Goal: Task Accomplishment & Management: Manage account settings

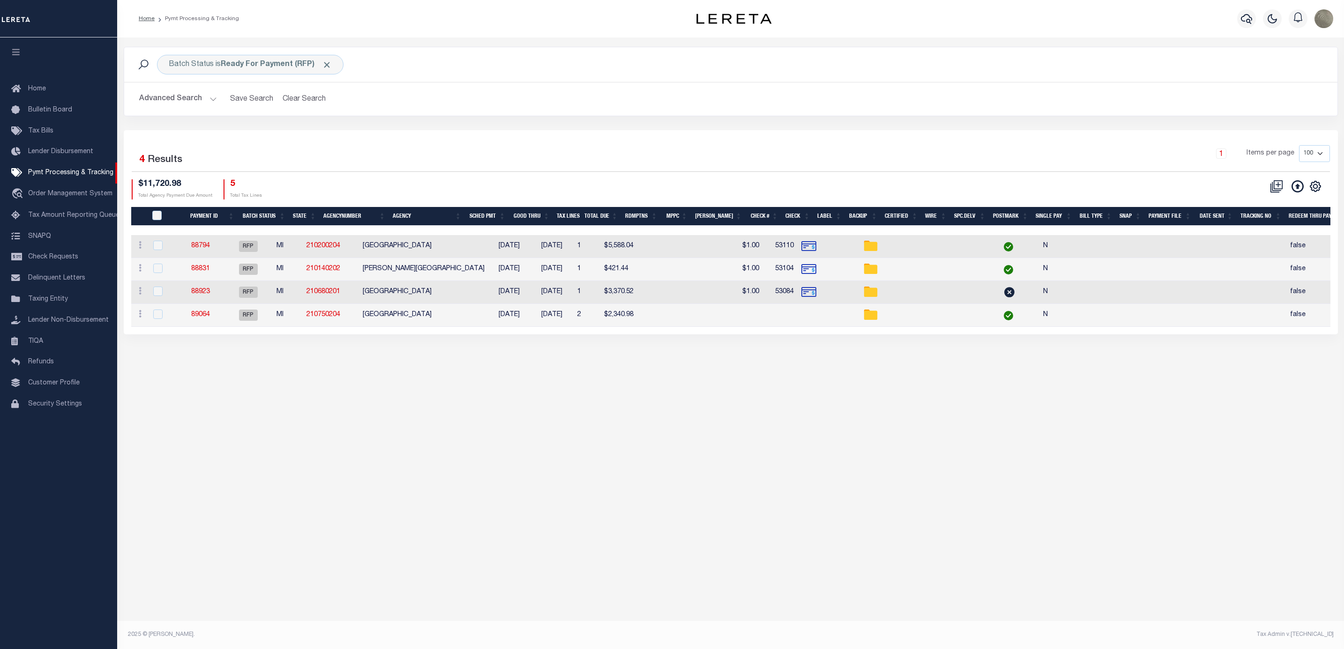
click at [530, 169] on div "1 Items per page 100 200 500 1000" at bounding box center [881, 157] width 895 height 24
click at [78, 257] on link "Check Requests" at bounding box center [58, 257] width 117 height 21
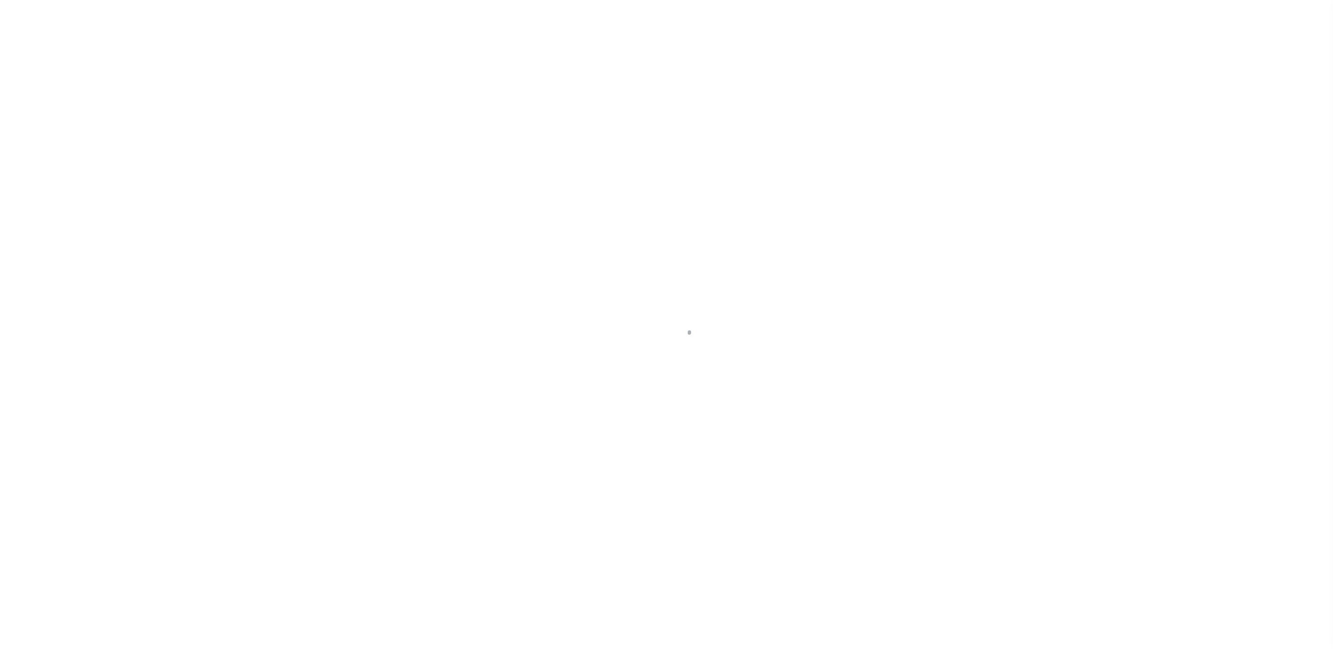
select select "RFP"
select select "CHK"
select select "[PERSON_NAME]"
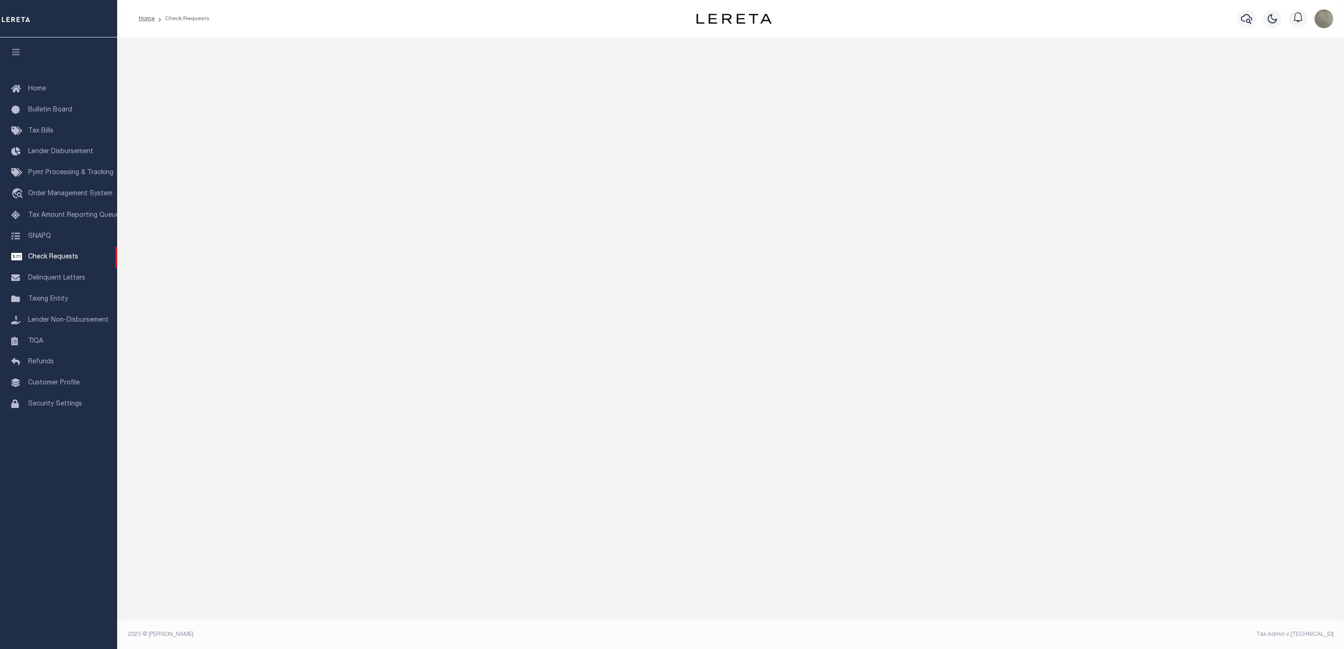
select select "50"
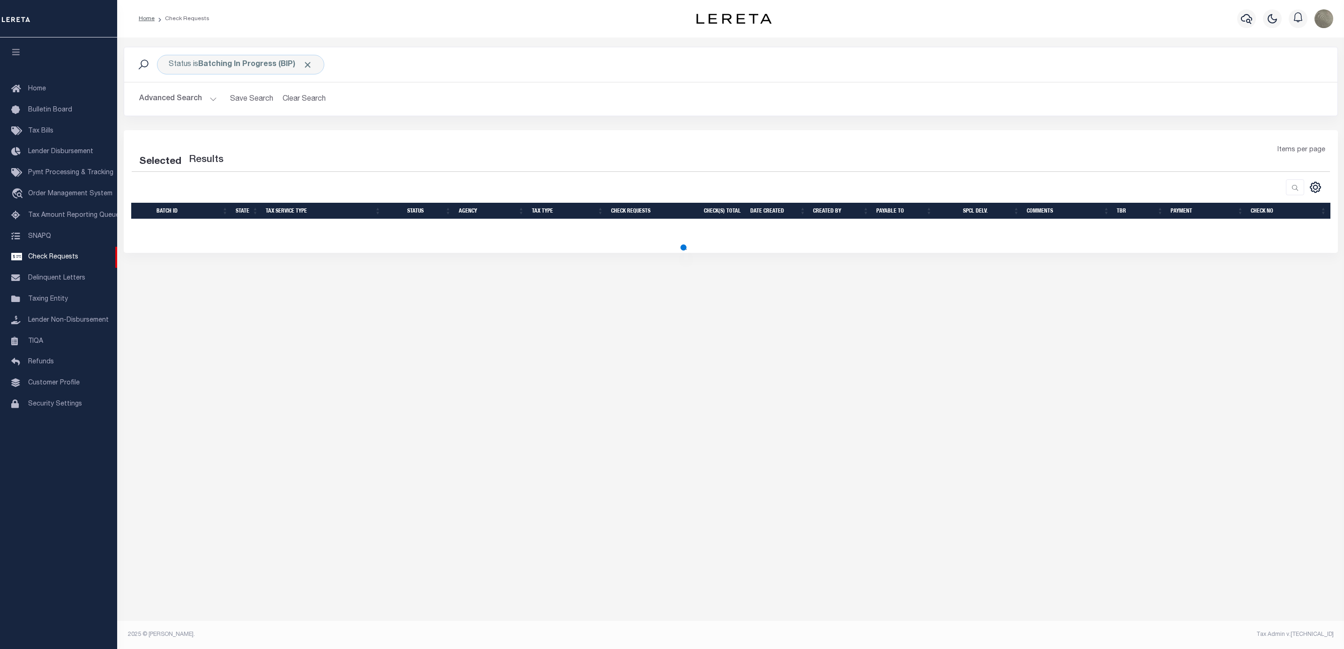
select select "50"
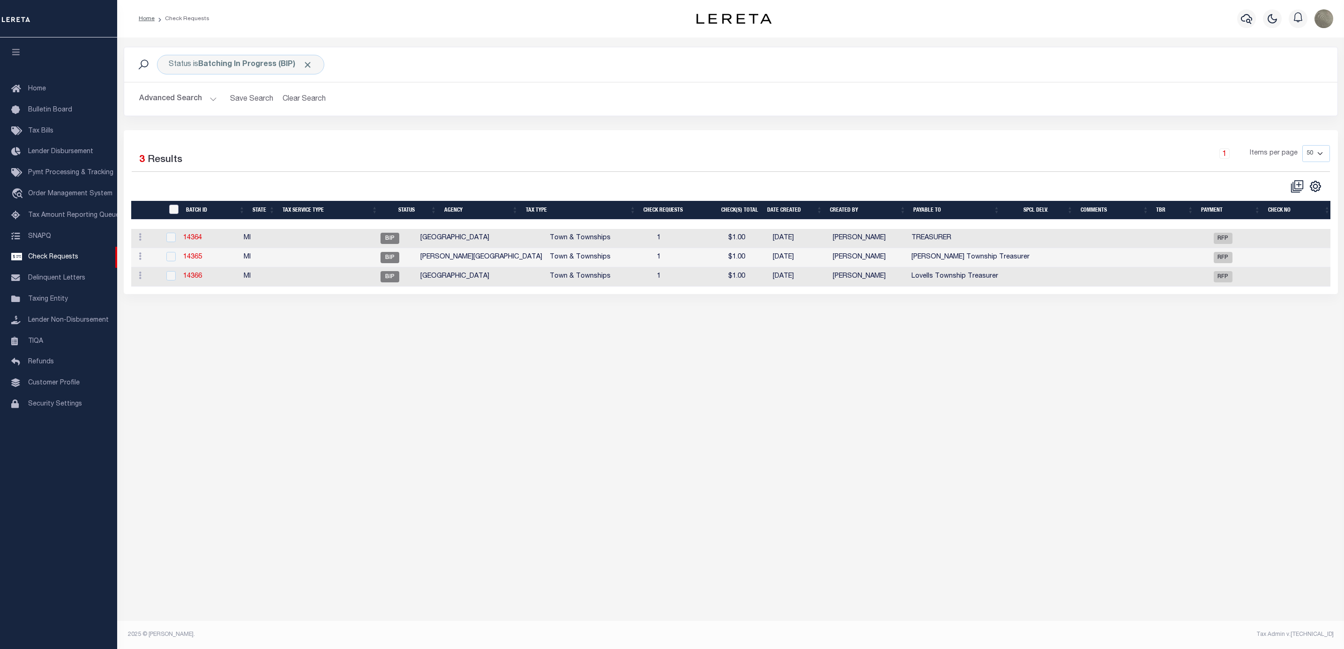
click at [171, 210] on input "" at bounding box center [173, 209] width 9 height 9
checkbox input "true"
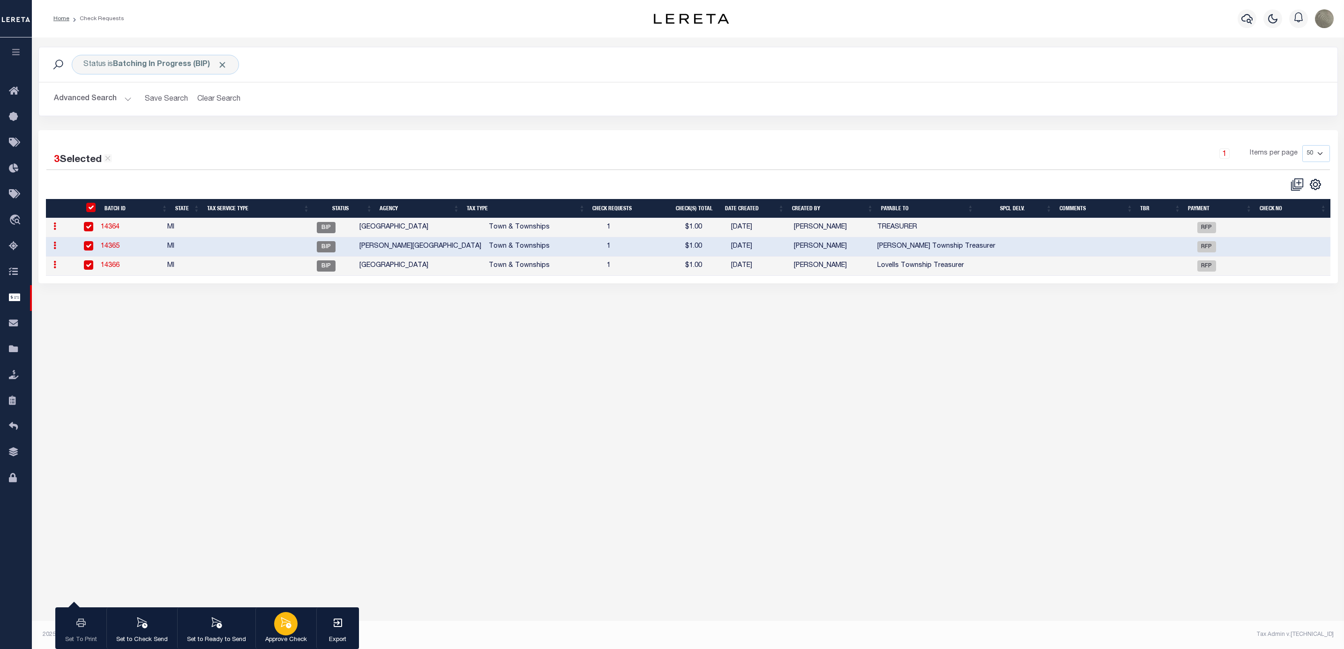
click at [273, 621] on button "Approve Check" at bounding box center [285, 629] width 61 height 42
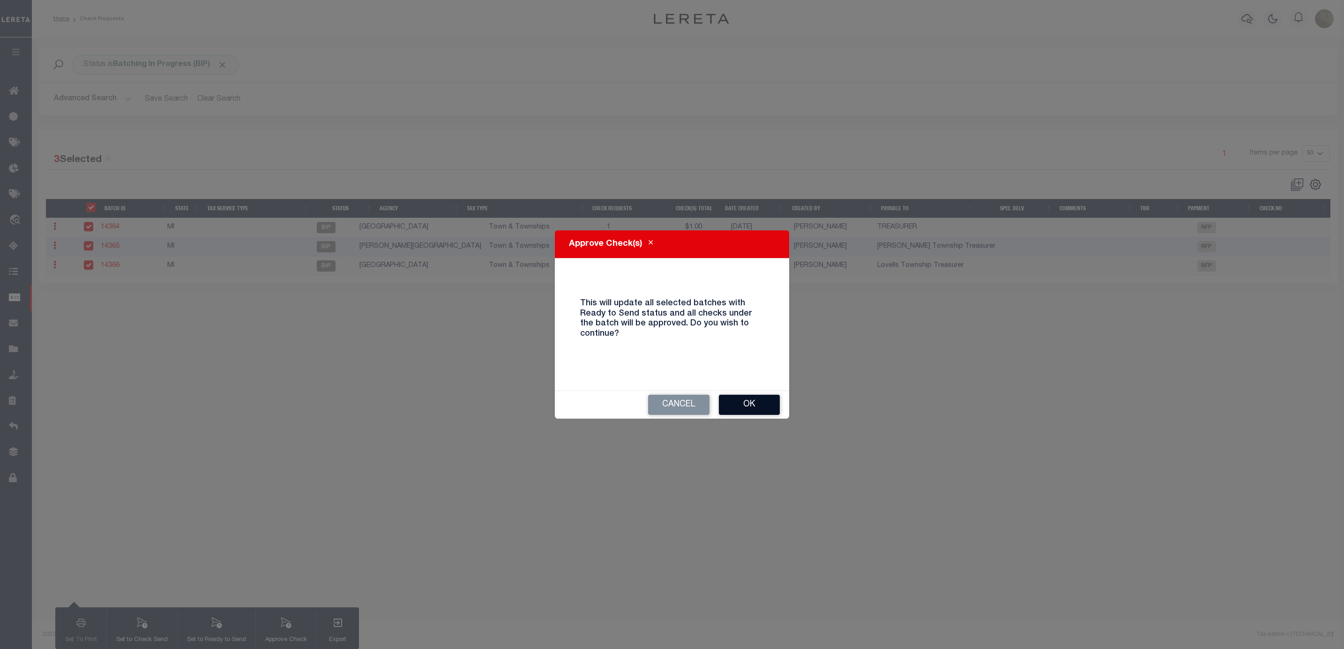
click at [760, 405] on button "Ok" at bounding box center [749, 405] width 61 height 20
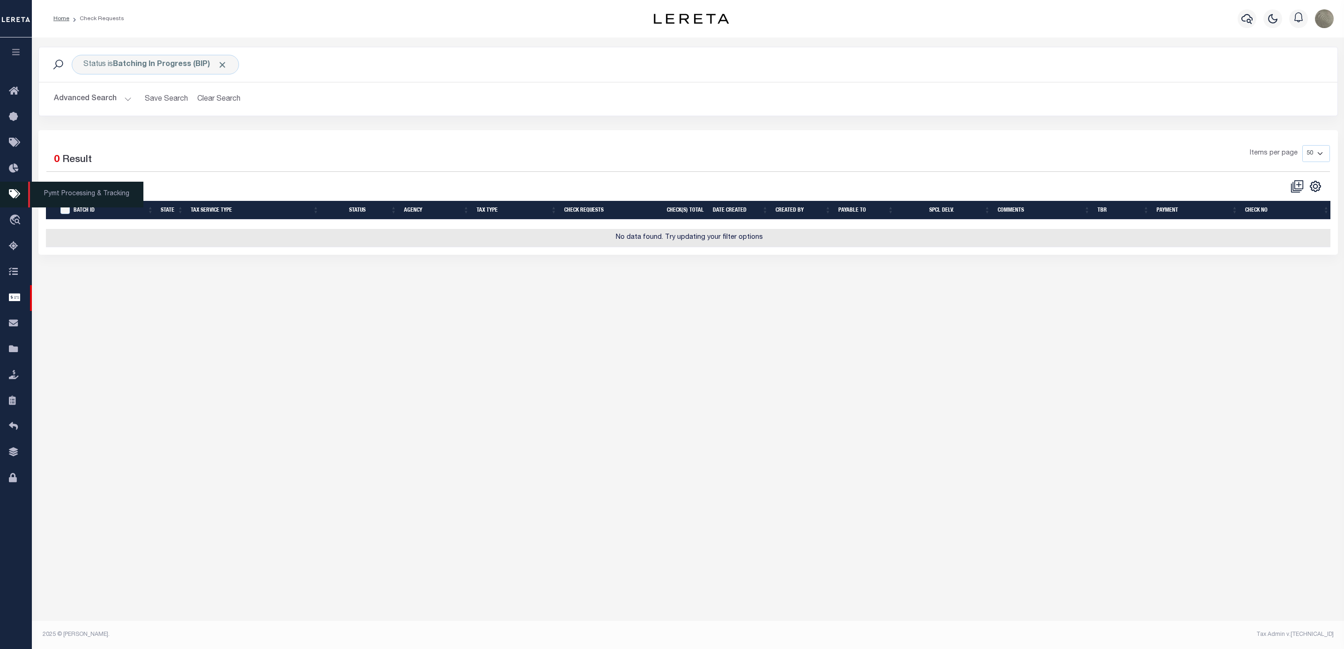
click at [18, 196] on icon at bounding box center [16, 195] width 15 height 12
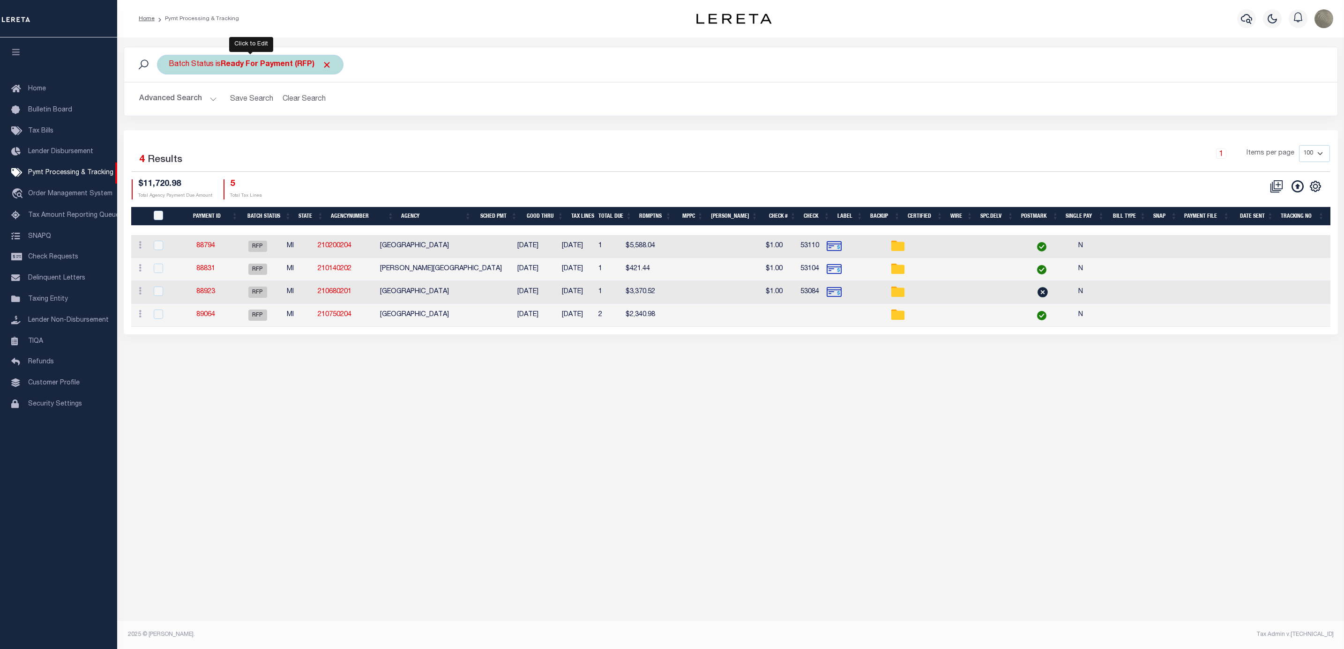
click at [228, 67] on b "Ready For Payment (RFP)" at bounding box center [276, 64] width 111 height 7
click at [230, 113] on select "Awaiting Funds (AWF) Cleared and Complete (CAC) New Check Needed (NCN) Payment …" at bounding box center [238, 111] width 138 height 18
select select "SFP"
click at [169, 103] on select "Awaiting Funds (AWF) Cleared and Complete (CAC) New Check Needed (NCN) Payment …" at bounding box center [238, 111] width 138 height 18
click at [287, 128] on input "Apply" at bounding box center [293, 130] width 28 height 15
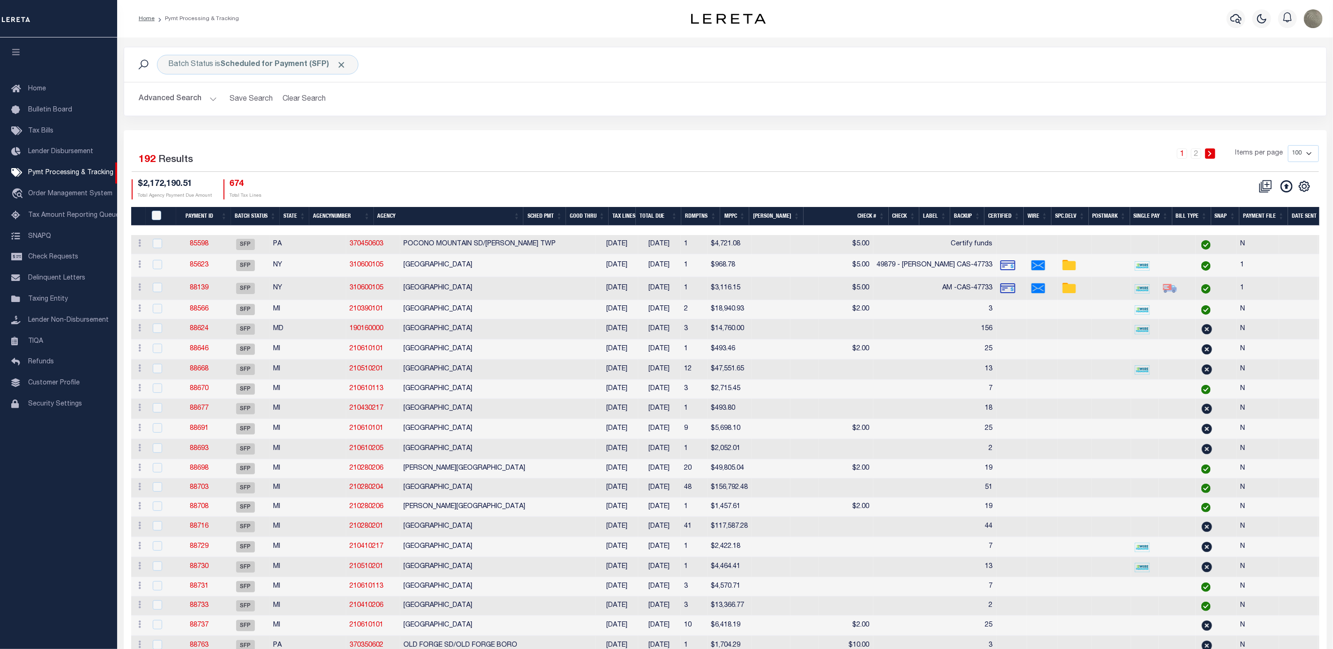
click at [782, 124] on div "Batch Status is Scheduled for Payment (SFP) Search Advanced Search Save Search …" at bounding box center [725, 88] width 1217 height 83
click at [1303, 188] on icon "" at bounding box center [1304, 186] width 4 height 4
click at [1257, 259] on span "Show Filter" at bounding box center [1247, 256] width 35 height 7
select select
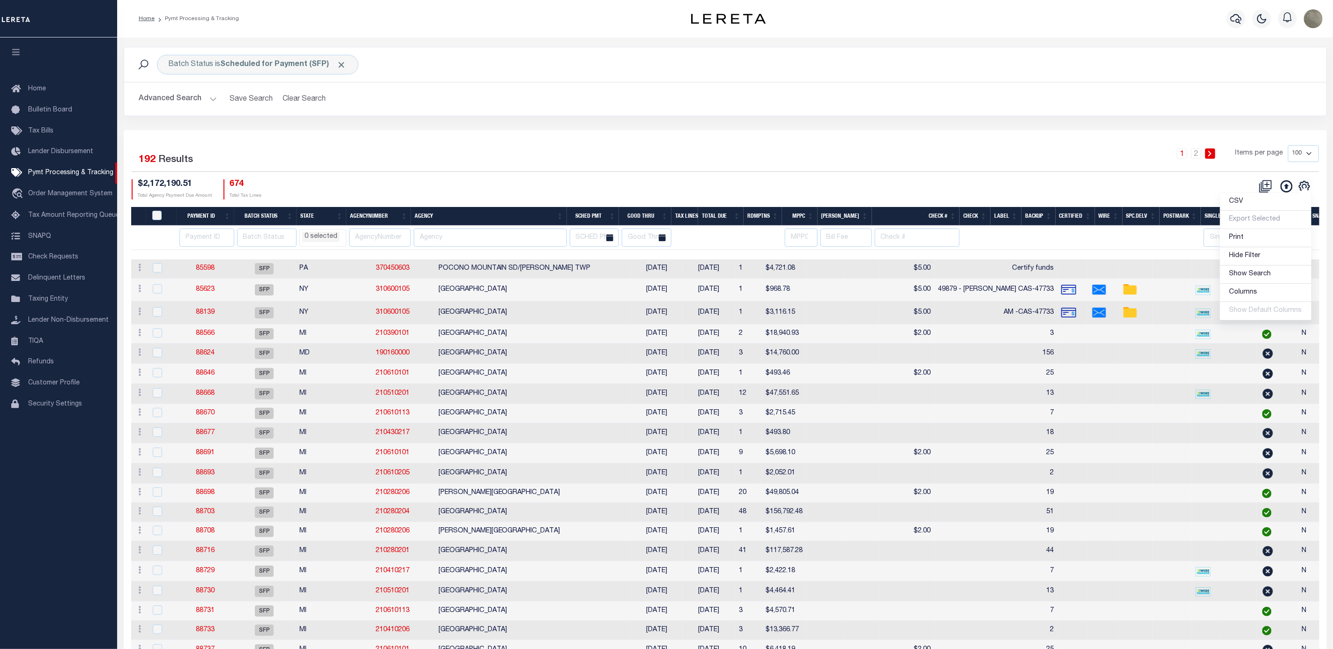
click at [919, 153] on div "1 2 Items per page 100 200 500 1000" at bounding box center [875, 157] width 887 height 24
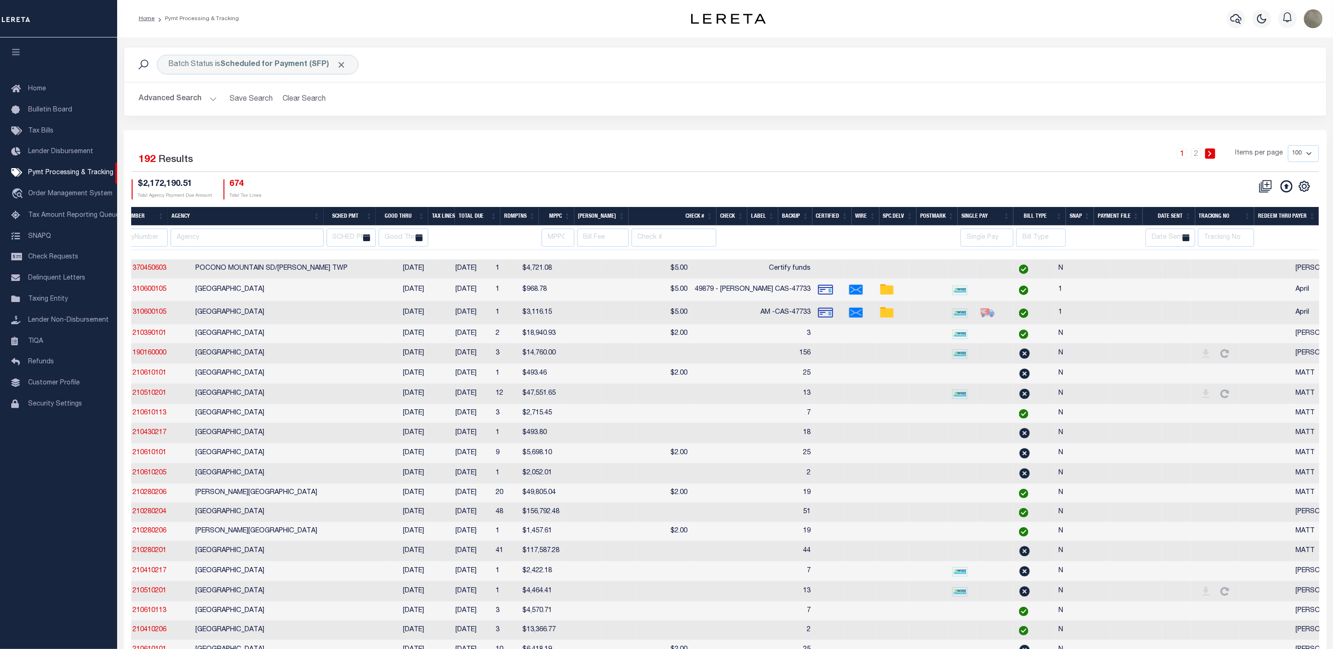
click at [663, 128] on div "Batch Status is Scheduled for Payment (SFP) Search Advanced Search Save Search …" at bounding box center [725, 88] width 1217 height 83
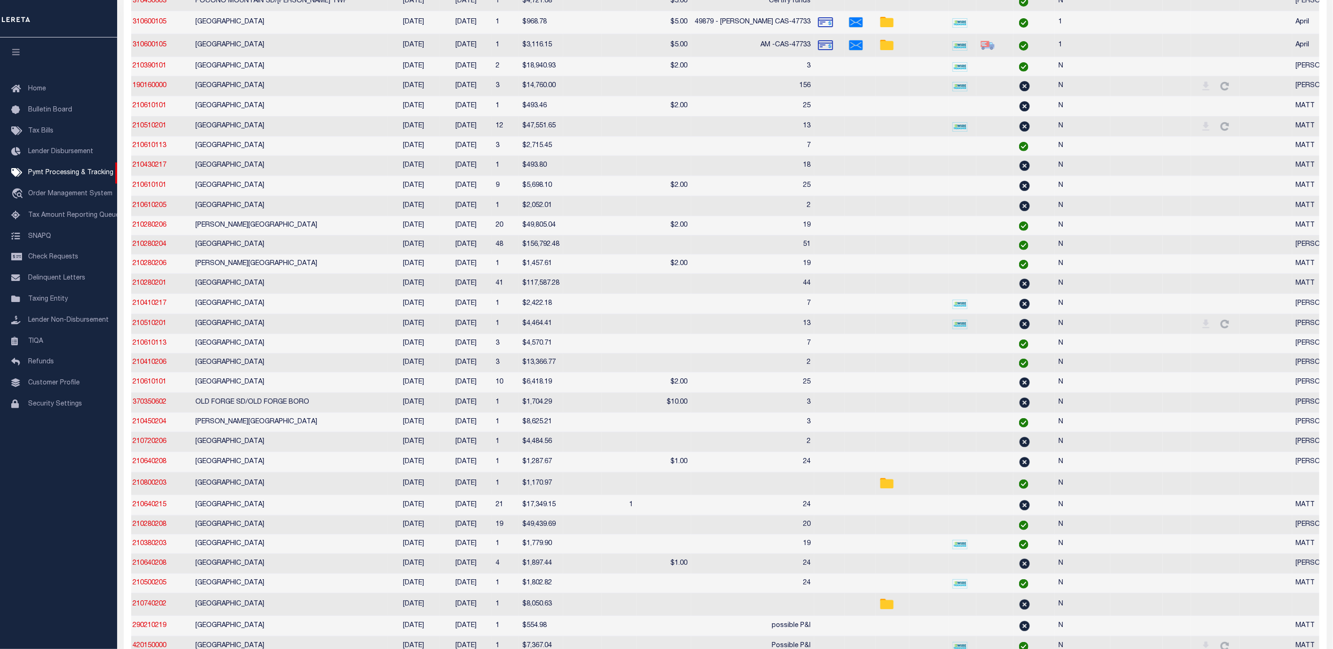
select select
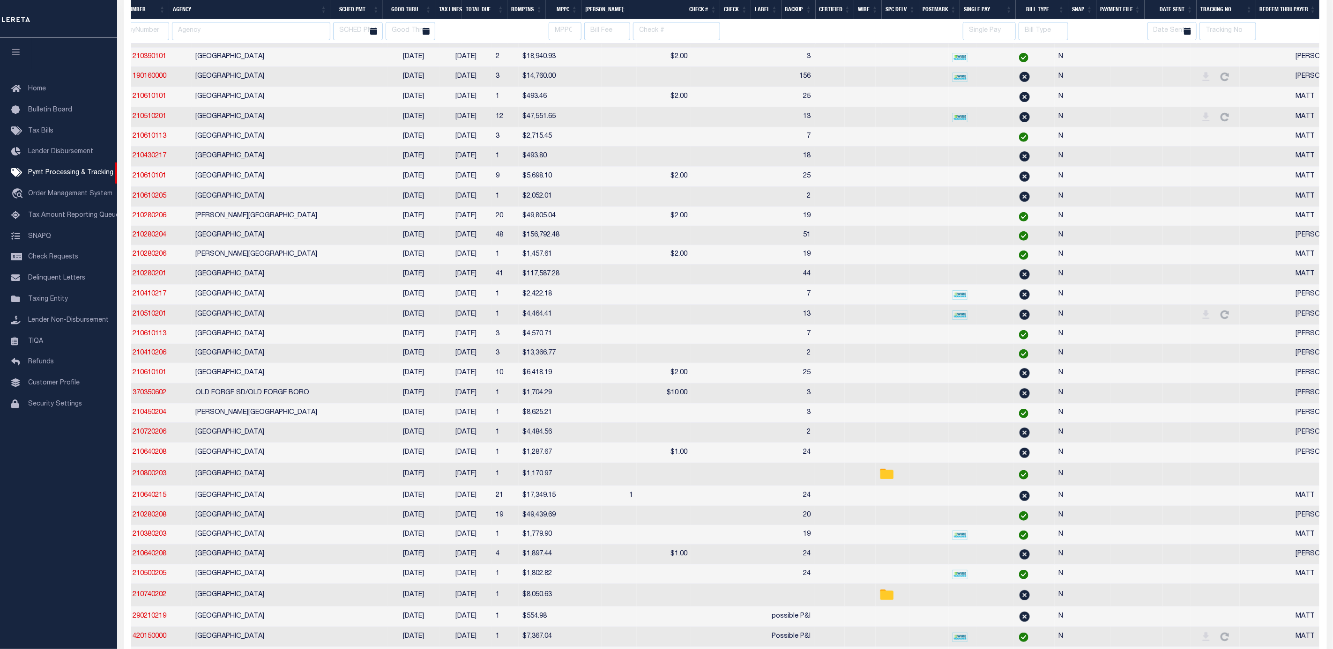
scroll to position [94, 0]
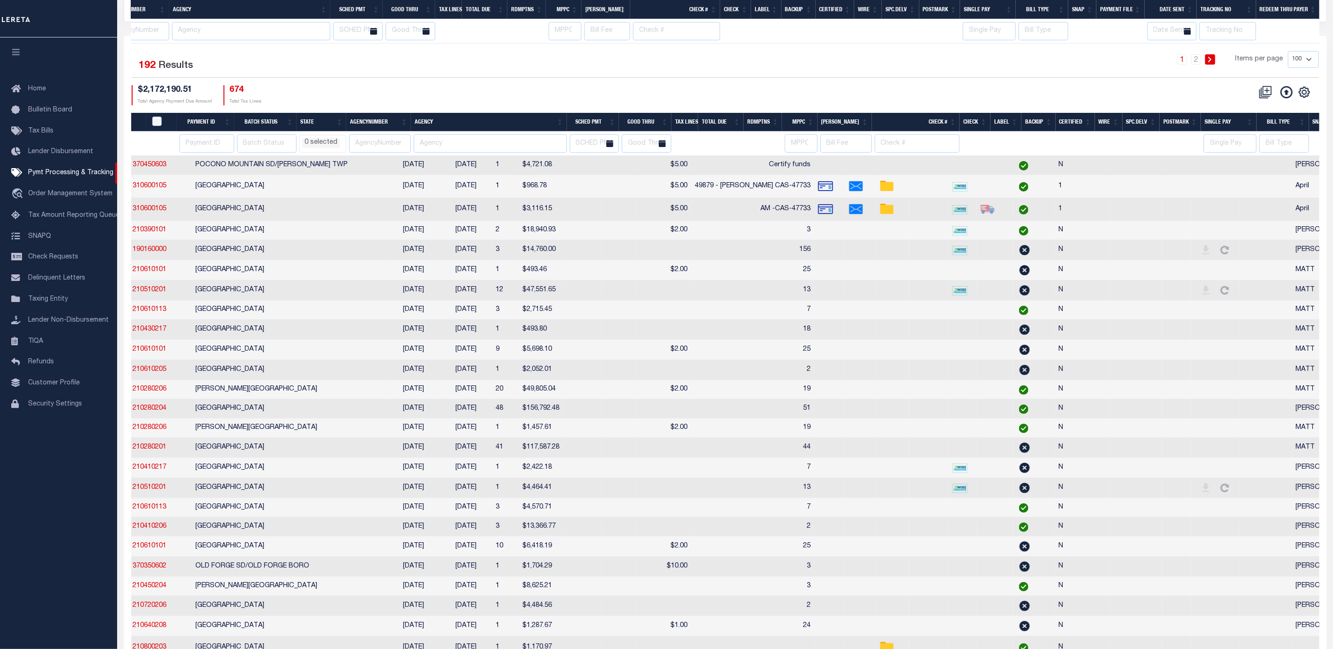
select select
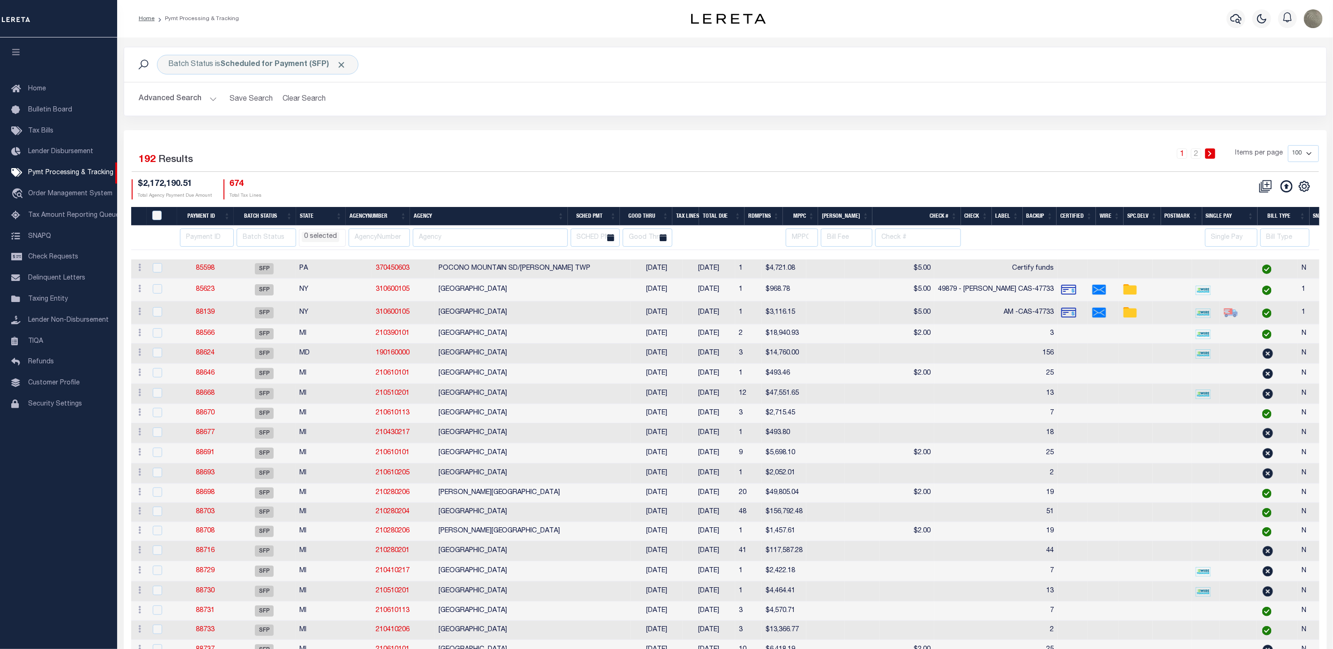
scroll to position [0, 243]
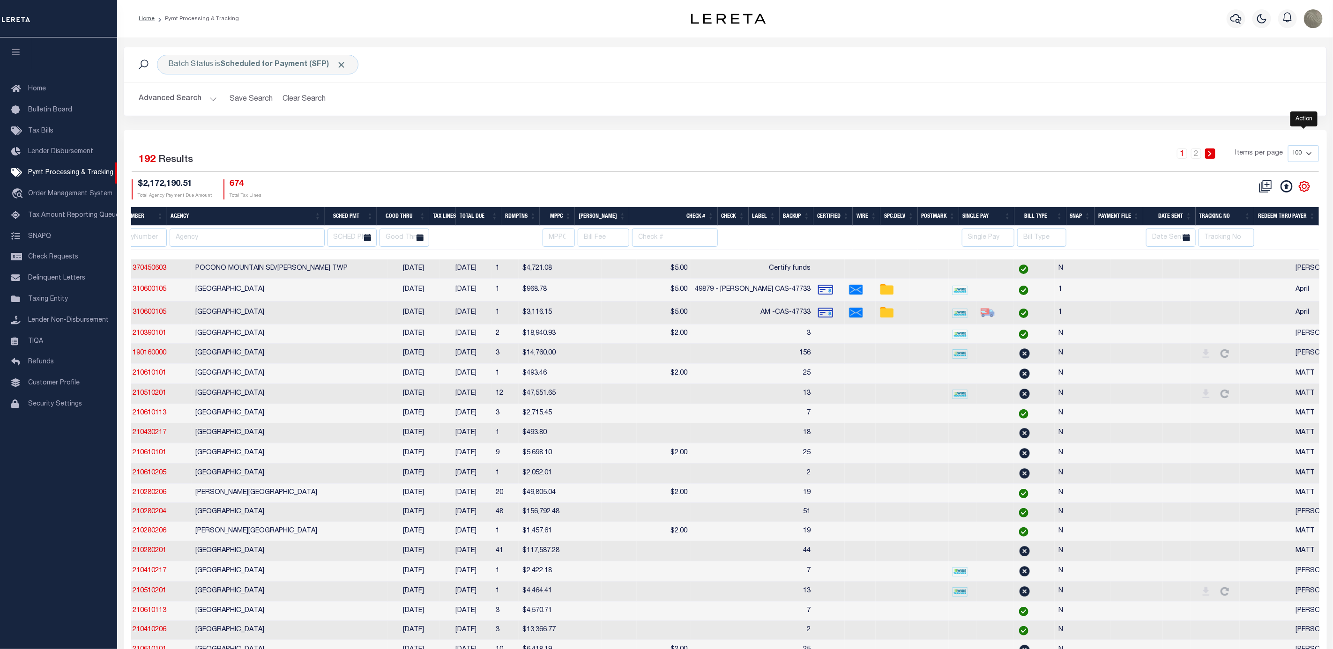
click at [1304, 191] on g "" at bounding box center [1304, 186] width 10 height 10
click at [731, 74] on div "Batch Status is Scheduled for Payment (SFP) Search" at bounding box center [725, 65] width 1187 height 20
drag, startPoint x: 672, startPoint y: 255, endPoint x: 201, endPoint y: 268, distance: 471.6
click at [620, 169] on div "1 2 Items per page 100 200 500 1000" at bounding box center [875, 157] width 887 height 24
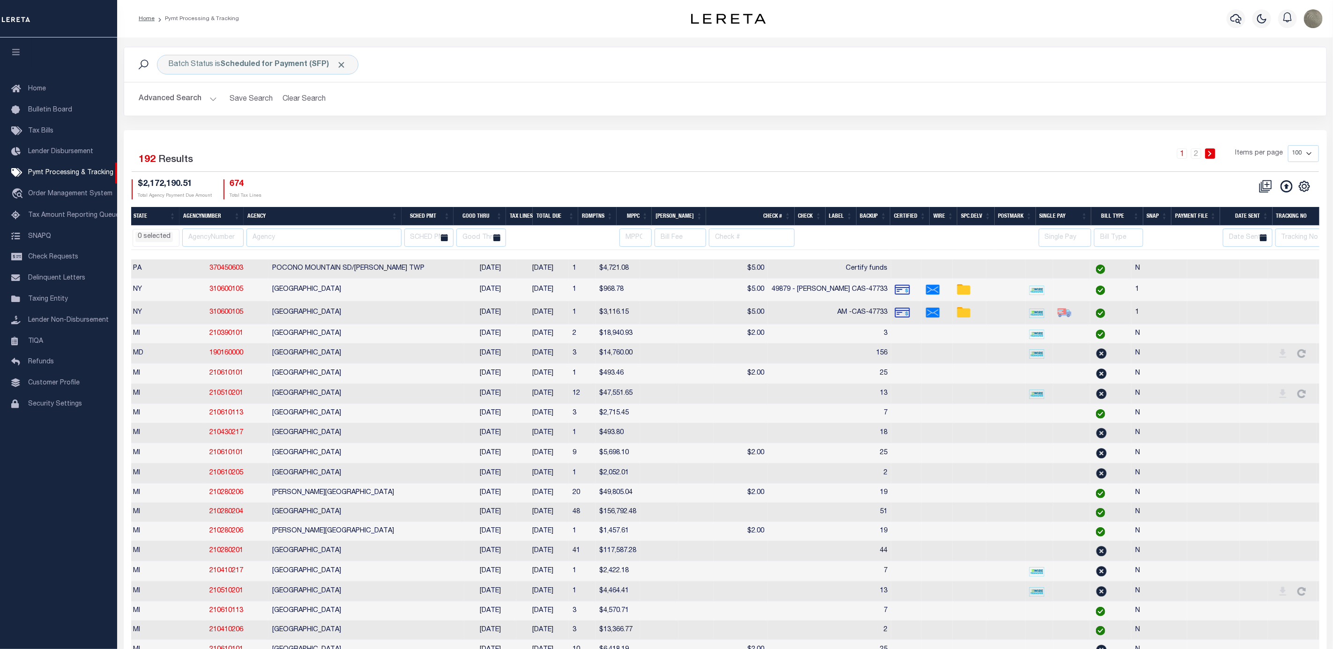
scroll to position [0, 0]
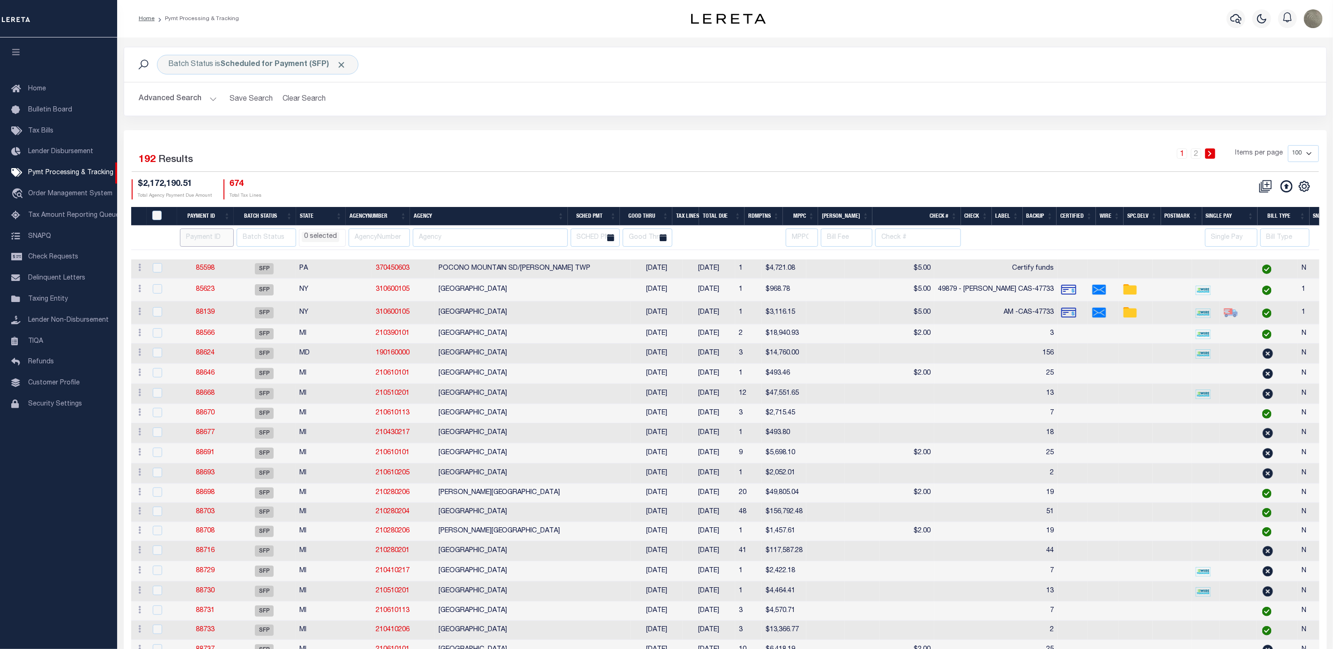
click at [197, 242] on input "number" at bounding box center [207, 238] width 54 height 18
type input "88248"
select select
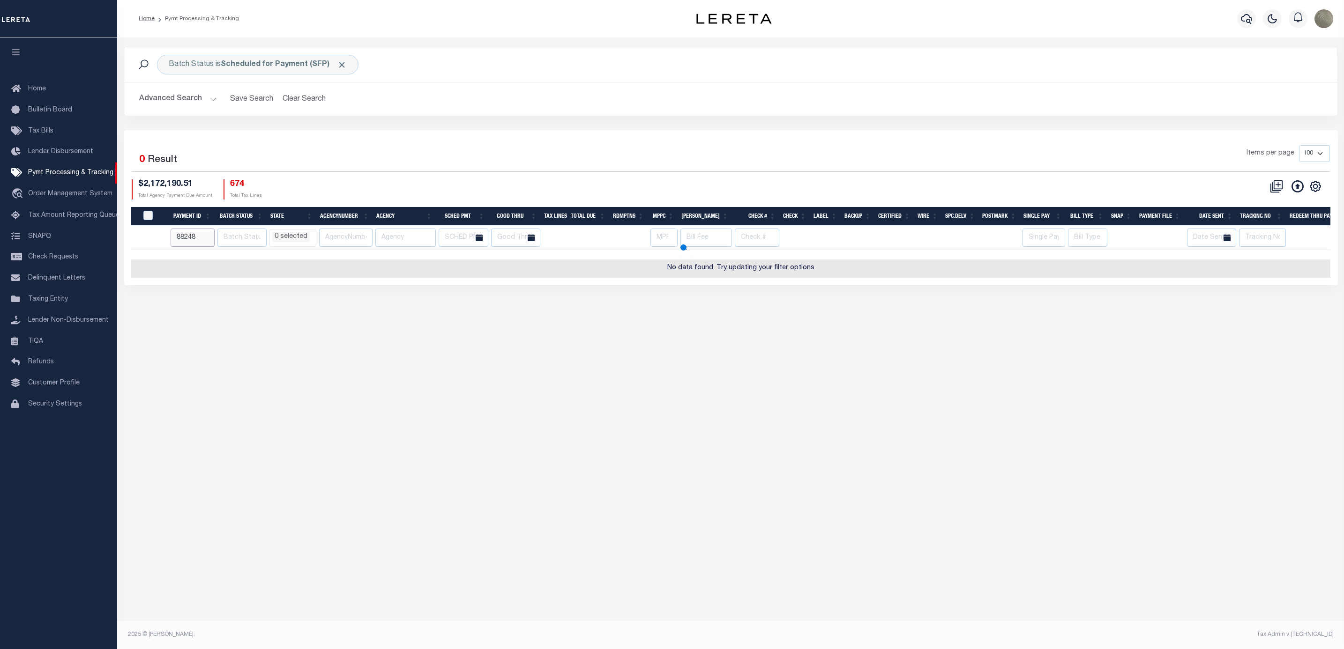
select select
click at [180, 238] on input "88248" at bounding box center [193, 238] width 44 height 18
select select
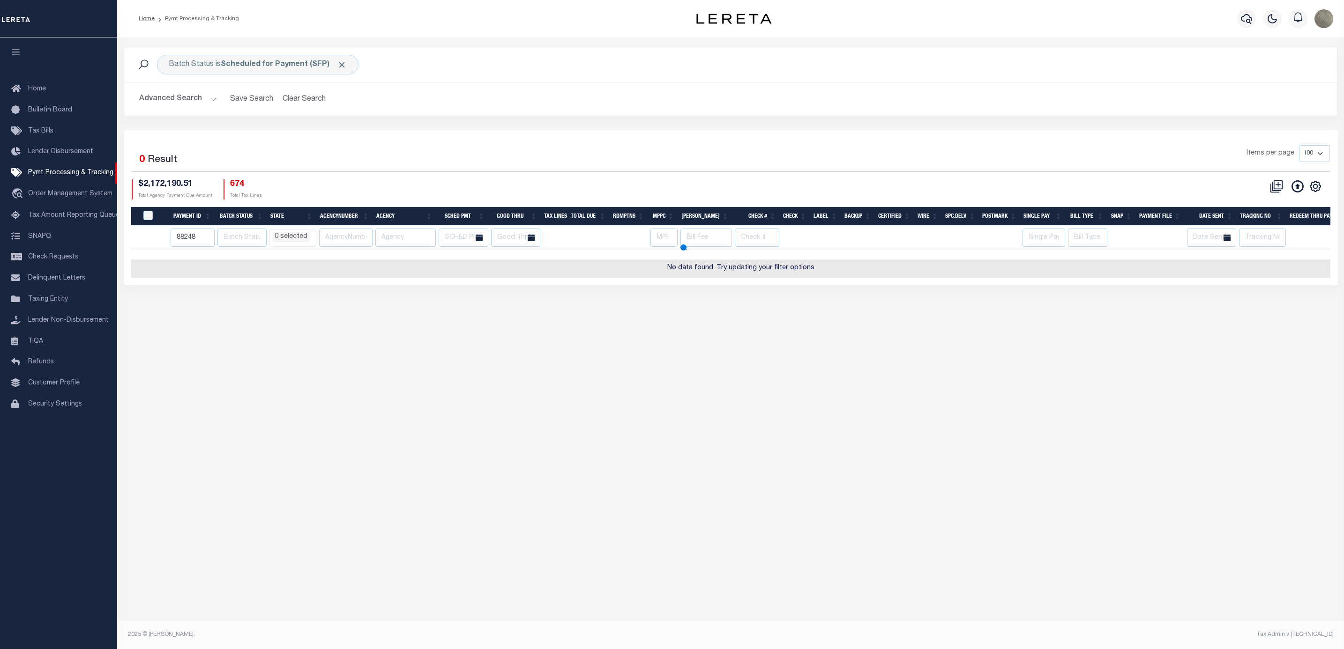
select select
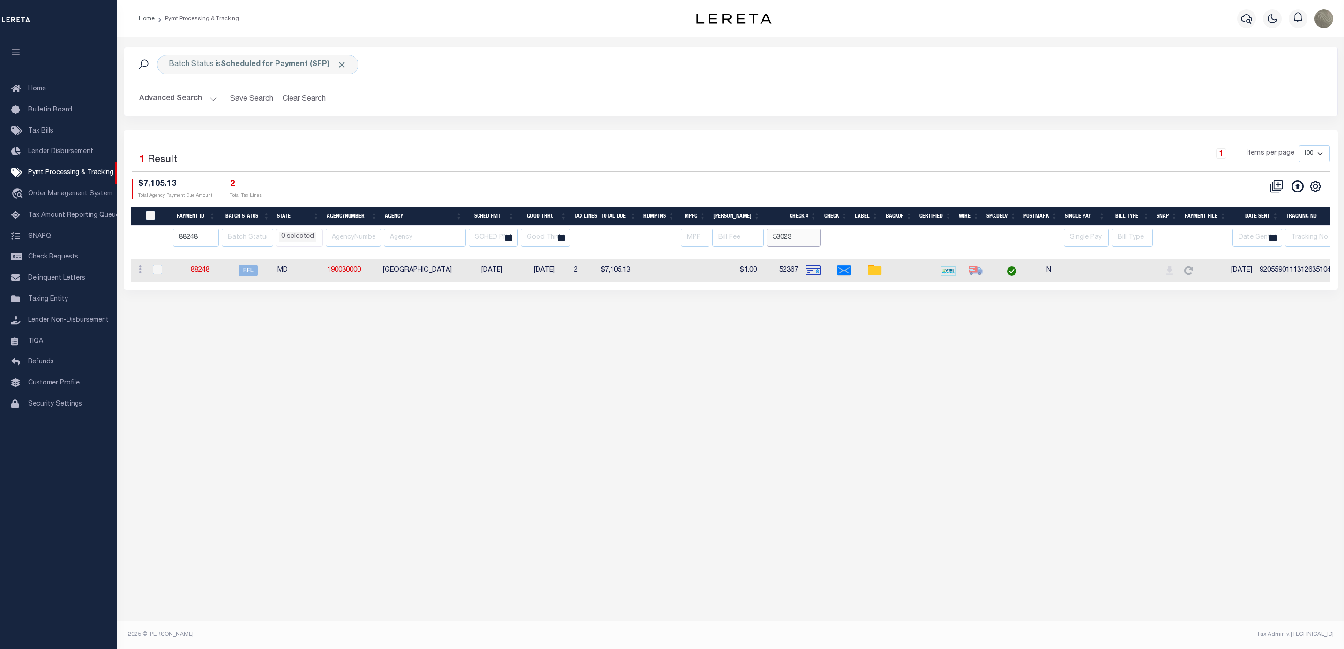
type input "53023"
click at [549, 157] on div "1 Items per page 100 200 500 1000" at bounding box center [881, 157] width 895 height 24
select select
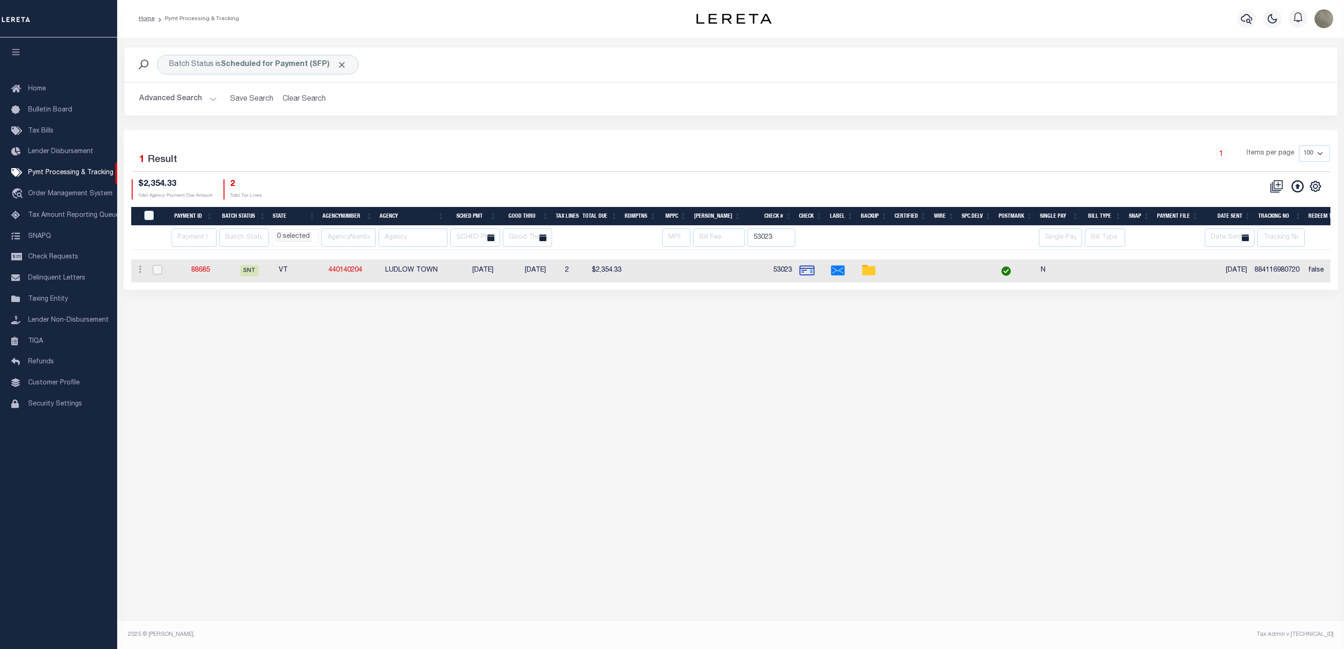
click at [161, 273] on input "checkbox" at bounding box center [157, 269] width 9 height 9
checkbox input "true"
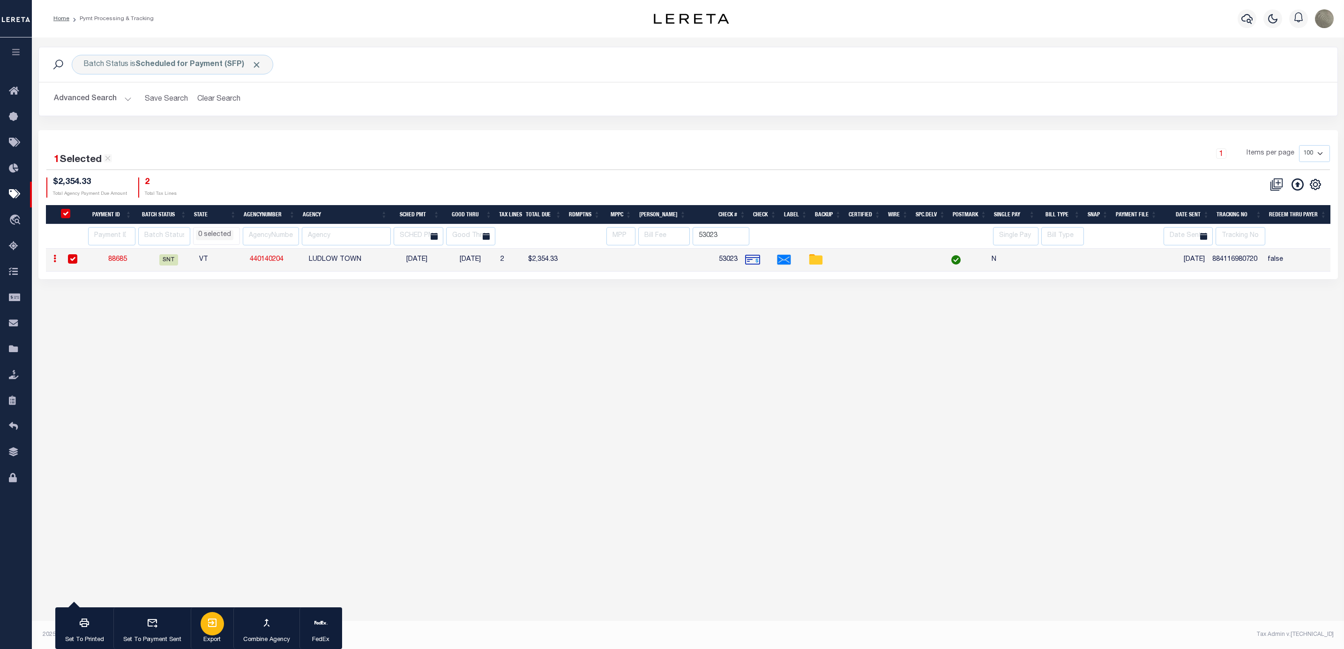
click at [219, 626] on div "button" at bounding box center [212, 623] width 23 height 23
click at [766, 168] on div "1 Items per page 100 200 500 1000" at bounding box center [850, 157] width 959 height 24
click at [464, 153] on div "1 Items per page 100 200 500 1000" at bounding box center [850, 157] width 959 height 24
click at [1237, 234] on input "text" at bounding box center [1240, 236] width 50 height 18
click at [1240, 235] on input "text" at bounding box center [1240, 236] width 50 height 18
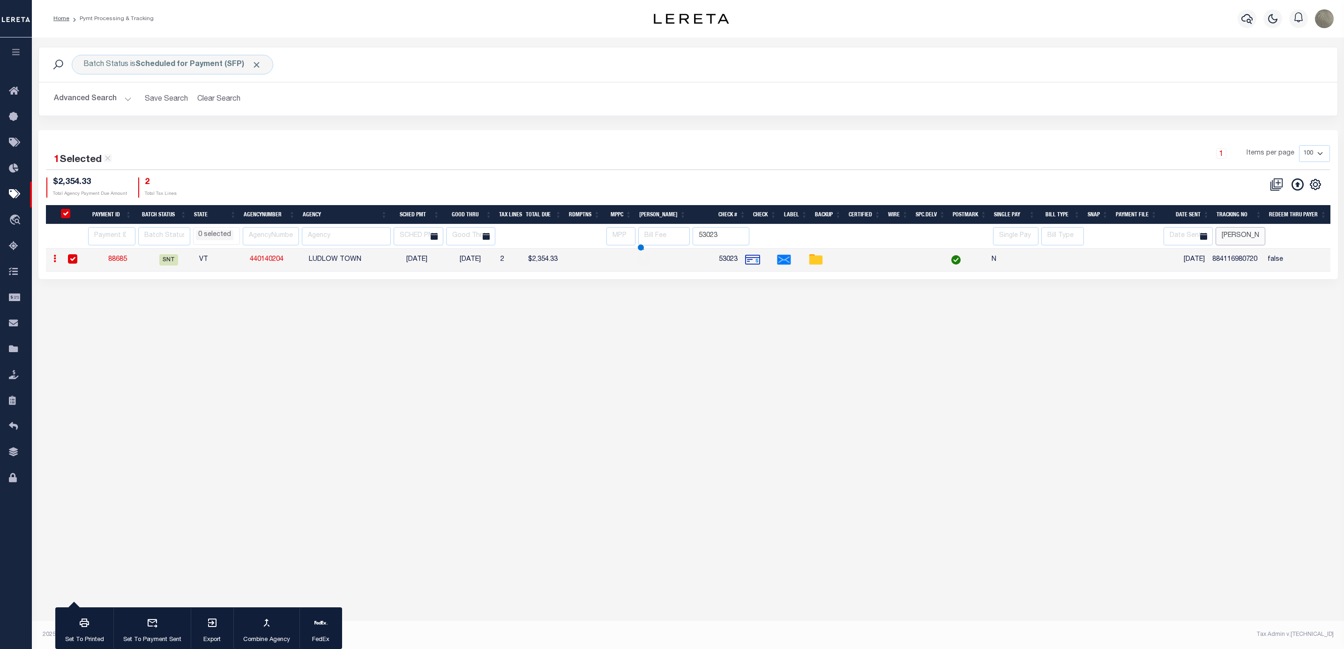
type input "[PERSON_NAME]"
select select
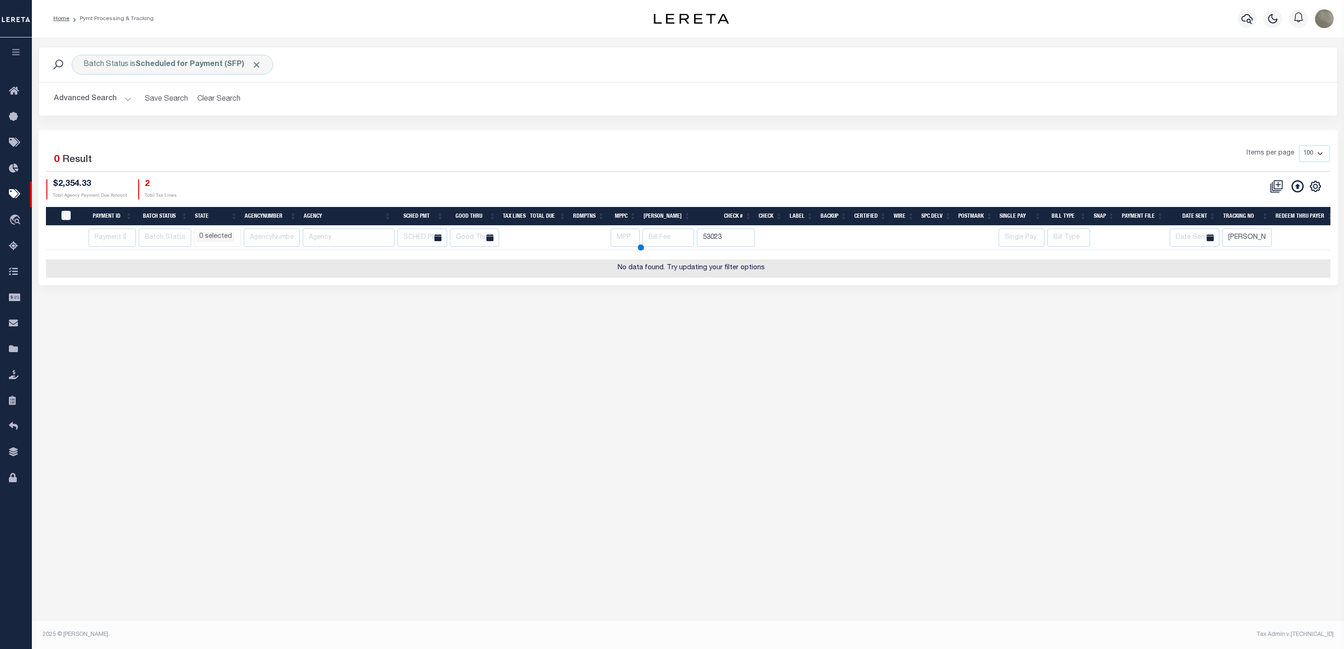
select select
click at [210, 94] on button "Clear Search" at bounding box center [219, 99] width 51 height 18
select select
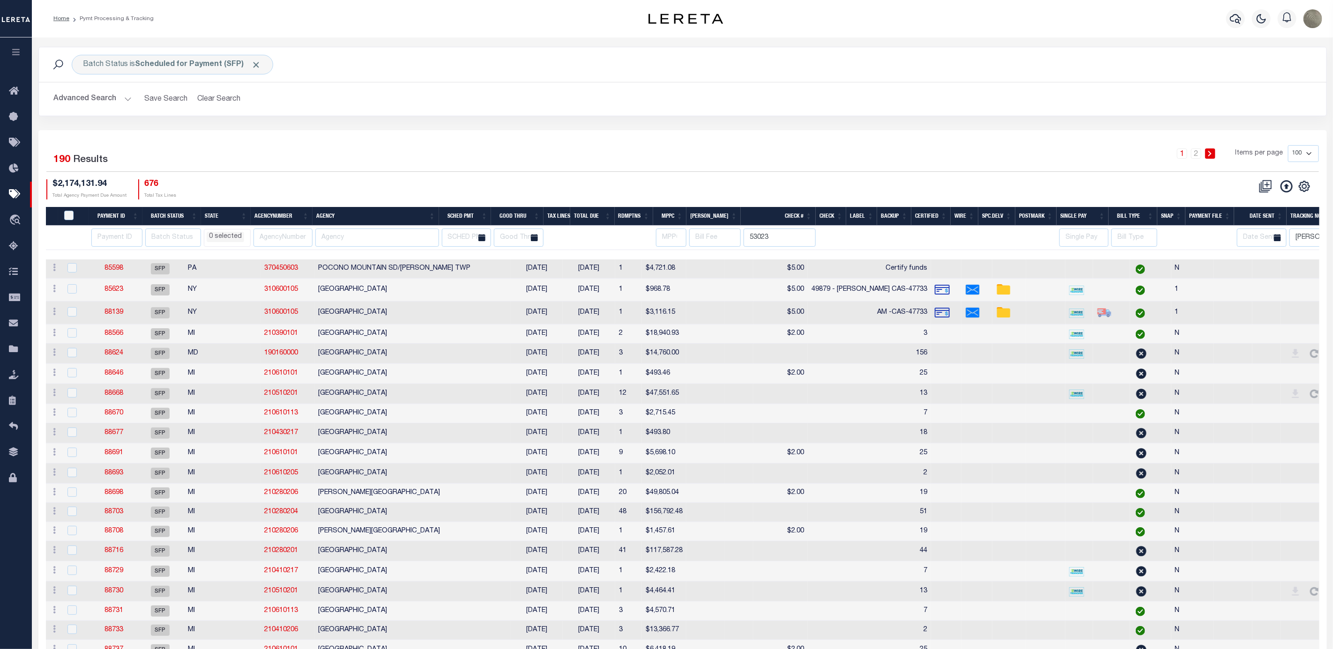
click at [1306, 194] on div "CSV Export Selected Print Hide Filter Show Search Columns 0: 1: PayeePmtBatchSt…" at bounding box center [1283, 186] width 57 height 14
click at [1306, 188] on icon "" at bounding box center [1304, 186] width 4 height 4
click at [1017, 175] on div "1 Selected 190 Results 1 2 Items per page 100 200 500 1000 $2,174,131.94 Total …" at bounding box center [683, 172] width 1288 height 54
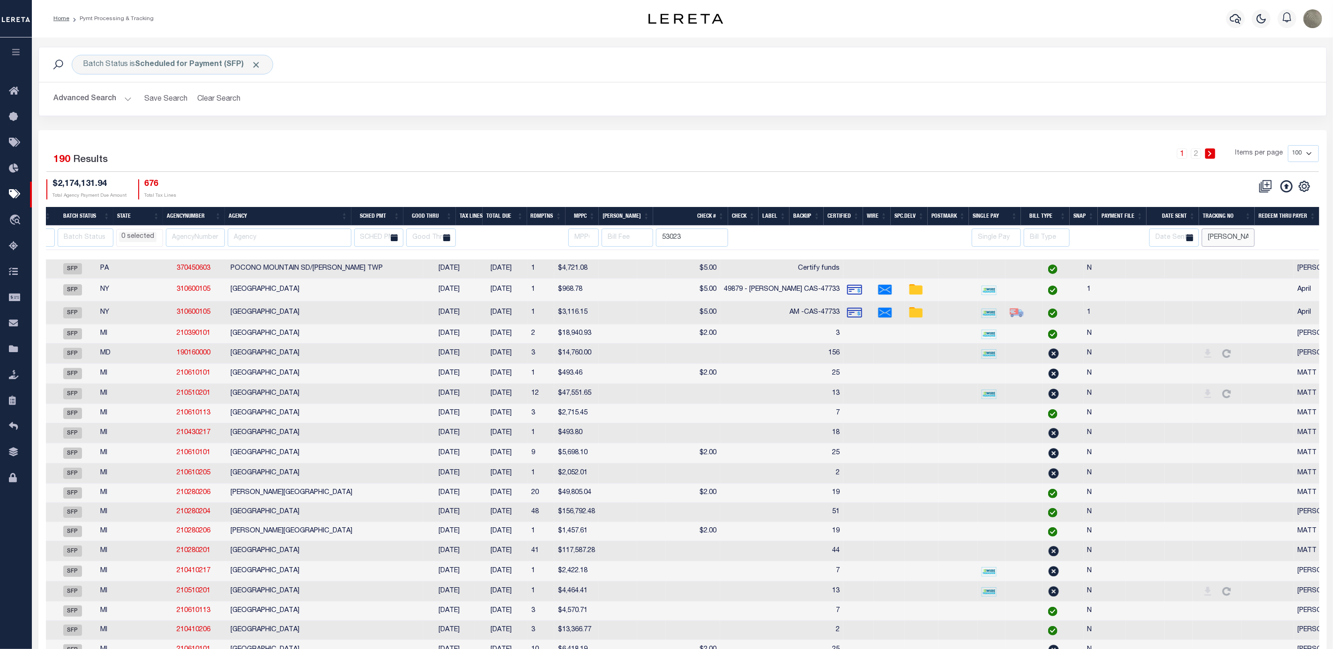
click at [1239, 239] on input "Andres" at bounding box center [1228, 238] width 53 height 18
type input "Andres"
click at [826, 115] on div "Advanced Search Save Search Clear Search Batch ID Equals Equals Is Not Equal To…" at bounding box center [683, 98] width 1288 height 33
select select
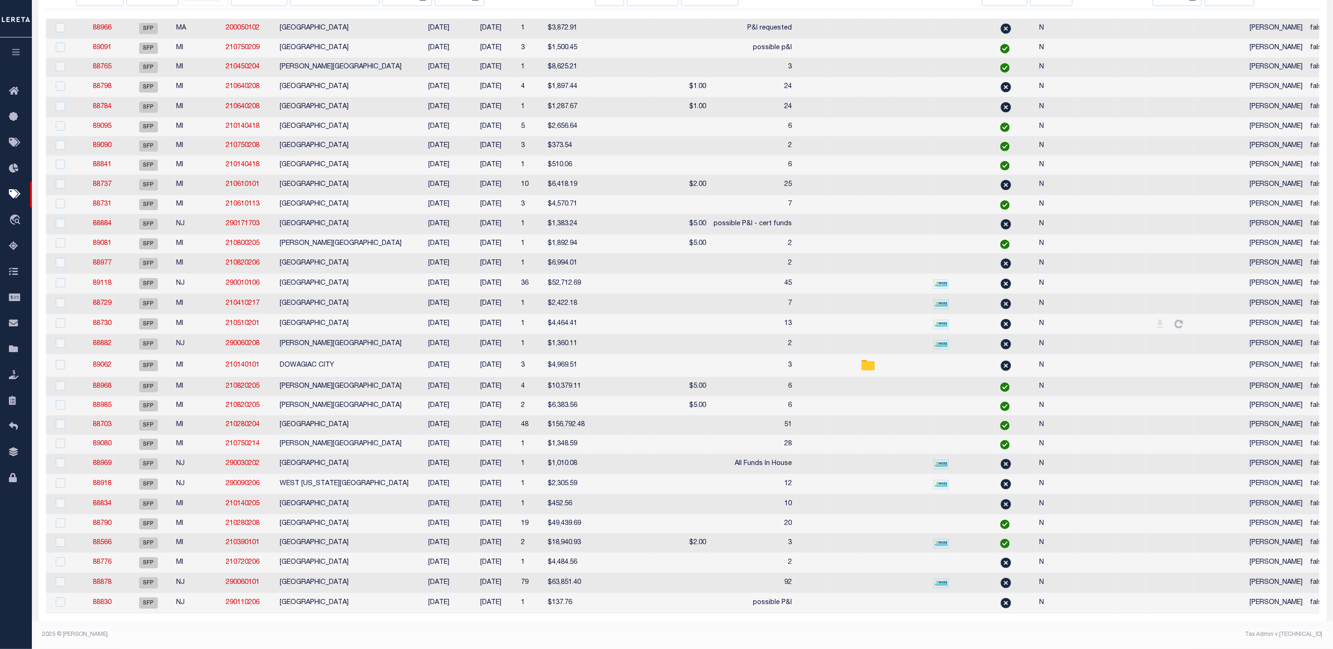
scroll to position [0, 0]
select select
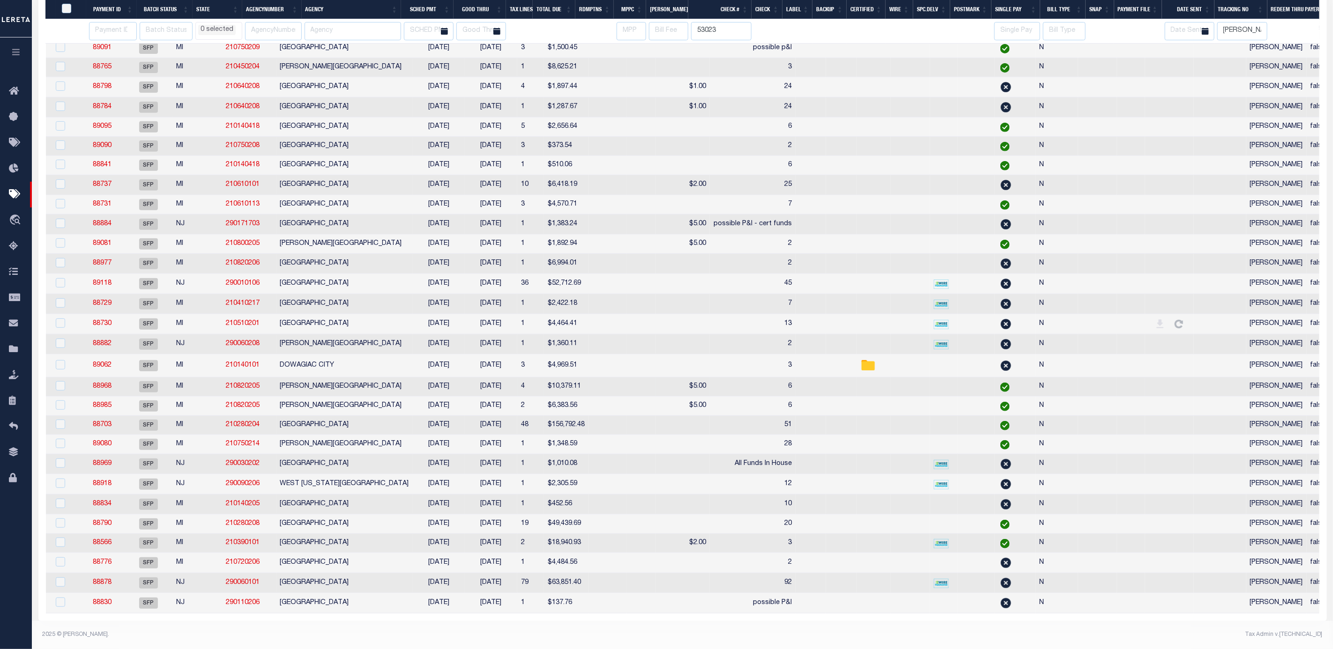
scroll to position [0, 12]
select select
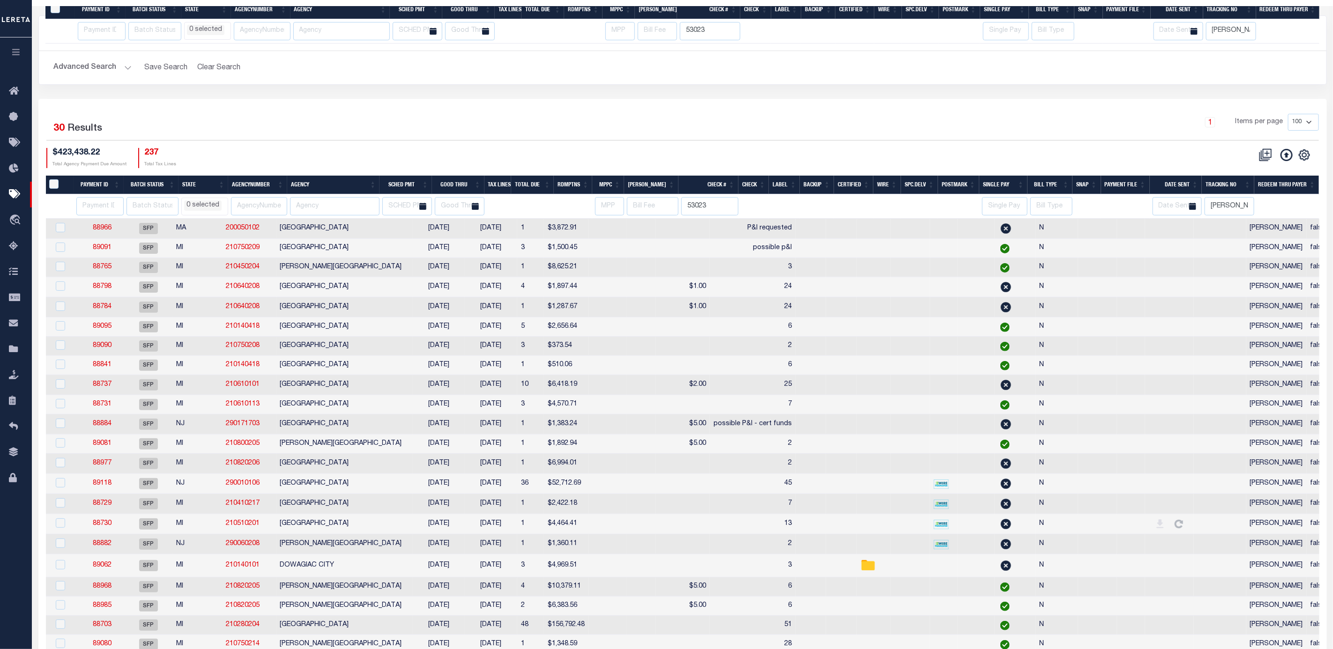
select select
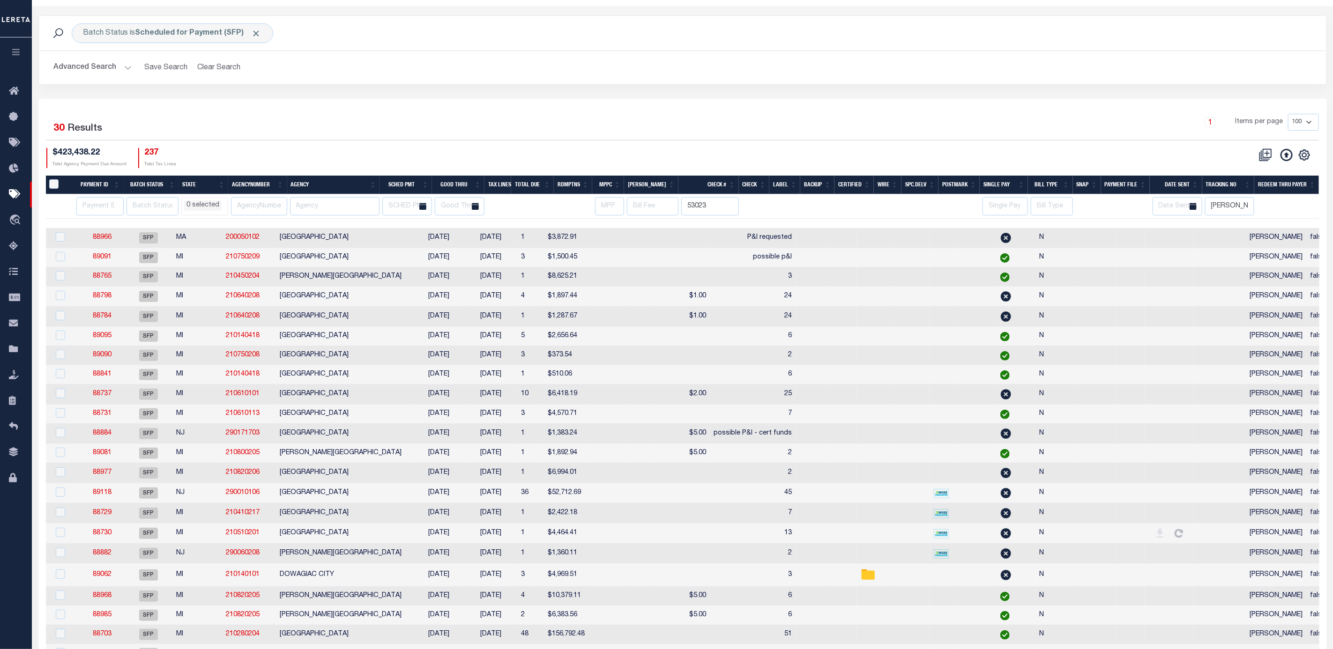
scroll to position [0, 0]
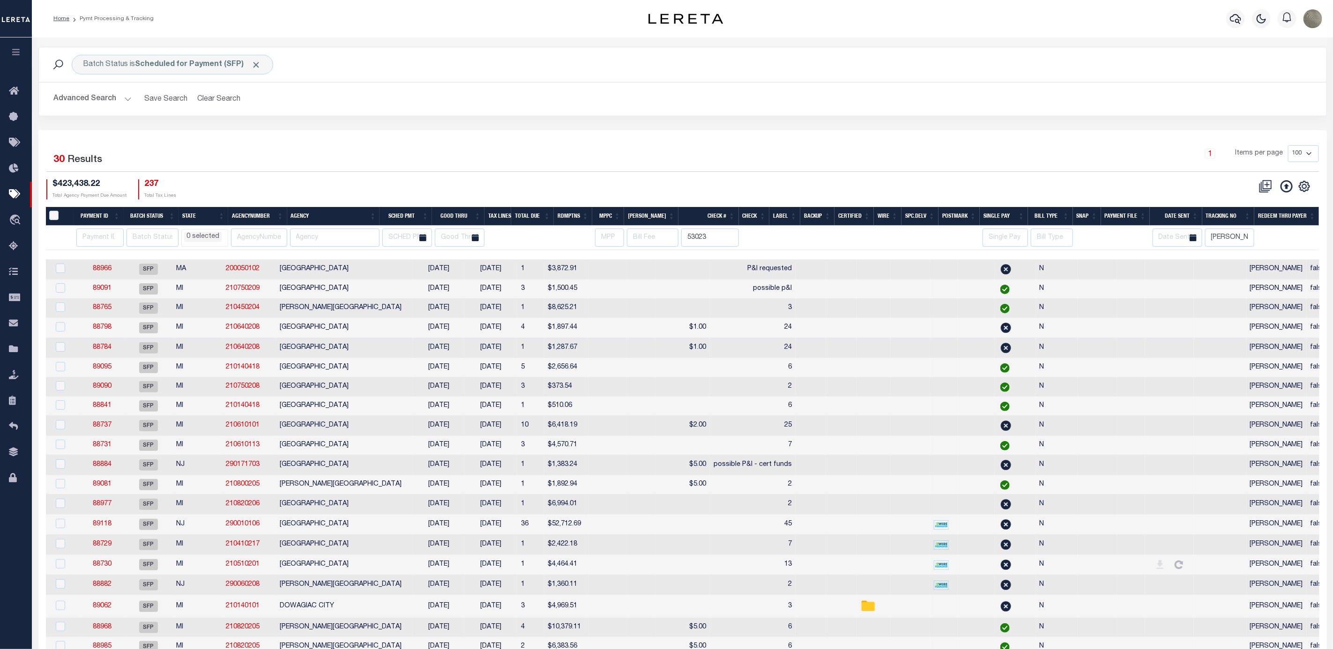
click at [322, 216] on th "Agency" at bounding box center [333, 216] width 93 height 19
select select
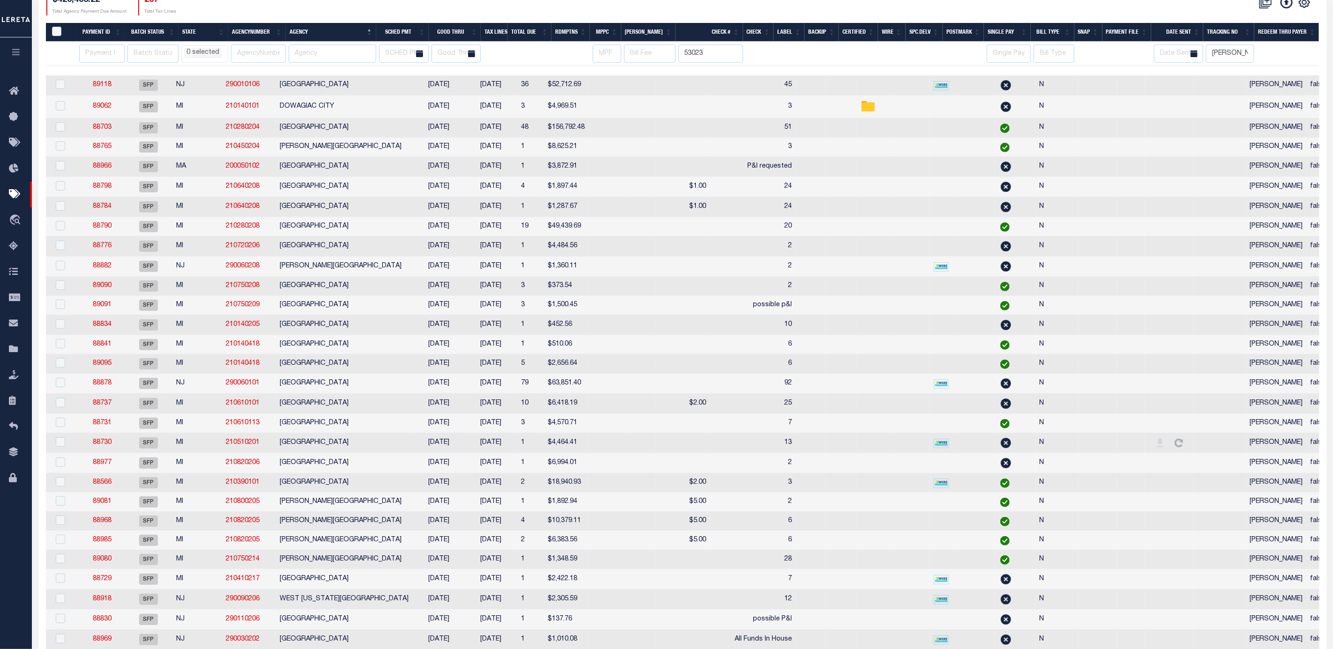
select select
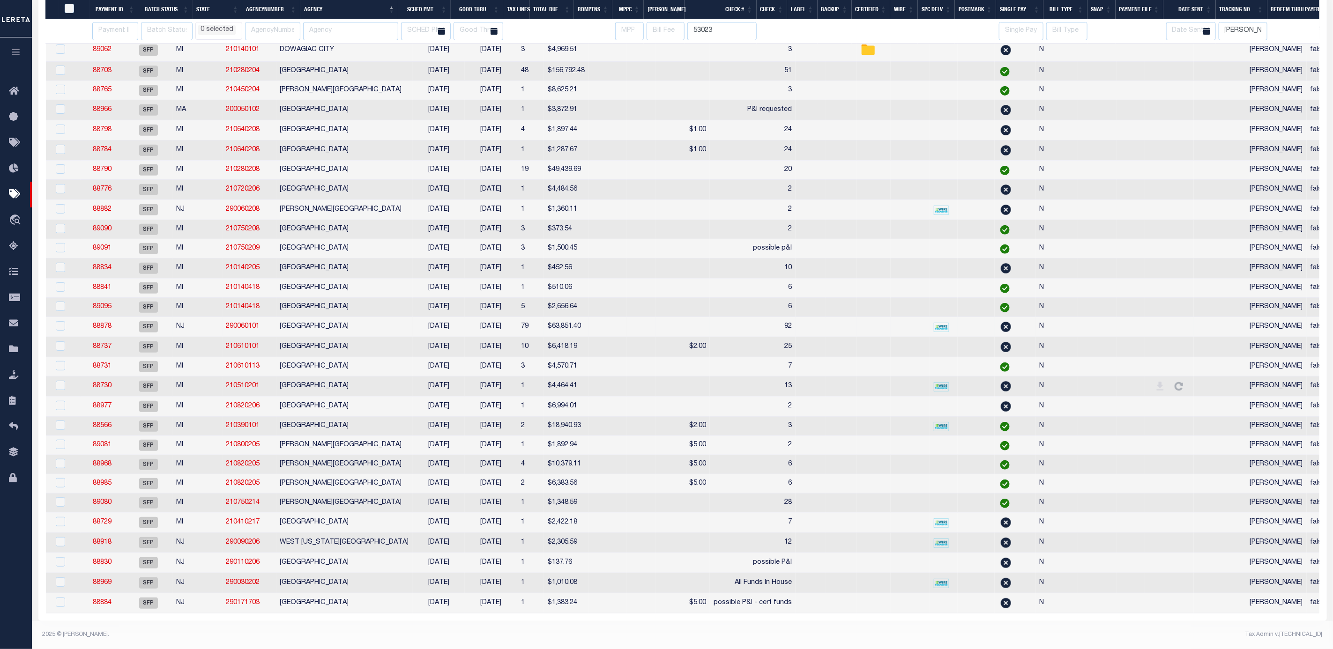
scroll to position [0, 12]
select select
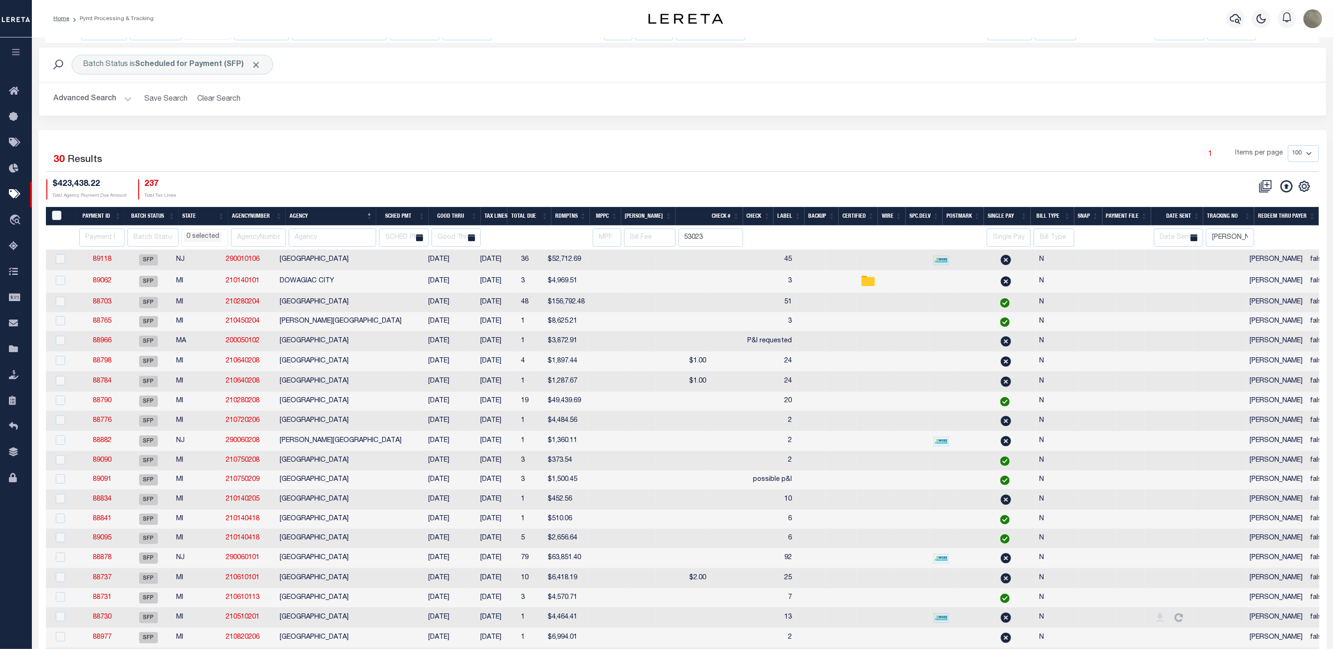
select select
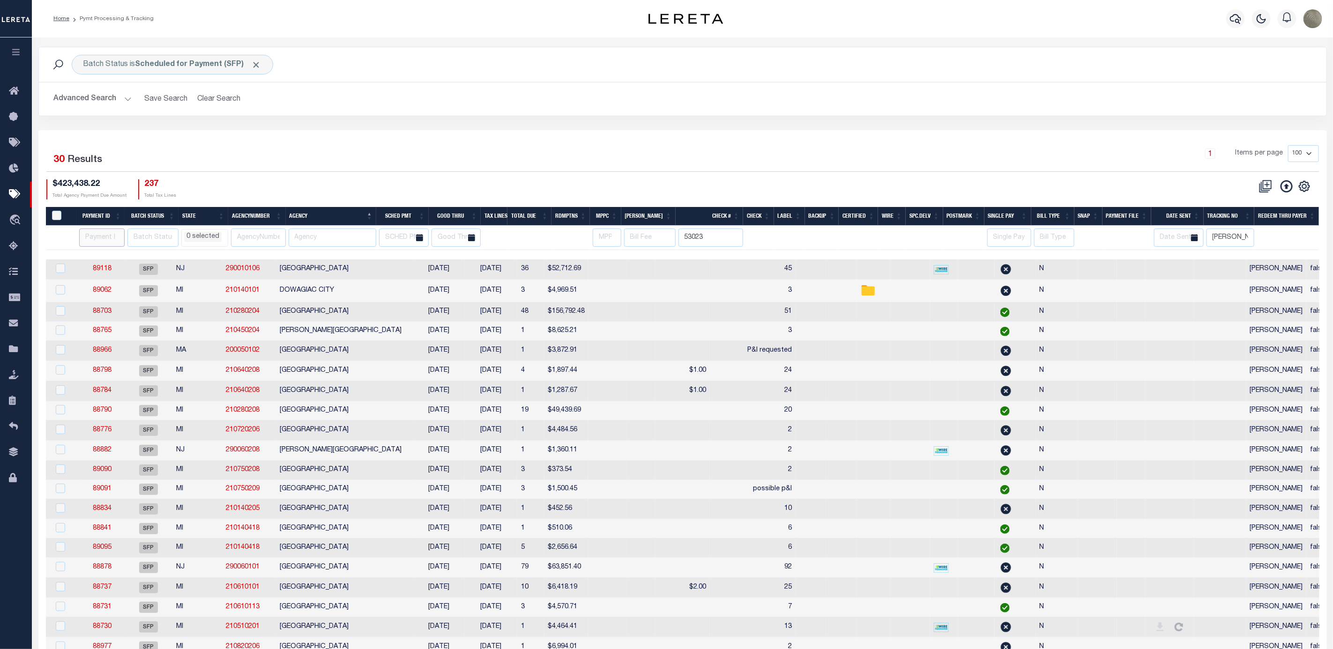
click at [95, 243] on input "number" at bounding box center [101, 238] width 45 height 18
type input "88248"
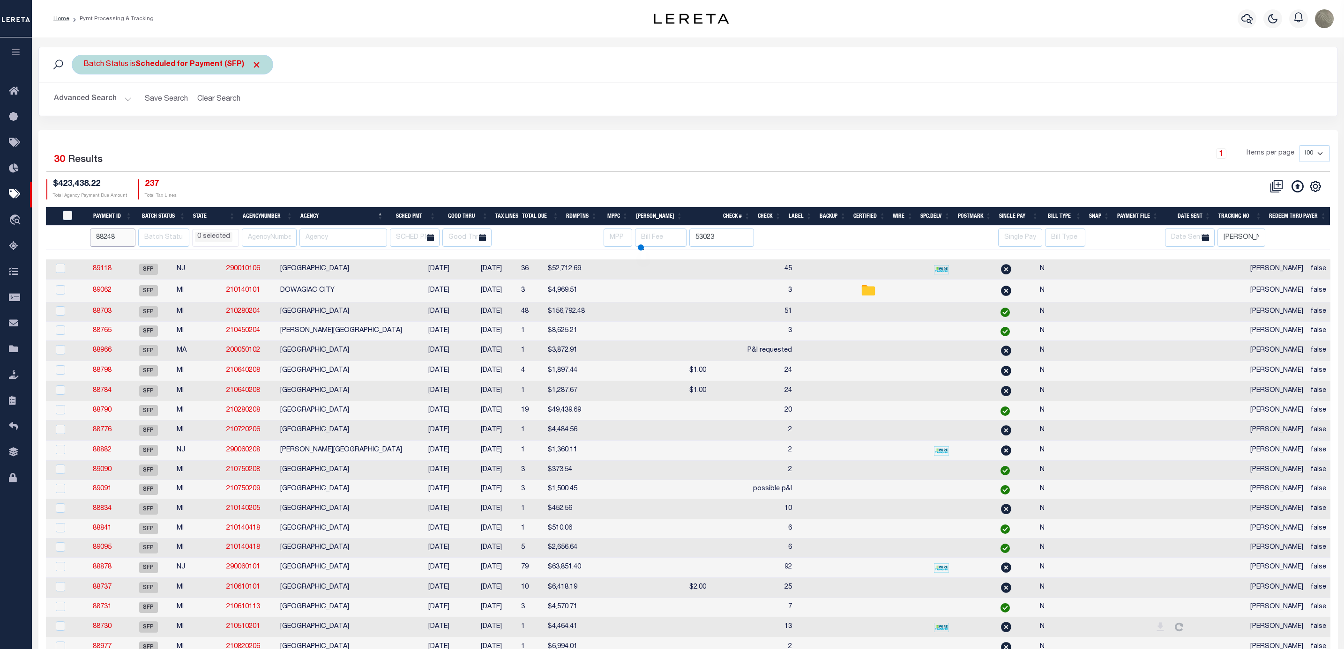
scroll to position [0, 1]
select select
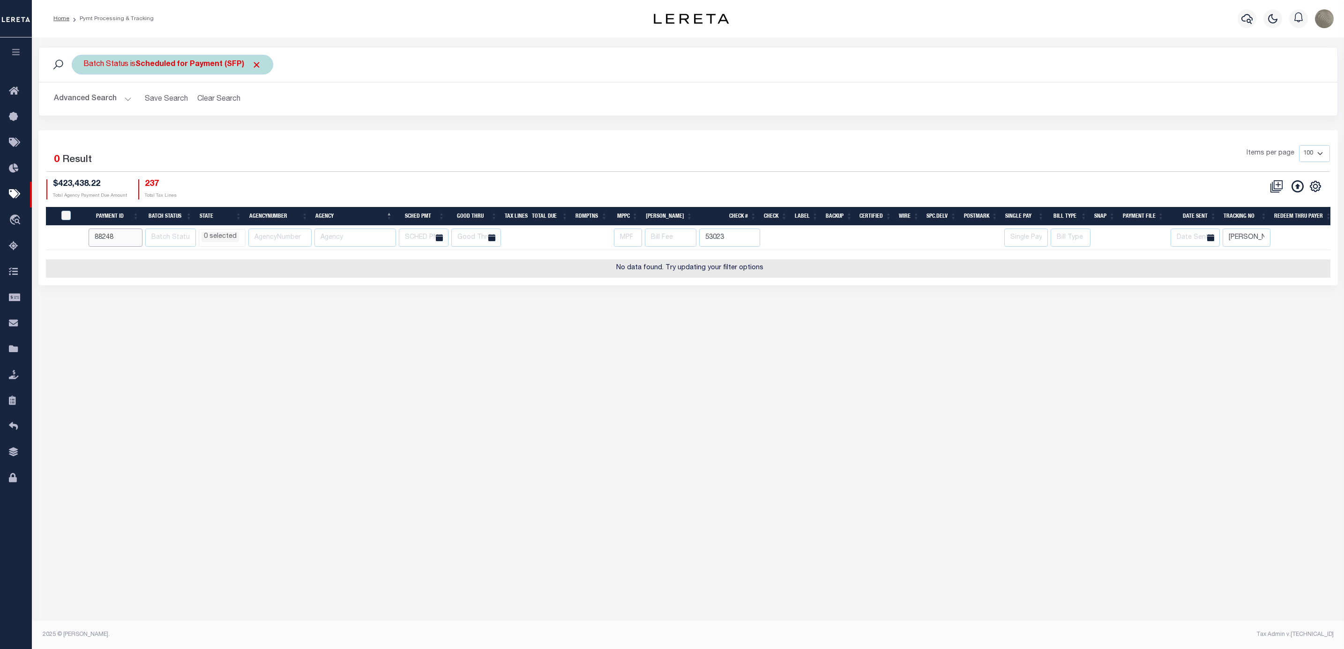
select select
click at [252, 67] on span "Click to Remove" at bounding box center [257, 65] width 10 height 10
select select
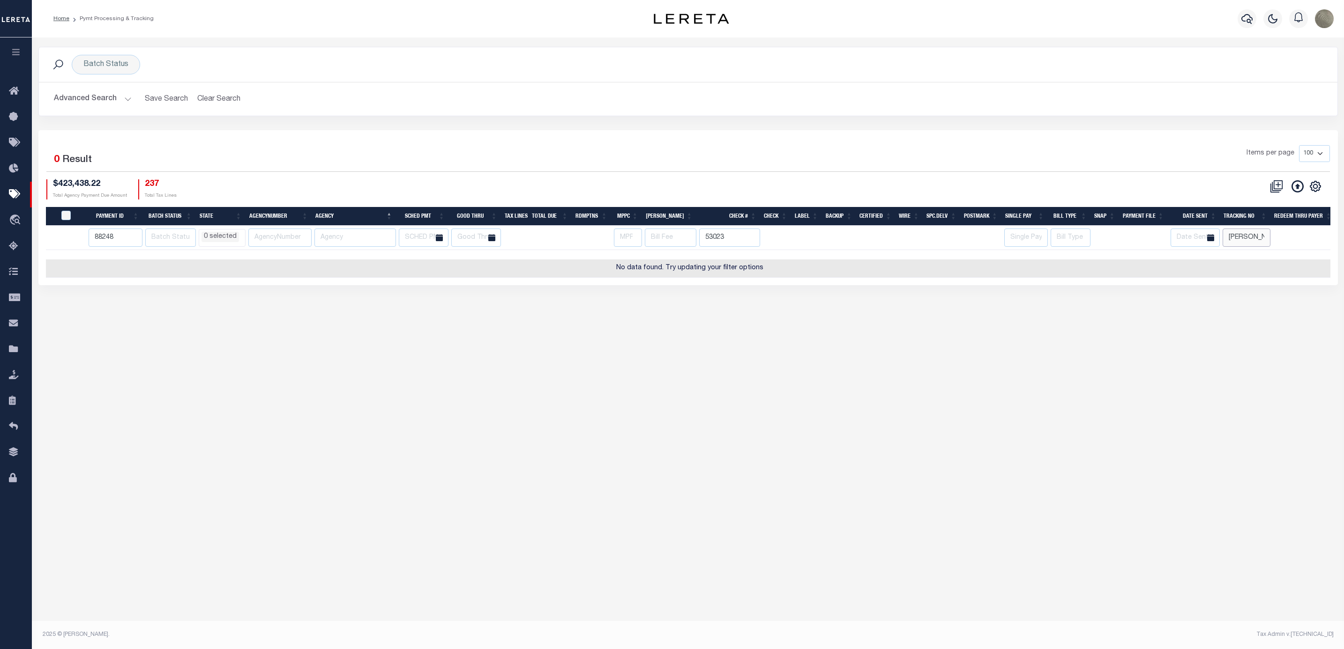
click at [1259, 242] on input "Andres" at bounding box center [1246, 238] width 48 height 18
click at [584, 165] on div "Items per page 100 200 500 1000" at bounding box center [850, 157] width 959 height 24
select select
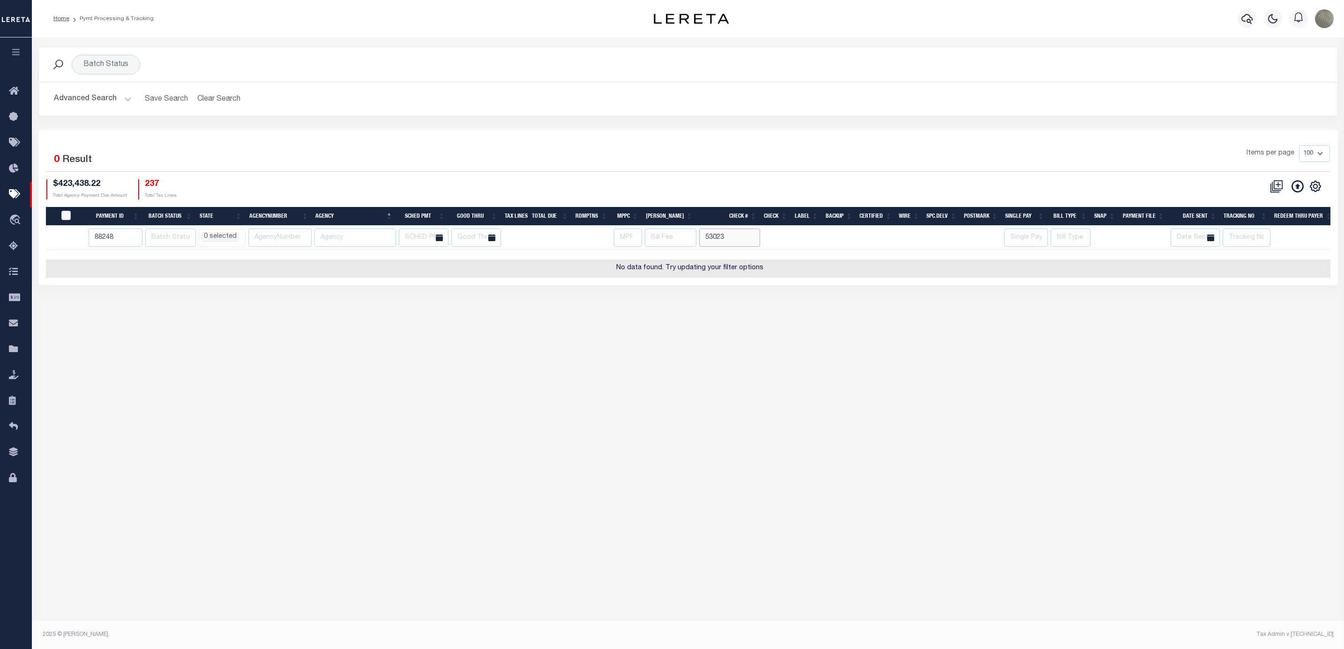
click at [724, 236] on input "53023" at bounding box center [729, 238] width 61 height 18
click at [725, 236] on input "53023" at bounding box center [729, 238] width 61 height 18
click at [510, 200] on div "$423,438.22 Total Agency Payment Due Amount 237 Total Tax Lines" at bounding box center [367, 189] width 642 height 20
select select
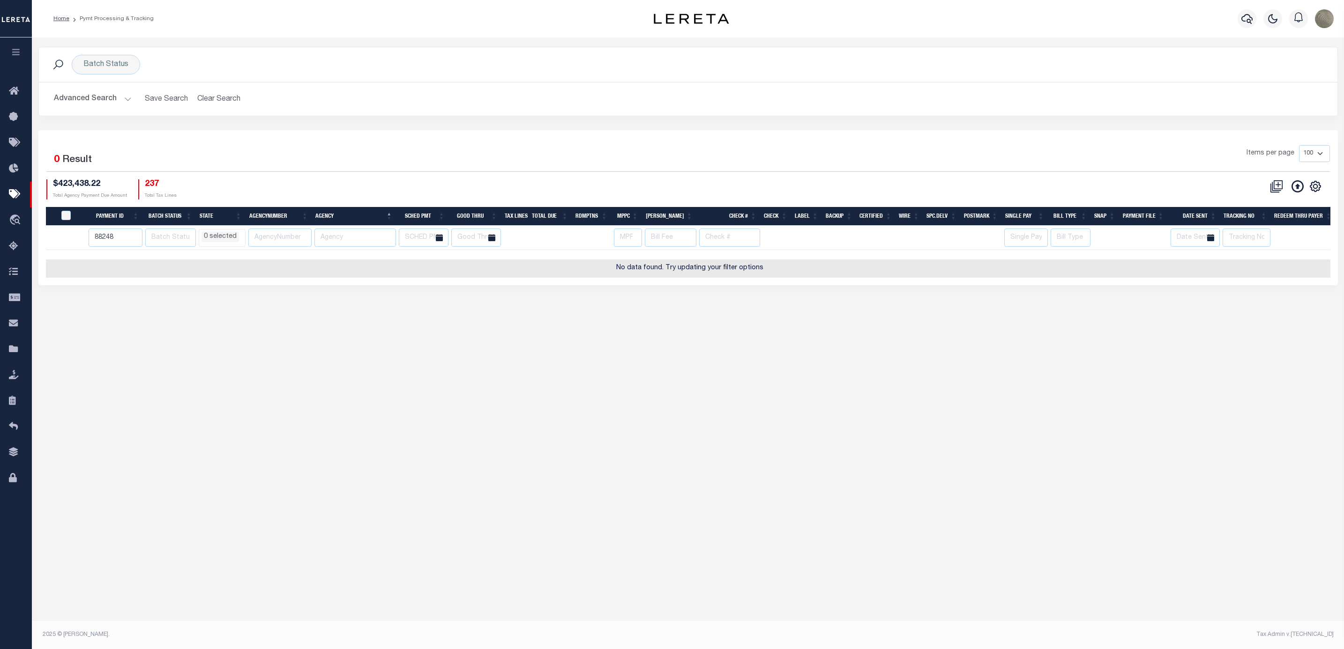
select select
click at [83, 100] on button "Advanced Search" at bounding box center [93, 99] width 78 height 18
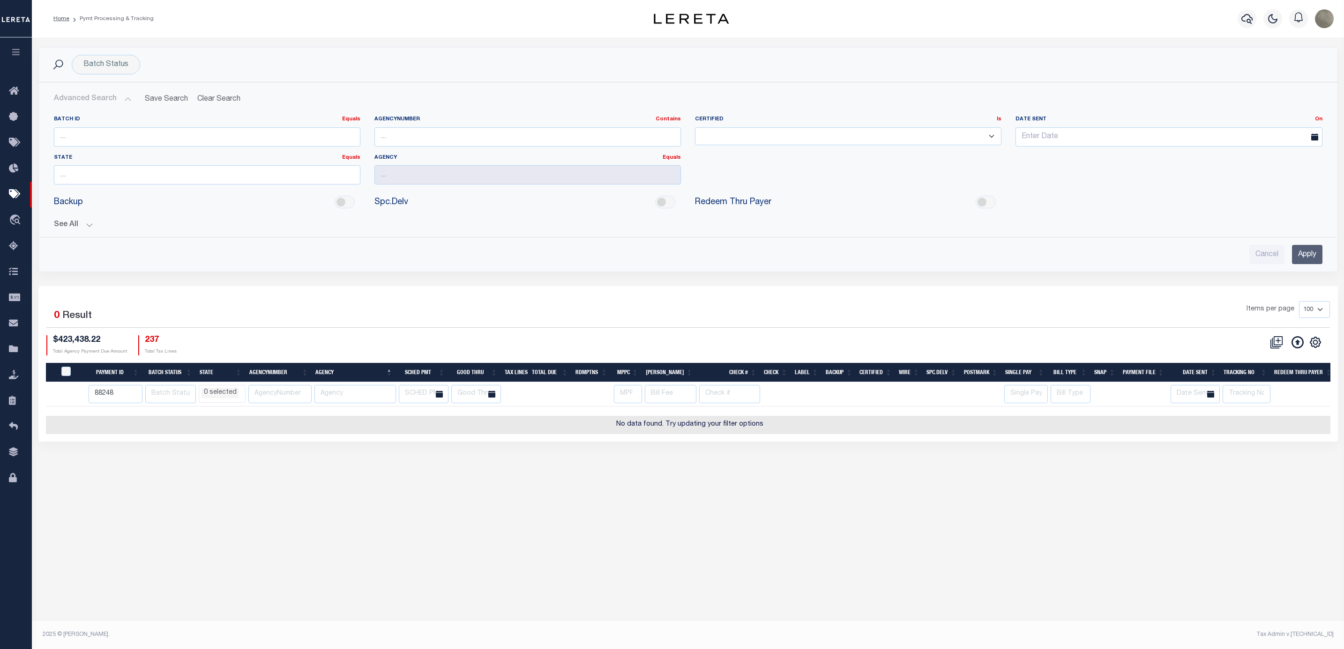
click at [79, 234] on div "Batch ID Equals Equals Is Not Equal To Is Greater Than Is Less Than AgencyNumbe…" at bounding box center [687, 186] width 1283 height 156
click at [78, 228] on button "See All" at bounding box center [688, 225] width 1268 height 9
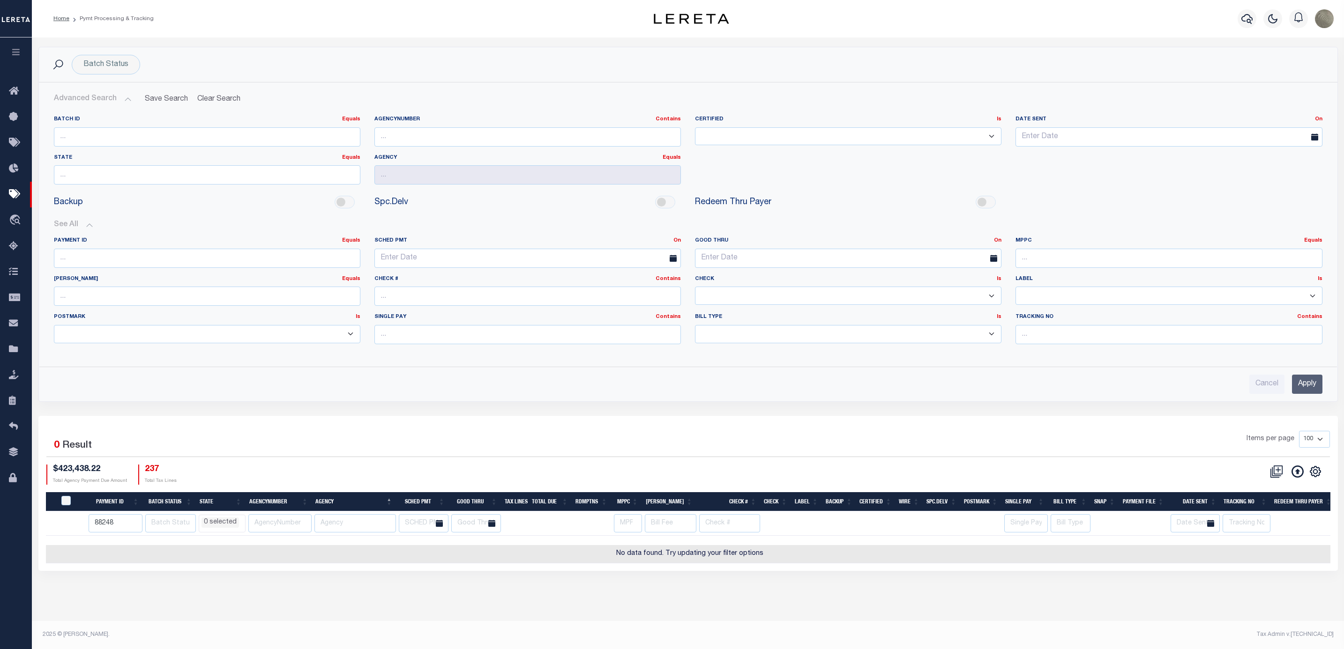
click at [1297, 386] on input "Apply" at bounding box center [1307, 384] width 30 height 19
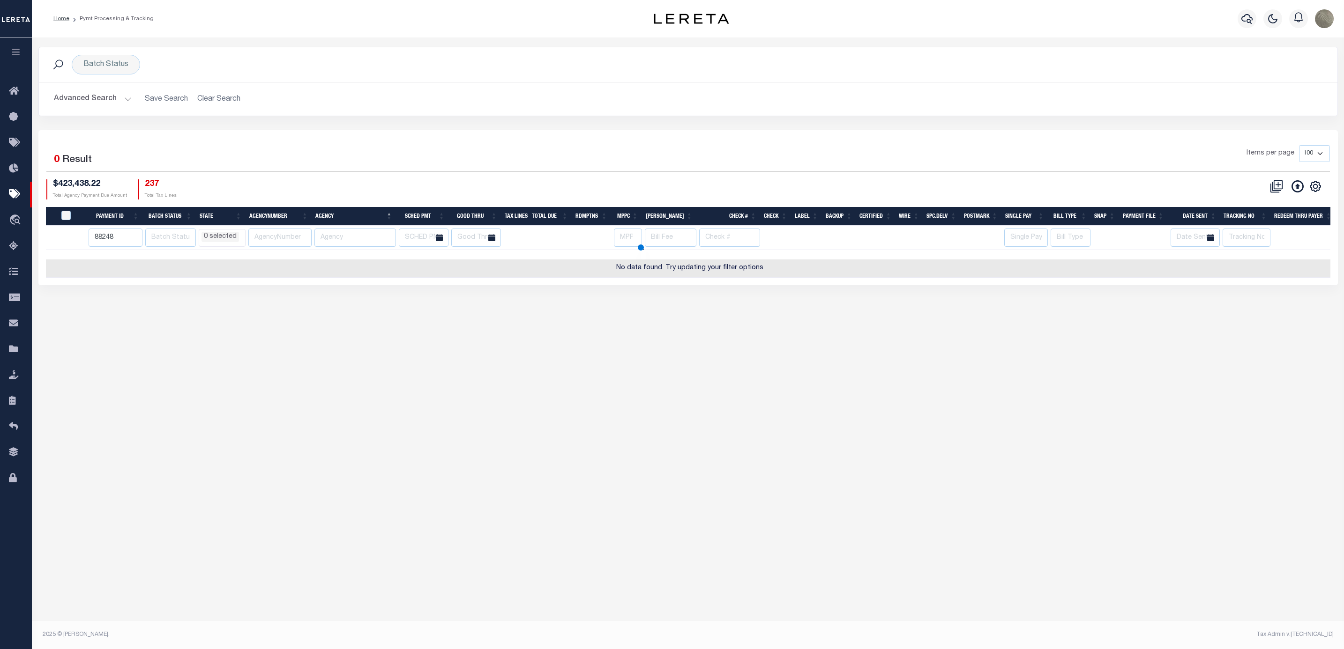
select select
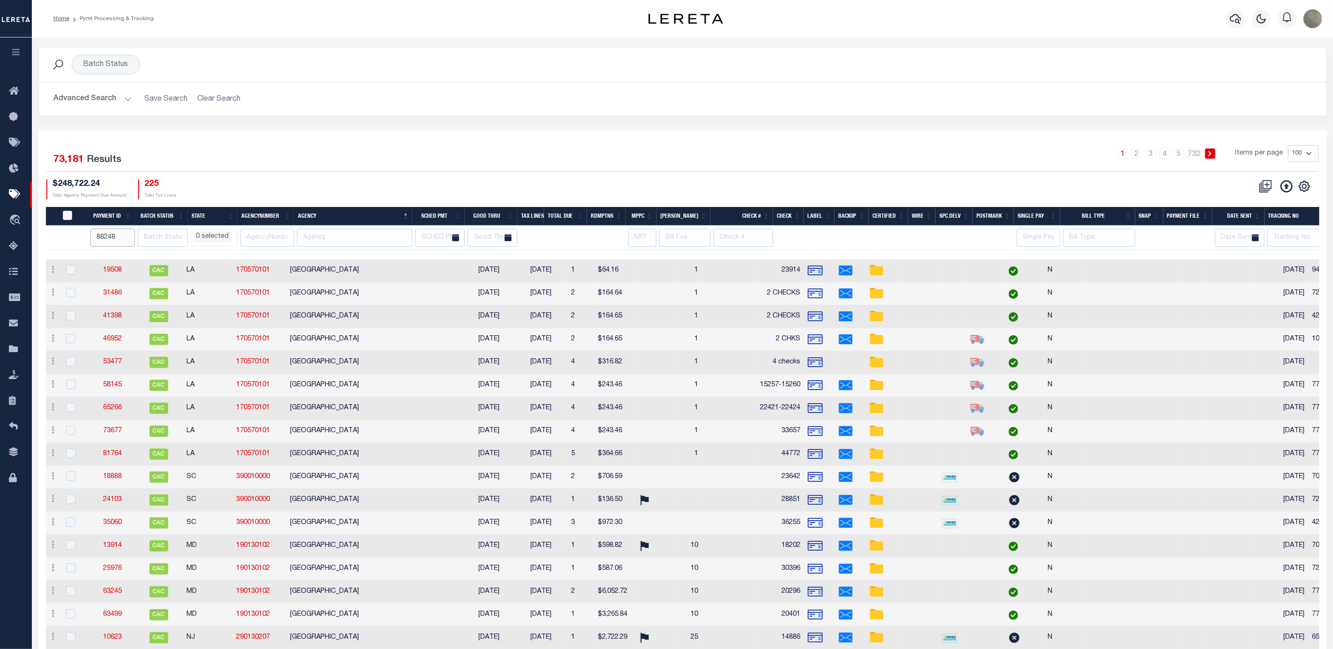
click at [119, 241] on input "88248" at bounding box center [112, 238] width 45 height 18
type input "8824"
select select
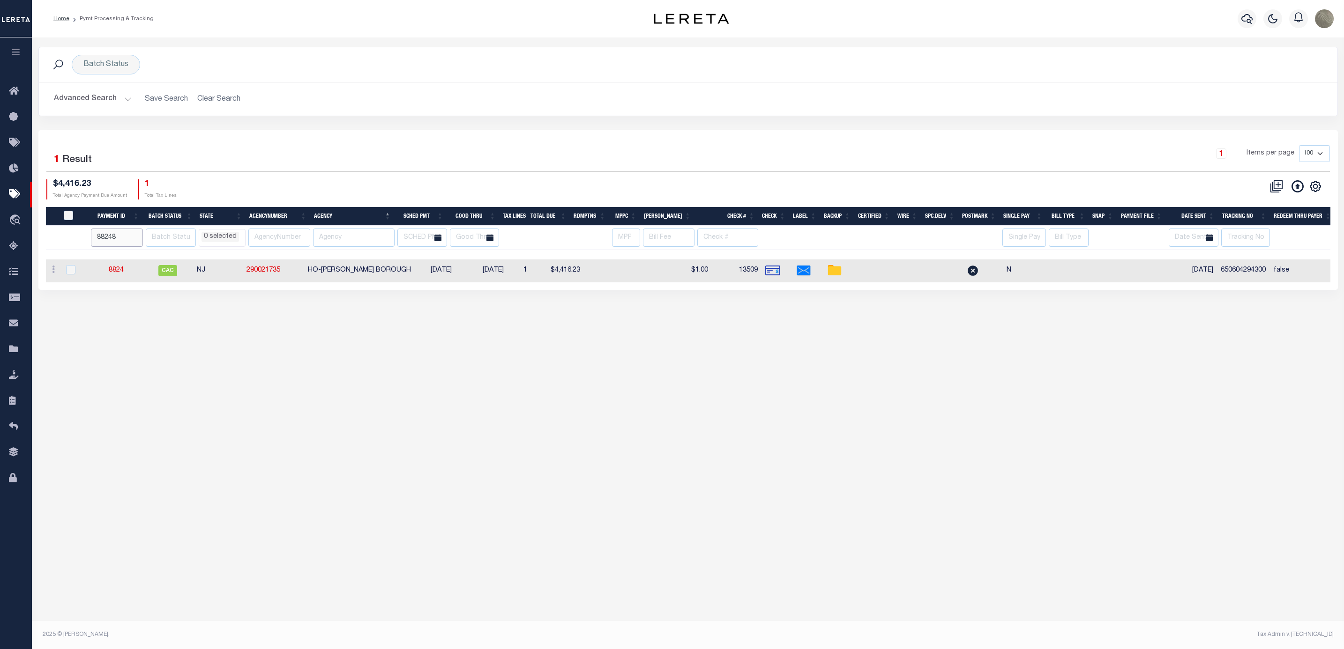
type input "88248"
select select
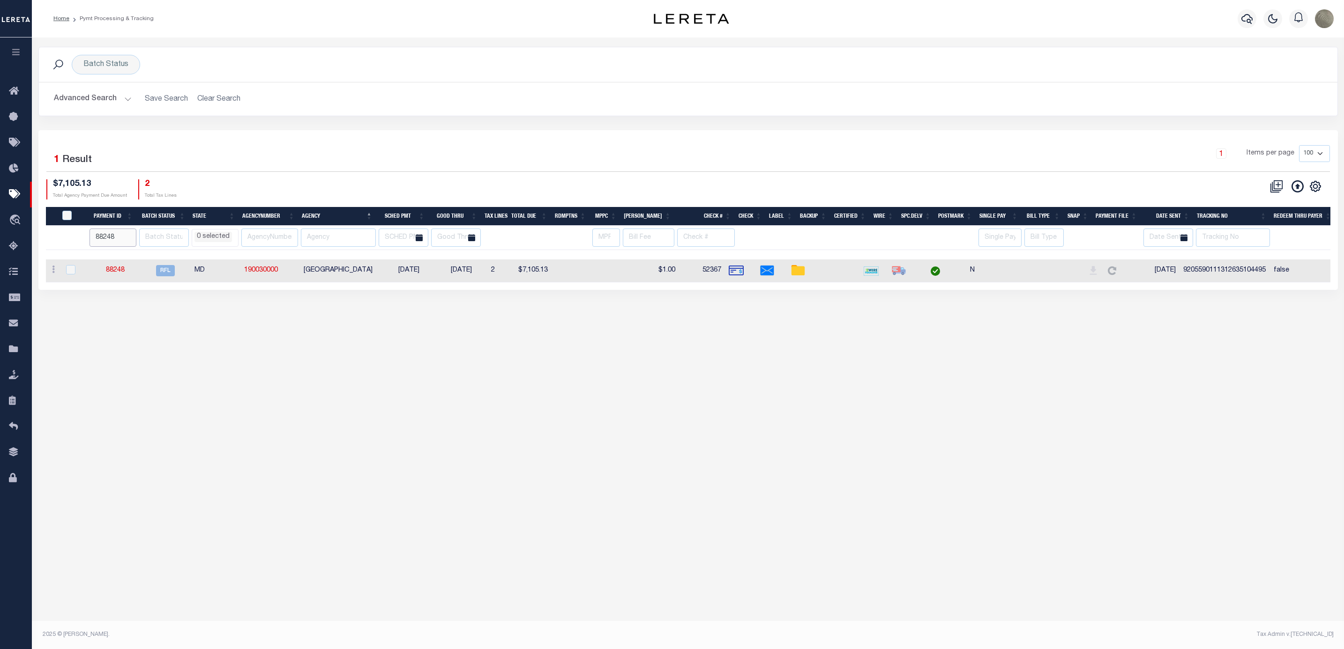
click at [114, 242] on input "88248" at bounding box center [112, 238] width 47 height 18
click at [113, 242] on input "88248" at bounding box center [112, 238] width 47 height 18
select select
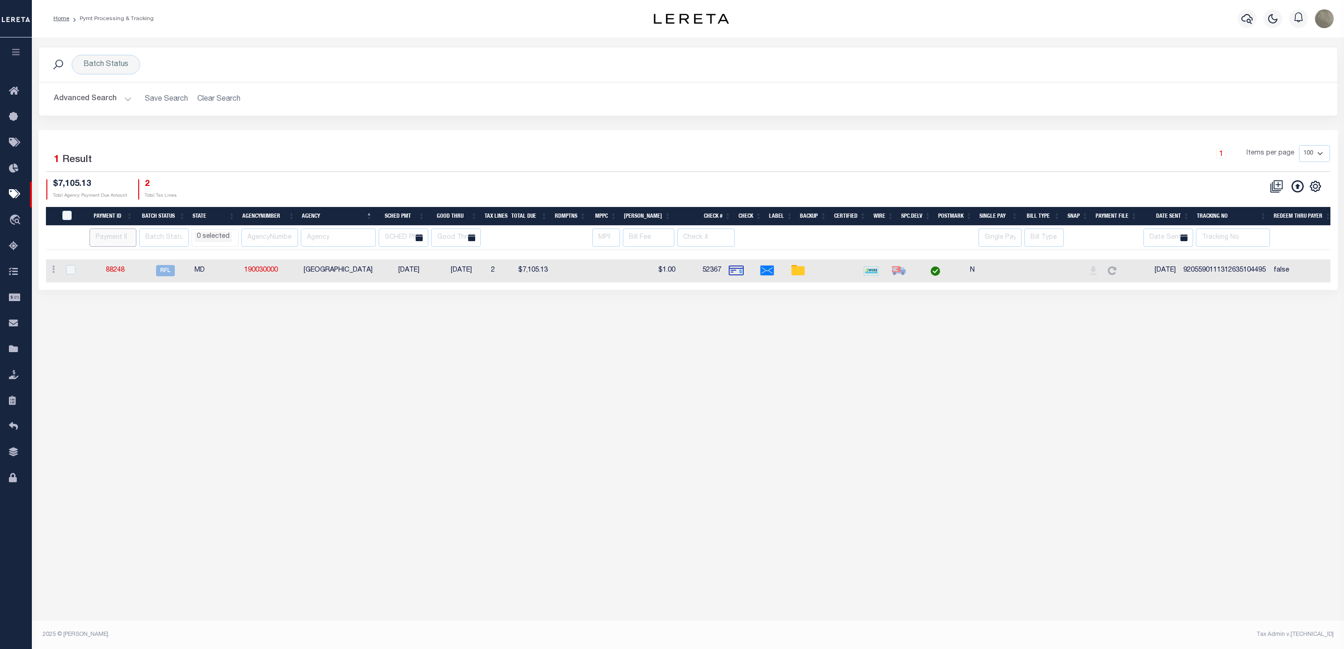
select select
click at [232, 105] on h2 "Advanced Search Save Search Clear Search" at bounding box center [687, 99] width 1283 height 18
click at [227, 100] on h2 "Advanced Search Save Search Clear Search" at bounding box center [687, 99] width 1283 height 18
click at [114, 100] on button "Advanced Search" at bounding box center [93, 99] width 78 height 18
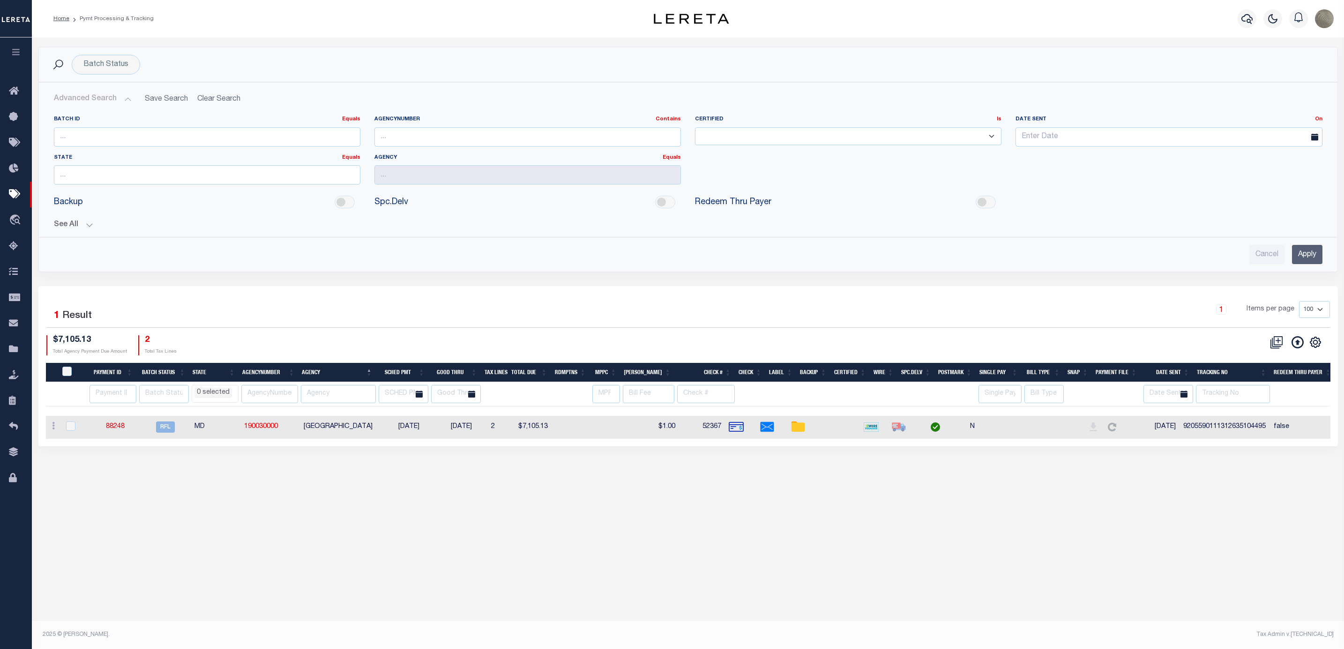
click at [68, 221] on div "See All Payment ID Equals Equals Is Not Equal To On On" at bounding box center [688, 221] width 1268 height 16
click at [75, 226] on button "See All" at bounding box center [688, 225] width 1268 height 9
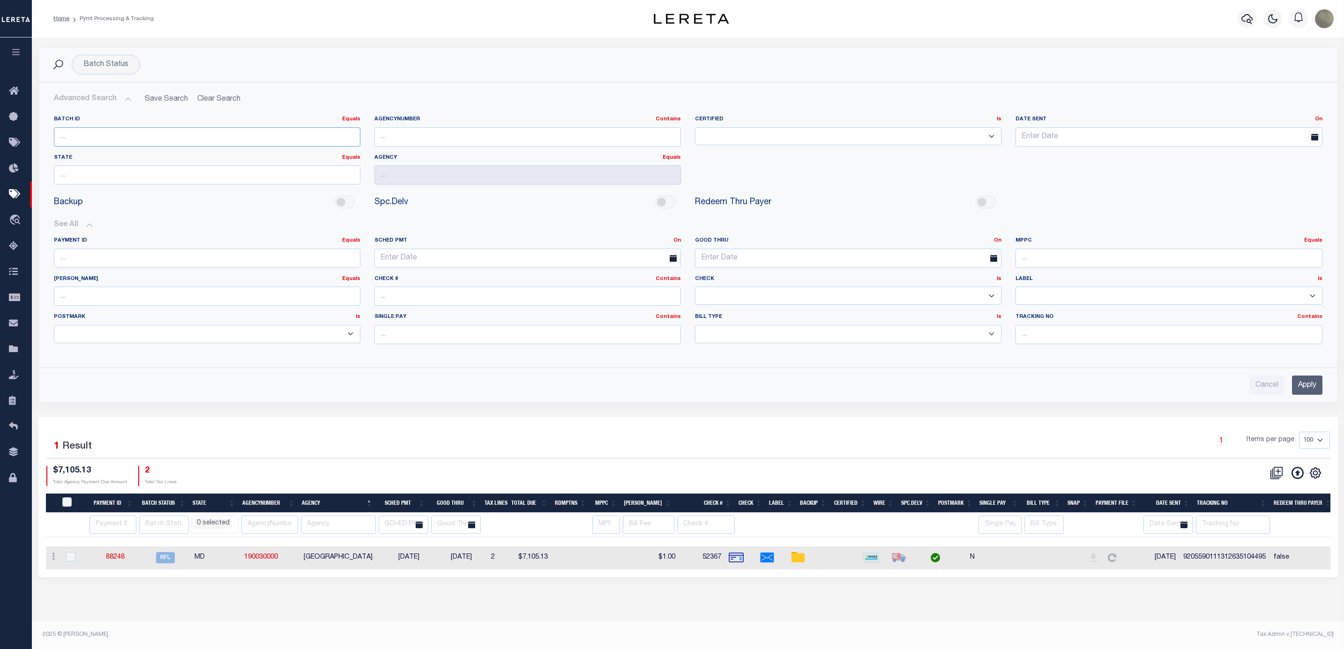
click at [150, 133] on input "number" at bounding box center [207, 136] width 306 height 19
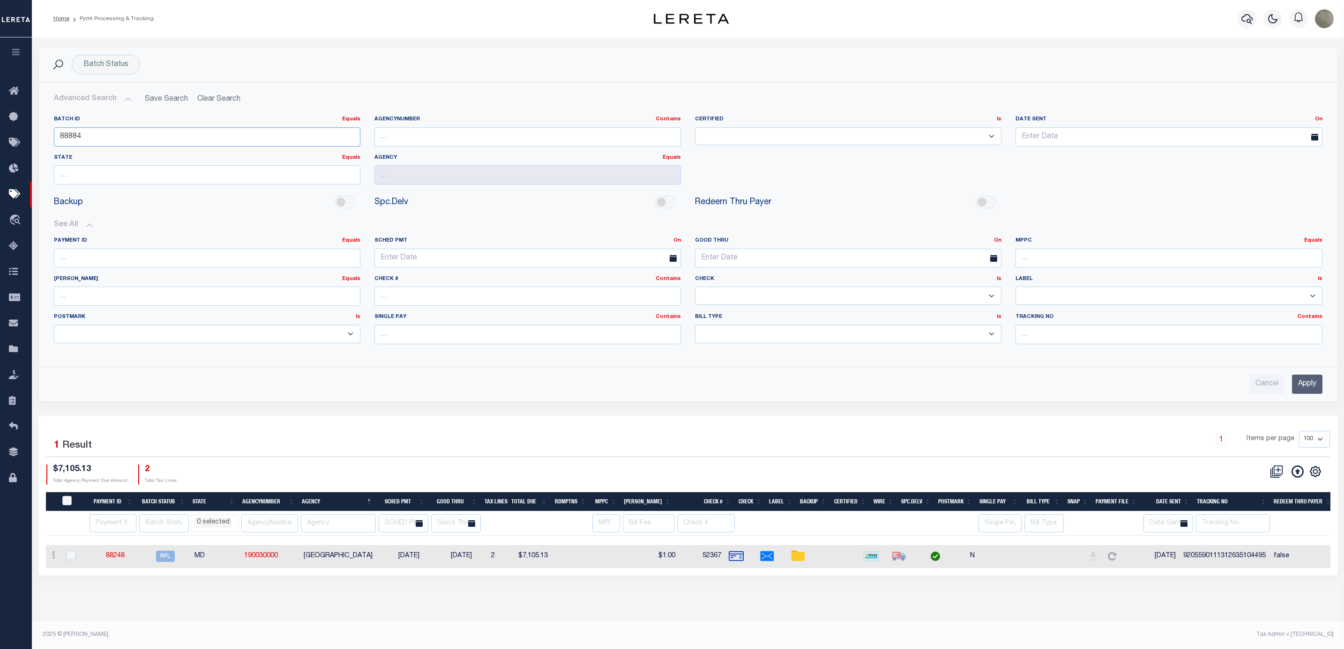
type input "88884"
click at [1302, 387] on input "Apply" at bounding box center [1307, 384] width 30 height 19
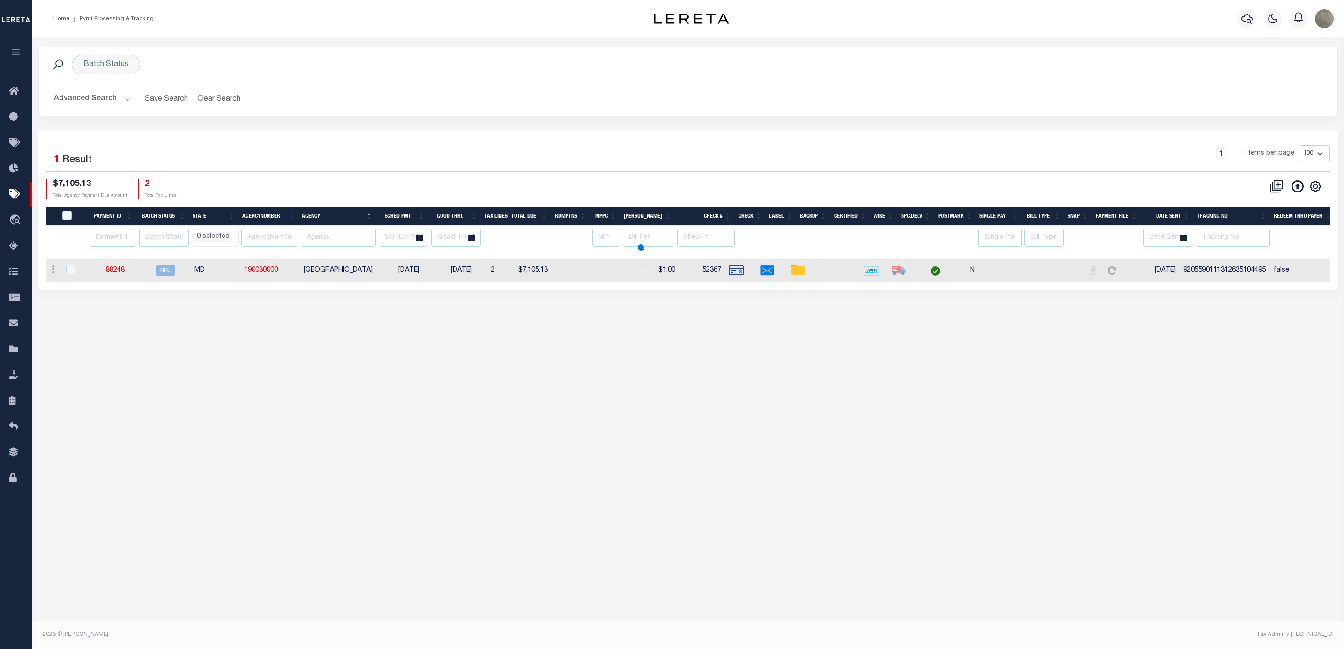
select select
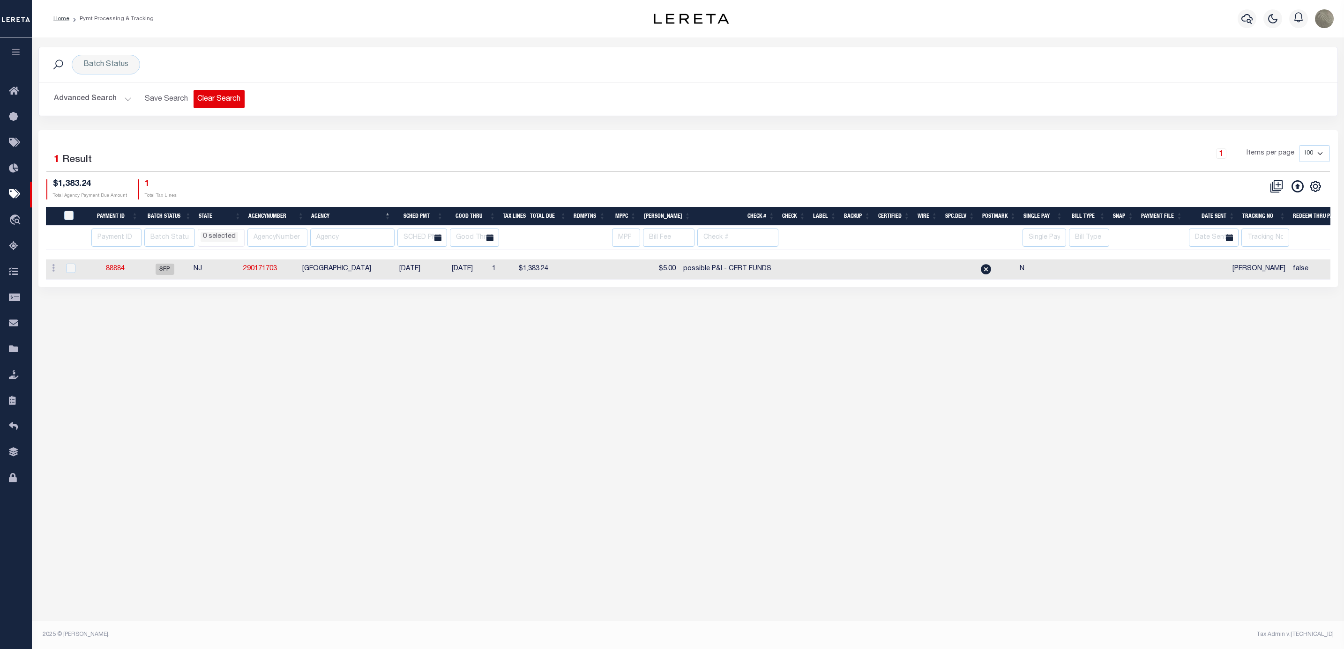
click at [223, 95] on button "Clear Search" at bounding box center [219, 99] width 51 height 18
select select
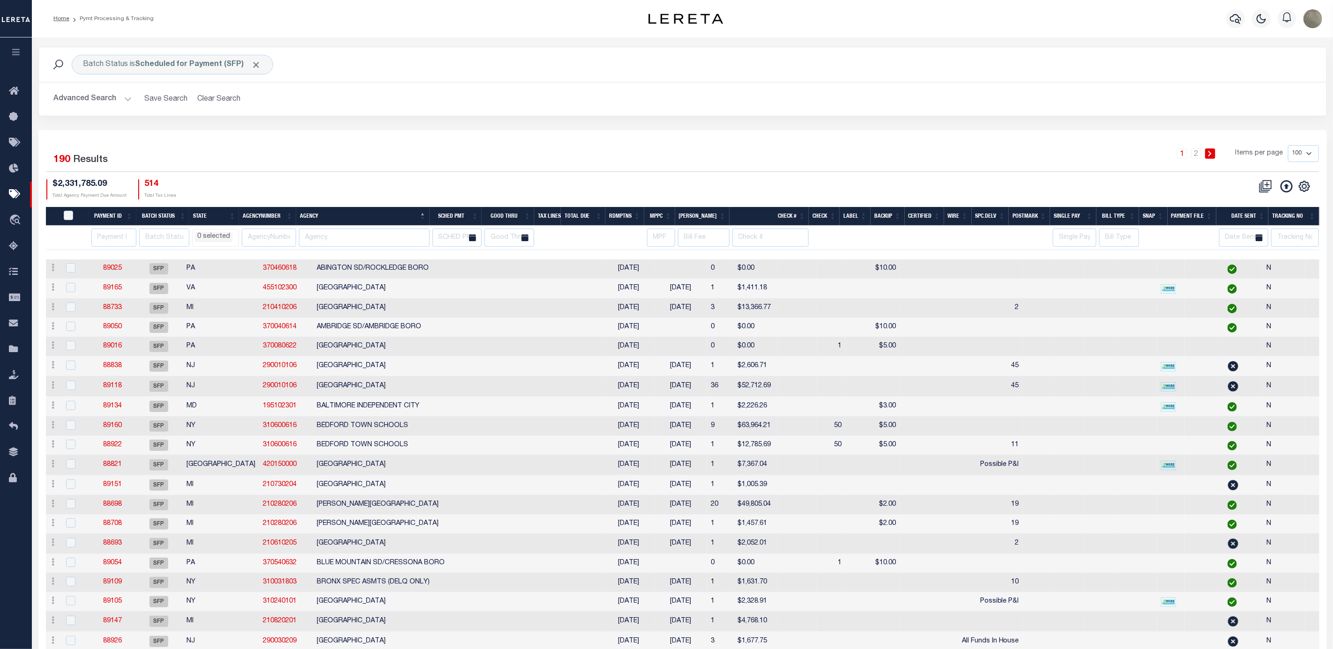
click at [111, 105] on button "Advanced Search" at bounding box center [93, 99] width 78 height 18
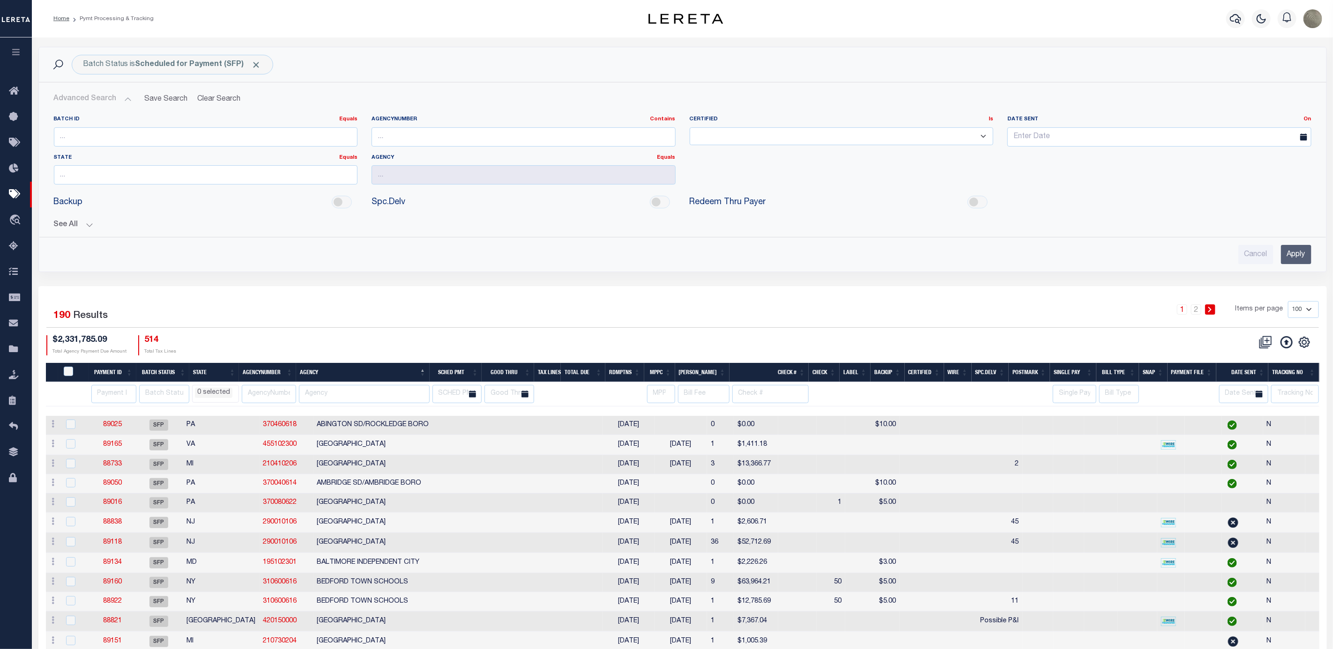
click at [82, 222] on button "See All" at bounding box center [683, 225] width 1258 height 9
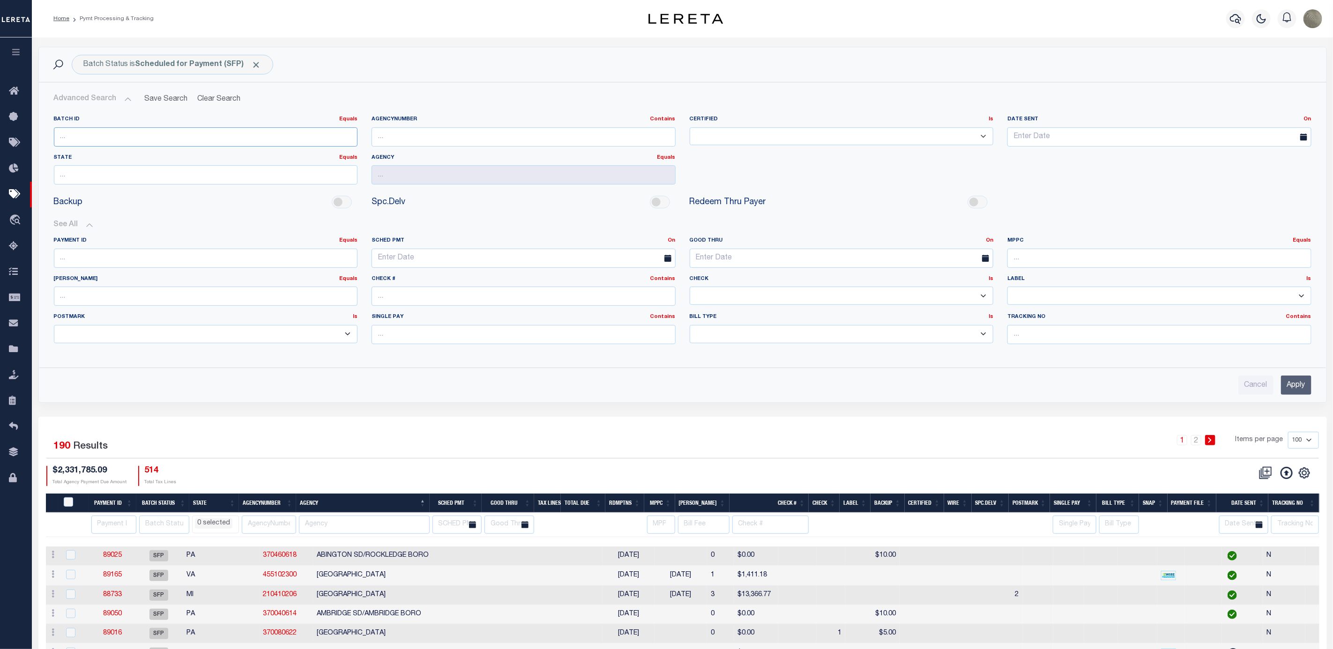
click at [125, 141] on input "number" at bounding box center [206, 136] width 304 height 19
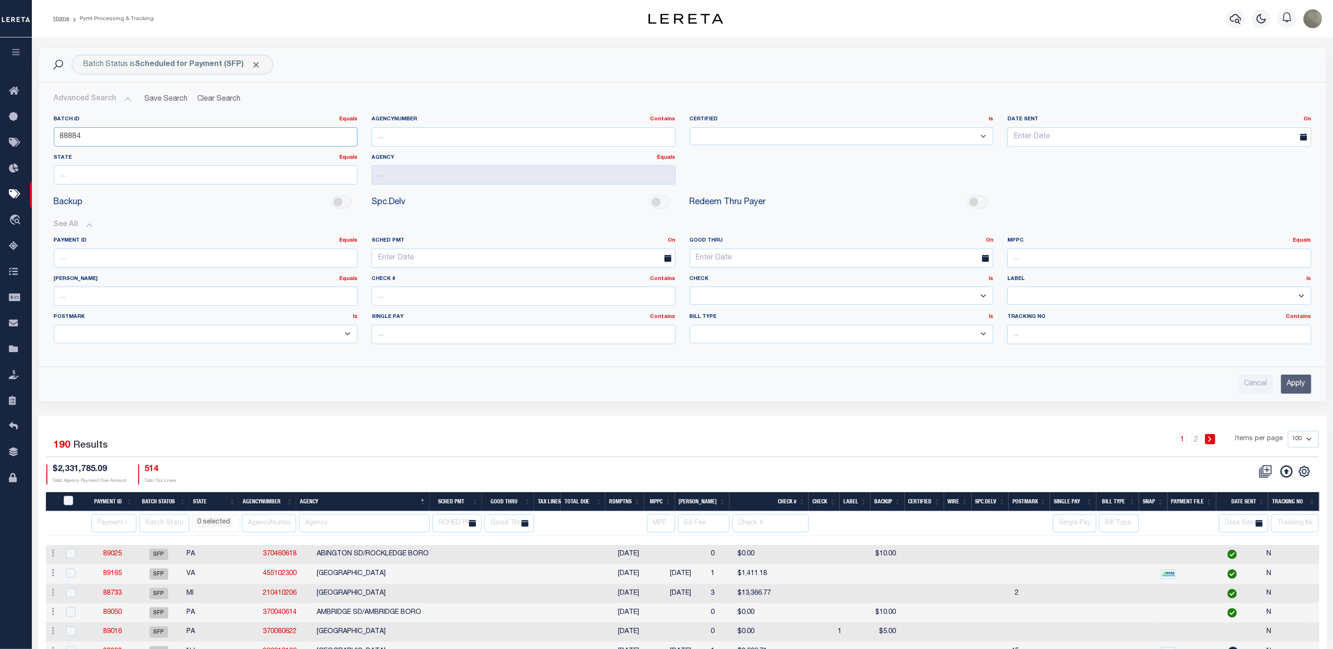
type input "88884"
click at [1304, 389] on input "Apply" at bounding box center [1296, 384] width 30 height 19
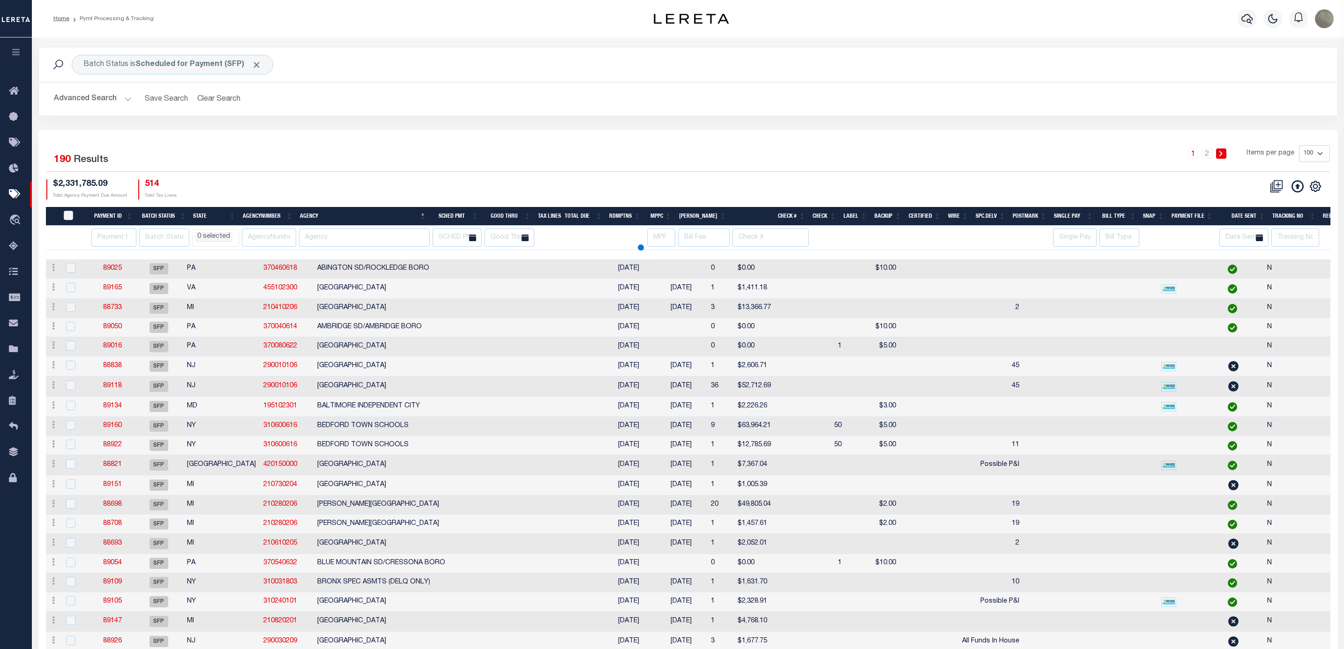
select select
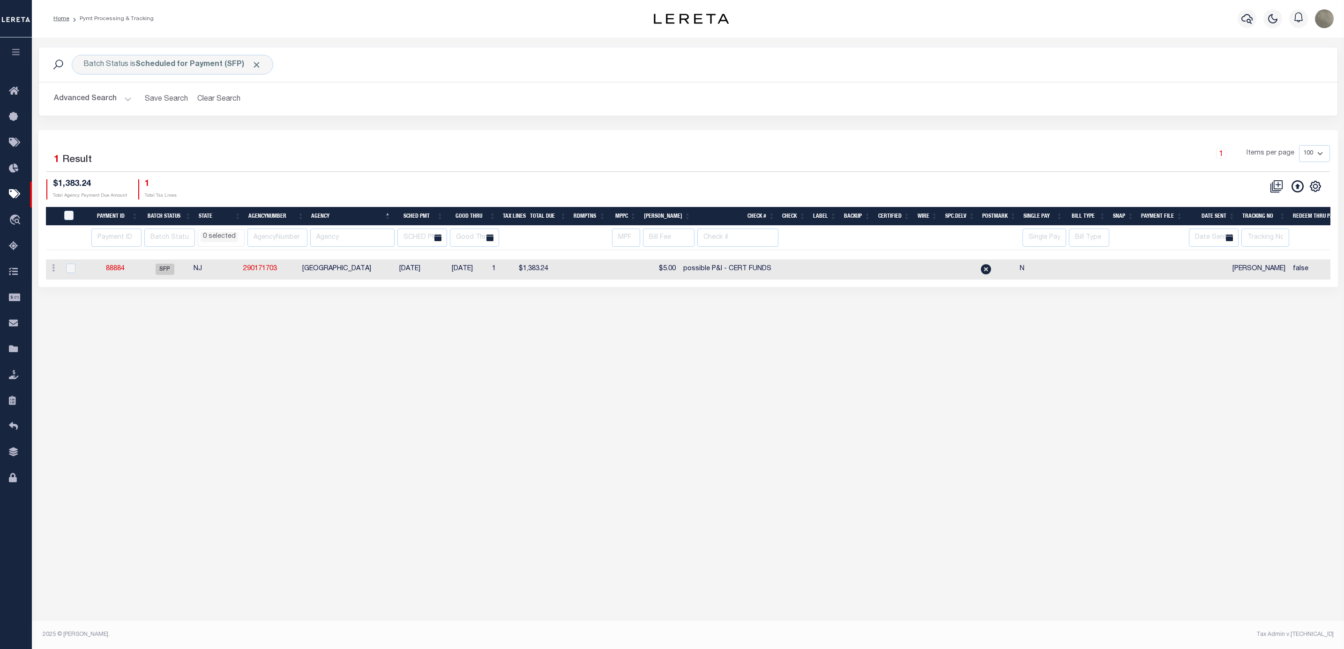
click at [464, 152] on div "1 Items per page 100 200 500 1000" at bounding box center [850, 157] width 959 height 24
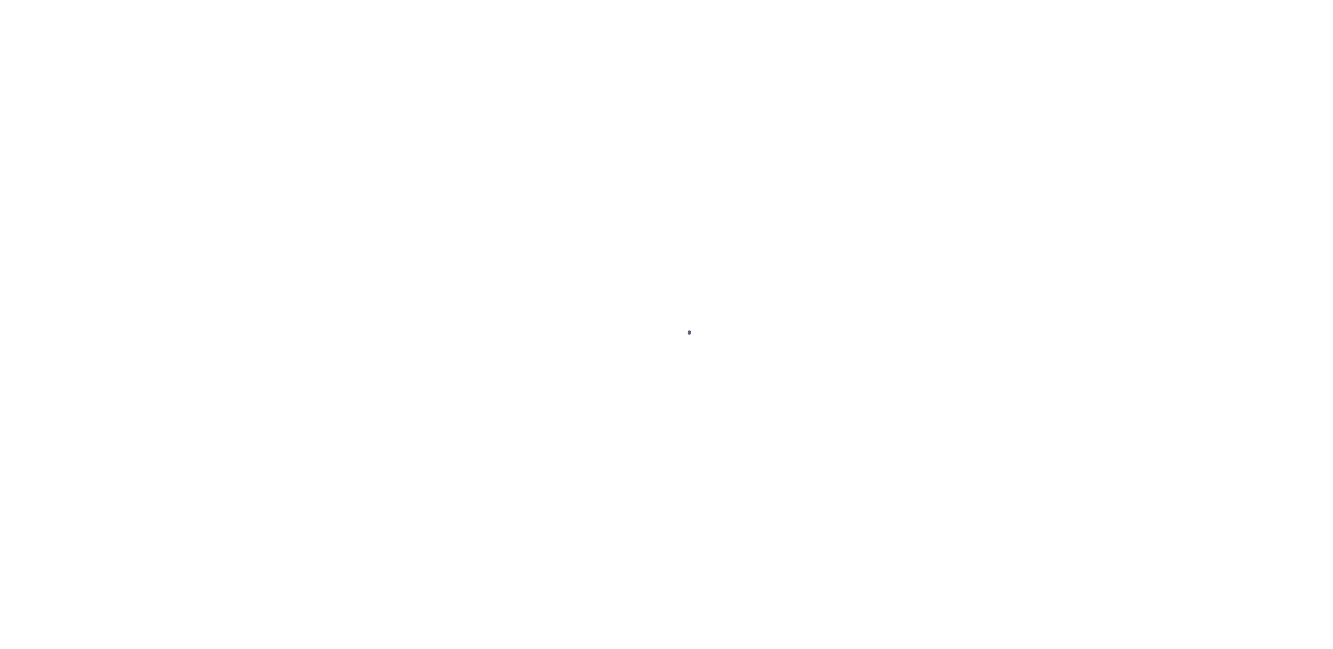
select select "SNT"
select select "CHK"
select select "[PERSON_NAME]"
select select "FDX"
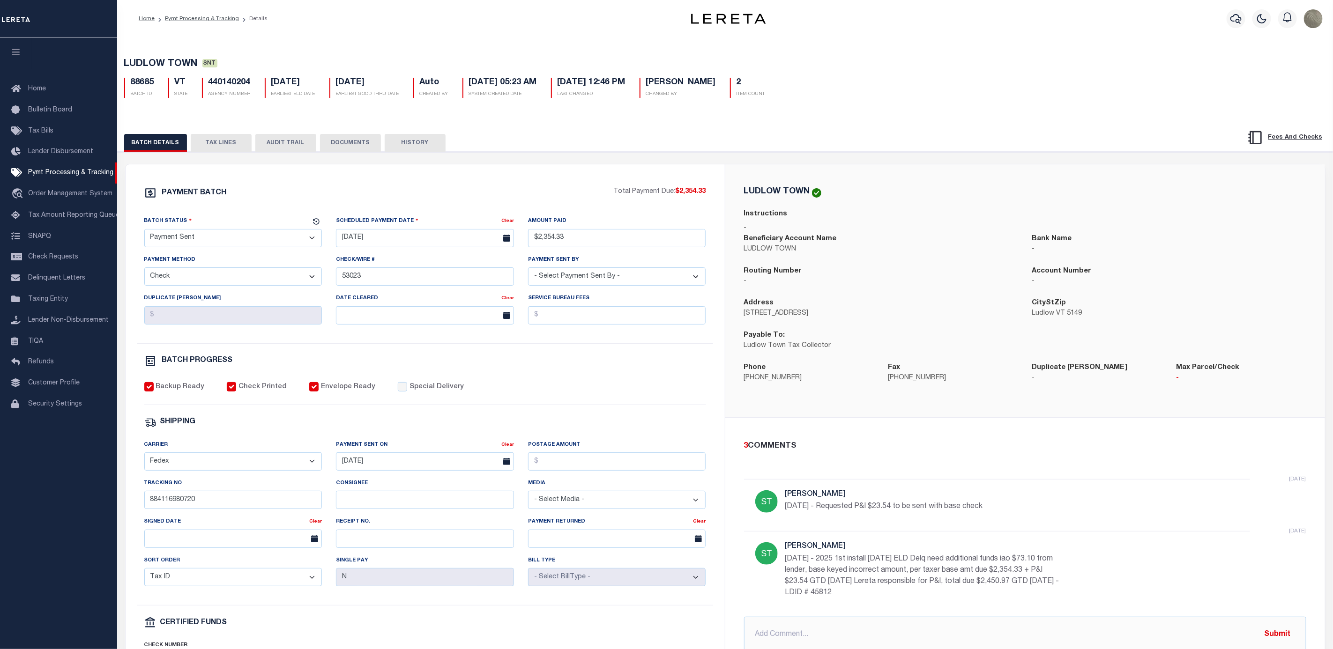
click at [529, 364] on div "BATCH PROGRESS" at bounding box center [425, 361] width 562 height 12
click at [924, 581] on p "[DATE] - 2025 1st install [DATE] ELD Delq need additional funds iao $73.10 from…" at bounding box center [925, 576] width 281 height 45
click at [924, 581] on p "08/22/25 - 2025 1st install 08/15/25 ELD Delq need additional funds iao $73.10 …" at bounding box center [925, 576] width 281 height 45
click at [930, 576] on p "08/22/25 - 2025 1st install 08/15/25 ELD Delq need additional funds iao $73.10 …" at bounding box center [925, 576] width 281 height 45
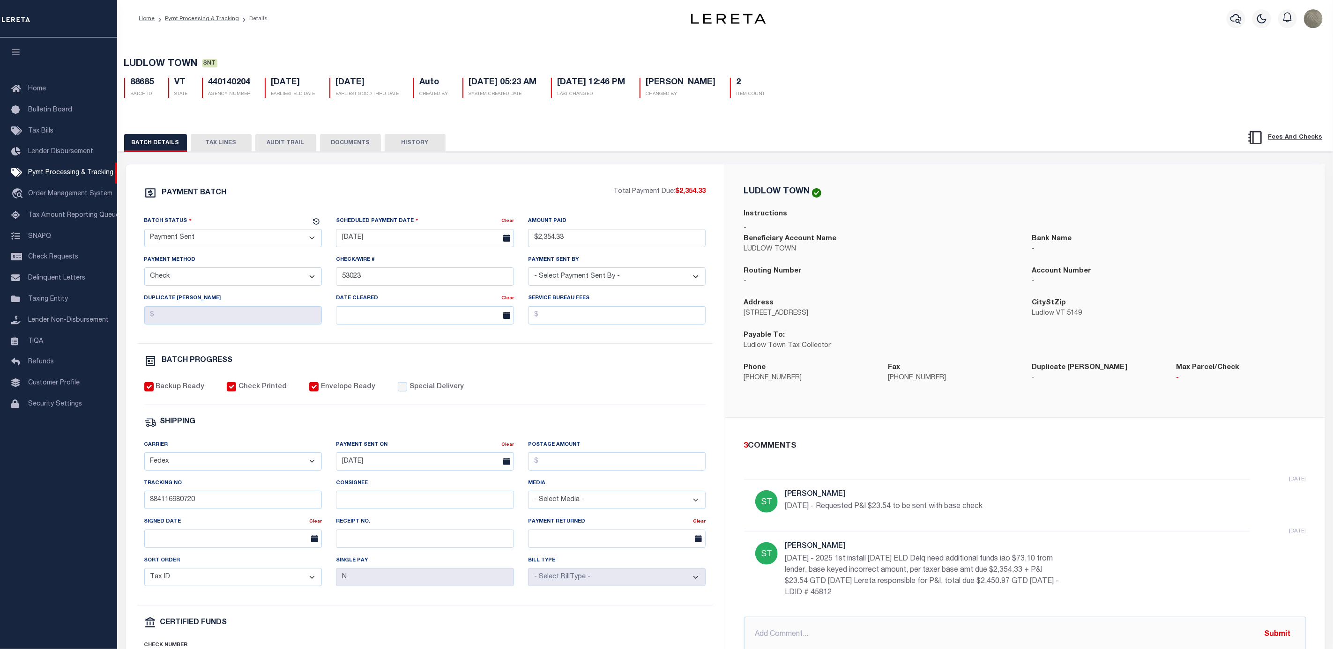
click at [930, 576] on p "08/22/25 - 2025 1st install 08/15/25 ELD Delq need additional funds iao $73.10 …" at bounding box center [925, 576] width 281 height 45
click at [922, 575] on p "08/22/25 - 2025 1st install 08/15/25 ELD Delq need additional funds iao $73.10 …" at bounding box center [925, 576] width 281 height 45
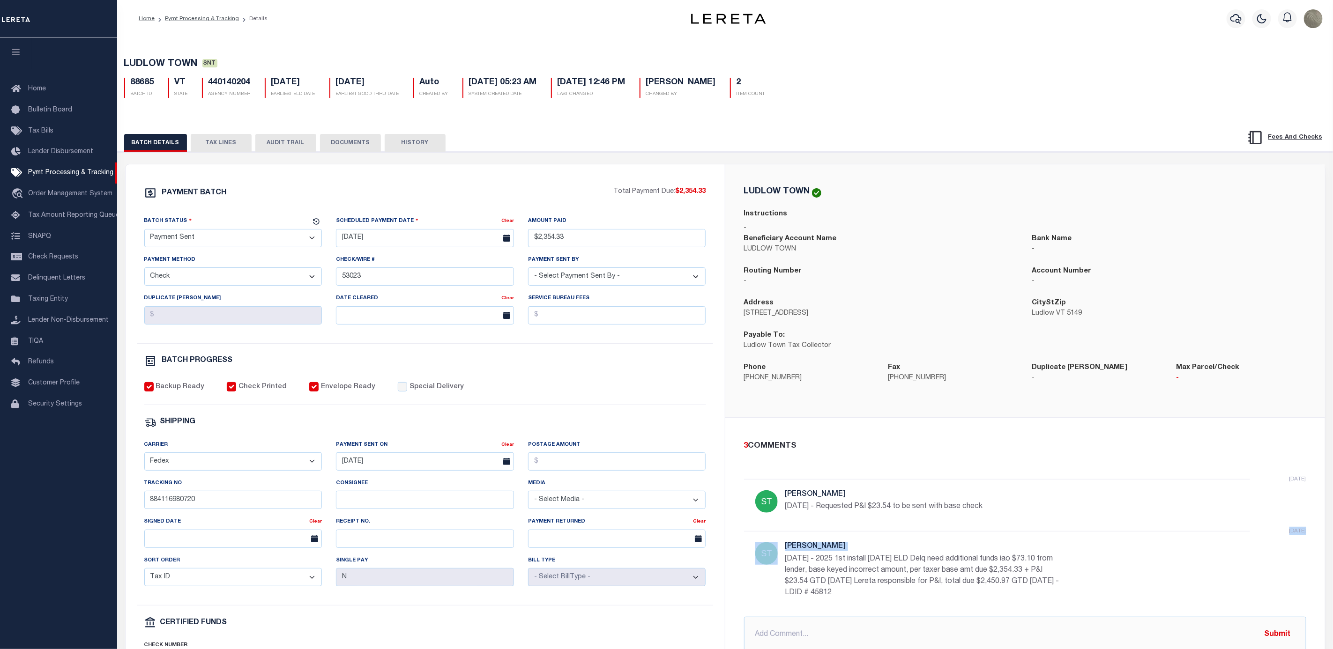
click at [915, 575] on p "08/22/25 - 2025 1st install 08/15/25 ELD Delq need additional funds iao $73.10 …" at bounding box center [925, 576] width 281 height 45
click at [904, 575] on p "08/22/25 - 2025 1st install 08/15/25 ELD Delq need additional funds iao $73.10 …" at bounding box center [925, 576] width 281 height 45
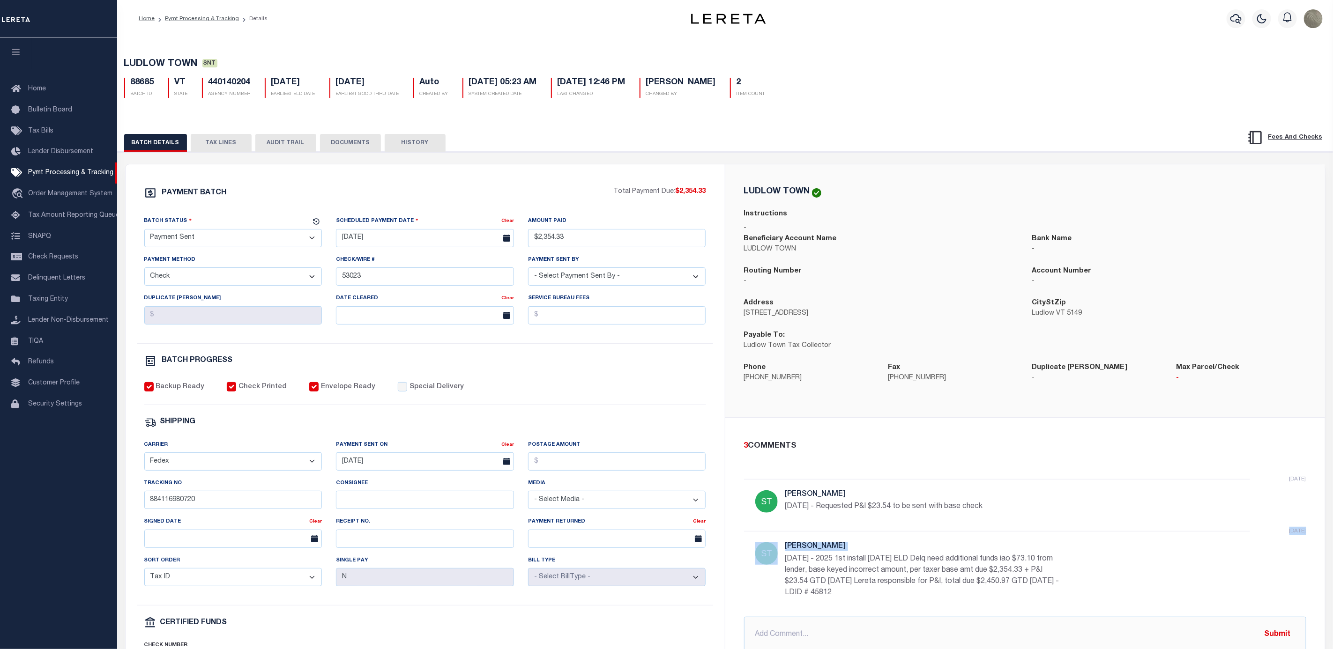
click at [904, 575] on p "08/22/25 - 2025 1st install 08/15/25 ELD Delq need additional funds iao $73.10 …" at bounding box center [925, 576] width 281 height 45
click at [903, 573] on p "08/22/25 - 2025 1st install 08/15/25 ELD Delq need additional funds iao $73.10 …" at bounding box center [925, 576] width 281 height 45
click at [895, 571] on p "08/22/25 - 2025 1st install 08/15/25 ELD Delq need additional funds iao $73.10 …" at bounding box center [925, 576] width 281 height 45
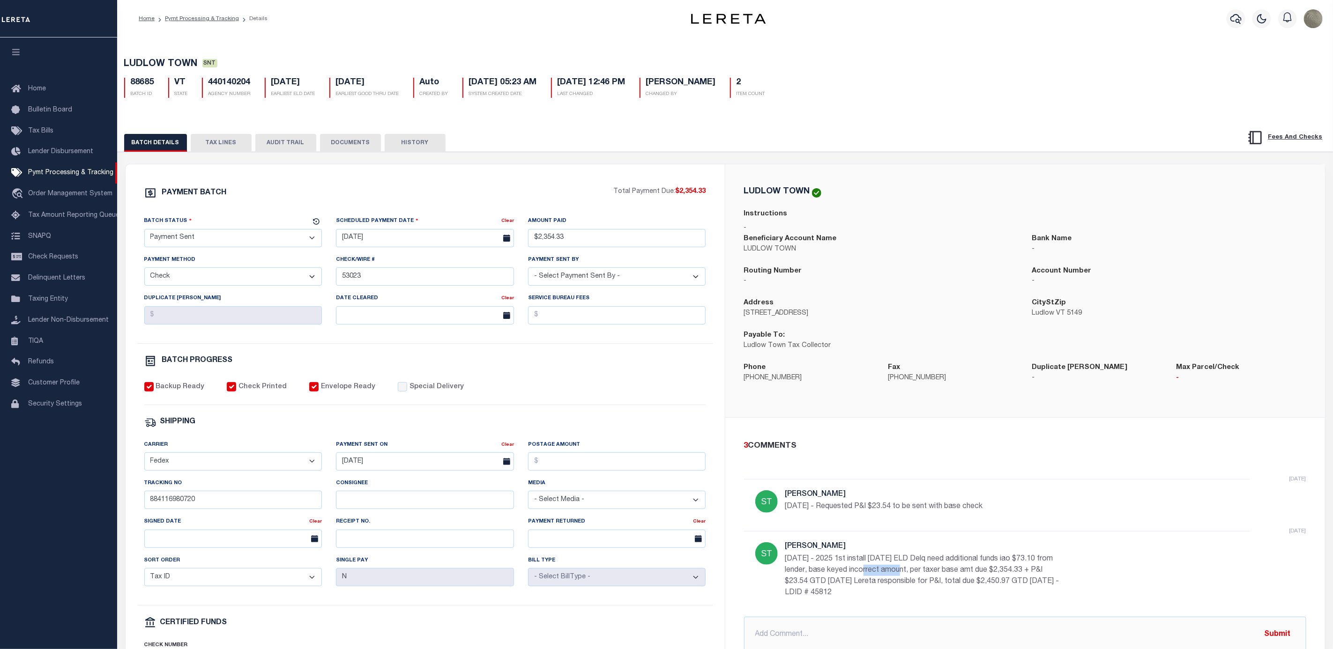
click at [895, 571] on p "08/22/25 - 2025 1st install 08/15/25 ELD Delq need additional funds iao $73.10 …" at bounding box center [925, 576] width 281 height 45
click at [889, 571] on p "08/22/25 - 2025 1st install 08/15/25 ELD Delq need additional funds iao $73.10 …" at bounding box center [925, 576] width 281 height 45
drag, startPoint x: 196, startPoint y: 498, endPoint x: 190, endPoint y: 503, distance: 7.6
click at [195, 498] on div "Tracking No 884116980720" at bounding box center [233, 493] width 178 height 31
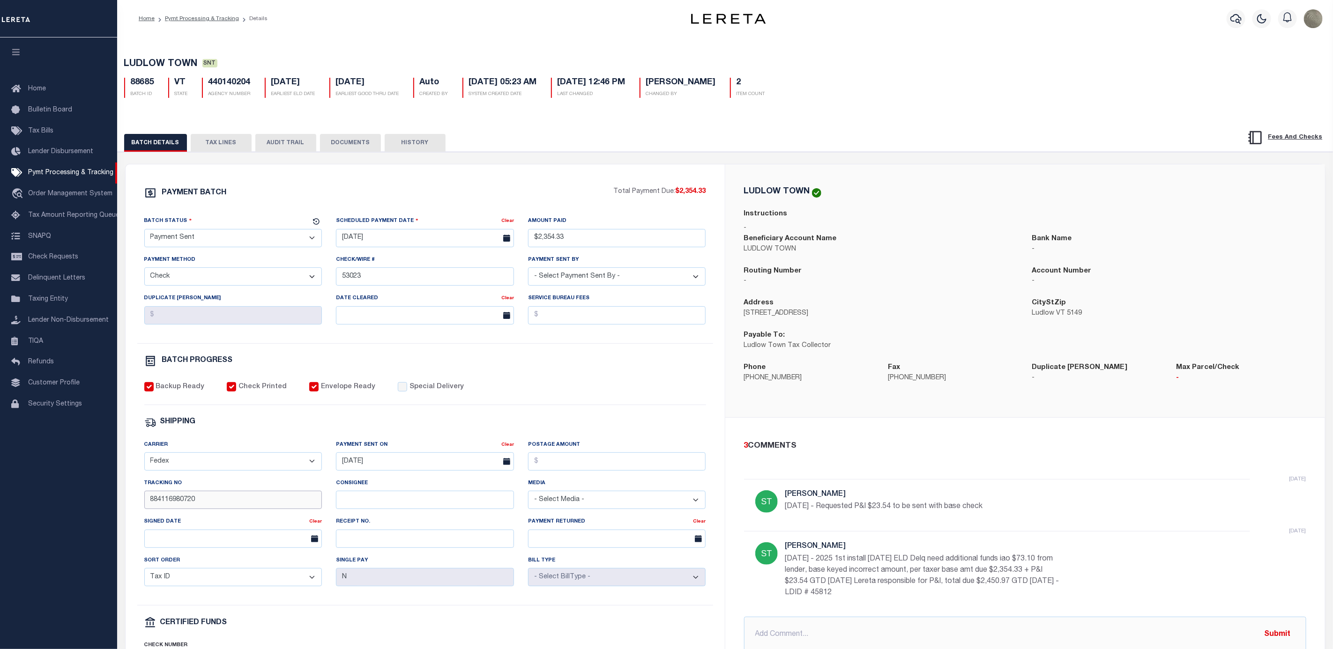
click at [190, 503] on input "884116980720" at bounding box center [233, 500] width 178 height 18
click at [774, 351] on p "Ludlow Town Tax Collector" at bounding box center [881, 346] width 274 height 10
click at [775, 351] on p "Ludlow Town Tax Collector" at bounding box center [881, 346] width 274 height 10
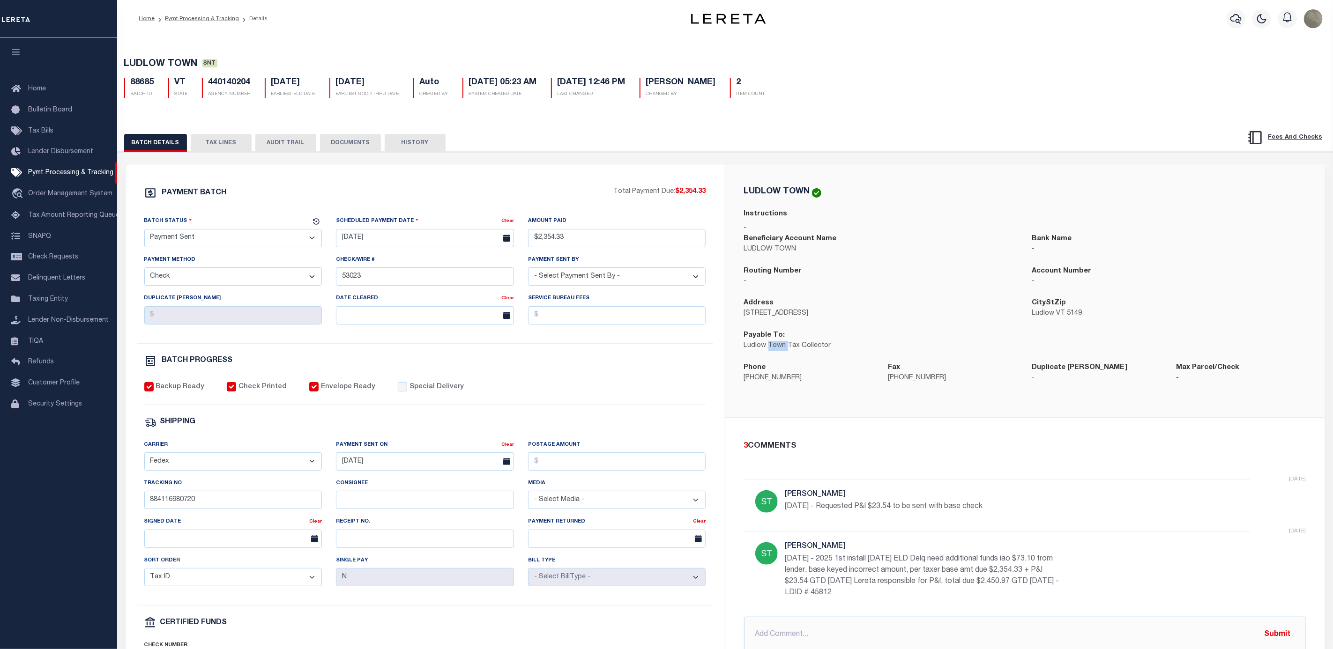
click at [775, 351] on p "Ludlow Town Tax Collector" at bounding box center [881, 346] width 274 height 10
copy div "Ludlow Town Tax Collector"
drag, startPoint x: 808, startPoint y: 193, endPoint x: 738, endPoint y: 193, distance: 70.3
click at [738, 193] on div "LUDLOW TOWN Instructions - Beneficiary Account Name LUDLOW TOWN Bank Name - Rou…" at bounding box center [1025, 291] width 577 height 208
copy h5 "LUDLOW TOWN"
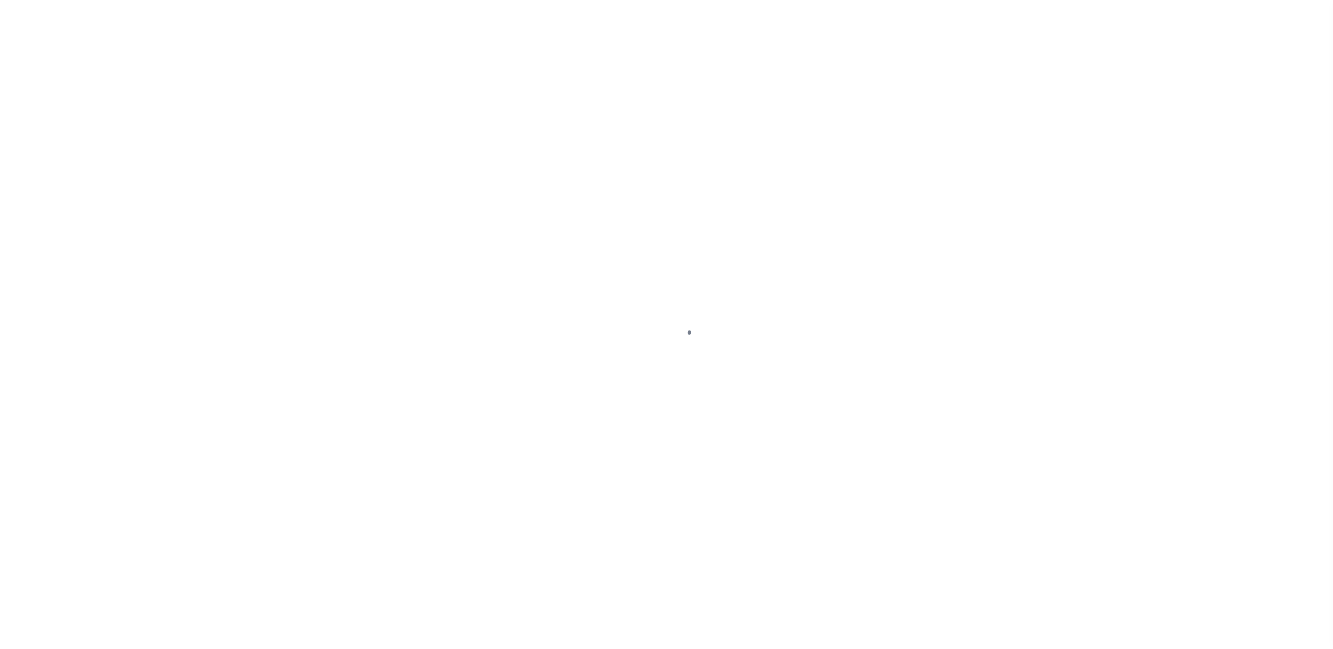
select select "SNT"
select select "CHK"
select select "[PERSON_NAME]"
select select "FDX"
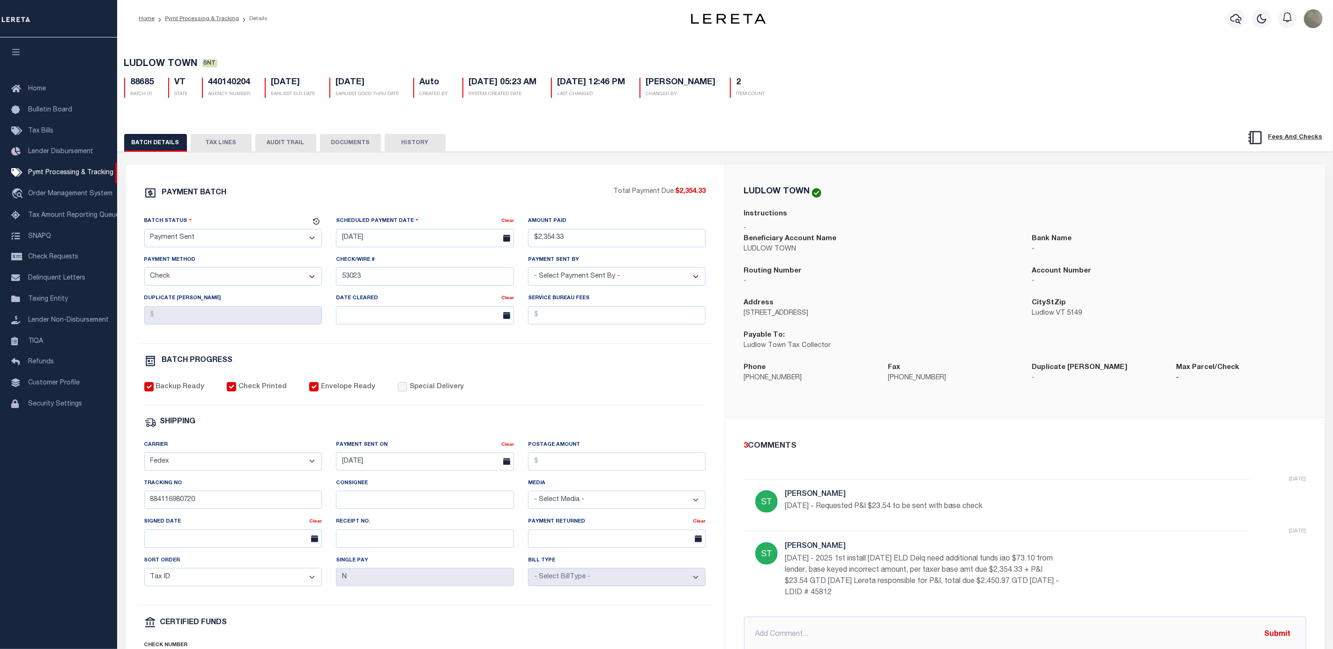
click at [218, 143] on button "TAX LINES" at bounding box center [221, 143] width 61 height 18
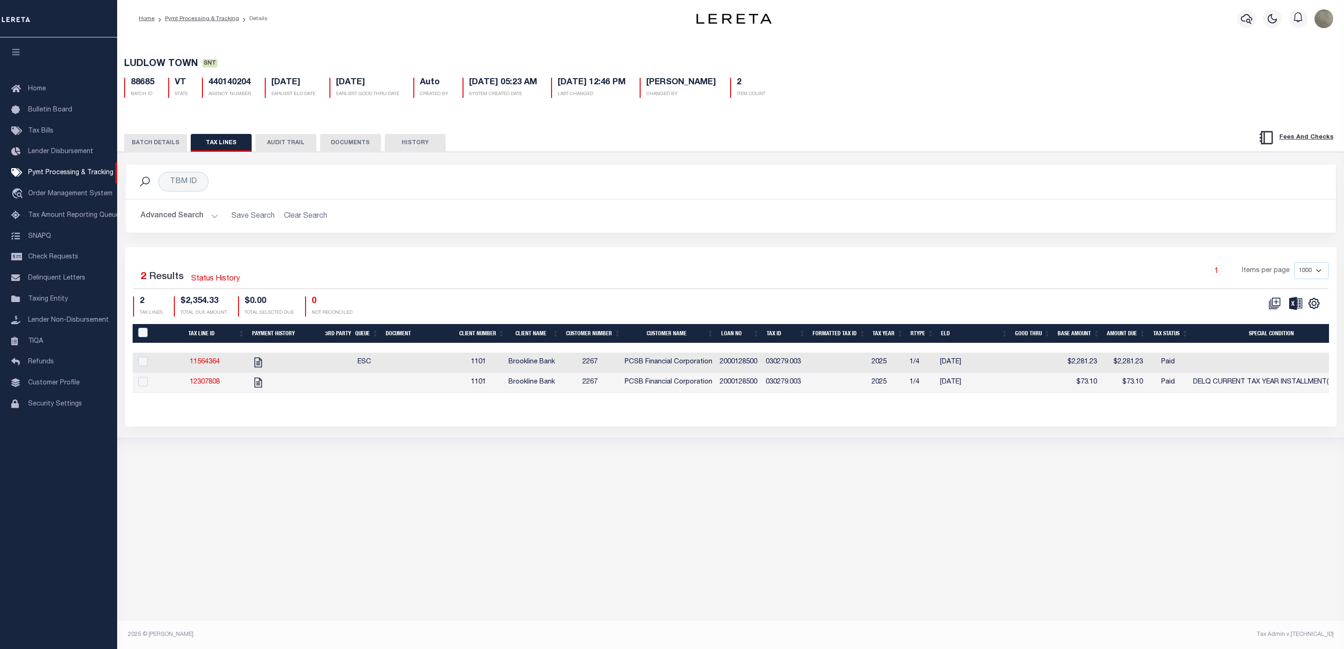
click at [155, 143] on button "BATCH DETAILS" at bounding box center [155, 143] width 63 height 18
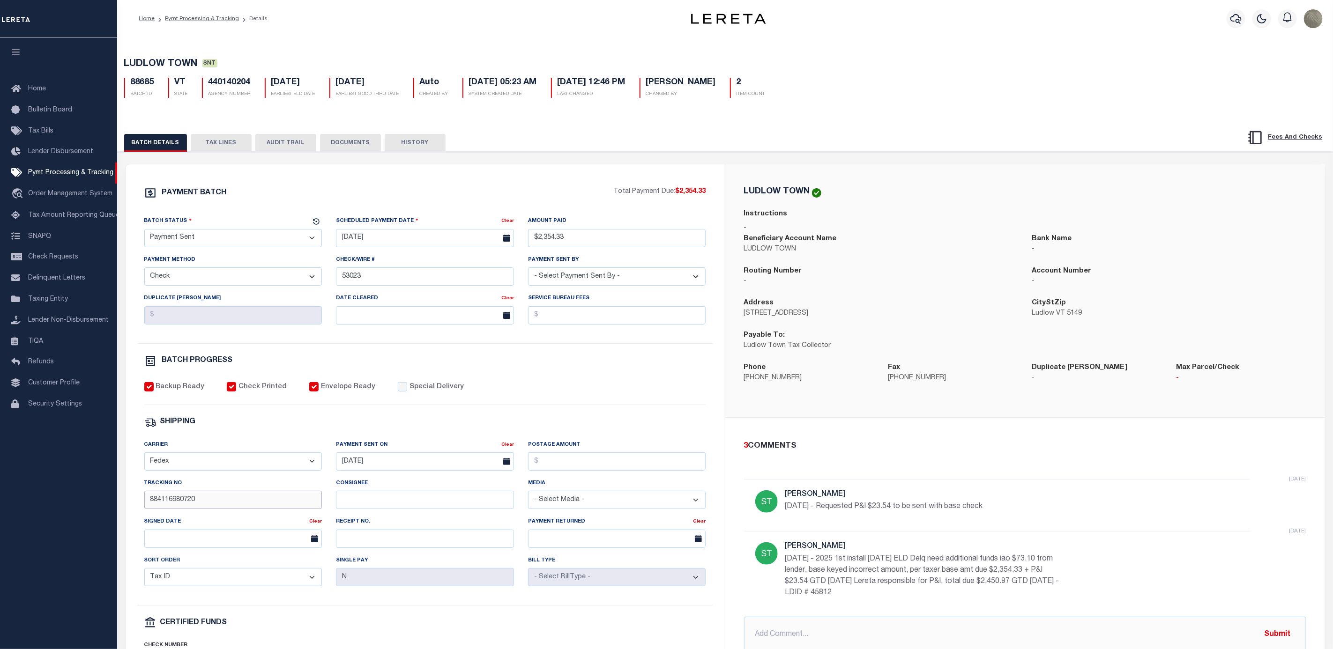
click at [204, 509] on input "884116980720" at bounding box center [233, 500] width 178 height 18
click at [876, 185] on div "LUDLOW TOWN Instructions - Beneficiary Account Name [GEOGRAPHIC_DATA] TOWN Bank…" at bounding box center [1025, 290] width 600 height 253
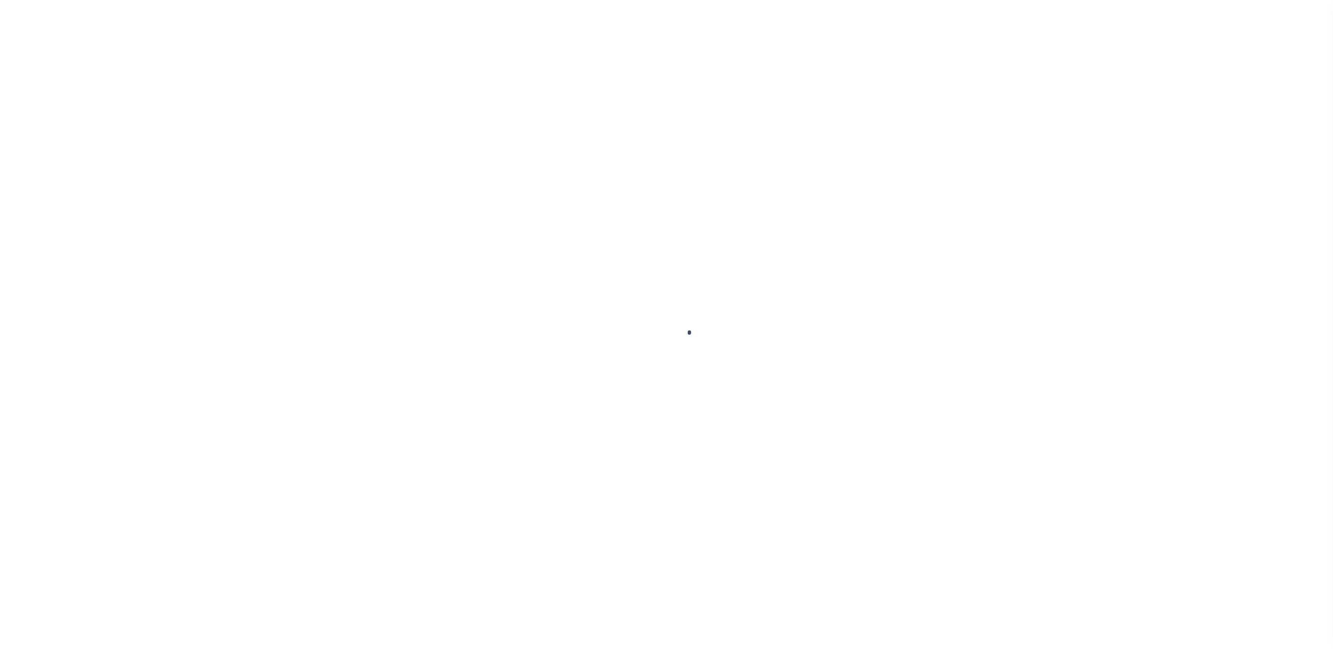
select select "SNT"
select select "CHK"
select select "Starek, Barbara"
select select "FDX"
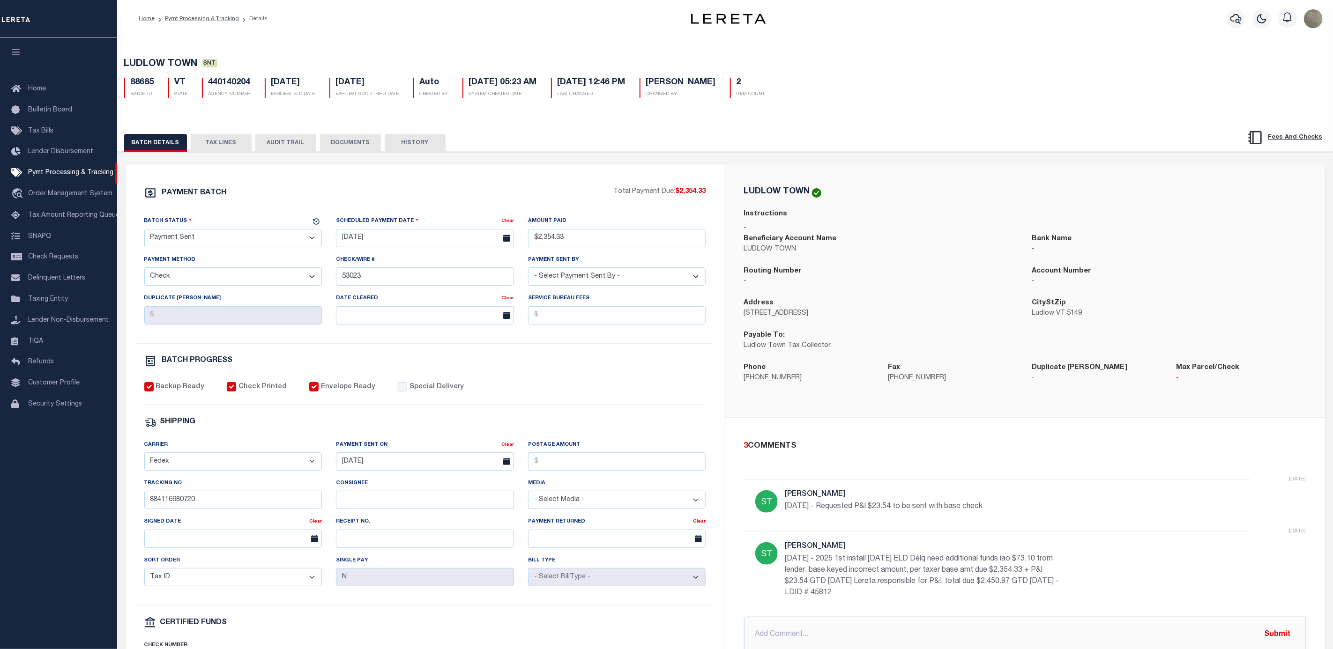
click at [226, 142] on button "TAX LINES" at bounding box center [221, 143] width 61 height 18
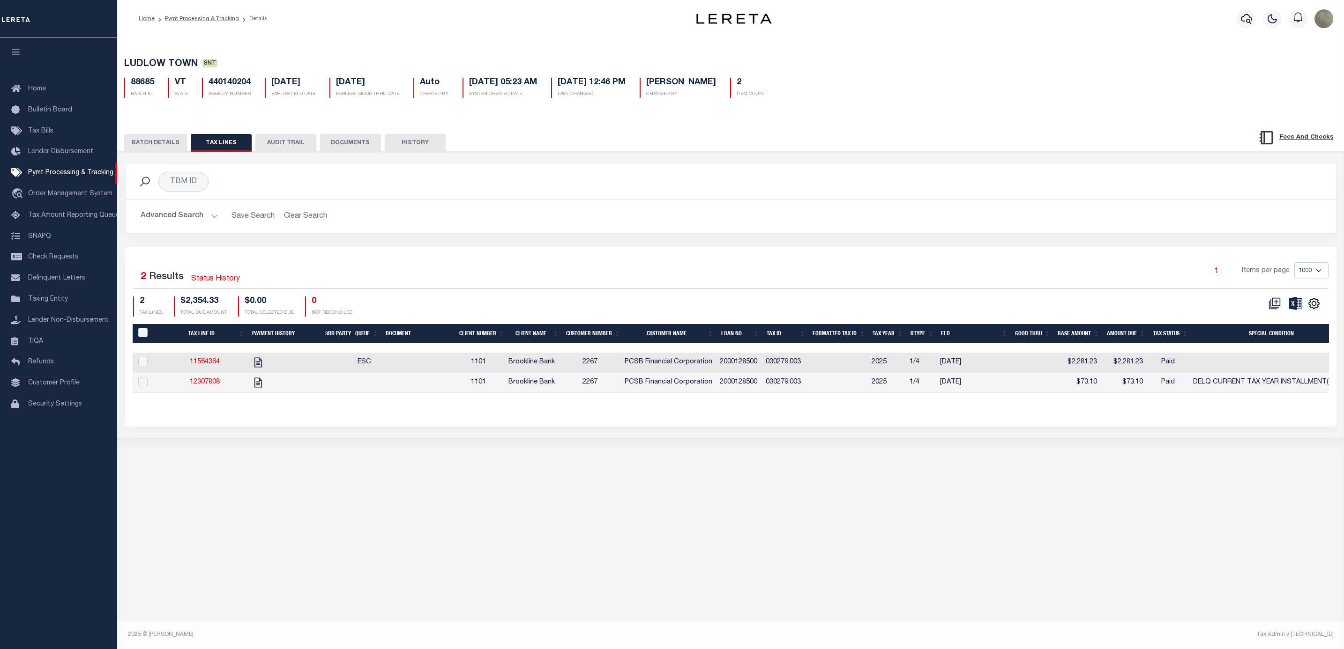
click at [763, 173] on div "TBM ID Search" at bounding box center [731, 181] width 1210 height 35
click at [832, 263] on div "Selected 2 Results Status History 1 Items per page 1000 2500 5000 10000 2 TAX L…" at bounding box center [730, 336] width 1211 height 179
click at [151, 135] on div "BATCH DETAILS TAX LINES AUDIT TRAIL DOCUMENTS HISTORY" at bounding box center [731, 140] width 1250 height 24
click at [151, 148] on button "BATCH DETAILS" at bounding box center [155, 143] width 63 height 18
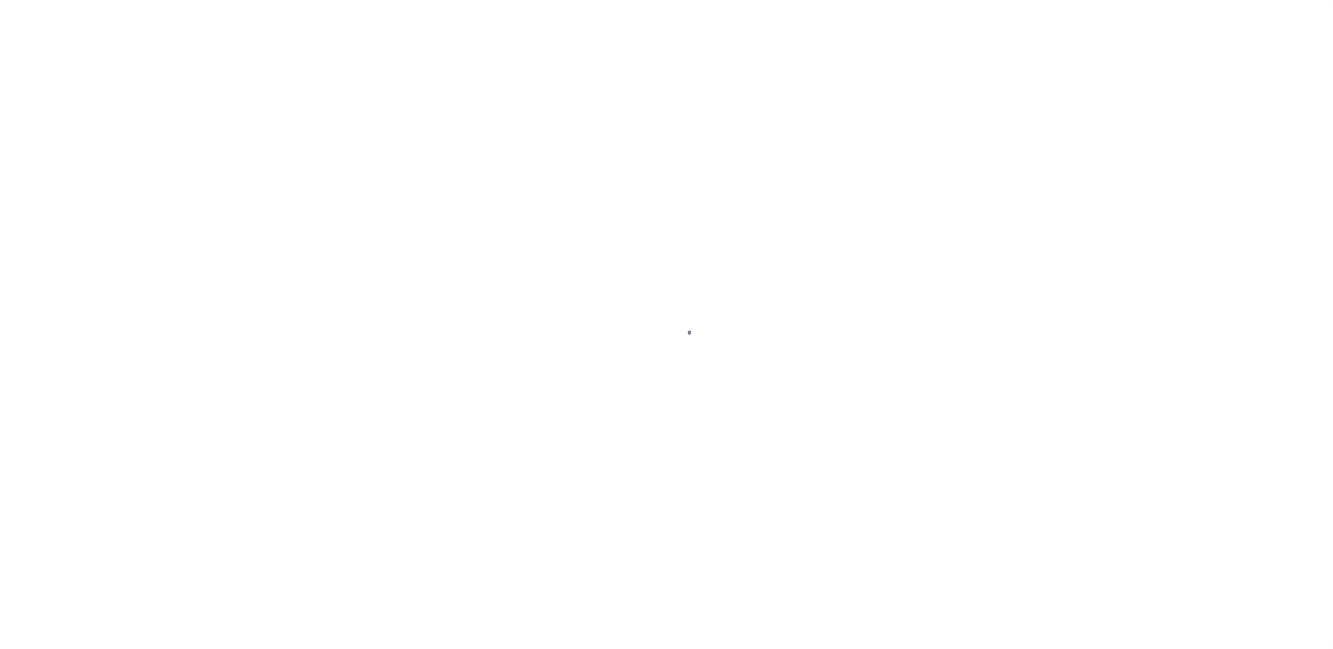
select select "SFP"
select select "CCK"
select select "FDX"
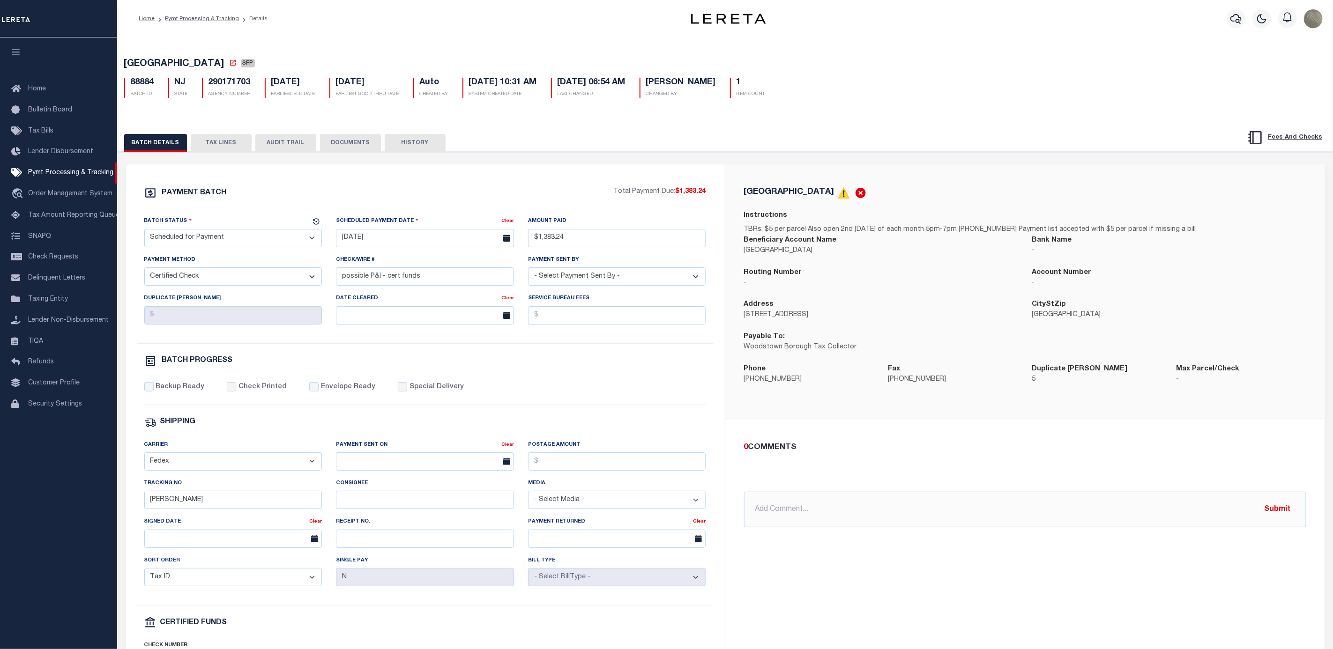
click at [222, 142] on button "TAX LINES" at bounding box center [221, 143] width 61 height 18
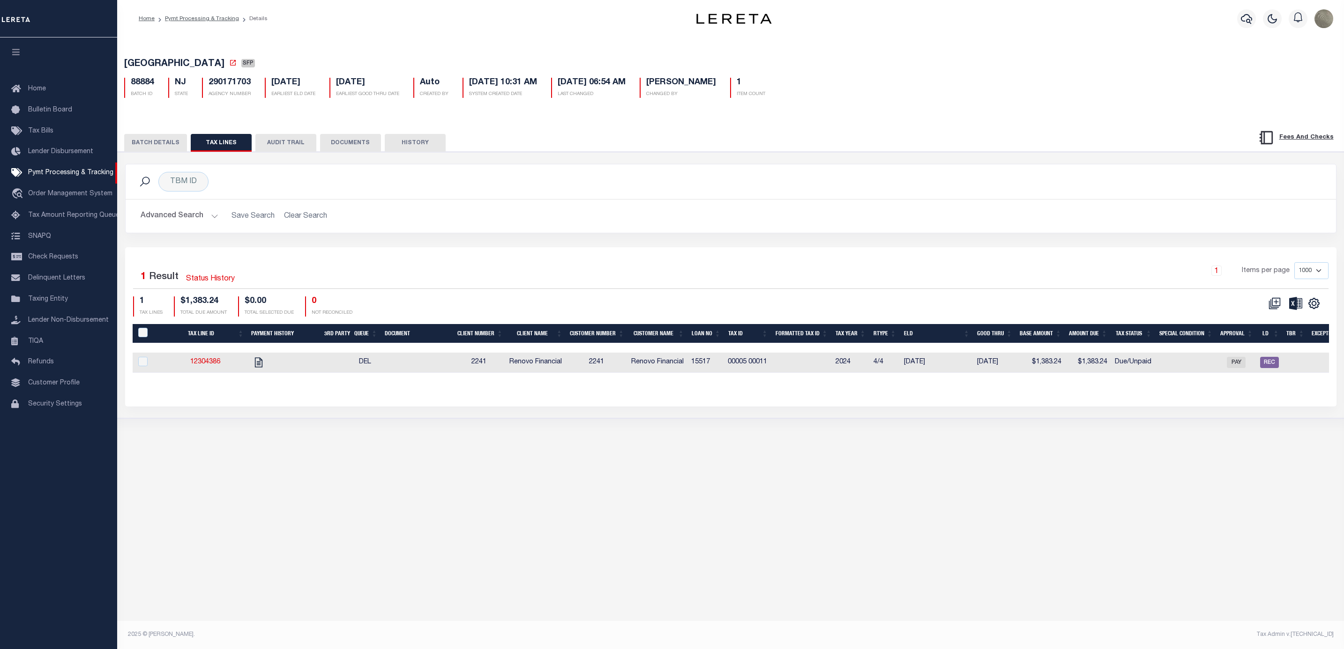
click at [160, 140] on button "BATCH DETAILS" at bounding box center [155, 143] width 63 height 18
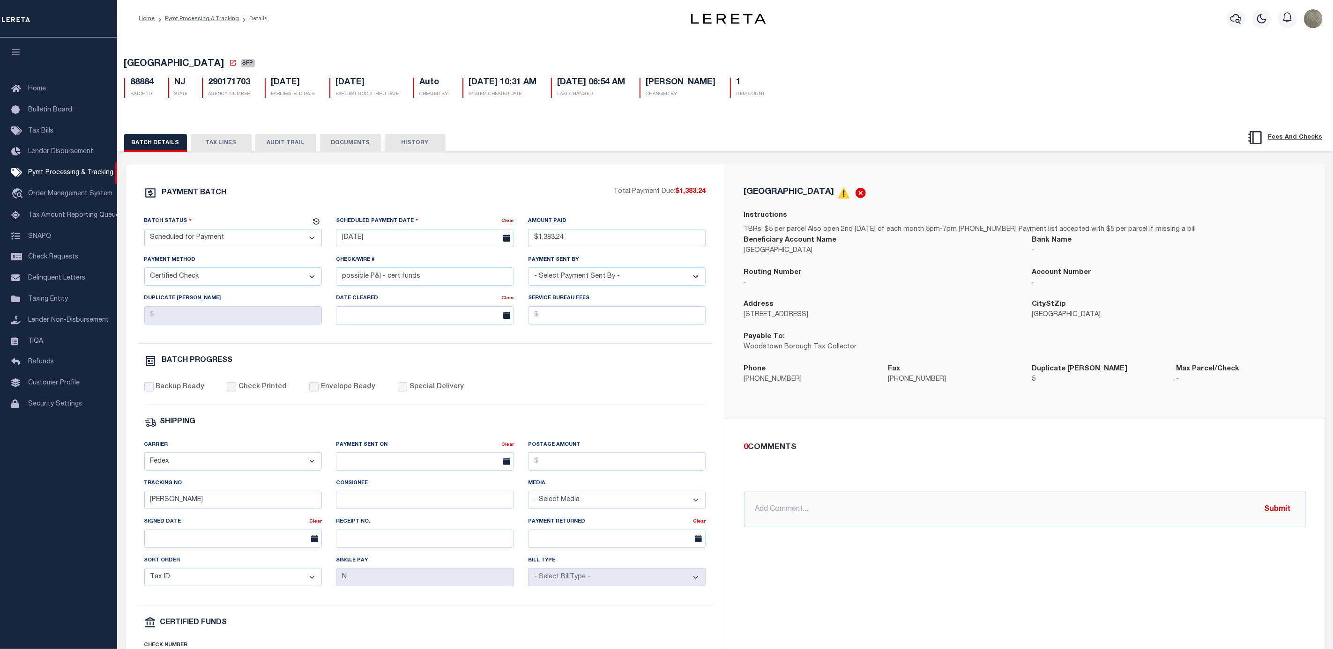
click at [210, 138] on button "TAX LINES" at bounding box center [221, 143] width 61 height 18
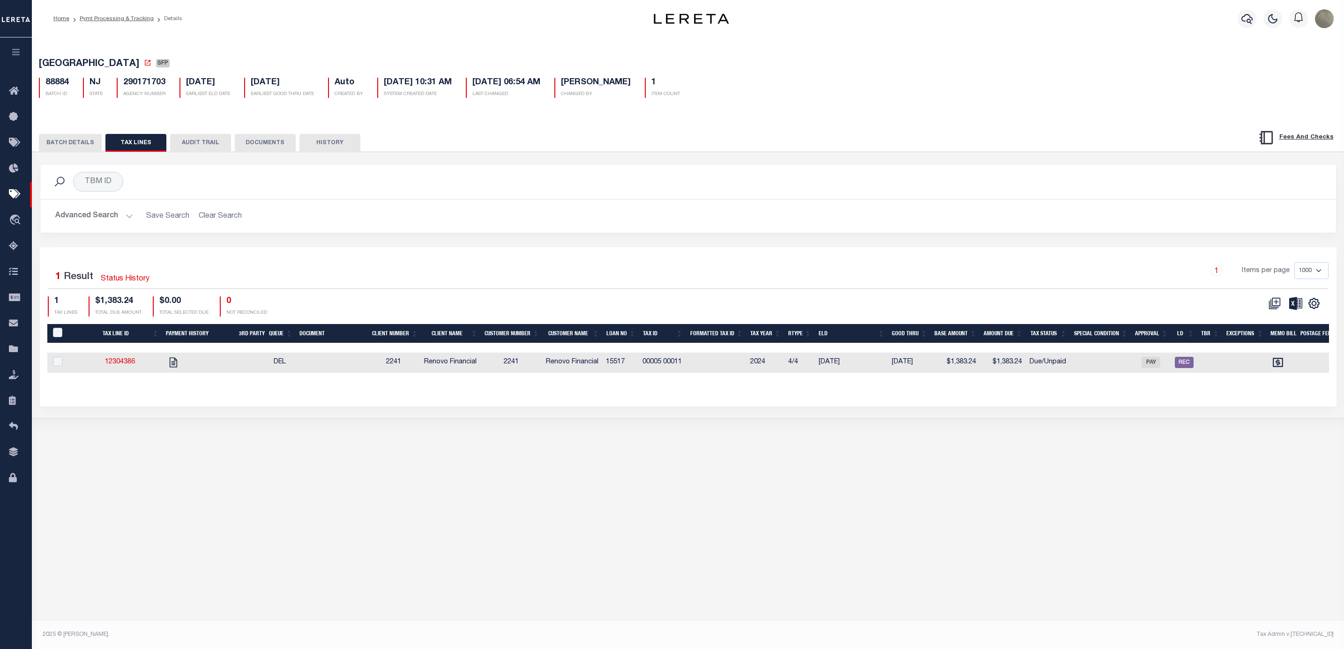
click at [815, 268] on div "1 Items per page 1000 2500 5000 10000" at bounding box center [849, 274] width 957 height 24
click at [770, 225] on h2 "Advanced Search Save Search Clear Search" at bounding box center [688, 216] width 1281 height 18
click at [171, 360] on td at bounding box center [198, 363] width 73 height 20
checkbox input "true"
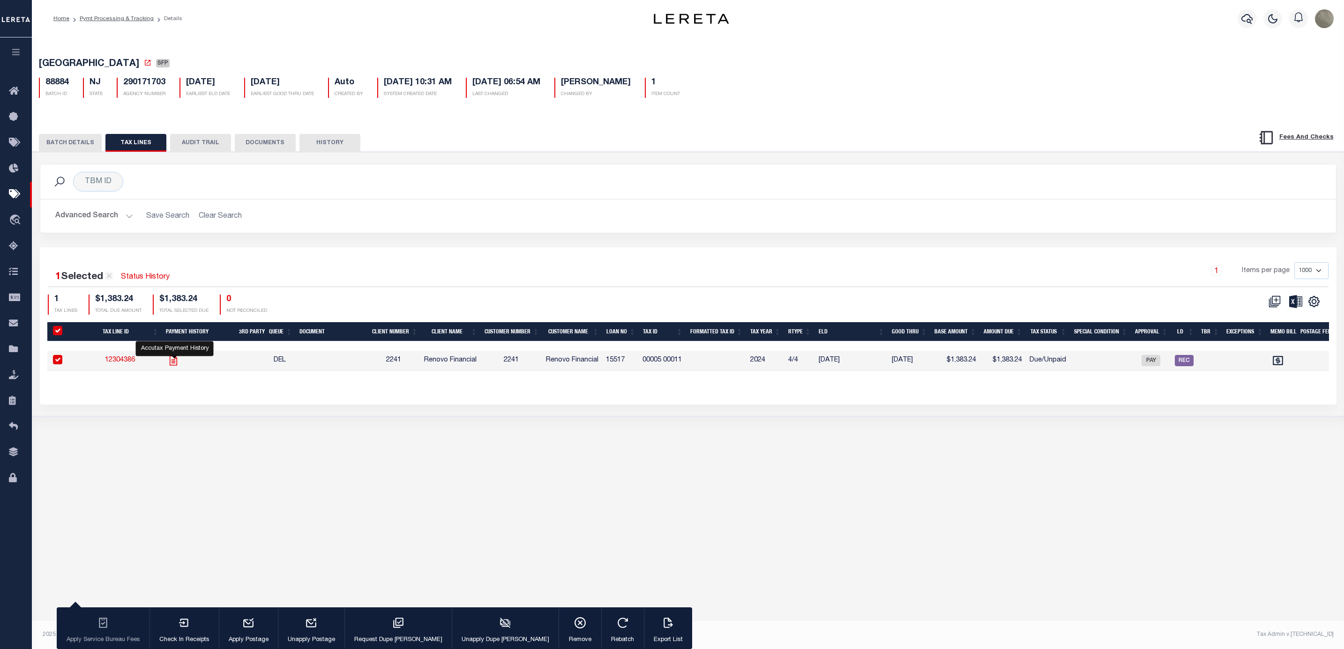
click at [171, 362] on icon "" at bounding box center [173, 361] width 12 height 12
checkbox input "false"
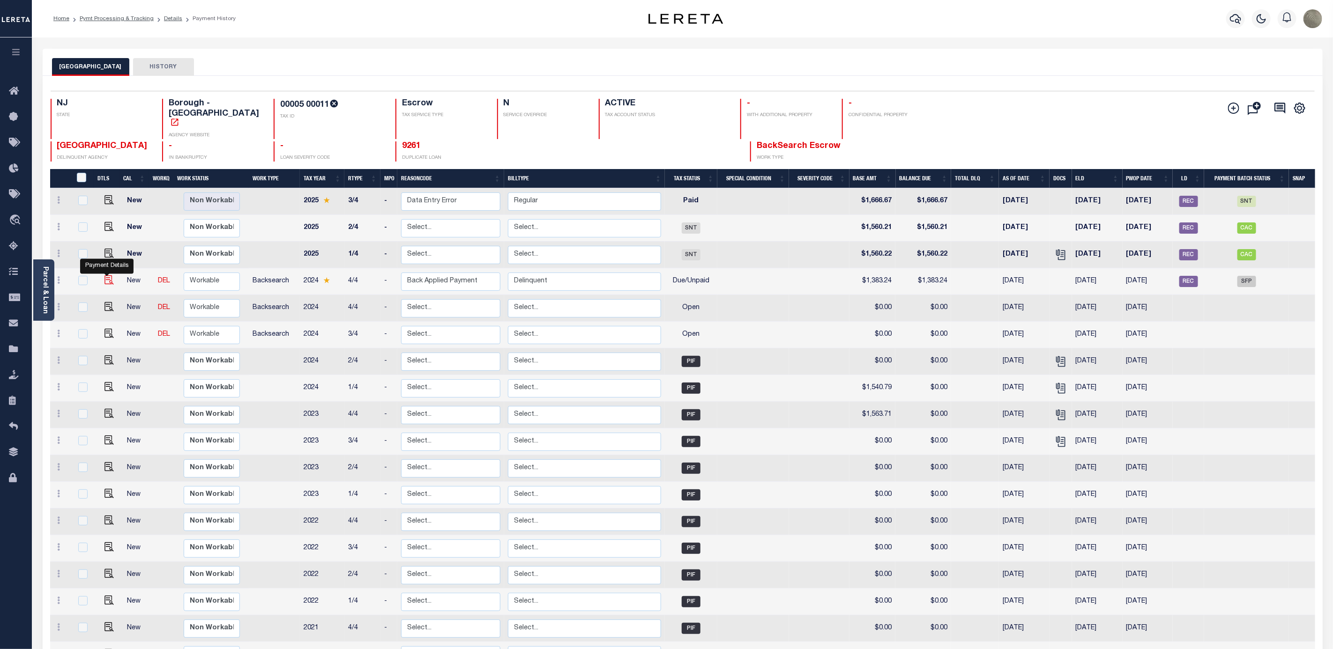
click at [104, 276] on img "" at bounding box center [108, 280] width 9 height 9
checkbox input "true"
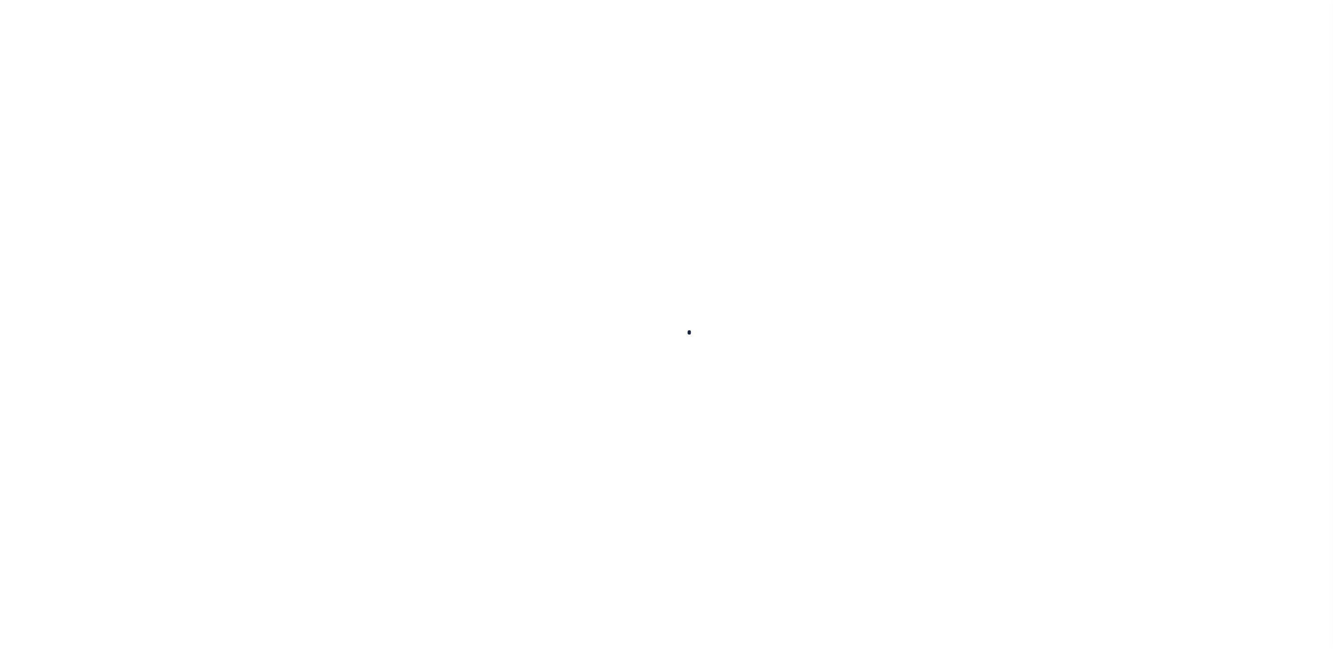
checkbox input "false"
type textarea "AL - CAS 47816 Property in Tax Sale for 2024 unpaid water and sewer charges the…"
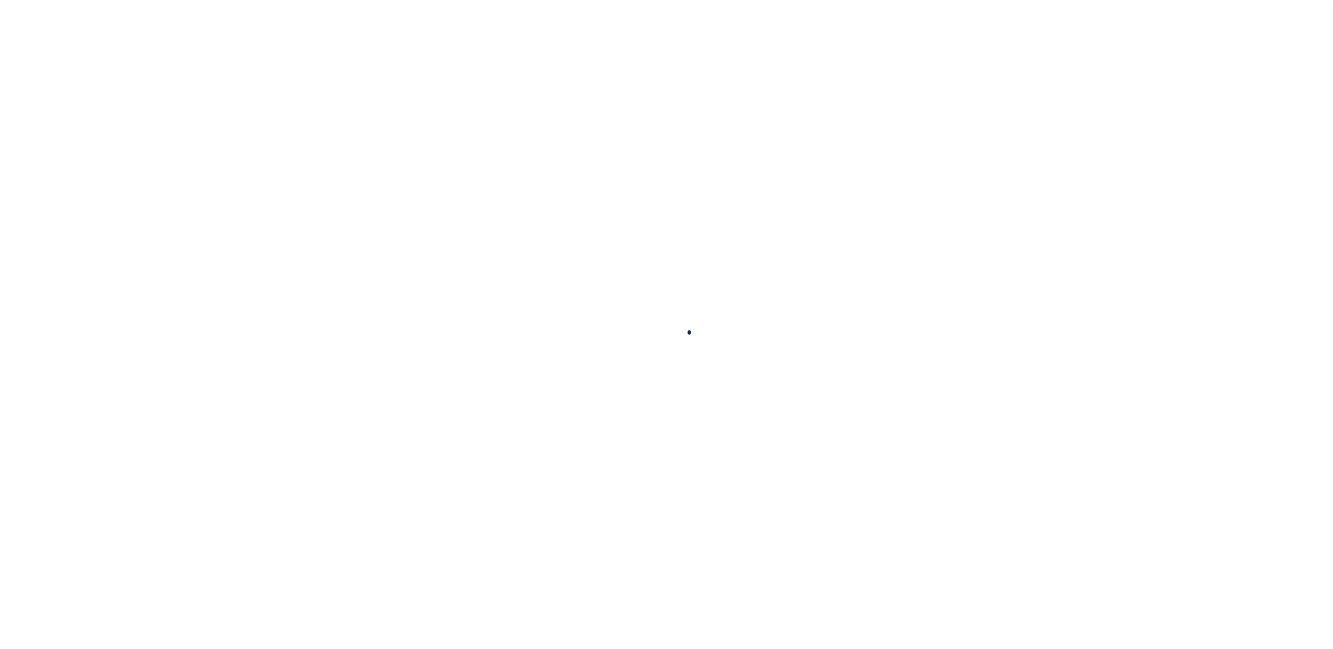
type input "[DATE]"
select select "DUE"
type input "$1,383.24"
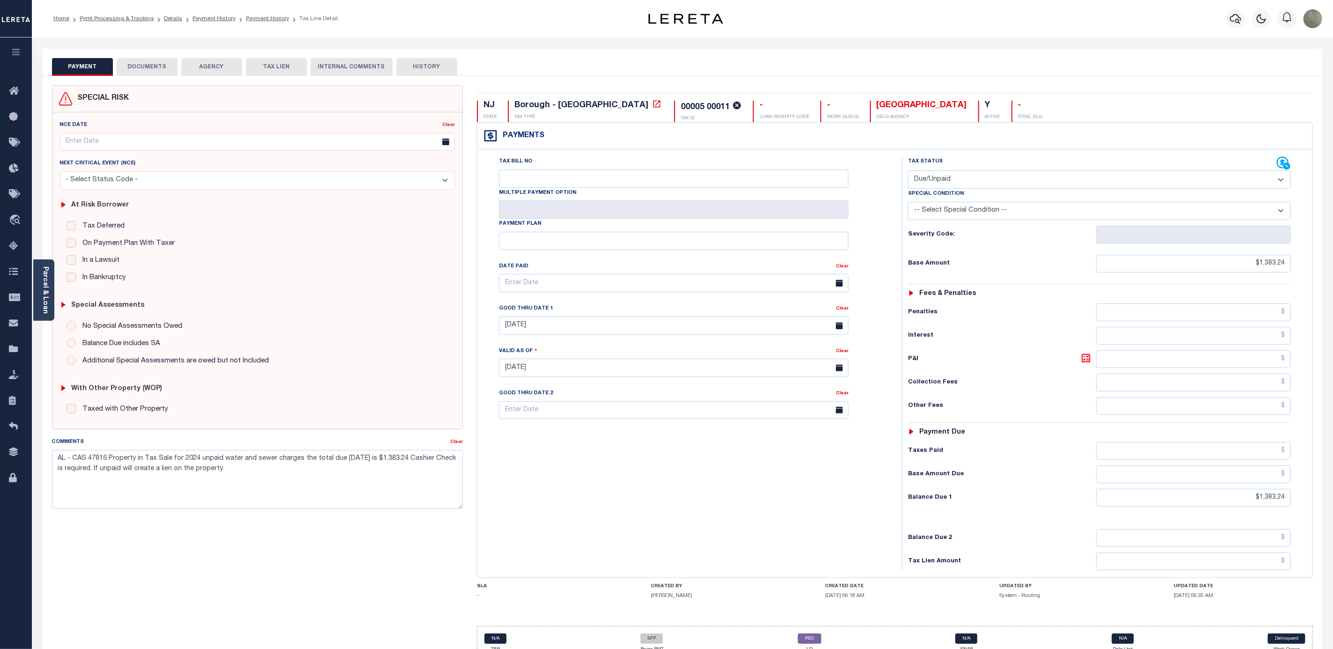
click at [562, 483] on div "Tax Bill No Multiple Payment Option Payment Plan Clear" at bounding box center [687, 364] width 415 height 414
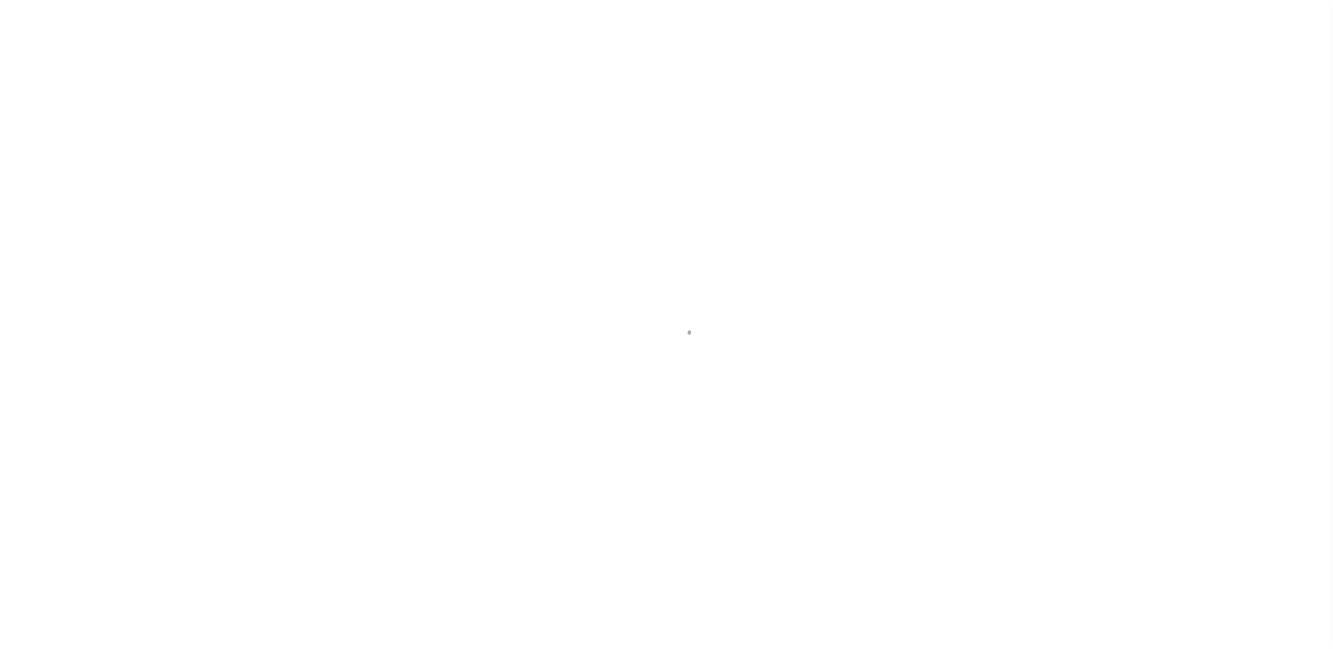
select select "SFP"
select select "CCK"
select select "FDX"
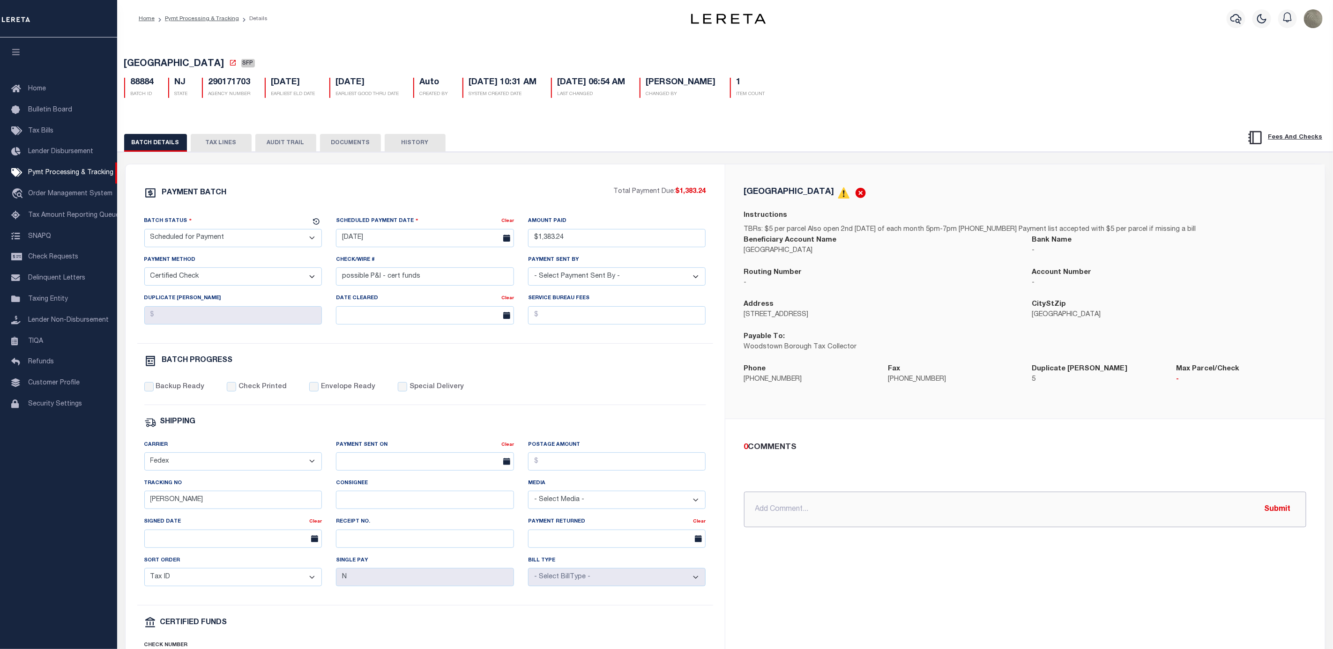
click at [798, 521] on input "text" at bounding box center [1025, 510] width 562 height 36
click at [449, 278] on input "possible P&I - cert funds" at bounding box center [425, 277] width 178 height 18
click at [436, 280] on input "possible P&I - cert funds" at bounding box center [425, 277] width 178 height 18
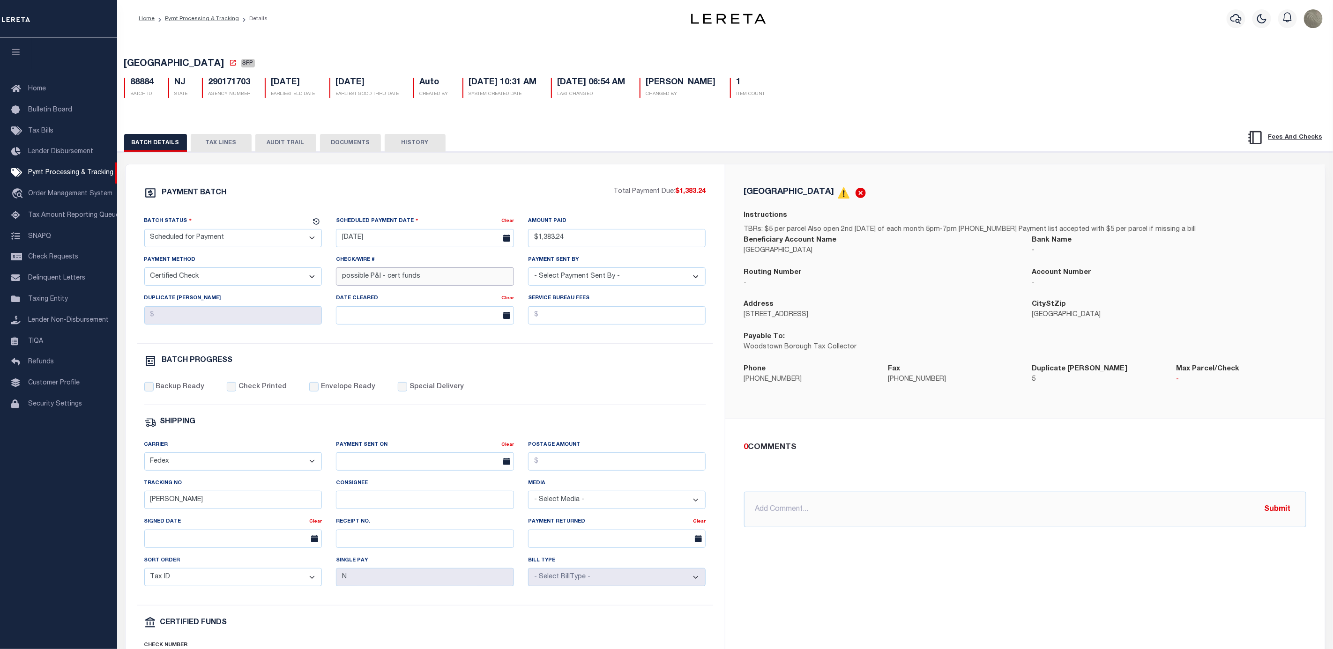
drag, startPoint x: 433, startPoint y: 282, endPoint x: 388, endPoint y: 287, distance: 45.3
click at [388, 286] on input "possible P&I - cert funds" at bounding box center [425, 277] width 178 height 18
type input "possible P&I - CERT FUNDS"
click at [805, 514] on input "text" at bounding box center [1025, 510] width 562 height 36
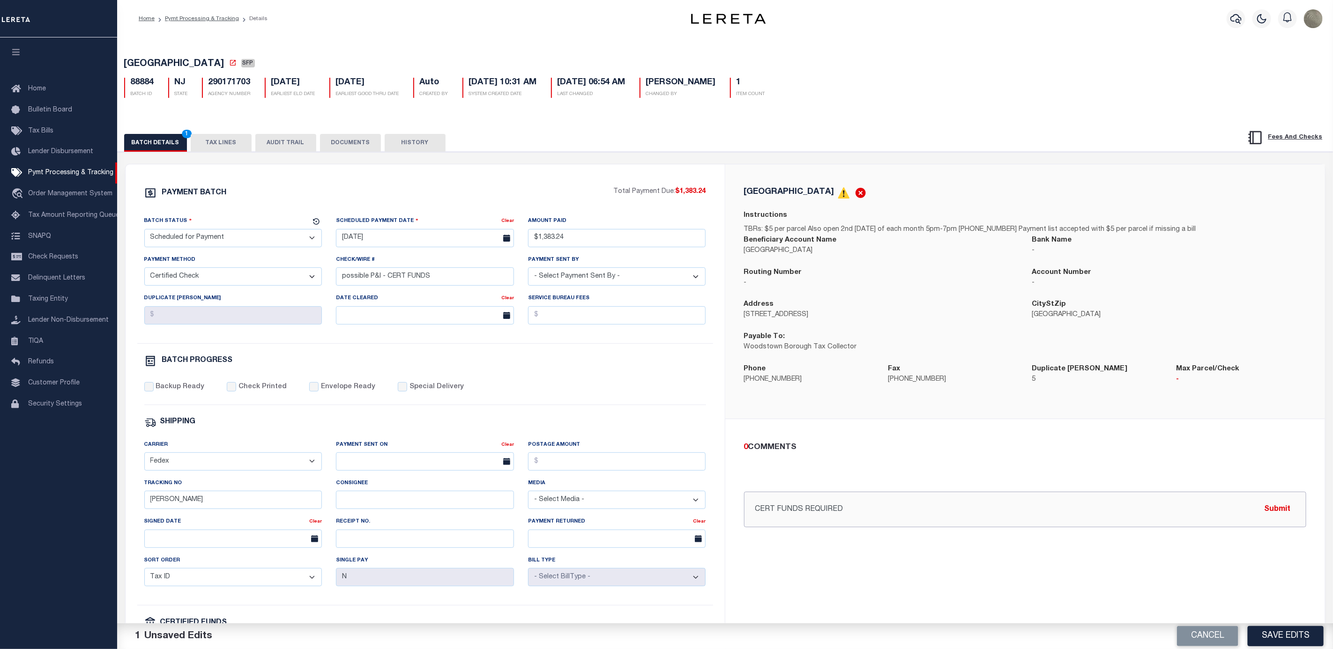
click at [775, 513] on input "CERT FUNDS REQUIRED" at bounding box center [1025, 510] width 562 height 36
type input "CERTIFIED FUNDS REQUIRED"
click at [1275, 509] on button "Submit" at bounding box center [1278, 509] width 38 height 19
click at [1282, 638] on button "Save Edits" at bounding box center [1286, 636] width 76 height 20
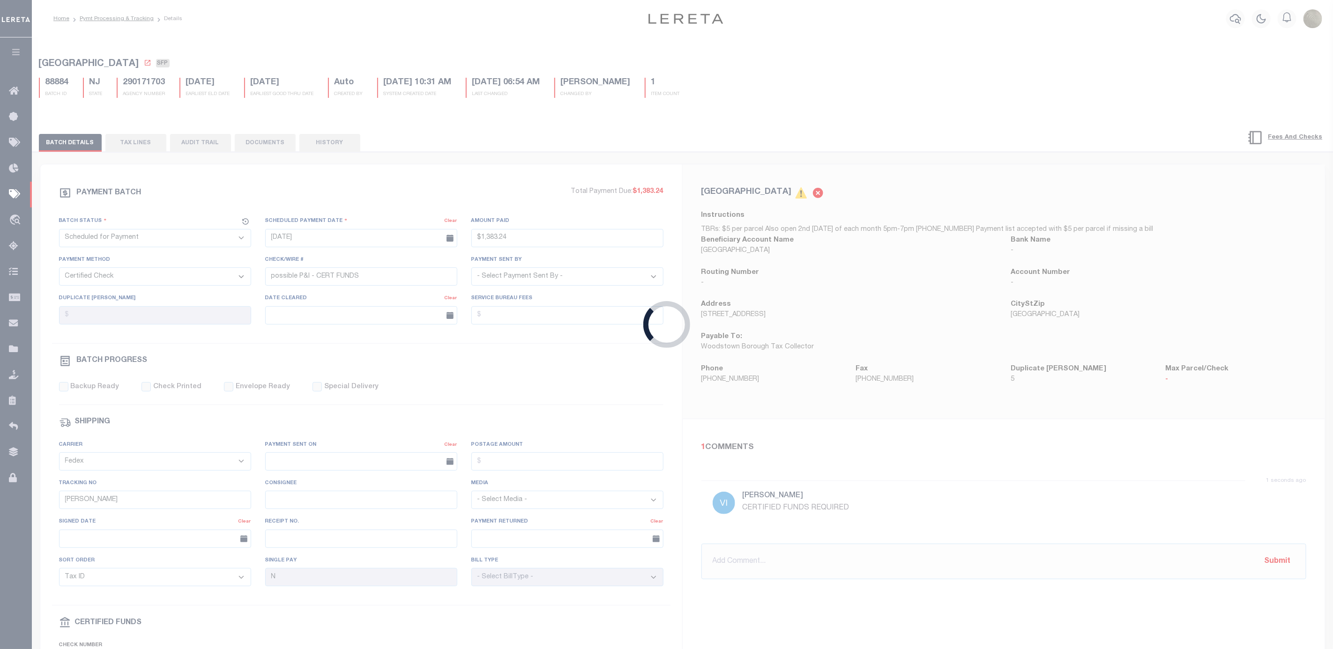
type input "$1,383.24"
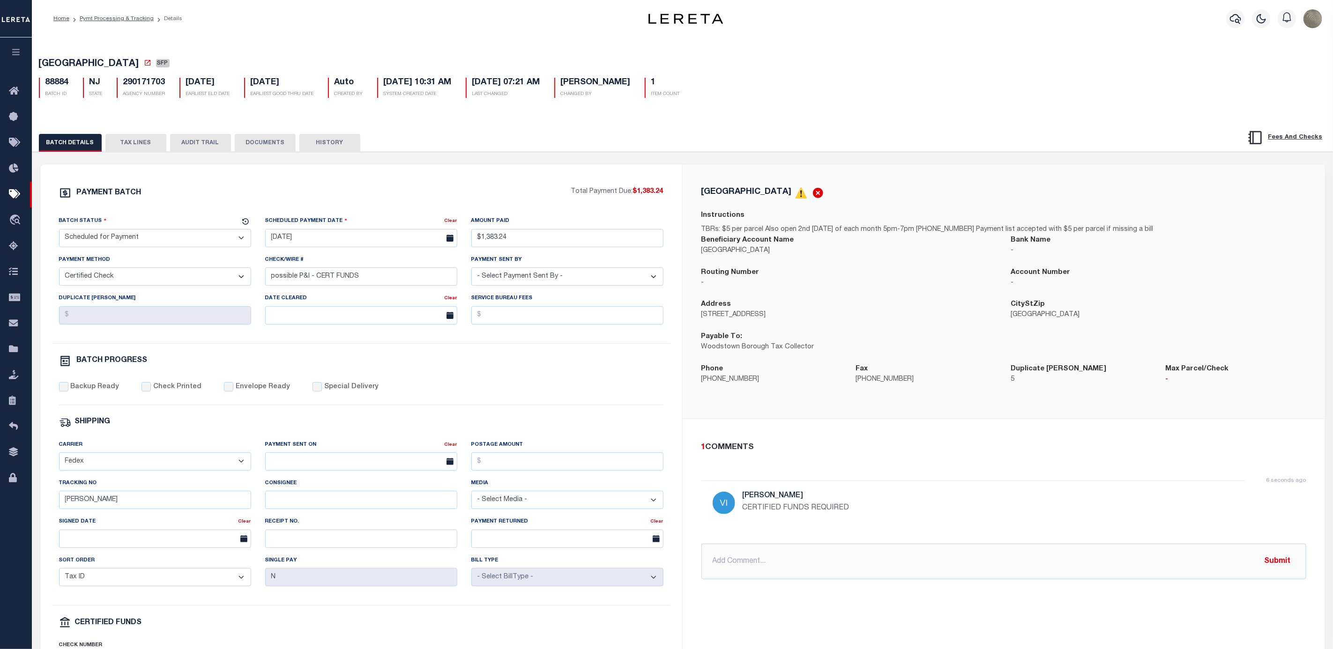
click at [137, 140] on button "TAX LINES" at bounding box center [135, 143] width 61 height 18
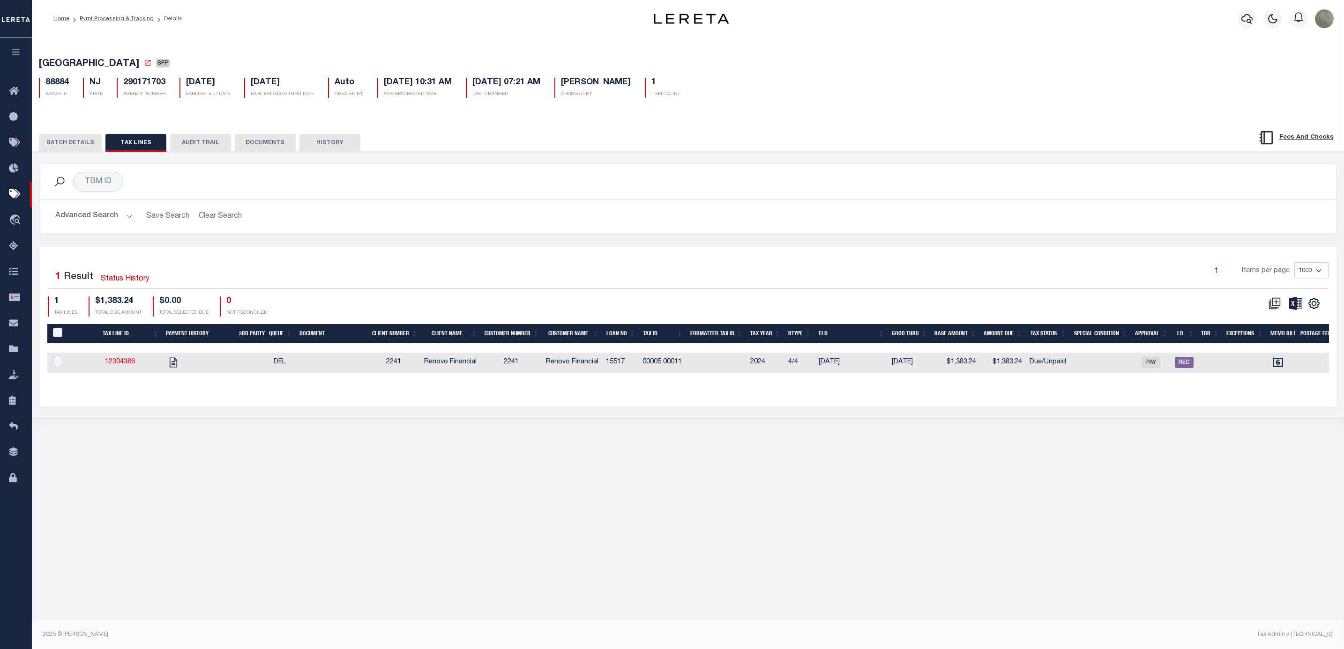
click at [348, 362] on td at bounding box center [331, 363] width 72 height 20
checkbox input "true"
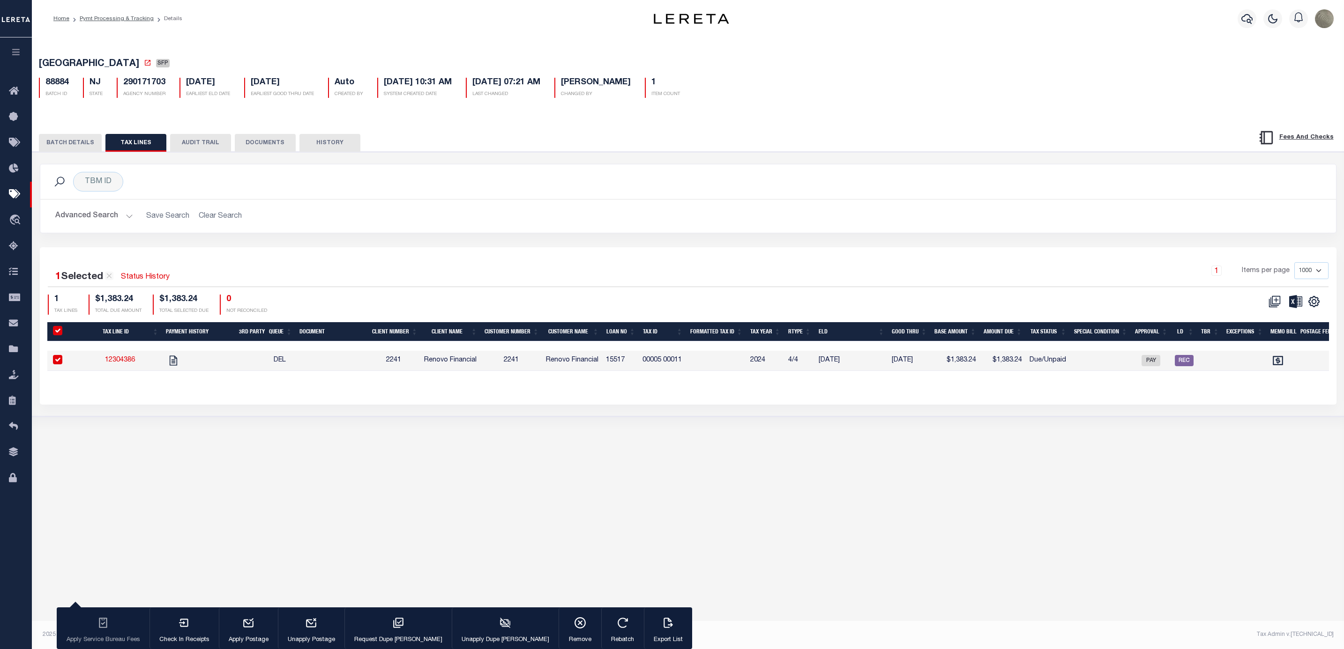
click at [337, 363] on td at bounding box center [331, 361] width 72 height 20
checkbox input "false"
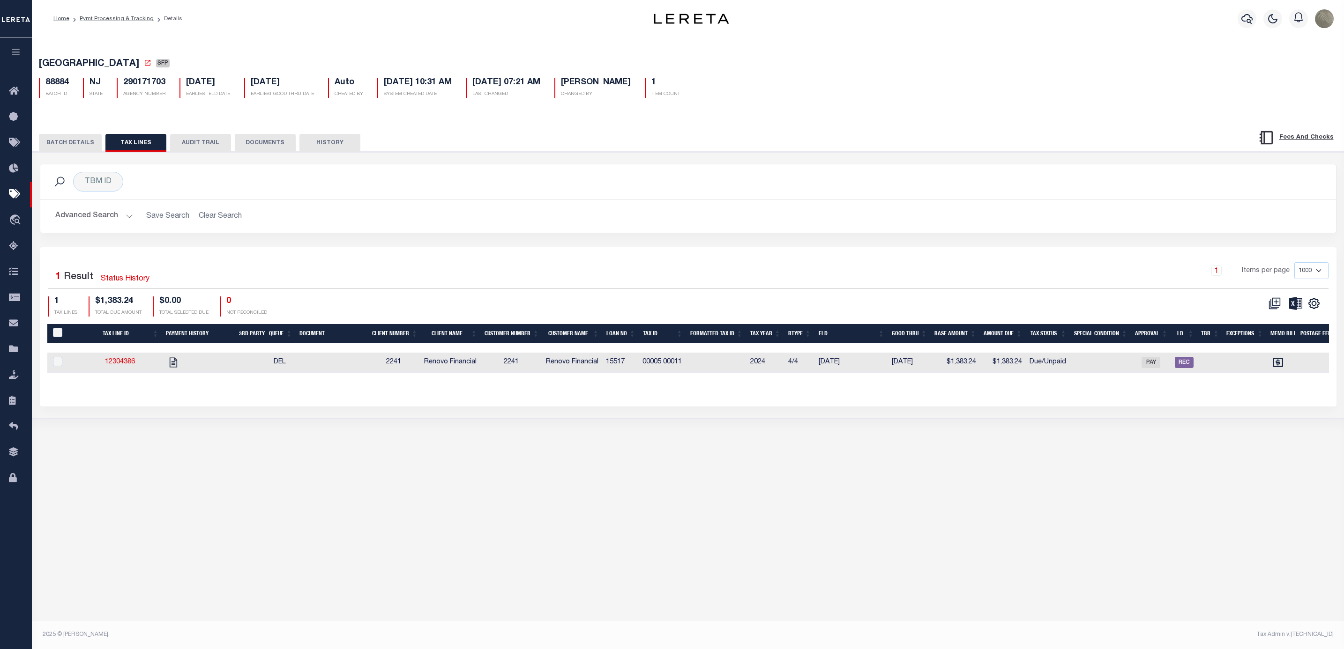
click at [341, 363] on td at bounding box center [331, 363] width 72 height 20
checkbox input "true"
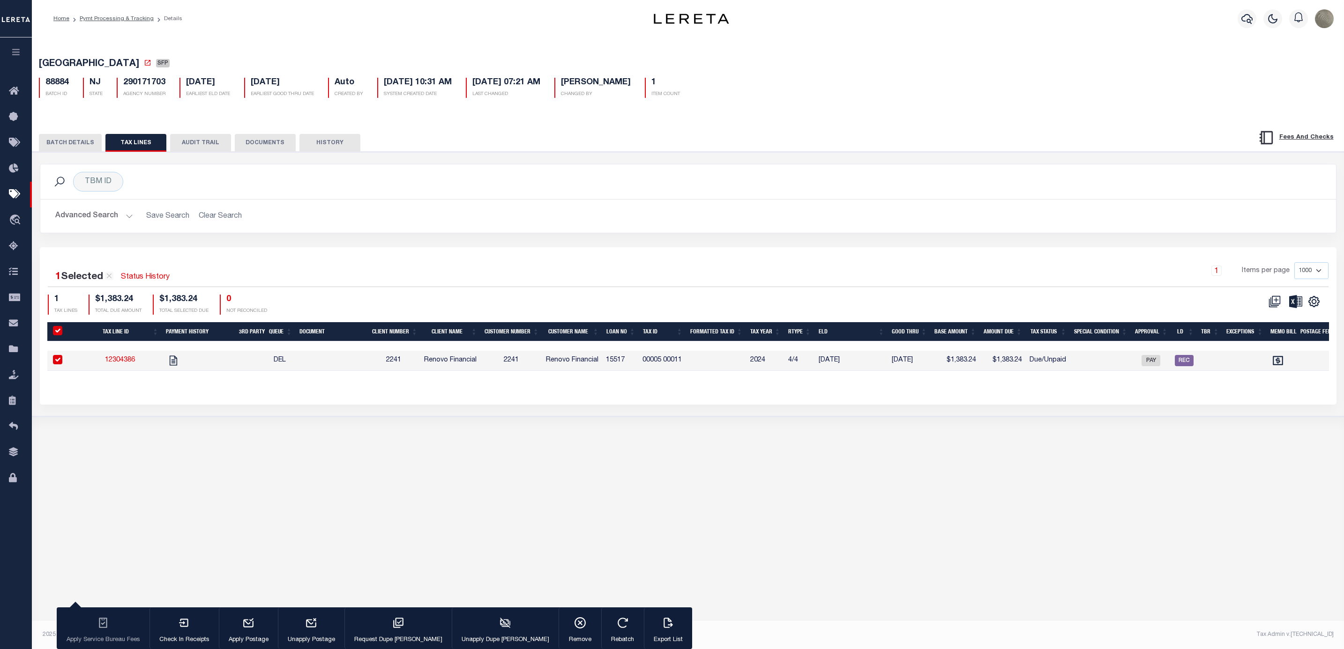
click at [340, 363] on td at bounding box center [331, 361] width 72 height 20
checkbox input "false"
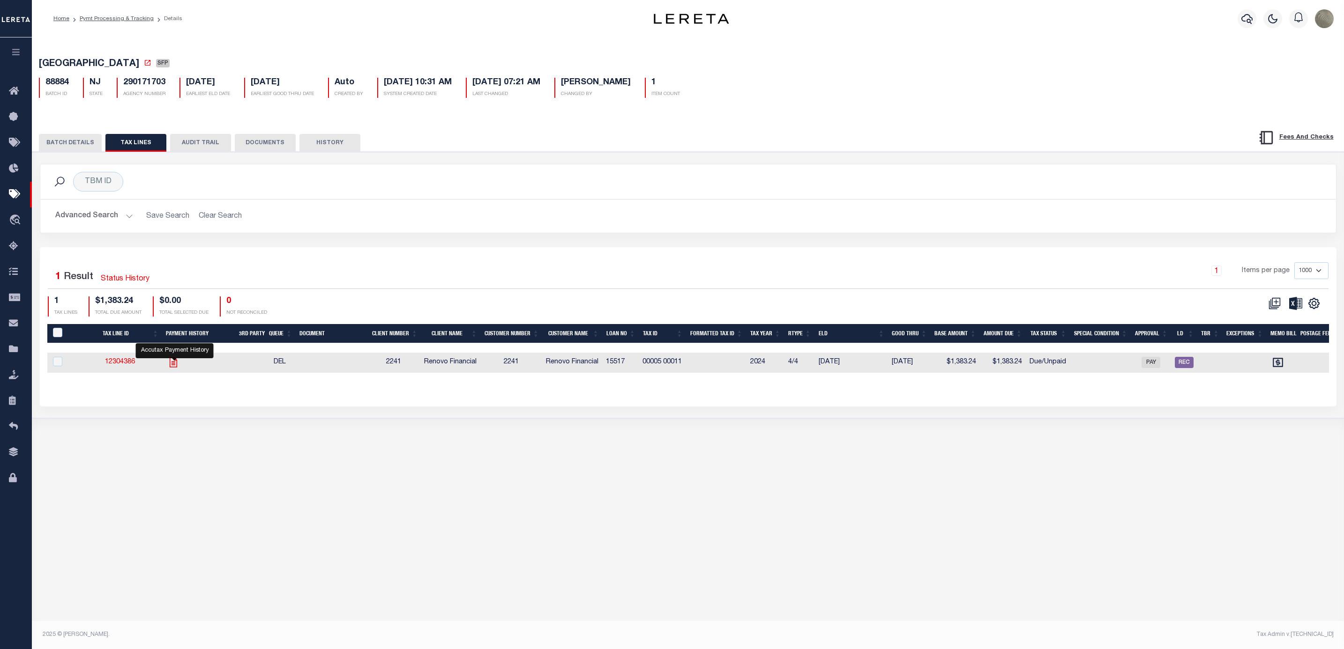
click at [170, 367] on icon "" at bounding box center [173, 363] width 12 height 12
checkbox input "true"
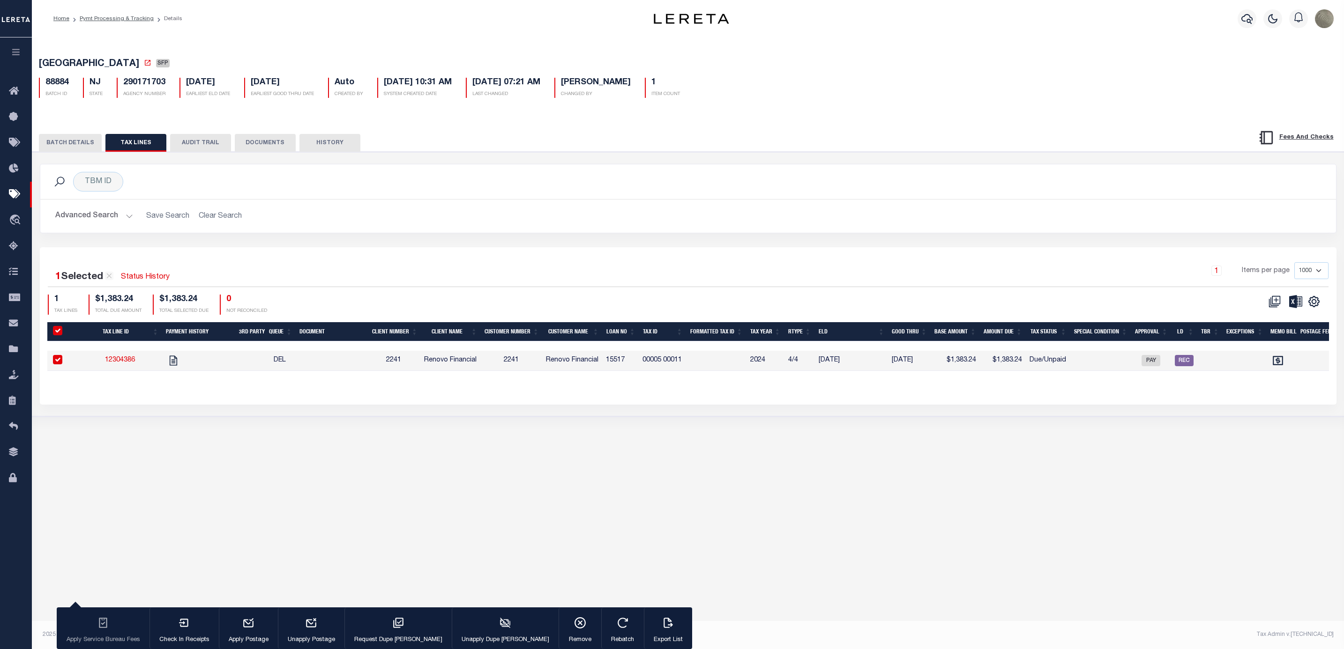
click at [98, 146] on button "BATCH DETAILS" at bounding box center [70, 143] width 63 height 18
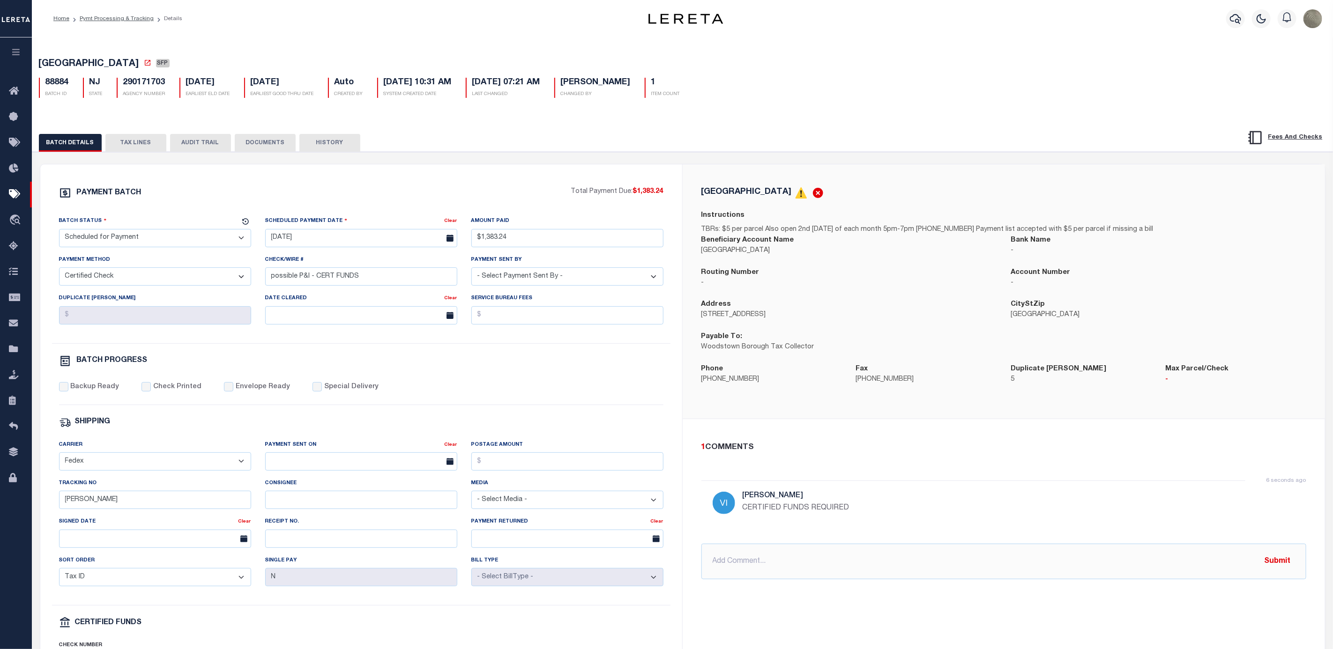
click at [538, 166] on div "PAYMENT BATCH Total Payment Due: $1,383.24 Batch Status - Select Status -" at bounding box center [683, 438] width 1286 height 549
click at [113, 137] on button "TAX LINES" at bounding box center [135, 143] width 61 height 18
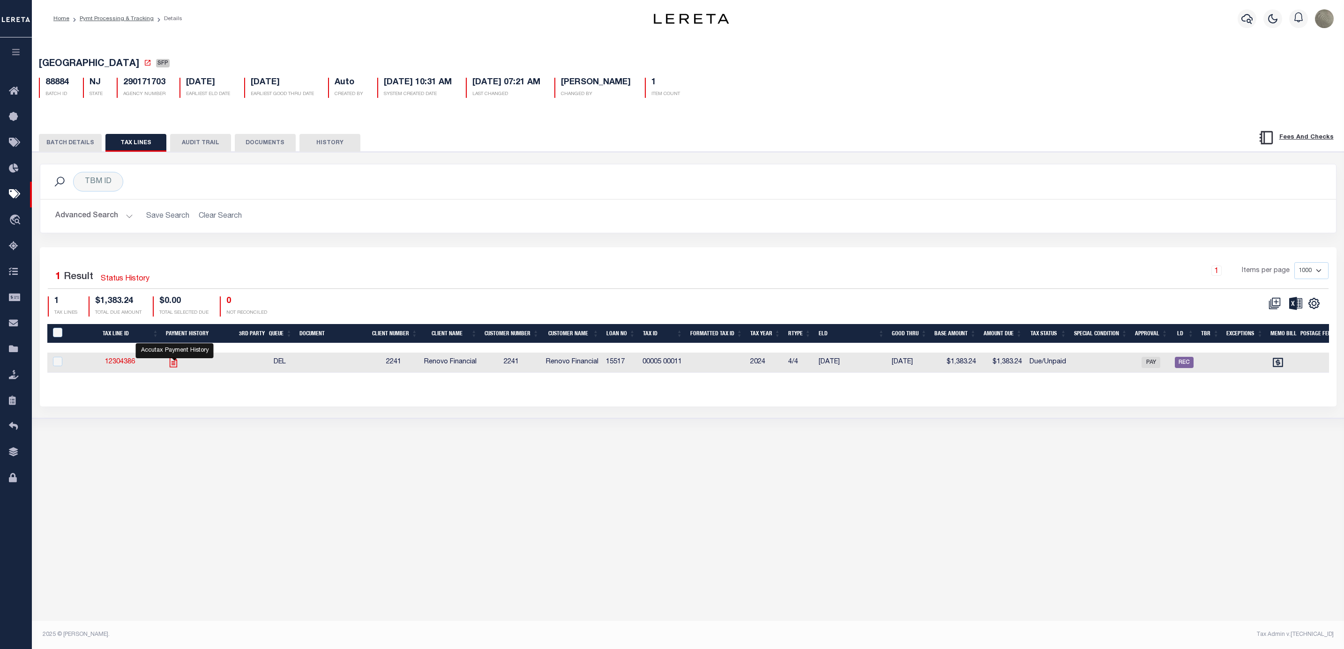
click at [177, 365] on icon "" at bounding box center [172, 363] width 7 height 10
checkbox input "true"
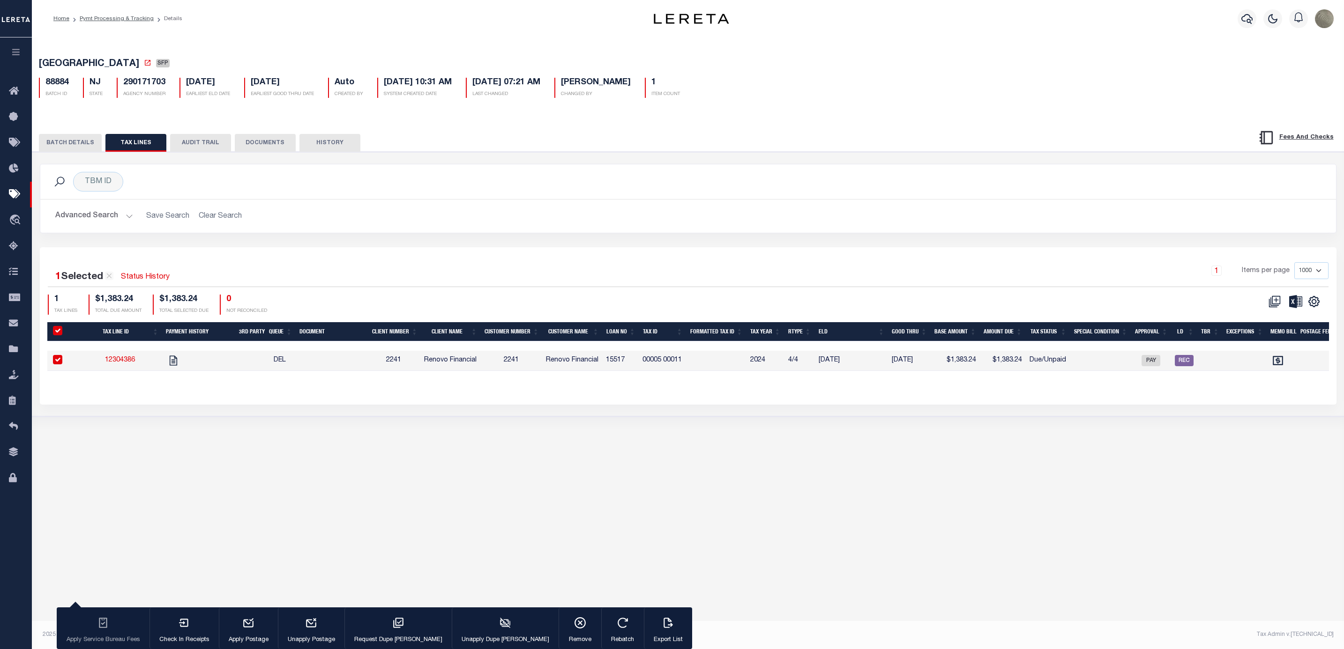
click at [708, 239] on div "TBM ID Search Advanced Search Save Search Clear Search Equals Equals Is Not Equ…" at bounding box center [688, 205] width 1311 height 83
drag, startPoint x: 767, startPoint y: 363, endPoint x: 751, endPoint y: 365, distance: 16.0
click at [751, 365] on td "2024" at bounding box center [765, 361] width 38 height 20
checkbox input "false"
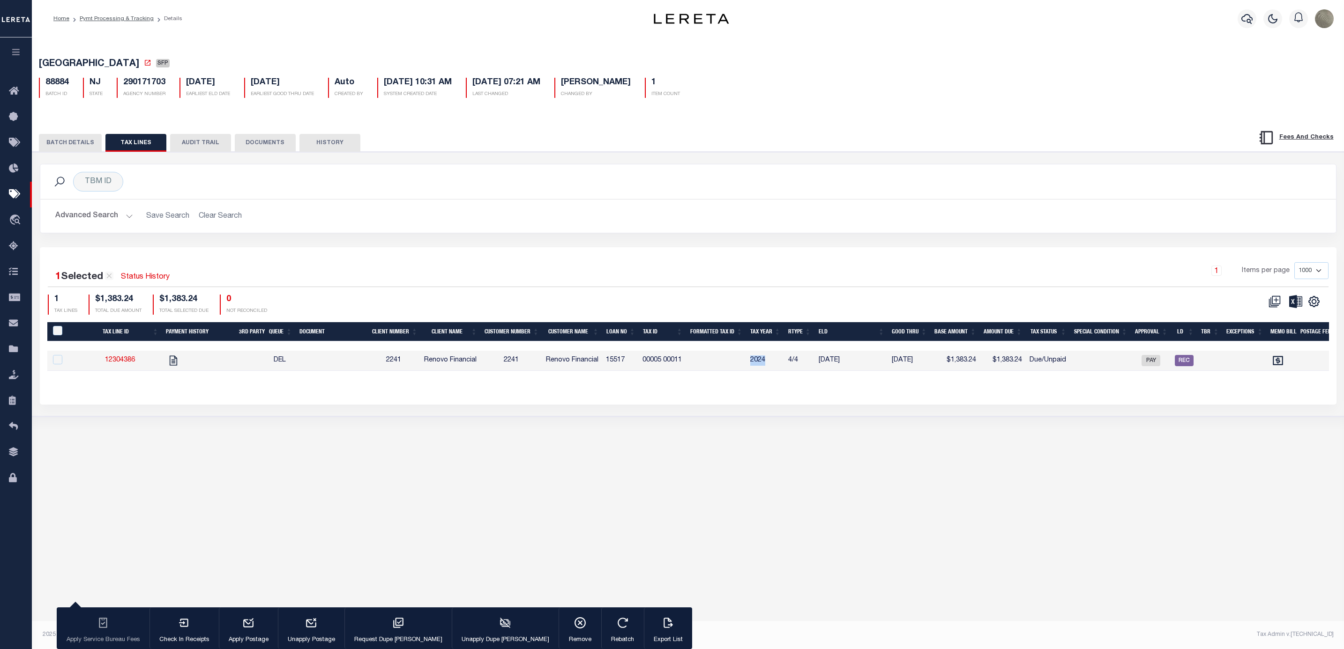
checkbox input "false"
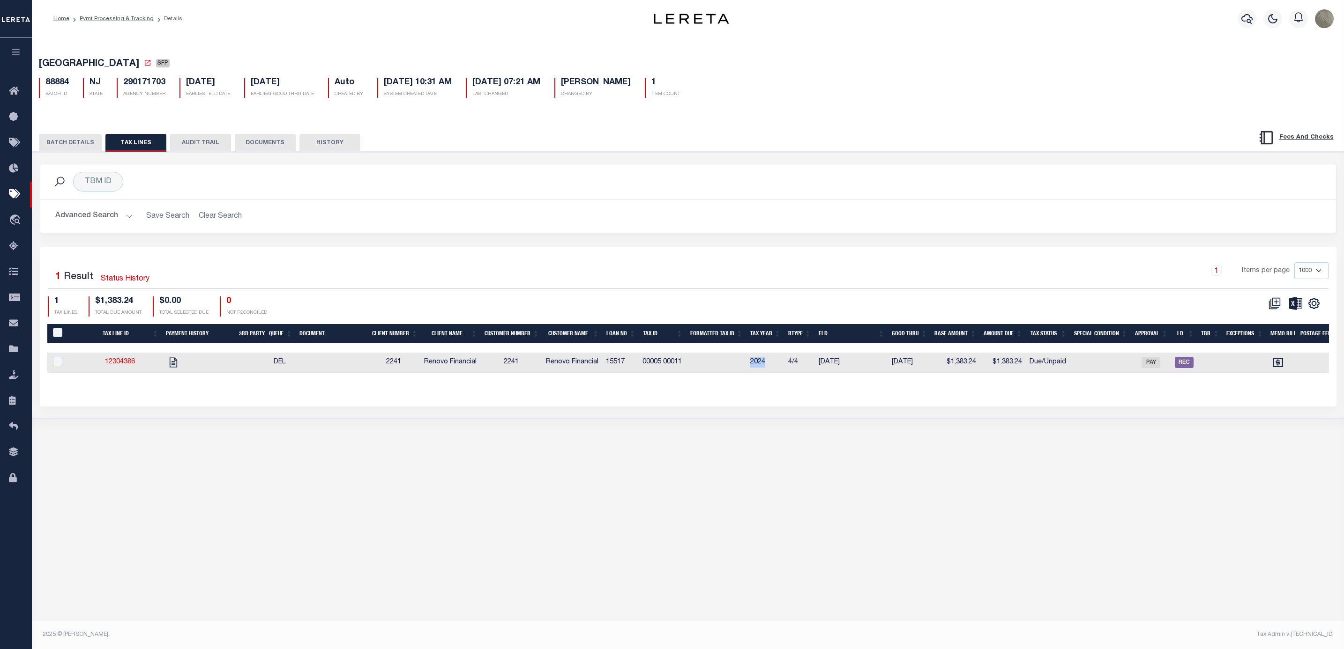
click at [768, 364] on td "2024" at bounding box center [765, 363] width 38 height 20
checkbox input "true"
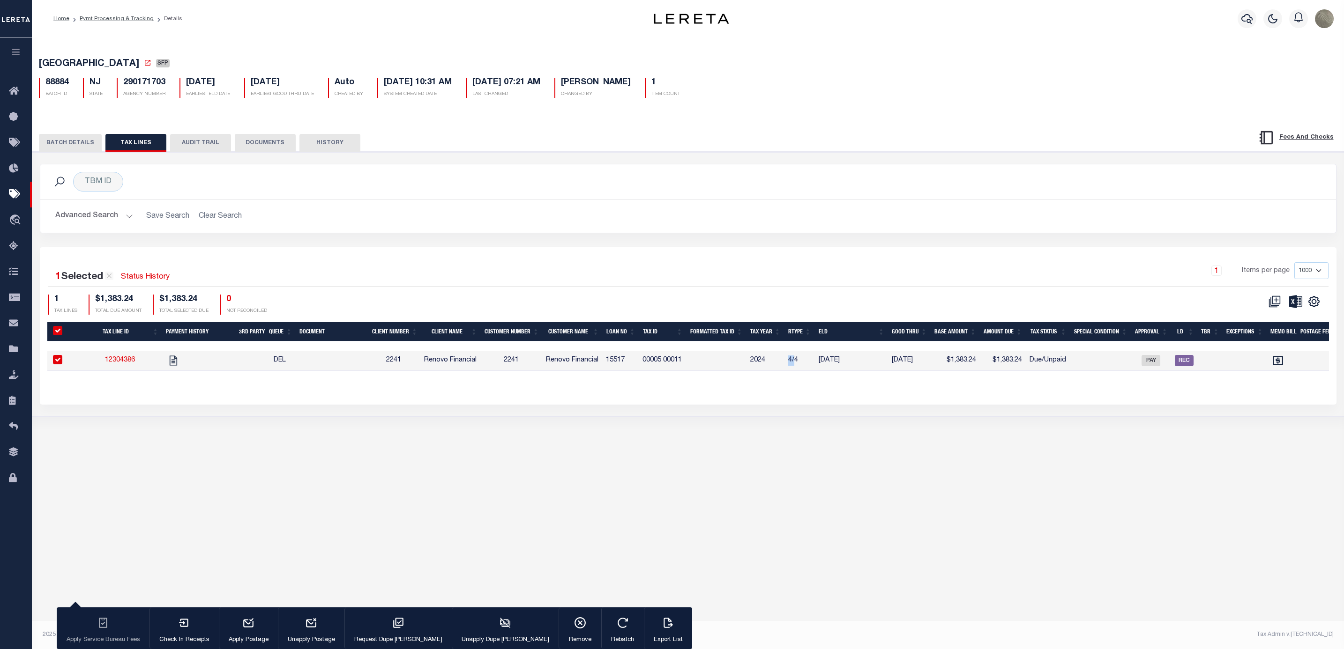
click at [793, 363] on td "4/4" at bounding box center [799, 361] width 30 height 20
checkbox input "false"
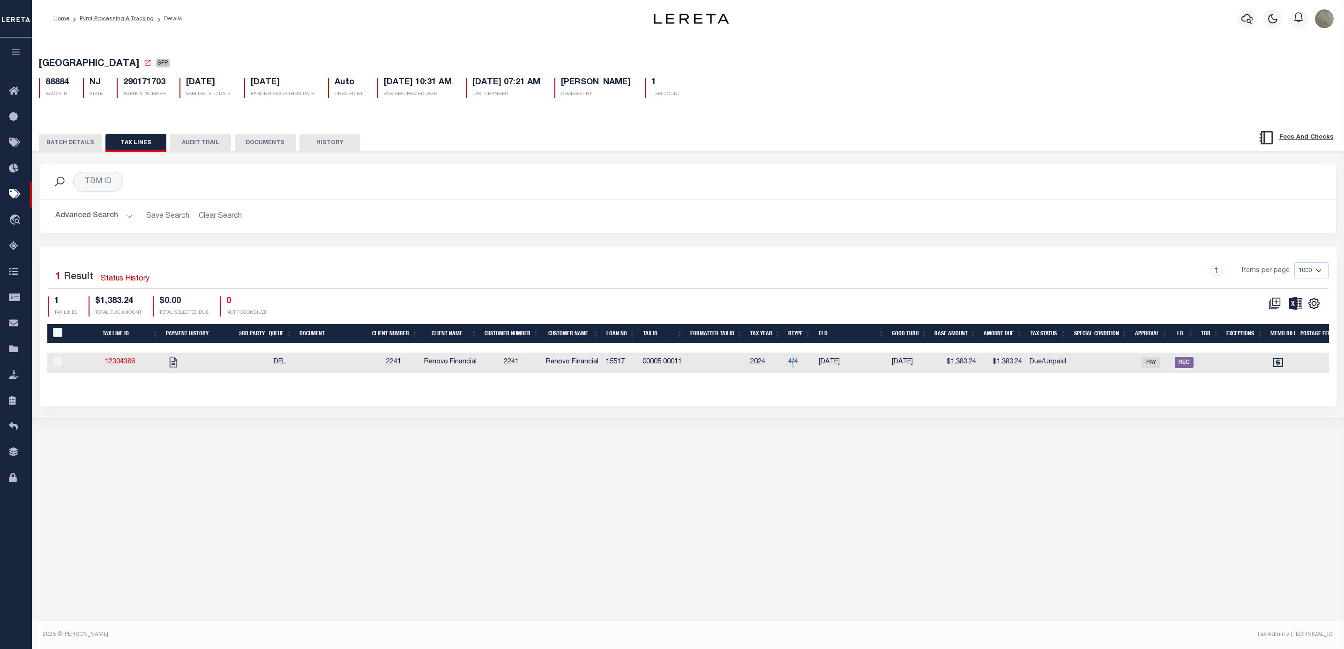
click at [793, 363] on td "4/4" at bounding box center [799, 363] width 30 height 20
checkbox input "true"
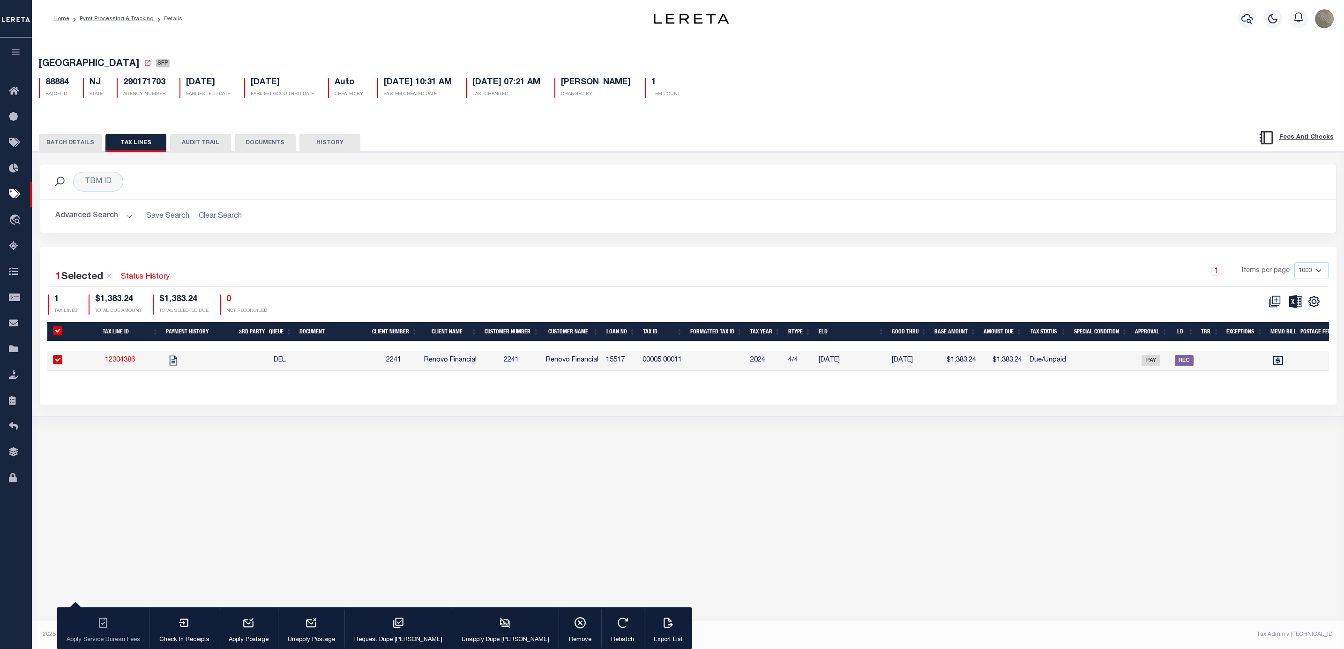
click at [795, 366] on td "4/4" at bounding box center [799, 361] width 30 height 20
checkbox input "false"
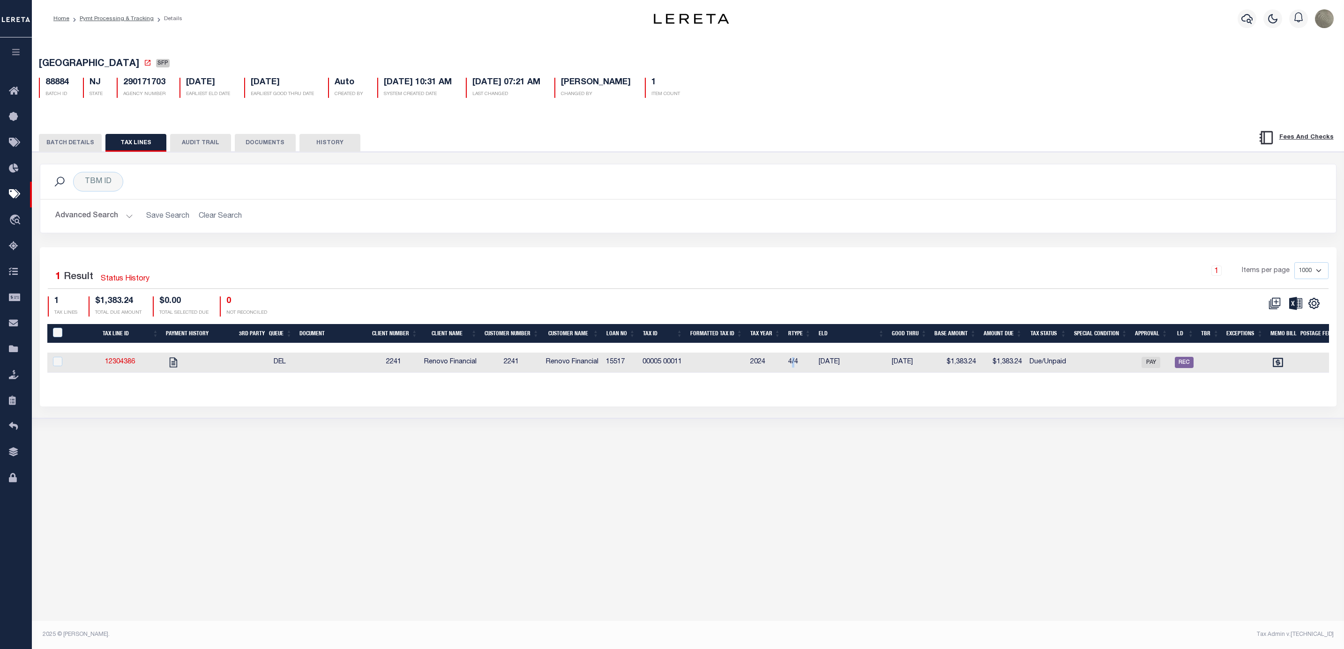
click at [795, 366] on td "4/4" at bounding box center [799, 363] width 30 height 20
checkbox input "true"
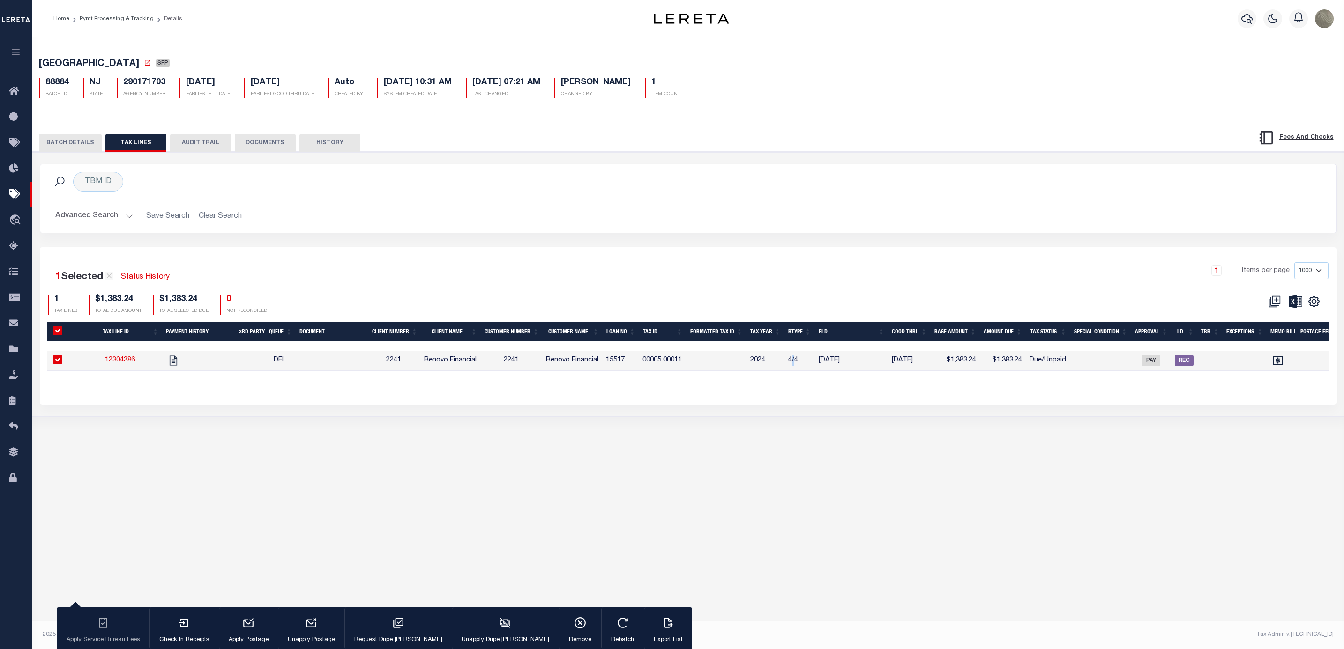
click at [797, 364] on td "4/4" at bounding box center [799, 361] width 30 height 20
checkbox input "false"
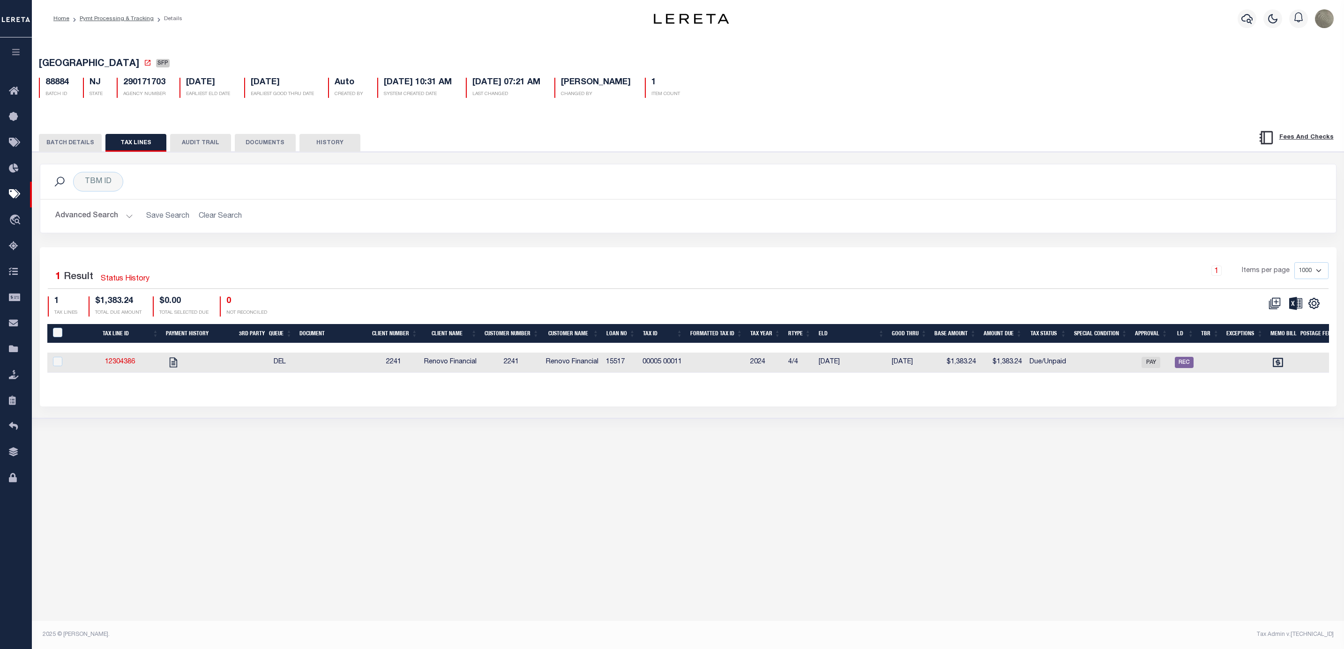
click at [797, 364] on td "4/4" at bounding box center [799, 363] width 30 height 20
checkbox input "true"
click at [797, 364] on td "4/4" at bounding box center [799, 363] width 30 height 20
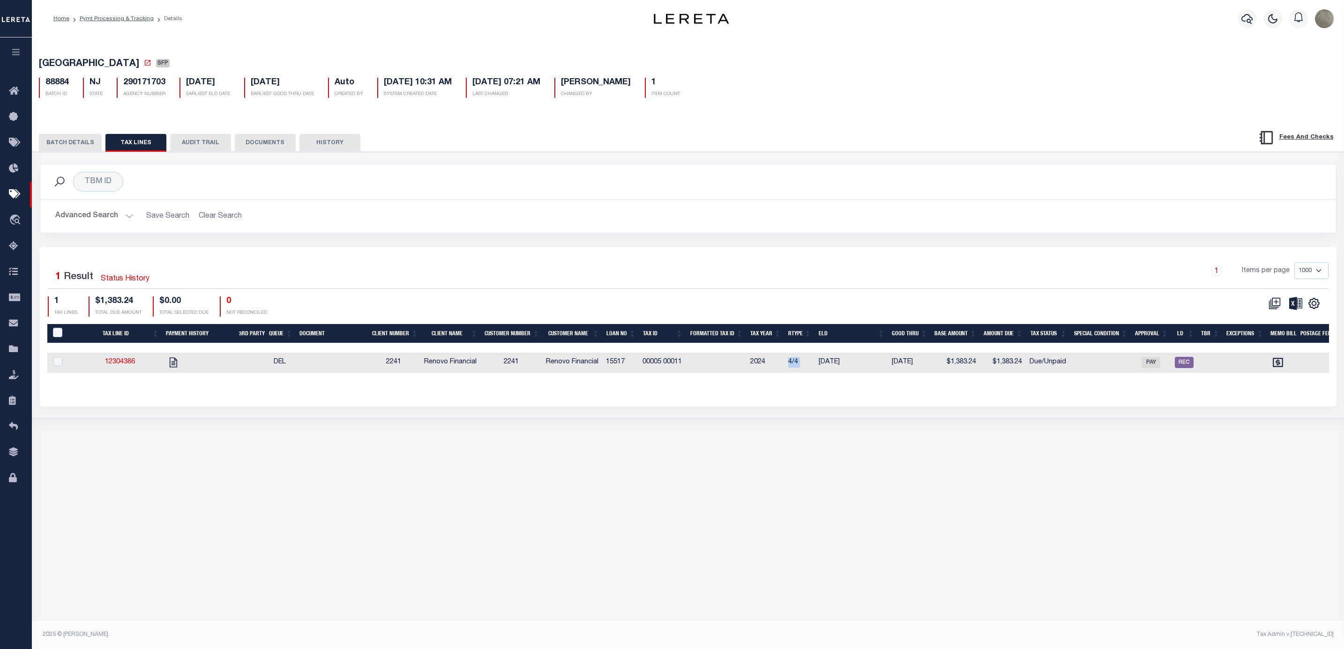
checkbox input "false"
click at [810, 278] on div "1 Items per page 1000 2500 5000 10000" at bounding box center [849, 274] width 957 height 24
click at [667, 277] on div "1 Items per page 1000 2500 5000 10000" at bounding box center [849, 274] width 957 height 24
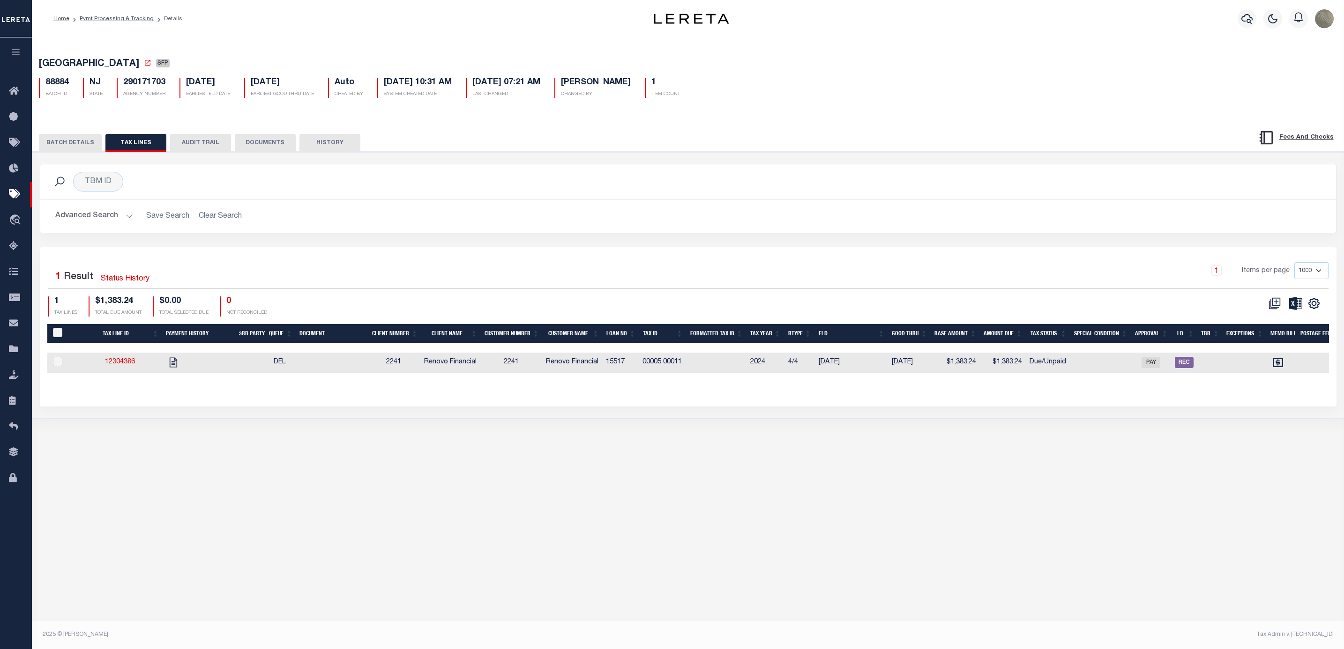
click at [69, 143] on button "BATCH DETAILS" at bounding box center [70, 143] width 63 height 18
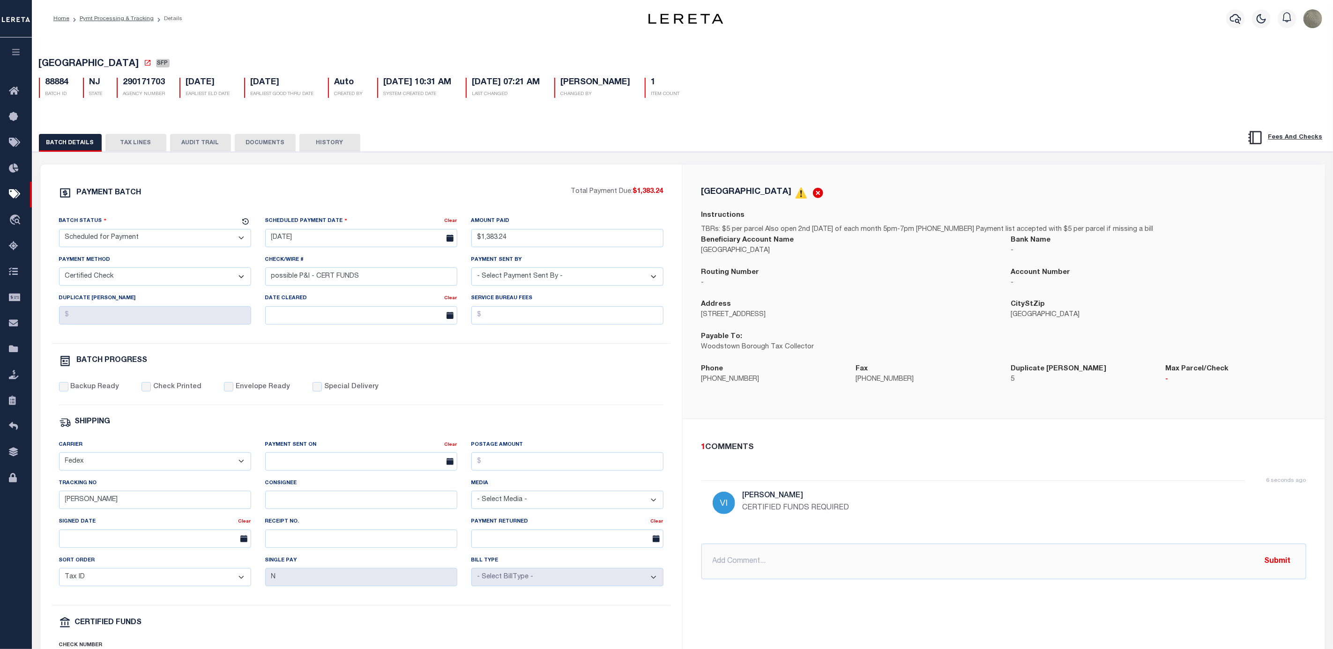
click at [919, 119] on div "BATCH DETAILS TAX LINES AUDIT TRAIL DOCUMENTS HISTORY" at bounding box center [683, 437] width 1310 height 641
click at [956, 192] on div "[GEOGRAPHIC_DATA]" at bounding box center [1003, 193] width 605 height 12
click at [641, 380] on div "PAYMENT BATCH Total Payment Due: $1,383.24 Batch Status - Select Status -" at bounding box center [361, 438] width 619 height 503
click at [744, 562] on input "text" at bounding box center [1003, 562] width 605 height 36
click at [587, 162] on div "PAYMENT BATCH Total Payment Due: $1,383.24 Batch Status" at bounding box center [683, 455] width 1310 height 606
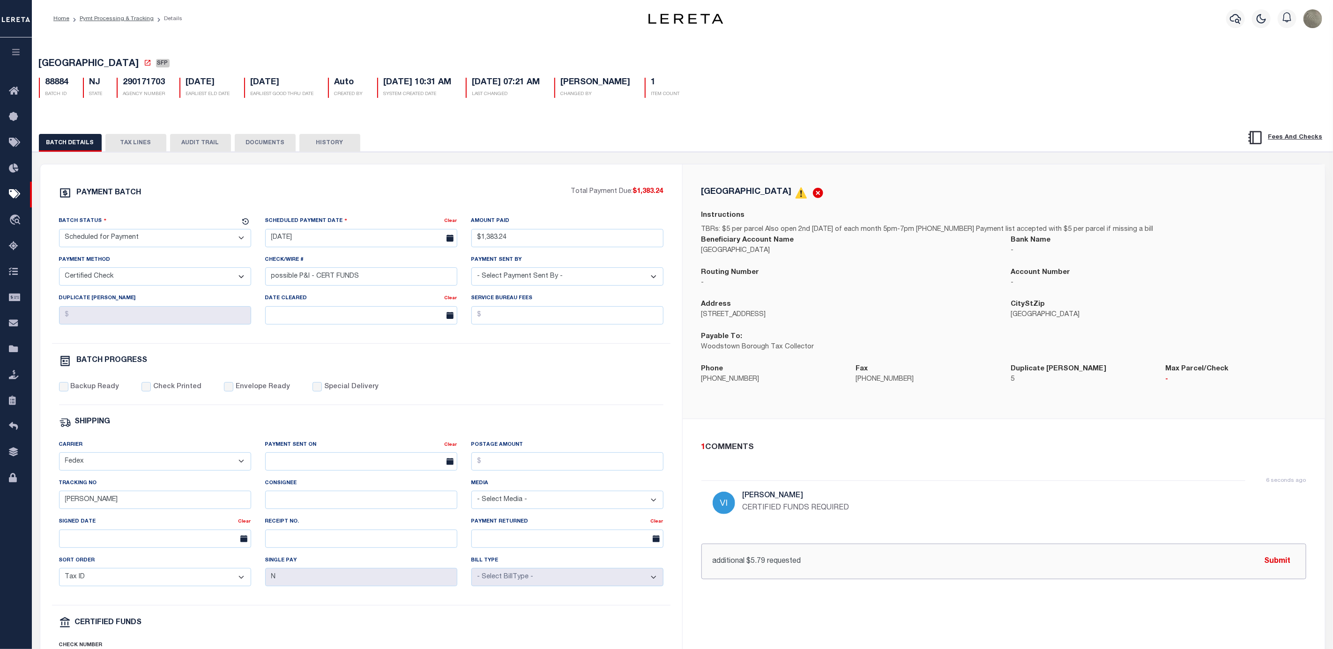
click at [853, 566] on input "additional $5.79 requested" at bounding box center [1003, 562] width 605 height 36
click at [701, 568] on input "additional $5.79 requested, good through [DATE]." at bounding box center [1003, 562] width 605 height 36
click at [936, 557] on input "[DATE] - additional $5.79 requested, good through [DATE]." at bounding box center [1003, 562] width 605 height 36
click at [791, 563] on input "[DATE] - additional $5.79 requested, good through [DATE]" at bounding box center [1003, 562] width 605 height 36
type input "[DATE] - additional $5.49 requested, good through [DATE]"
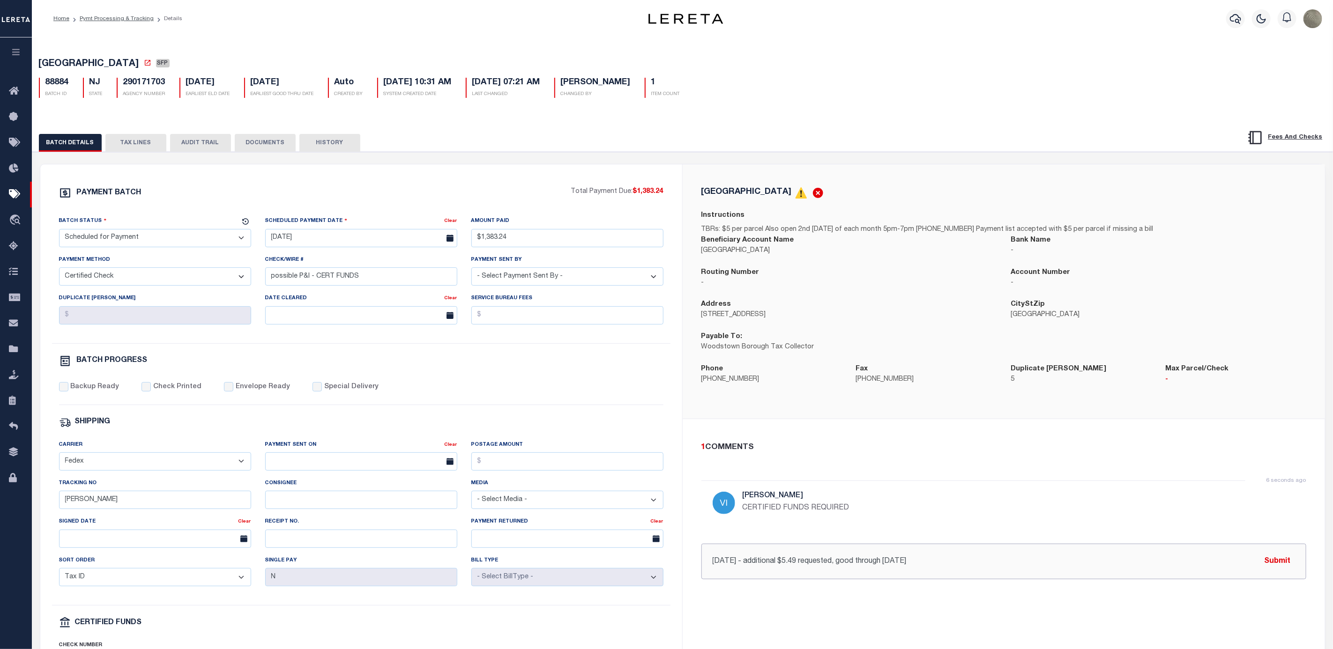
click at [953, 574] on input "[DATE] - additional $5.49 requested, good through [DATE]" at bounding box center [1003, 562] width 605 height 36
click at [1272, 570] on button "Submit" at bounding box center [1278, 561] width 38 height 19
click at [715, 155] on div "PAYMENT BATCH Total Payment Due: $1,383.24 Batch Status" at bounding box center [683, 455] width 1310 height 606
click at [370, 277] on input "possible P&I - CERT FUNDS" at bounding box center [361, 277] width 192 height 18
drag, startPoint x: 297, startPoint y: 278, endPoint x: 255, endPoint y: 278, distance: 42.2
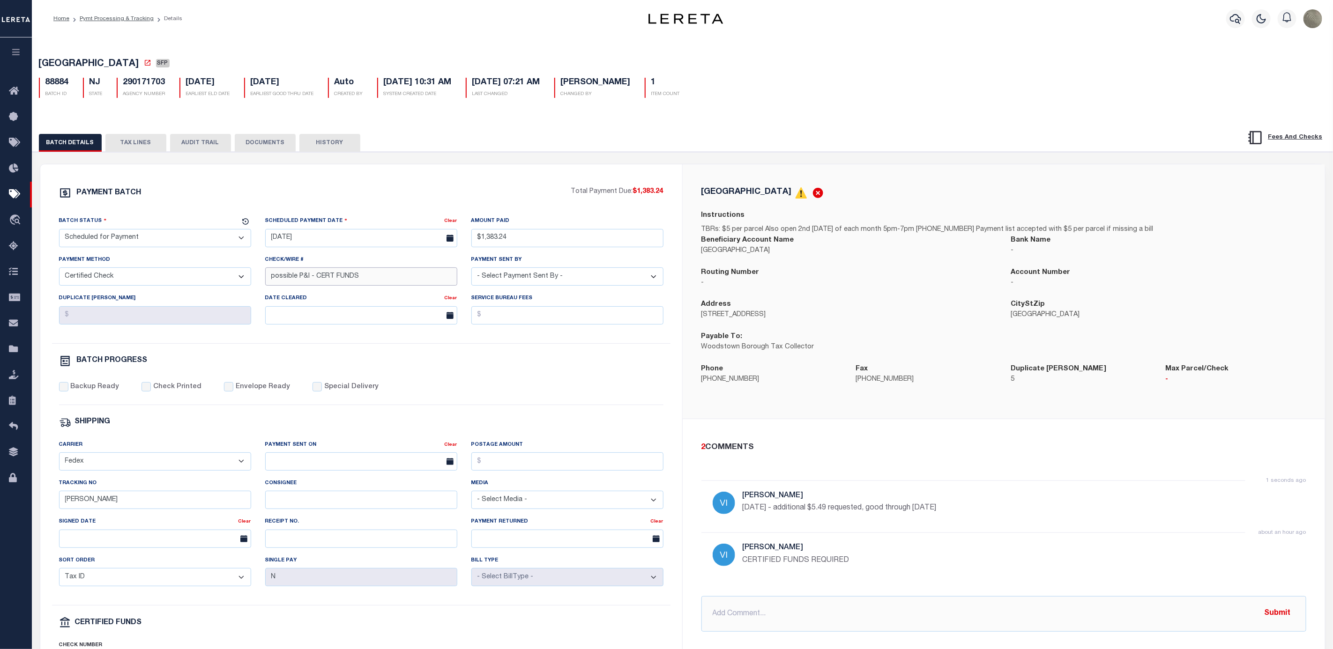
click at [255, 278] on div "Batch Status - Select Status - Scheduled for Payment Ready For Payment Payment …" at bounding box center [361, 279] width 619 height 127
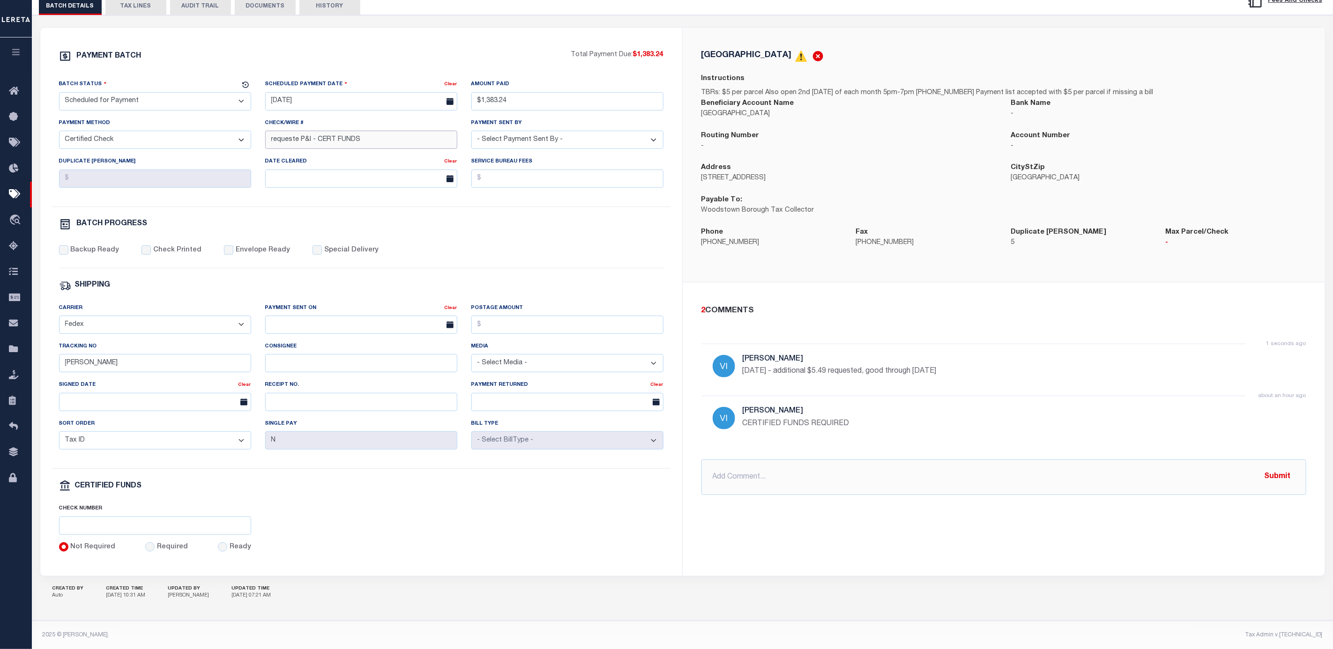
scroll to position [149, 0]
type input "requestd P&I - CERT FUNDS"
click at [558, 258] on div "Backup Ready Check Printed Envelope Ready Special Delivery" at bounding box center [361, 256] width 604 height 23
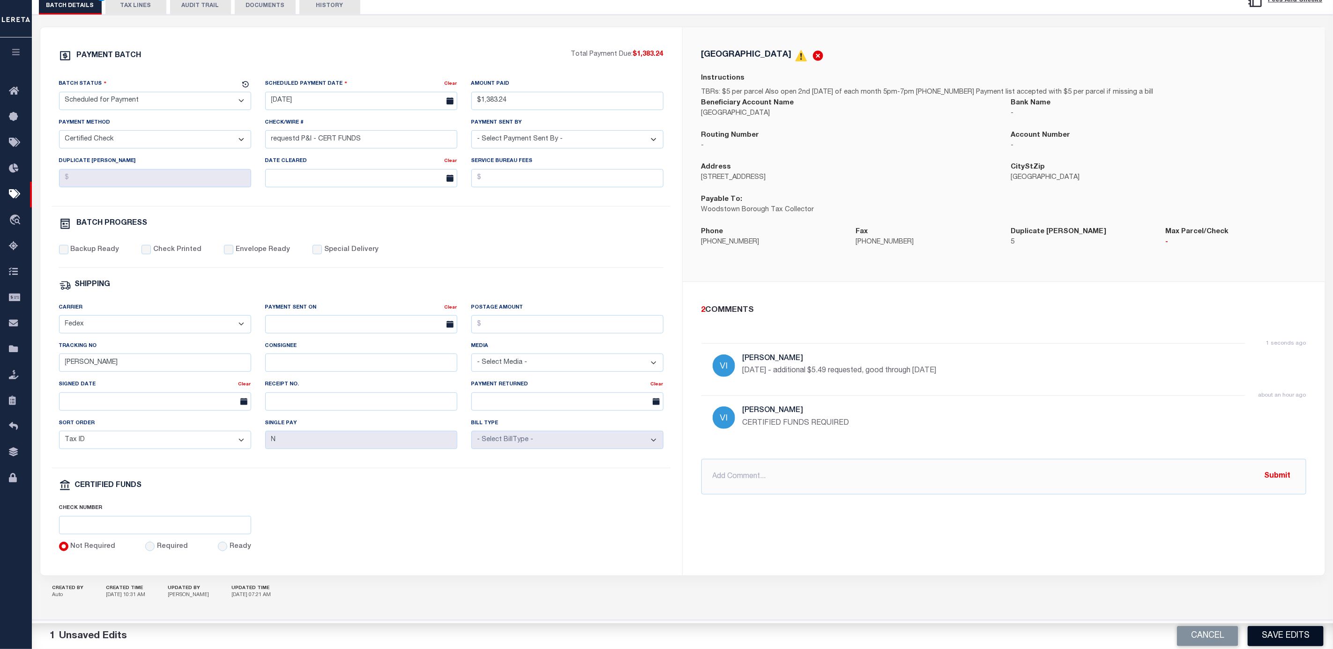
click at [1300, 628] on button "Save Edits" at bounding box center [1286, 636] width 76 height 20
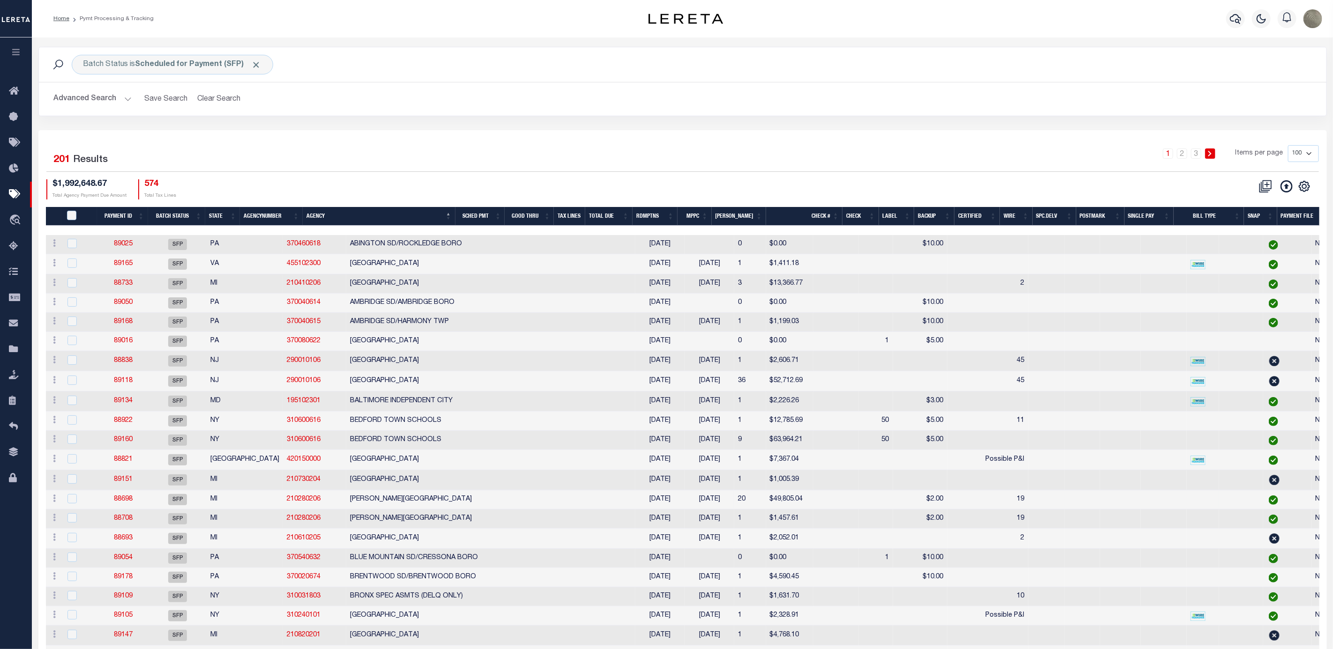
drag, startPoint x: 668, startPoint y: 516, endPoint x: 668, endPoint y: 507, distance: 9.4
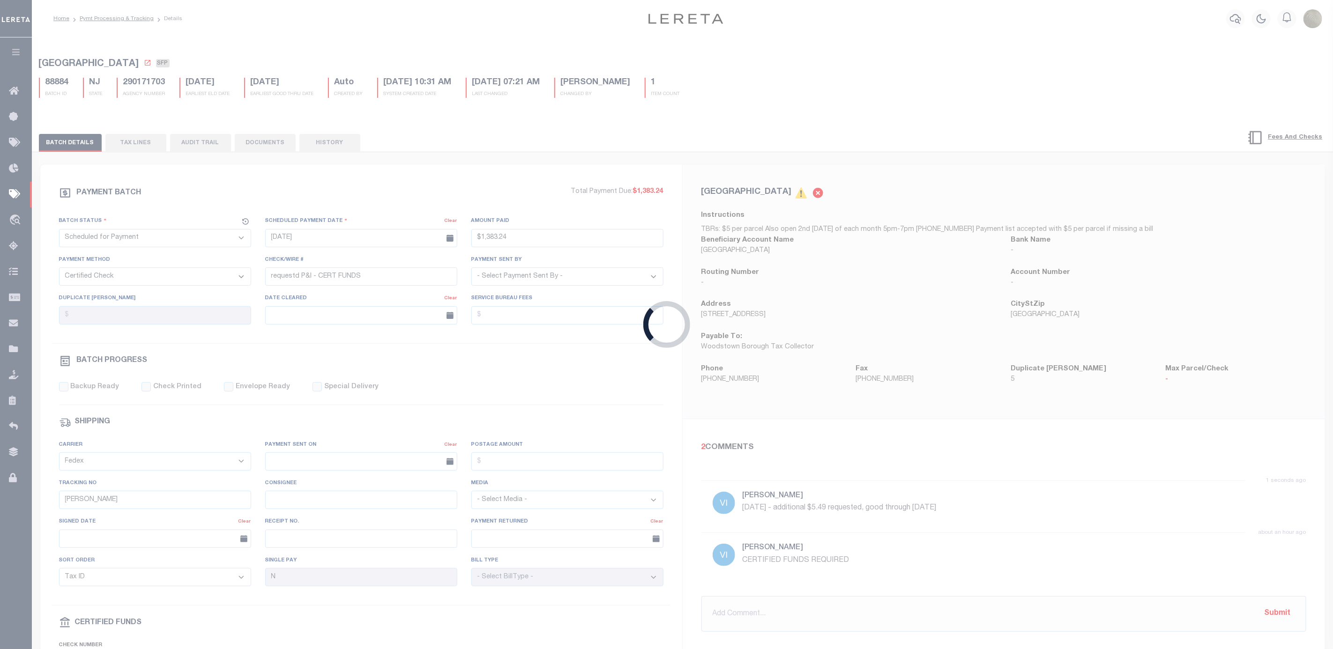
type input "$1,383.24"
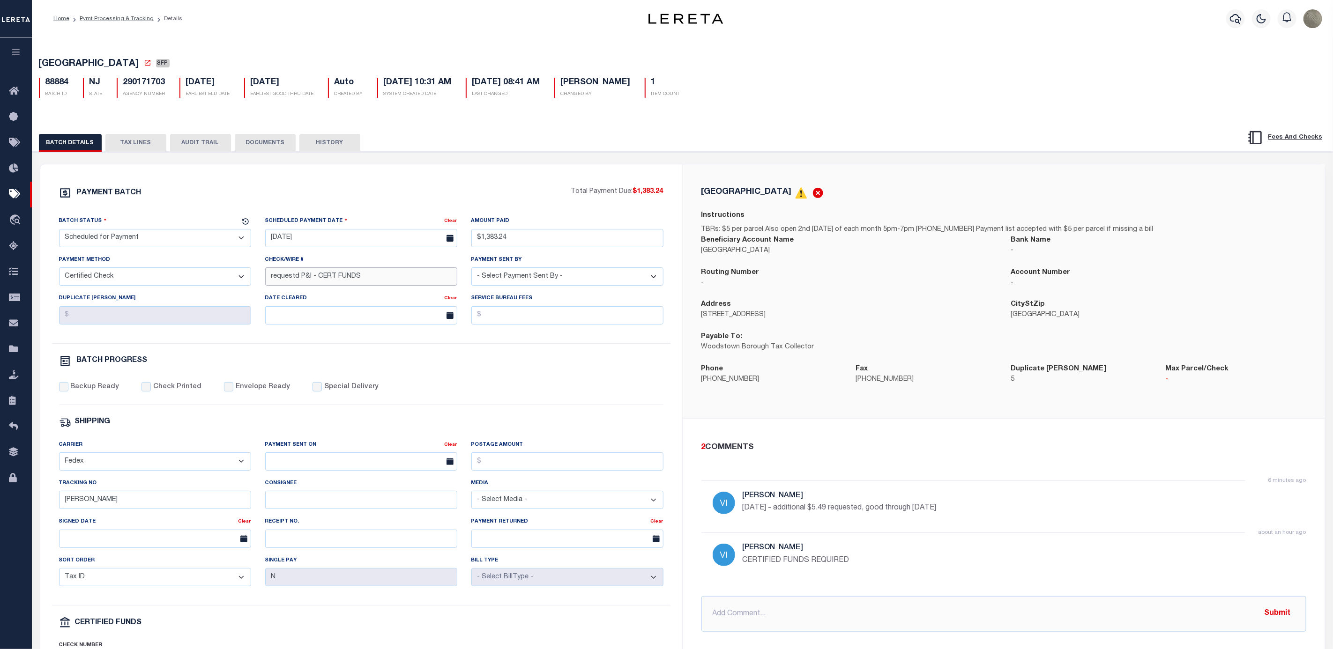
click at [346, 281] on input "requestd P&I - CERT FUNDS" at bounding box center [361, 277] width 192 height 18
click at [349, 276] on input "requestd P&I - NEED CERT" at bounding box center [361, 277] width 192 height 18
click at [281, 277] on input "requestd P&I - Cashier's" at bounding box center [361, 277] width 192 height 18
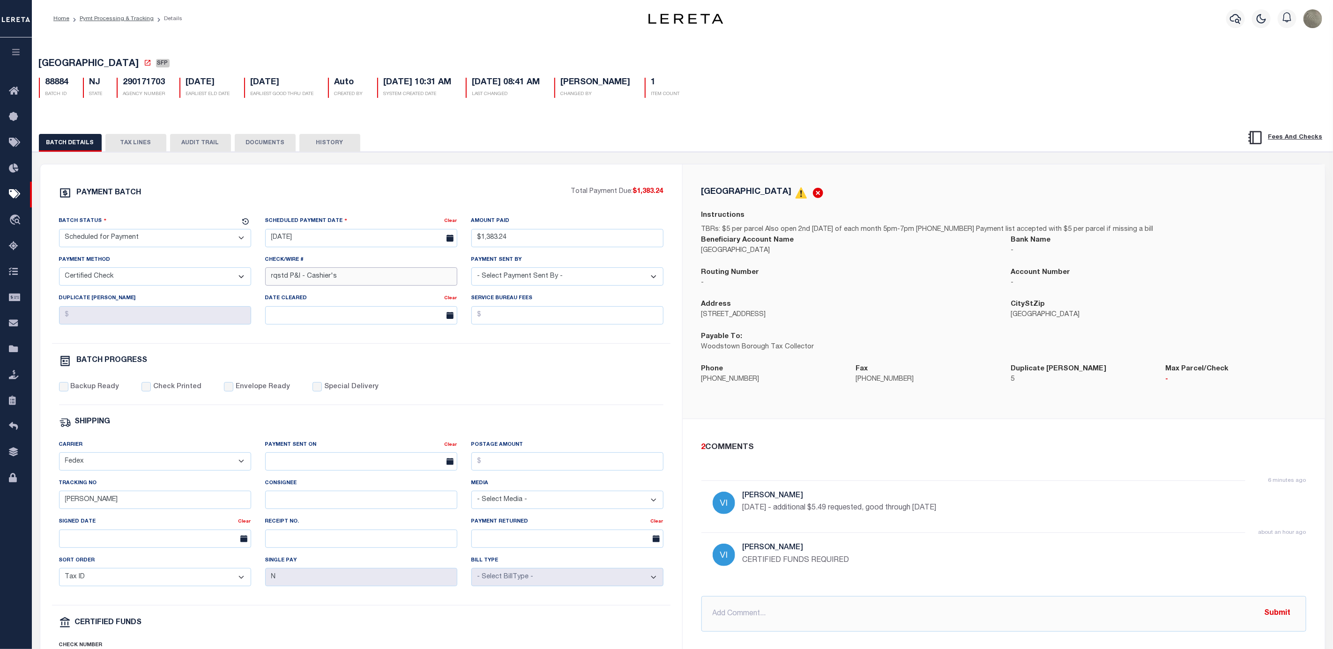
click at [353, 276] on input "rqstd P&I - Cashier's" at bounding box center [361, 277] width 192 height 18
click at [310, 282] on input "rqstd P&I - Cashier's Ck" at bounding box center [361, 277] width 192 height 18
type input "rqstd P&I - need cert Ck"
click at [1232, 474] on div "2 COMMENTS 6 minutes ago Villatoro-Benitez, Andres 9/8/25 - additional $5.49 re…" at bounding box center [1004, 537] width 620 height 190
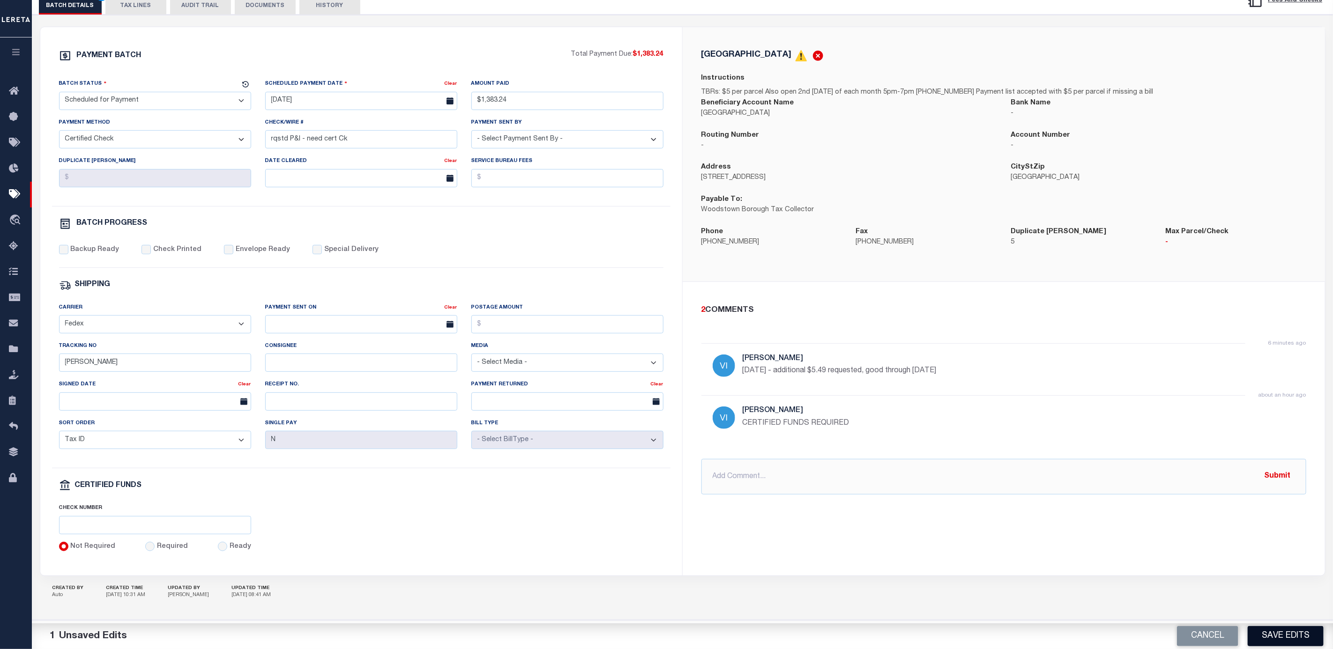
click at [1296, 629] on button "Save Edits" at bounding box center [1286, 636] width 76 height 20
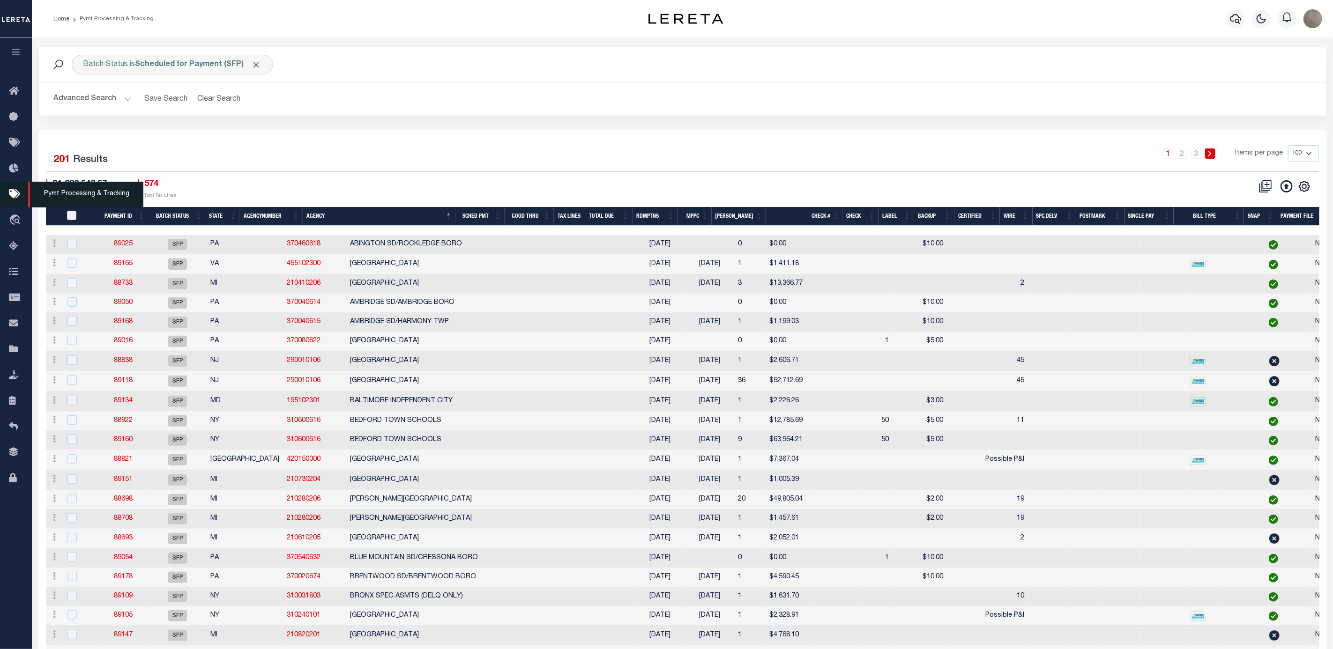
click at [13, 203] on link "Pymt Processing & Tracking" at bounding box center [16, 195] width 32 height 26
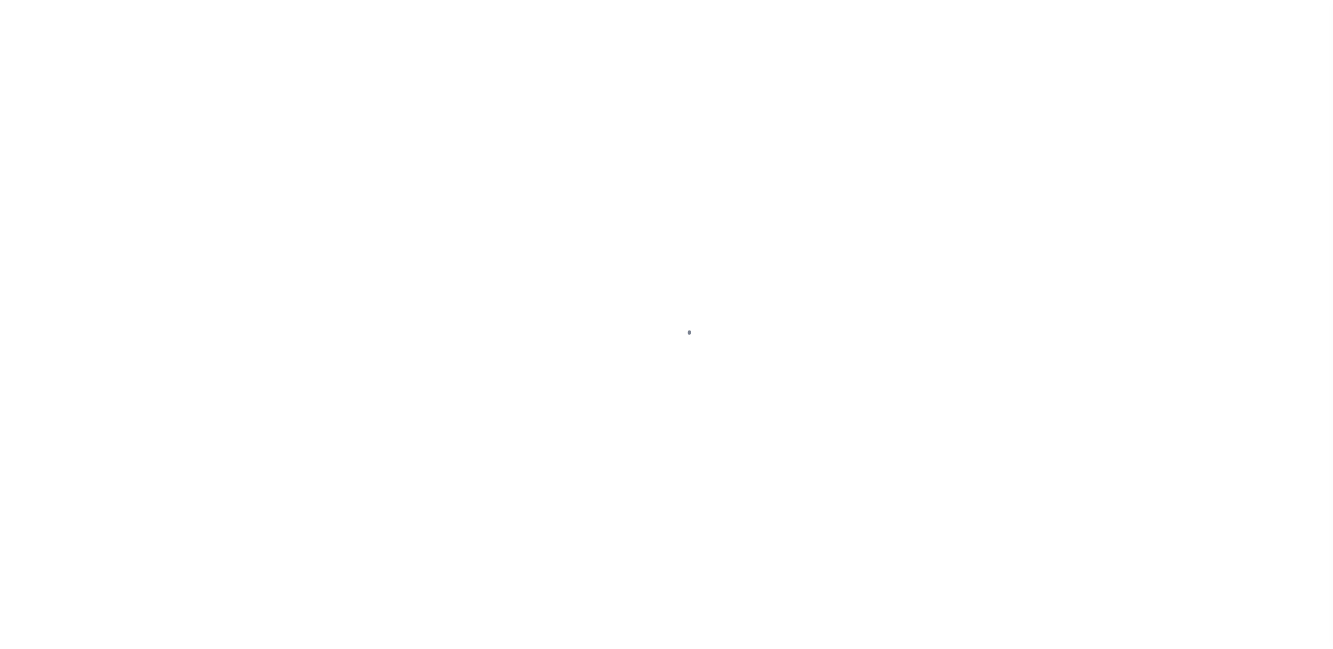
select select "RFL"
select select "CHK"
select select "[PERSON_NAME]"
select select "USS"
select select
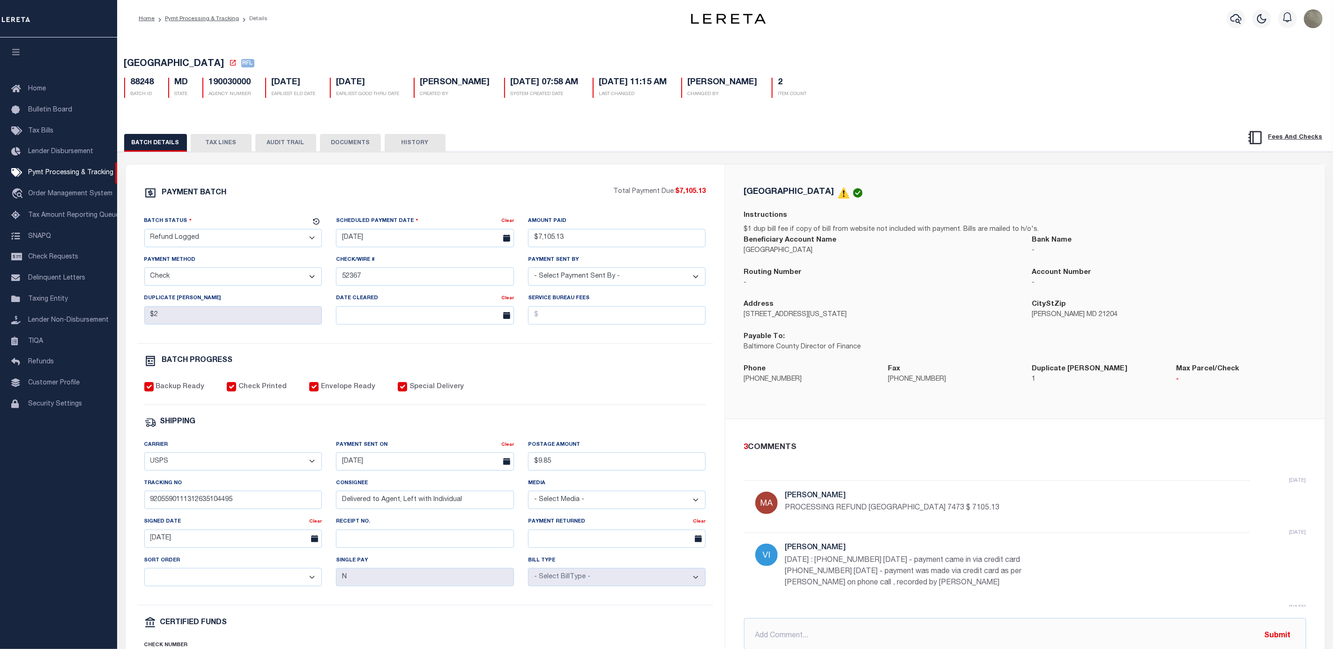
click at [968, 569] on p "[DATE] : [PHONE_NUMBER] [DATE] - payment came in via credit card [PHONE_NUMBER]…" at bounding box center [925, 572] width 281 height 34
click at [953, 568] on p "[DATE] : [PHONE_NUMBER] [DATE] - payment came in via credit card [PHONE_NUMBER]…" at bounding box center [925, 572] width 281 height 34
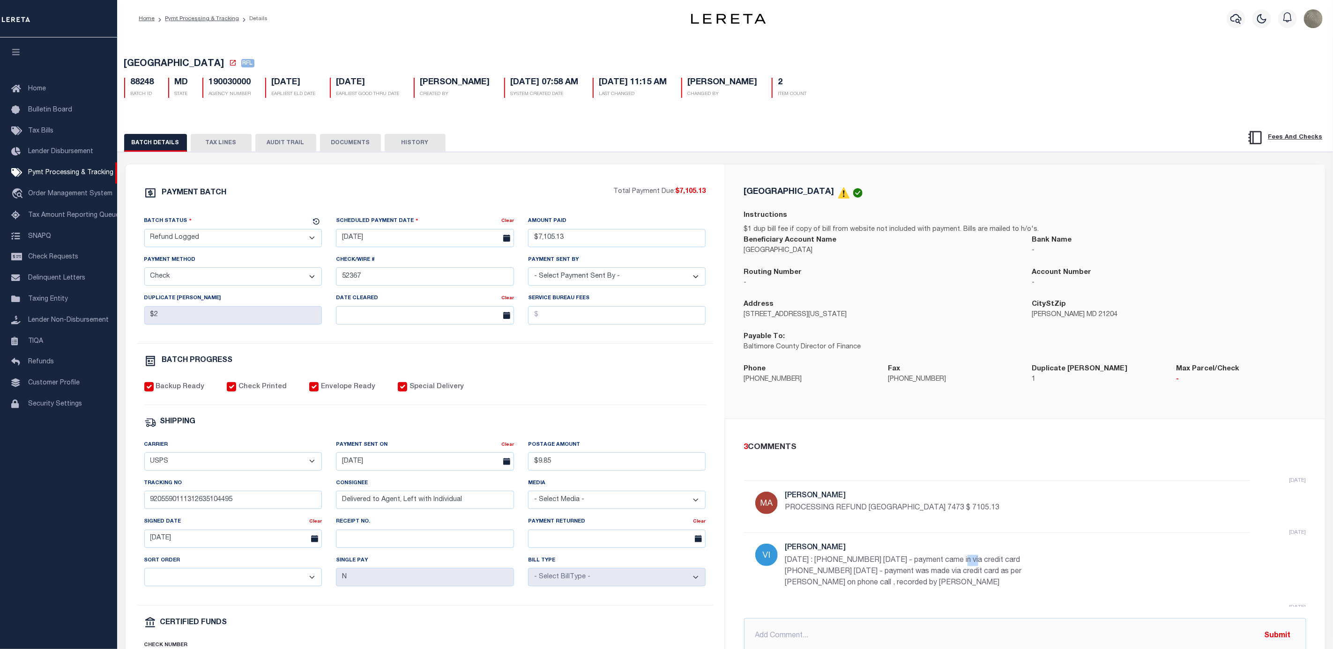
click at [953, 568] on p "[DATE] : [PHONE_NUMBER] [DATE] - payment came in via credit card [PHONE_NUMBER]…" at bounding box center [925, 572] width 281 height 34
click at [949, 568] on p "[DATE] : [PHONE_NUMBER] [DATE] - payment came in via credit card [PHONE_NUMBER]…" at bounding box center [925, 572] width 281 height 34
click at [946, 568] on p "[DATE] : [PHONE_NUMBER] [DATE] - payment came in via credit card [PHONE_NUMBER]…" at bounding box center [925, 572] width 281 height 34
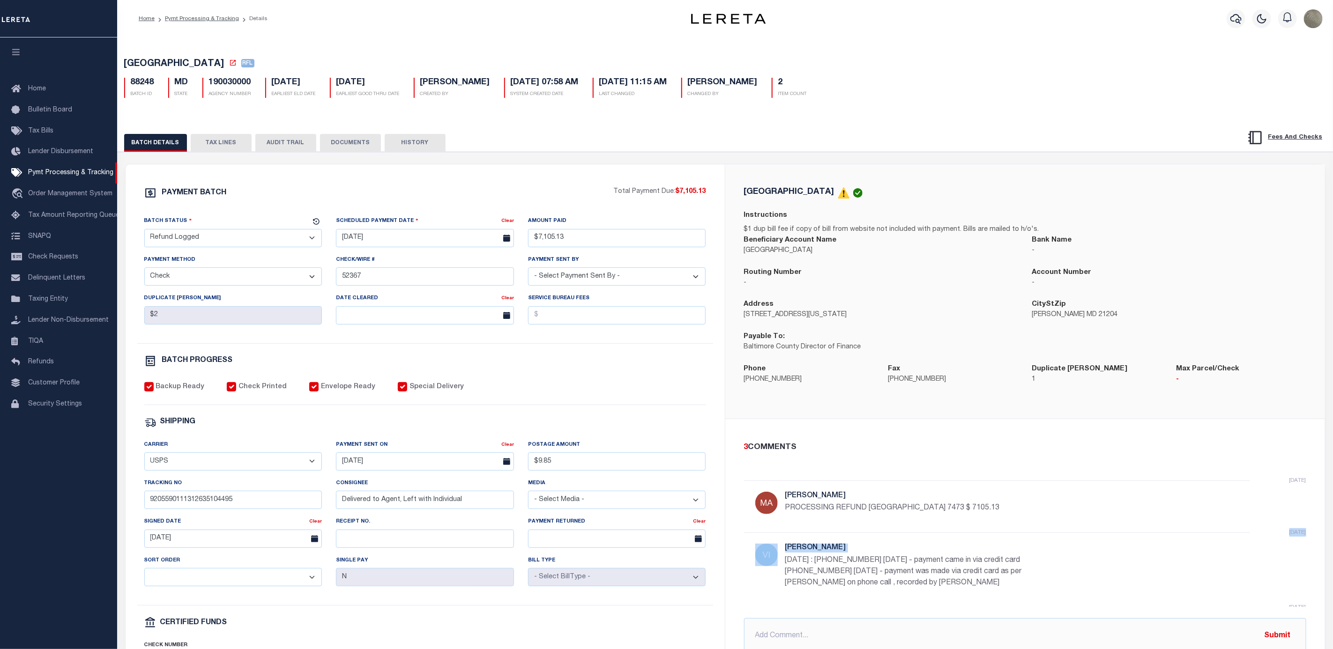
click at [946, 568] on p "[DATE] : [PHONE_NUMBER] [DATE] - payment came in via credit card [PHONE_NUMBER]…" at bounding box center [925, 572] width 281 height 34
click at [936, 568] on p "[DATE] : [PHONE_NUMBER] [DATE] - payment came in via credit card [PHONE_NUMBER]…" at bounding box center [925, 572] width 281 height 34
click at [935, 568] on p "[DATE] : [PHONE_NUMBER] [DATE] - payment came in via credit card [PHONE_NUMBER]…" at bounding box center [925, 572] width 281 height 34
click at [931, 567] on p "[DATE] : [PHONE_NUMBER] [DATE] - payment came in via credit card [PHONE_NUMBER]…" at bounding box center [925, 572] width 281 height 34
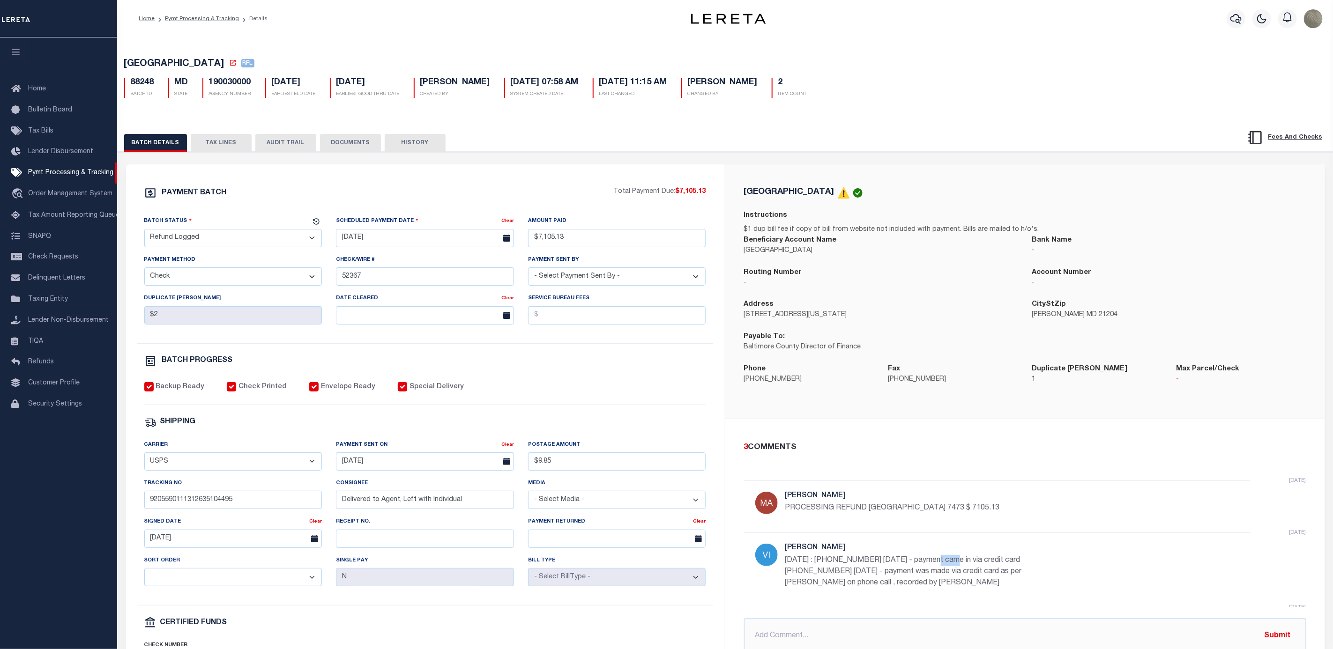
click at [931, 567] on p "[DATE] : [PHONE_NUMBER] [DATE] - payment came in via credit card [PHONE_NUMBER]…" at bounding box center [925, 572] width 281 height 34
drag, startPoint x: 931, startPoint y: 567, endPoint x: 918, endPoint y: 567, distance: 12.2
click at [930, 567] on p "[DATE] : [PHONE_NUMBER] [DATE] - payment came in via credit card [PHONE_NUMBER]…" at bounding box center [925, 572] width 281 height 34
click at [918, 567] on p "[DATE] : [PHONE_NUMBER] [DATE] - payment came in via credit card [PHONE_NUMBER]…" at bounding box center [925, 572] width 281 height 34
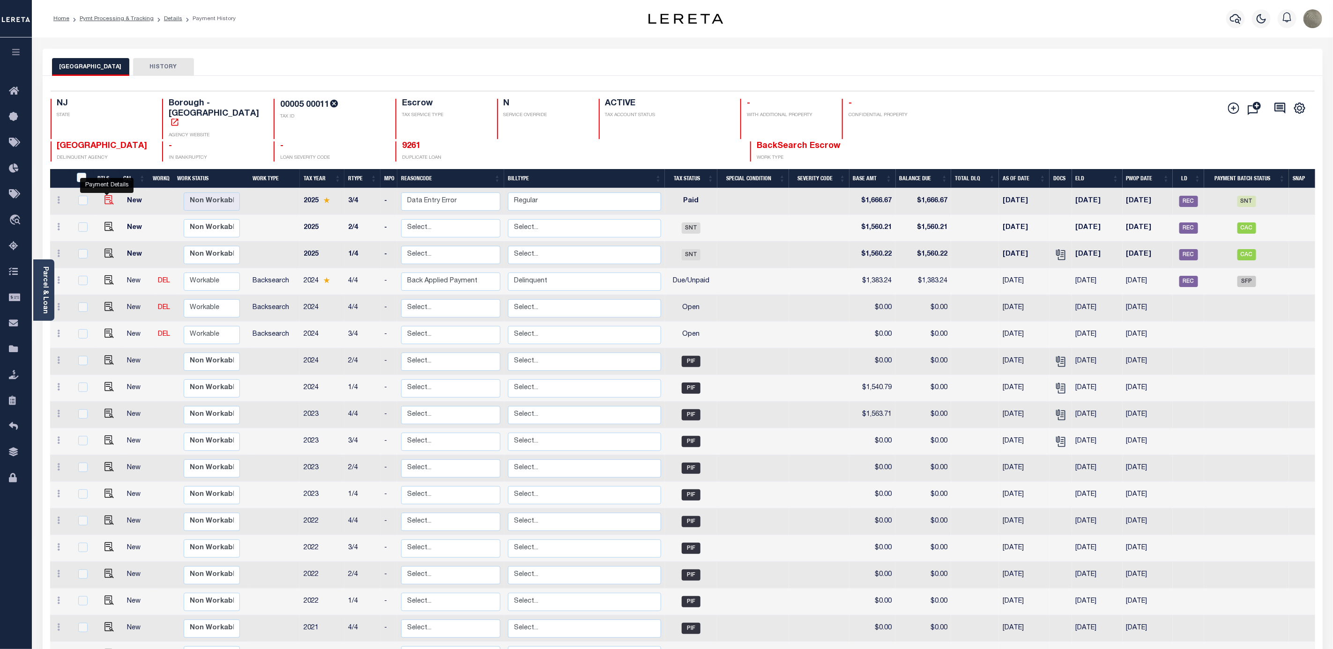
click at [107, 195] on img "" at bounding box center [108, 199] width 9 height 9
checkbox input "true"
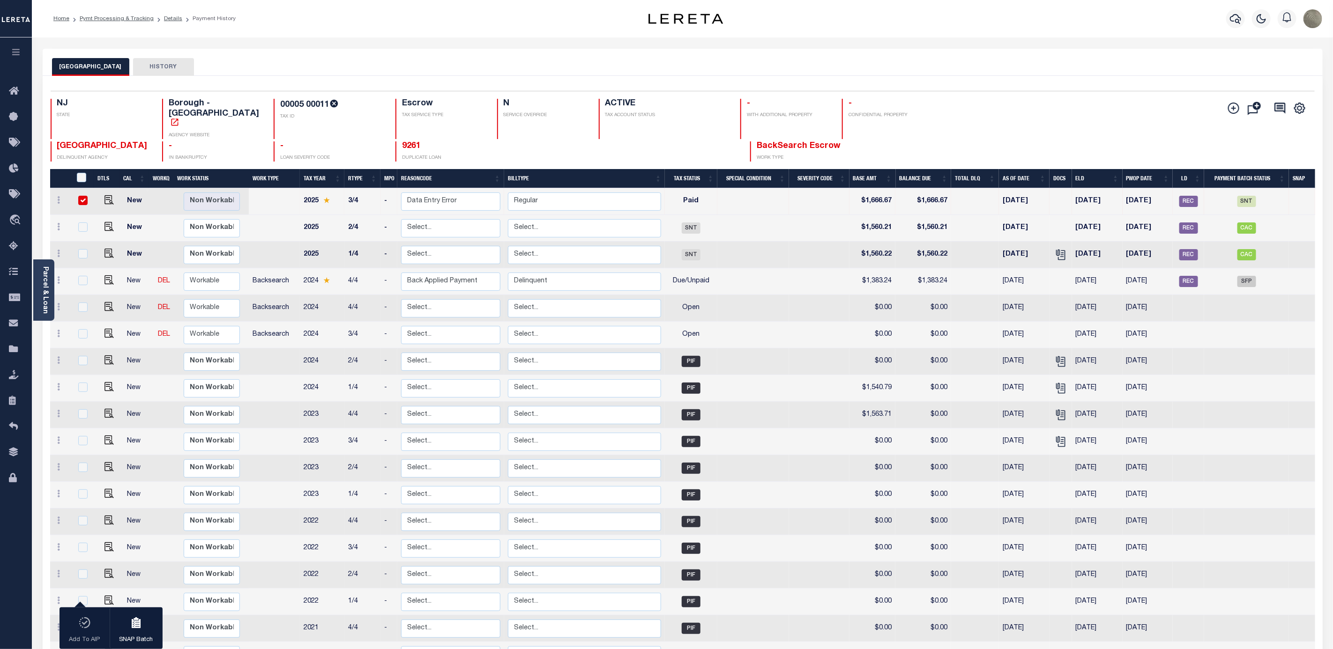
click at [516, 58] on div "WOODSTOWN BOROUGH HISTORY" at bounding box center [682, 66] width 1261 height 17
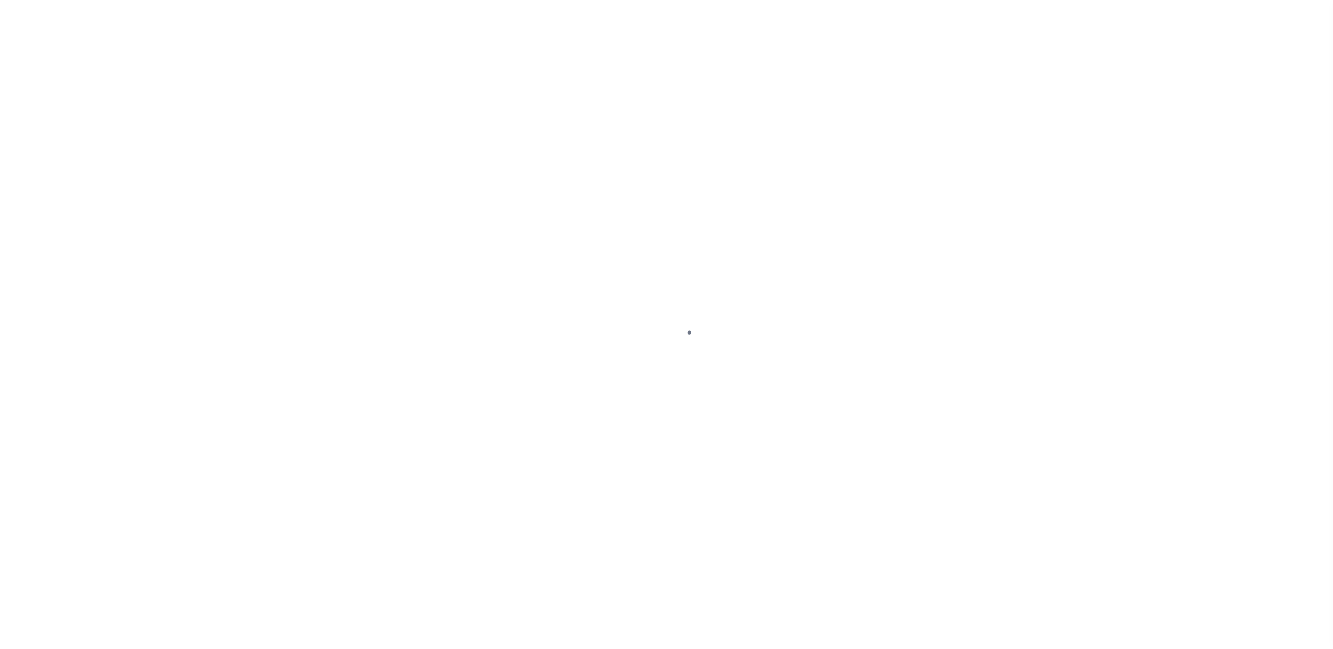
select select "PYD"
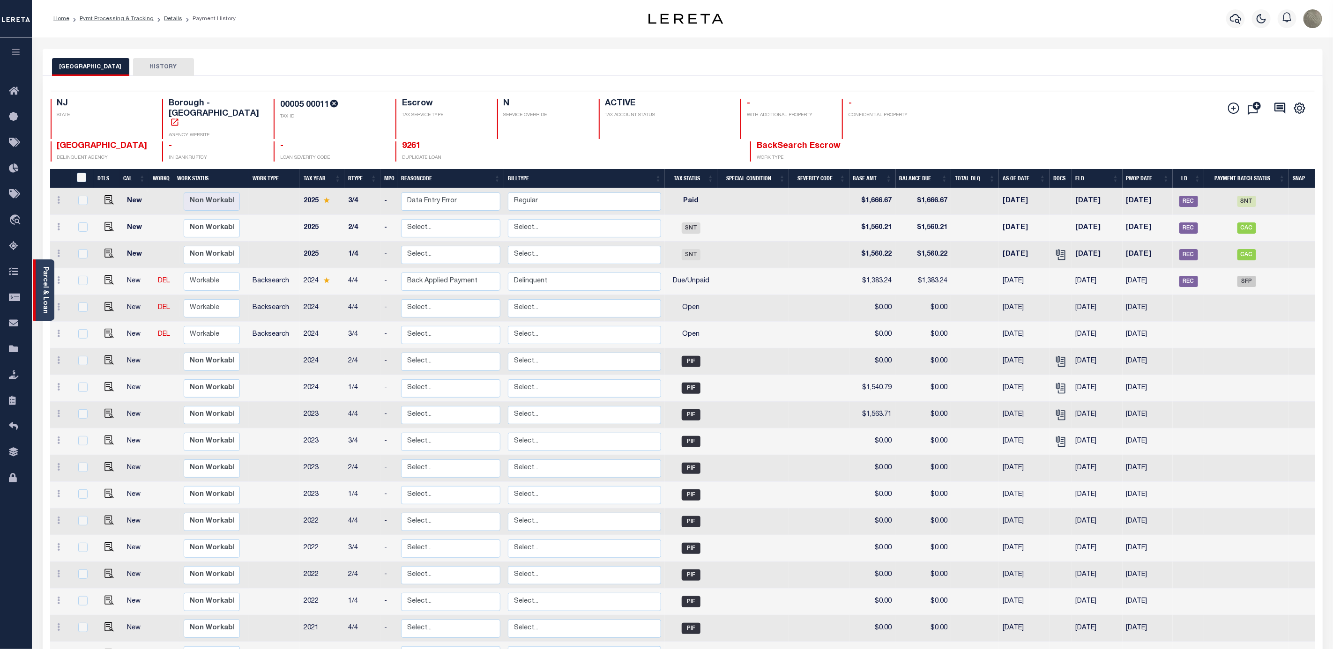
click at [39, 284] on div "Parcel & Loan" at bounding box center [43, 290] width 21 height 61
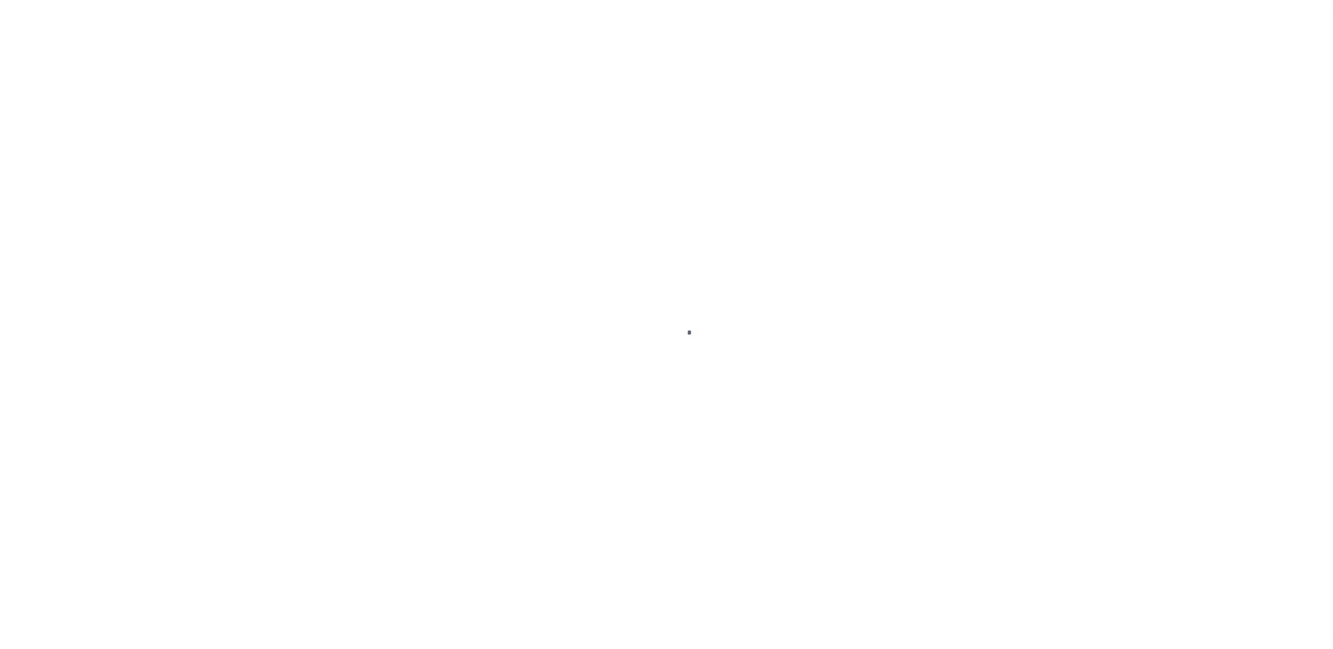
select select "SFP"
select select "CCK"
select select "FDX"
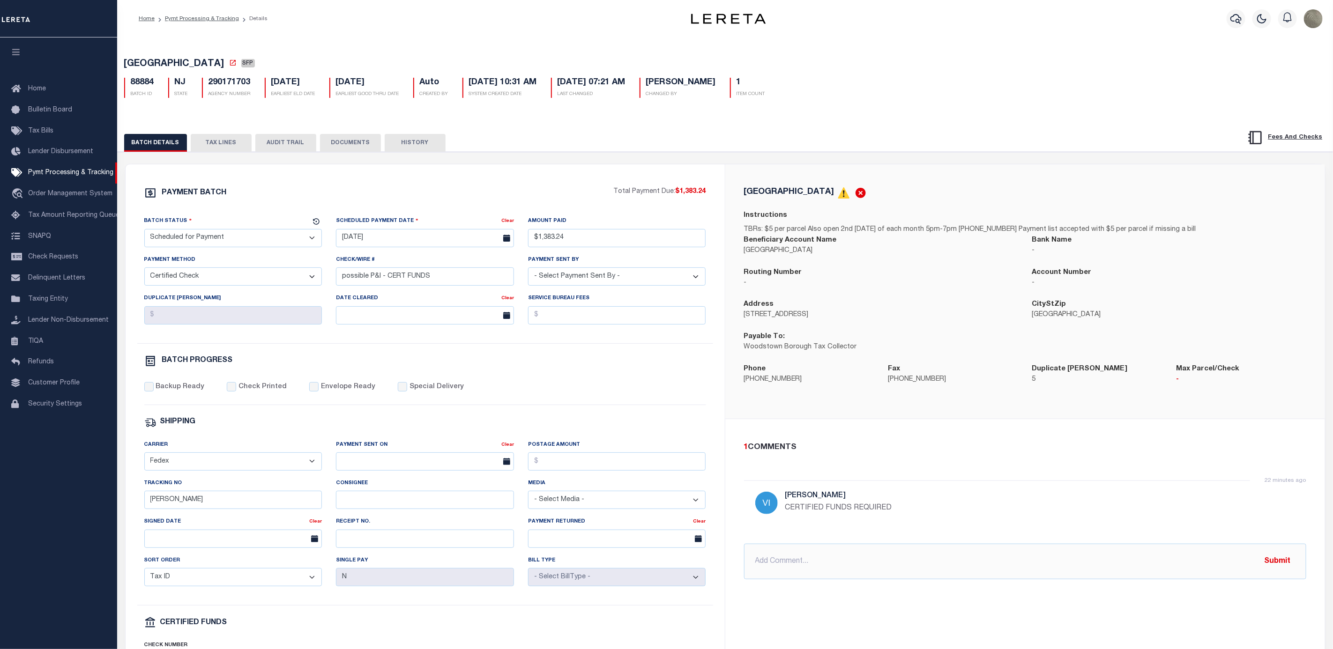
click at [216, 149] on button "TAX LINES" at bounding box center [221, 143] width 61 height 18
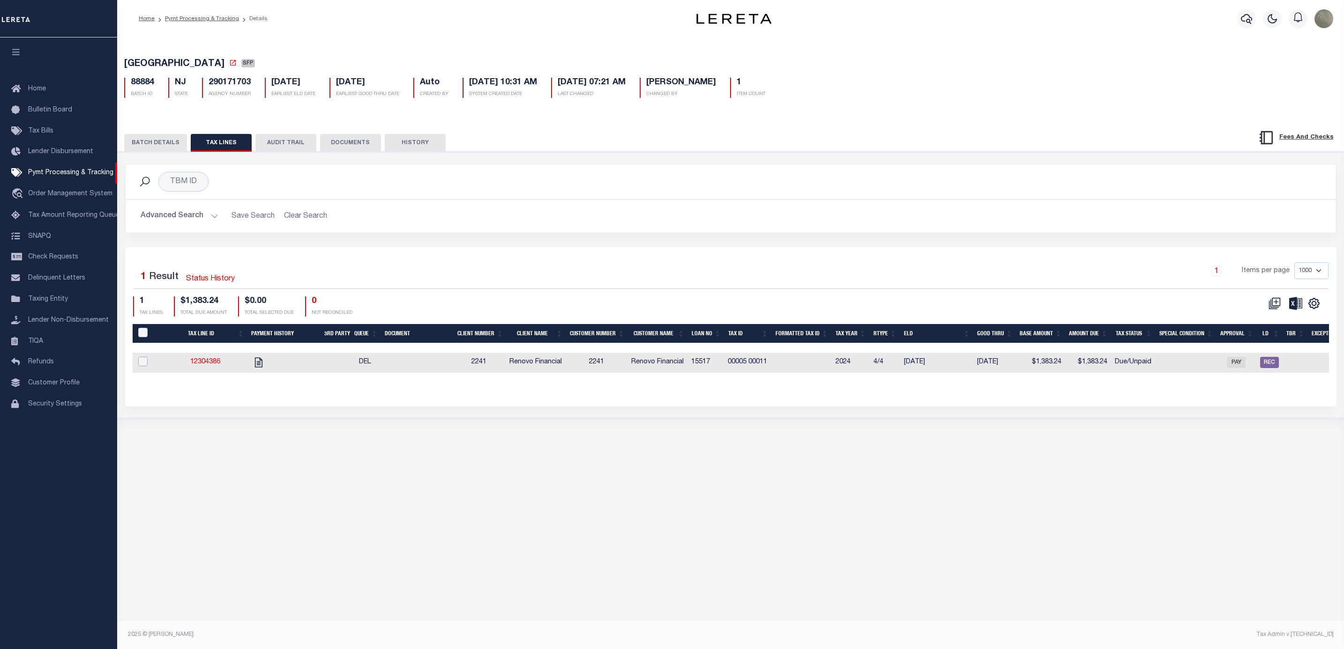
click at [142, 365] on input "checkbox" at bounding box center [142, 361] width 9 height 9
checkbox input "true"
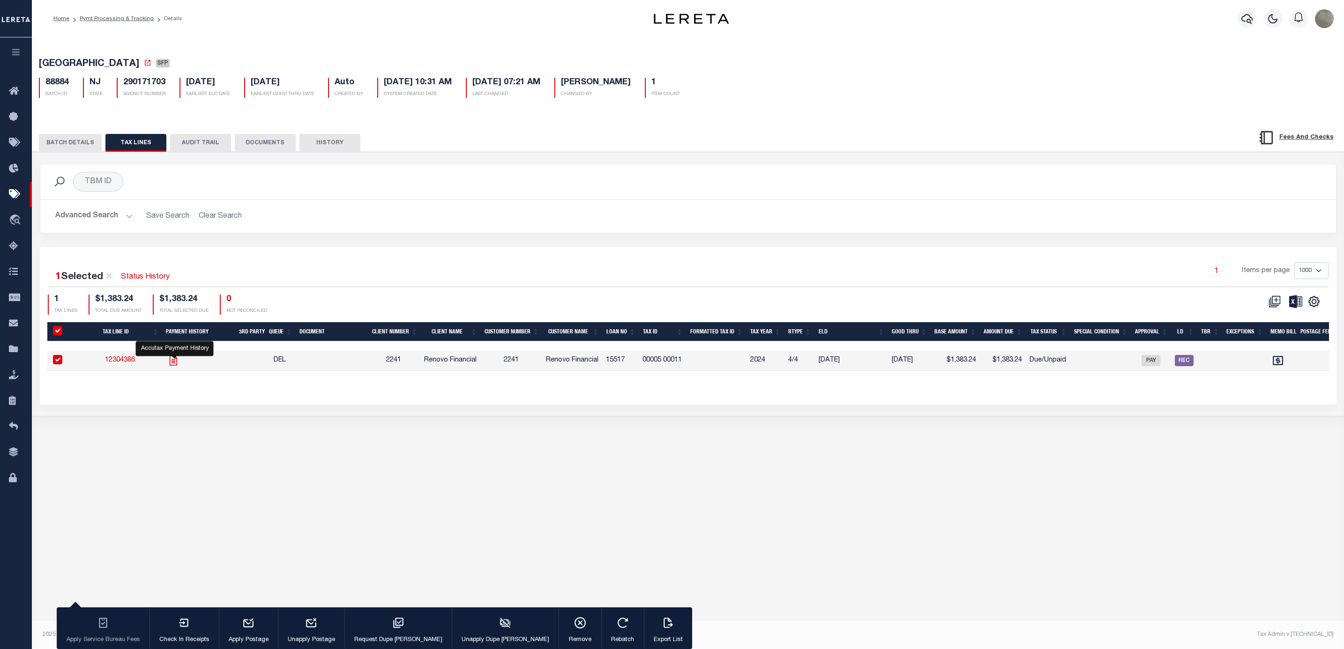
click at [179, 361] on icon "" at bounding box center [173, 361] width 12 height 12
checkbox input "false"
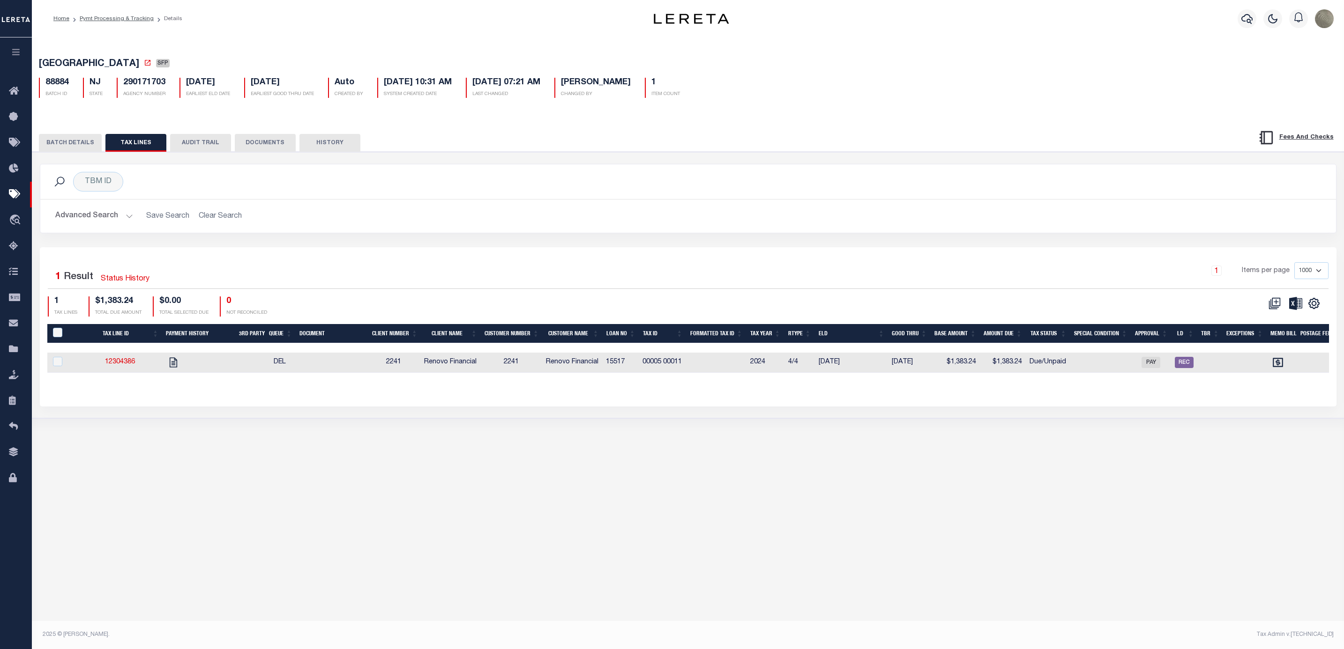
click at [77, 142] on button "BATCH DETAILS" at bounding box center [70, 143] width 63 height 18
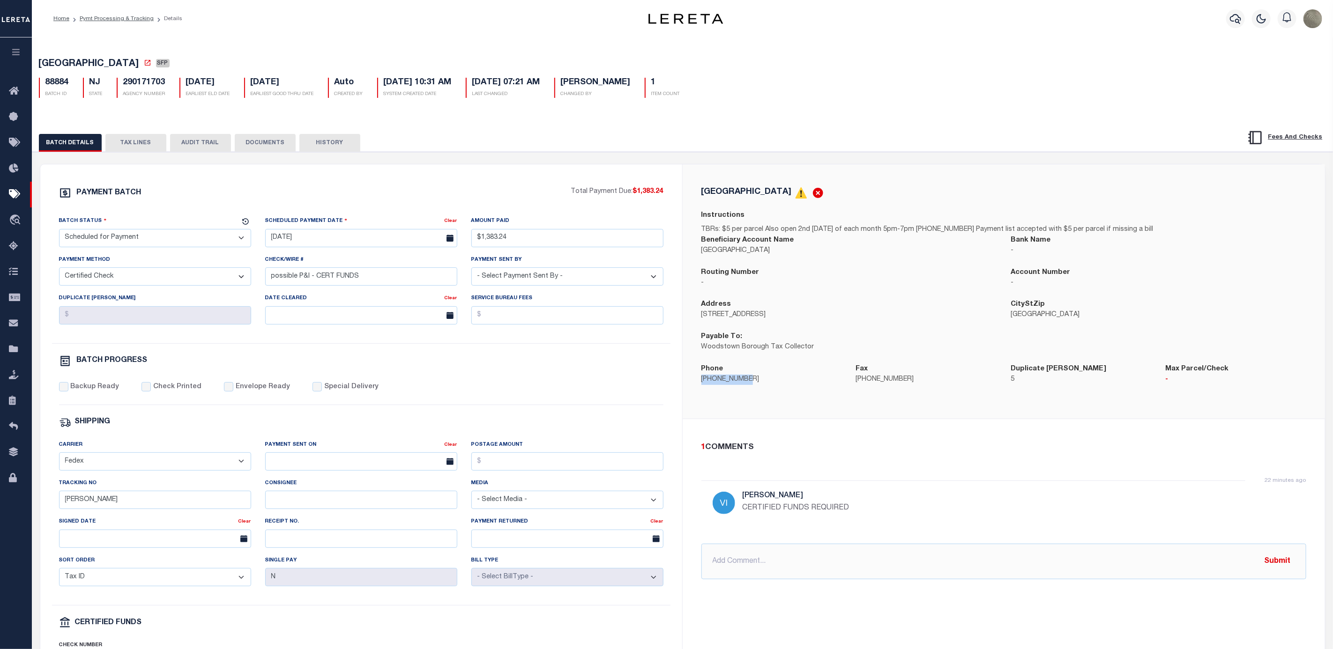
drag, startPoint x: 738, startPoint y: 391, endPoint x: 700, endPoint y: 391, distance: 38.4
click at [700, 391] on div "Phone 856-769-2200" at bounding box center [771, 380] width 155 height 32
copy p "856-769-2200"
drag, startPoint x: 785, startPoint y: 356, endPoint x: 698, endPoint y: 351, distance: 87.3
click at [698, 351] on div "Payable To: Woodstown Borough Tax Collector" at bounding box center [849, 348] width 310 height 32
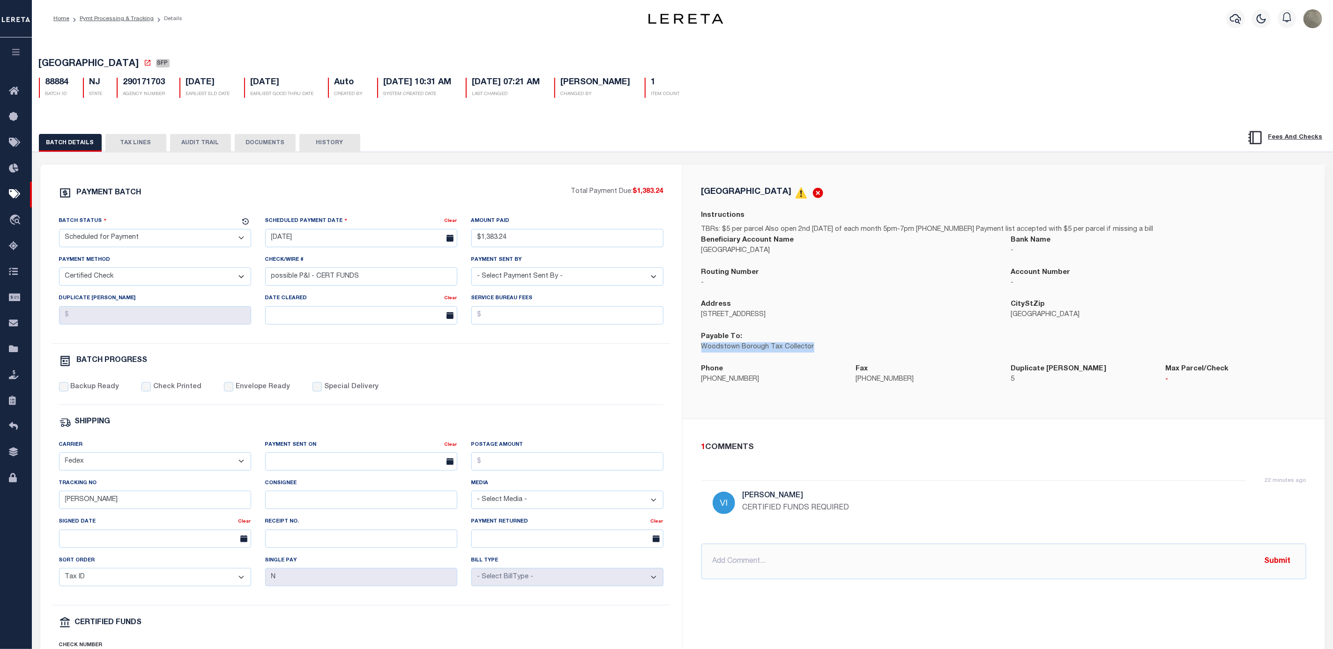
copy p "Woodstown Borough Tax Collector"
drag, startPoint x: 153, startPoint y: 65, endPoint x: 6, endPoint y: 55, distance: 147.5
click at [6, 55] on div "Home Pymt Processing & Tracking Details Profile Sign out" at bounding box center [666, 393] width 1333 height 787
copy div "[GEOGRAPHIC_DATA]"
click at [131, 141] on button "TAX LINES" at bounding box center [135, 143] width 61 height 18
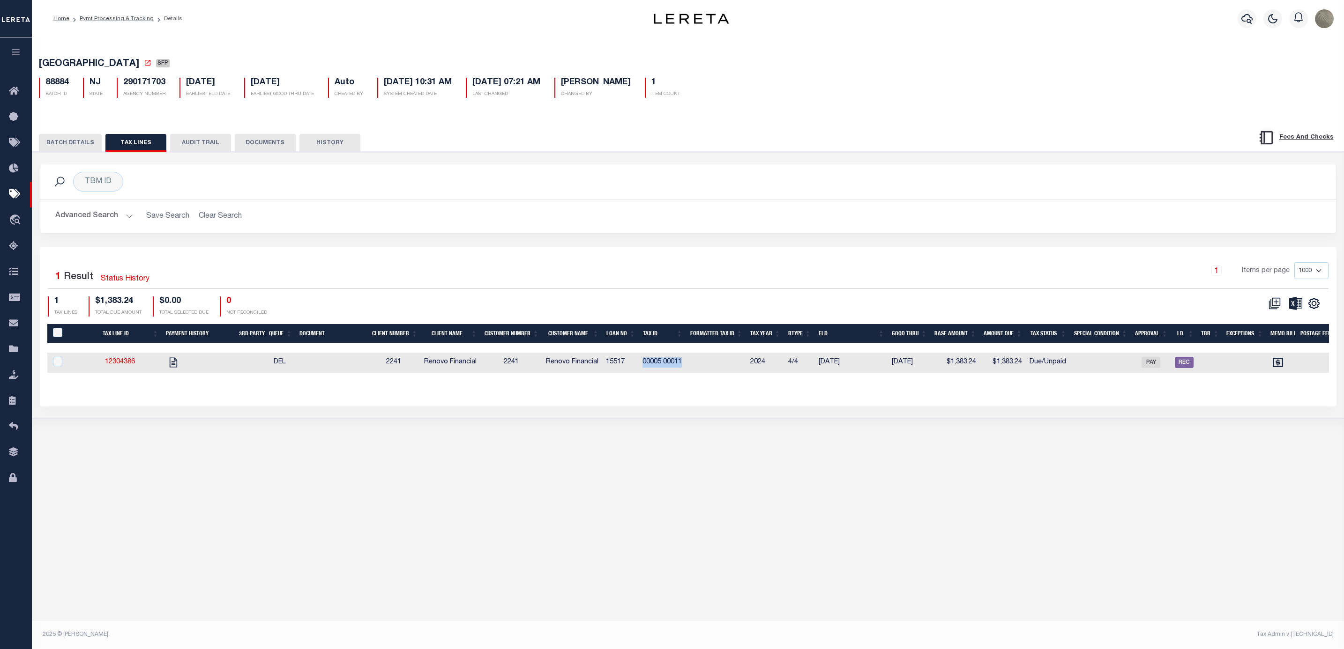
drag, startPoint x: 686, startPoint y: 367, endPoint x: 640, endPoint y: 367, distance: 45.9
click at [640, 367] on tr "12304386 DEL 2241 Renovo Financial 2241 Renovo Financial 15517 00005 00011 2024…" at bounding box center [821, 363] width 1548 height 20
copy tr "00005 00011"
click at [69, 148] on button "BATCH DETAILS" at bounding box center [70, 143] width 63 height 18
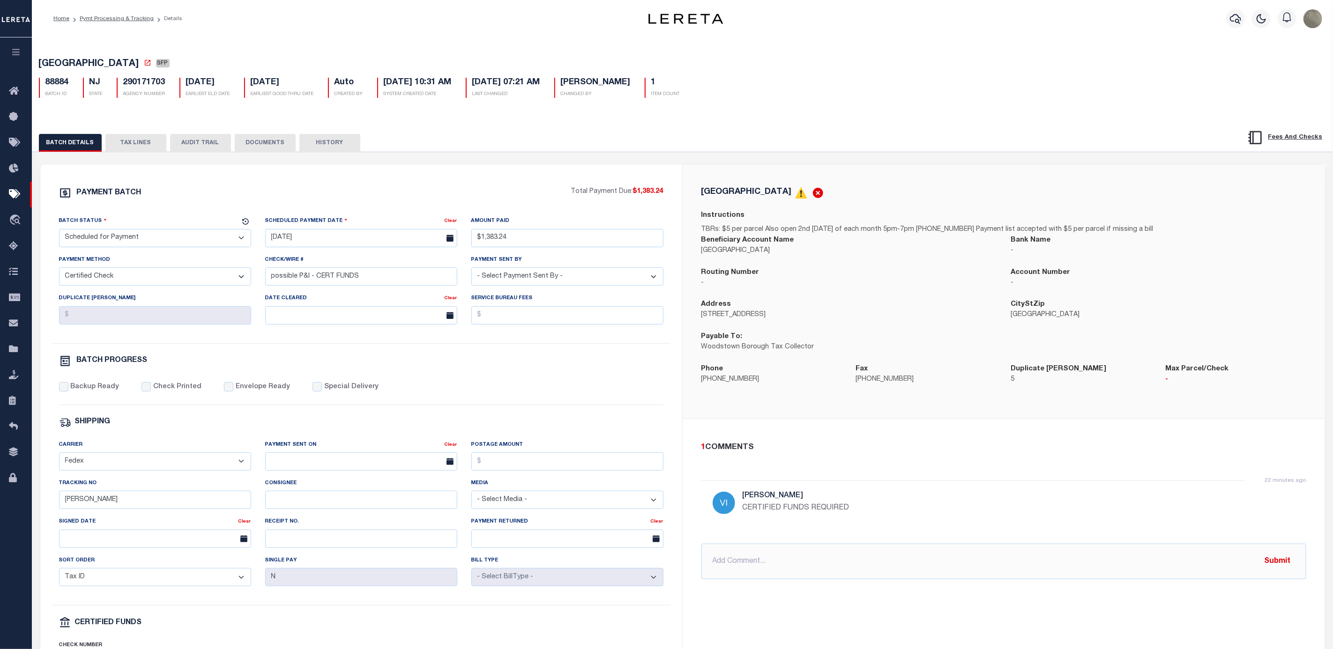
click at [142, 145] on button "TAX LINES" at bounding box center [135, 143] width 61 height 18
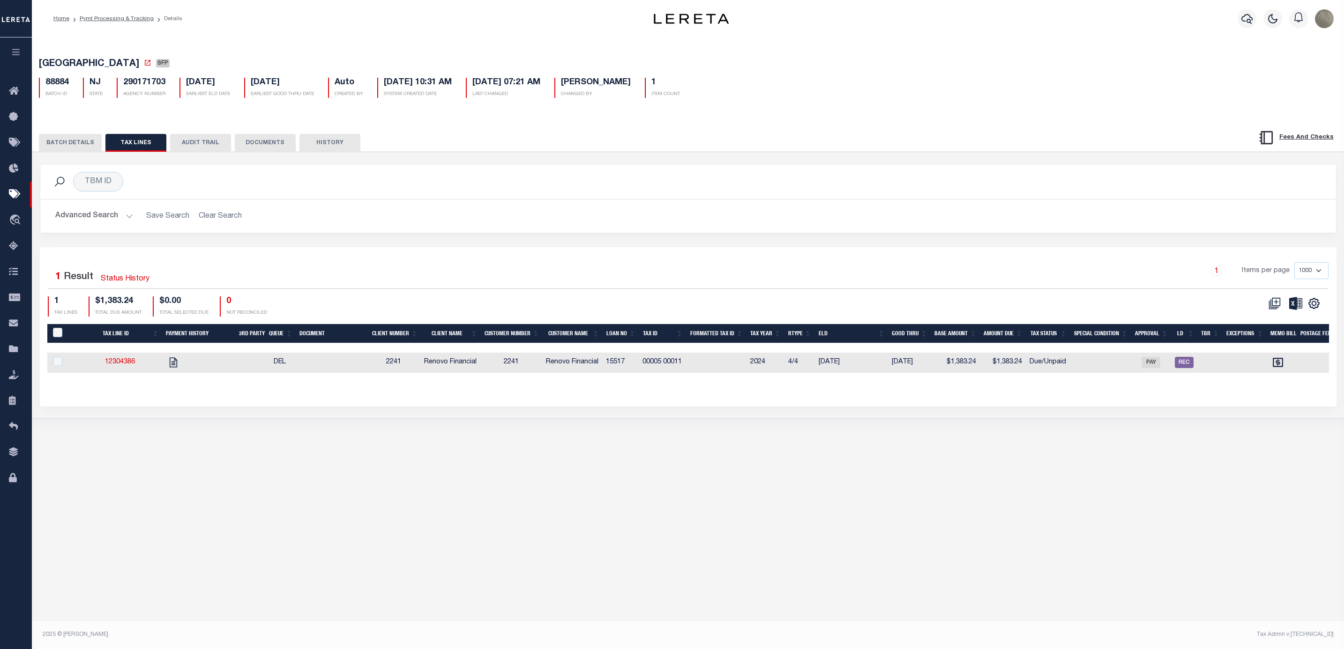
click at [65, 144] on button "BATCH DETAILS" at bounding box center [70, 143] width 63 height 18
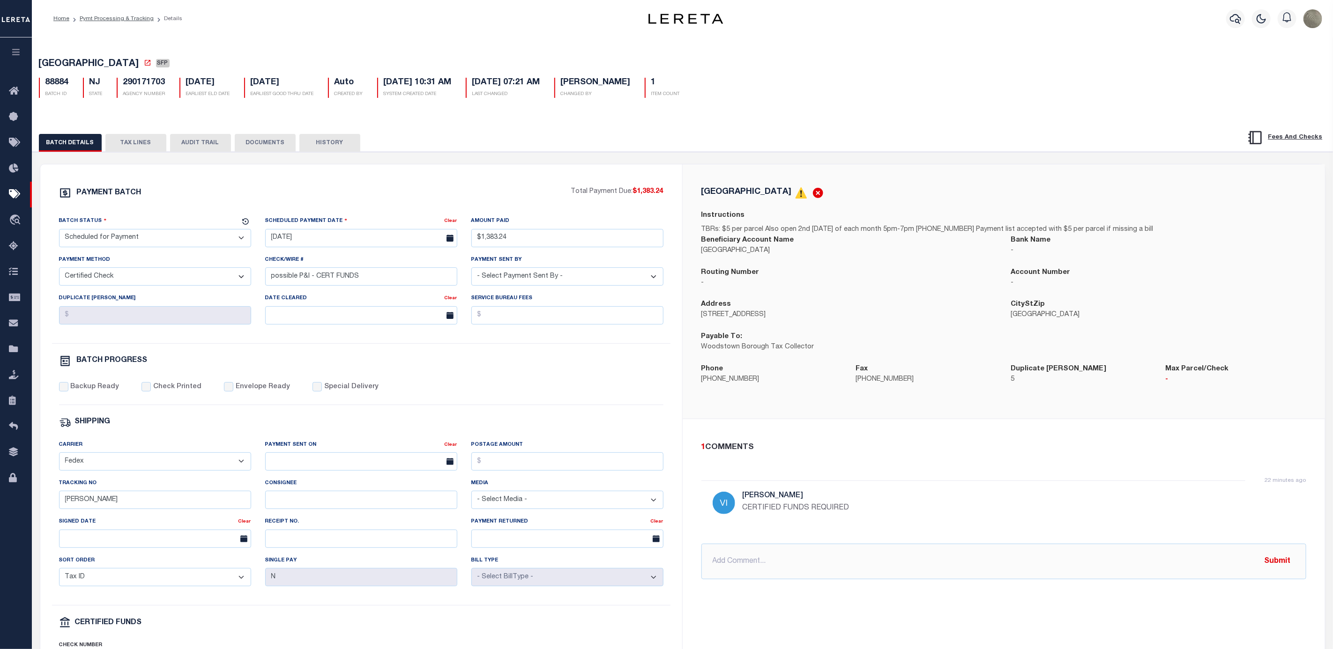
click at [481, 136] on div "BATCH DETAILS TAX LINES AUDIT TRAIL DOCUMENTS HISTORY" at bounding box center [683, 140] width 1324 height 24
click at [597, 177] on div "PAYMENT BATCH Total Payment Due: $1,383.24 Batch Status" at bounding box center [361, 438] width 642 height 548
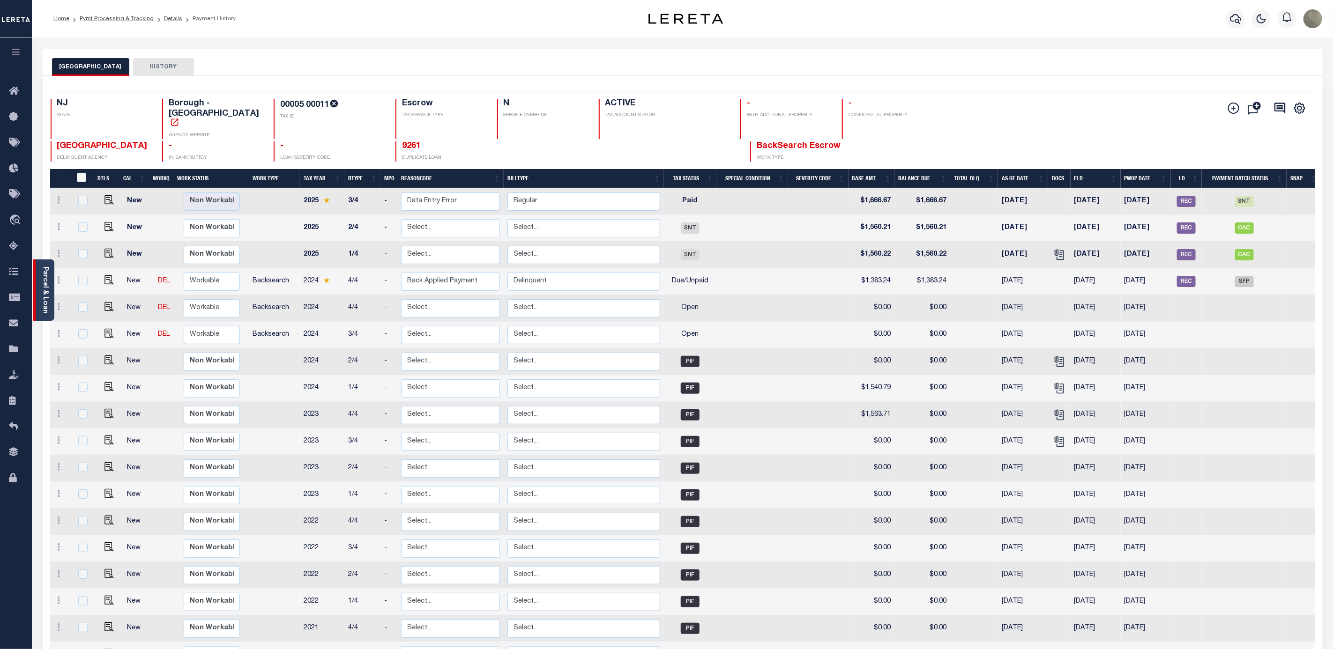
click at [51, 272] on div "Parcel & Loan" at bounding box center [43, 290] width 21 height 61
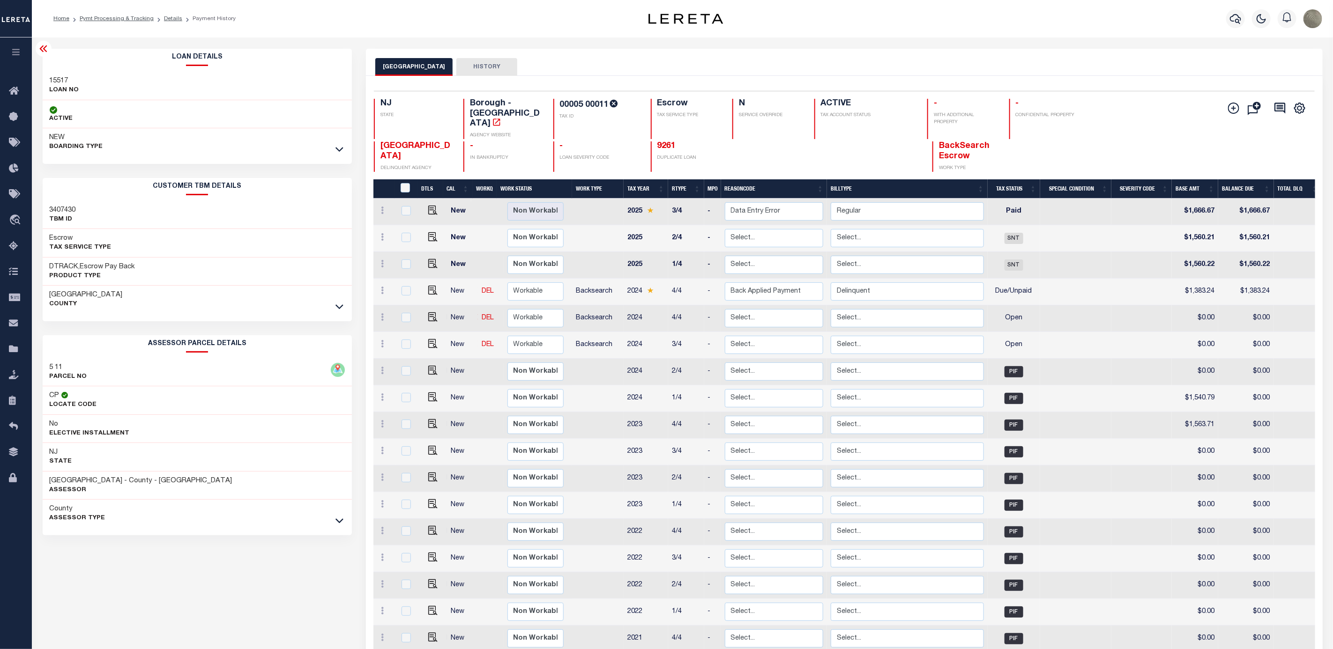
click at [172, 143] on div "NEW BOARDING TYPE" at bounding box center [198, 142] width 310 height 28
click at [345, 145] on div "NEW BOARDING TYPE" at bounding box center [198, 142] width 310 height 28
click at [339, 149] on icon at bounding box center [339, 149] width 8 height 10
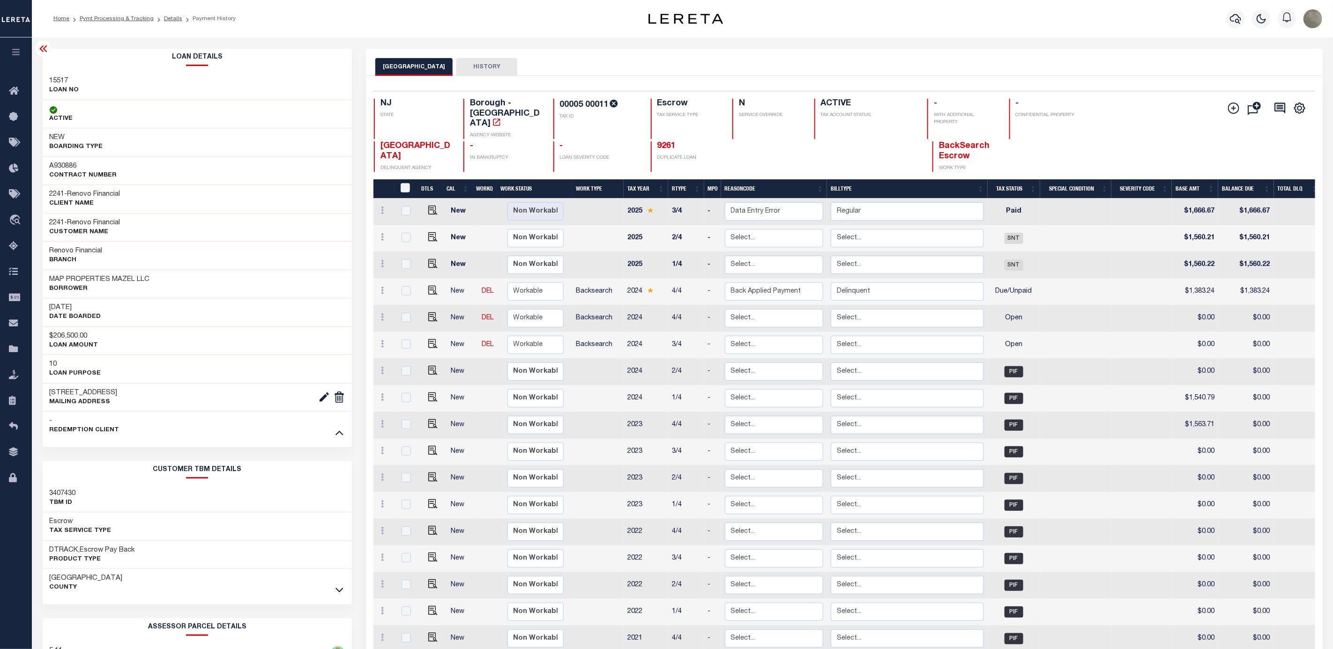
click at [67, 165] on h3 "A930886" at bounding box center [83, 166] width 67 height 9
copy h3 "A930886"
click at [69, 81] on h3 "15517" at bounding box center [65, 80] width 30 height 9
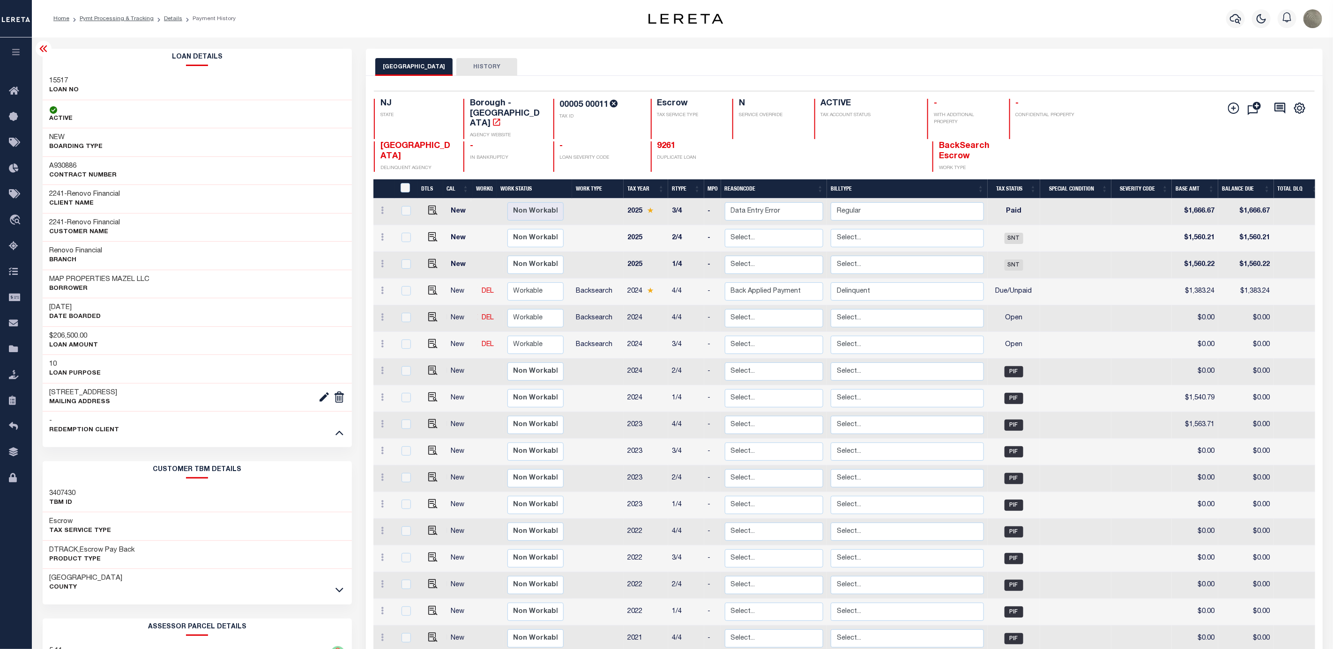
click at [57, 80] on h3 "15517" at bounding box center [65, 80] width 30 height 9
copy h3 "15517"
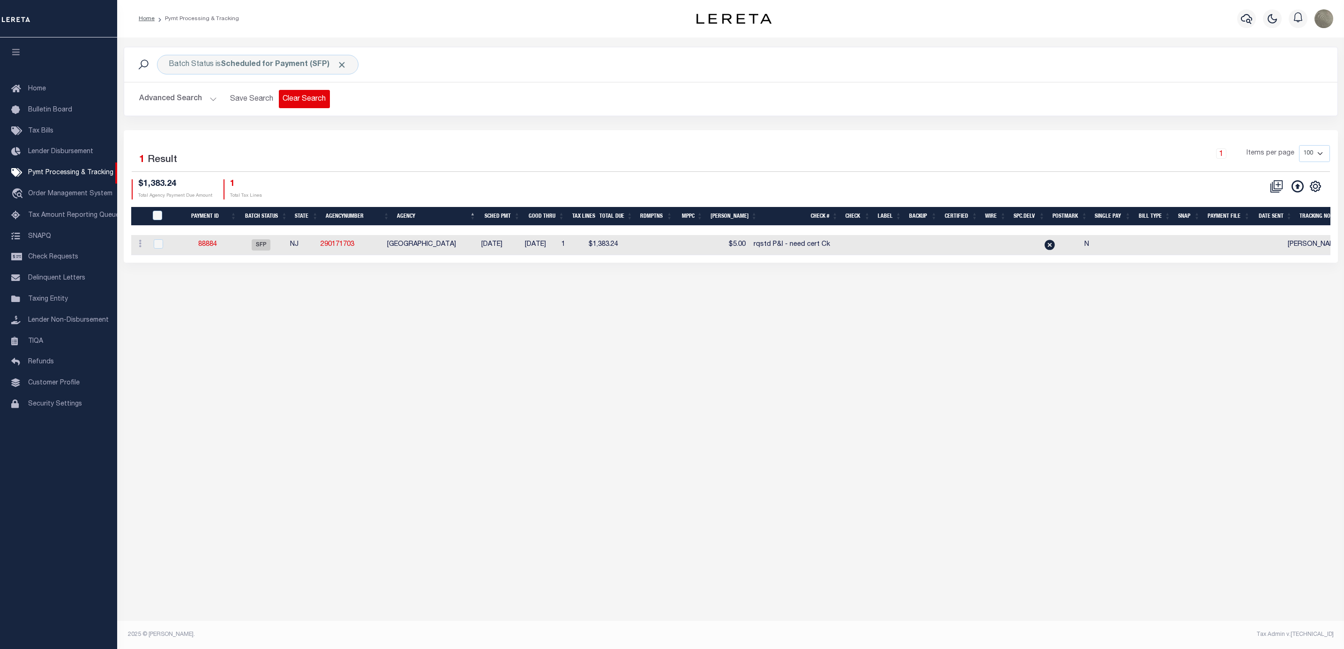
click at [323, 98] on button "Clear Search" at bounding box center [304, 99] width 51 height 18
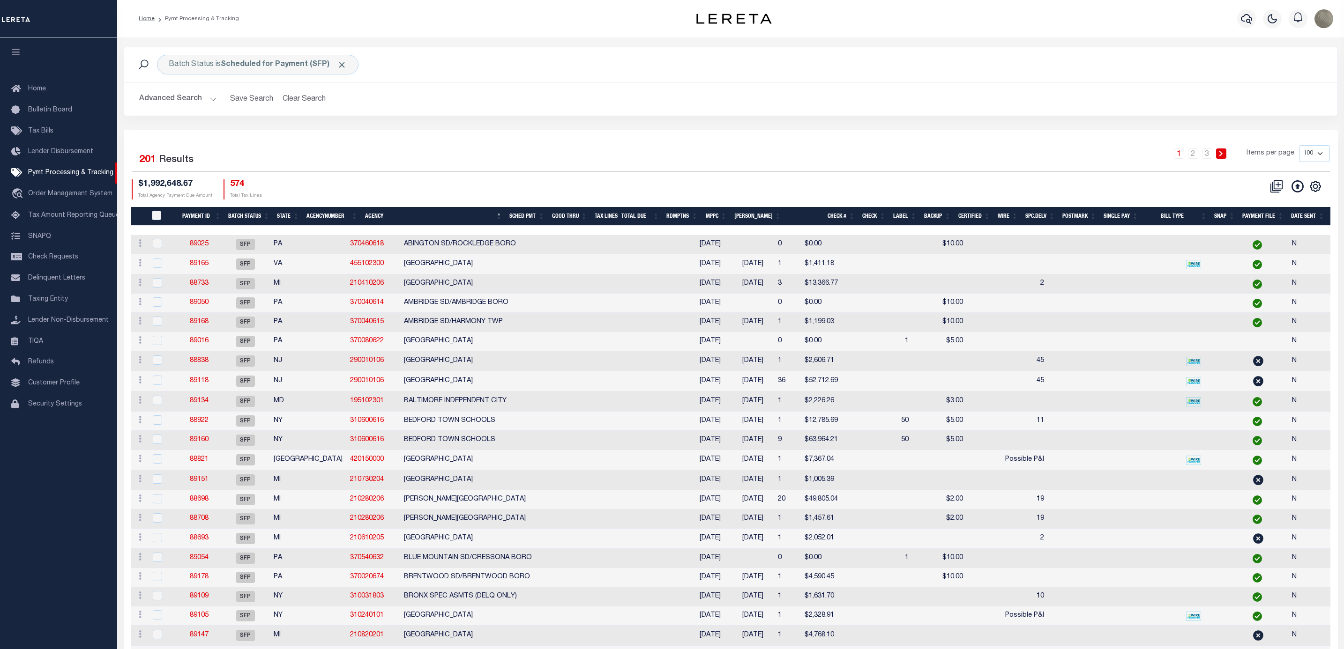
click at [192, 93] on button "Advanced Search" at bounding box center [178, 99] width 78 height 18
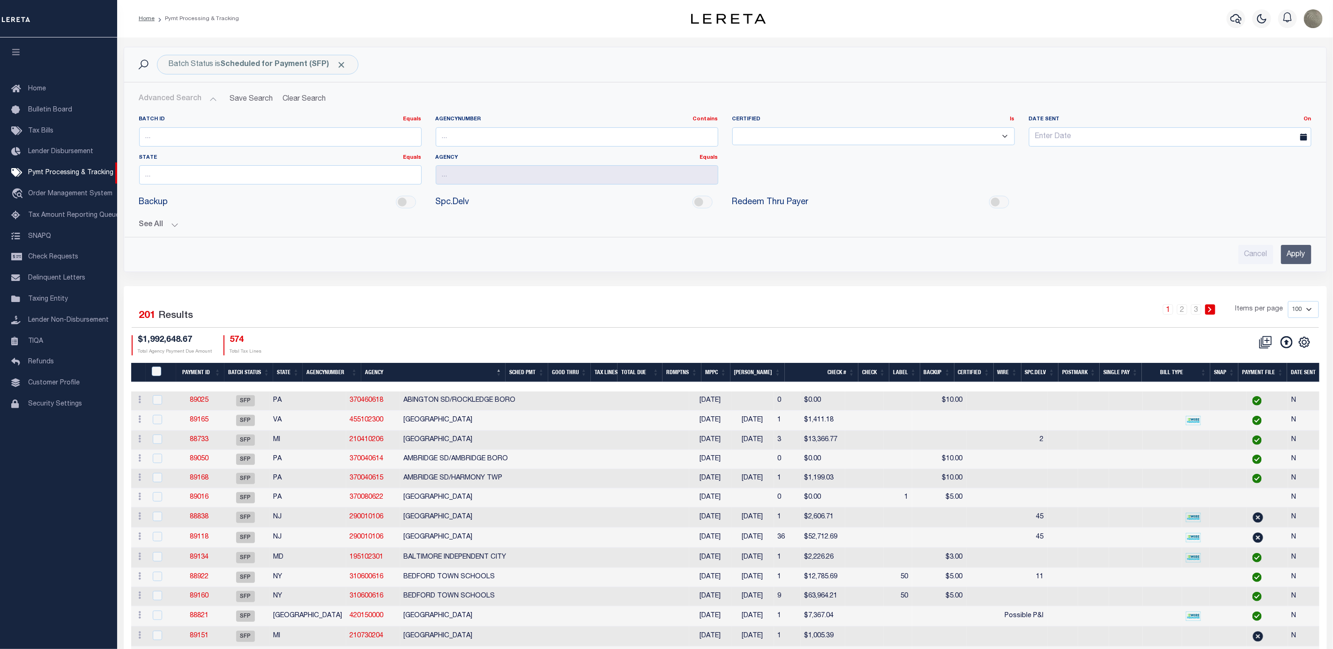
click at [157, 228] on button "See All" at bounding box center [725, 225] width 1172 height 9
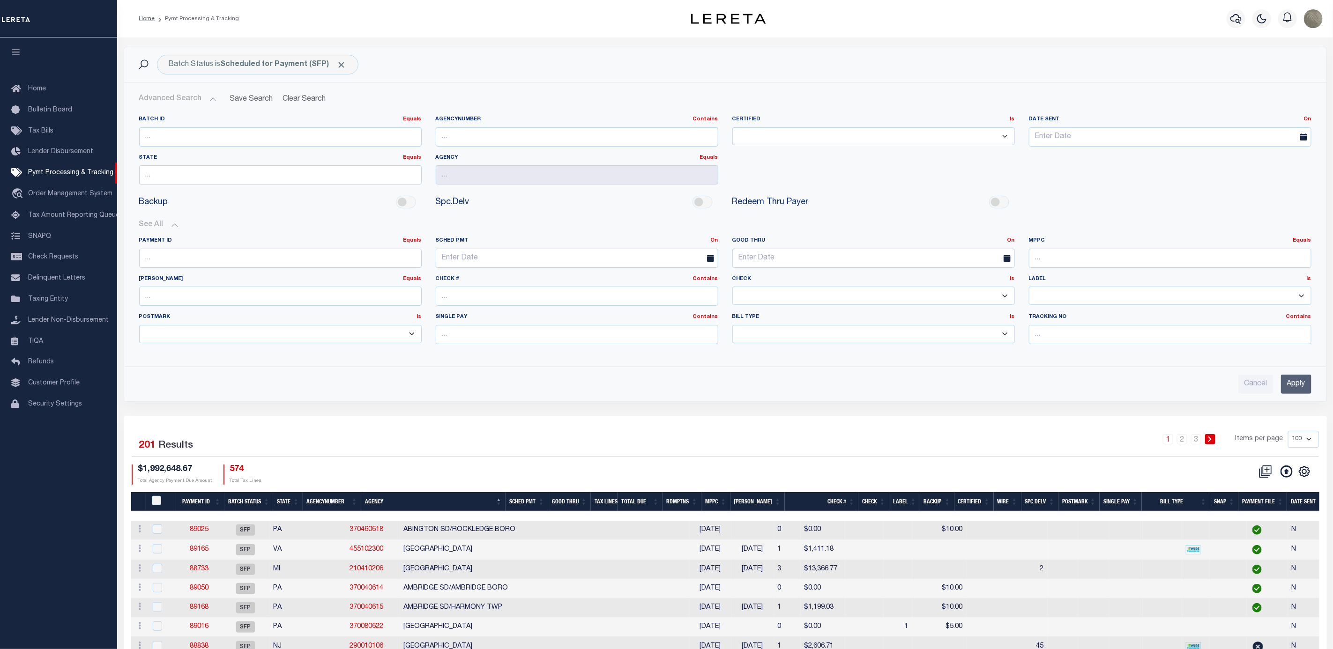
click at [1304, 386] on input "Apply" at bounding box center [1296, 384] width 30 height 19
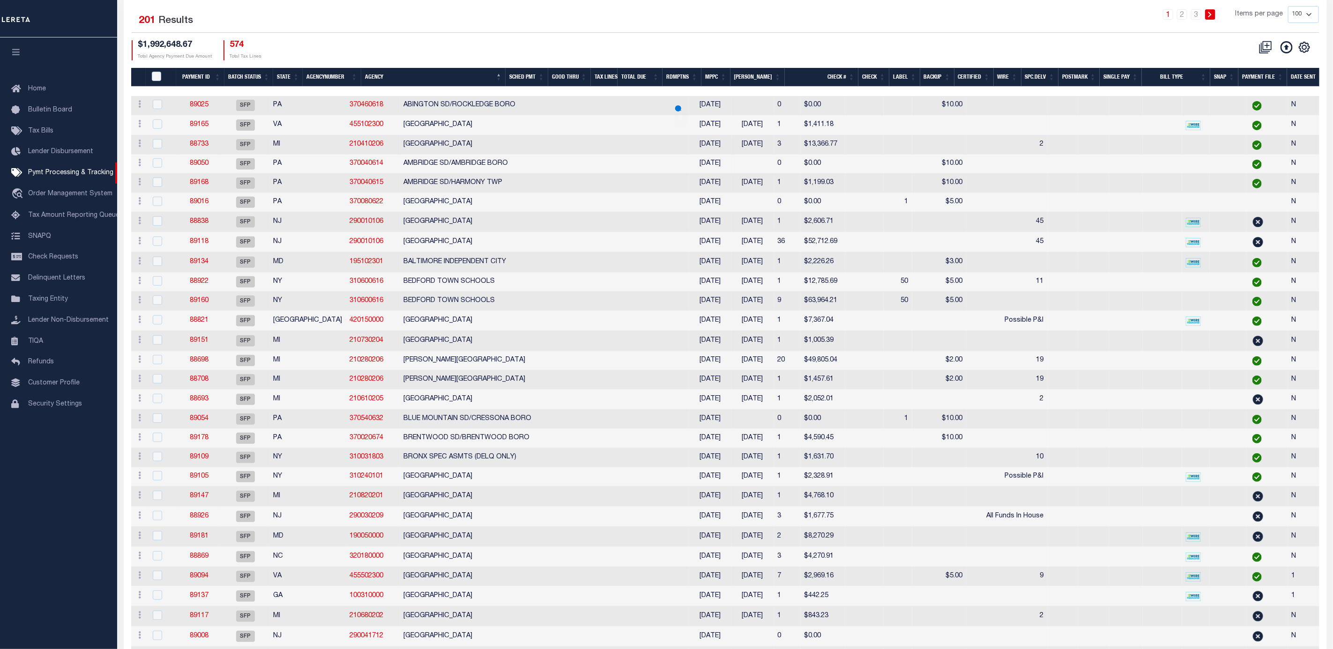
select select
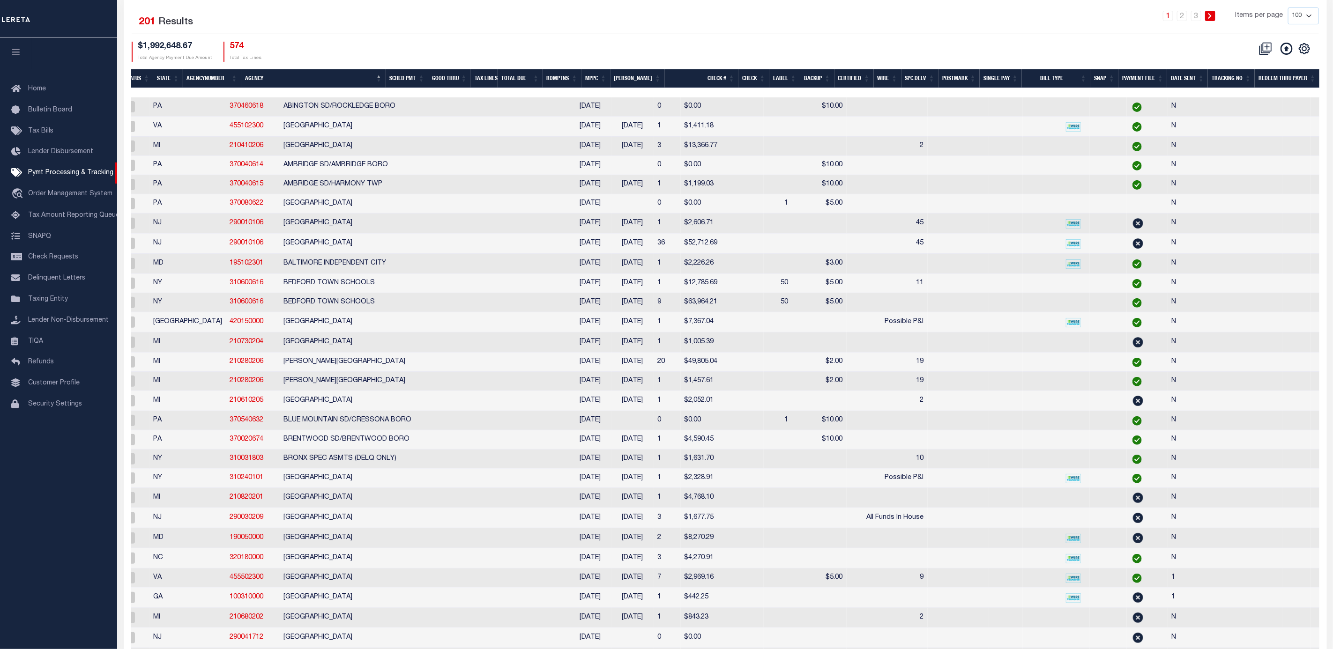
scroll to position [0, 120]
click at [1309, 51] on icon "" at bounding box center [1304, 49] width 12 height 12
drag, startPoint x: 1252, startPoint y: 118, endPoint x: 1124, endPoint y: 98, distance: 129.4
click at [1252, 118] on span "Show Filter" at bounding box center [1247, 118] width 35 height 7
select select
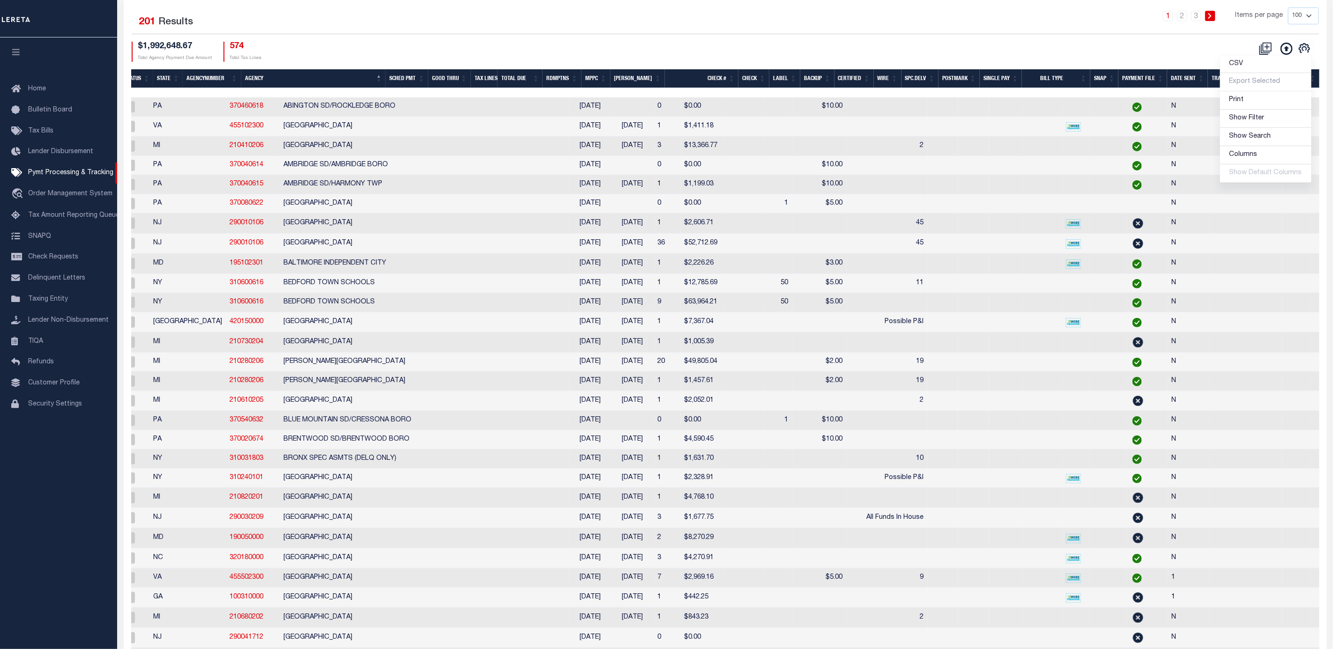
select select
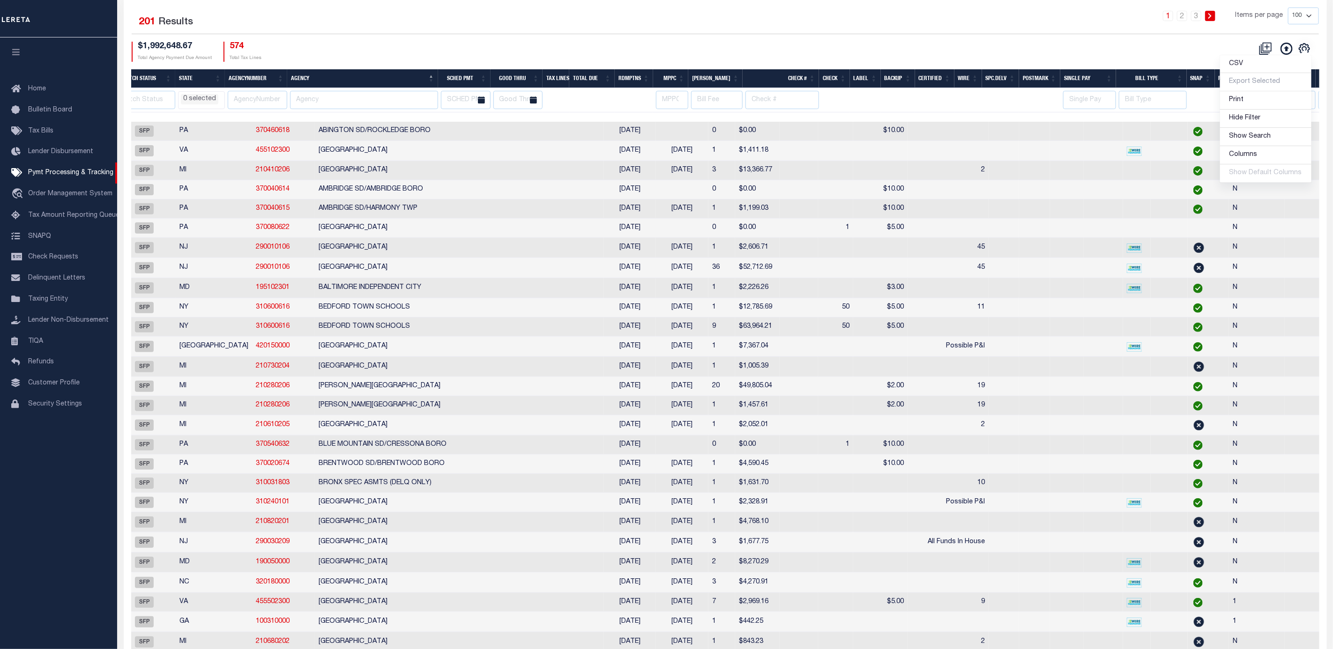
click at [946, 42] on div "Selected 201 Results 1 2 3 Items per page 100 200 500 1000 $1,992,648.67 Total …" at bounding box center [725, 34] width 1202 height 54
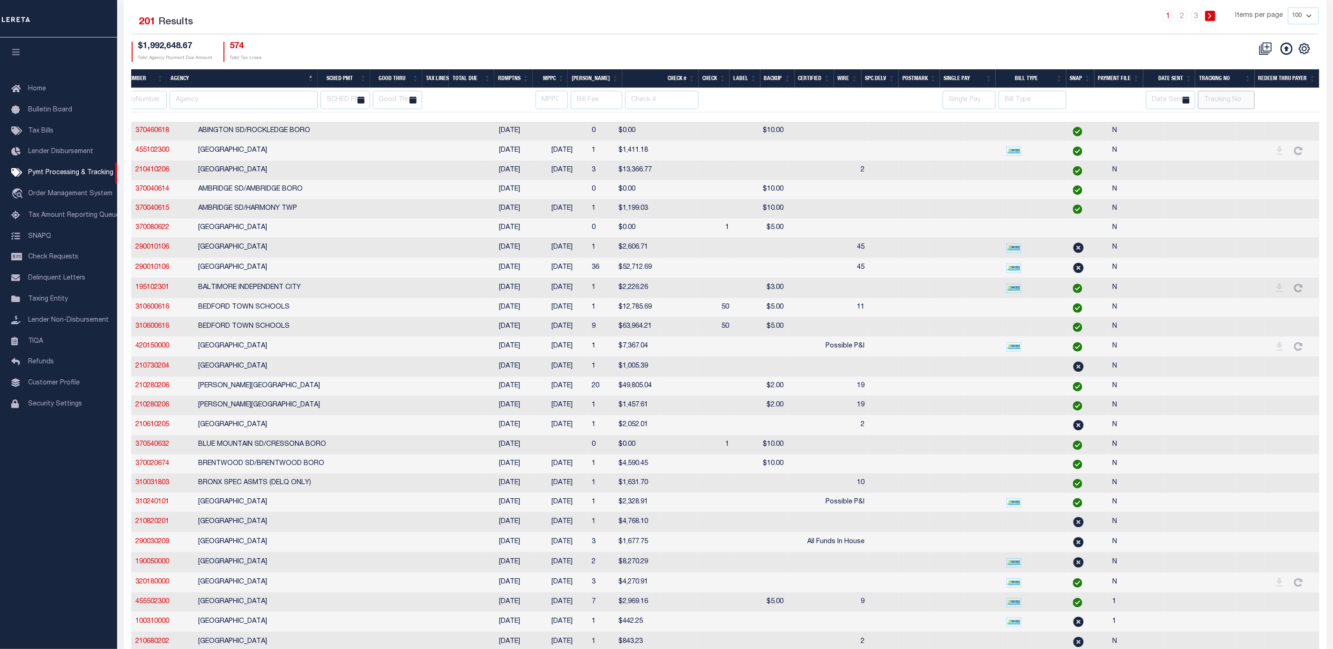
click at [1202, 103] on input "text" at bounding box center [1226, 100] width 56 height 18
type input "[PERSON_NAME]"
select select
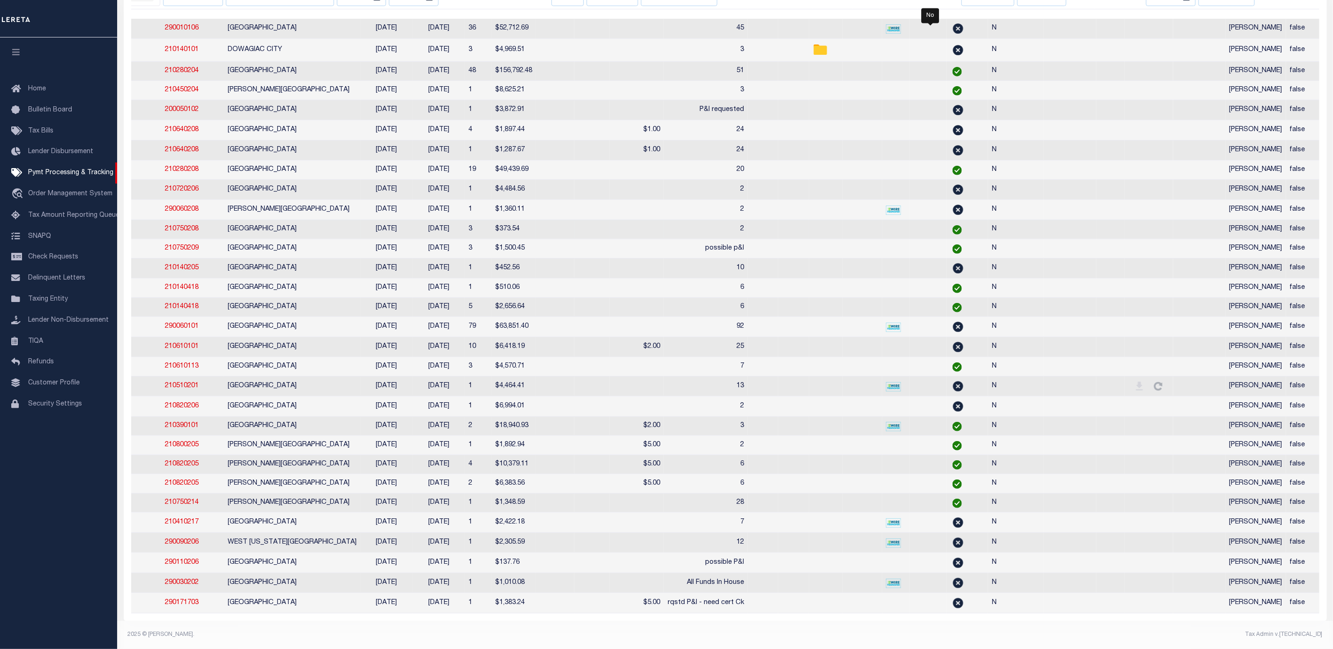
scroll to position [253, 0]
select select
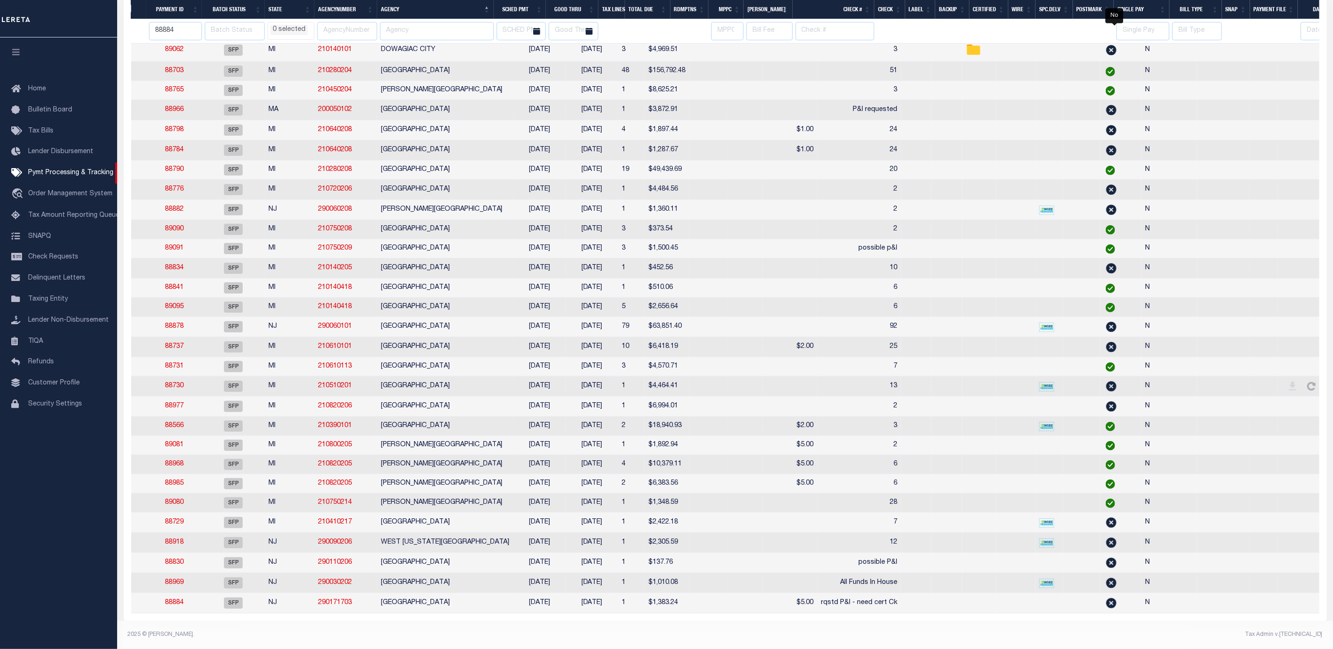
scroll to position [0, 0]
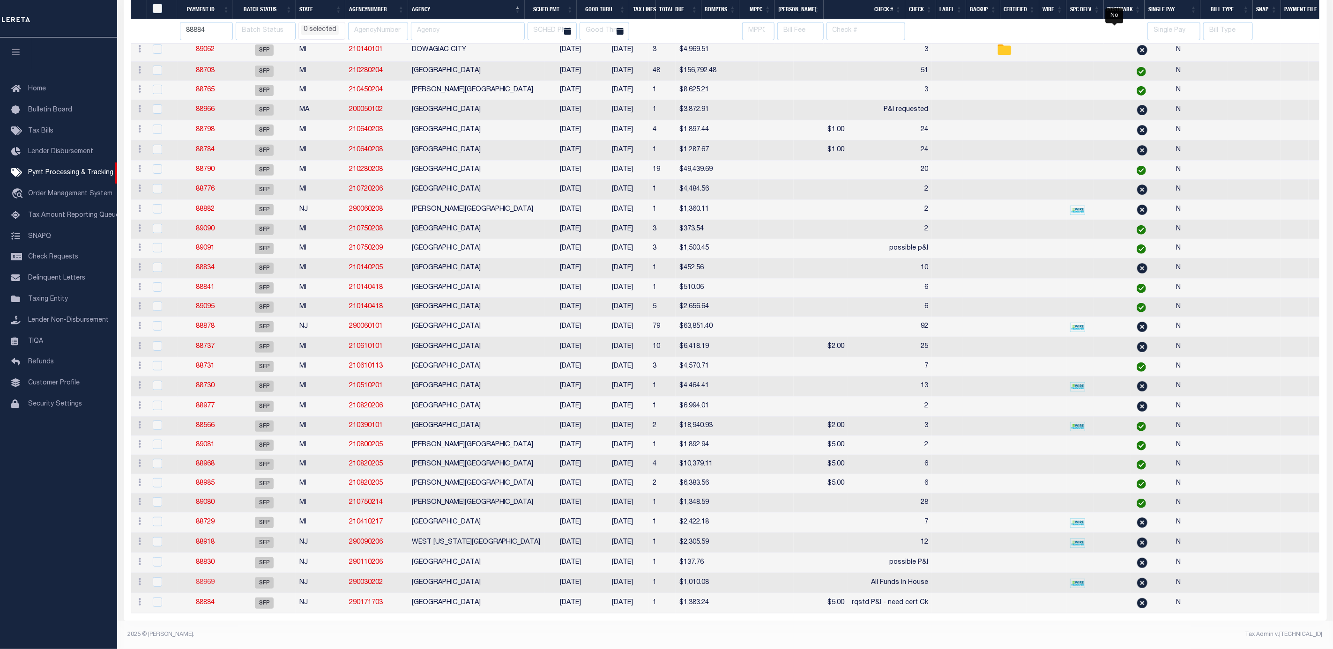
click at [204, 580] on link "88969" at bounding box center [205, 583] width 19 height 7
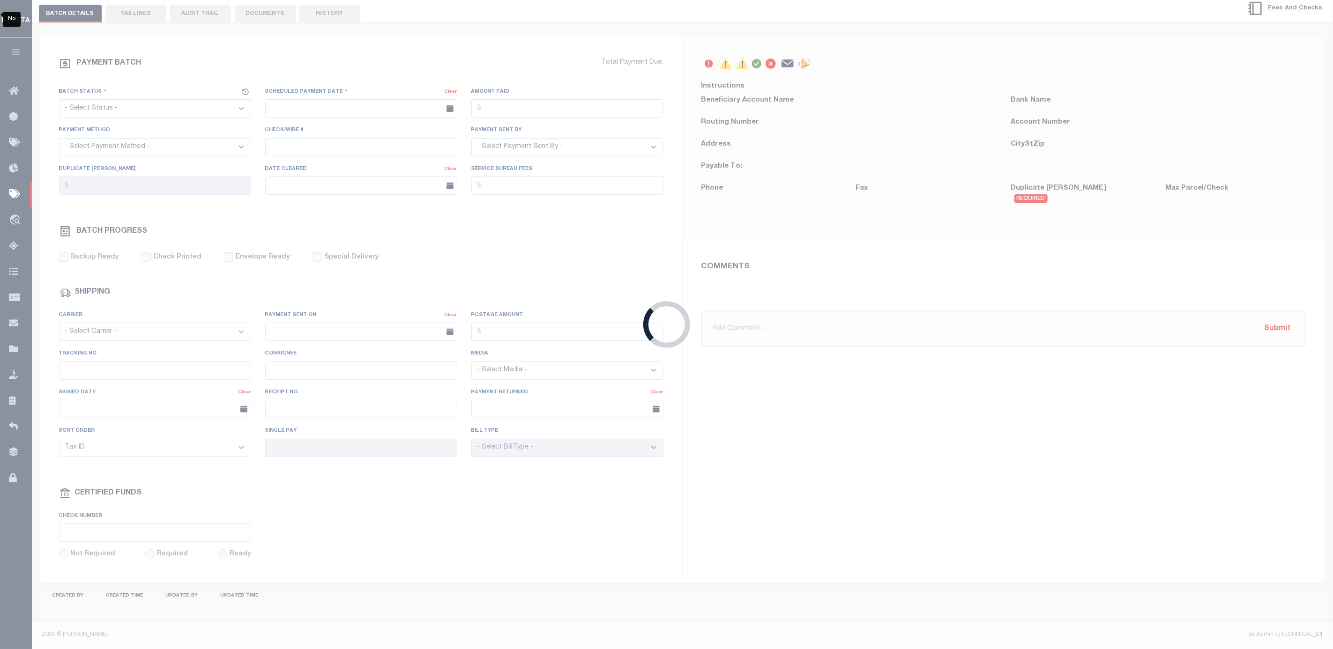
select select "SFP"
type input "09/04/2025"
type input "All Funds In House"
type input "Andres"
type input "N"
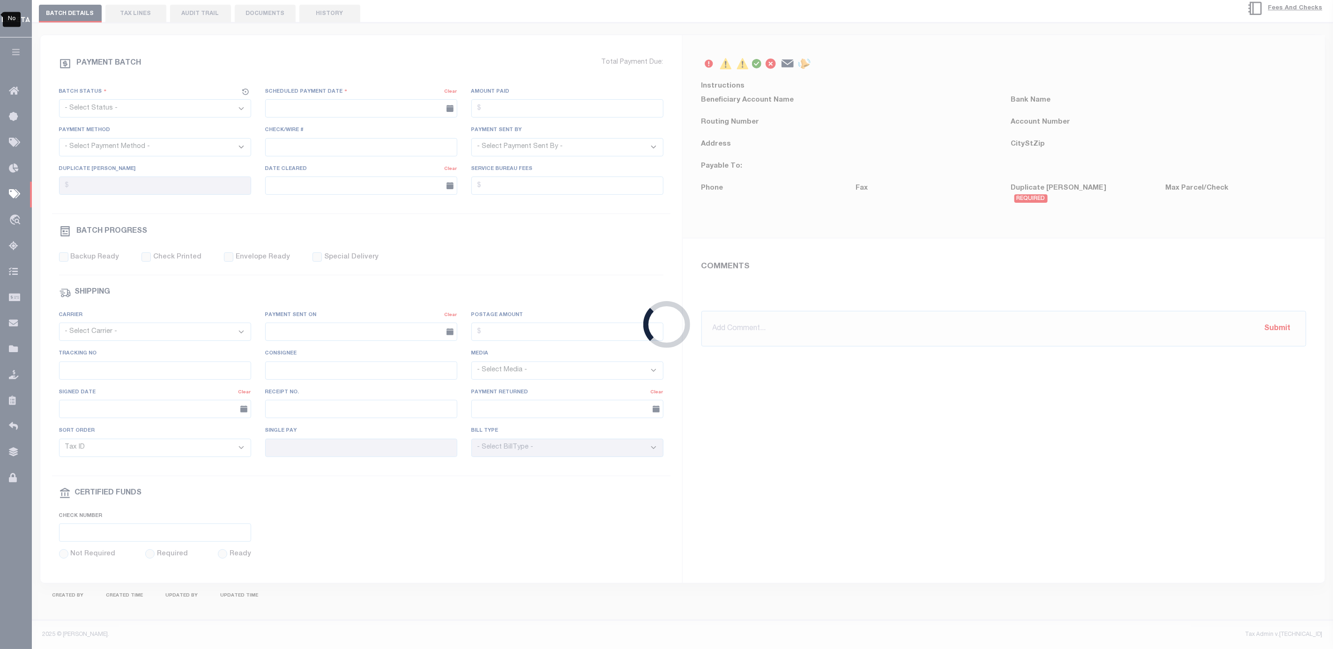
radio input "true"
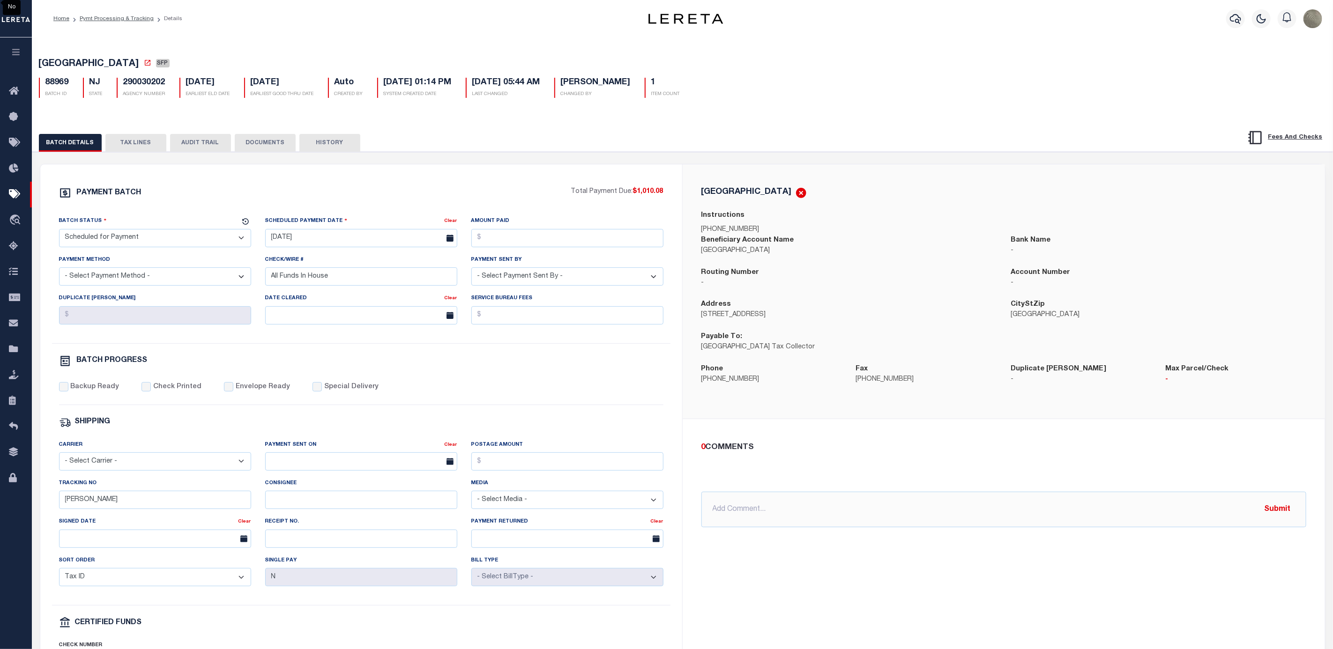
click at [122, 235] on select "- Select Status - Scheduled for Payment Ready For Payment Payment Sent Cleared …" at bounding box center [155, 238] width 192 height 18
select select "RFP"
click at [59, 231] on select "- Select Status - Scheduled for Payment Ready For Payment Payment Sent Cleared …" at bounding box center [155, 238] width 192 height 18
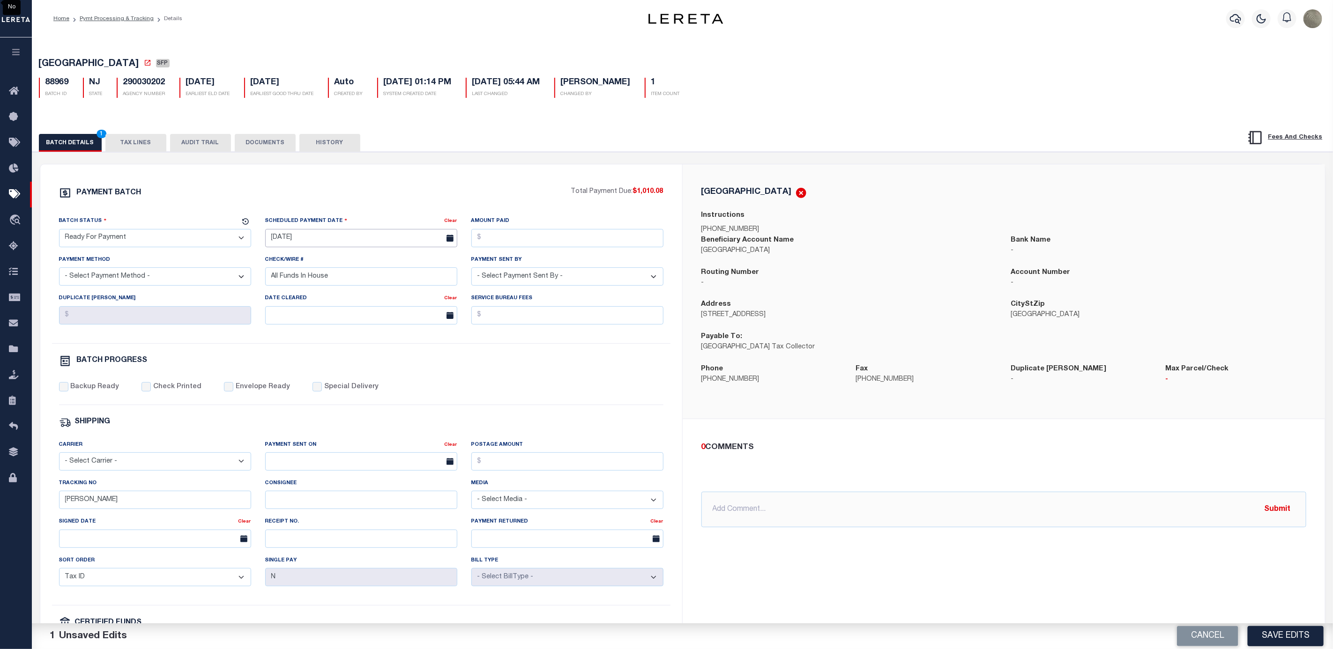
click at [349, 232] on input "09/04/2025" at bounding box center [361, 238] width 192 height 18
click at [298, 309] on span "8" at bounding box center [296, 312] width 18 height 18
type input "[DATE]"
click at [537, 239] on input "Amount Paid" at bounding box center [567, 238] width 192 height 18
type input "$1,010.08"
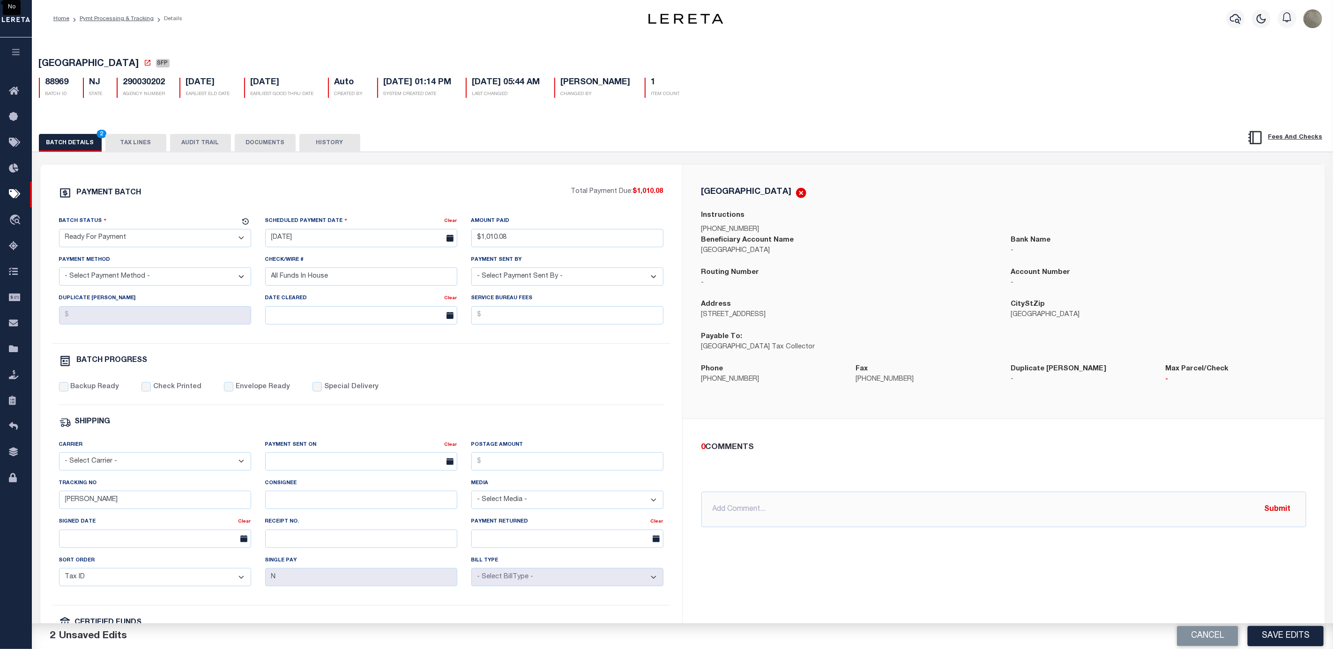
click at [157, 283] on select "- Select Payment Method - ACH Certified Check Check Direct Deposit Wire Transfer" at bounding box center [155, 277] width 192 height 18
select select "CHK"
click at [59, 271] on select "- Select Payment Method - ACH Certified Check Check Direct Deposit Wire Transfer" at bounding box center [155, 277] width 192 height 18
click at [312, 273] on input "All Funds In House" at bounding box center [361, 277] width 192 height 18
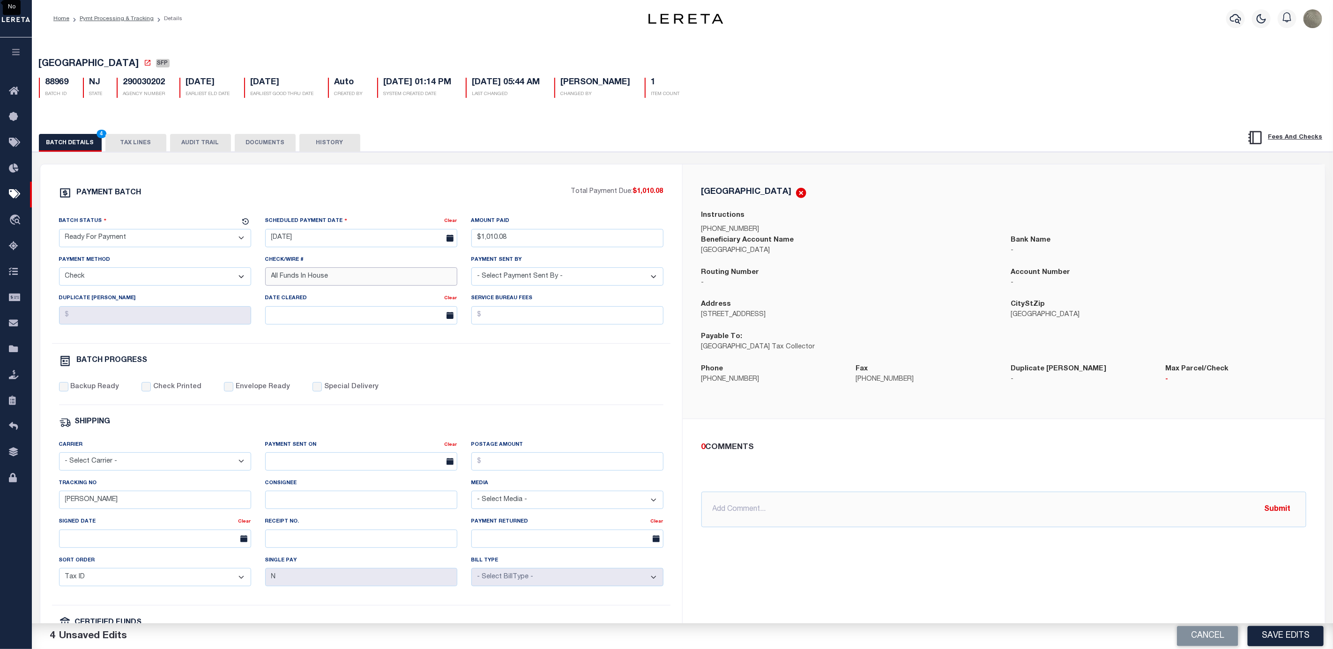
click at [312, 273] on input "All Funds In House" at bounding box center [361, 277] width 192 height 18
click at [523, 285] on select "- Select Payment Sent By - Aakash Patel Abdul Muzain Adams, Pamela S Adhikary R…" at bounding box center [567, 277] width 192 height 18
select select "Villatoro-Benitez, Andres"
click at [471, 271] on select "- Select Payment Sent By - Aakash Patel Abdul Muzain Adams, Pamela S Adhikary R…" at bounding box center [567, 277] width 192 height 18
drag, startPoint x: 122, startPoint y: 504, endPoint x: 22, endPoint y: 503, distance: 100.7
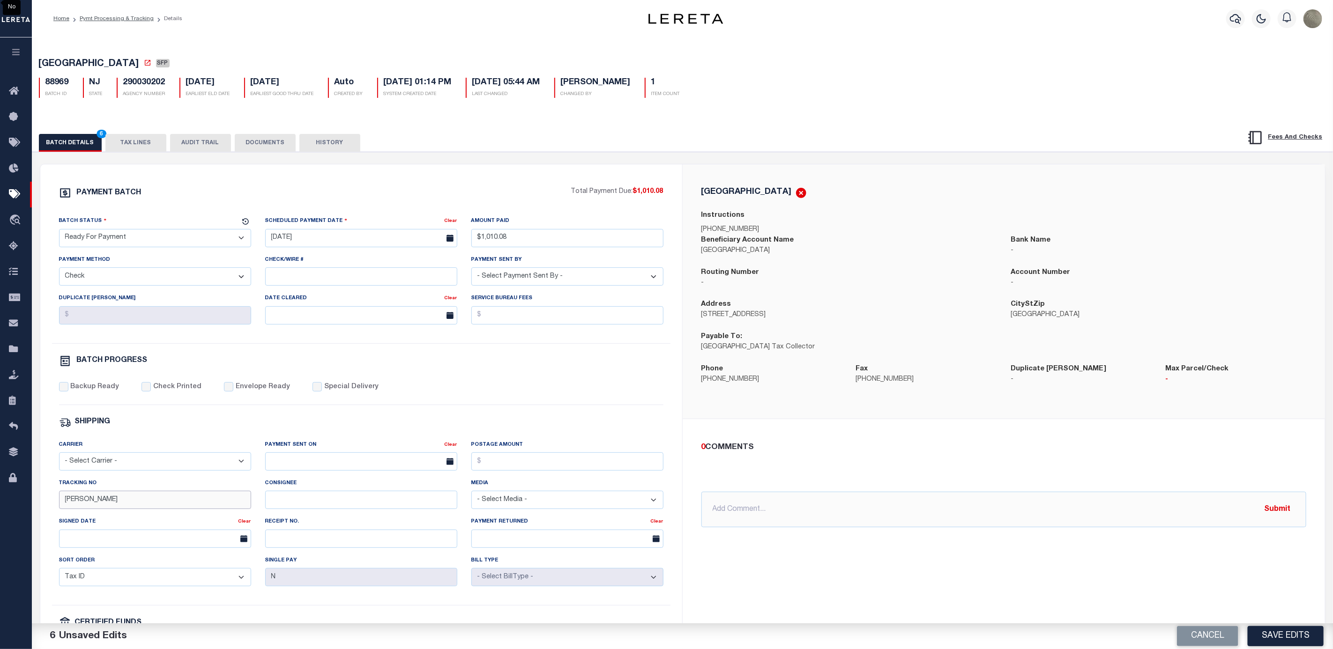
click at [22, 503] on div "Home Pymt Processing & Tracking Details Profile Sign out" at bounding box center [666, 393] width 1333 height 787
drag, startPoint x: 100, startPoint y: 379, endPoint x: 95, endPoint y: 391, distance: 13.8
click at [98, 380] on div "PAYMENT BATCH Total Payment Due: $1,010.08 Batch Status - Select Status -" at bounding box center [361, 438] width 619 height 503
click at [90, 393] on label "Backup Ready" at bounding box center [94, 387] width 49 height 10
click at [68, 392] on input "Backup Ready" at bounding box center [63, 386] width 9 height 9
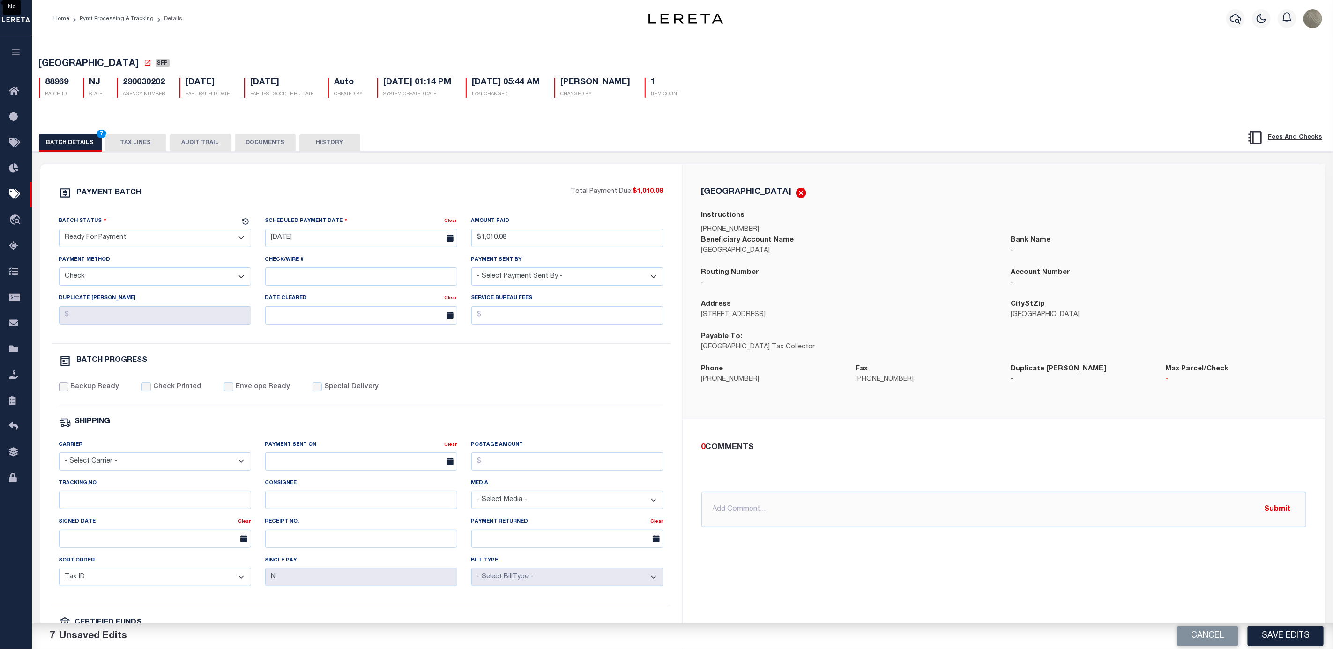
checkbox input "true"
click at [616, 340] on div "Batch Status - Select Status - Scheduled for Payment Ready For Payment Payment …" at bounding box center [361, 279] width 619 height 127
click at [1289, 636] on button "Save Edits" at bounding box center [1286, 636] width 76 height 20
select select
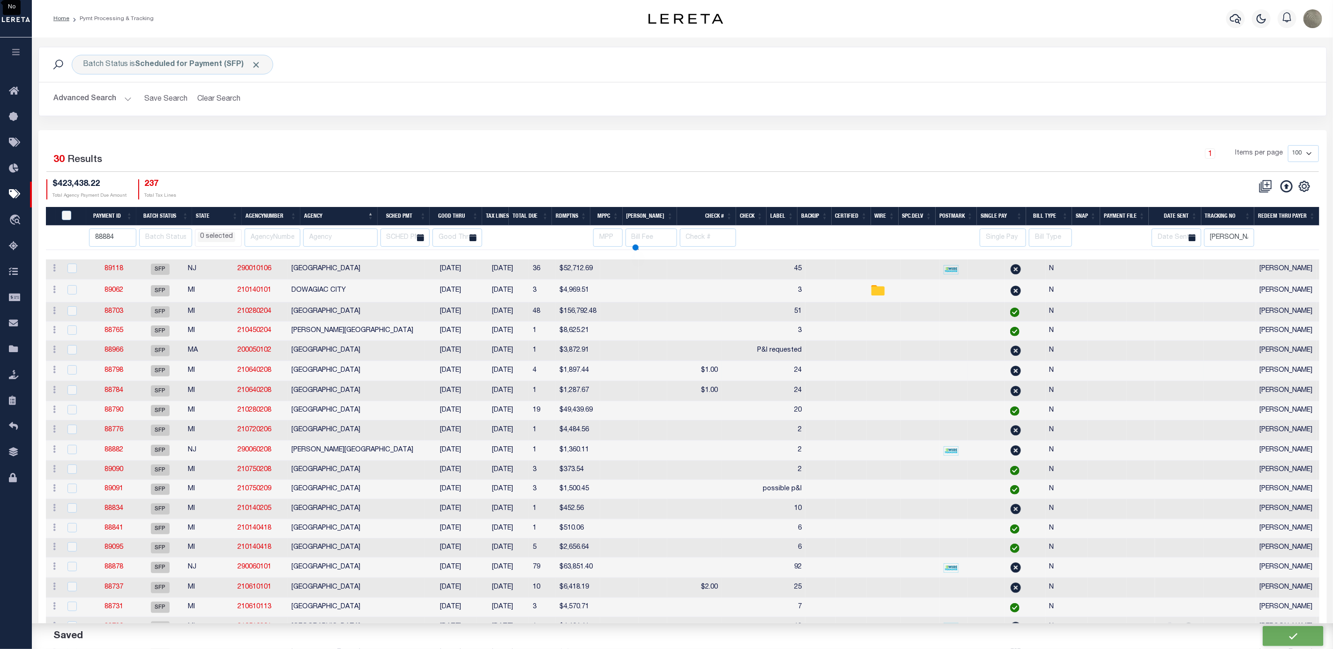
select select
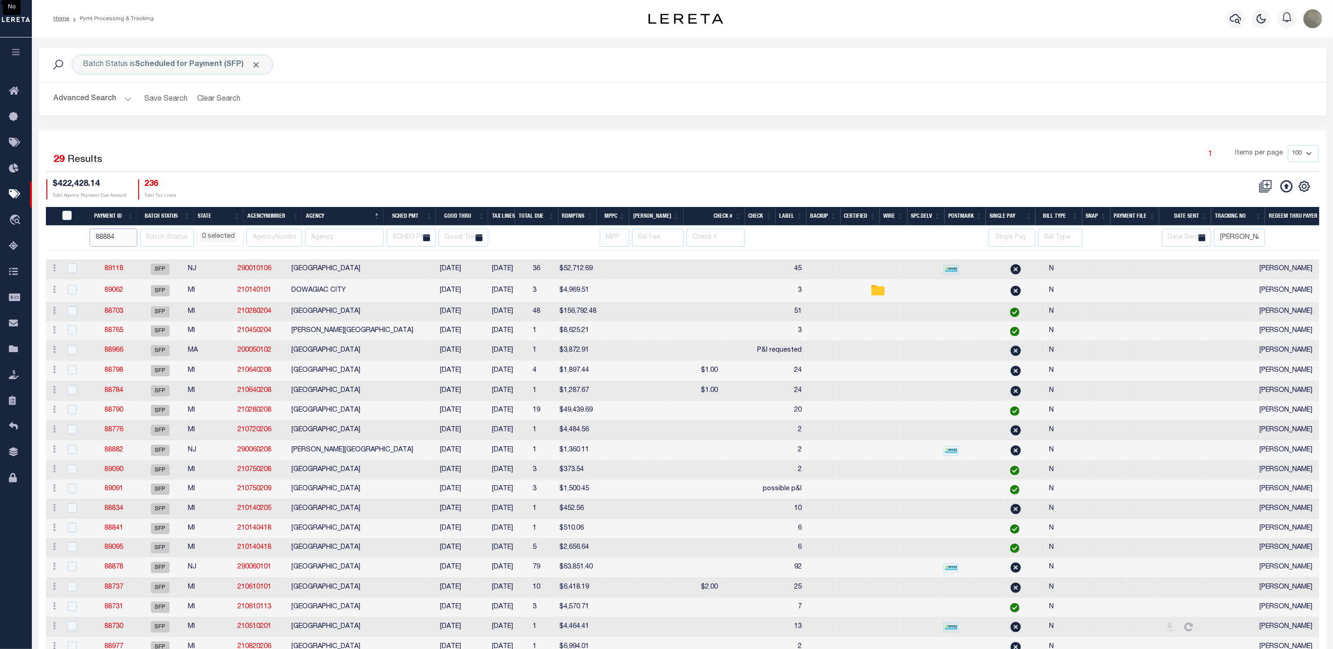
click at [112, 239] on input "88884" at bounding box center [113, 238] width 48 height 18
type input "85"
select select
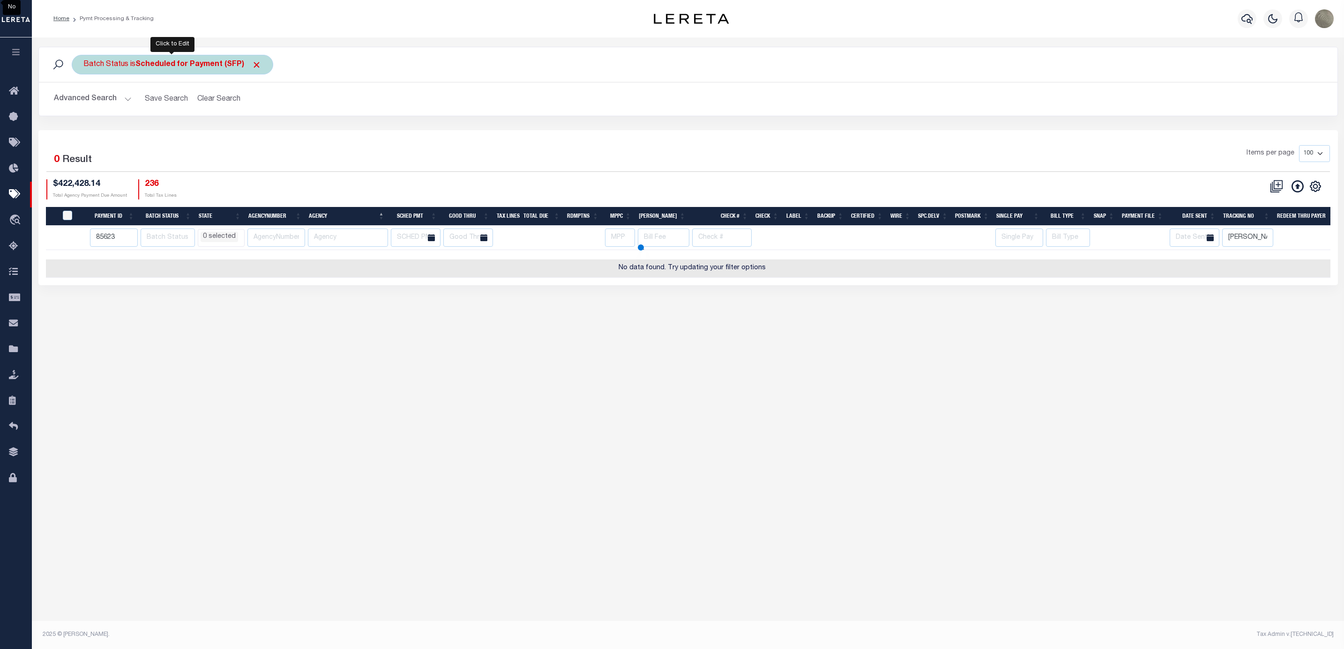
type input "85623"
select select
click at [261, 63] on div "Batch Status is Scheduled for Payment (SFP)" at bounding box center [172, 65] width 201 height 20
select select "SFP"
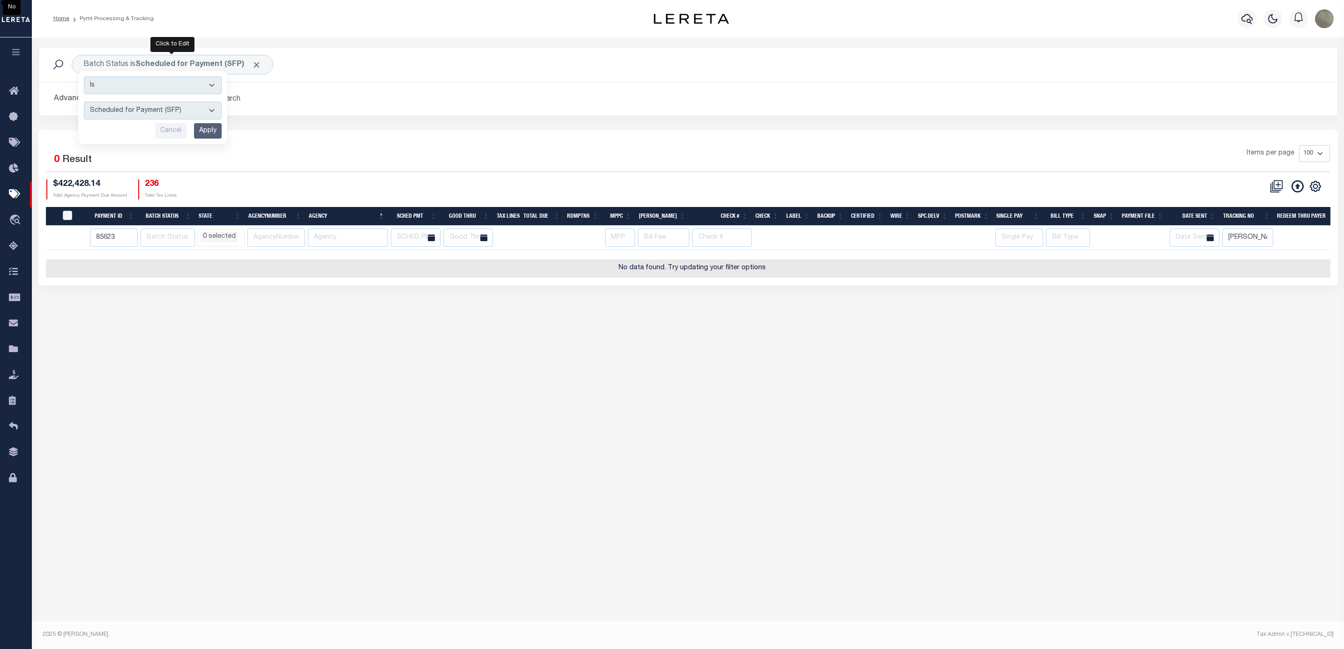
select select
click at [259, 67] on span "Click to Remove" at bounding box center [257, 65] width 10 height 10
select select
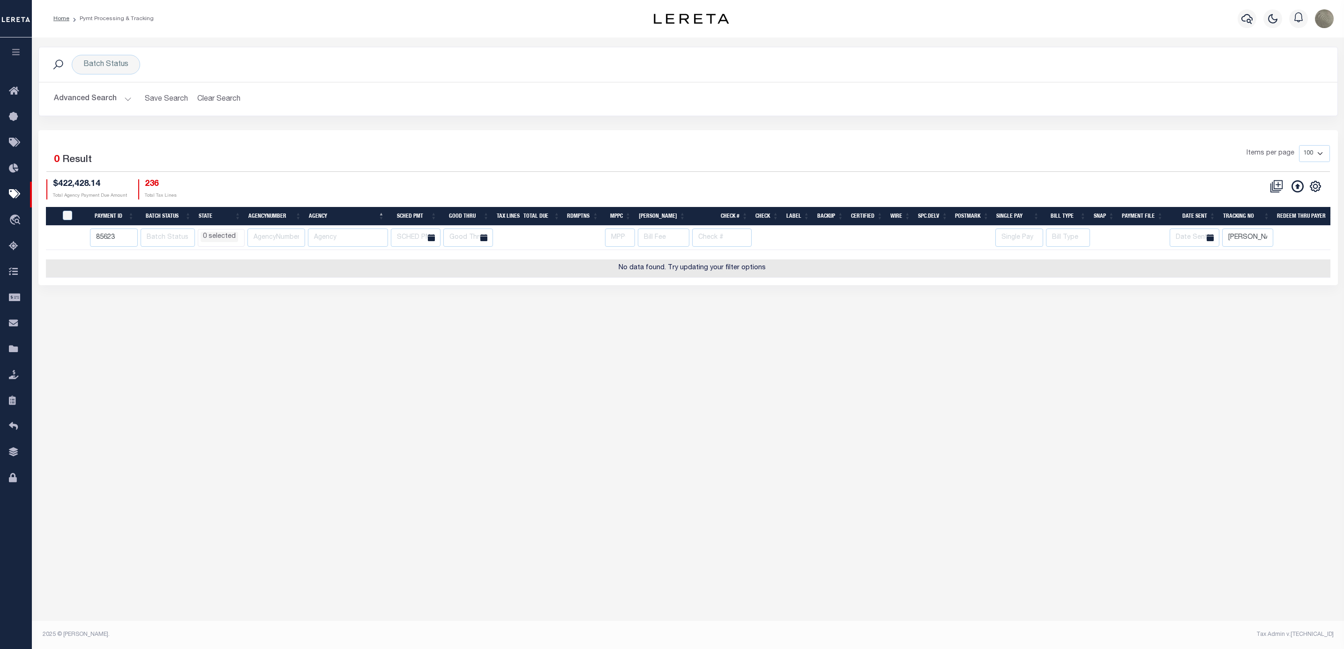
click at [283, 88] on div "Advanced Search Save Search Clear Search PayeeSearchTable_dynamictable_____Defa…" at bounding box center [688, 98] width 1298 height 33
drag, startPoint x: 1262, startPoint y: 243, endPoint x: 1209, endPoint y: 239, distance: 53.6
click at [1209, 239] on tr "85623 AK AL AR AZ CA CO CT DC DE FL GA GU HI IA ID IL IN KS KY LA MA MD ME MI M…" at bounding box center [692, 238] width 1292 height 24
select select
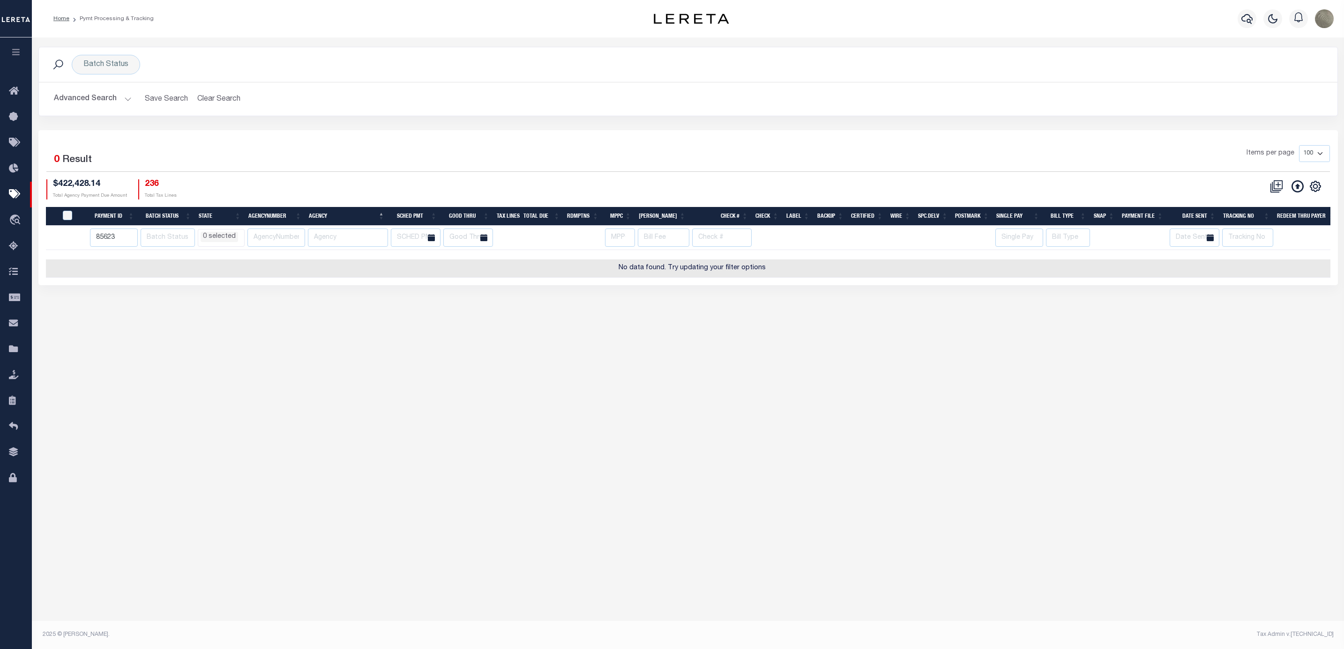
select select
click at [753, 167] on div "Items per page 100 200 500 1000" at bounding box center [850, 157] width 959 height 24
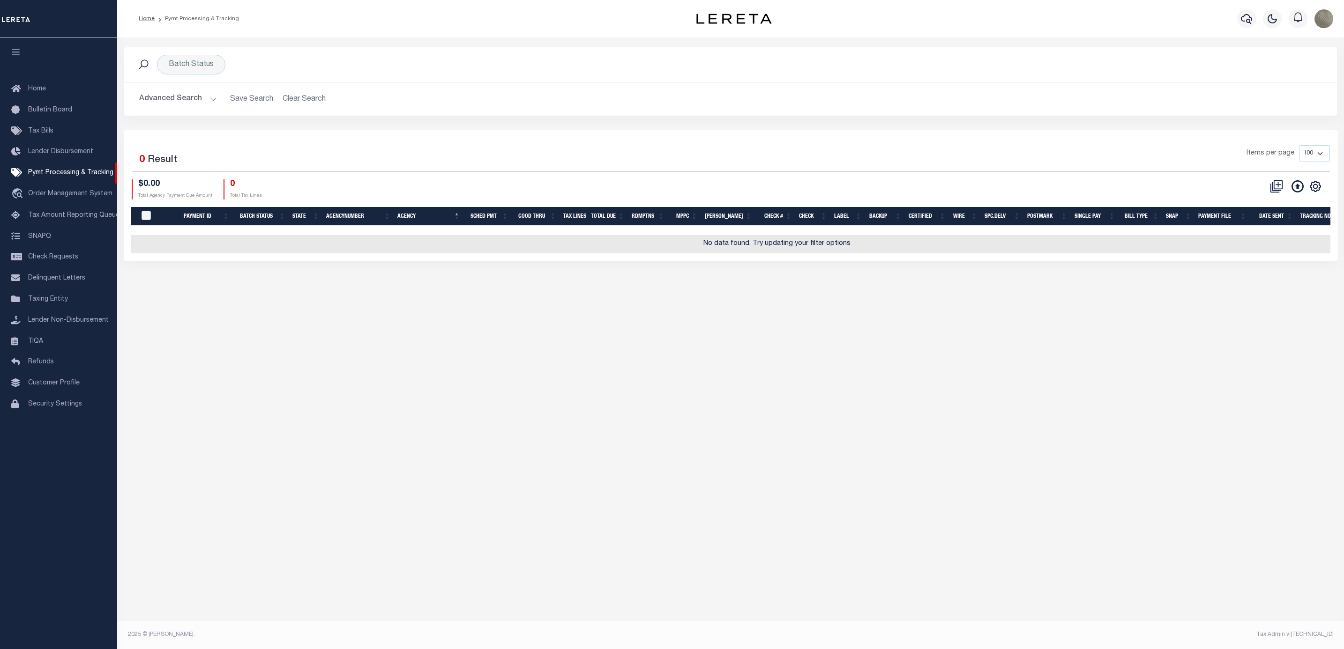
click at [150, 94] on button "Advanced Search" at bounding box center [178, 99] width 78 height 18
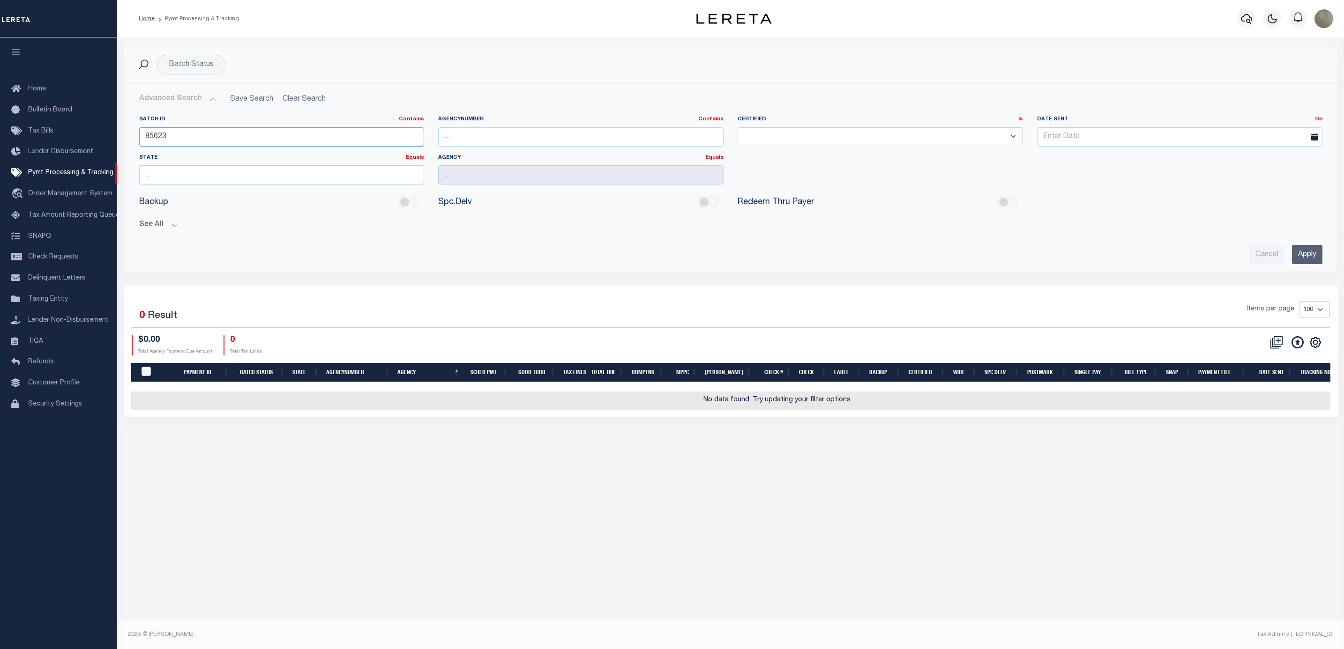
click at [191, 135] on input "85623" at bounding box center [281, 136] width 285 height 19
click at [1315, 252] on input "Apply" at bounding box center [1307, 254] width 30 height 19
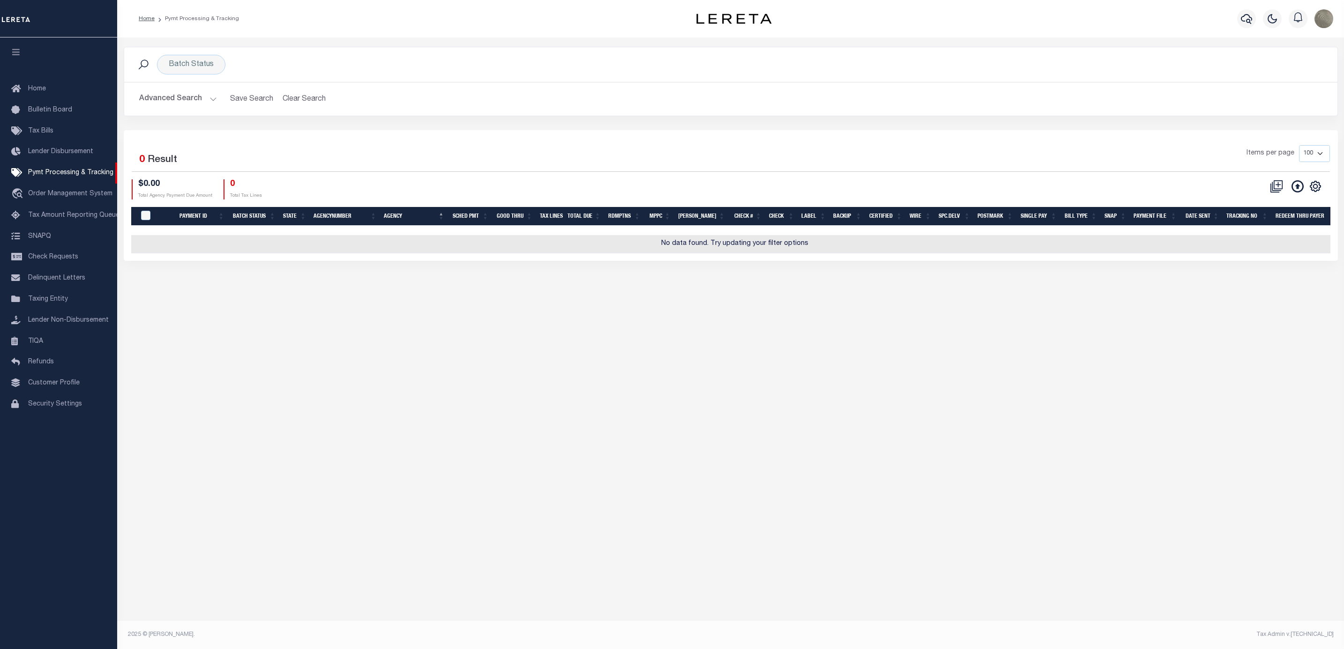
click at [171, 108] on button "Advanced Search" at bounding box center [178, 99] width 78 height 18
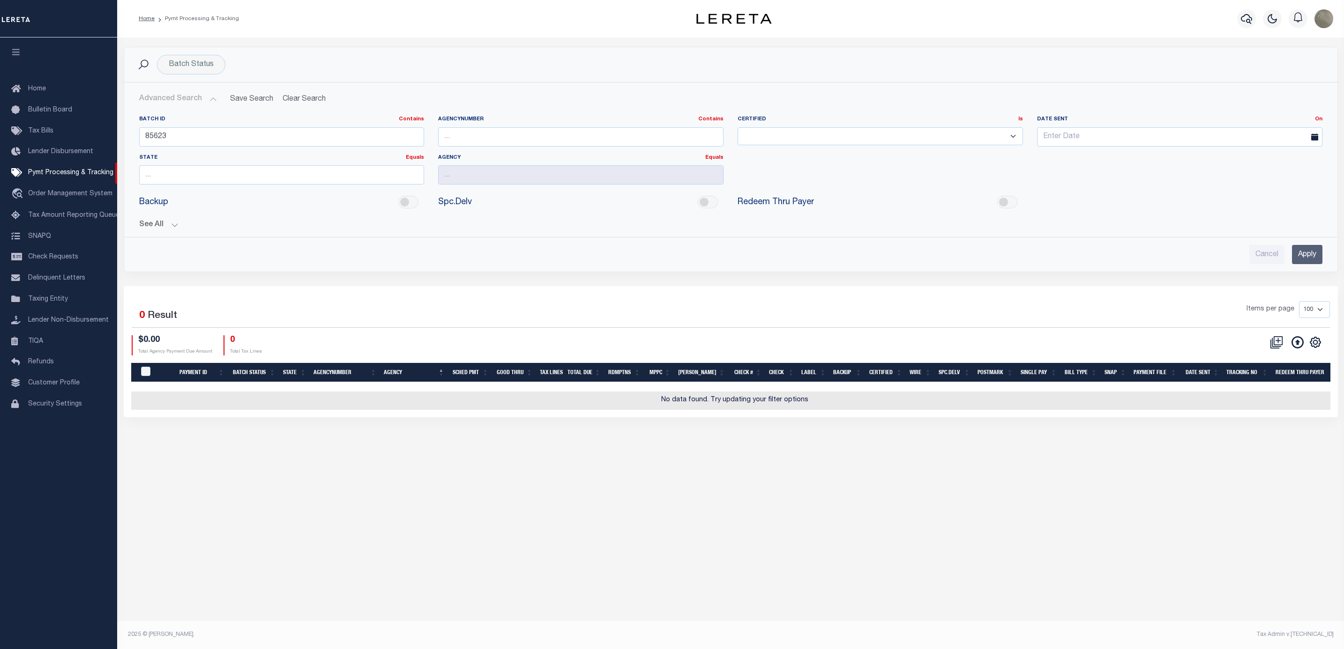
click at [159, 221] on div "See All Payment ID Contains Equals Is Not Equal To 85623" at bounding box center [730, 221] width 1183 height 16
click at [159, 225] on button "See All" at bounding box center [730, 225] width 1183 height 9
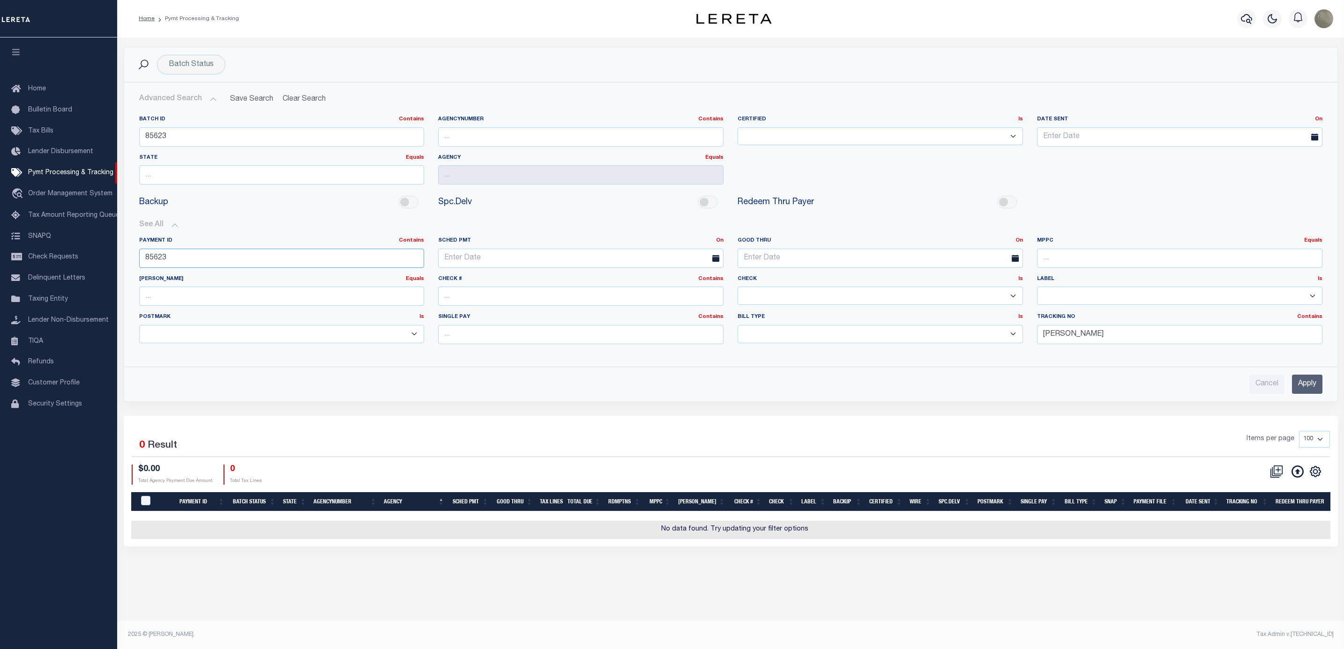
click at [209, 263] on input "85623" at bounding box center [281, 258] width 285 height 19
click at [1294, 384] on input "Apply" at bounding box center [1307, 384] width 30 height 19
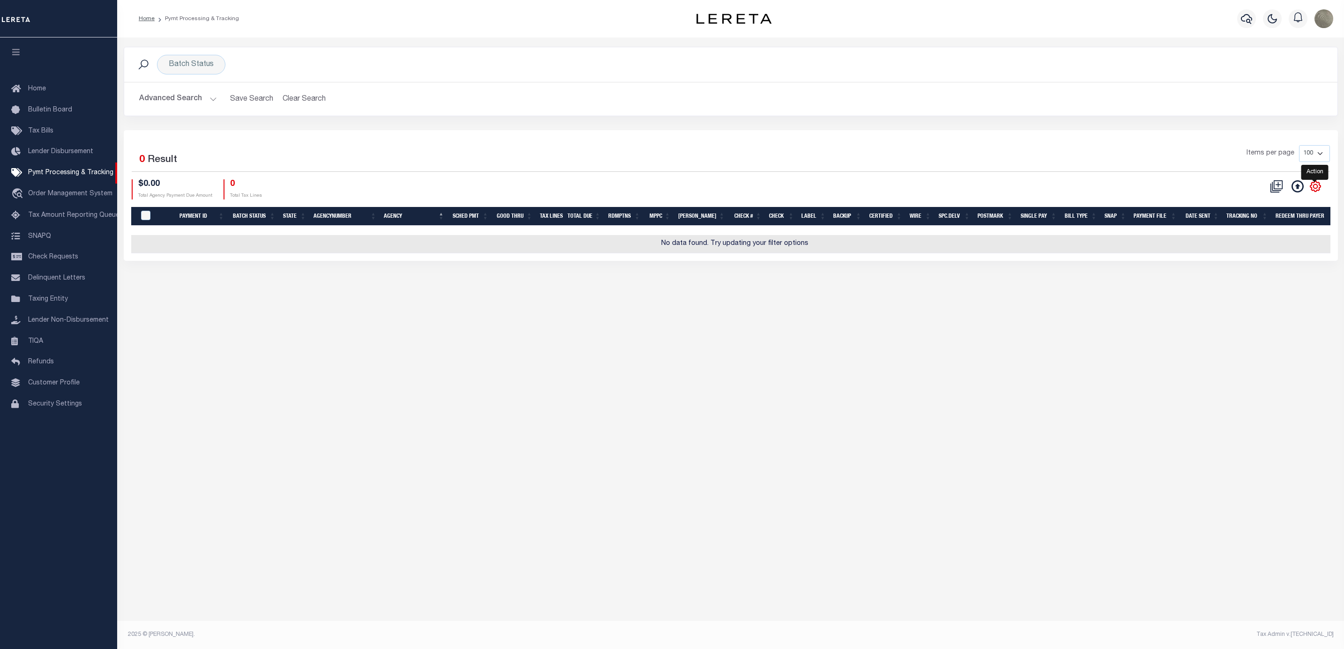
click at [1315, 189] on icon "" at bounding box center [1315, 186] width 12 height 12
click at [1283, 258] on link "Show Filter" at bounding box center [1276, 256] width 91 height 18
select select
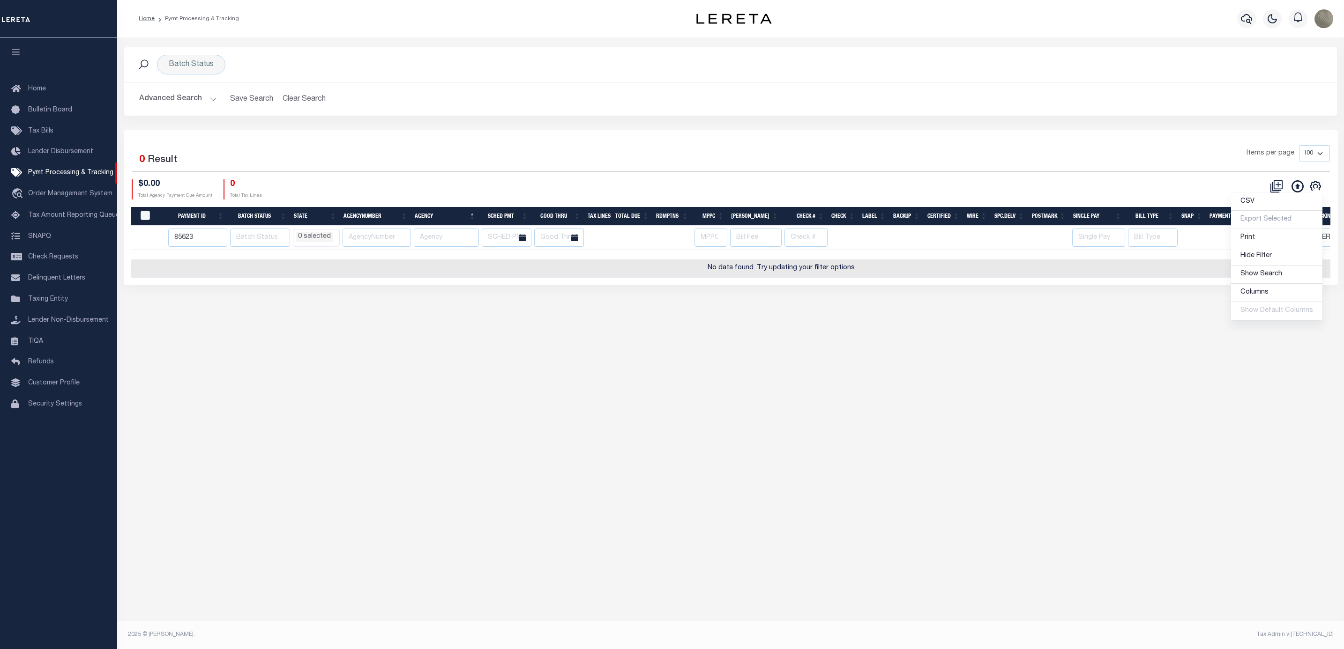
drag, startPoint x: 813, startPoint y: 160, endPoint x: 786, endPoint y: 171, distance: 28.6
click at [814, 160] on div "Items per page 100 200 500 1000" at bounding box center [881, 157] width 895 height 24
click at [1320, 238] on input "[PERSON_NAME]" at bounding box center [1338, 238] width 57 height 18
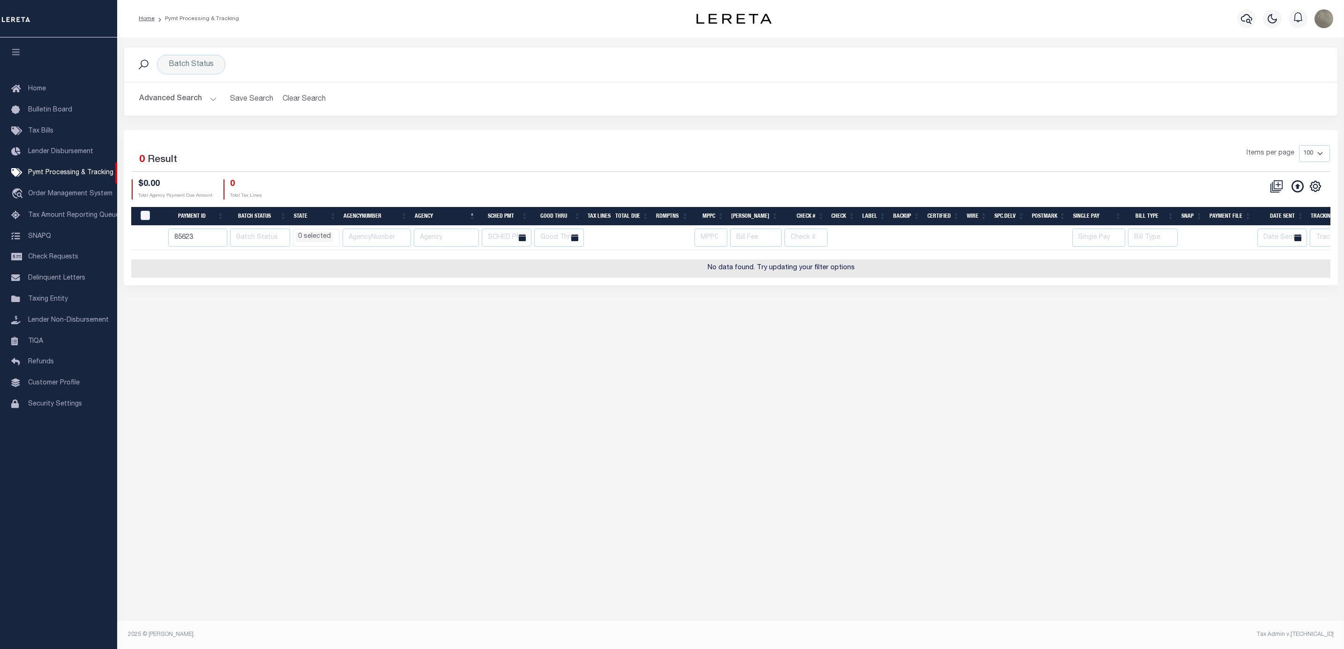
select select
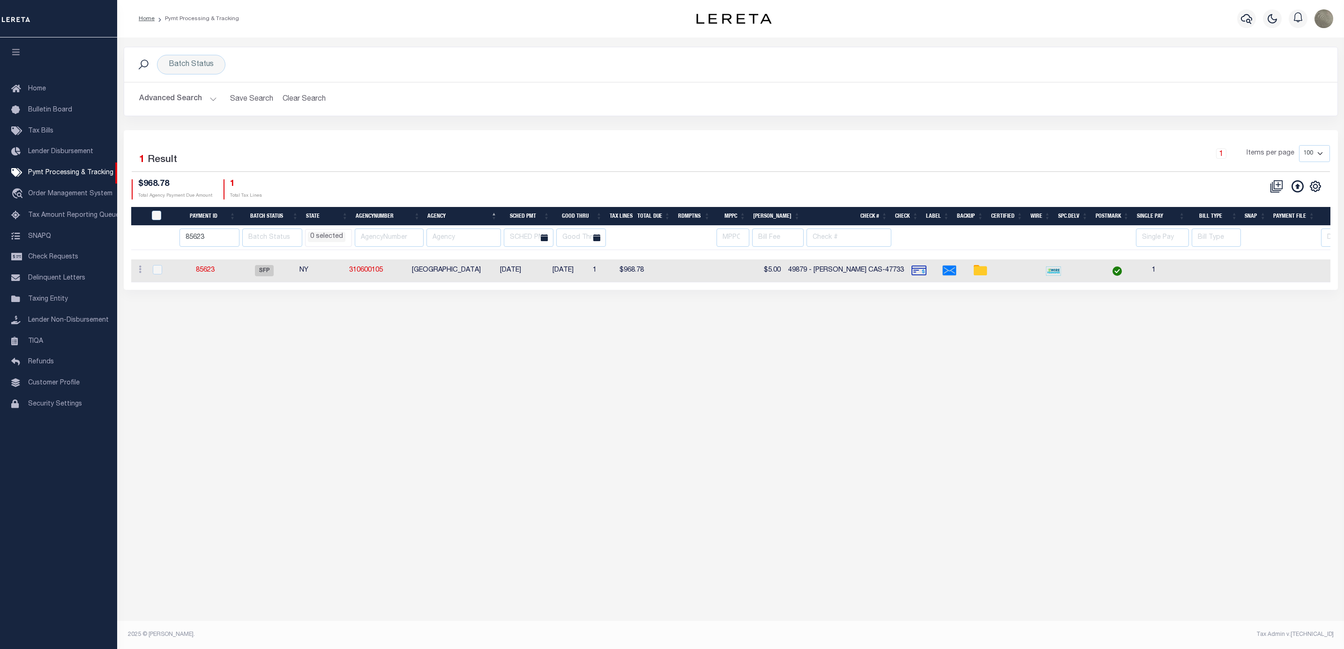
scroll to position [0, 165]
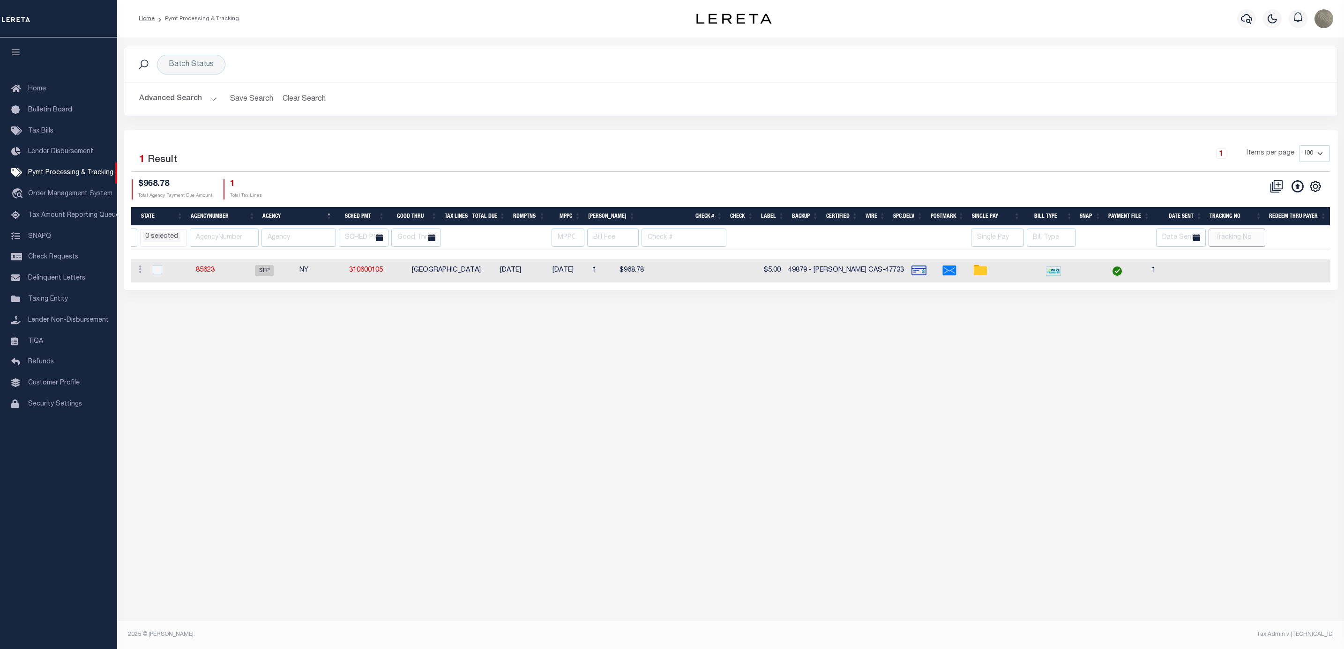
select select
click at [44, 176] on span "Pymt Processing & Tracking" at bounding box center [70, 173] width 85 height 7
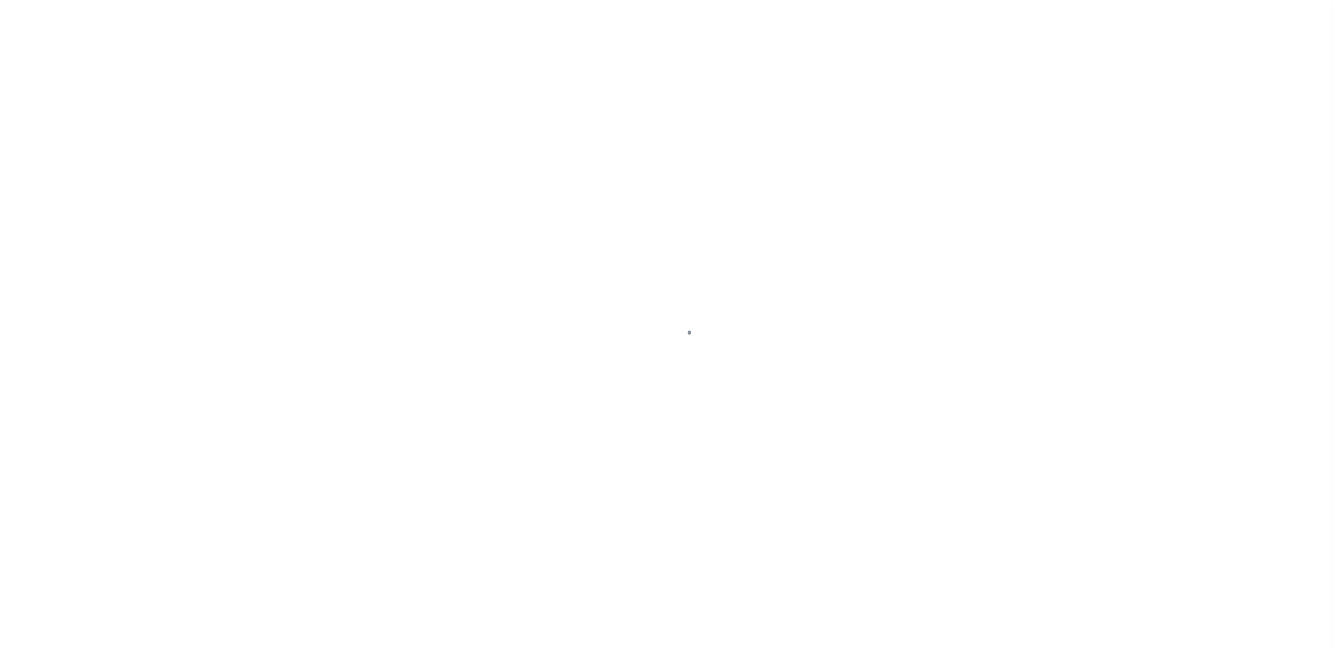
select select "SFP"
select select "CHK"
select select "[PERSON_NAME]"
select select "FDX"
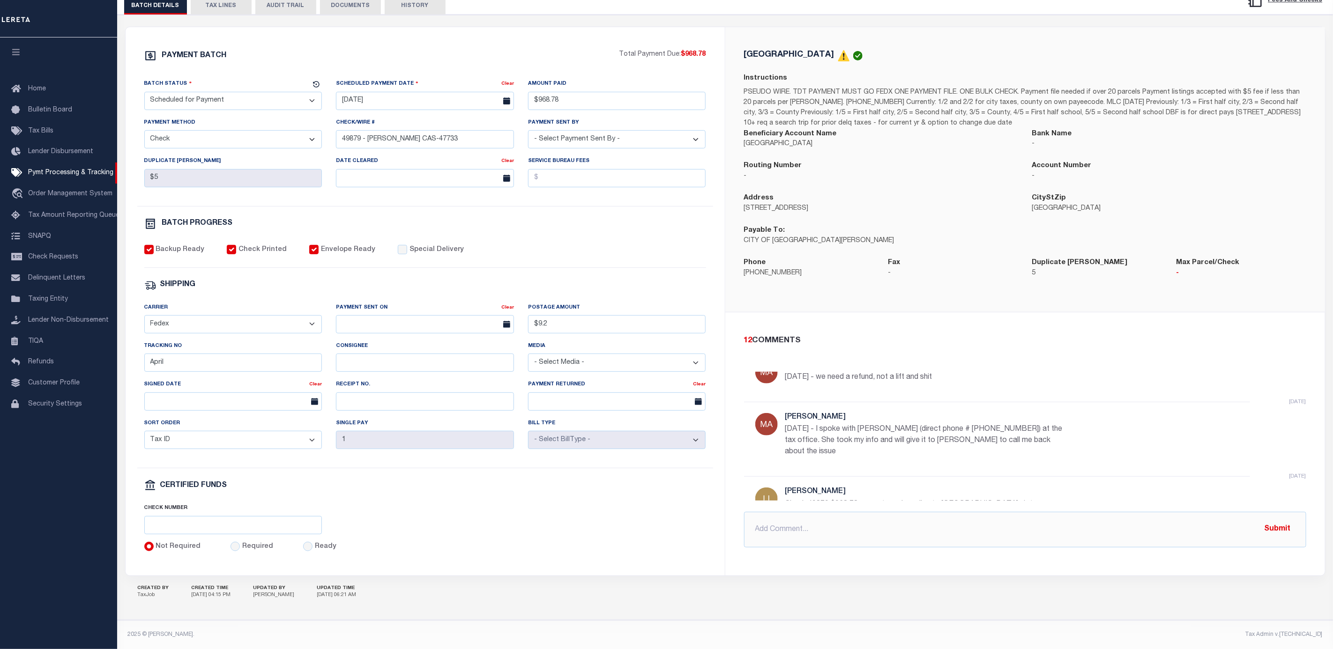
scroll to position [74, 0]
drag, startPoint x: 1050, startPoint y: 436, endPoint x: 834, endPoint y: 425, distance: 216.3
click at [834, 427] on p "[DATE] - I spoke with [PERSON_NAME] (direct phone # [PHONE_NUMBER]) at the tax …" at bounding box center [925, 444] width 281 height 34
click at [906, 427] on p "[DATE] - I spoke with [PERSON_NAME] (direct phone # [PHONE_NUMBER]) at the tax …" at bounding box center [925, 444] width 281 height 34
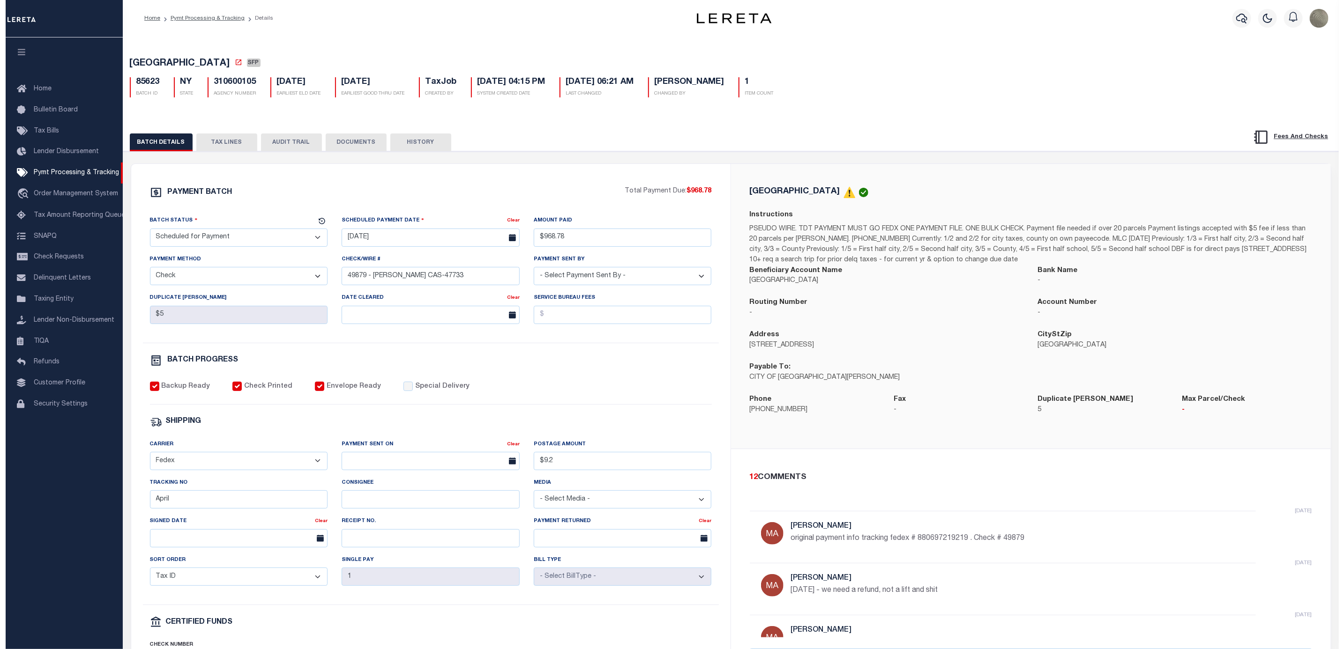
scroll to position [0, 0]
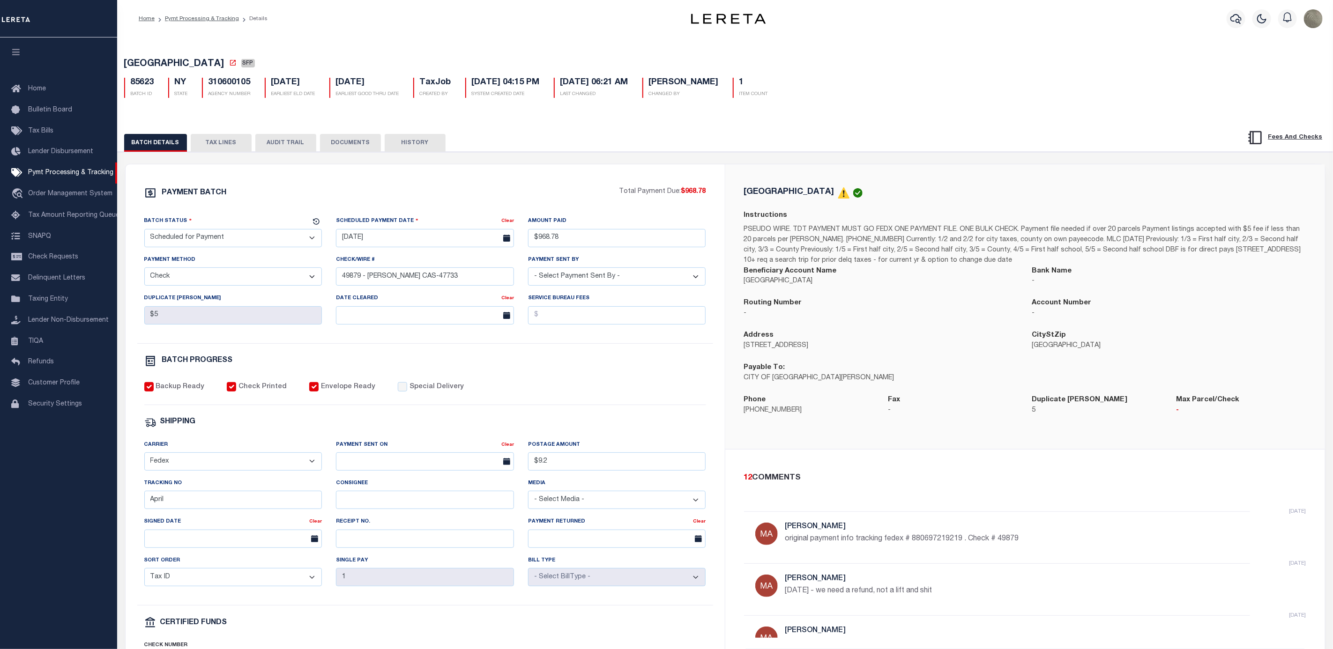
click at [703, 429] on div "SHIPPING" at bounding box center [425, 423] width 562 height 12
click at [611, 145] on div "BATCH DETAILS TAX LINES AUDIT TRAIL DOCUMENTS HISTORY" at bounding box center [665, 142] width 1083 height 17
click at [212, 142] on button "TAX LINES" at bounding box center [221, 143] width 61 height 18
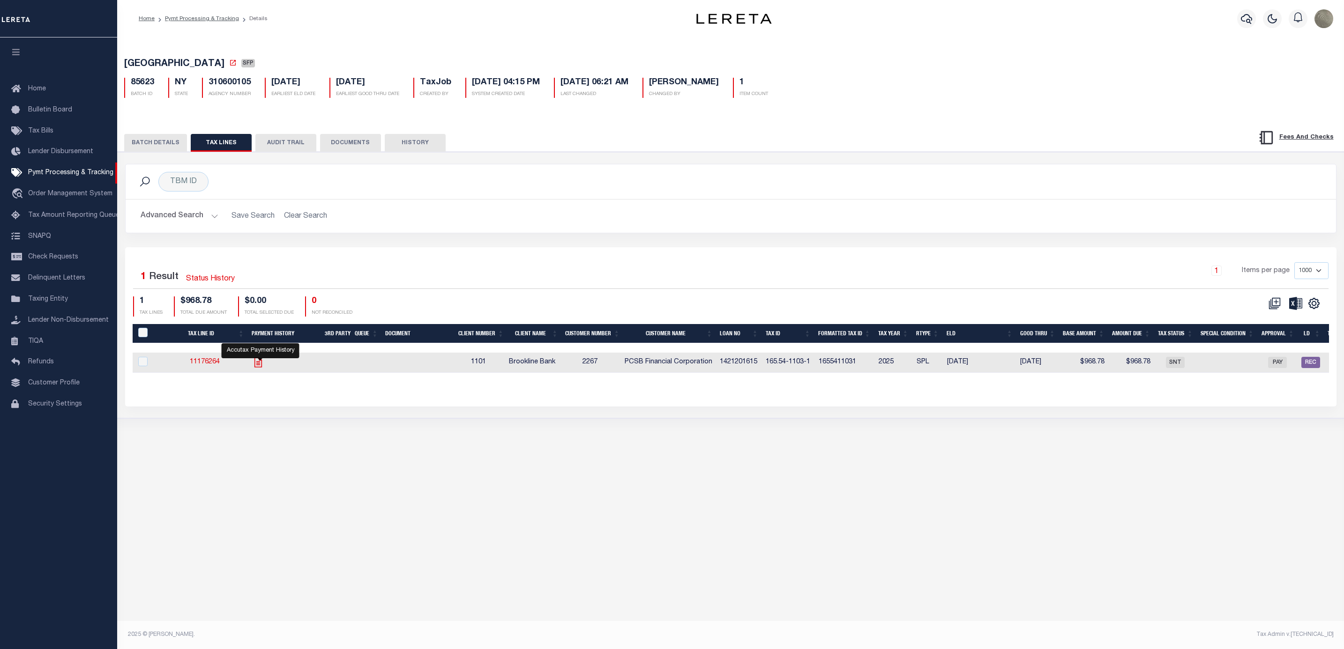
click at [264, 368] on icon "" at bounding box center [258, 363] width 12 height 12
checkbox input "true"
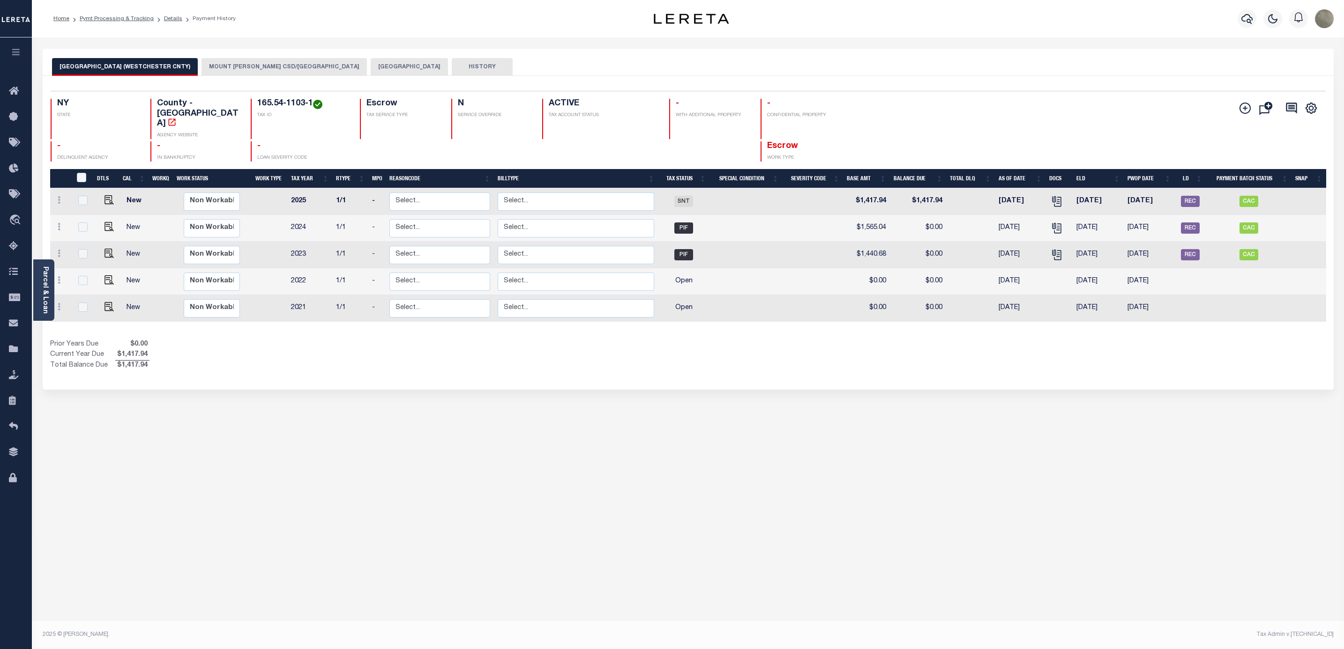
click at [1025, 82] on div "Selected 5 Results 1 Items per page 25 50 100 NY STATE TAX ID N" at bounding box center [688, 233] width 1291 height 314
click at [961, 82] on div "Selected 5 Results 1 Items per page 25 50 100 NY STATE TAX ID N" at bounding box center [688, 233] width 1291 height 314
click at [895, 119] on div "NY STATE County - NY AGENCY WEBSITE 165.54-1103-1 TAX ID Escrow TAX SERVICE TYP…" at bounding box center [582, 130] width 1063 height 63
click at [284, 65] on button "MOUNT [PERSON_NAME] CSD/[GEOGRAPHIC_DATA]" at bounding box center [283, 67] width 165 height 18
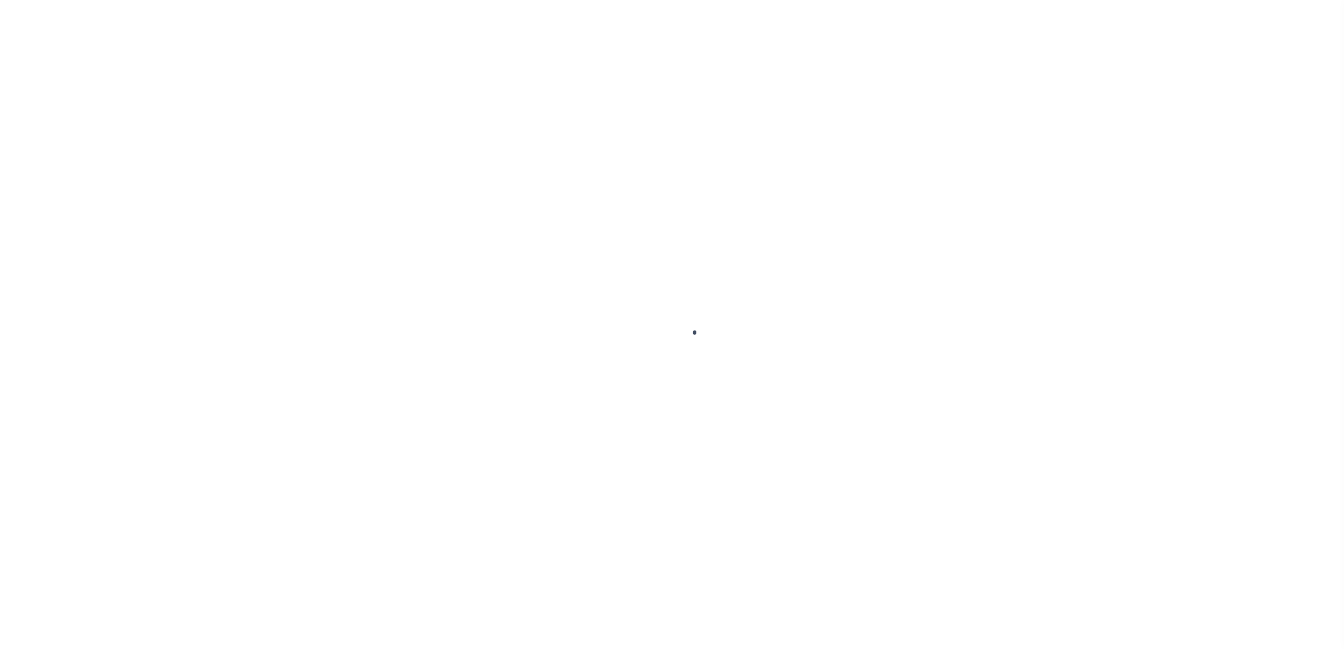
select select
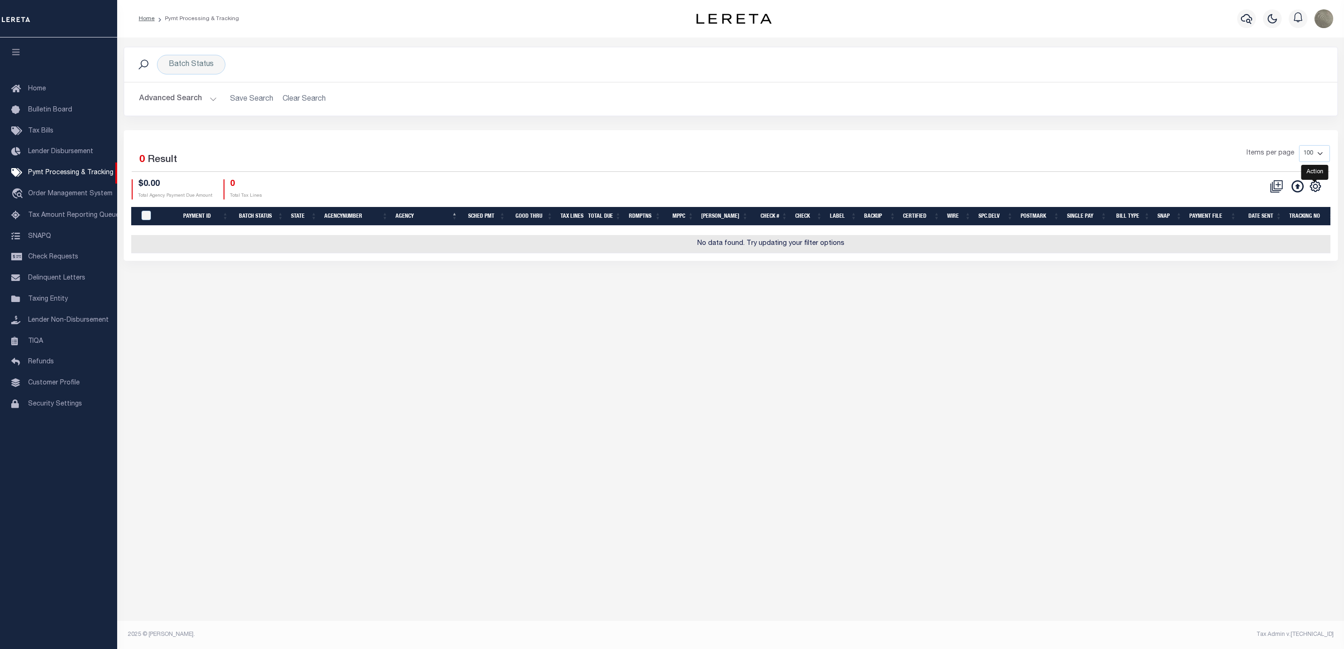
drag, startPoint x: 1309, startPoint y: 186, endPoint x: 1305, endPoint y: 190, distance: 6.0
click at [1309, 186] on icon "" at bounding box center [1315, 186] width 12 height 12
click at [1277, 261] on link "Show Filter" at bounding box center [1276, 256] width 91 height 18
select select
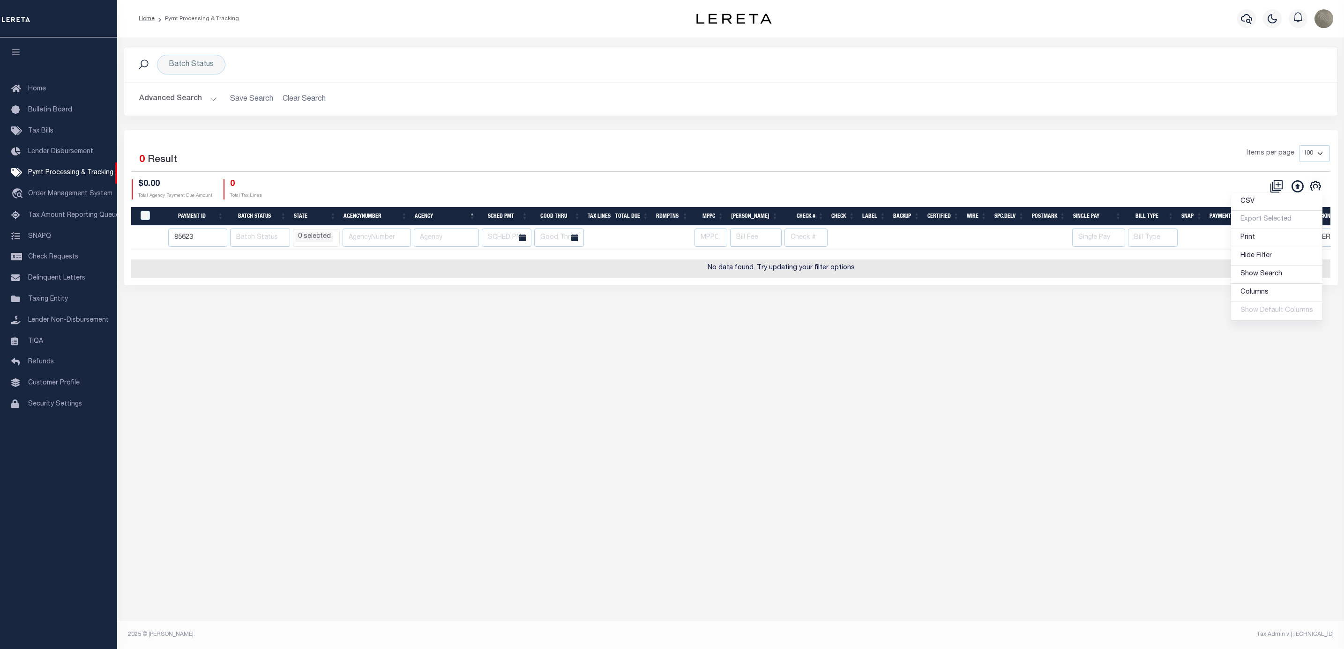
click at [653, 138] on div "Selected 0 Result Items per page 100 200 500 1000 $0.00 0" at bounding box center [731, 207] width 1214 height 155
click at [182, 236] on input "85623" at bounding box center [198, 238] width 60 height 18
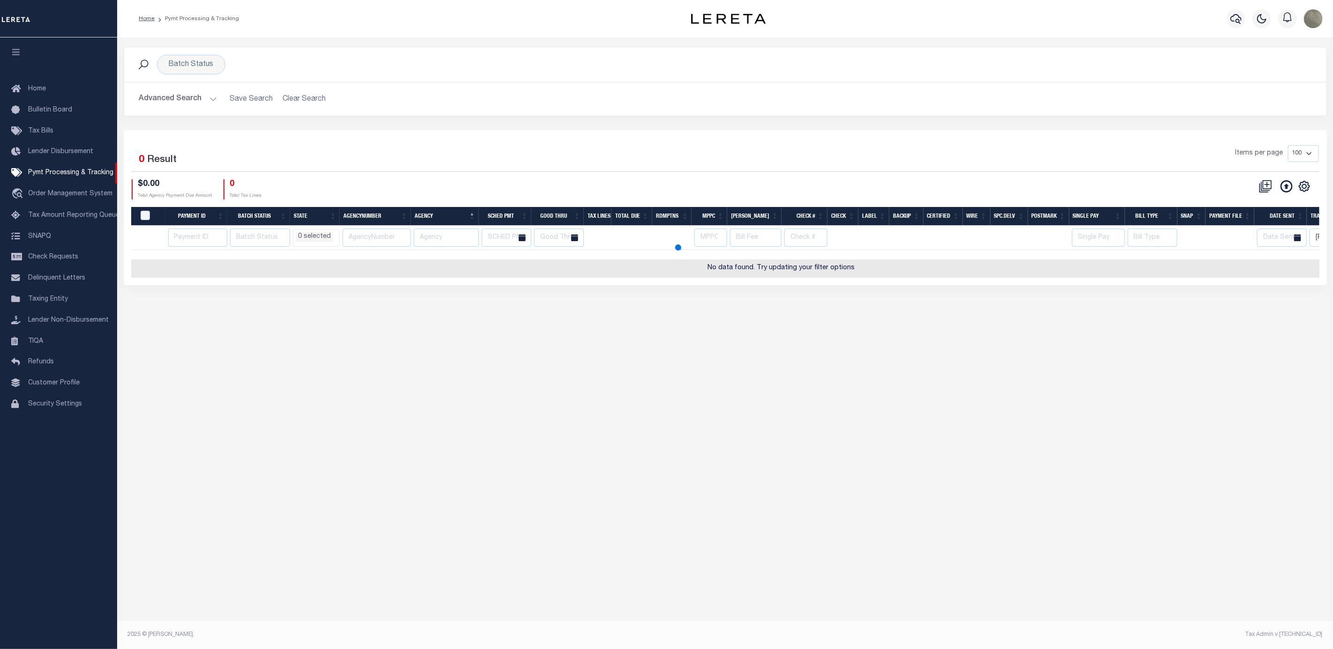
select select
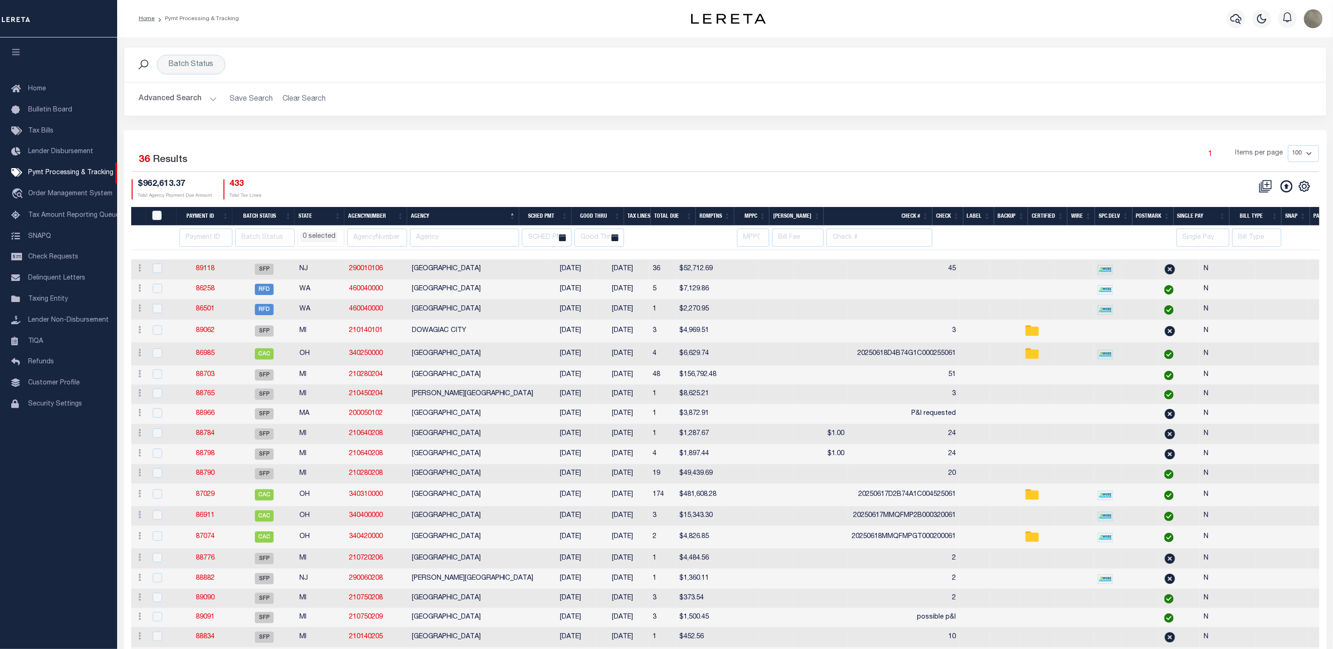
click at [1316, 242] on th at bounding box center [1334, 238] width 49 height 24
select select
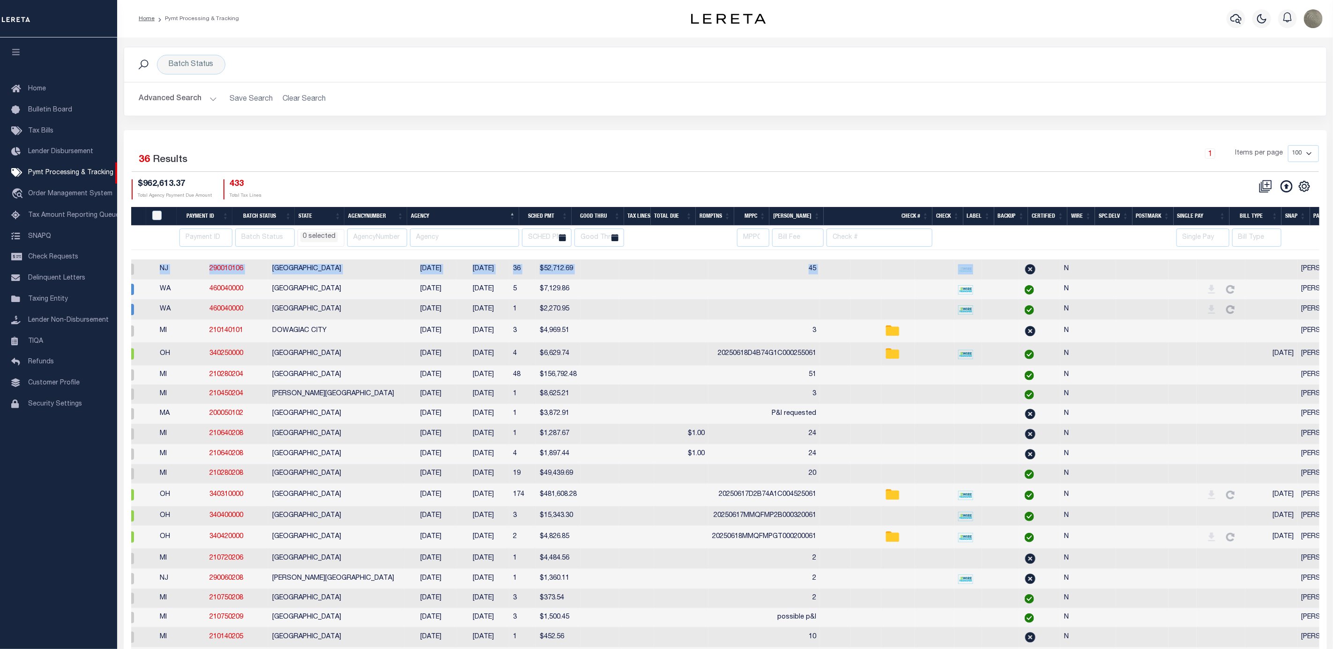
click at [1333, 253] on html "Home Pymt Processing & Tracking Profile" at bounding box center [666, 510] width 1333 height 1021
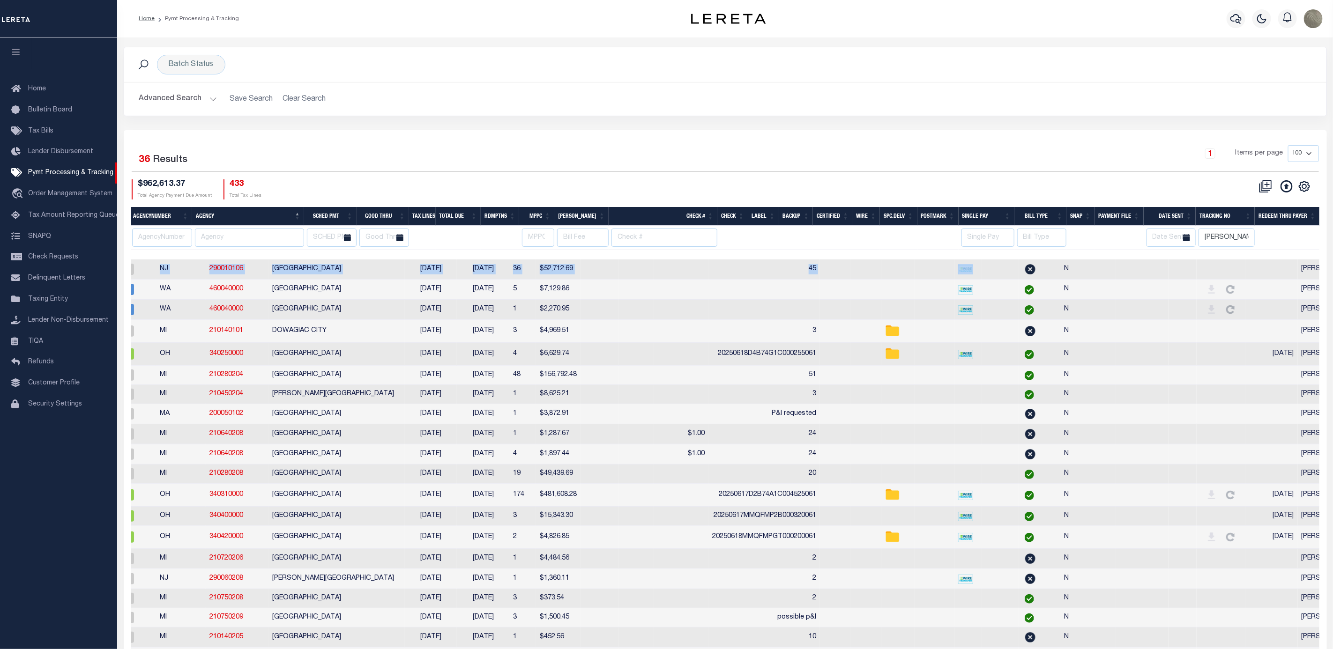
scroll to position [0, 215]
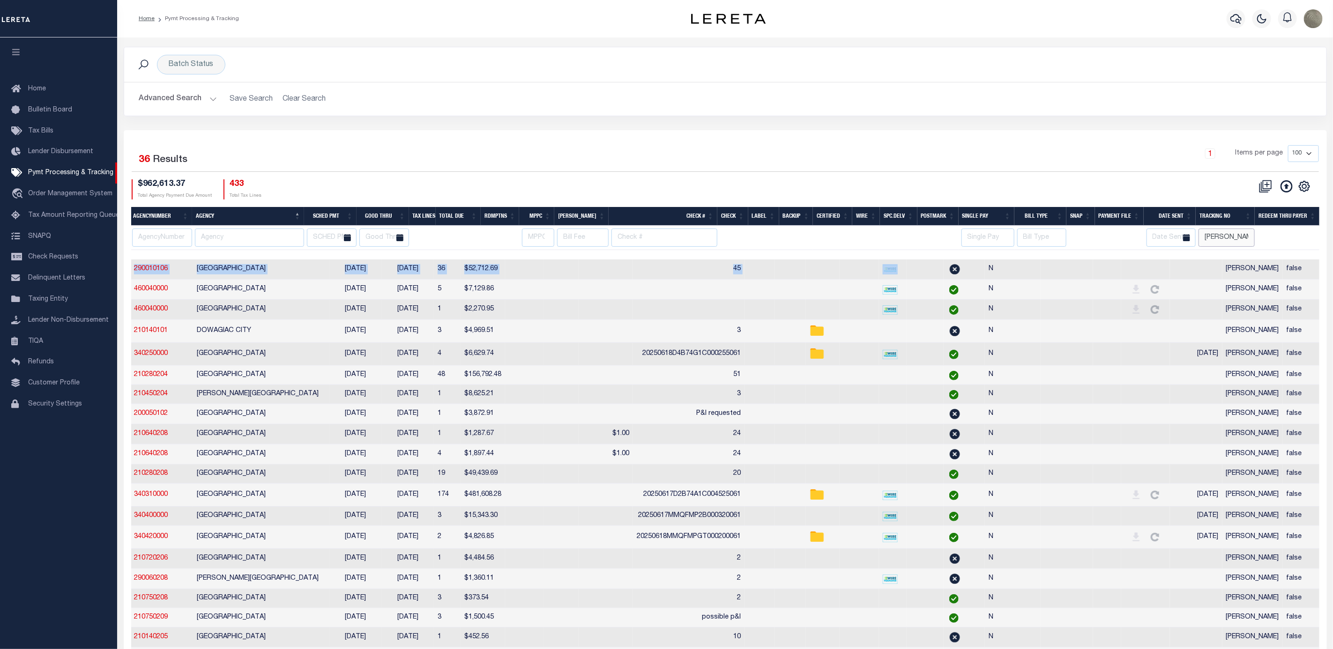
click at [1241, 238] on input "[PERSON_NAME]" at bounding box center [1227, 238] width 56 height 18
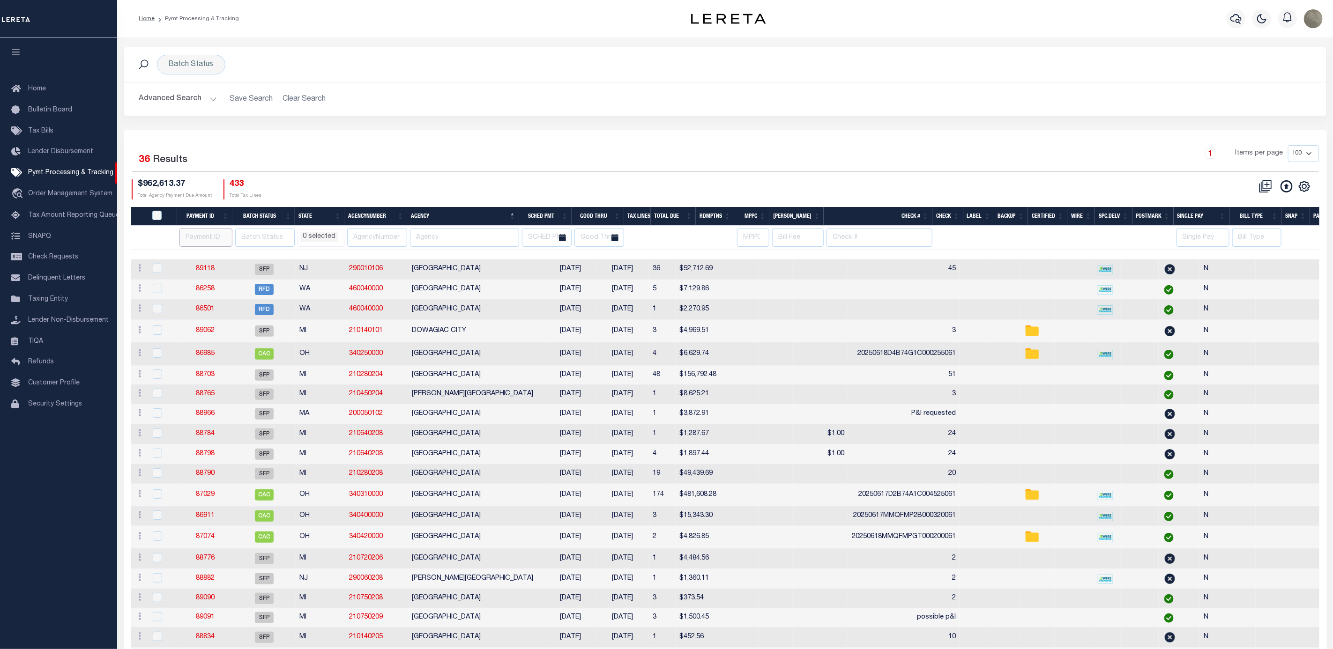
click at [198, 241] on input "number" at bounding box center [205, 238] width 53 height 18
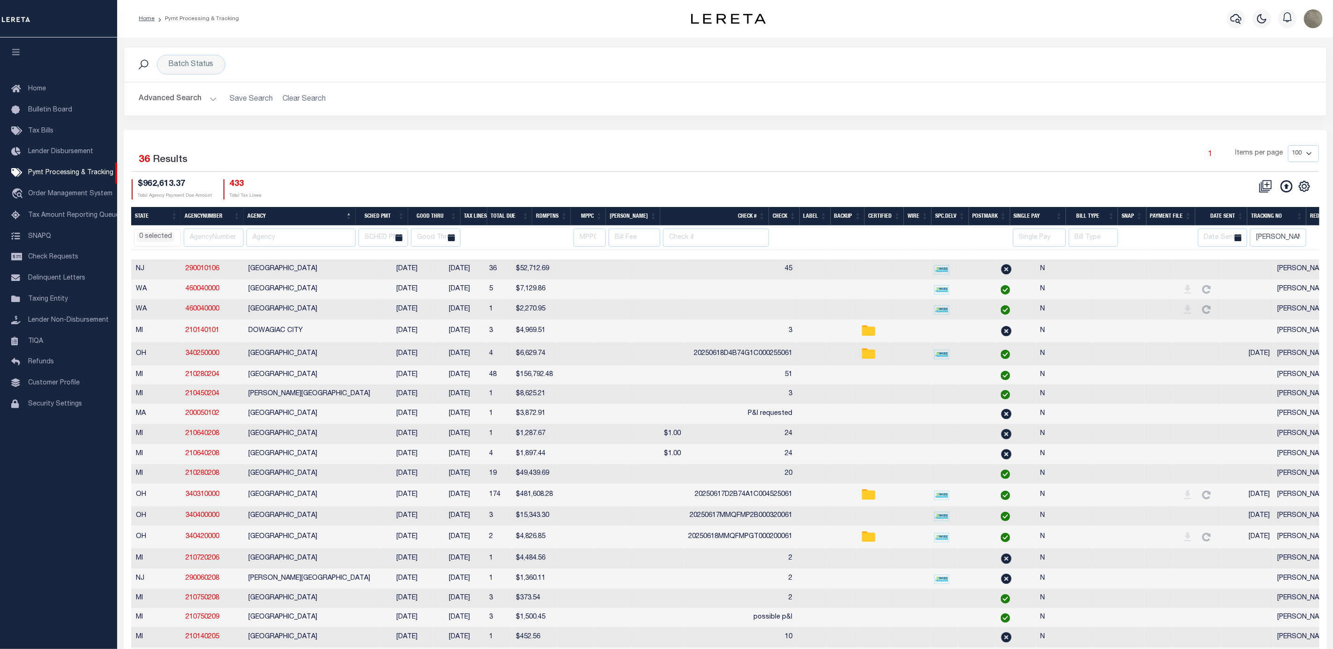
scroll to position [0, 166]
click at [1277, 237] on input "[PERSON_NAME]" at bounding box center [1276, 238] width 56 height 18
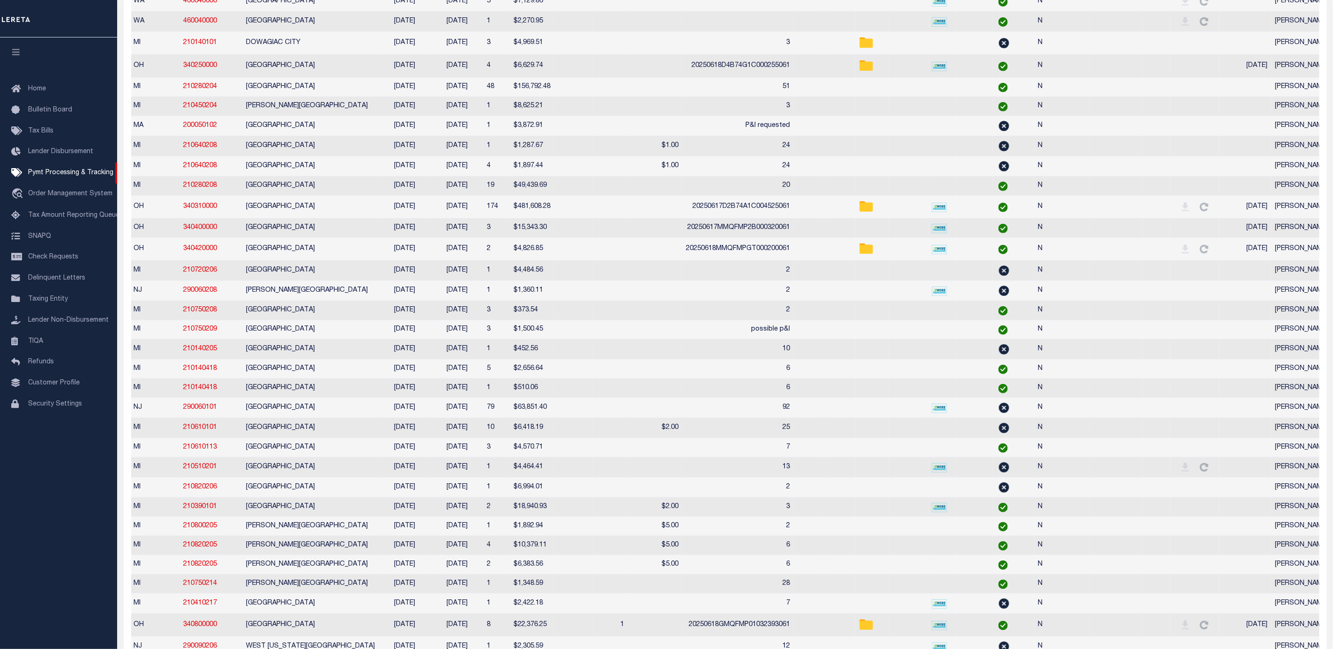
select select
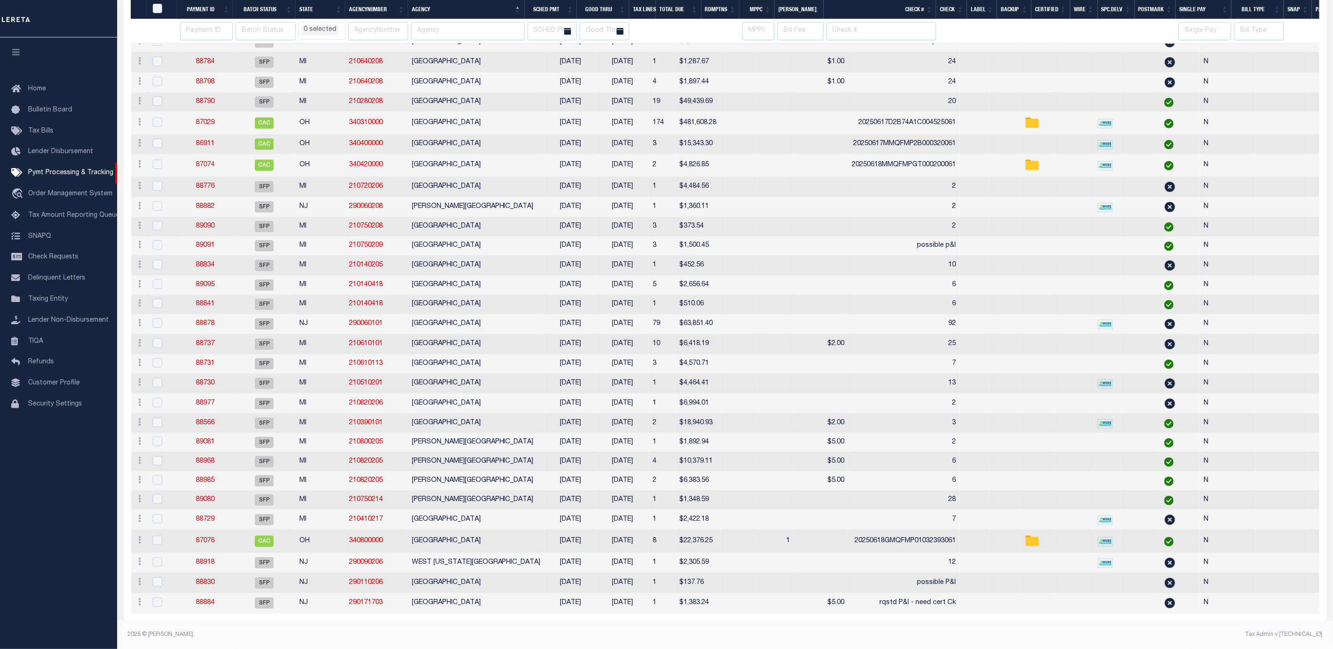
scroll to position [5, 0]
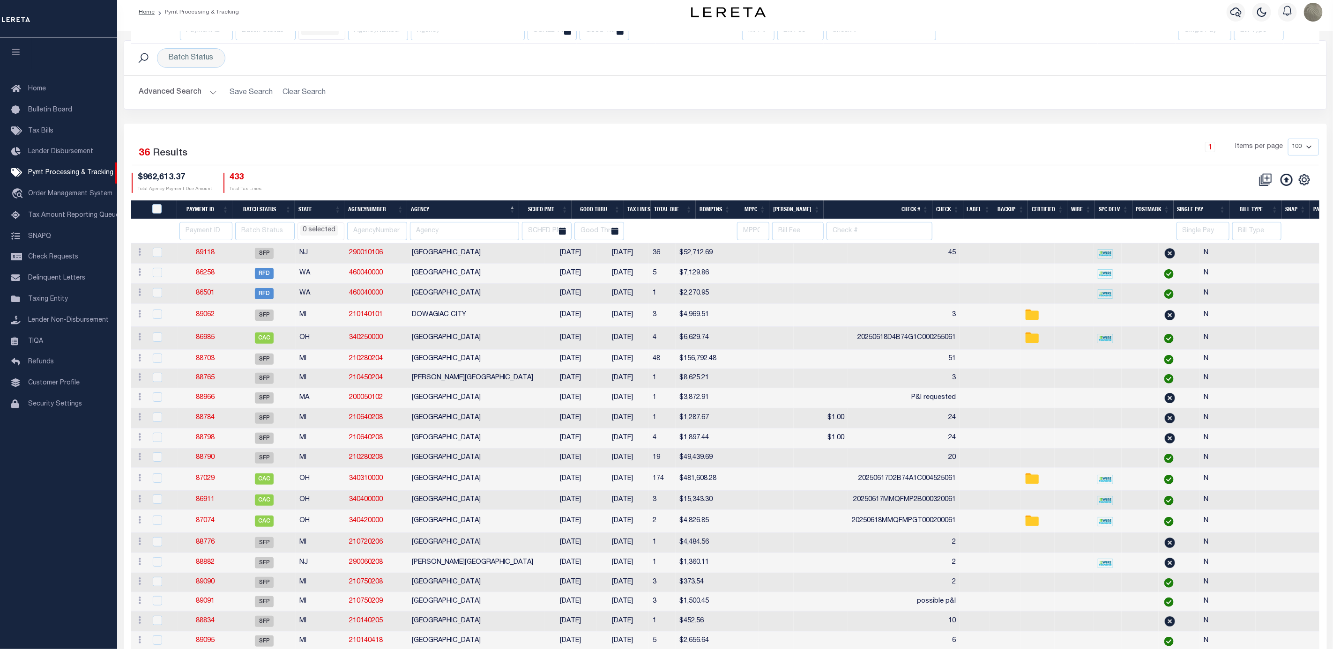
select select
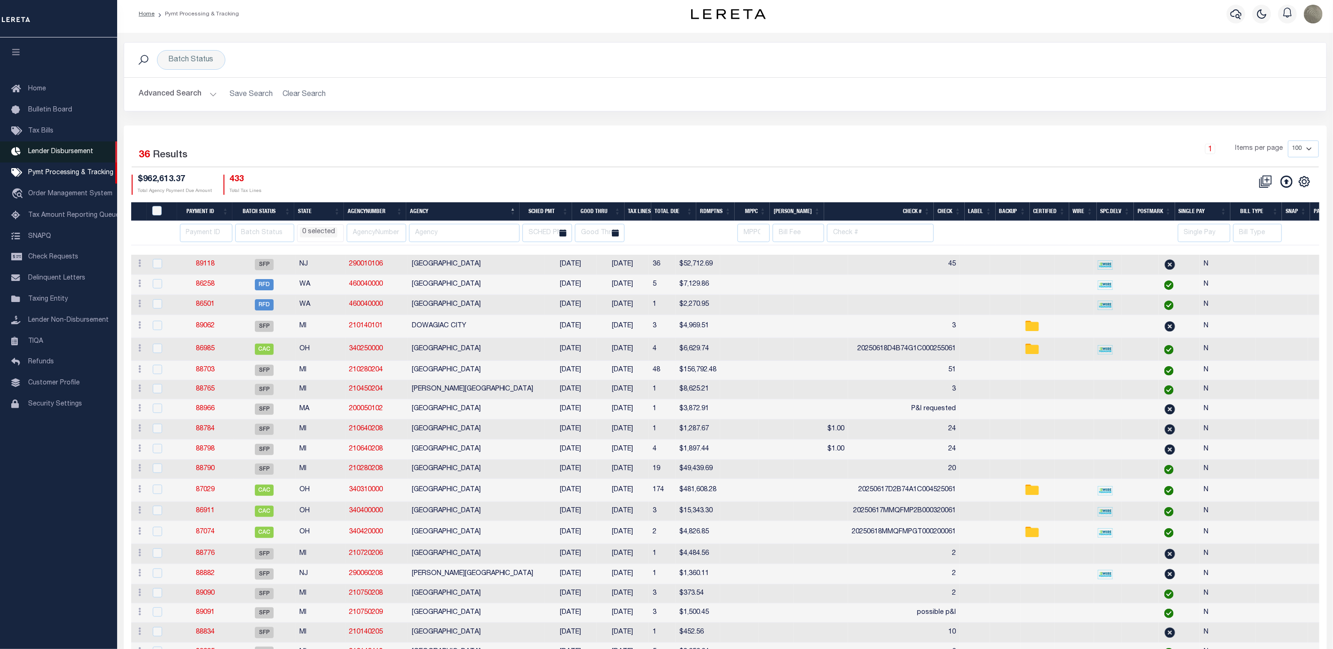
scroll to position [0, 0]
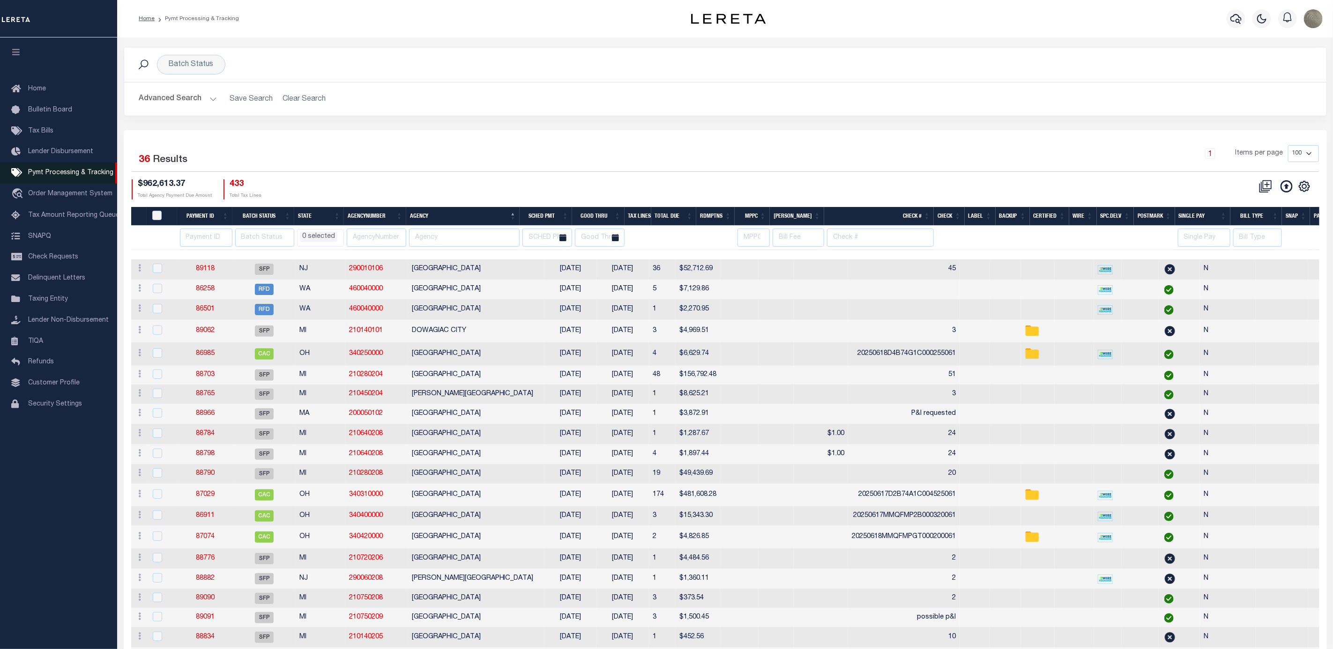
click at [51, 176] on span "Pymt Processing & Tracking" at bounding box center [70, 173] width 85 height 7
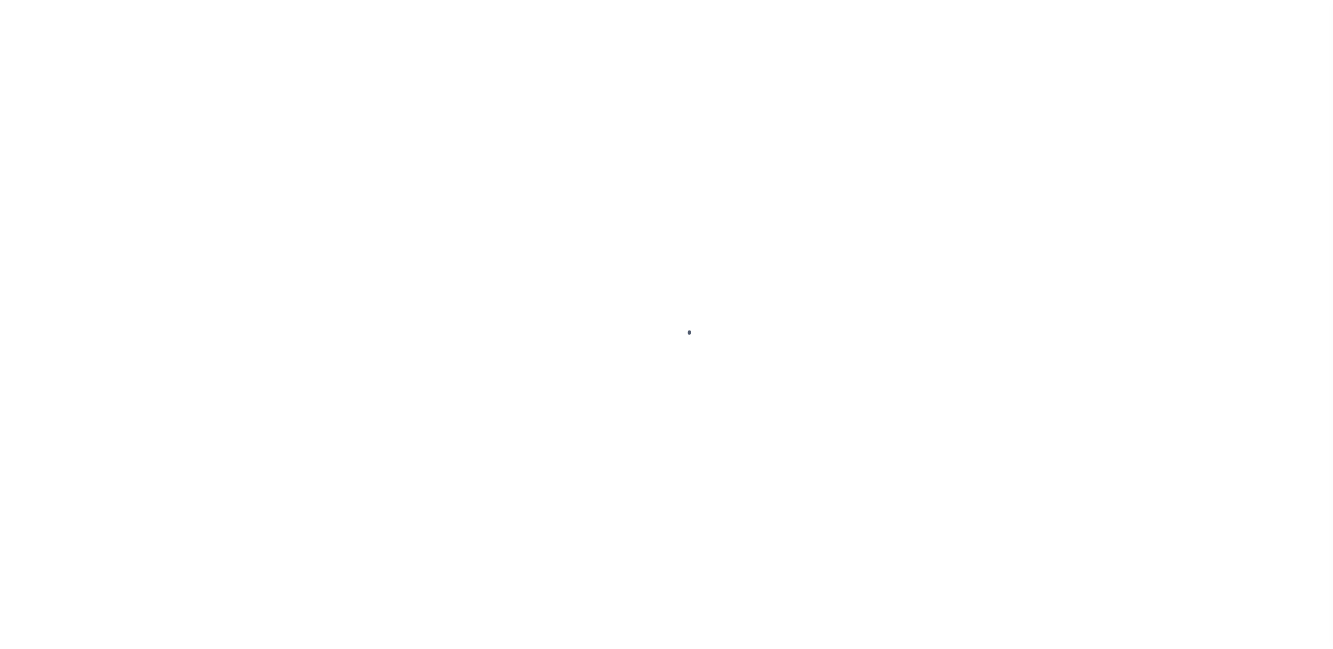
select select "SFP"
select select "CCK"
select select "FDX"
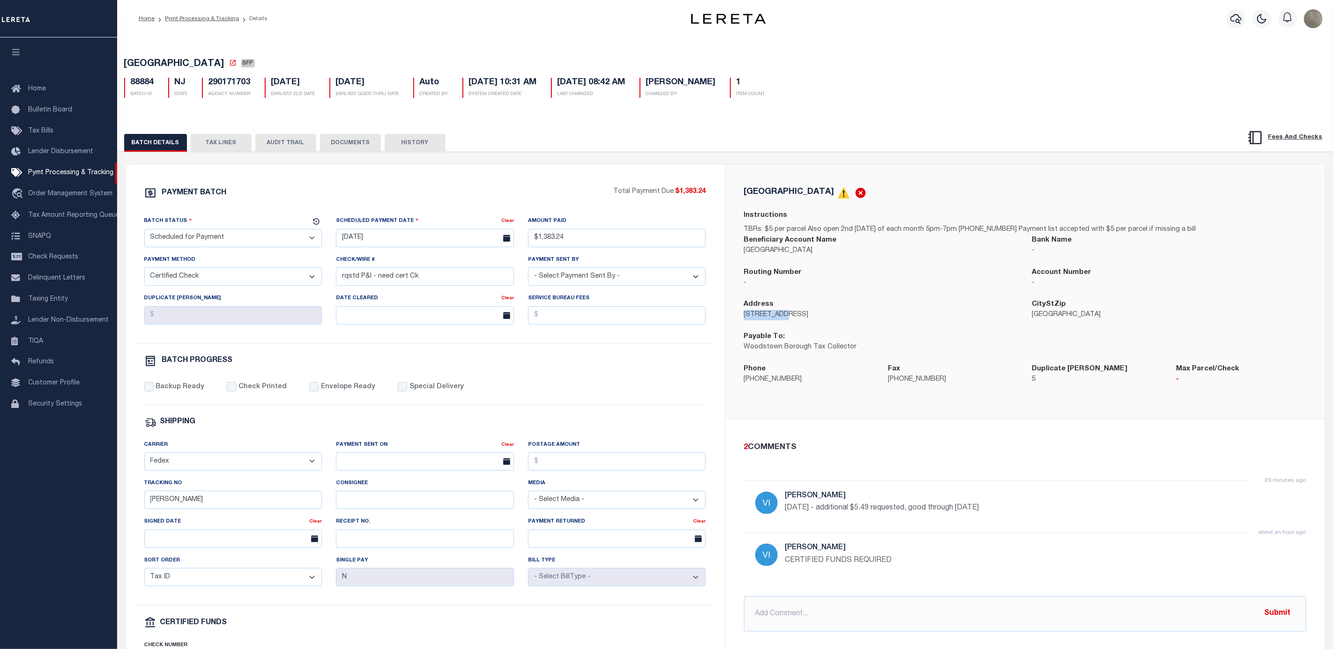
drag, startPoint x: 761, startPoint y: 322, endPoint x: 745, endPoint y: 325, distance: 16.2
click at [745, 325] on div "Address [STREET_ADDRESS]" at bounding box center [881, 315] width 288 height 32
click at [1110, 332] on div "[GEOGRAPHIC_DATA]" at bounding box center [1169, 315] width 288 height 32
drag, startPoint x: 1101, startPoint y: 321, endPoint x: 1032, endPoint y: 326, distance: 69.1
click at [1032, 326] on div "[GEOGRAPHIC_DATA]" at bounding box center [1169, 315] width 288 height 32
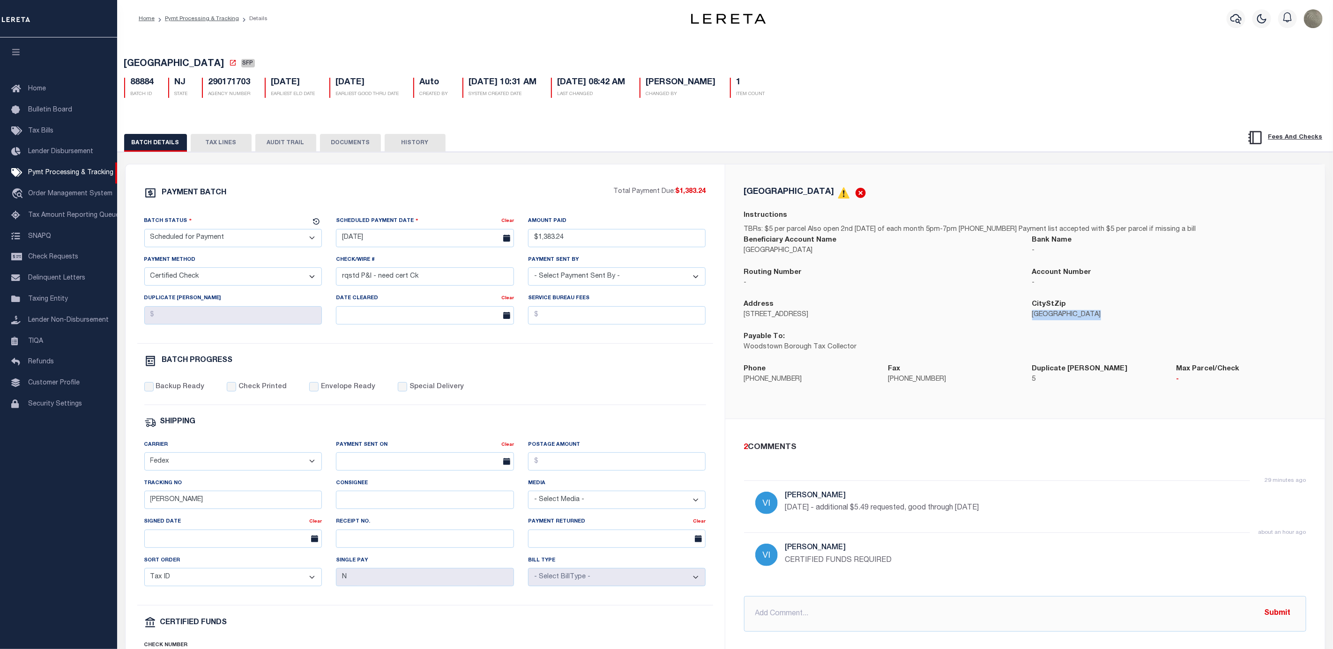
copy p "[GEOGRAPHIC_DATA]"
drag, startPoint x: 854, startPoint y: 352, endPoint x: 842, endPoint y: 352, distance: 11.2
click at [842, 352] on p "Woodstown Borough Tax Collector" at bounding box center [881, 348] width 274 height 10
click at [873, 342] on div "Payable To: Woodstown Borough Tax Collector" at bounding box center [881, 342] width 274 height 21
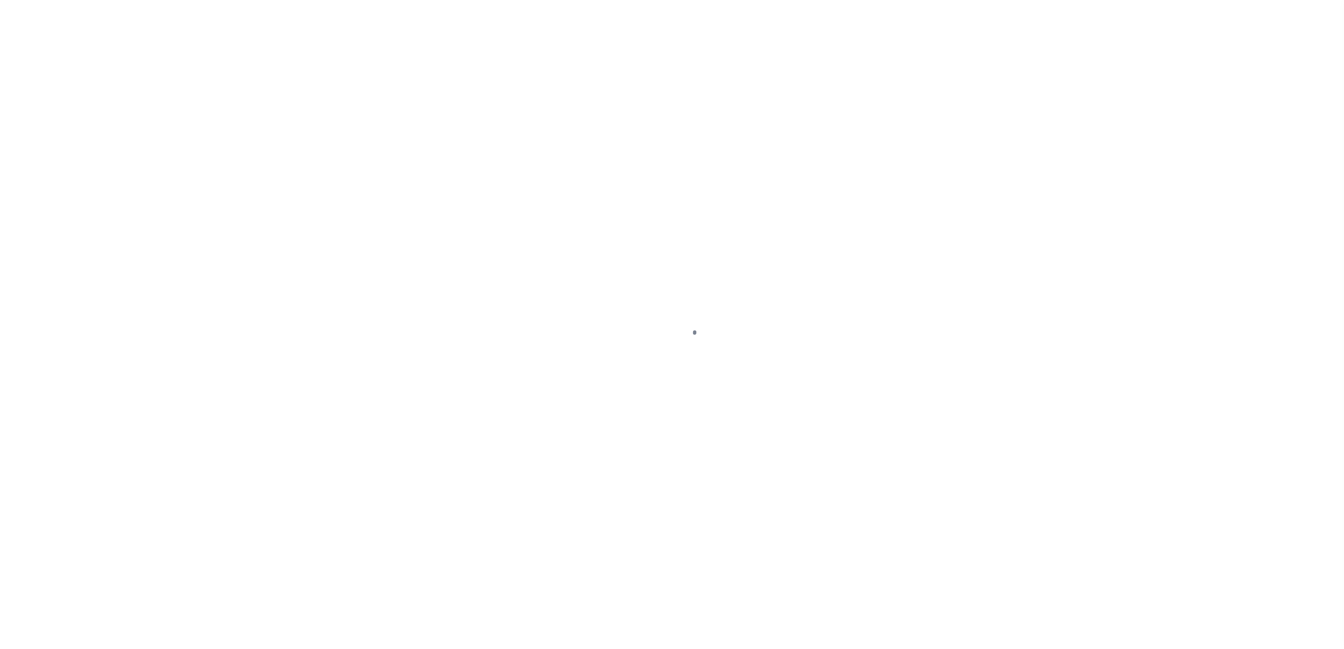
select select
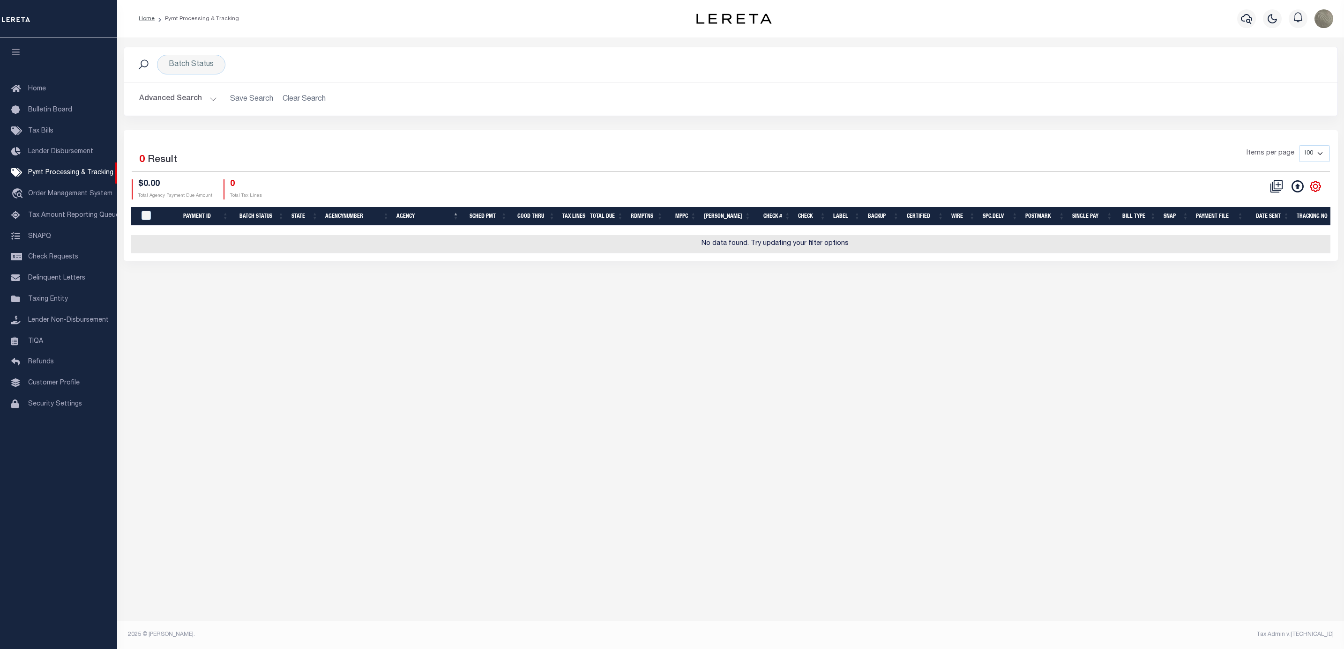
click at [1312, 190] on icon at bounding box center [1315, 186] width 10 height 10
click at [1250, 259] on span "Show Filter" at bounding box center [1257, 256] width 35 height 7
select select
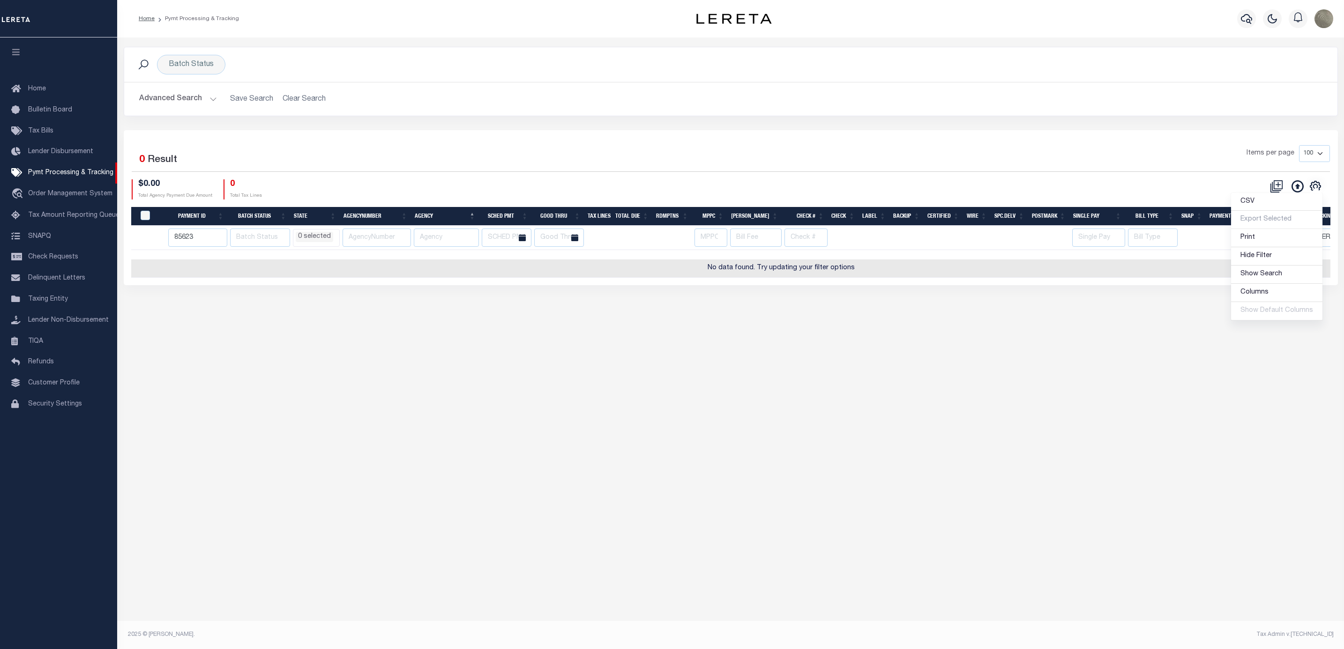
click at [651, 166] on div "Items per page 100 200 500 1000" at bounding box center [881, 157] width 895 height 24
click at [180, 233] on input "85623" at bounding box center [198, 238] width 60 height 18
select select
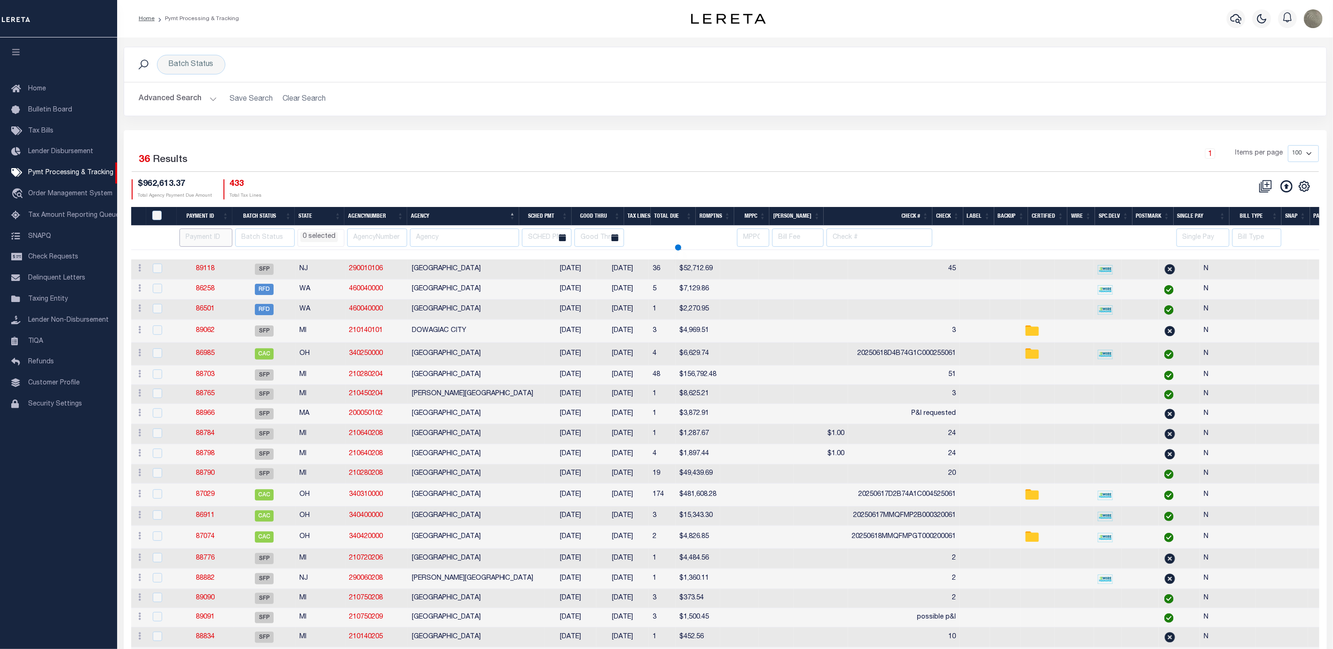
select select
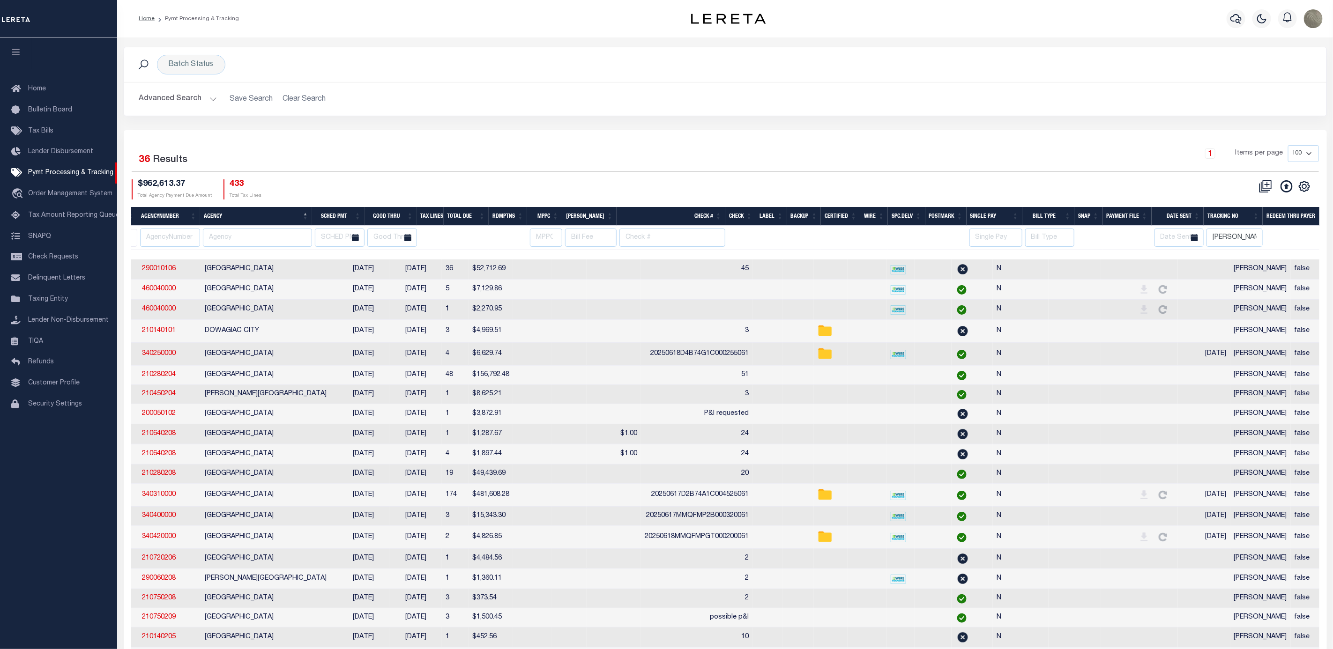
scroll to position [0, 207]
click at [1227, 242] on input "[PERSON_NAME]" at bounding box center [1235, 238] width 56 height 18
click at [644, 108] on h2 "Advanced Search Save Search Clear Search PayeeSearchTable_dynamictable_____Defa…" at bounding box center [725, 99] width 1187 height 18
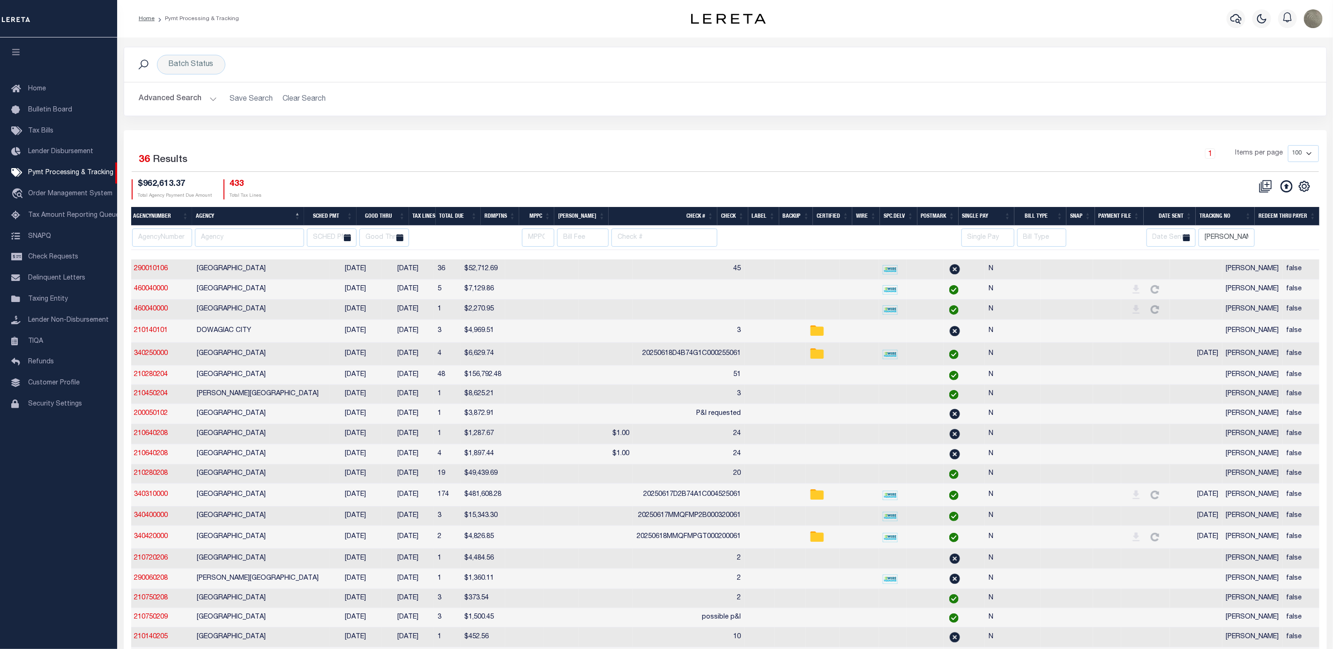
scroll to position [0, 0]
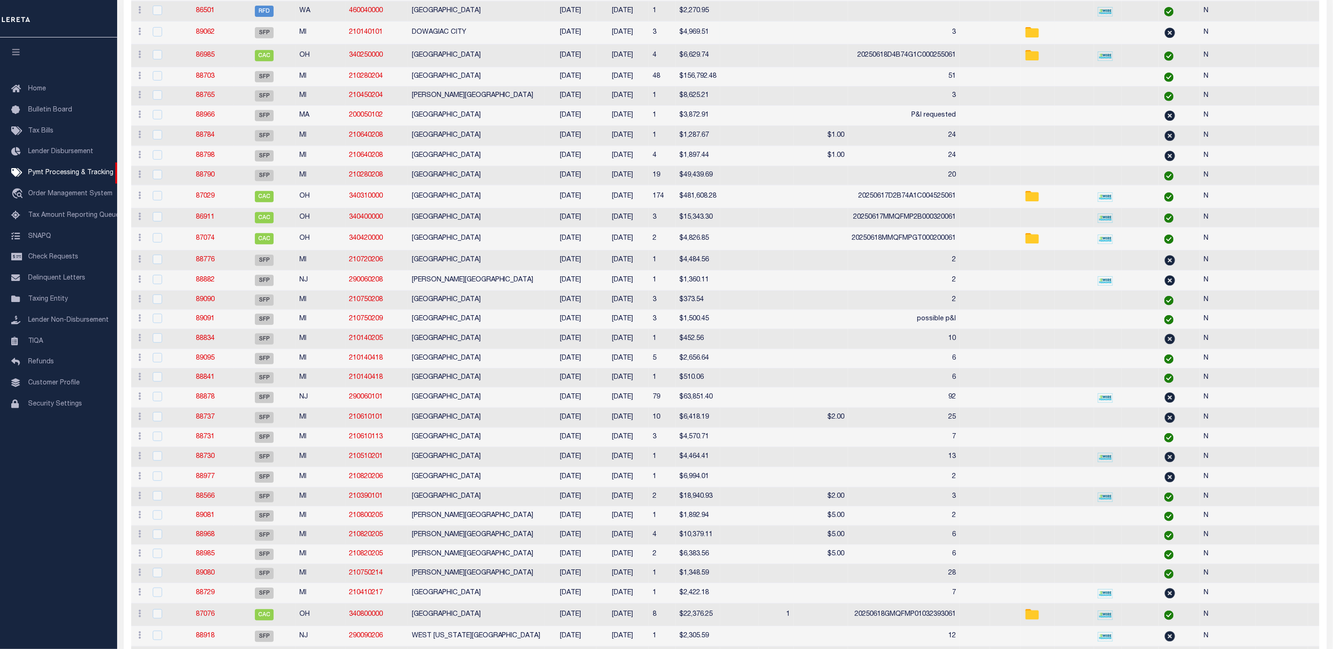
select select
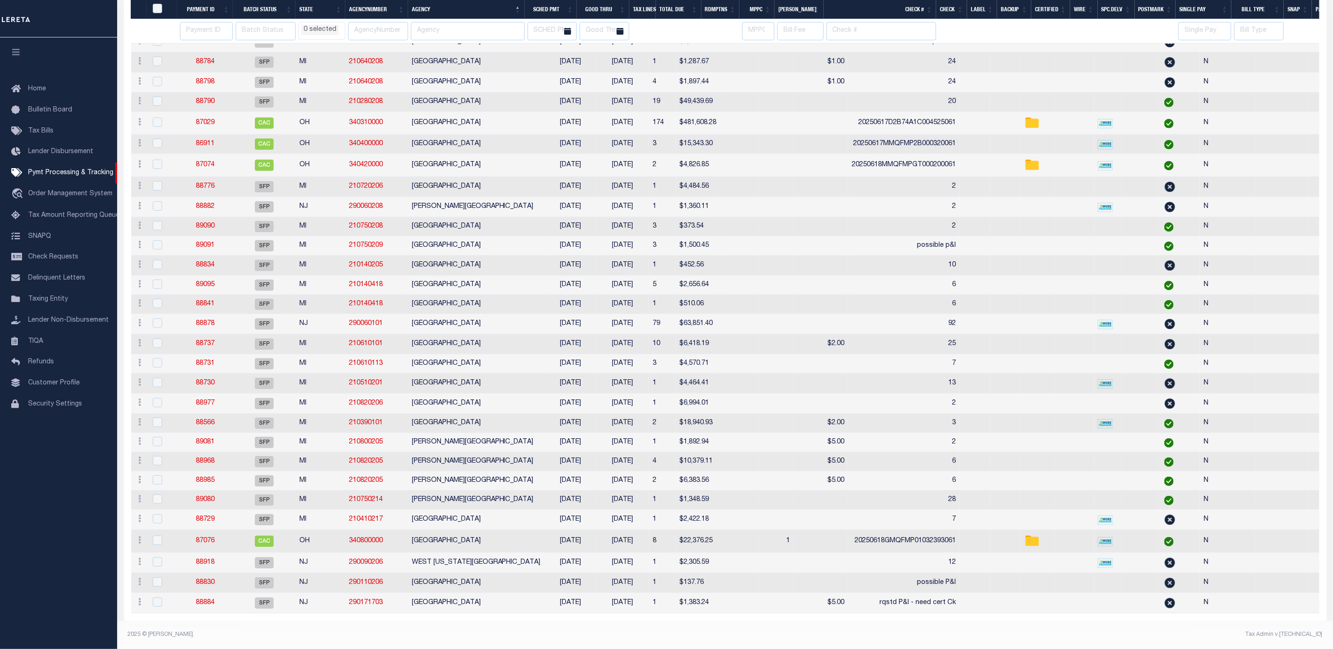
scroll to position [58, 0]
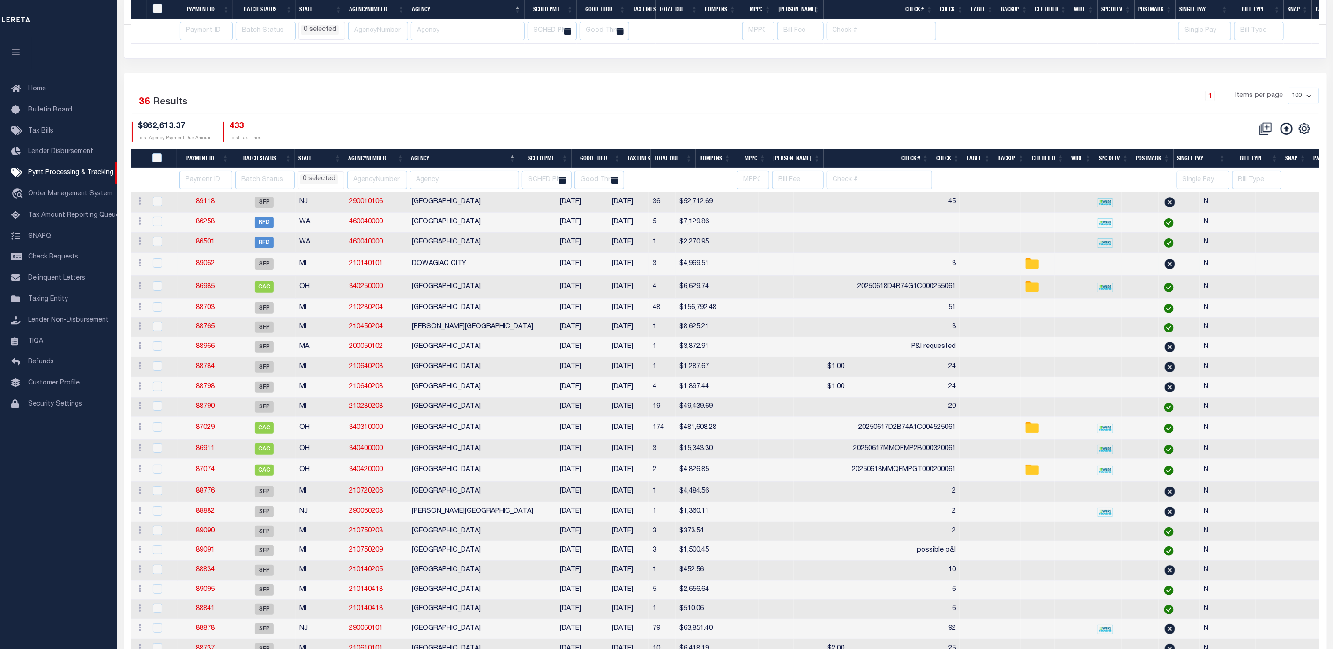
select select
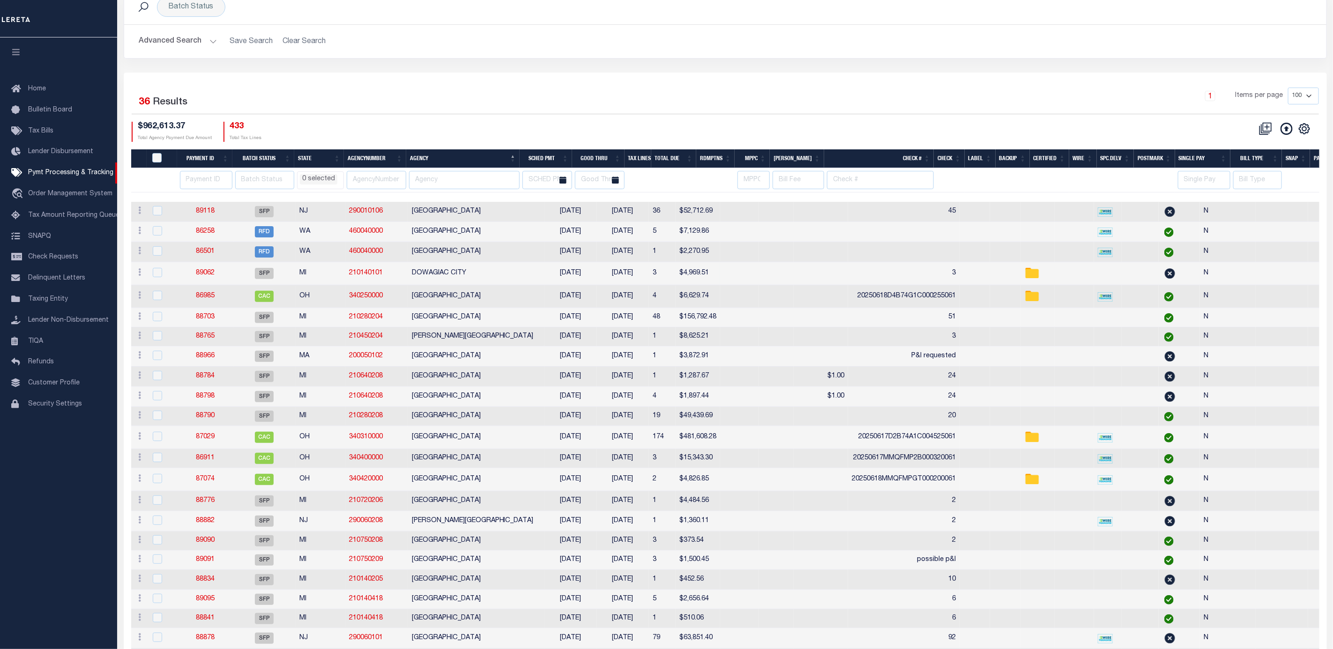
scroll to position [0, 0]
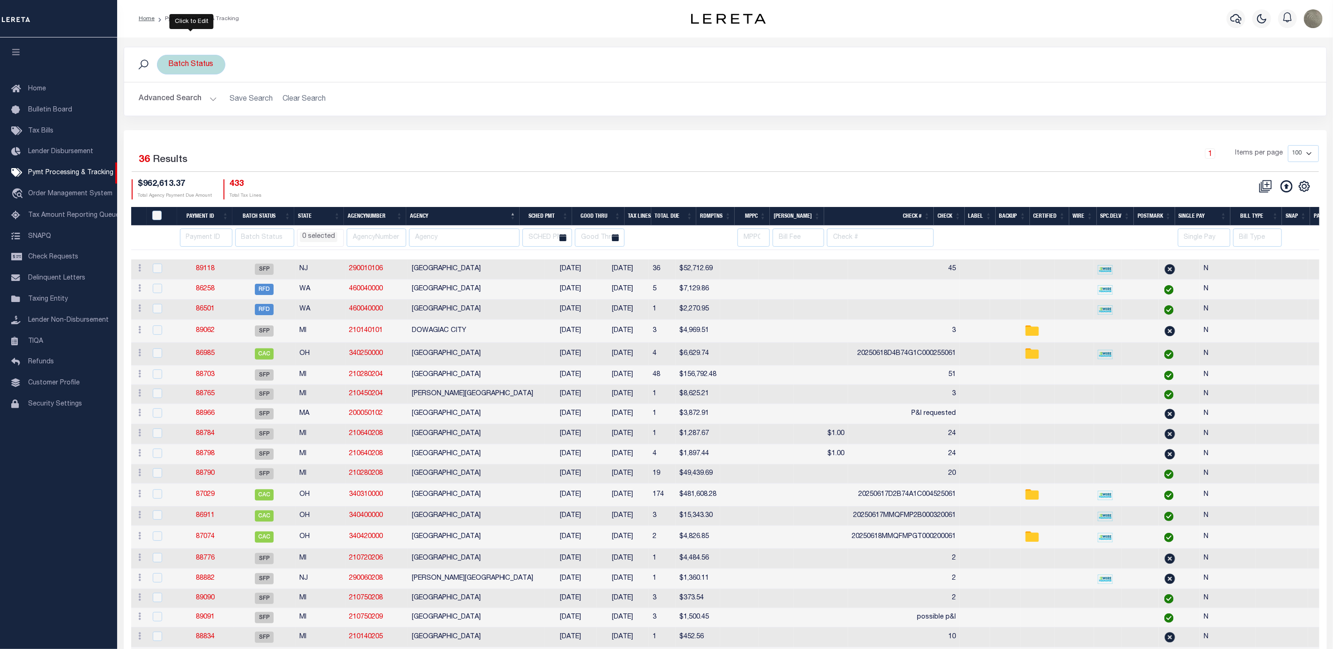
click at [171, 62] on div "Batch Status" at bounding box center [191, 65] width 68 height 20
click at [186, 90] on select "Is Contains" at bounding box center [238, 85] width 138 height 18
click at [193, 89] on select "Is Contains" at bounding box center [238, 85] width 138 height 18
click at [207, 113] on select "Awaiting Funds (AWF) Cleared and Complete (CAC) New Check Needed (NCN) Payment …" at bounding box center [238, 111] width 138 height 18
select select "RFP"
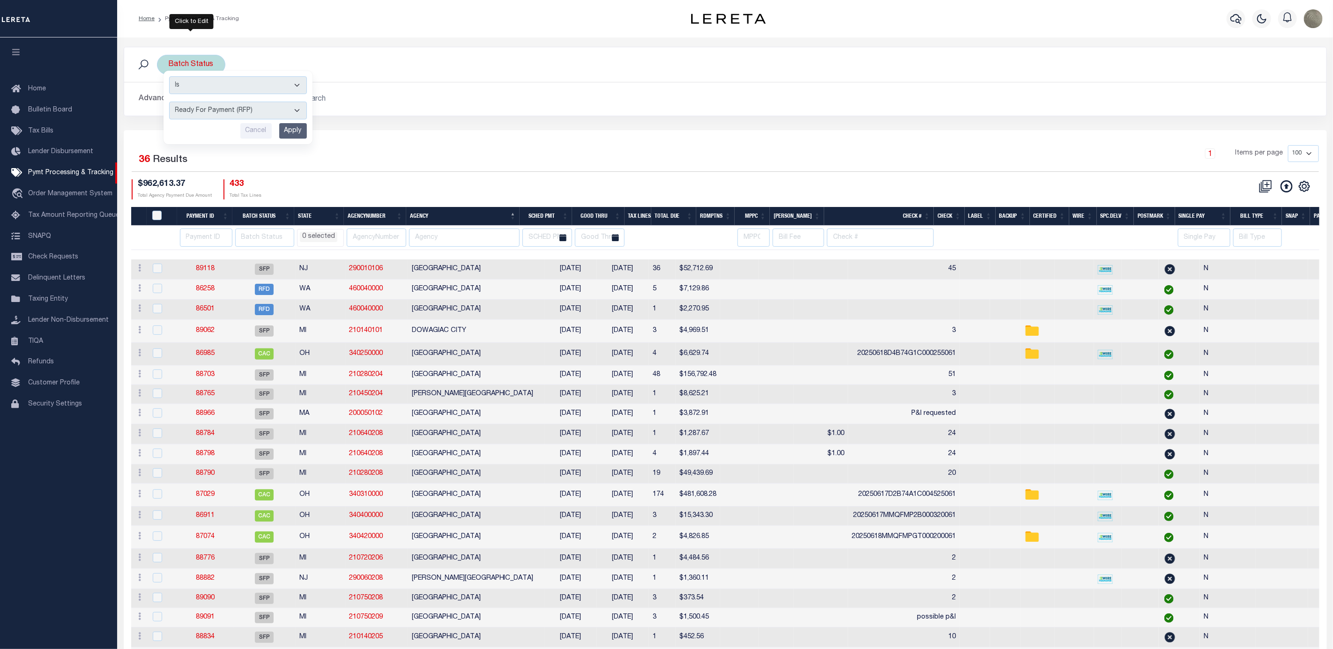
click at [169, 103] on select "Awaiting Funds (AWF) Cleared and Complete (CAC) New Check Needed (NCN) Payment …" at bounding box center [238, 111] width 138 height 18
click at [294, 136] on input "Apply" at bounding box center [293, 130] width 28 height 15
select select
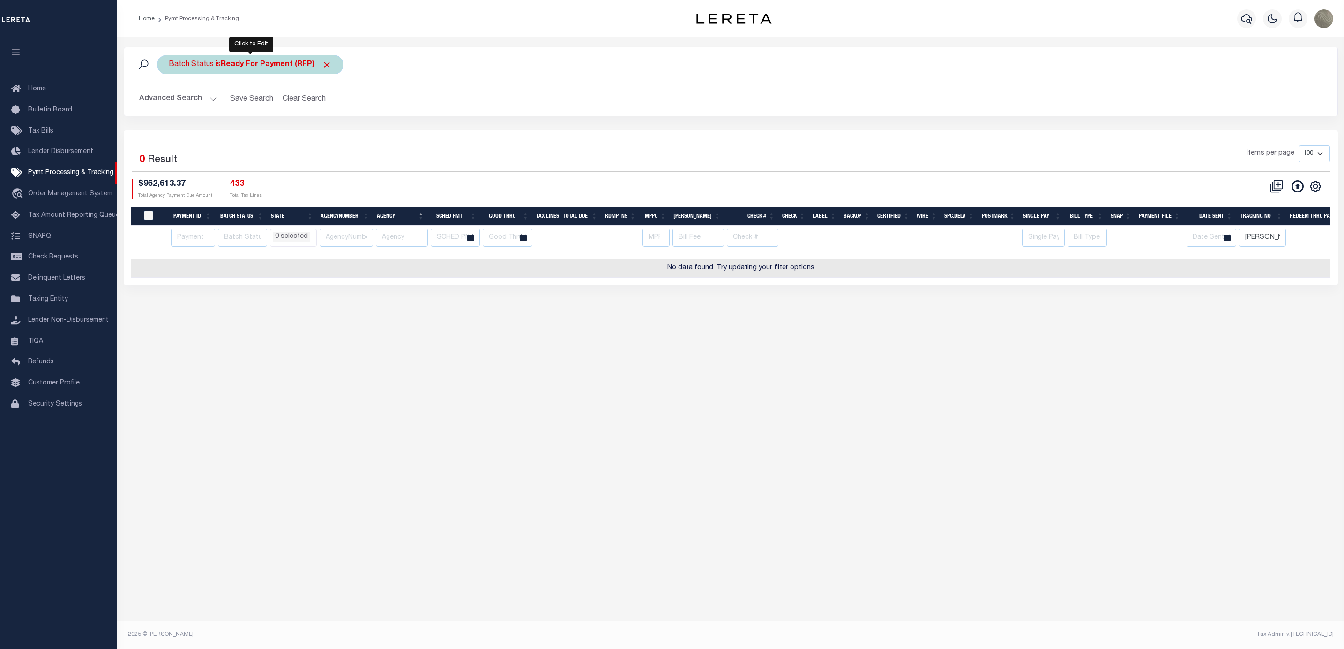
click at [265, 71] on div "Batch Status is Ready For Payment (RFP)" at bounding box center [250, 65] width 186 height 20
click at [240, 113] on select "Awaiting Funds (AWF) Cleared and Complete (CAC) New Check Needed (NCN) Payment …" at bounding box center [238, 111] width 138 height 18
select select "SFP"
click at [169, 103] on select "Awaiting Funds (AWF) Cleared and Complete (CAC) New Check Needed (NCN) Payment …" at bounding box center [238, 111] width 138 height 18
click at [291, 133] on input "Apply" at bounding box center [293, 130] width 28 height 15
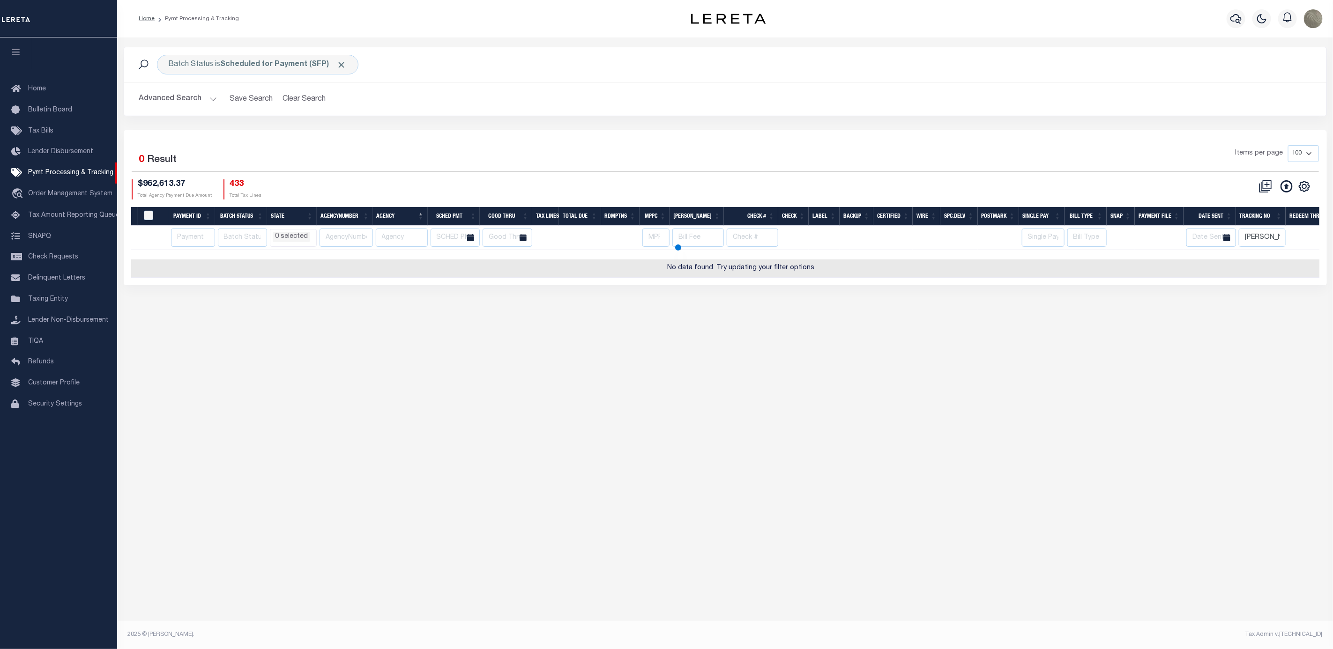
select select
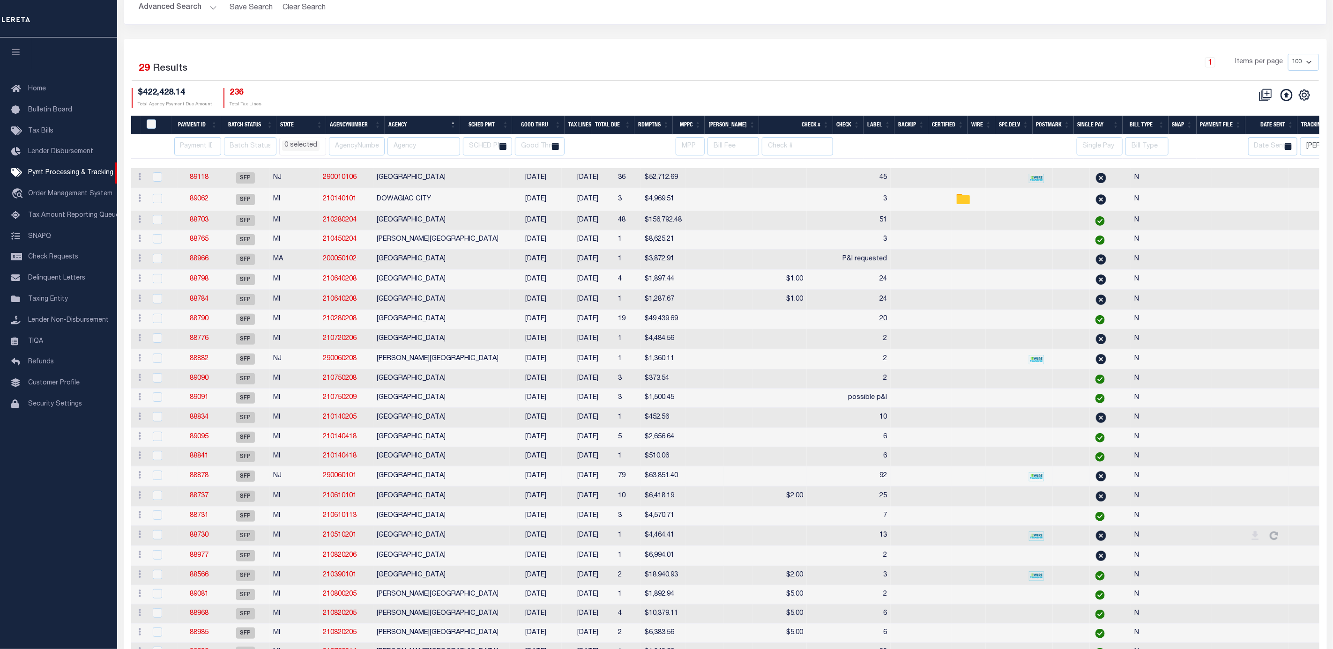
select select
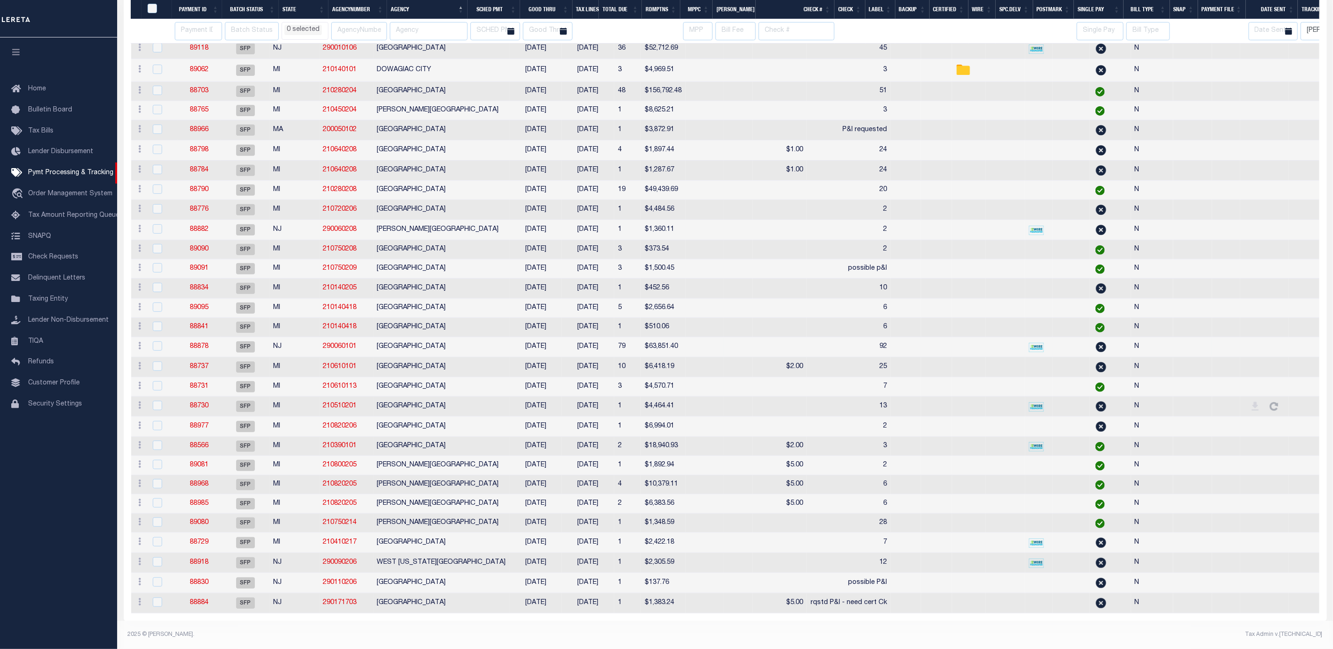
select select
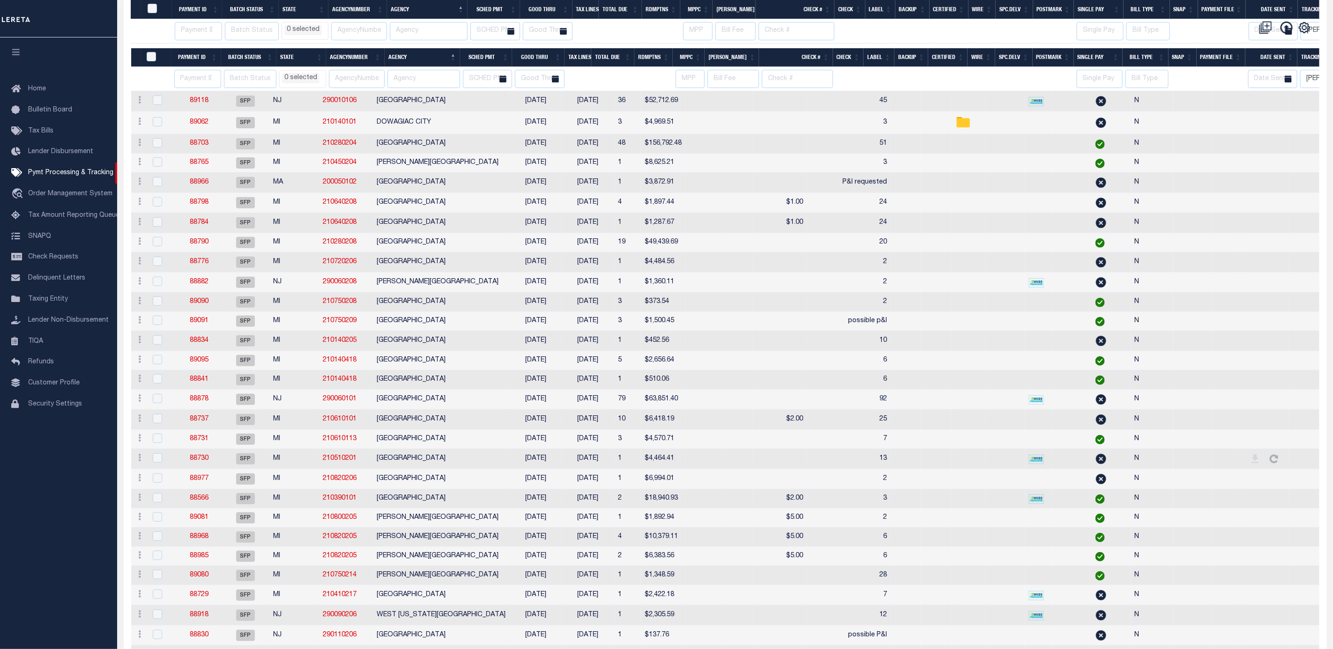
select select
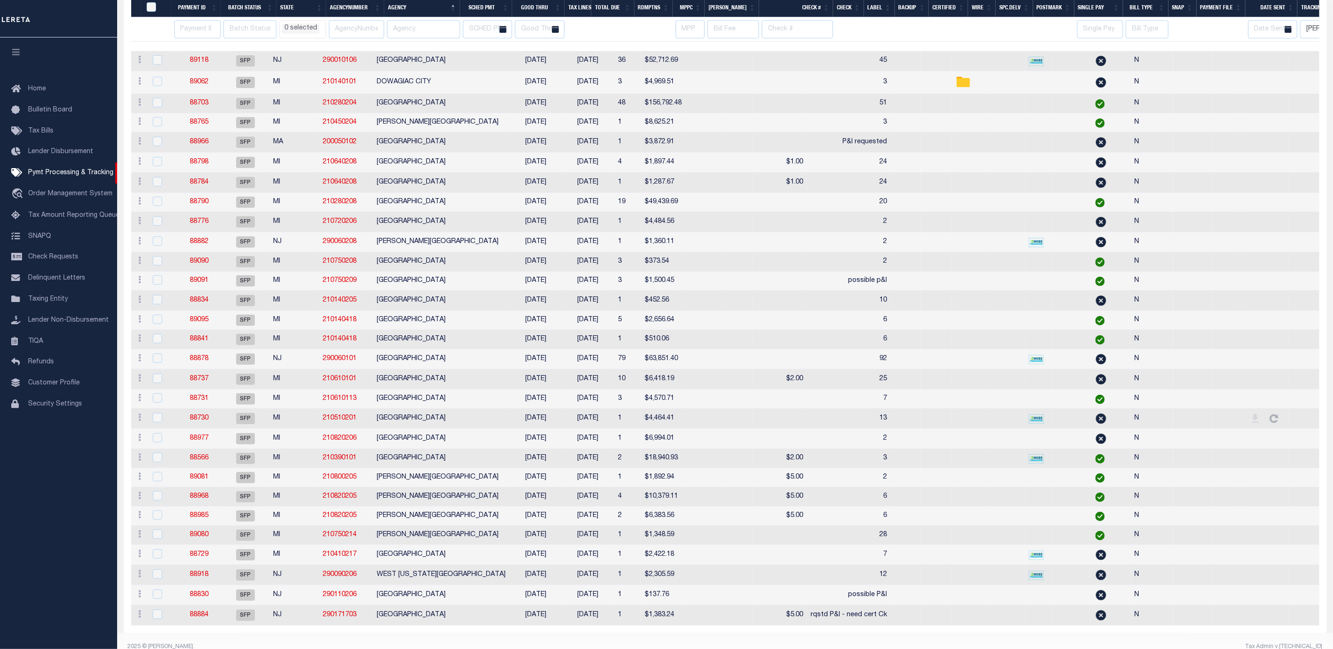
scroll to position [232, 0]
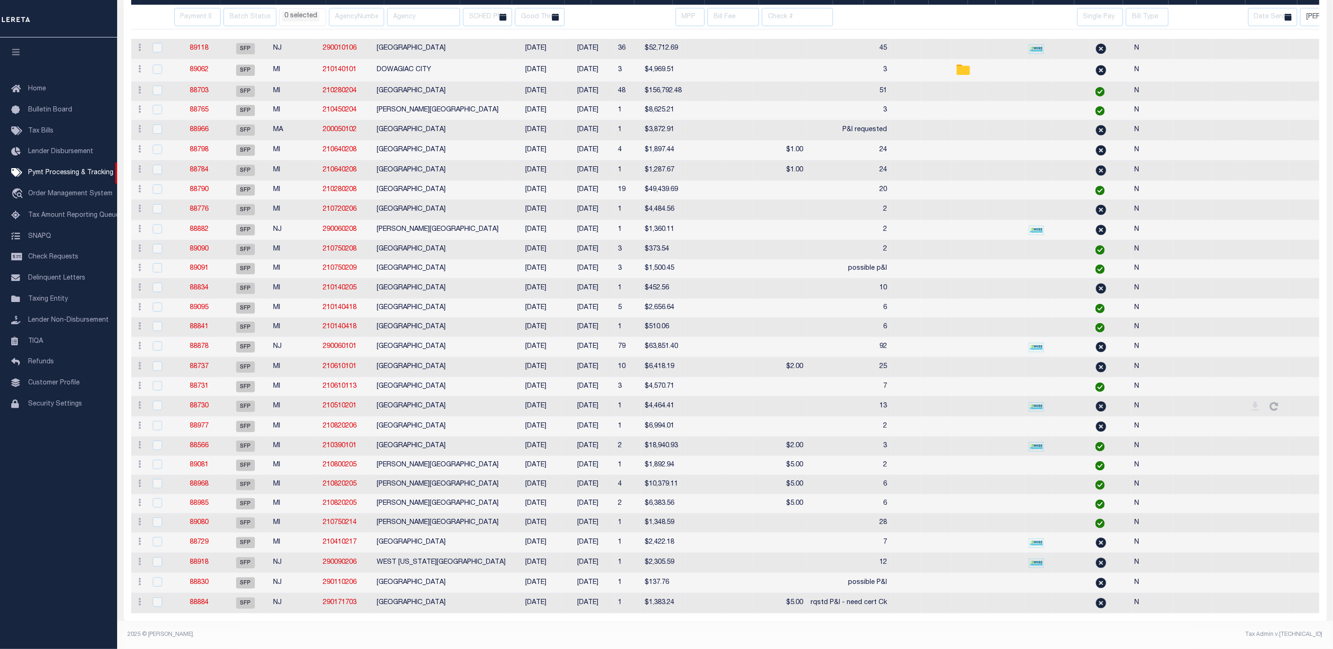
select select
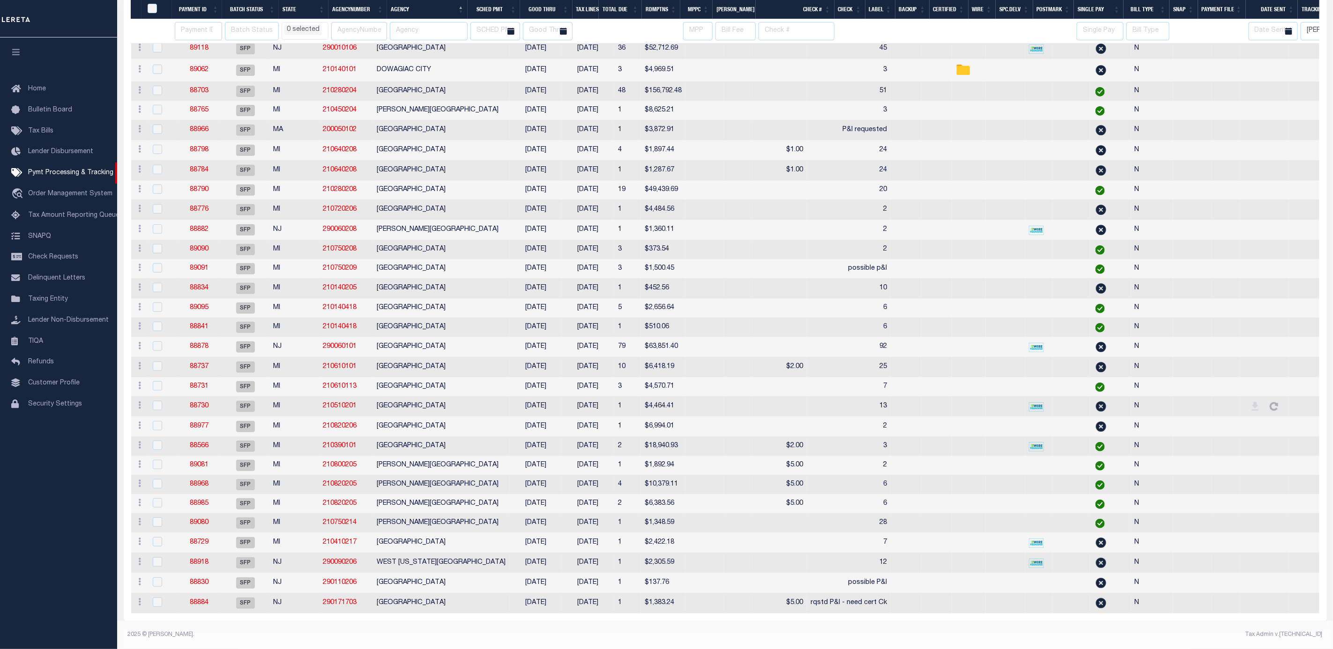
select select
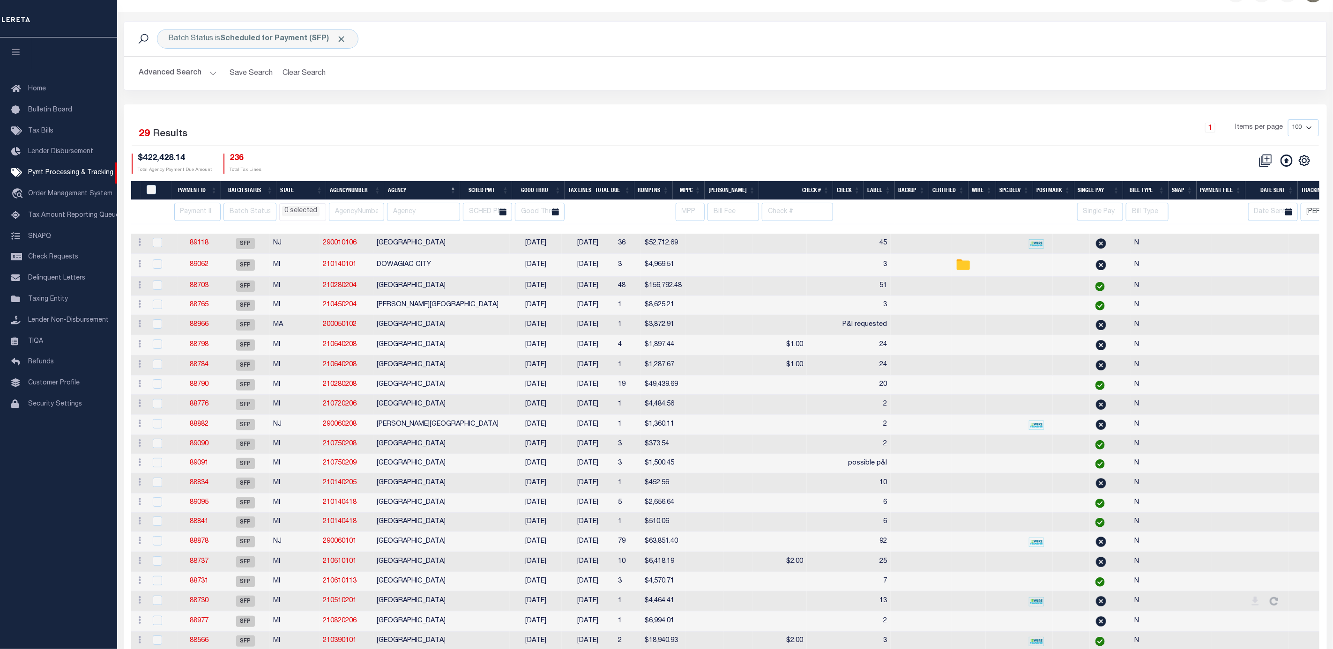
scroll to position [0, 0]
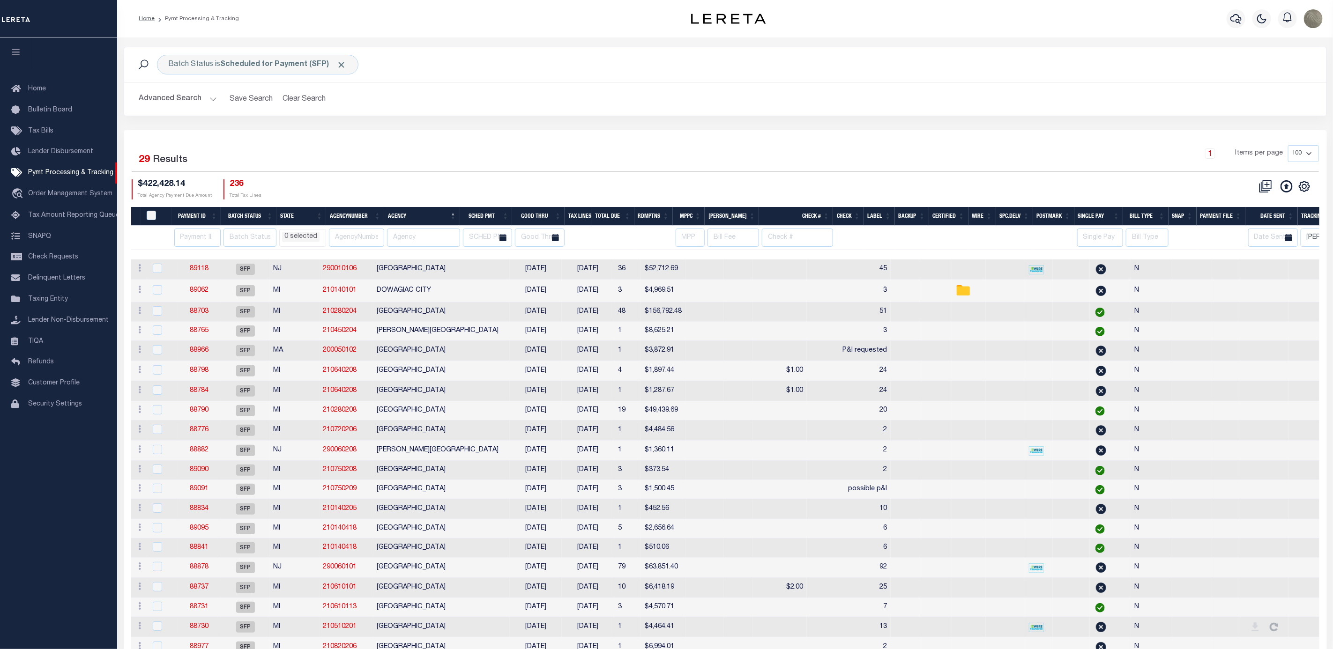
click at [443, 156] on div "1 Items per page 100 200 500 1000" at bounding box center [875, 157] width 887 height 24
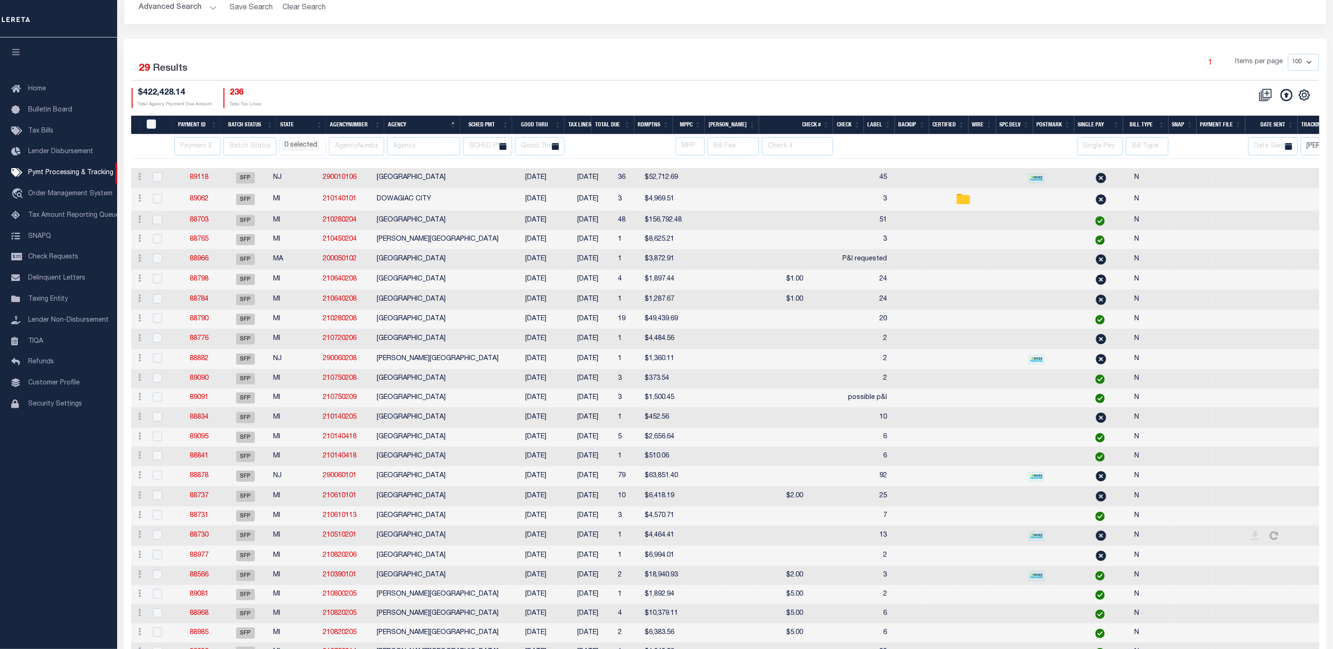
select select
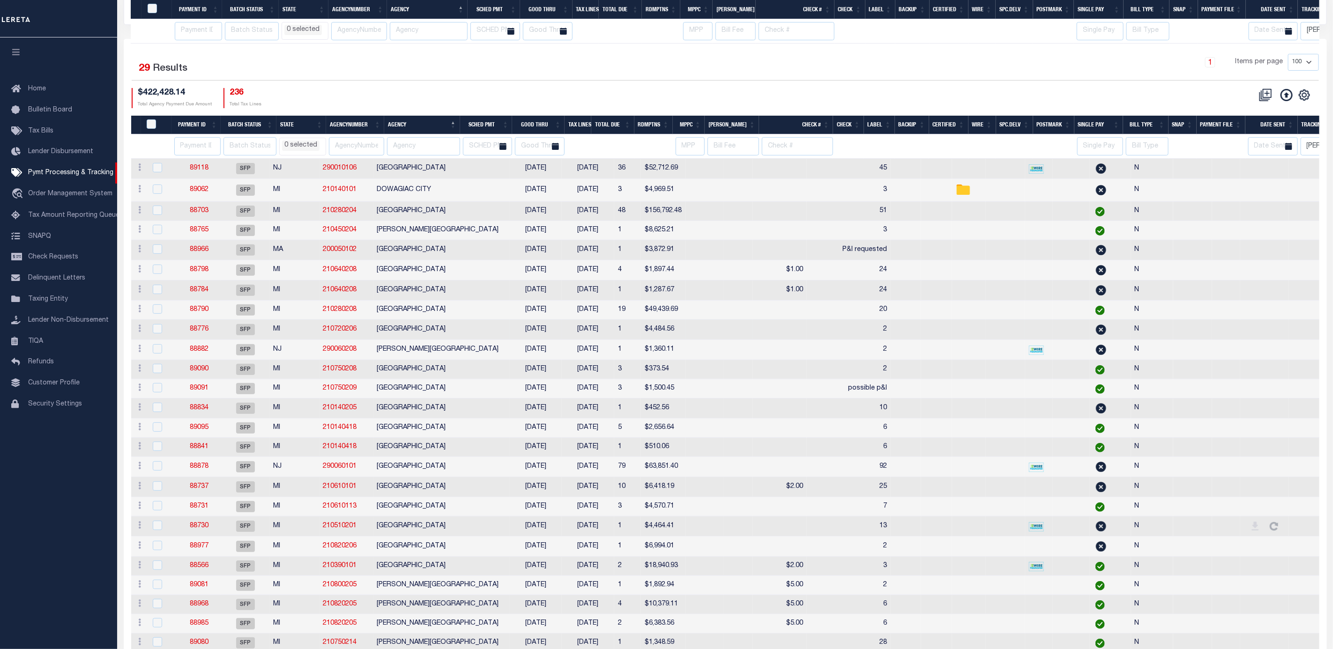
scroll to position [232, 0]
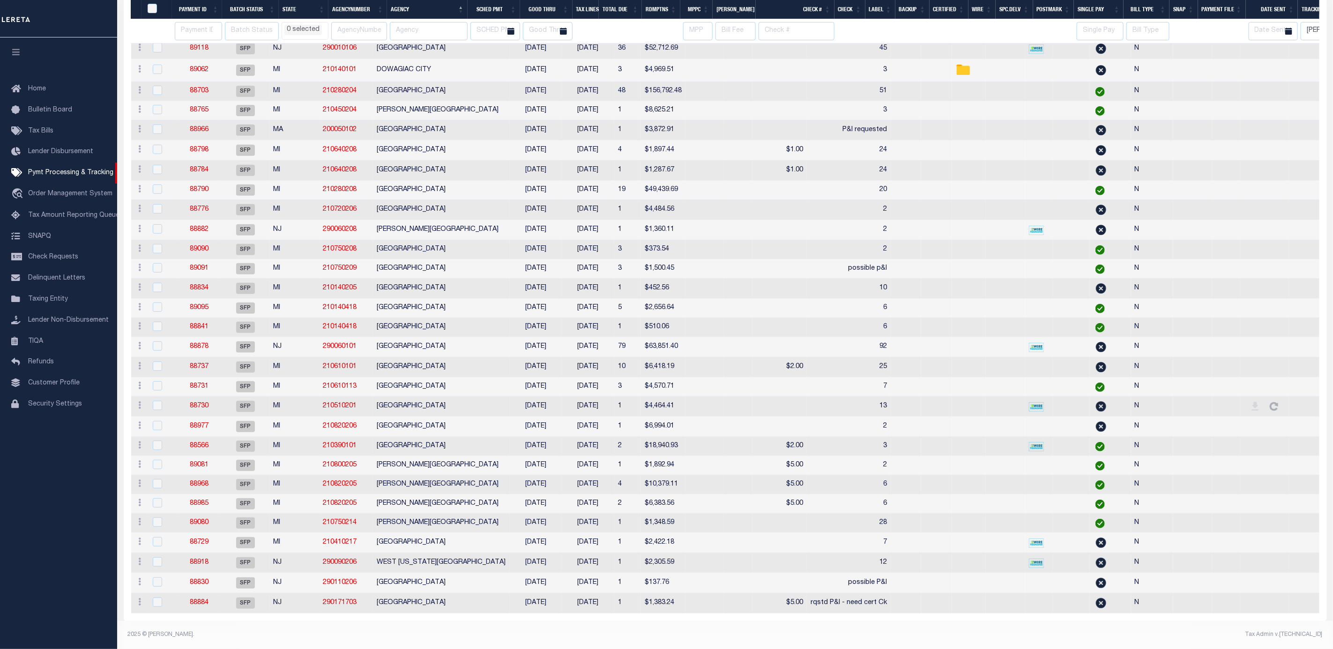
select select
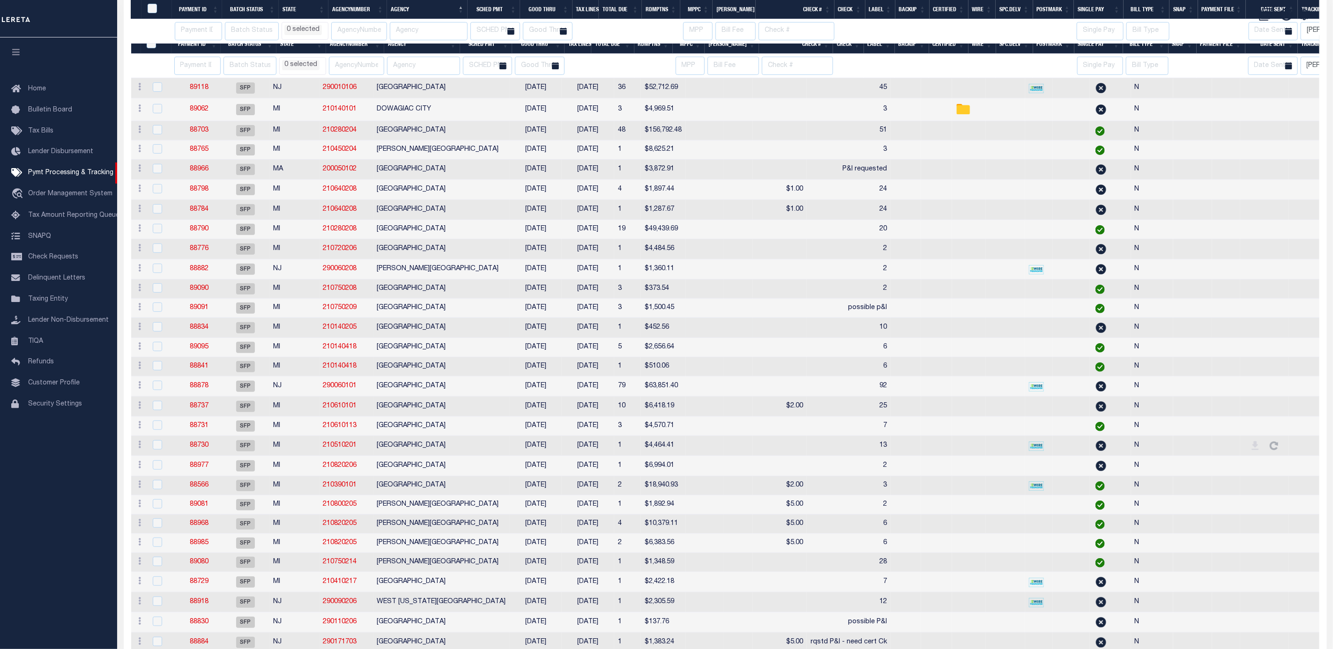
select select
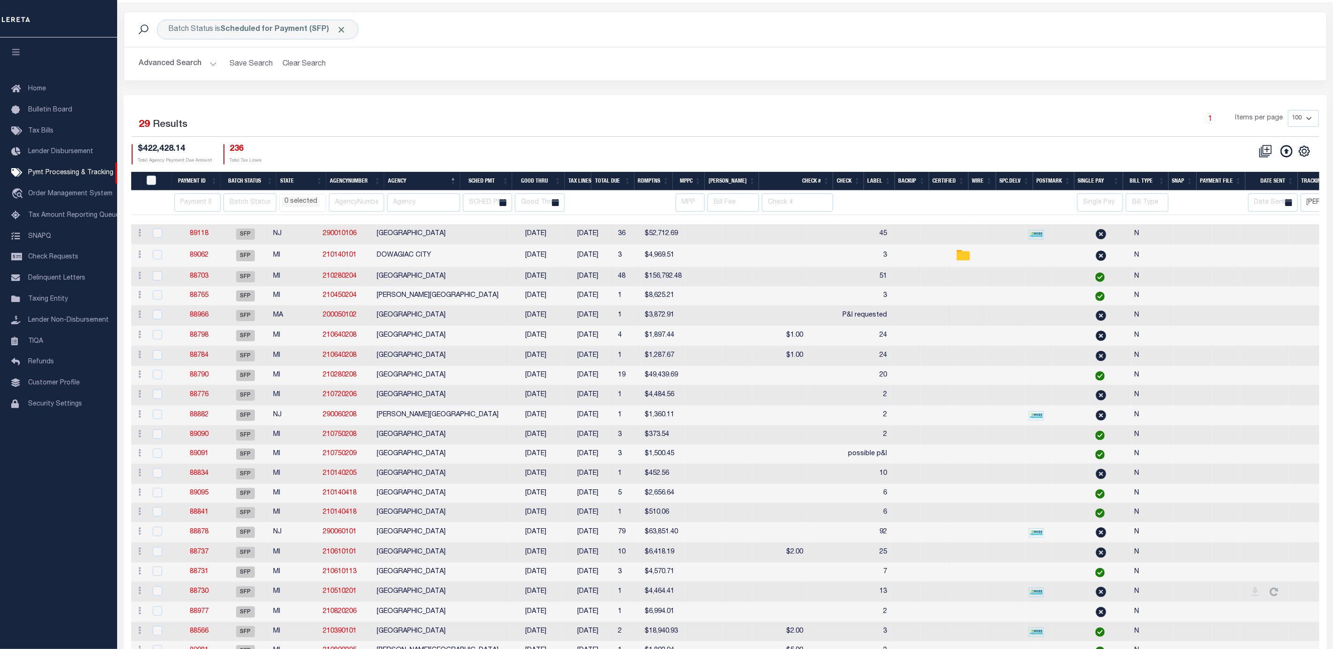
scroll to position [22, 0]
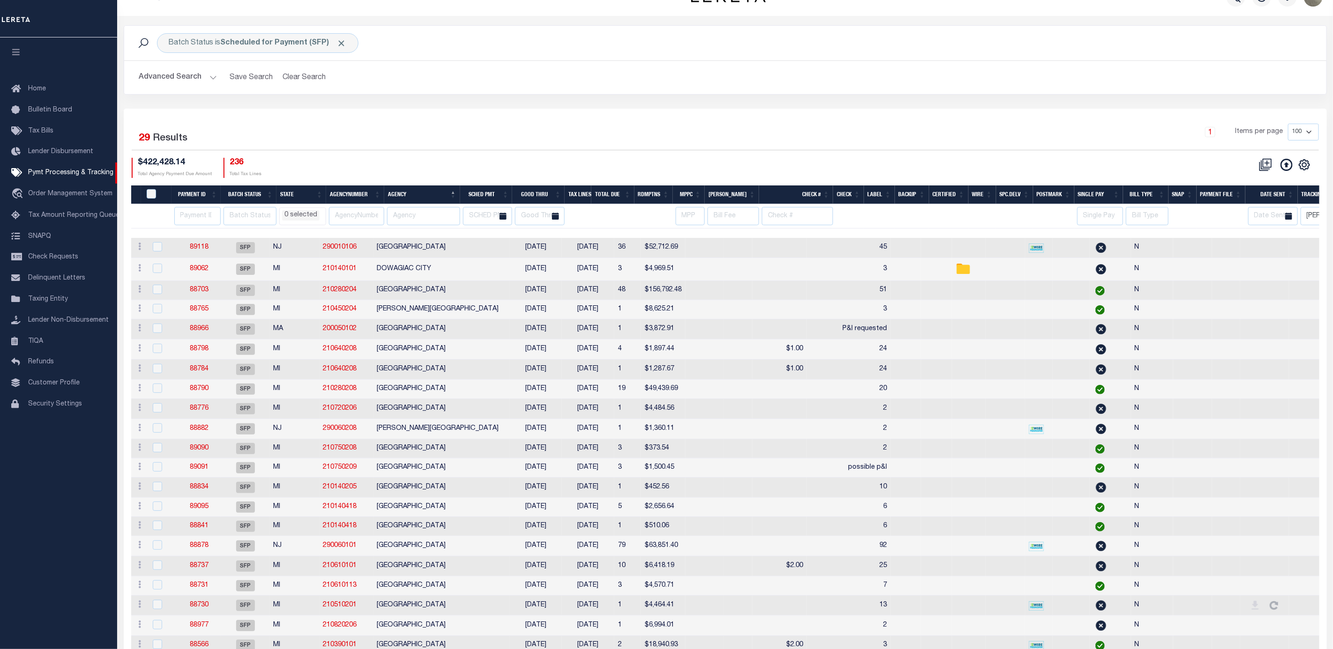
click at [904, 125] on div "1 Items per page 100 200 500 1000" at bounding box center [875, 136] width 887 height 24
click at [656, 137] on div "1 Items per page 100 200 500 1000" at bounding box center [875, 136] width 887 height 24
click at [626, 104] on div "Batch Status is Scheduled for Payment (SFP) Search Advanced Search Save Search …" at bounding box center [725, 66] width 1217 height 83
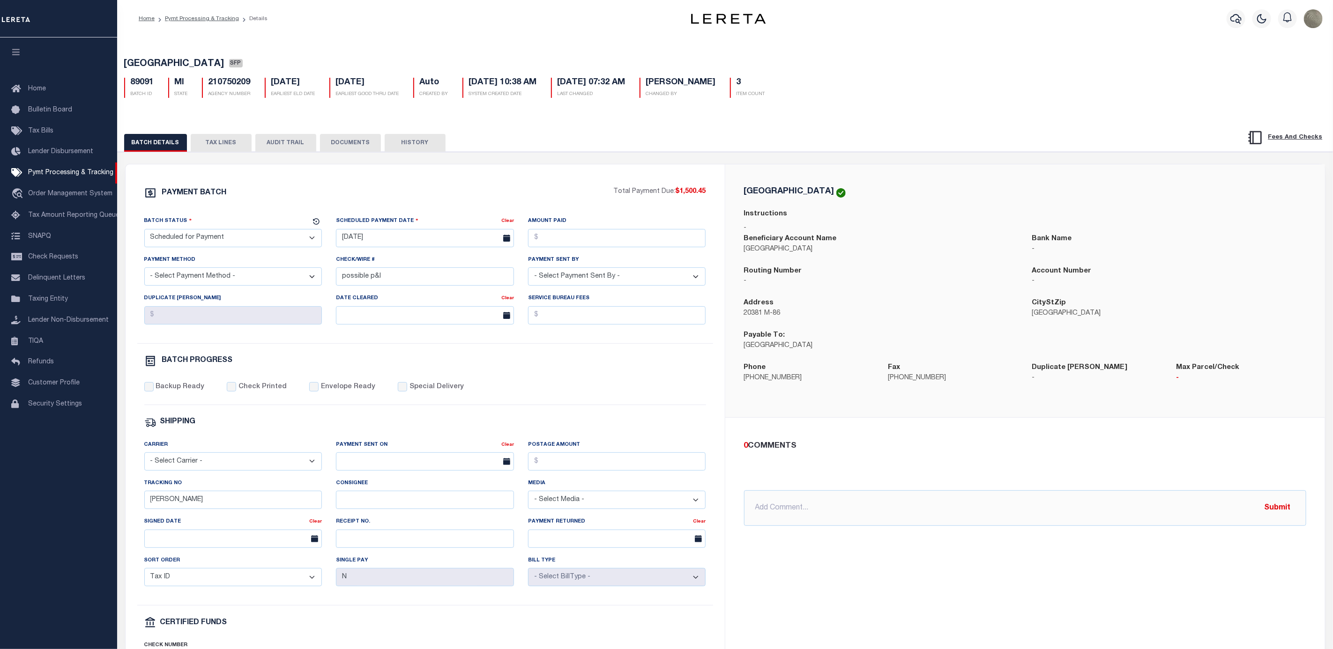
click at [719, 161] on div "PAYMENT BATCH Total Payment Due: $1,500.45 Batch Status" at bounding box center [725, 455] width 1225 height 606
click at [229, 148] on button "TAX LINES" at bounding box center [221, 143] width 61 height 18
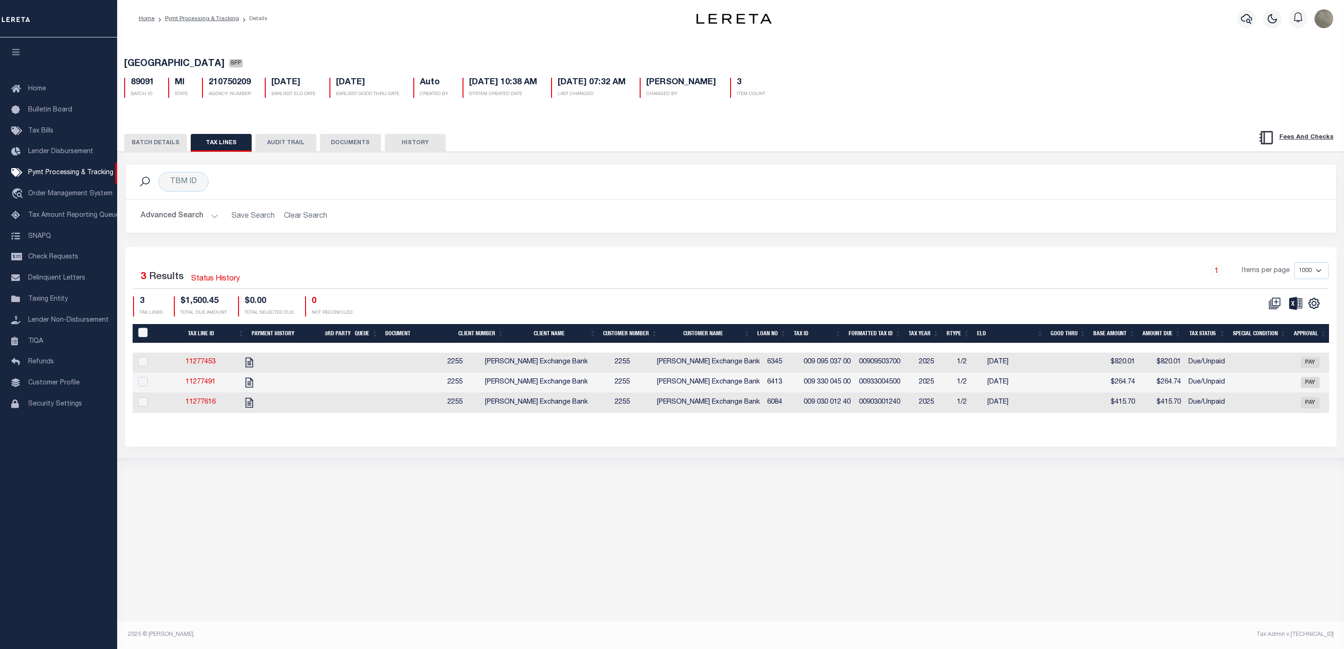
click at [164, 145] on button "BATCH DETAILS" at bounding box center [155, 143] width 63 height 18
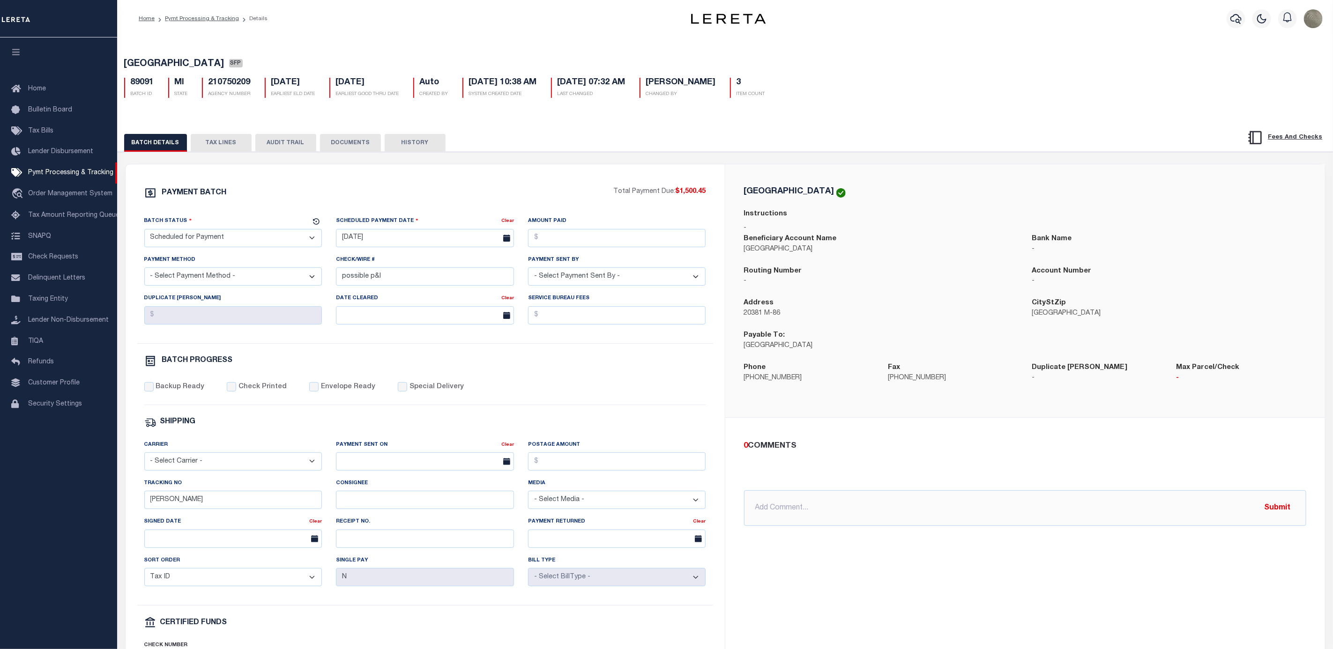
click at [196, 239] on select "- Select Status - Scheduled for Payment Ready For Payment Payment Sent Cleared …" at bounding box center [233, 238] width 178 height 18
select select "RFP"
click at [144, 231] on select "- Select Status - Scheduled for Payment Ready For Payment Payment Sent Cleared …" at bounding box center [233, 238] width 178 height 18
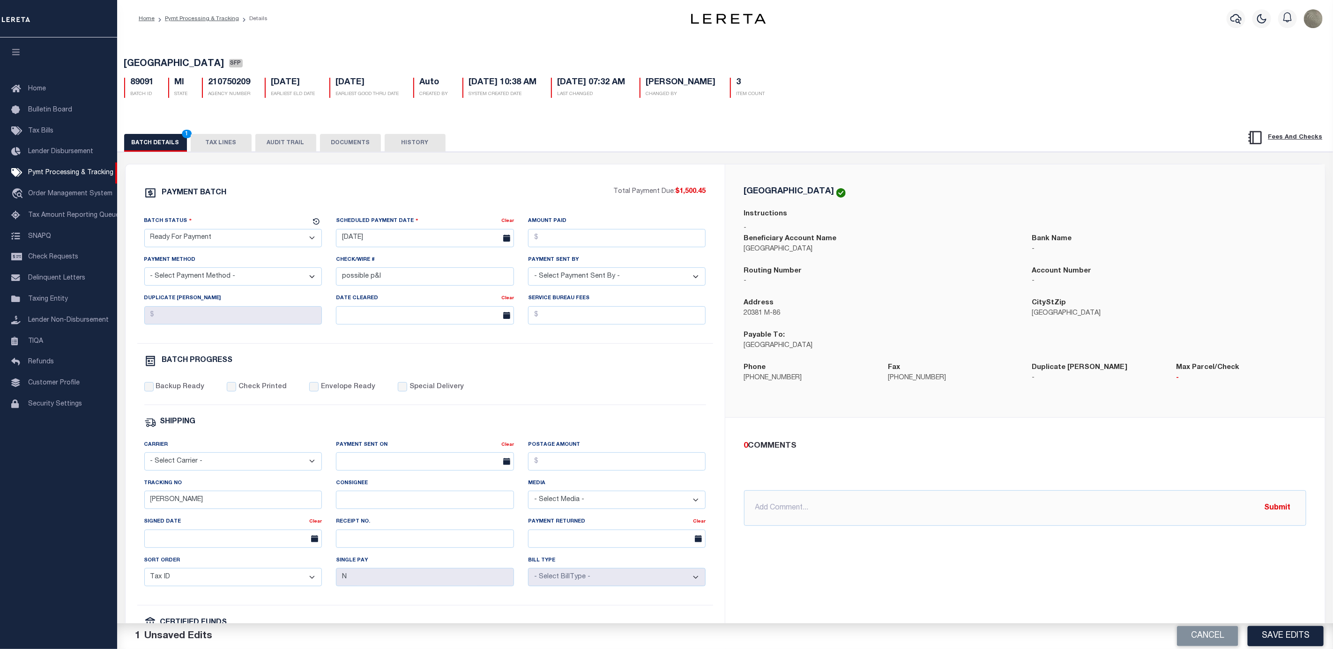
click at [231, 274] on select "- Select Payment Method - ACH Certified Check Check Direct Deposit Wire Transfer" at bounding box center [233, 277] width 178 height 18
select select "CHK"
click at [144, 271] on select "- Select Payment Method - ACH Certified Check Check Direct Deposit Wire Transfer" at bounding box center [233, 277] width 178 height 18
click at [396, 243] on input "[DATE]" at bounding box center [425, 238] width 178 height 18
click at [366, 313] on span "8" at bounding box center [367, 312] width 18 height 18
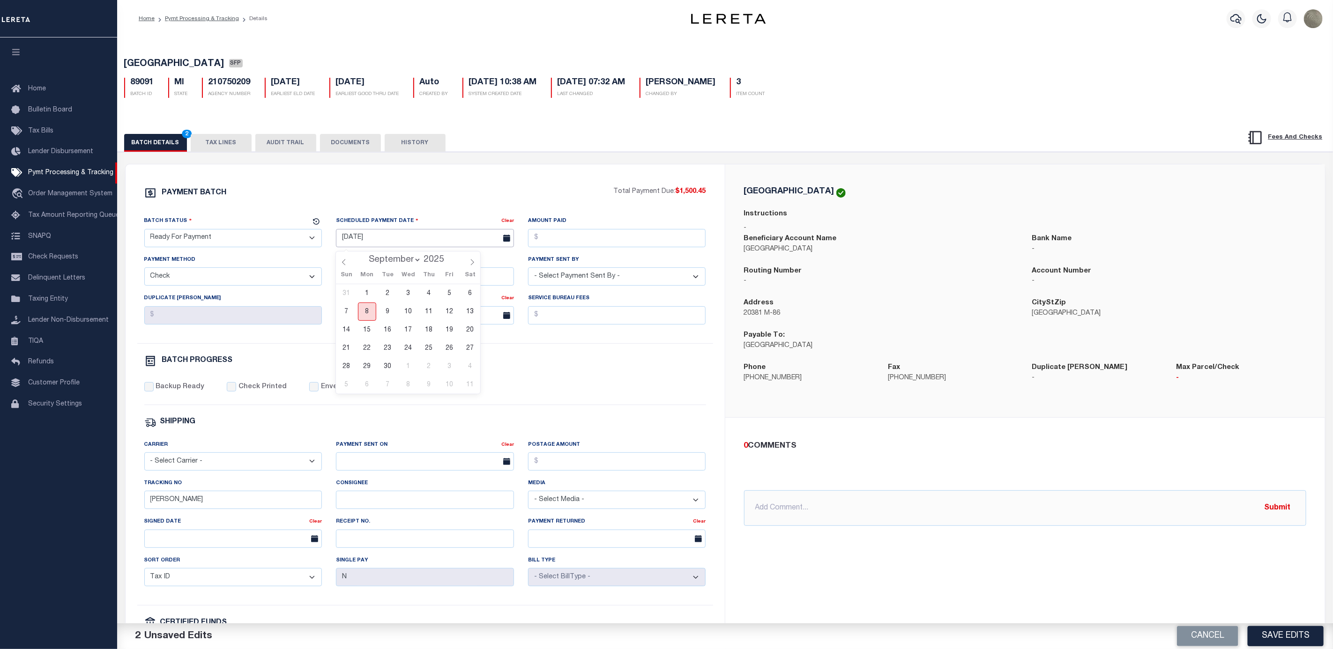
type input "[DATE]"
click at [398, 277] on input "possible p&I" at bounding box center [425, 277] width 178 height 18
click at [470, 201] on div "PAYMENT BATCH" at bounding box center [379, 196] width 470 height 18
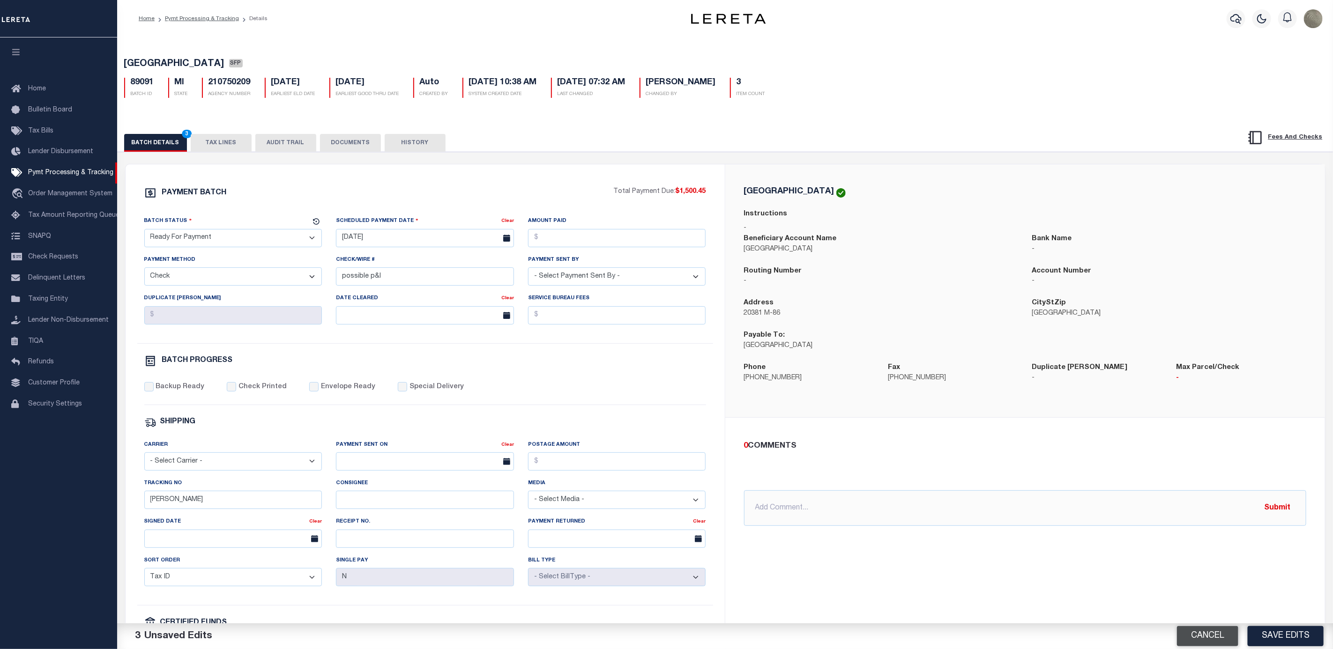
click at [1205, 638] on button "Cancel" at bounding box center [1207, 636] width 61 height 20
select select "SFP"
type input "[DATE]"
select select
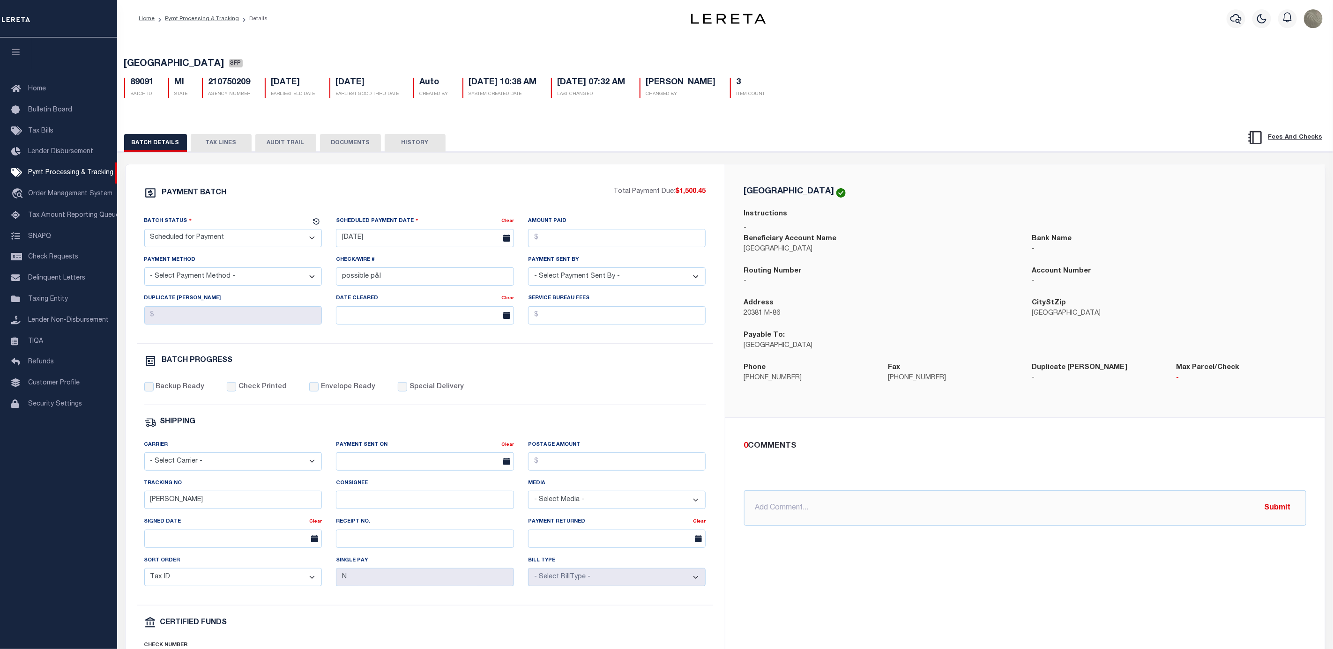
click at [223, 138] on button "TAX LINES" at bounding box center [221, 143] width 61 height 18
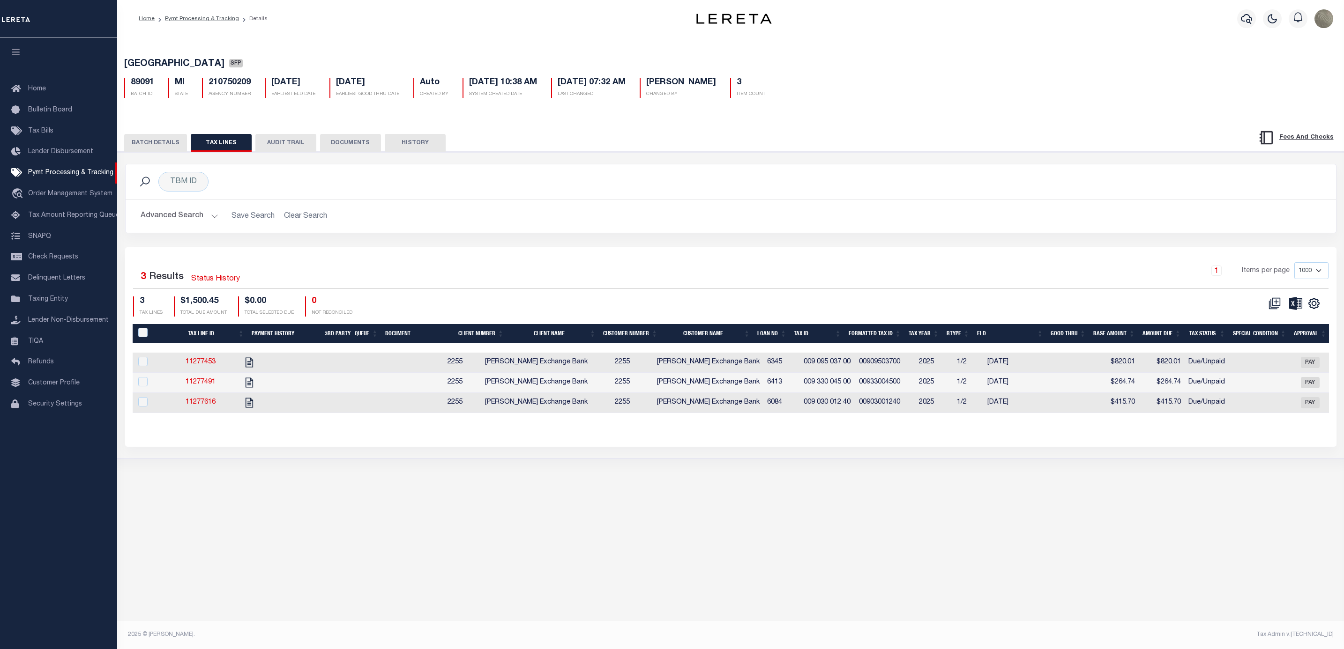
click at [541, 271] on div "1 Items per page 1000 2500 5000 10000" at bounding box center [881, 274] width 893 height 24
click at [155, 138] on button "BATCH DETAILS" at bounding box center [155, 143] width 63 height 18
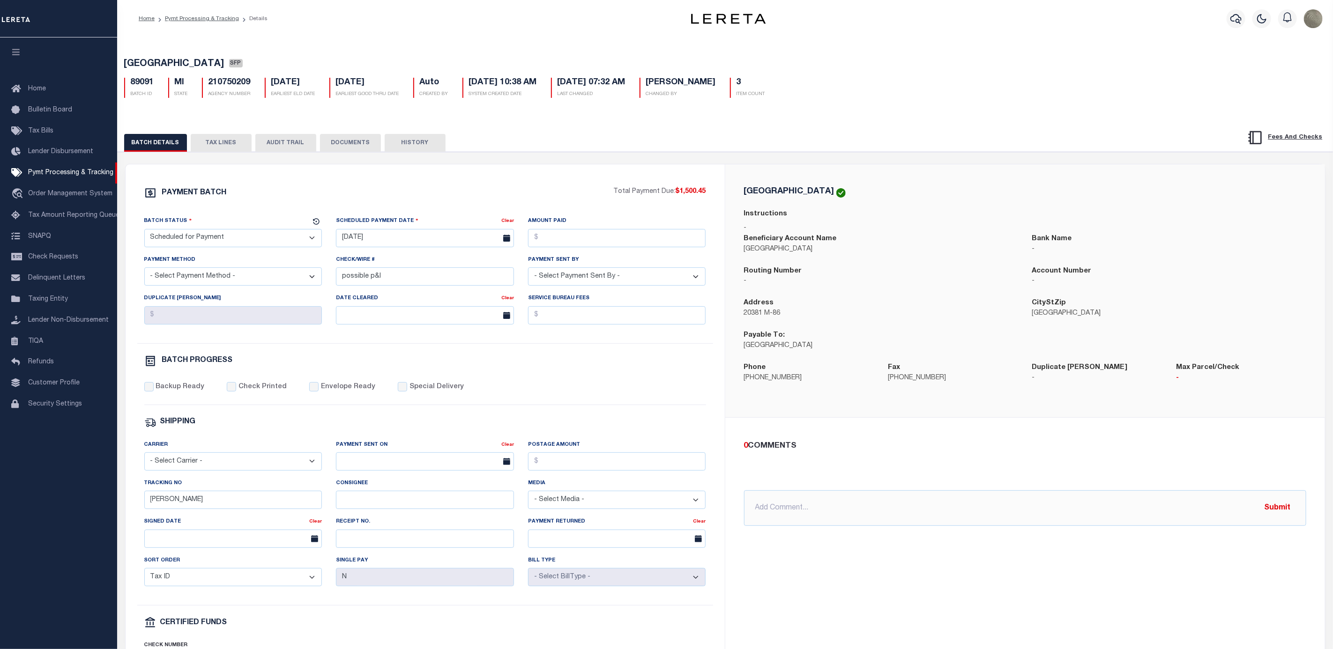
click at [650, 170] on div "PAYMENT BATCH Total Payment Due: $1,500.45 Batch Status" at bounding box center [425, 438] width 599 height 548
drag, startPoint x: 607, startPoint y: 24, endPoint x: 615, endPoint y: 58, distance: 34.6
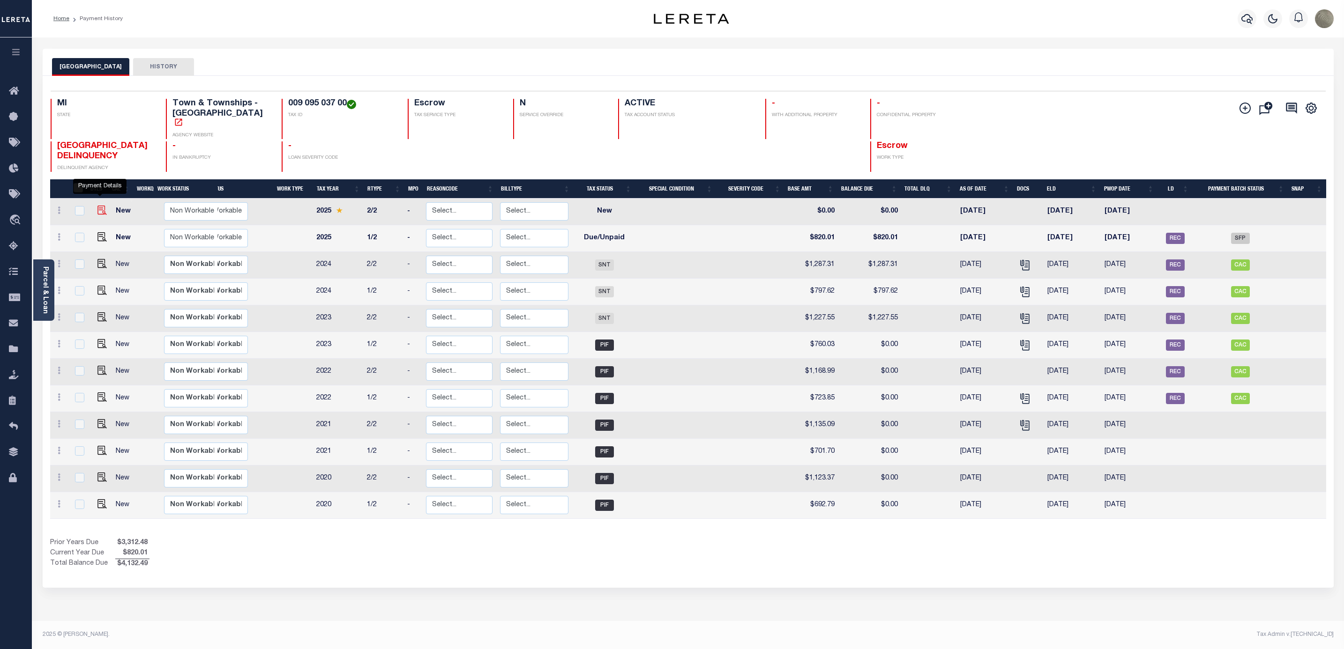
click at [99, 206] on img "" at bounding box center [101, 210] width 9 height 9
checkbox input "true"
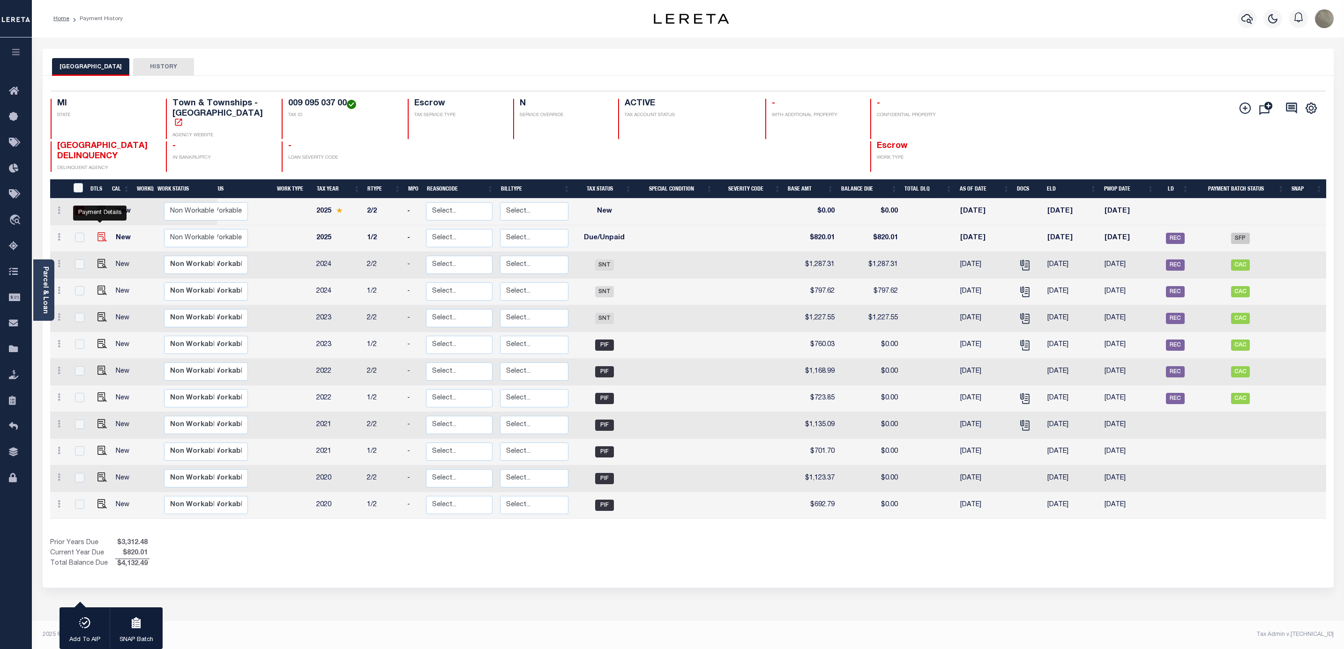
click at [101, 232] on img "" at bounding box center [101, 236] width 9 height 9
checkbox input "true"
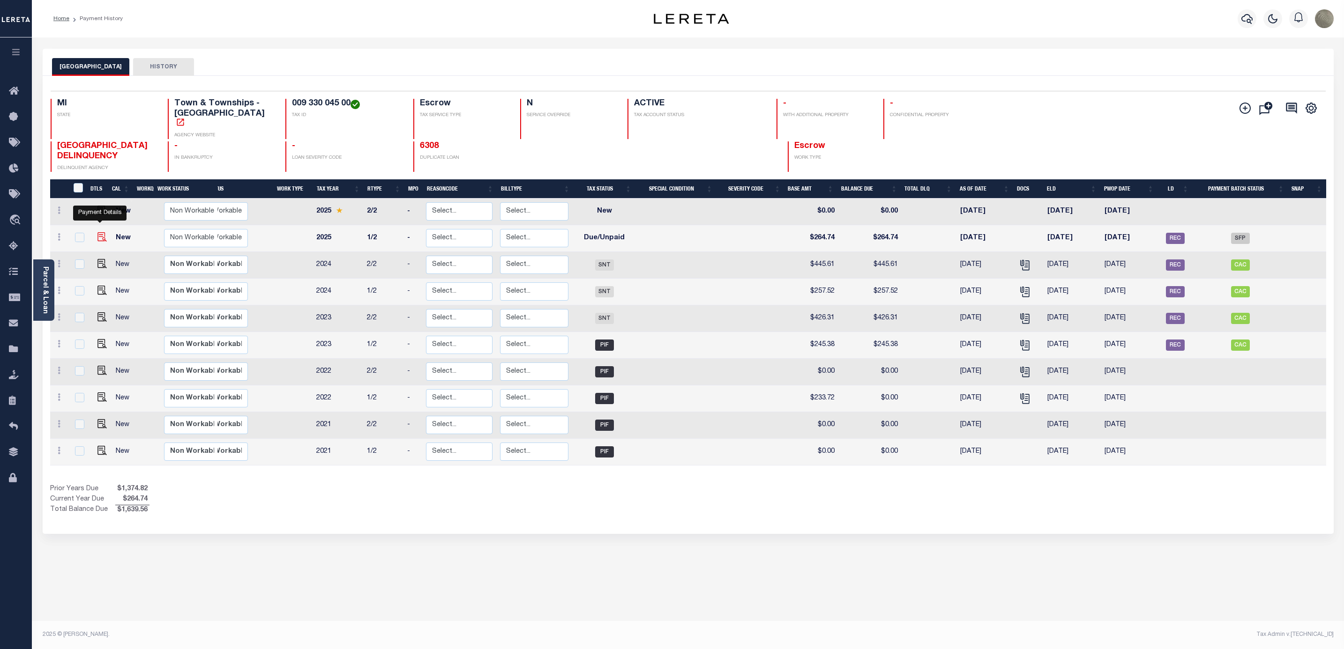
click at [100, 232] on img "" at bounding box center [101, 236] width 9 height 9
checkbox input "true"
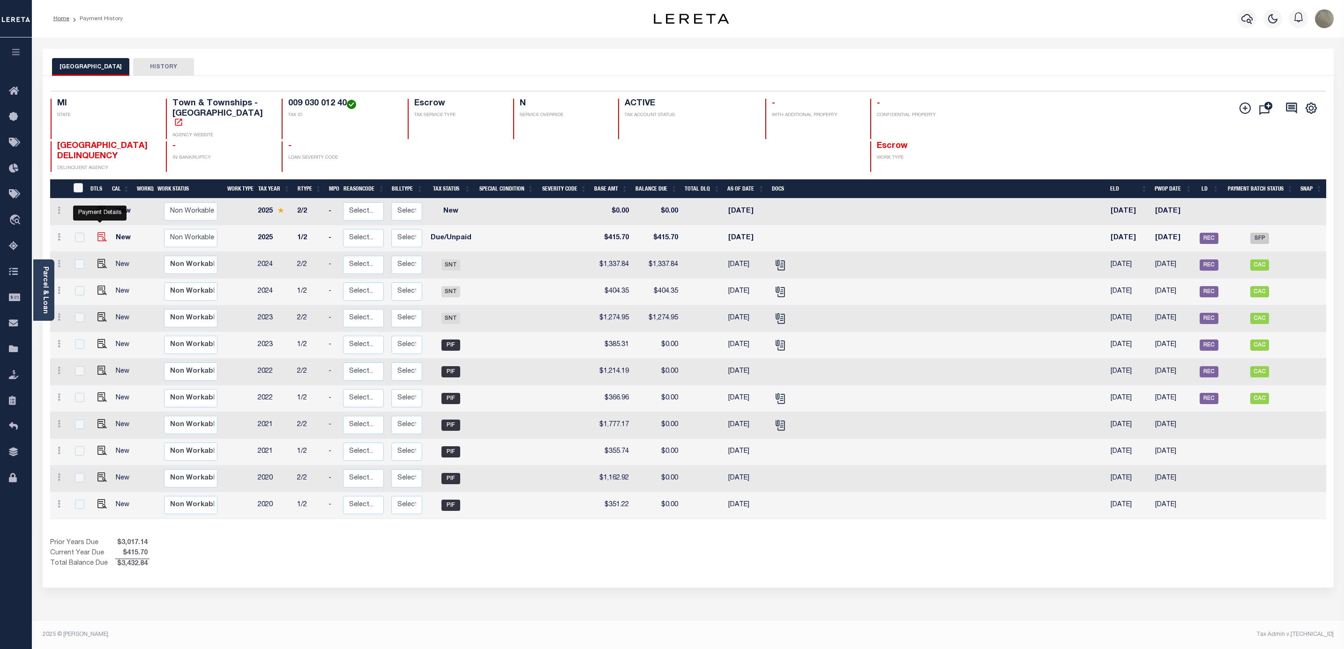
click at [97, 232] on img "" at bounding box center [101, 236] width 9 height 9
checkbox input "true"
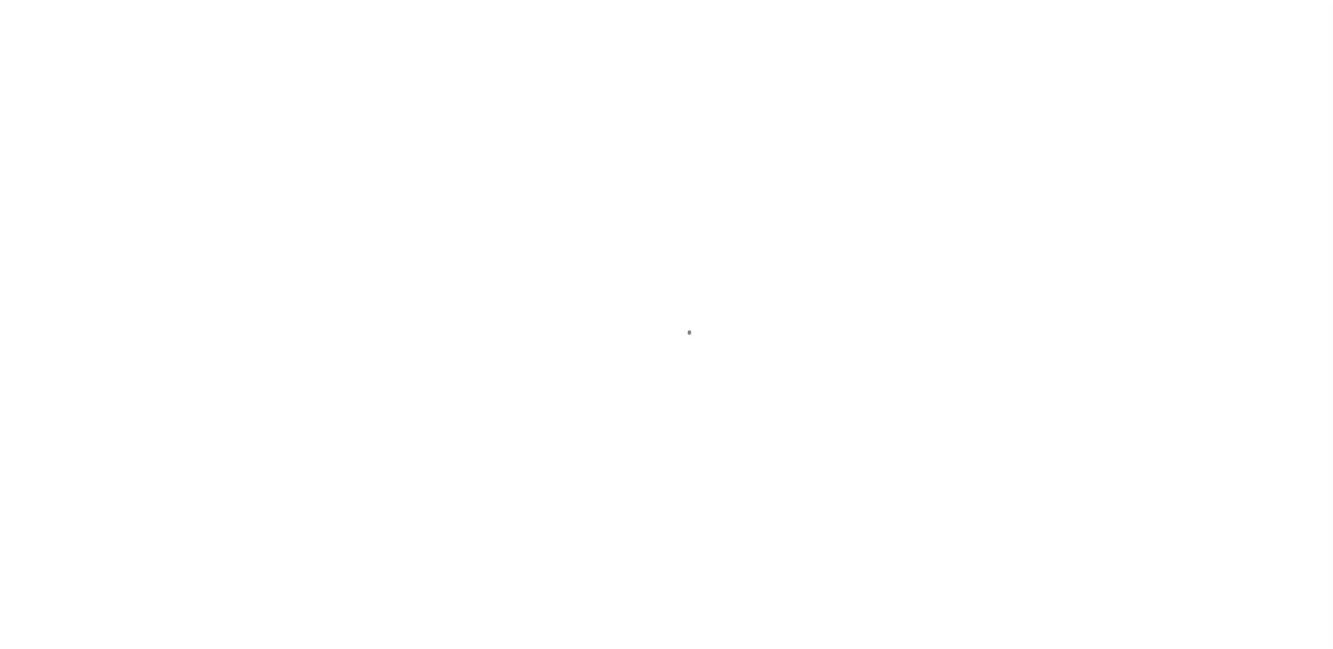
select select "NW2"
select select "DUE"
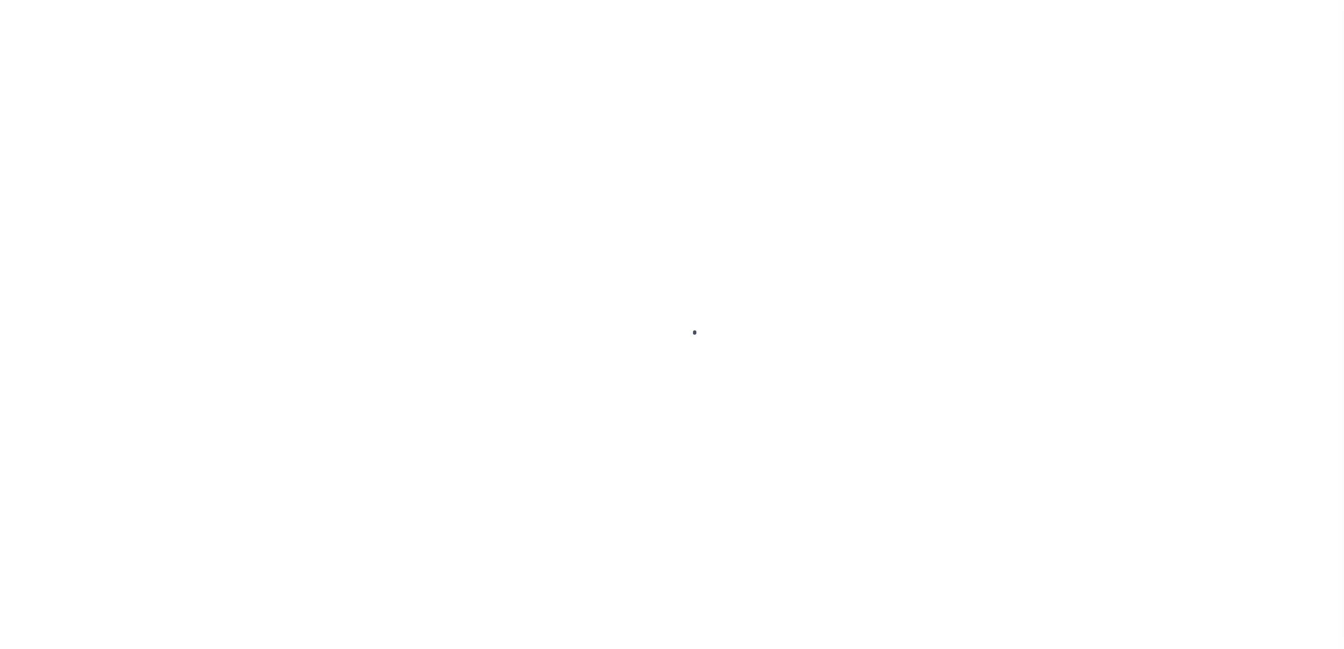
select select
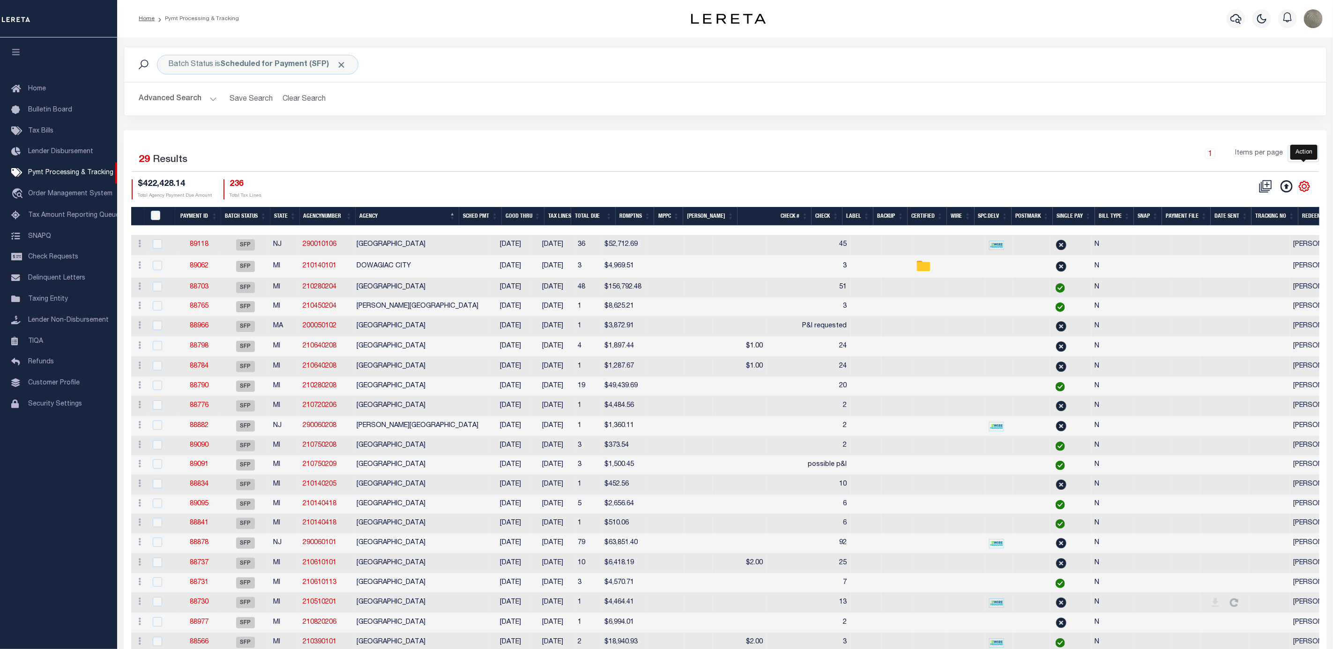
click at [1305, 187] on icon "" at bounding box center [1304, 186] width 12 height 12
click at [1248, 255] on span "Show Filter" at bounding box center [1247, 256] width 35 height 7
select select
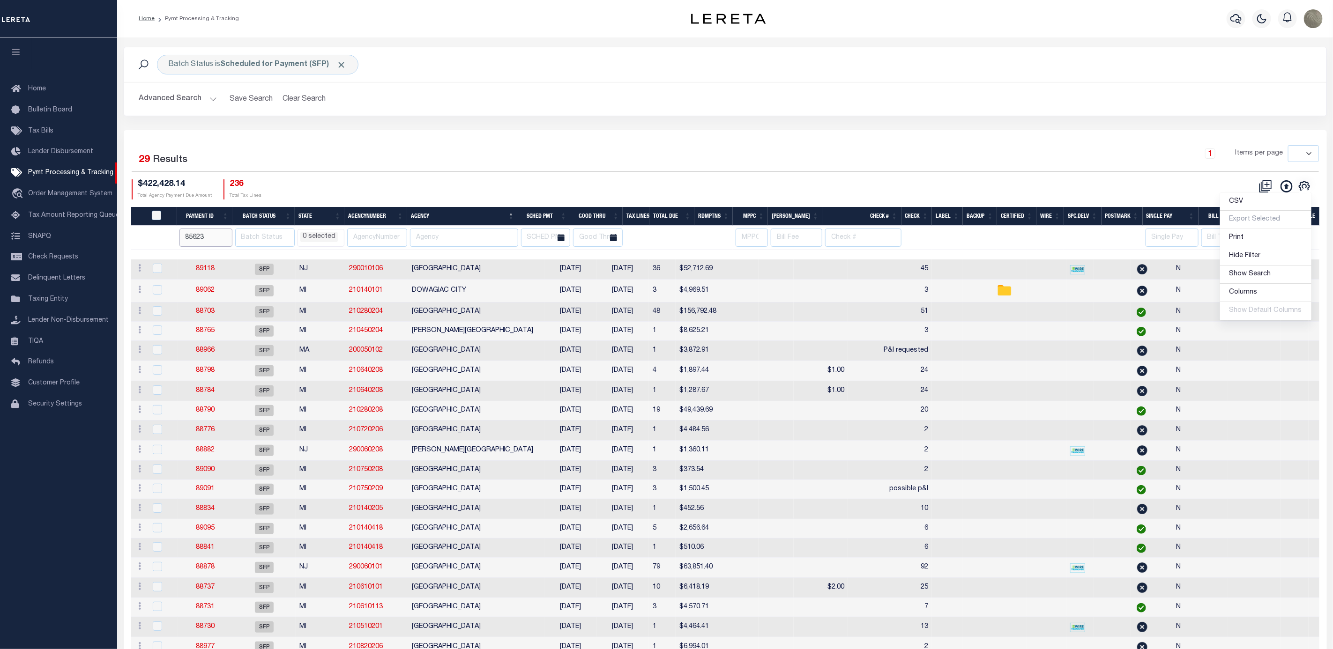
click at [197, 237] on input "85623" at bounding box center [205, 238] width 53 height 18
click at [872, 138] on div "Selected 29 Results 1 Items per page 100 200 500 1000 $422,428.14" at bounding box center [725, 486] width 1203 height 712
click at [899, 96] on h2 "Advanced Search Save Search Clear Search PayeeSearchTable_dynamictable_____Defa…" at bounding box center [725, 99] width 1187 height 18
drag, startPoint x: 571, startPoint y: 114, endPoint x: 589, endPoint y: 123, distance: 20.1
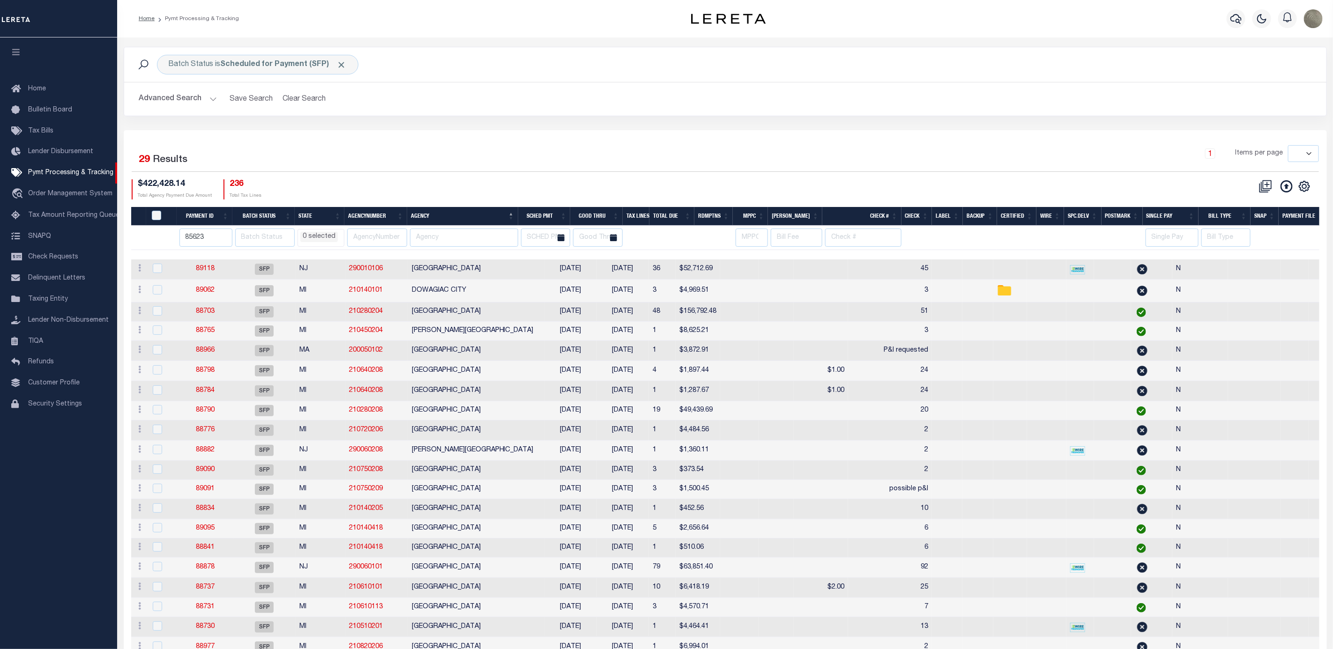
click at [571, 114] on div "Advanced Search Save Search Clear Search PayeeSearchTable_dynamictable_____Defa…" at bounding box center [725, 98] width 1202 height 33
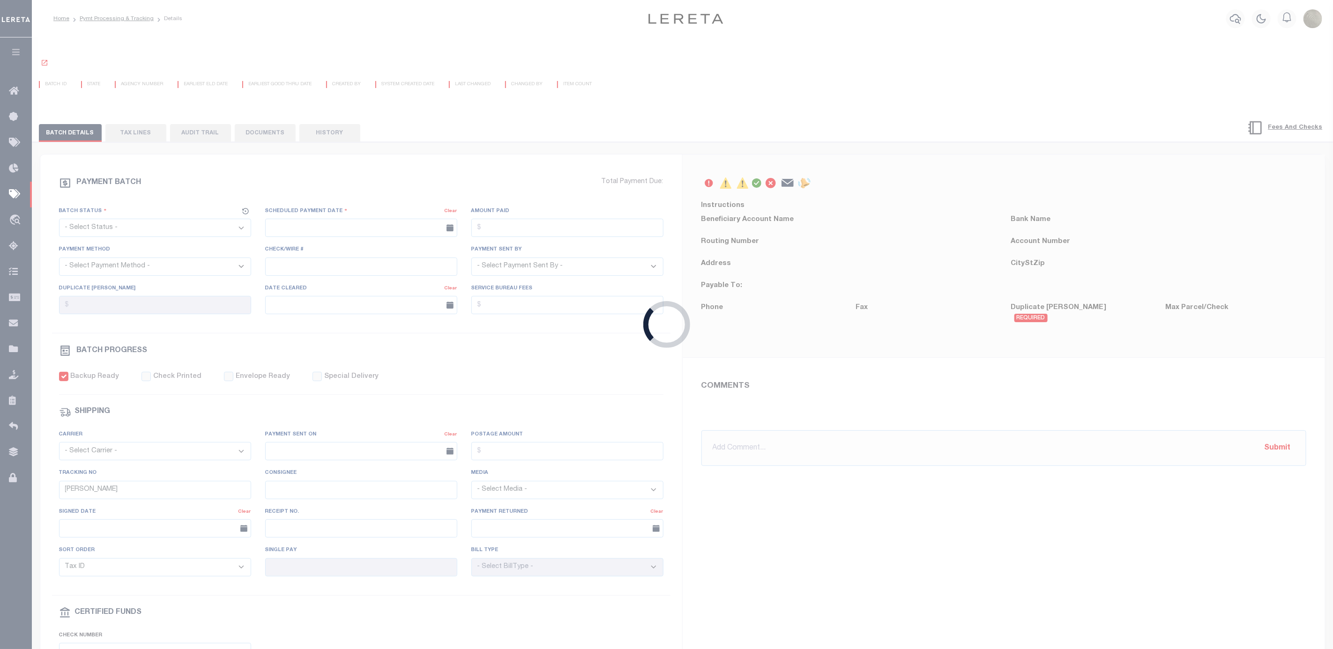
select select "RFP"
type input "[DATE]"
type input "$1,010.08"
select select "CHK"
select select "[PERSON_NAME]"
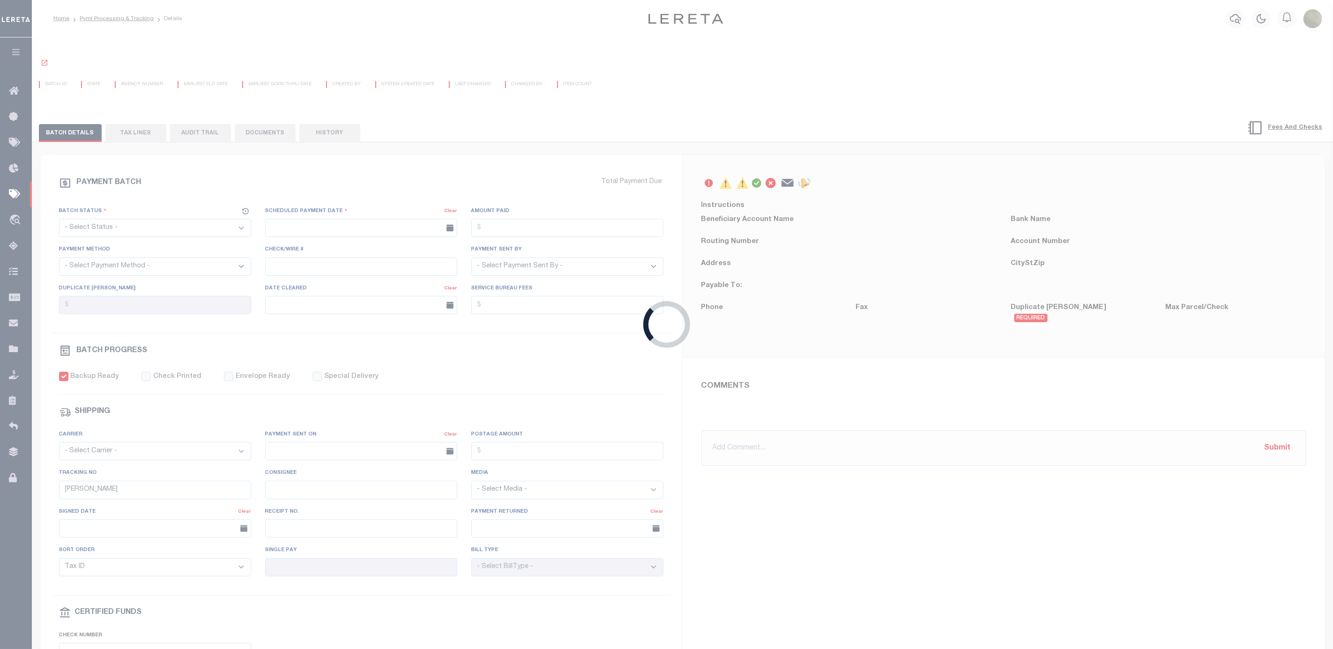
checkbox input "true"
type input "N"
radio input "true"
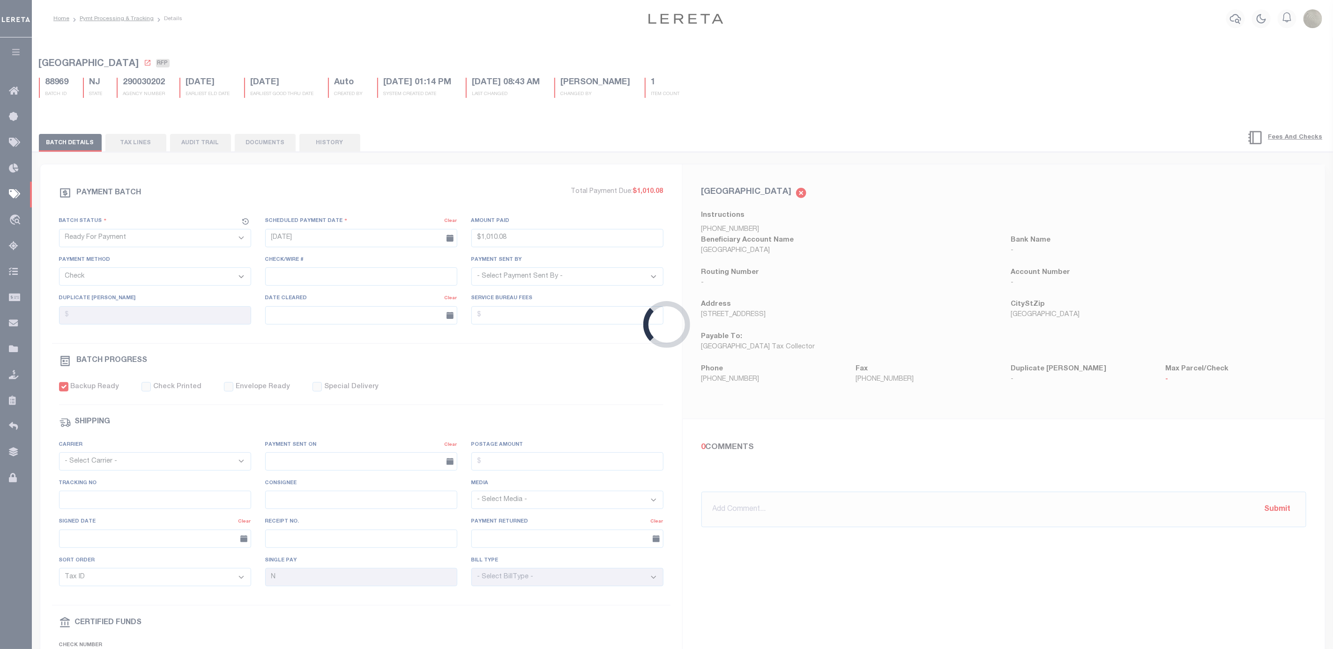
select select
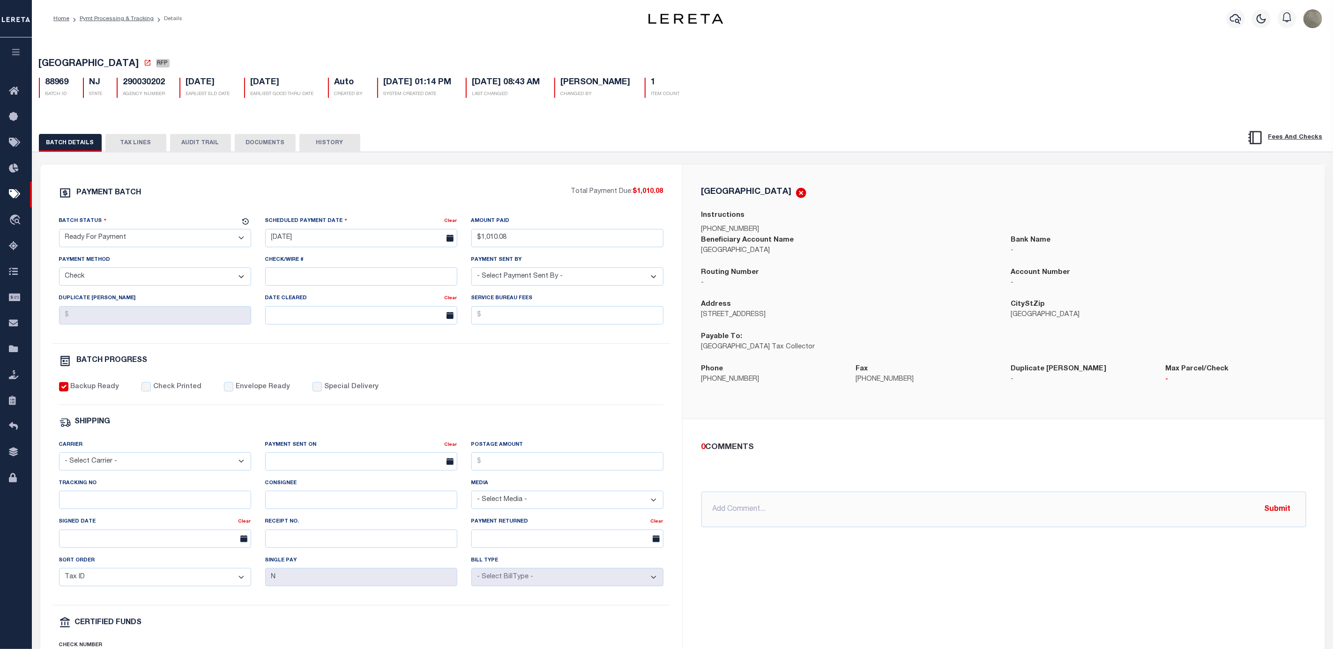
drag, startPoint x: 1045, startPoint y: 257, endPoint x: 1036, endPoint y: 233, distance: 25.5
select select
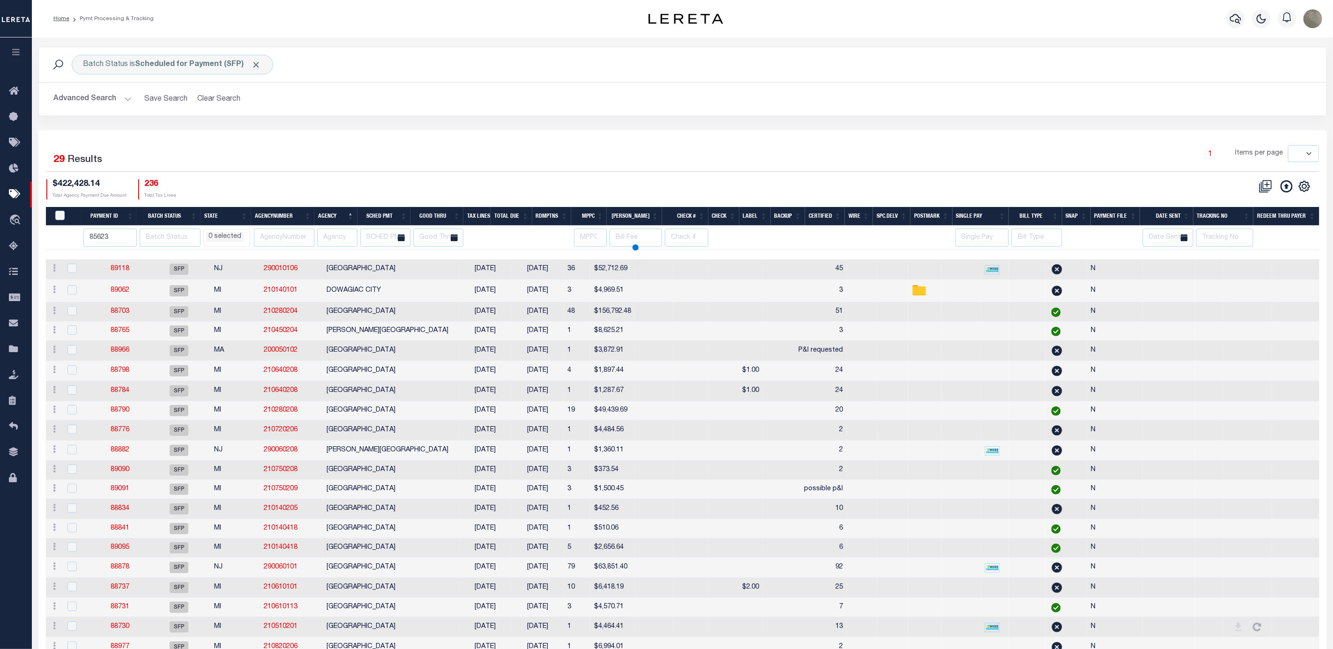
select select
click at [549, 108] on h2 "Advanced Search Save Search Clear Search PayeeSearchTable_dynamictable_____Defa…" at bounding box center [682, 99] width 1273 height 18
click at [112, 239] on input "85623" at bounding box center [120, 238] width 53 height 18
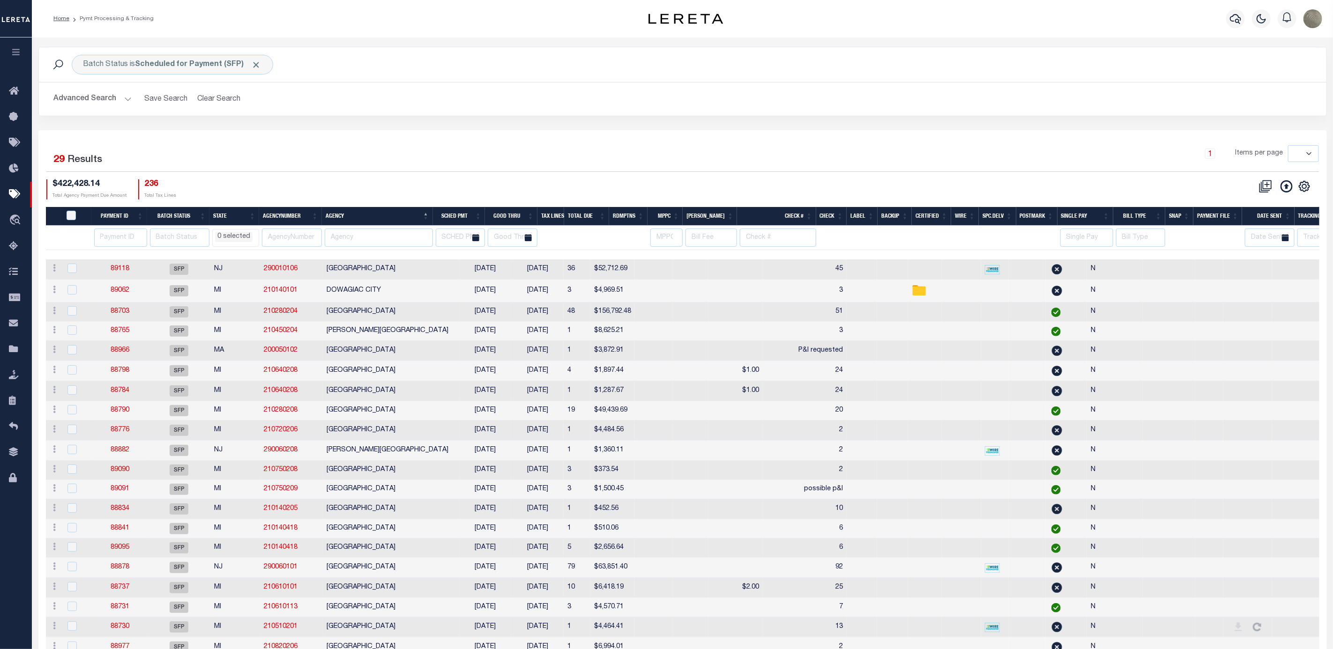
click at [434, 169] on div "1 Items per page 100 200 500 1000" at bounding box center [843, 157] width 951 height 24
select select
click at [705, 164] on div "1 Items per page 100 200 500 1000" at bounding box center [843, 157] width 951 height 24
click at [154, 63] on b "Scheduled for Payment (SFP)" at bounding box center [198, 64] width 126 height 7
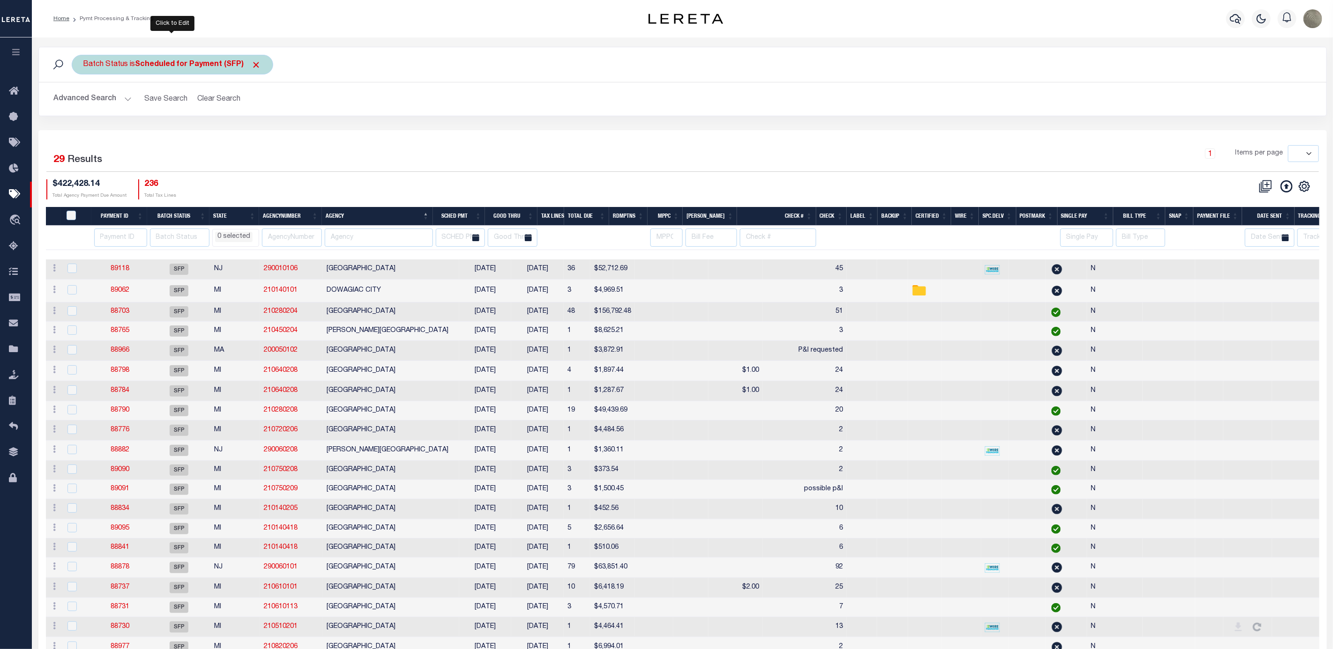
select select "SFP"
click at [154, 63] on b "Scheduled for Payment (SFP)" at bounding box center [198, 64] width 126 height 7
select select "SFP"
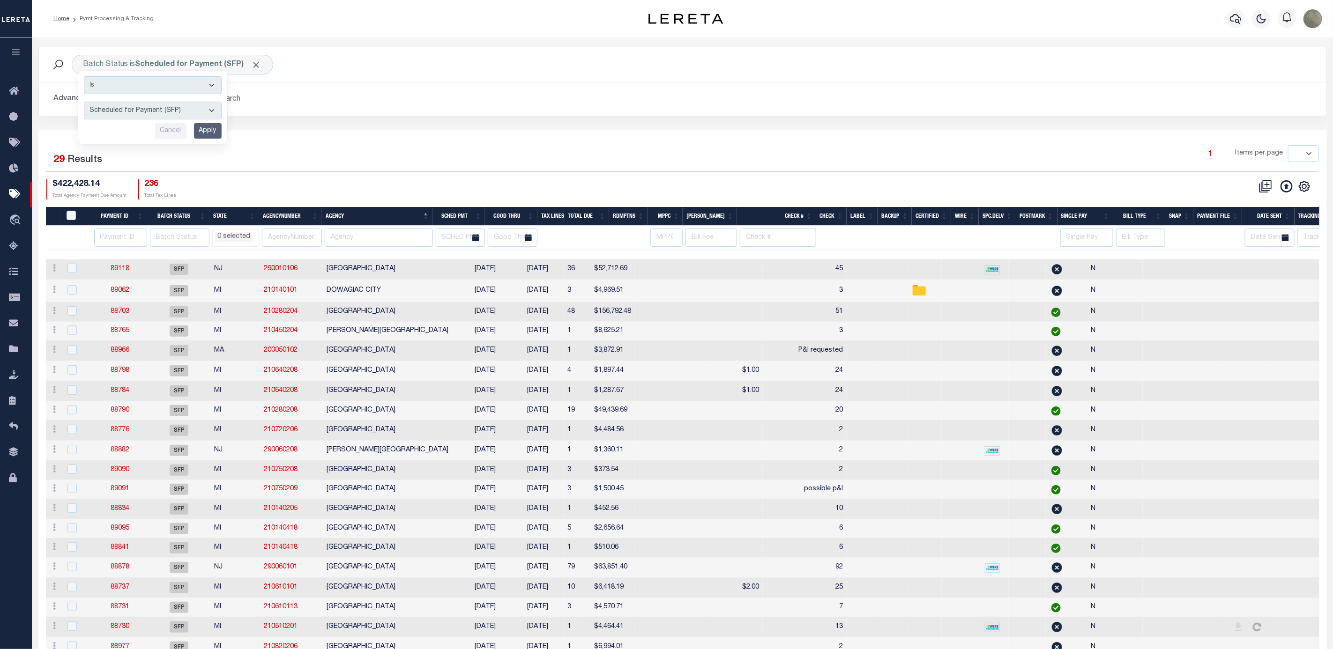
click at [345, 127] on div "Batch Status is Scheduled for Payment (SFP) Is Contains Awaiting Funds (AWF) Cl…" at bounding box center [682, 88] width 1303 height 83
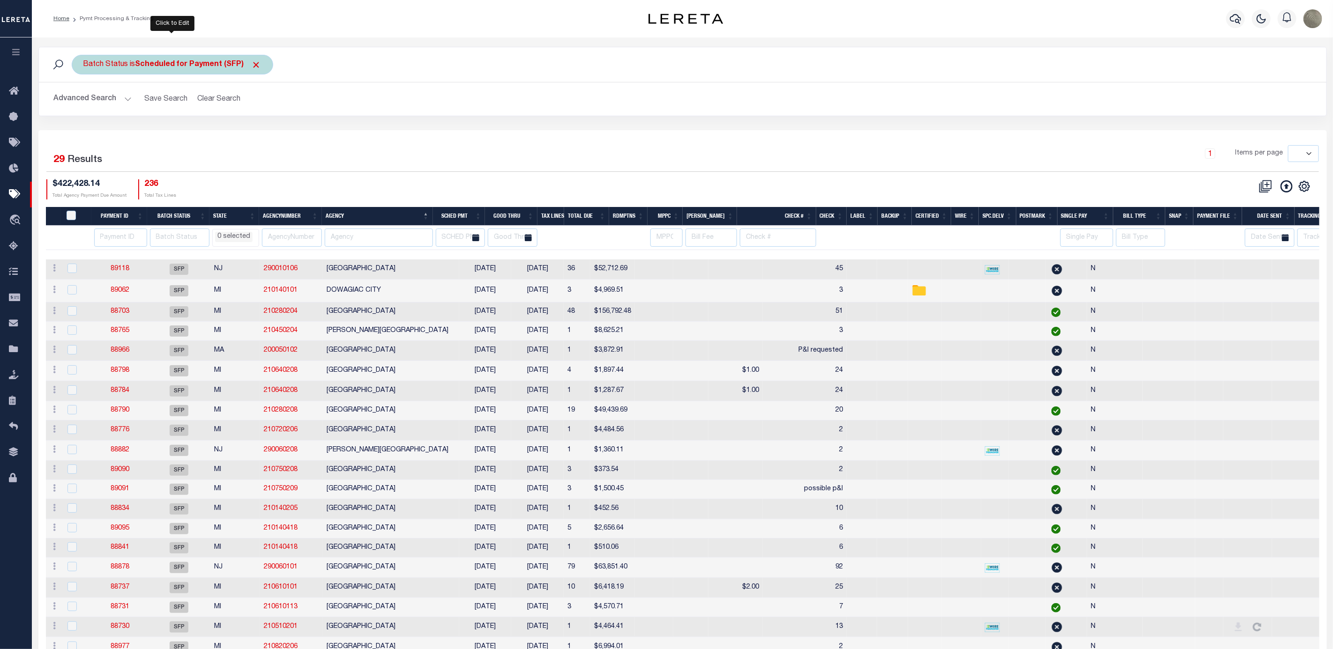
click at [137, 60] on div "Batch Status is Scheduled for Payment (SFP) Is Contains Awaiting Funds (AWF) Cl…" at bounding box center [172, 65] width 201 height 20
click at [166, 104] on select "Awaiting Funds (AWF) Cleared and Complete (CAC) New Check Needed (NCN) Payment …" at bounding box center [153, 111] width 138 height 18
select select "RFP"
click at [84, 103] on select "Awaiting Funds (AWF) Cleared and Complete (CAC) New Check Needed (NCN) Payment …" at bounding box center [153, 111] width 138 height 18
click at [212, 134] on input "Apply" at bounding box center [208, 130] width 28 height 15
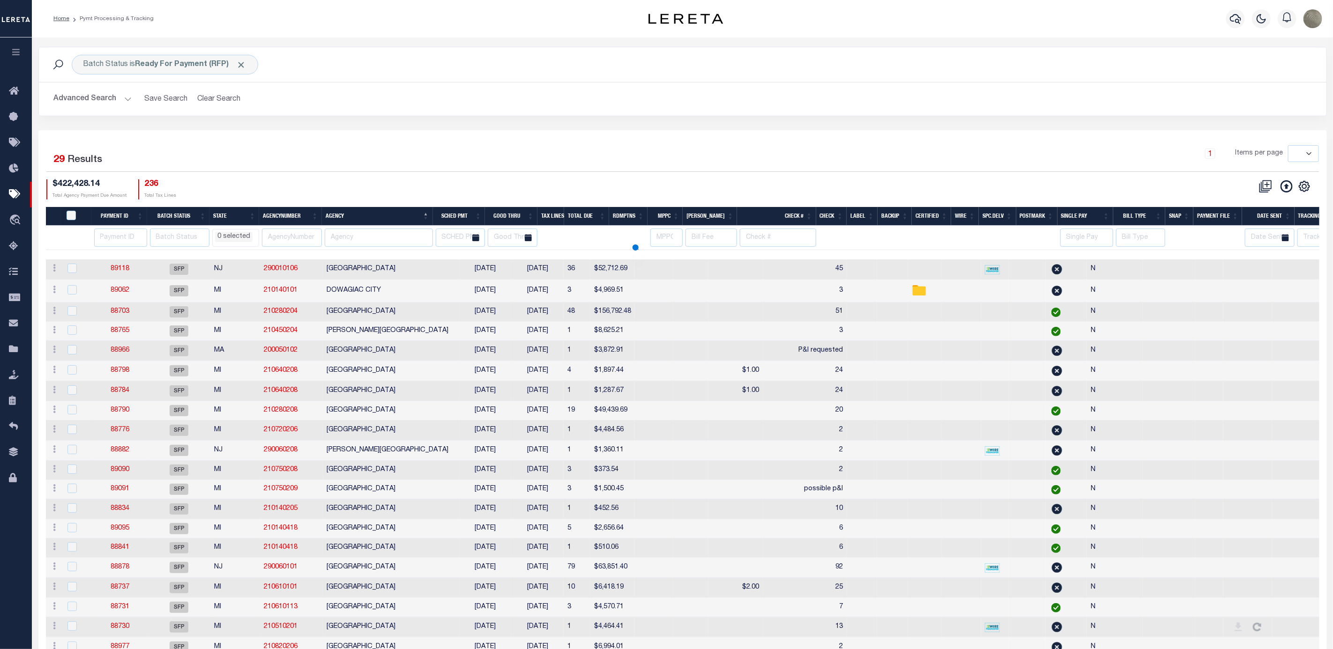
select select
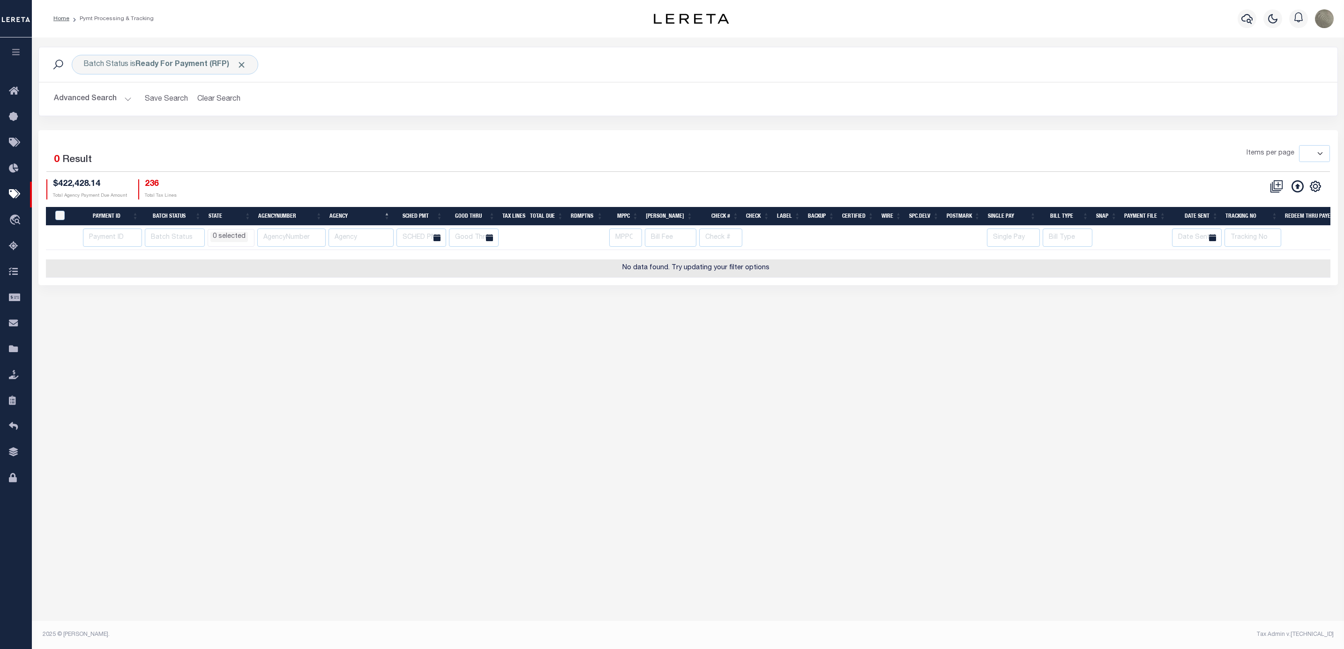
drag, startPoint x: 1247, startPoint y: 255, endPoint x: 1255, endPoint y: 256, distance: 8.6
click at [1255, 256] on div at bounding box center [688, 254] width 1284 height 9
click at [214, 107] on button "Clear Search" at bounding box center [219, 99] width 51 height 18
click at [194, 63] on b "Scheduled for Payment (SFP)" at bounding box center [198, 64] width 126 height 7
select select
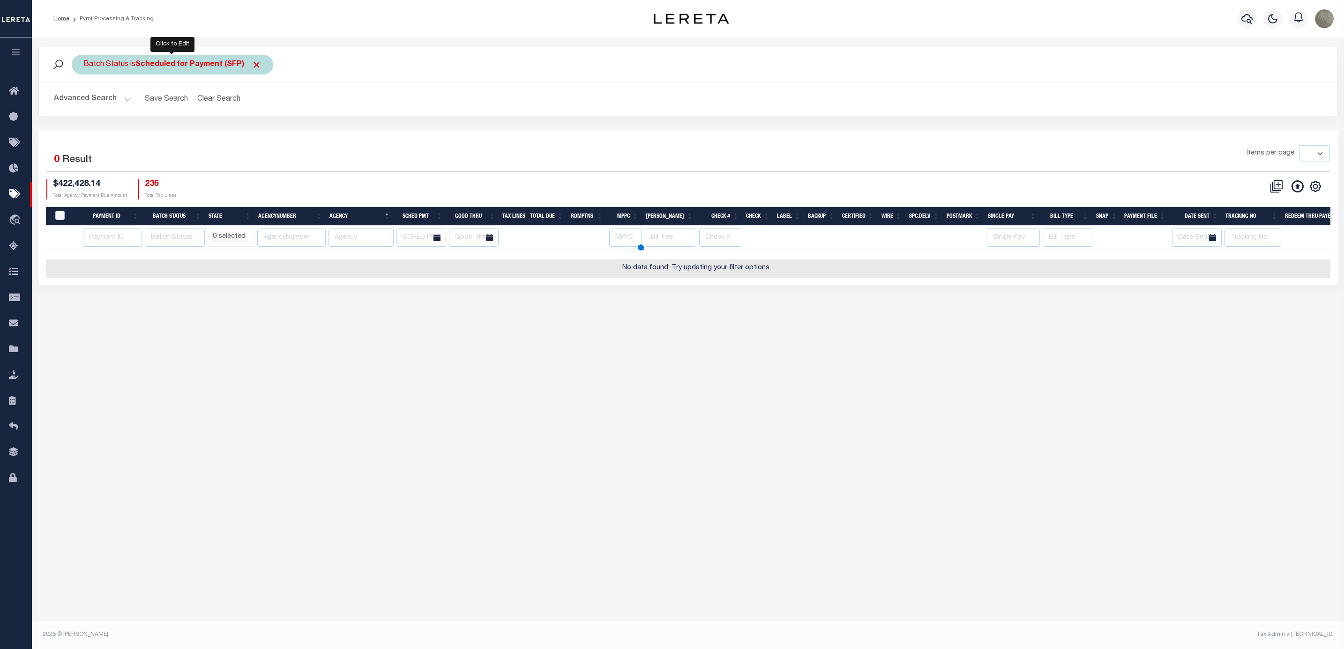
select select
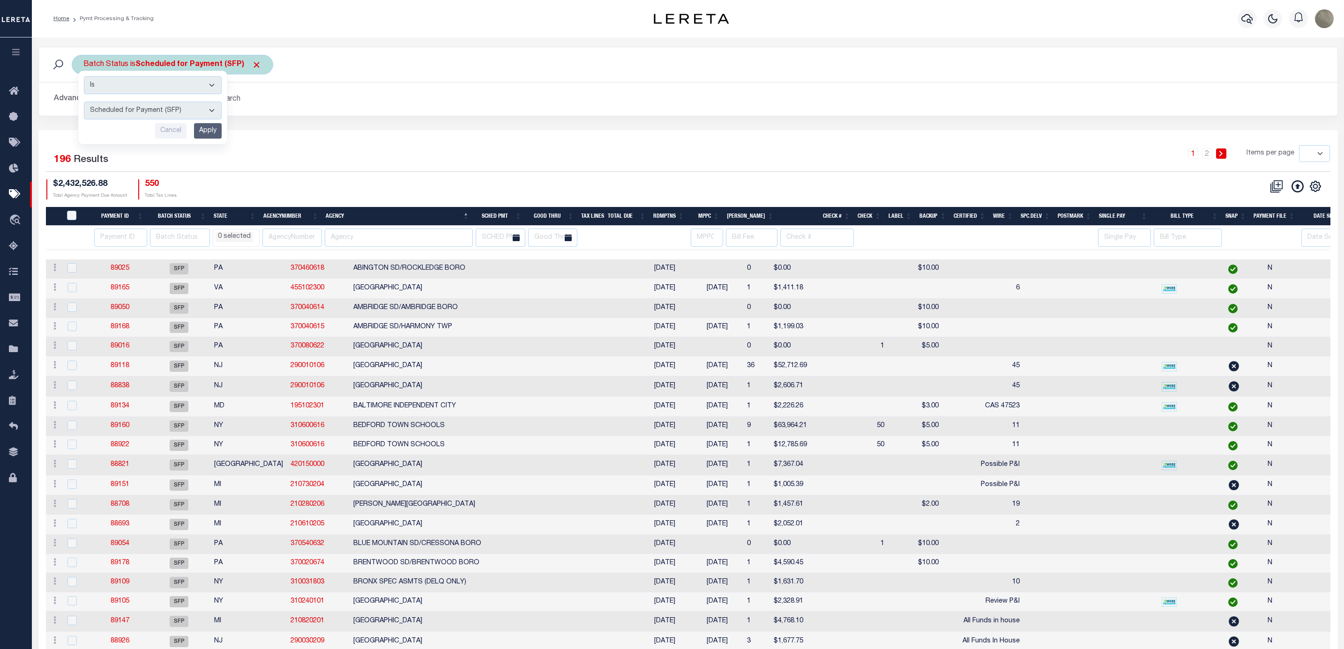
click at [128, 104] on select "Awaiting Funds (AWF) Cleared and Complete (CAC) New Check Needed (NCN) Payment …" at bounding box center [153, 111] width 138 height 18
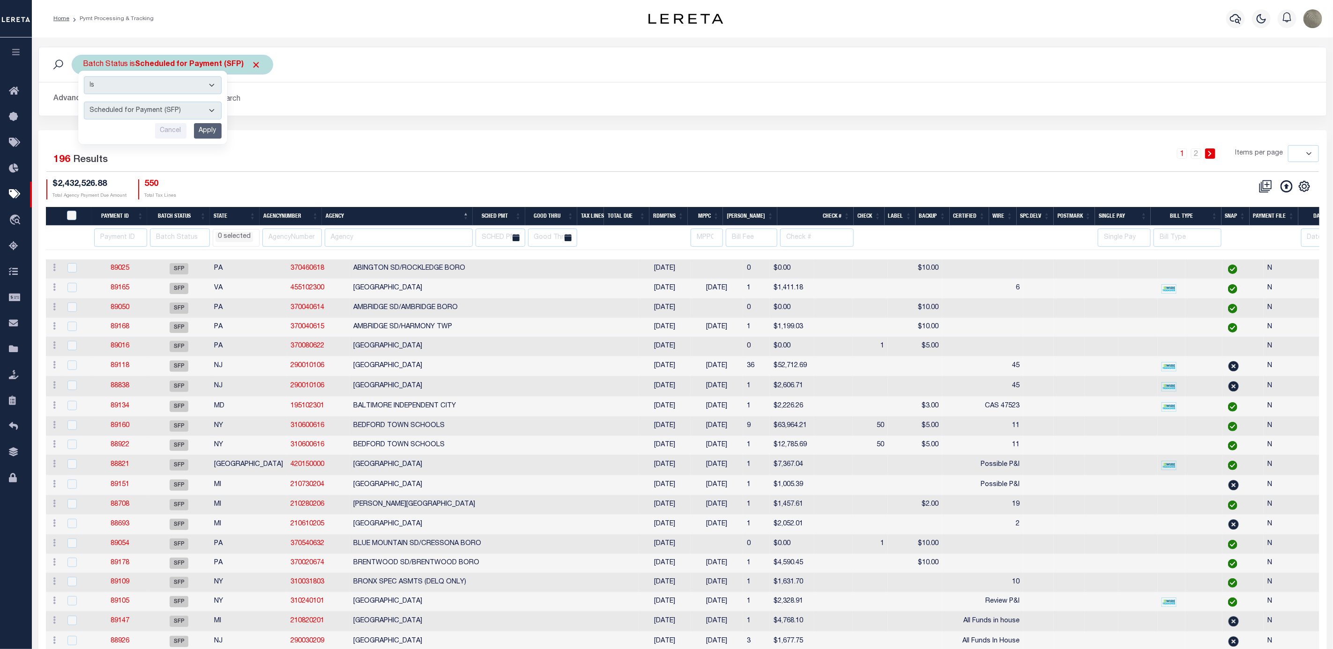
select select "RFP"
click at [84, 103] on select "Awaiting Funds (AWF) Cleared and Complete (CAC) New Check Needed (NCN) Payment …" at bounding box center [153, 111] width 138 height 18
click at [214, 133] on input "Apply" at bounding box center [208, 130] width 28 height 15
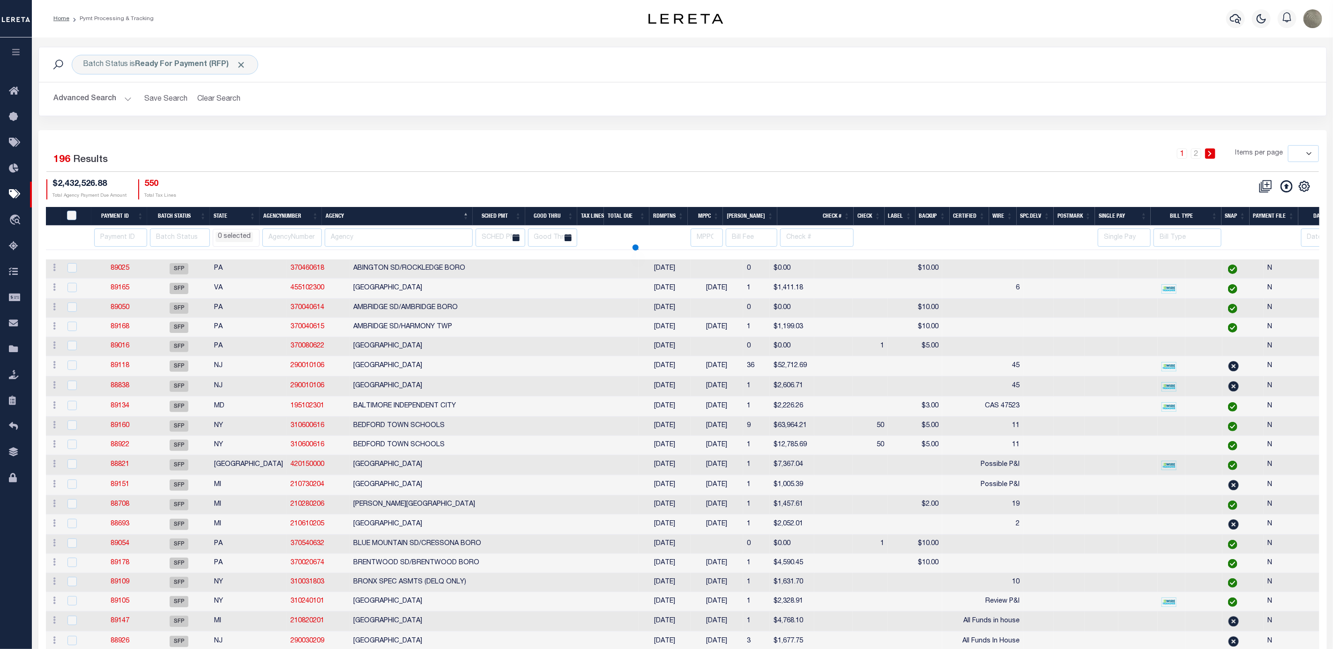
select select
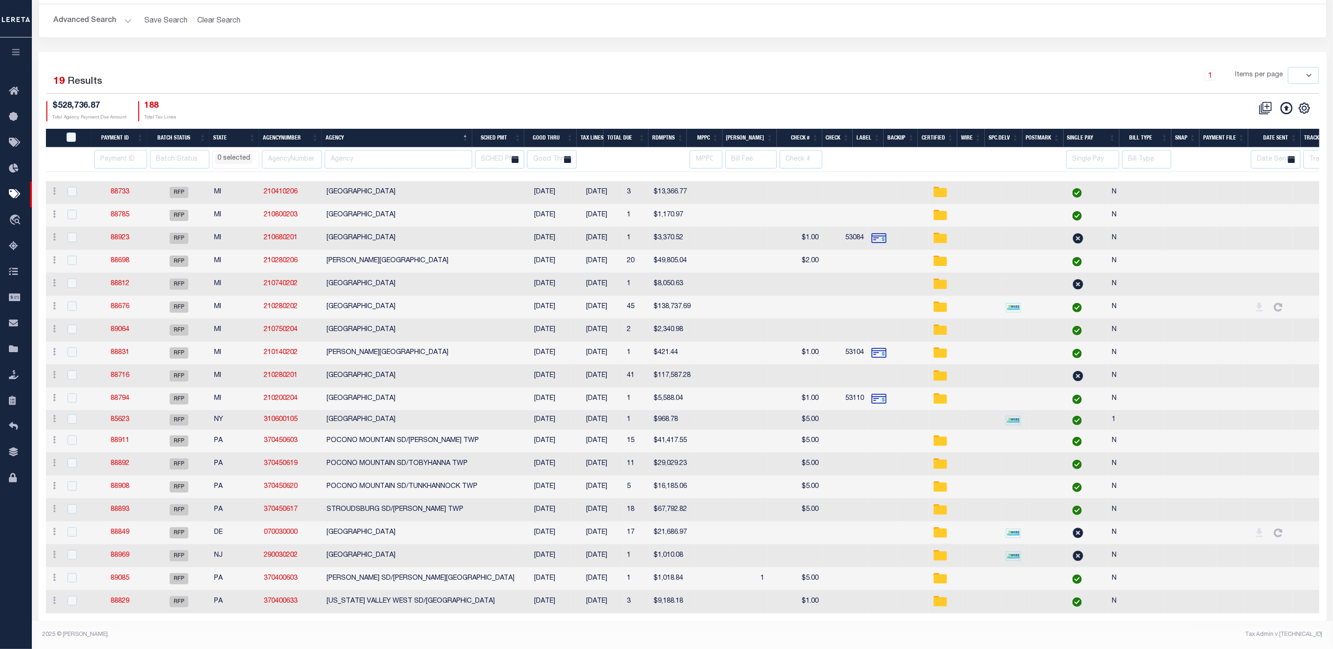
scroll to position [91, 0]
click at [630, 101] on div "$528,736.87 Total Agency Payment Due Amount 188 Total Tax Lines" at bounding box center [364, 111] width 636 height 20
click at [808, 52] on div "Selected 19 Results 1 Items per page 100 200 500 1000 $528,736.87" at bounding box center [682, 336] width 1289 height 569
click at [567, 129] on th "Good Thru" at bounding box center [550, 138] width 52 height 19
select select
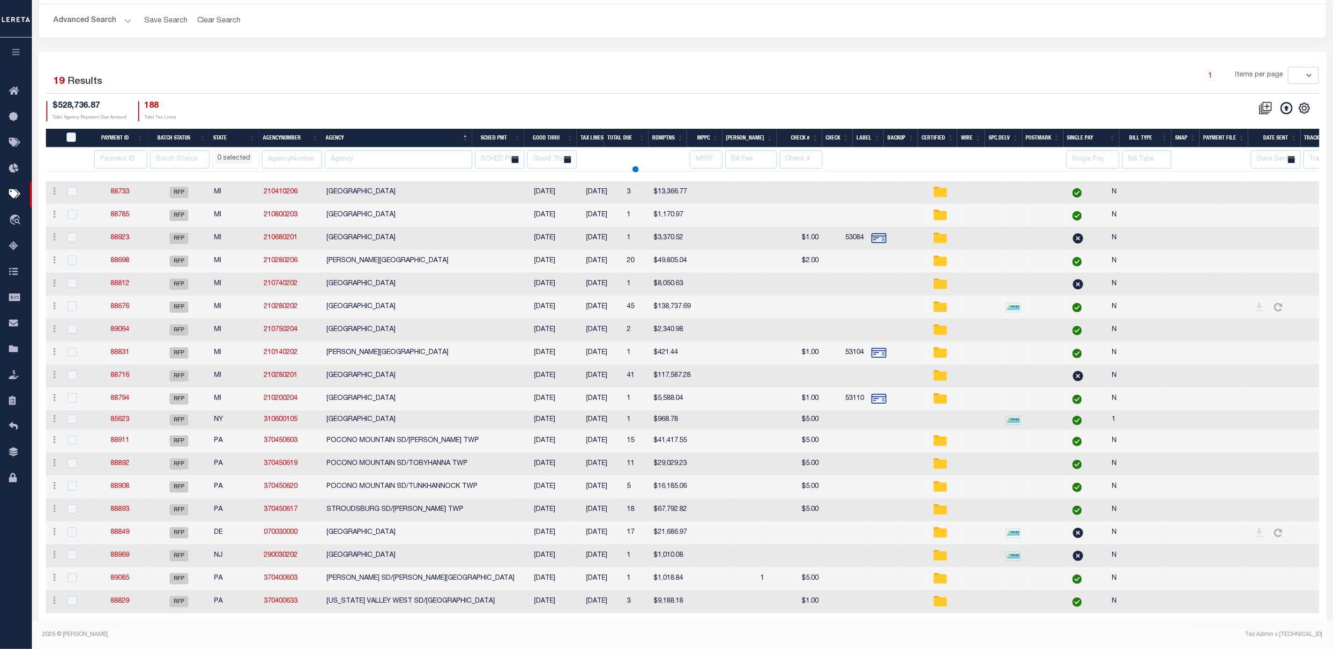
select select
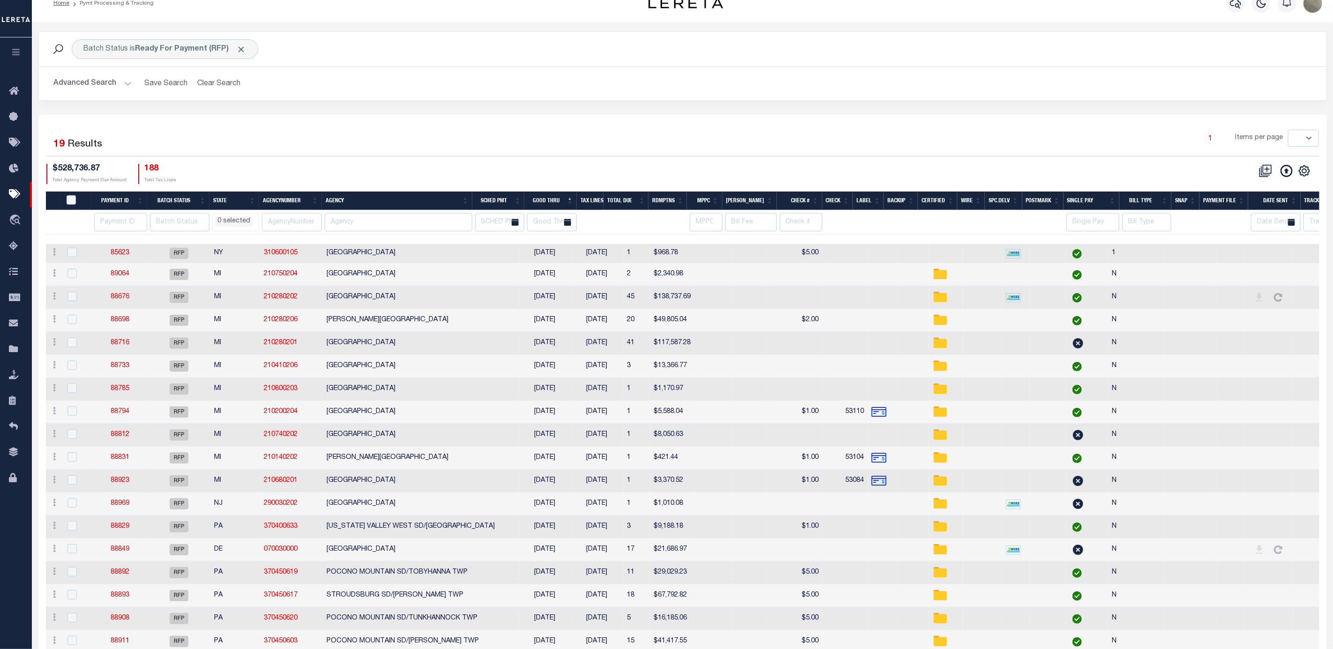
scroll to position [0, 0]
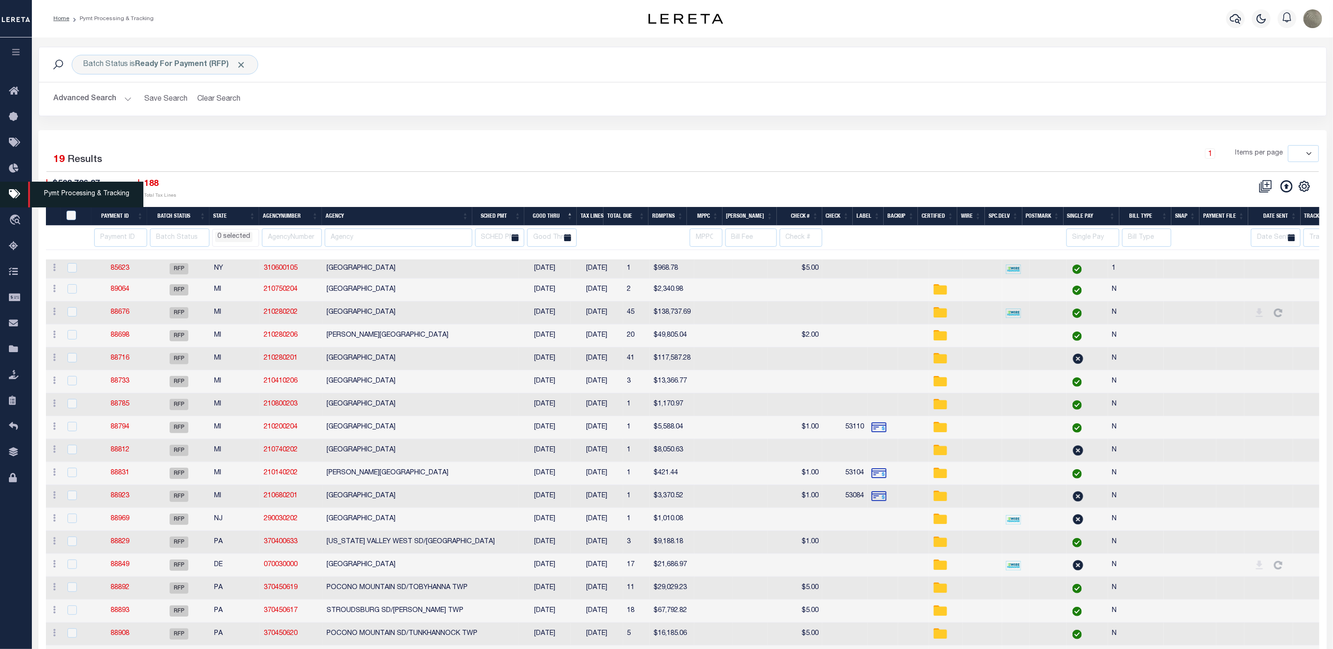
click at [16, 196] on icon at bounding box center [16, 195] width 15 height 12
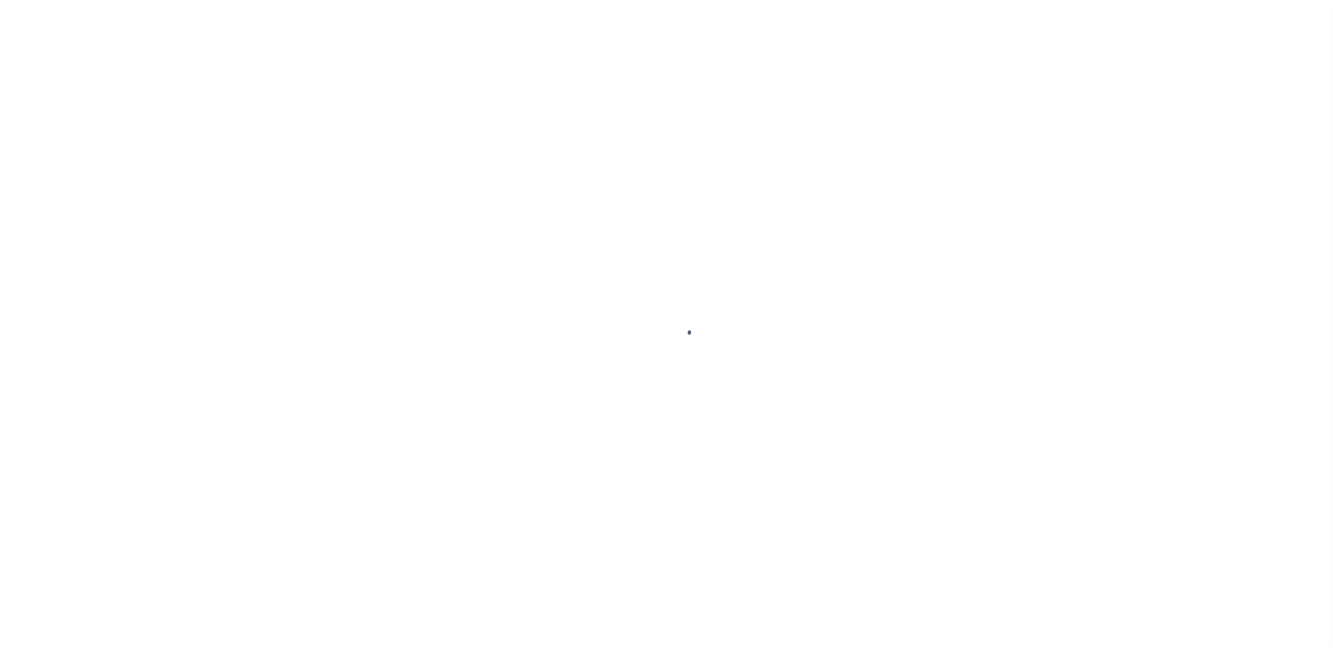
select select "RFP"
select select "CHK"
select select "[PERSON_NAME]"
select select "FDX"
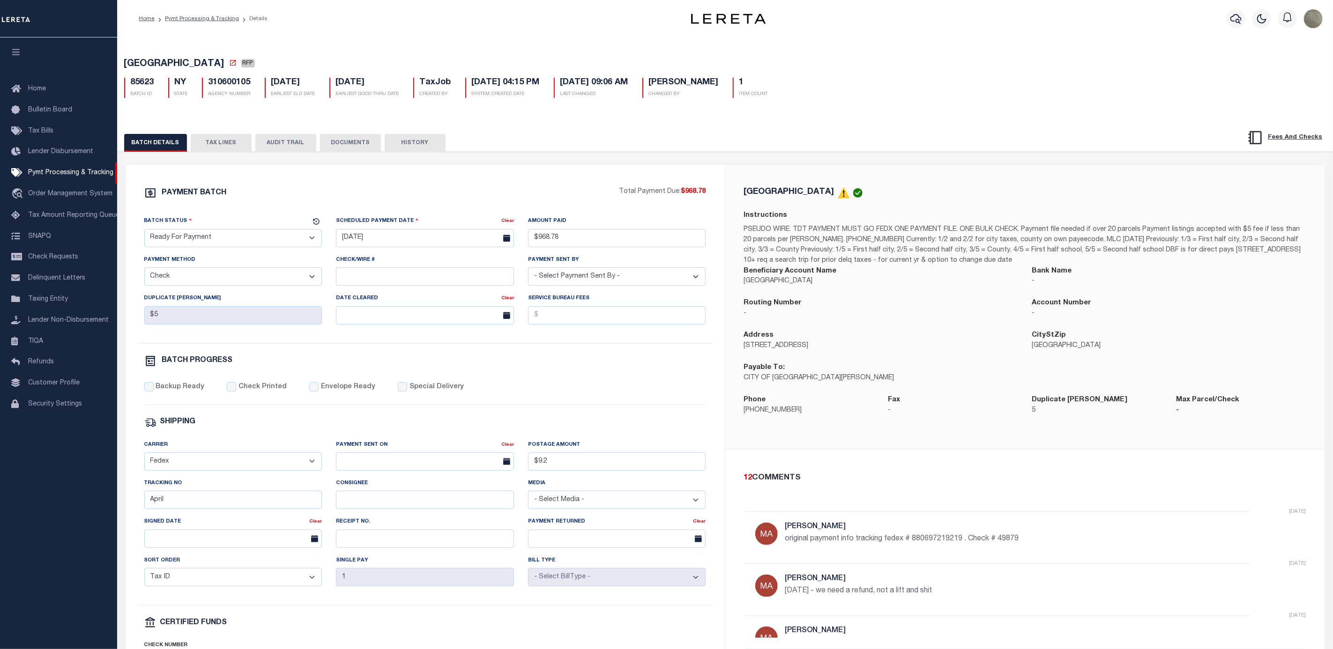
click at [819, 149] on div "BATCH DETAILS TAX LINES AUDIT TRAIL DOCUMENTS HISTORY" at bounding box center [665, 142] width 1083 height 17
click at [232, 66] on icon at bounding box center [233, 63] width 6 height 6
click at [381, 178] on div "PAYMENT BATCH Total Payment Due: $968.78 Batch Status" at bounding box center [425, 438] width 599 height 548
click at [219, 142] on button "TAX LINES" at bounding box center [221, 143] width 61 height 18
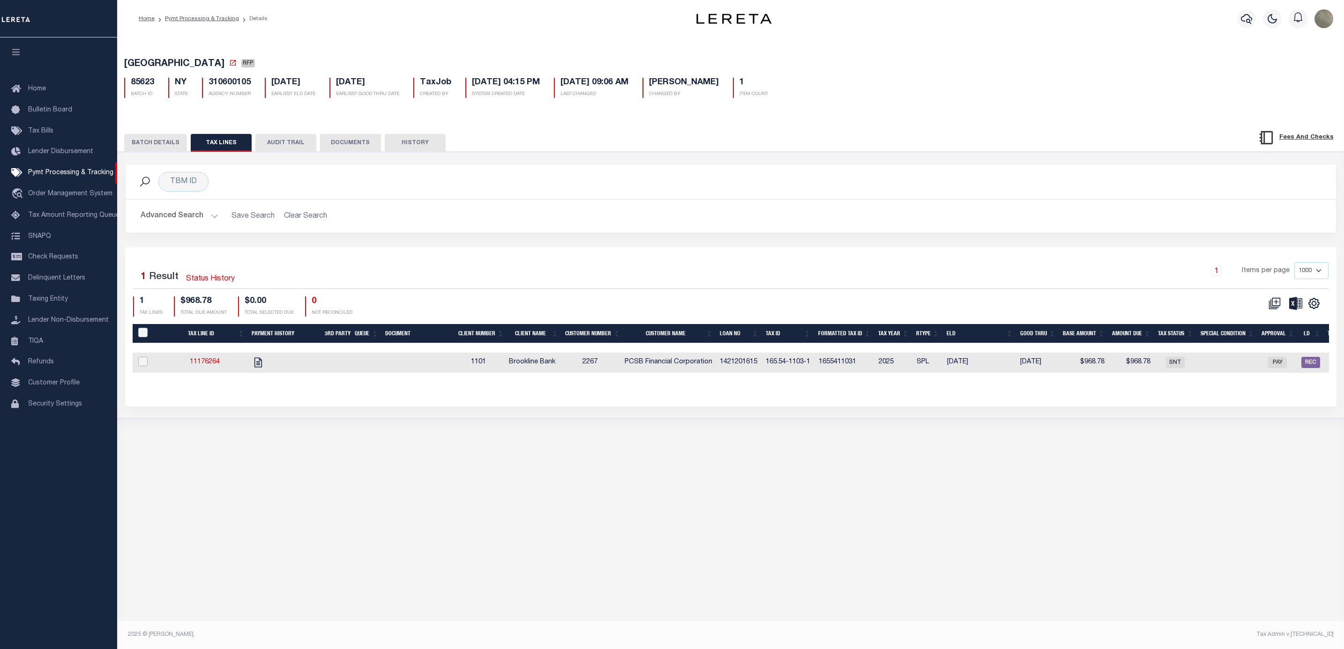
click at [138, 364] on input "checkbox" at bounding box center [142, 361] width 9 height 9
checkbox input "true"
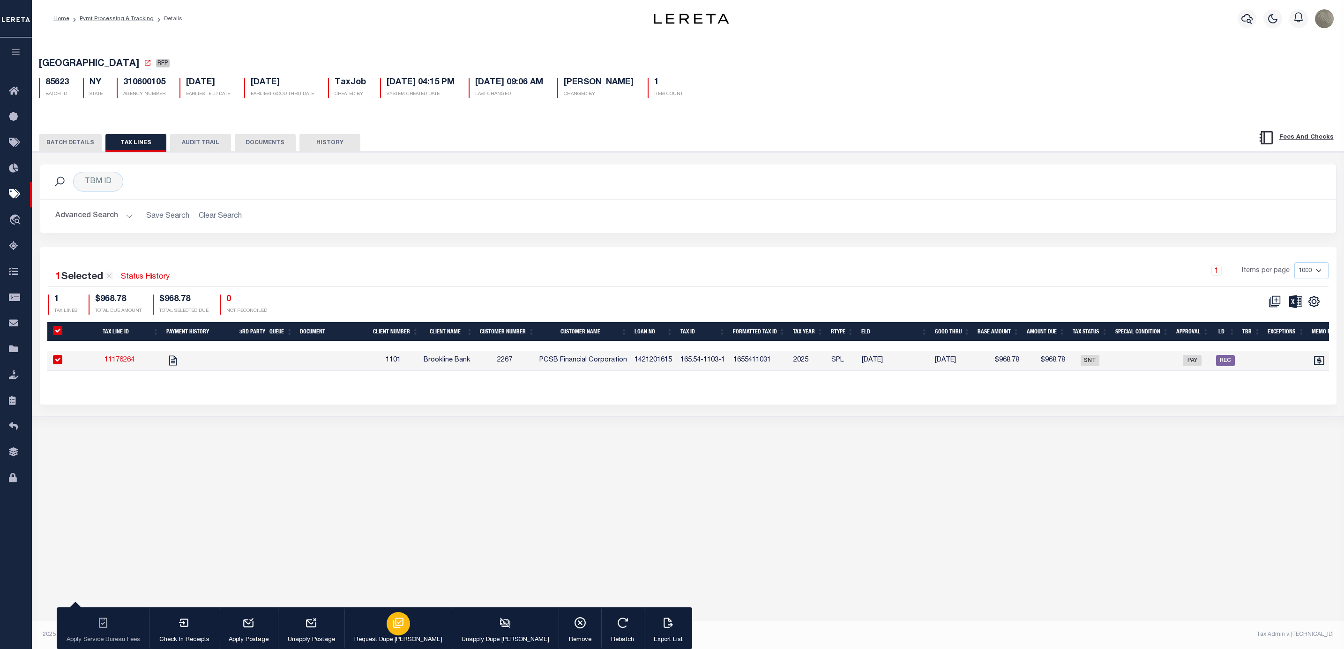
click at [392, 627] on icon "button" at bounding box center [398, 623] width 12 height 12
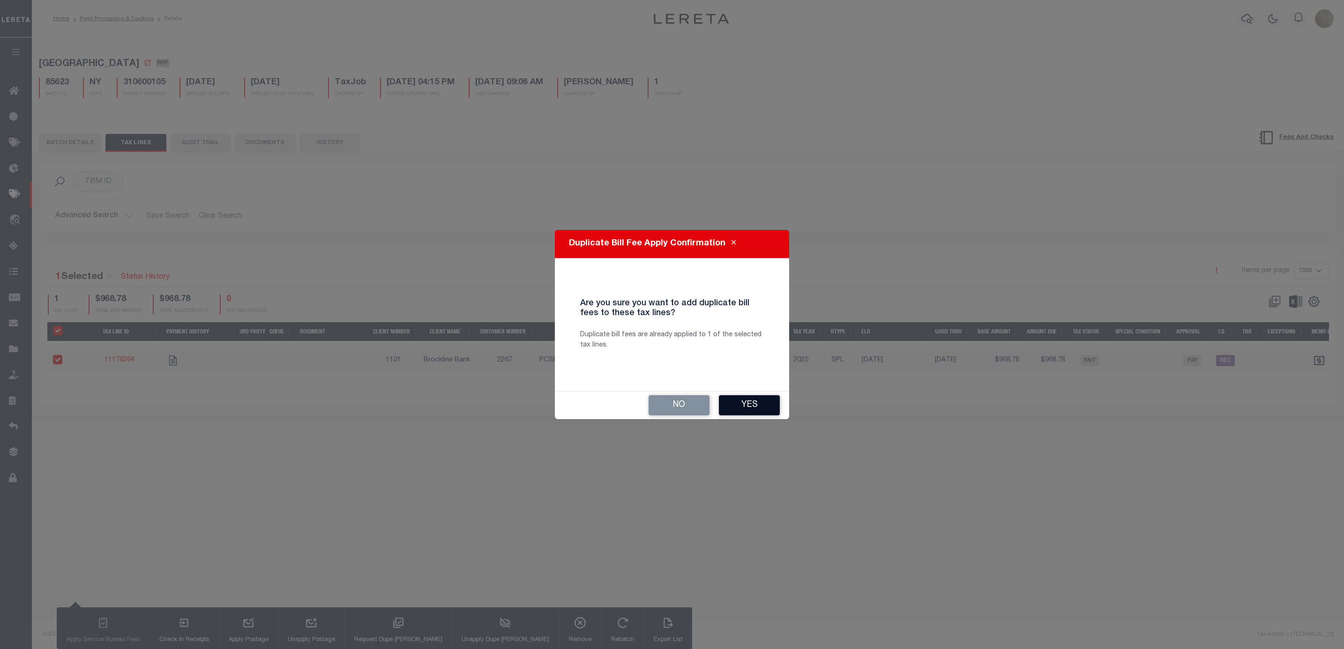
click at [738, 406] on button "Yes" at bounding box center [749, 405] width 61 height 20
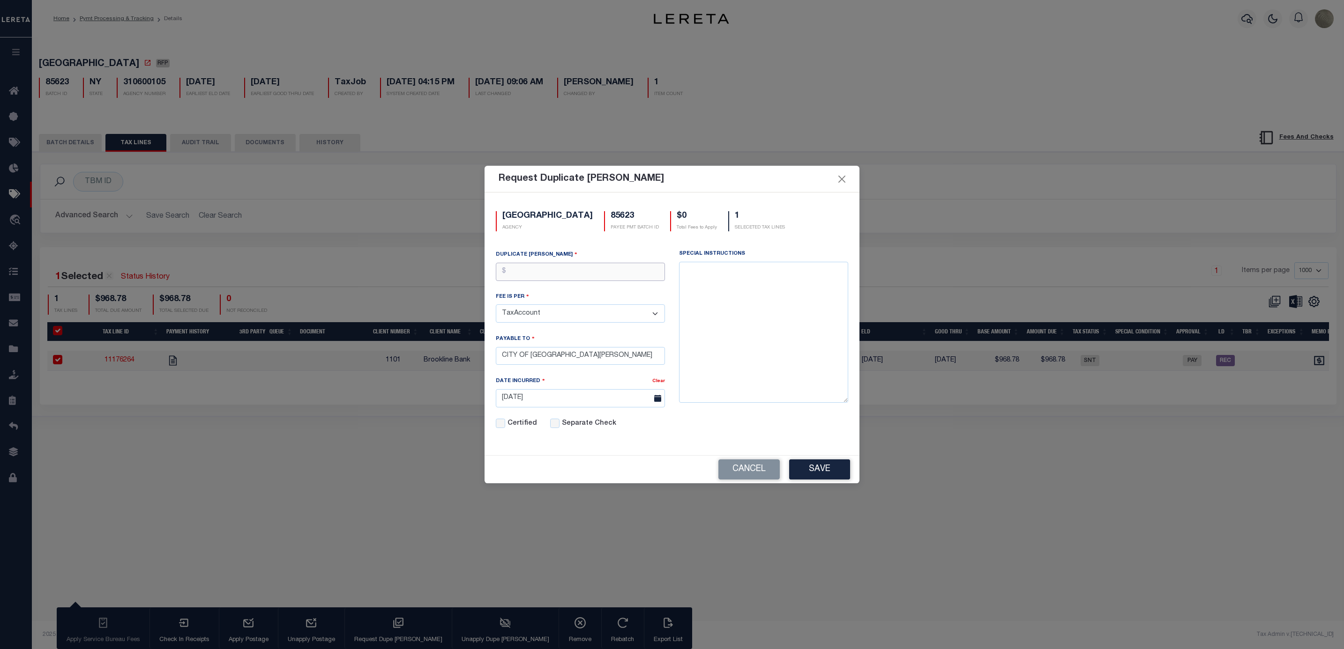
click at [535, 263] on input "text" at bounding box center [580, 272] width 169 height 18
type input "$5.00"
click at [827, 474] on button "Save" at bounding box center [819, 470] width 61 height 20
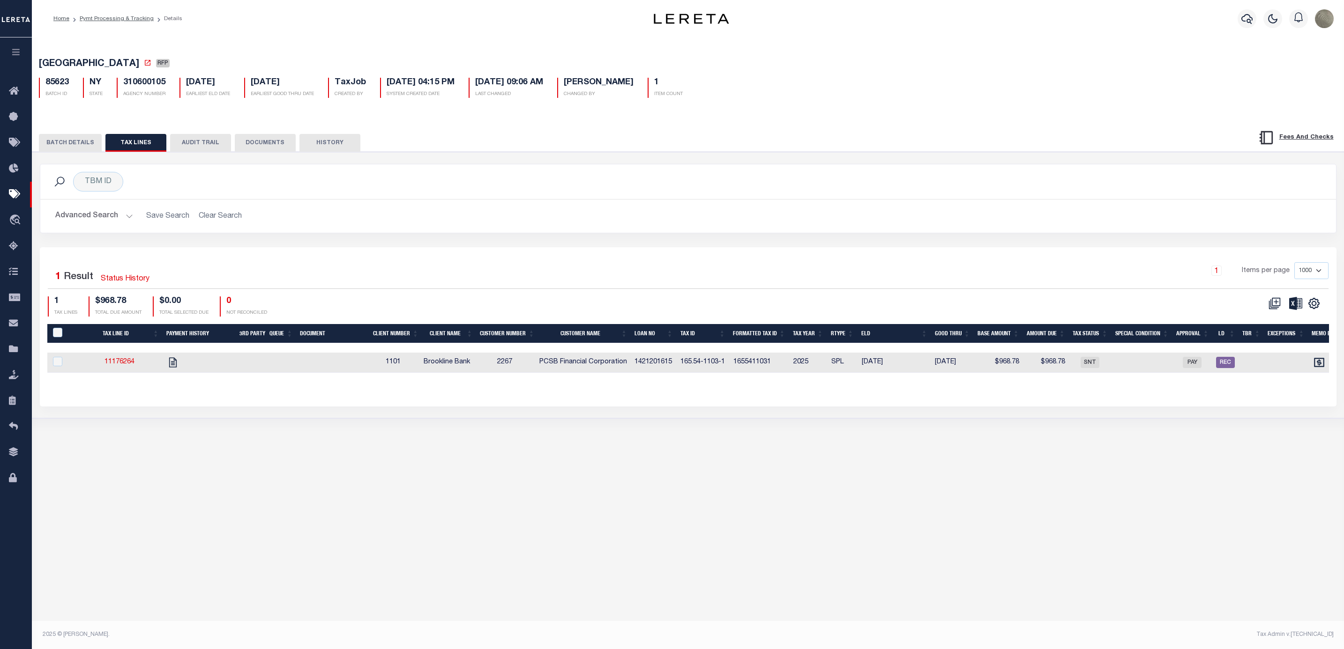
click at [79, 149] on button "BATCH DETAILS" at bounding box center [70, 143] width 63 height 18
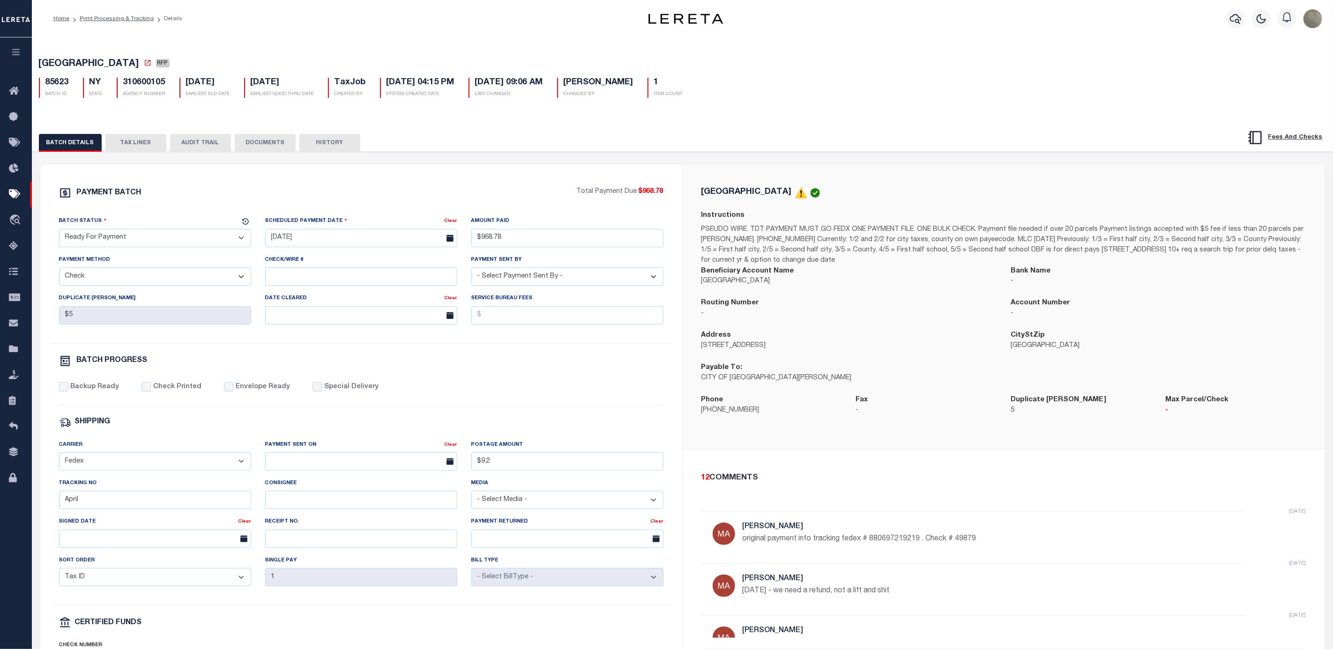
click at [493, 167] on div "PAYMENT BATCH Total Payment Due: $968.78 Batch Status" at bounding box center [361, 438] width 642 height 548
click at [10, 304] on icon at bounding box center [16, 298] width 15 height 12
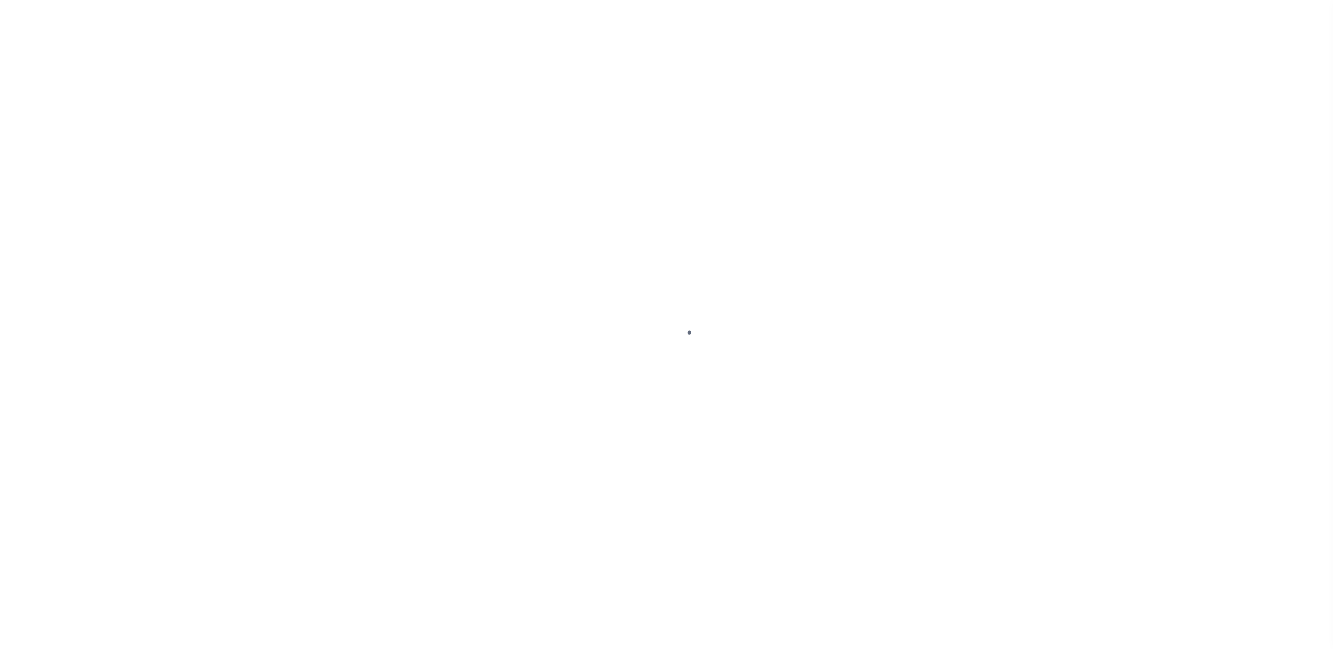
select select "RFP"
select select "CHK"
select select "[PERSON_NAME]"
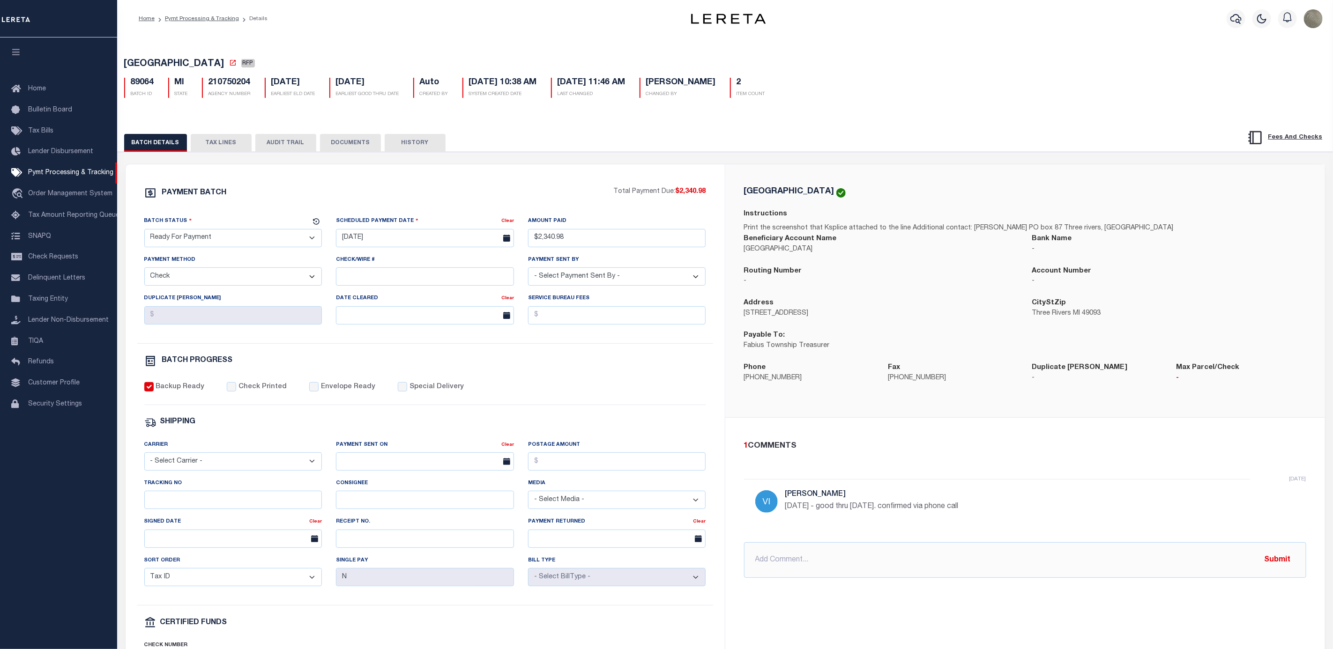
click at [1023, 159] on div "PAYMENT BATCH Total Payment Due: $2,340.98 Batch Status" at bounding box center [725, 455] width 1225 height 606
click at [940, 161] on div "PAYMENT BATCH Total Payment Due: $2,340.98 Batch Status" at bounding box center [725, 455] width 1225 height 606
drag, startPoint x: 588, startPoint y: 125, endPoint x: 581, endPoint y: 125, distance: 6.6
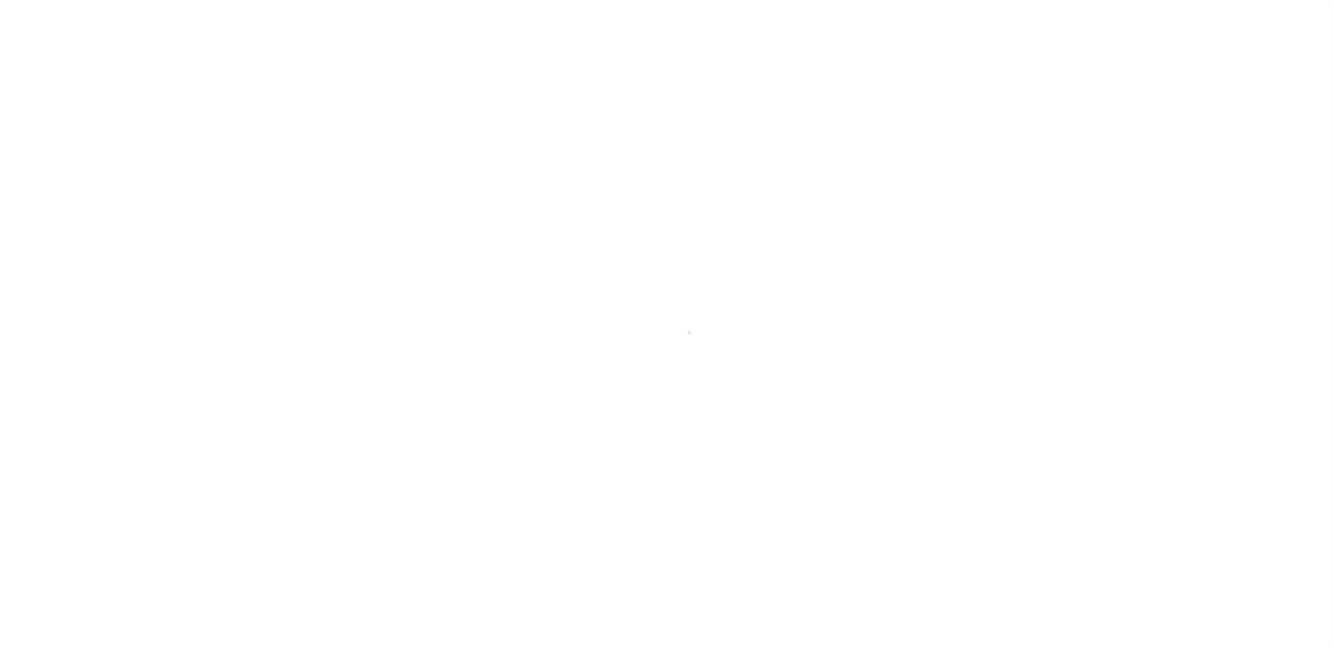
select select "RFP"
select select "CHK"
select select "[PERSON_NAME]"
select select "RFP"
select select "CHK"
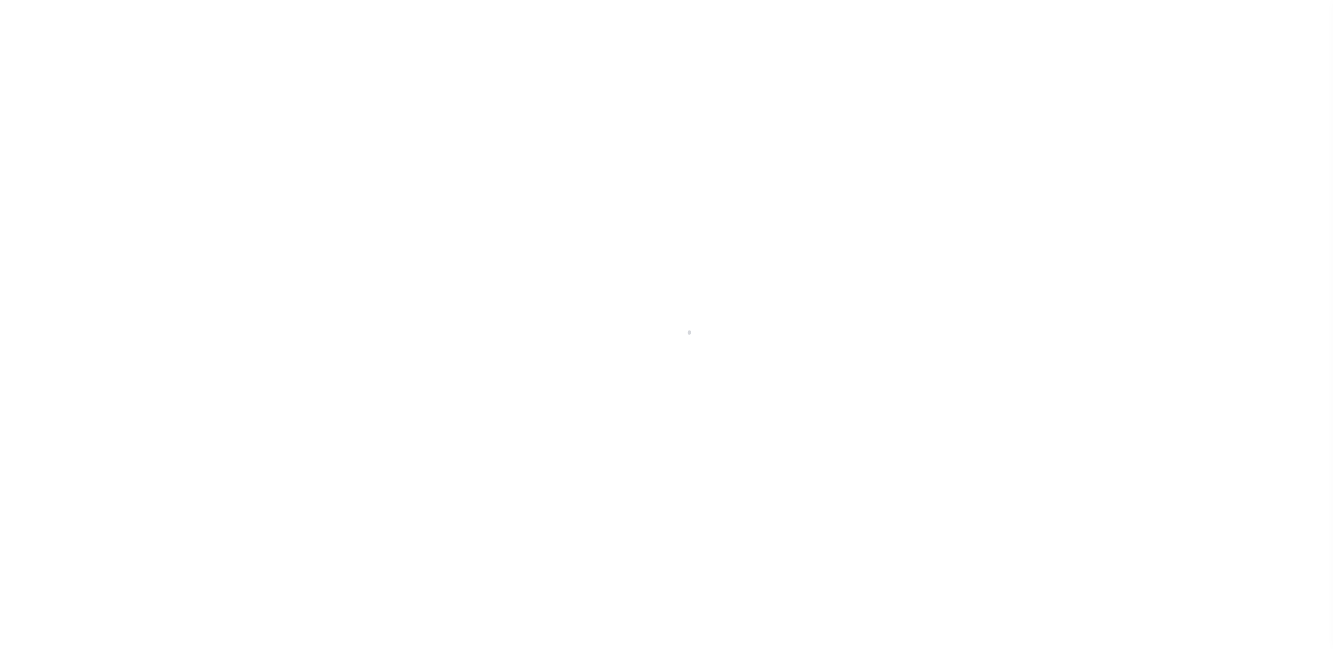
select select "[PERSON_NAME]"
select select "RFP"
select select "CHK"
select select "[PERSON_NAME]"
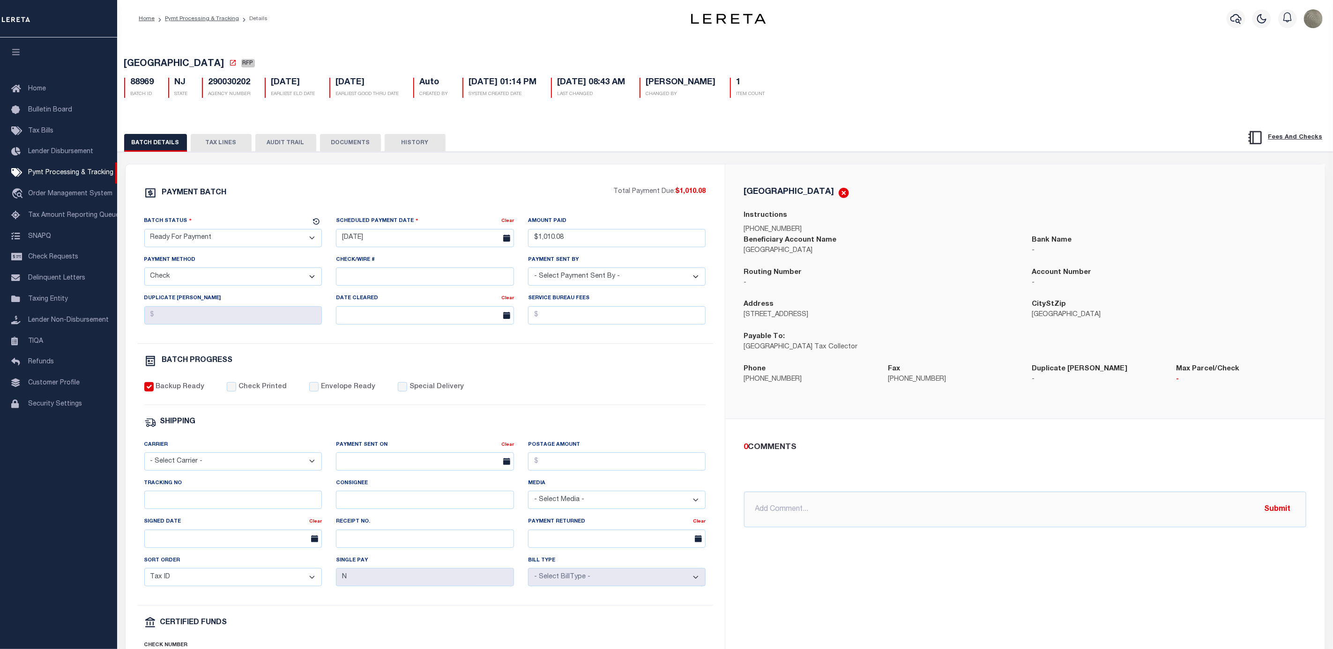
click at [785, 173] on div "[GEOGRAPHIC_DATA] Instructions [PHONE_NUMBER] Beneficiary Account Name [GEOGRAP…" at bounding box center [1025, 291] width 600 height 254
click at [526, 193] on div "PAYMENT BATCH" at bounding box center [379, 196] width 470 height 18
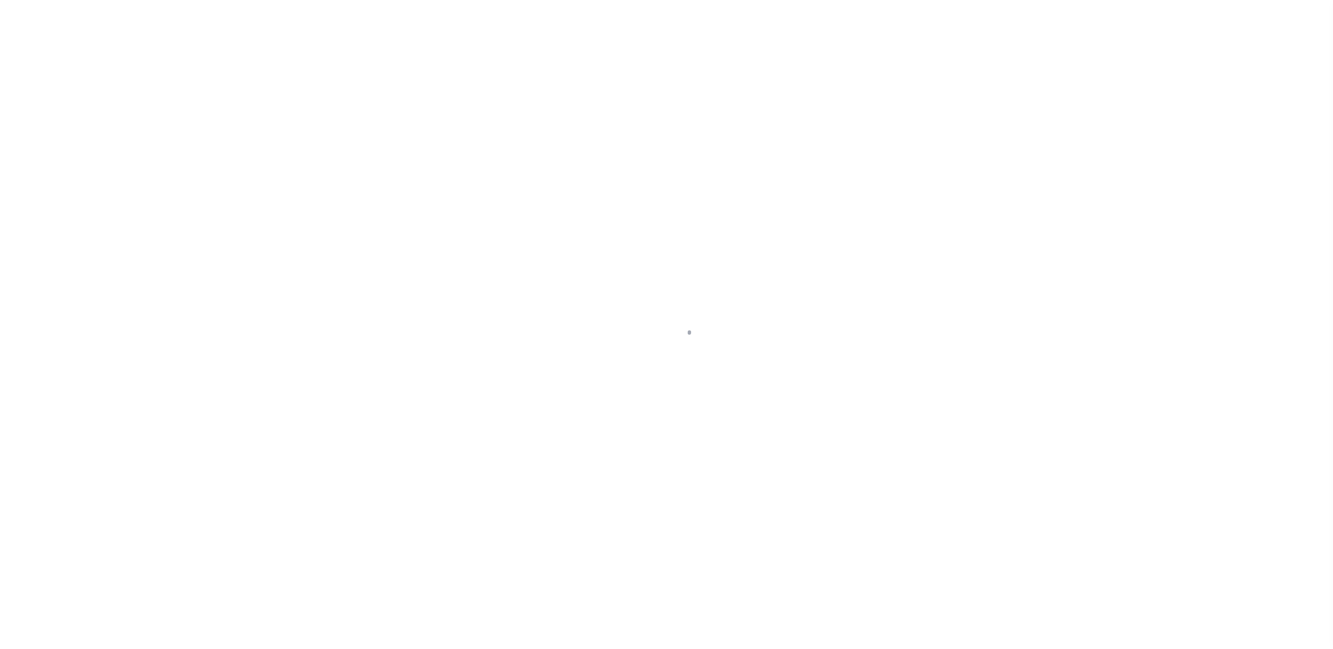
select select "RFP"
select select "CHK"
select select "[PERSON_NAME]"
select select "FDX"
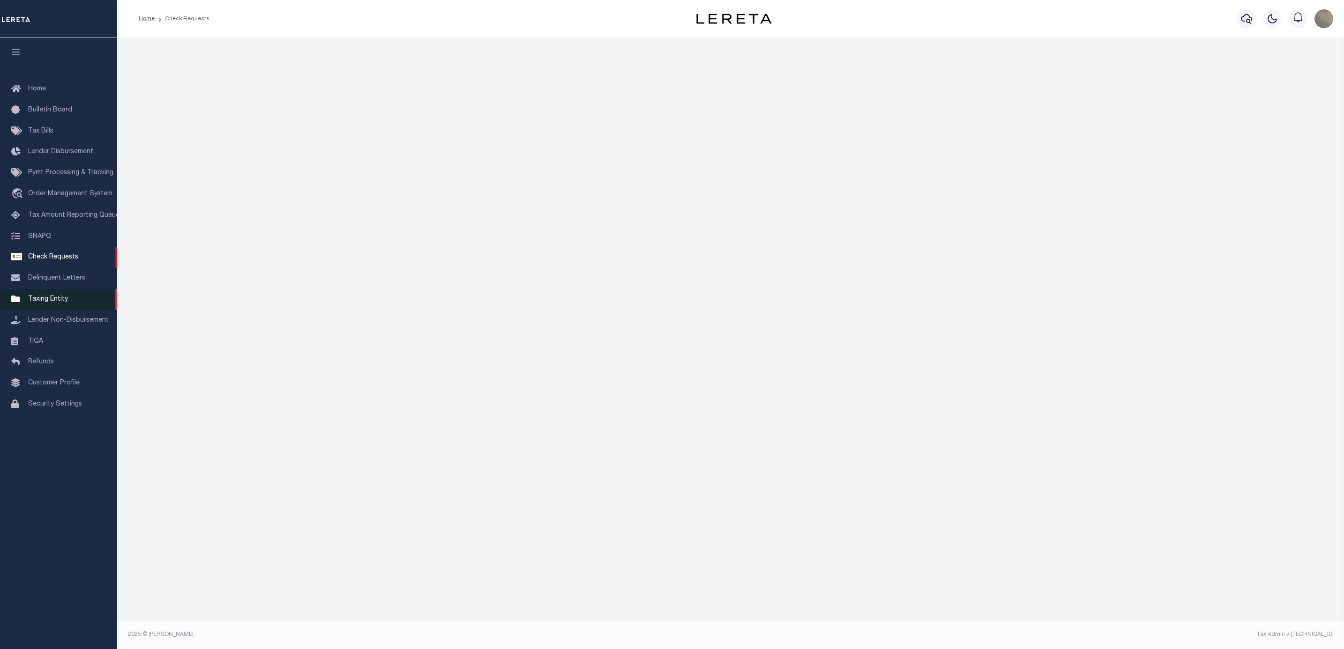
select select "50"
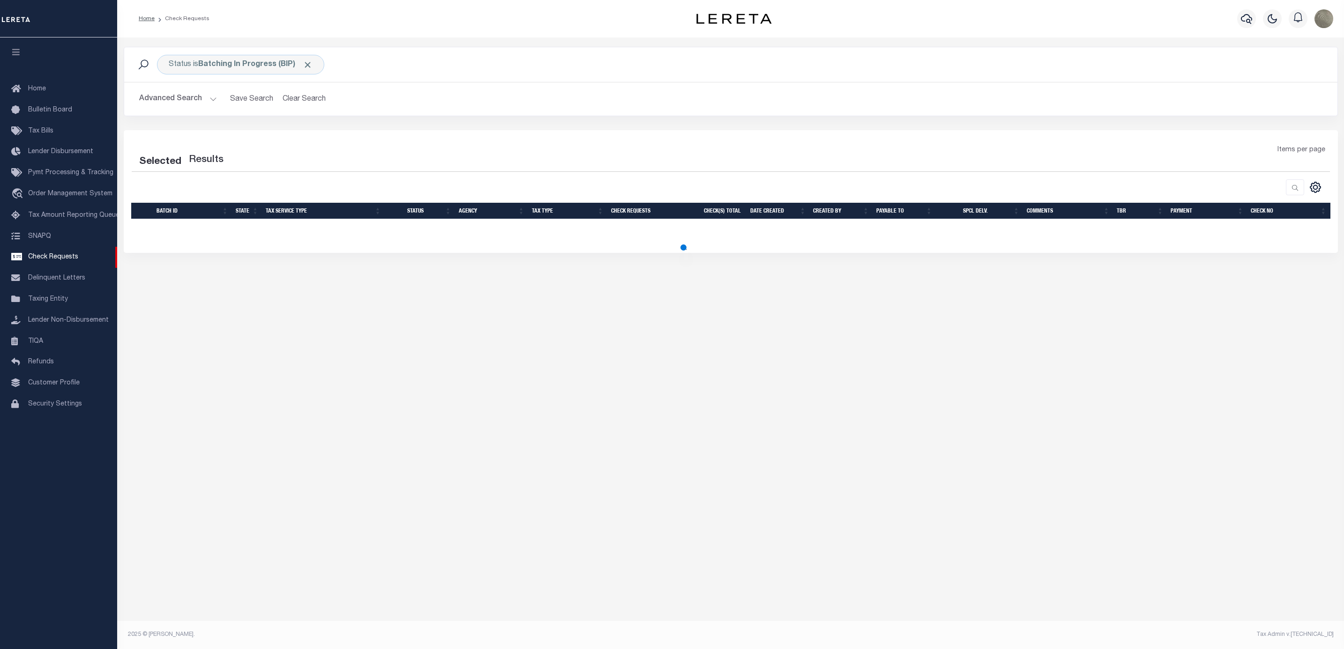
select select "50"
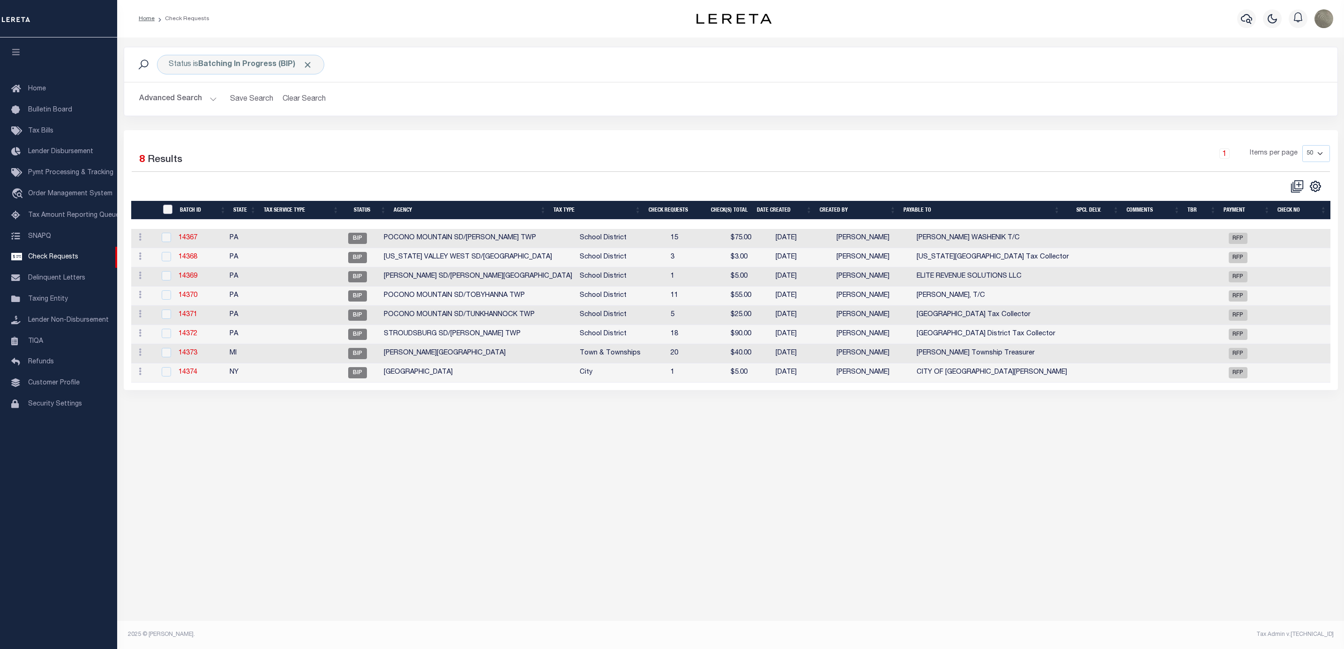
click at [167, 210] on input "" at bounding box center [167, 209] width 9 height 9
checkbox input "true"
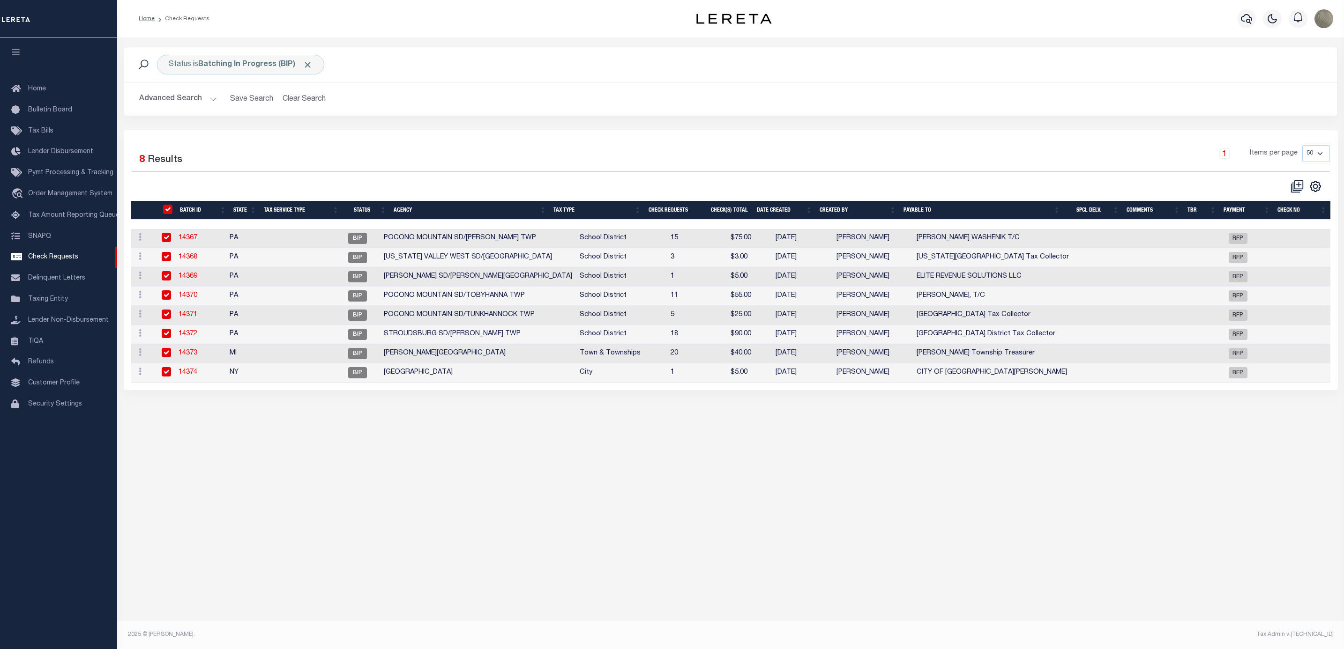
checkbox input "true"
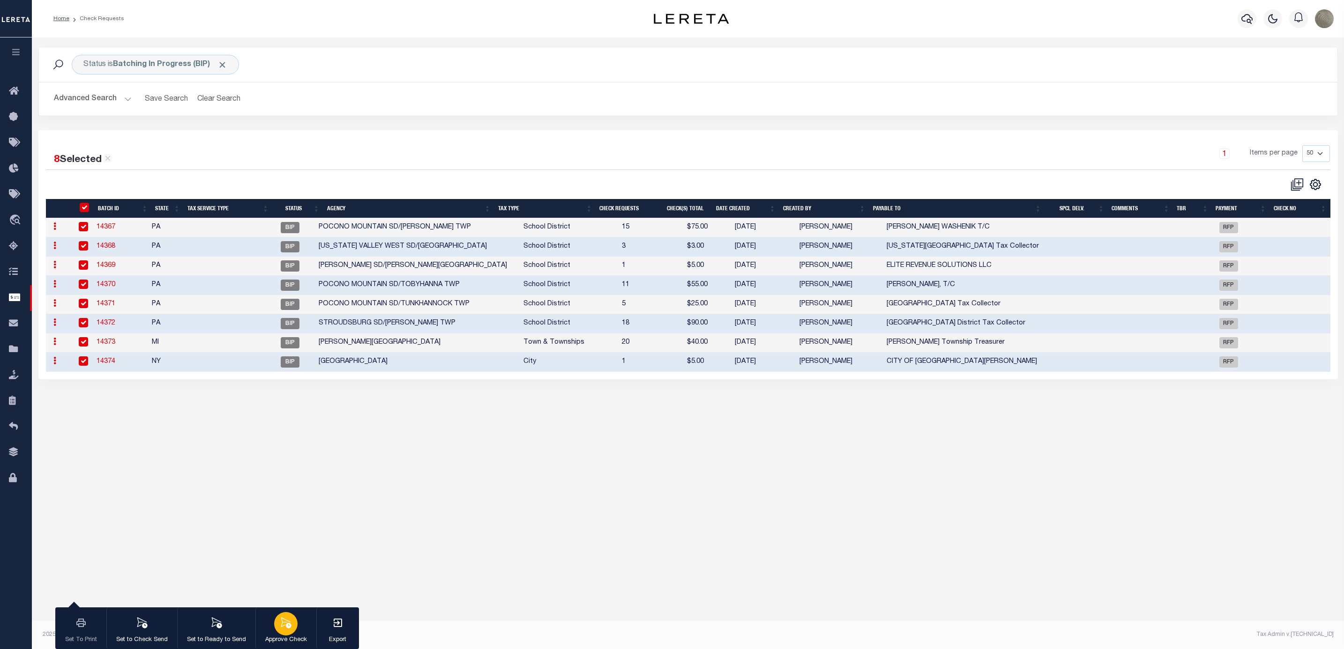
click at [276, 633] on button "Approve Check" at bounding box center [285, 629] width 61 height 42
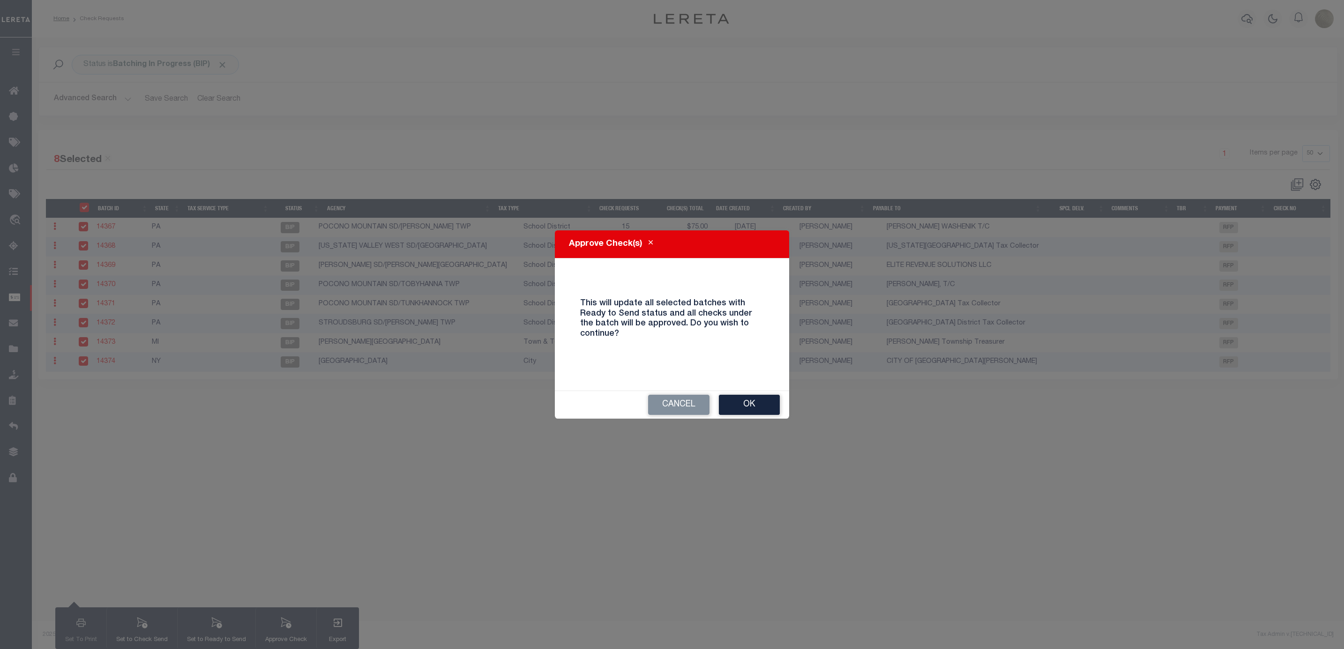
click at [750, 404] on button "Ok" at bounding box center [749, 405] width 61 height 20
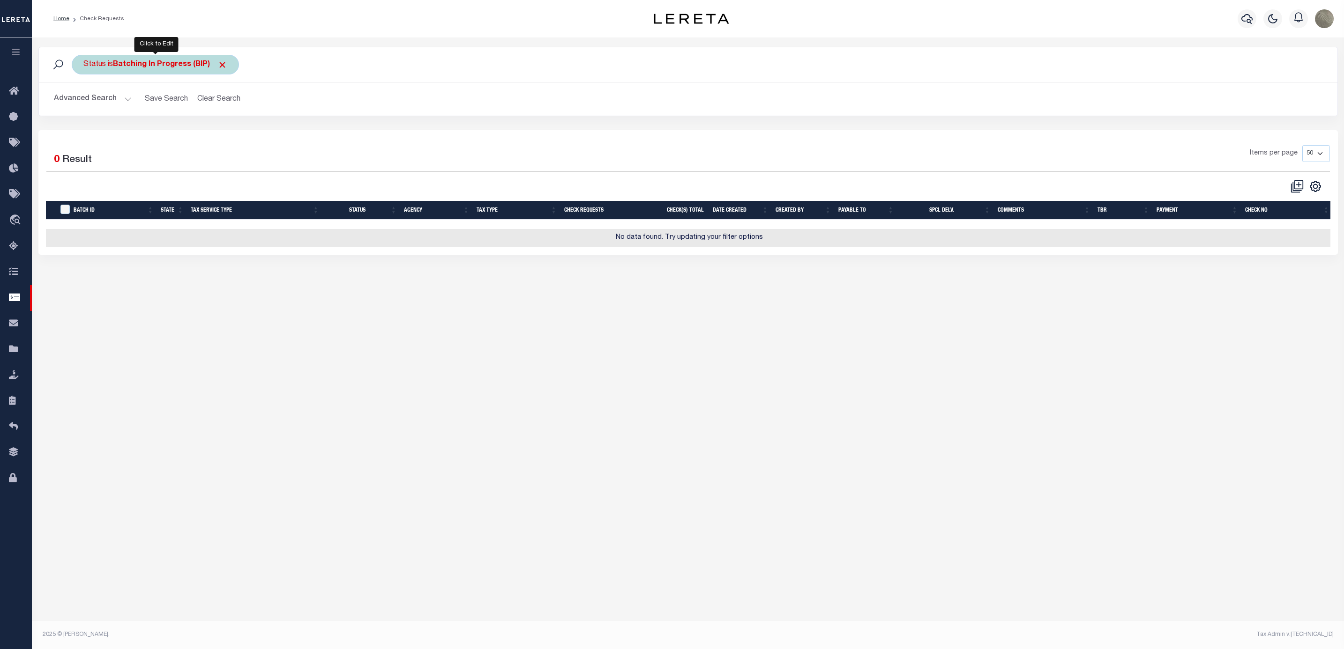
click at [154, 65] on b "Batching In Progress (BIP)" at bounding box center [170, 64] width 114 height 7
select select "BIP"
click at [147, 112] on select "Approval Needed (APN) Batching In Progress (BIP) Check Returned (CKR) Cleared a…" at bounding box center [153, 111] width 138 height 18
click at [113, 30] on div "Home Check Requests Profile Sign out" at bounding box center [688, 18] width 1312 height 37
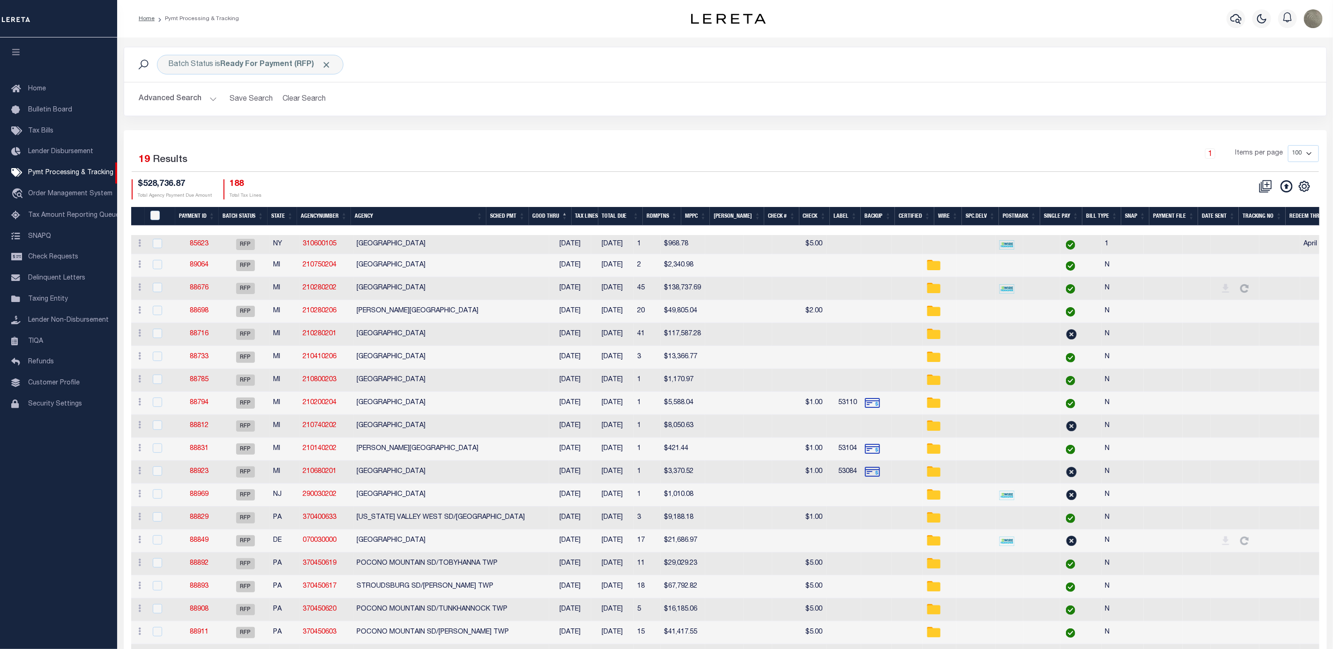
click at [571, 165] on div "1 Items per page 100 200 500 1000" at bounding box center [875, 157] width 887 height 24
click at [258, 69] on div "Batch Status is Ready For Payment (RFP)" at bounding box center [250, 65] width 186 height 20
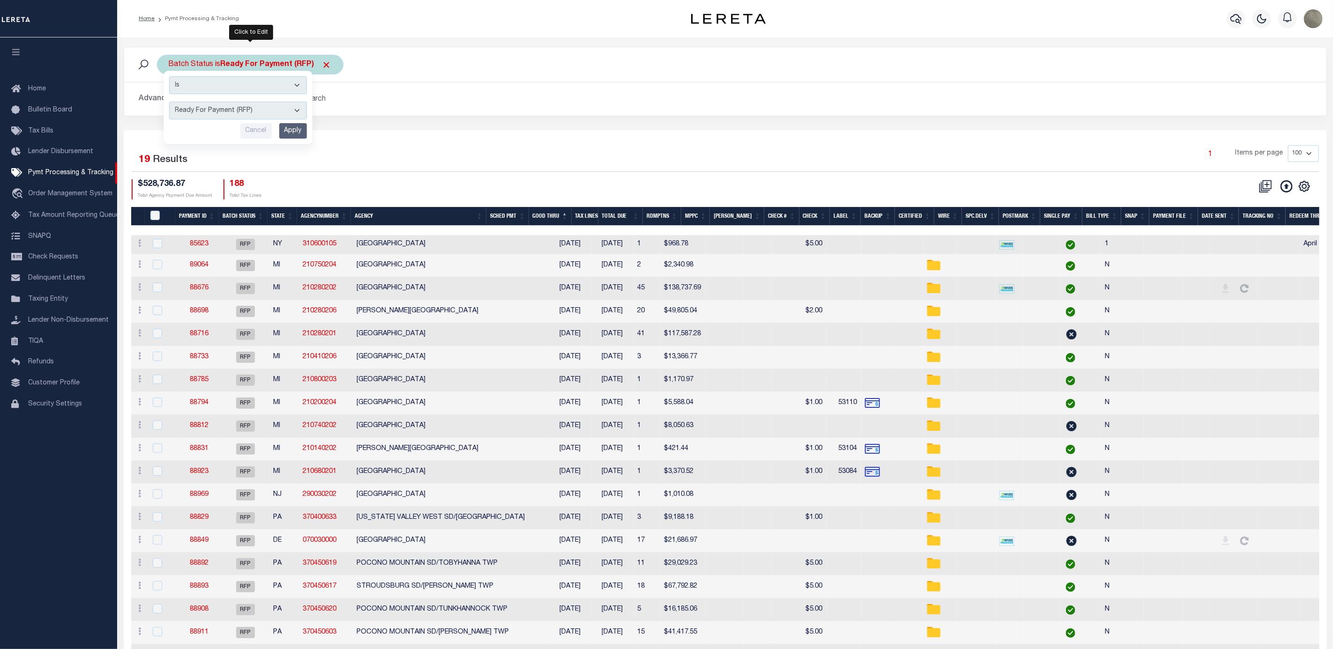
click at [231, 113] on select "Awaiting Funds (AWF) Cleared and Complete (CAC) New Check Needed (NCN) Payment …" at bounding box center [238, 111] width 138 height 18
select select "SFP"
click at [169, 103] on select "Awaiting Funds (AWF) Cleared and Complete (CAC) New Check Needed (NCN) Payment …" at bounding box center [238, 111] width 138 height 18
click at [292, 129] on input "Apply" at bounding box center [293, 130] width 28 height 15
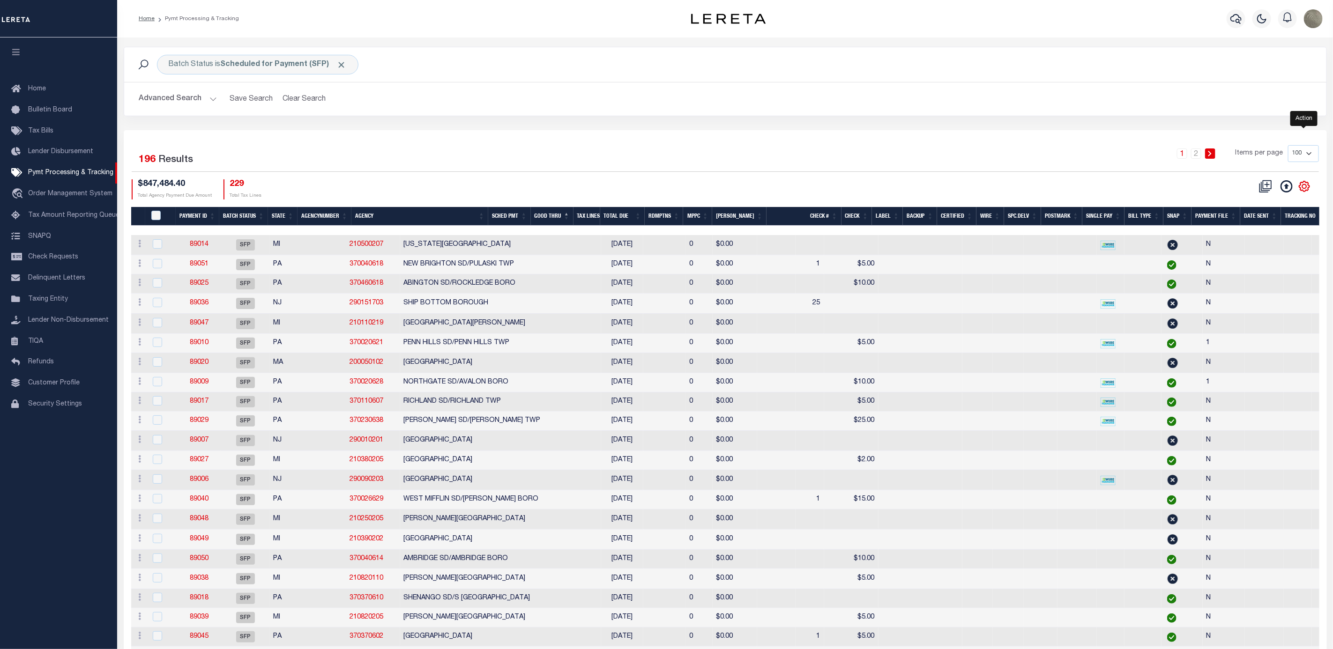
click at [1302, 185] on icon "" at bounding box center [1304, 186] width 10 height 10
drag, startPoint x: 1257, startPoint y: 262, endPoint x: 982, endPoint y: 166, distance: 291.8
click at [1259, 259] on span "Show Filter" at bounding box center [1247, 256] width 35 height 7
select select
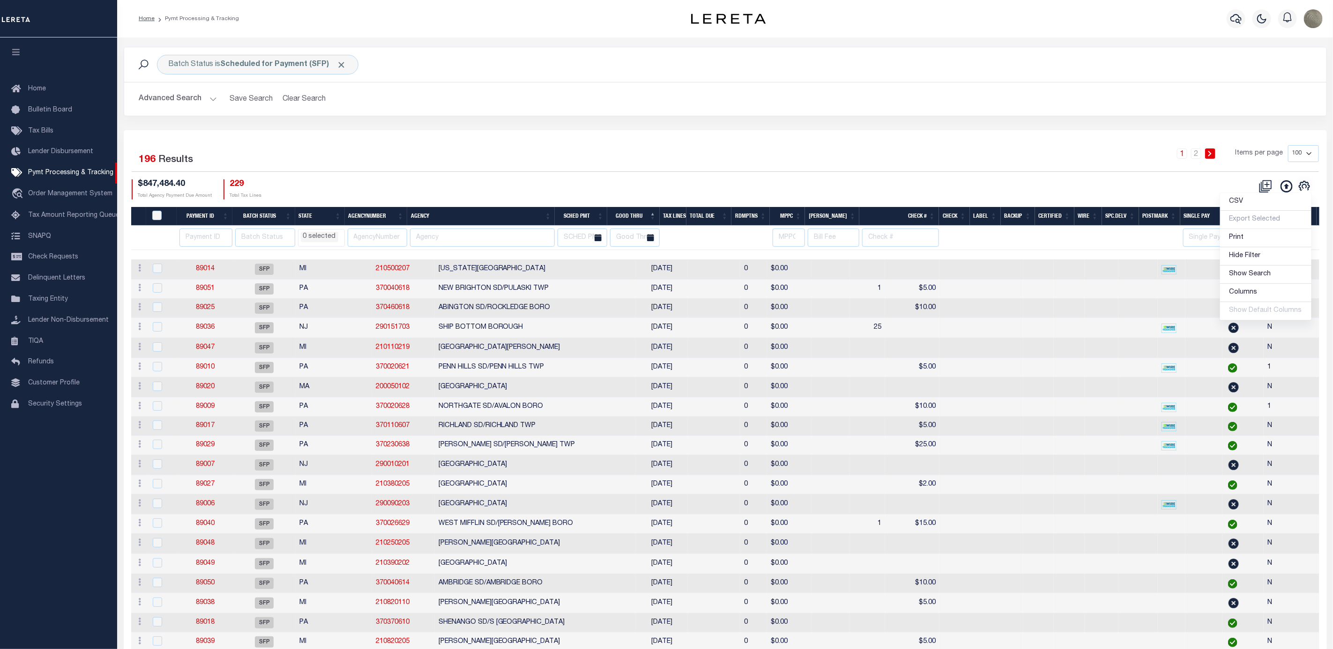
drag, startPoint x: 979, startPoint y: 151, endPoint x: 1008, endPoint y: 218, distance: 73.5
click at [979, 150] on div "1 2 Items per page 100 200 500 1000" at bounding box center [875, 157] width 887 height 24
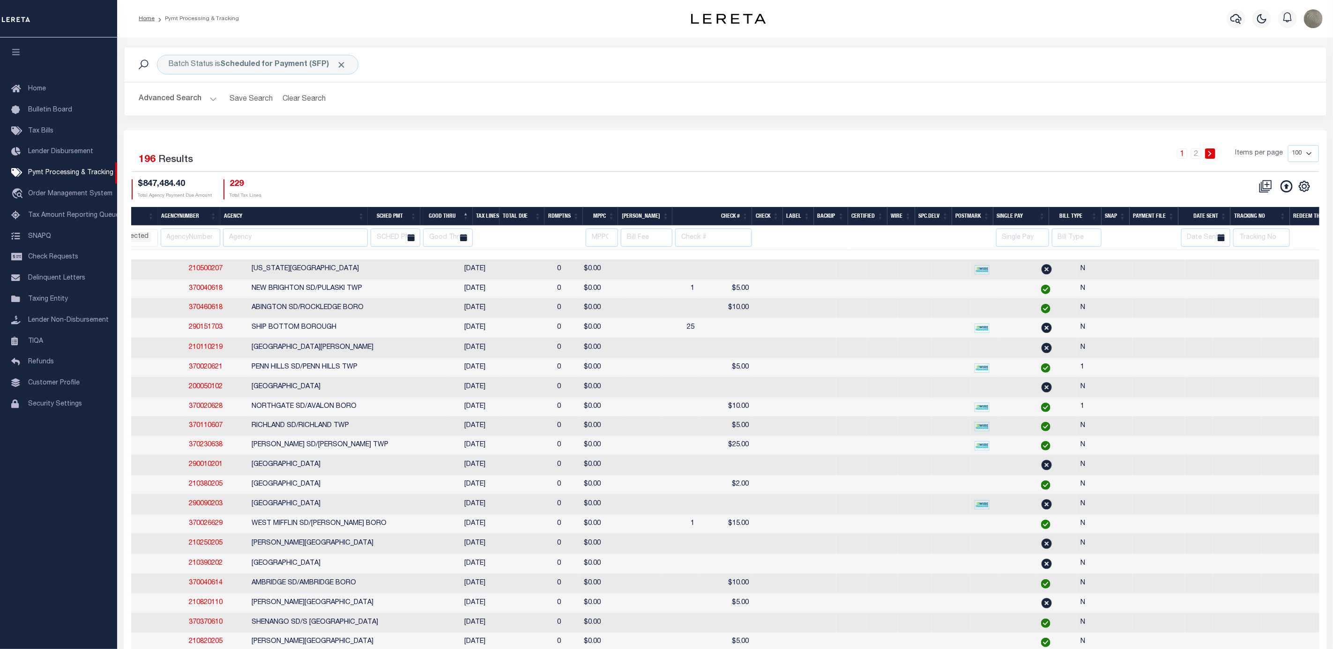
scroll to position [0, 222]
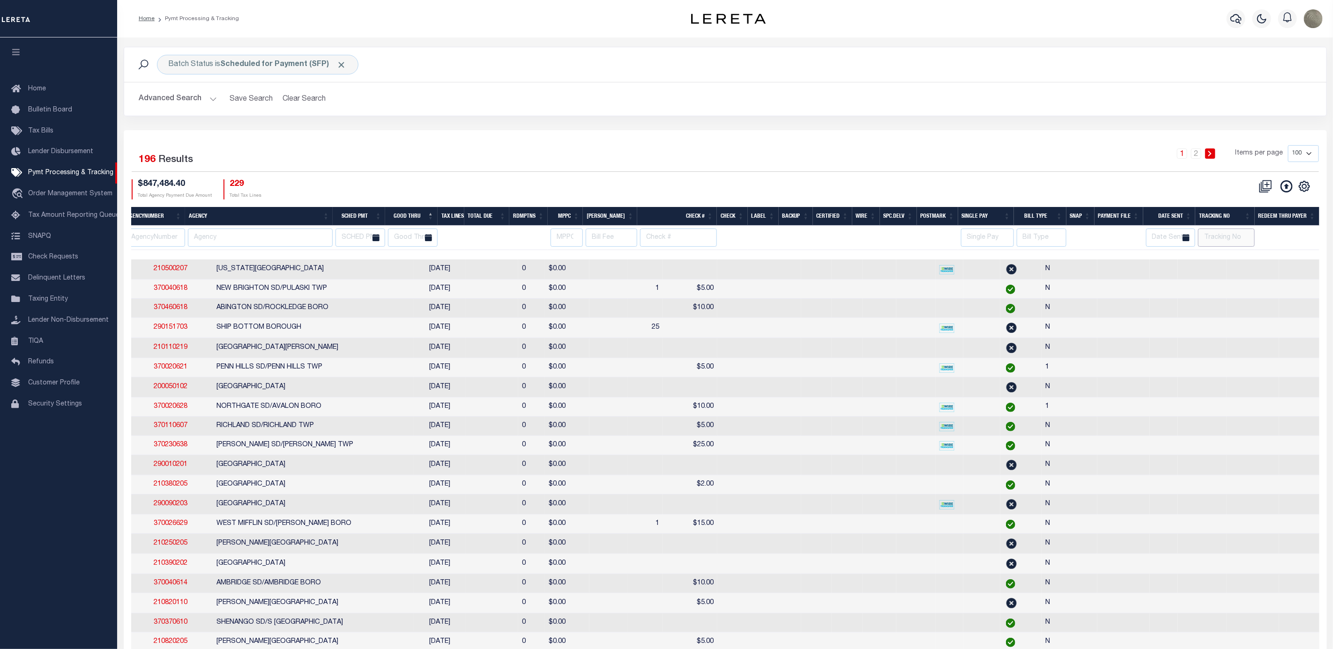
click at [1218, 239] on input "text" at bounding box center [1226, 238] width 56 height 18
type input "Andres"
click at [965, 179] on div "Selected 196 Results 1 2 Items per page 100 200 500 1000 $847,484.40 Total Agen…" at bounding box center [725, 172] width 1202 height 54
select select
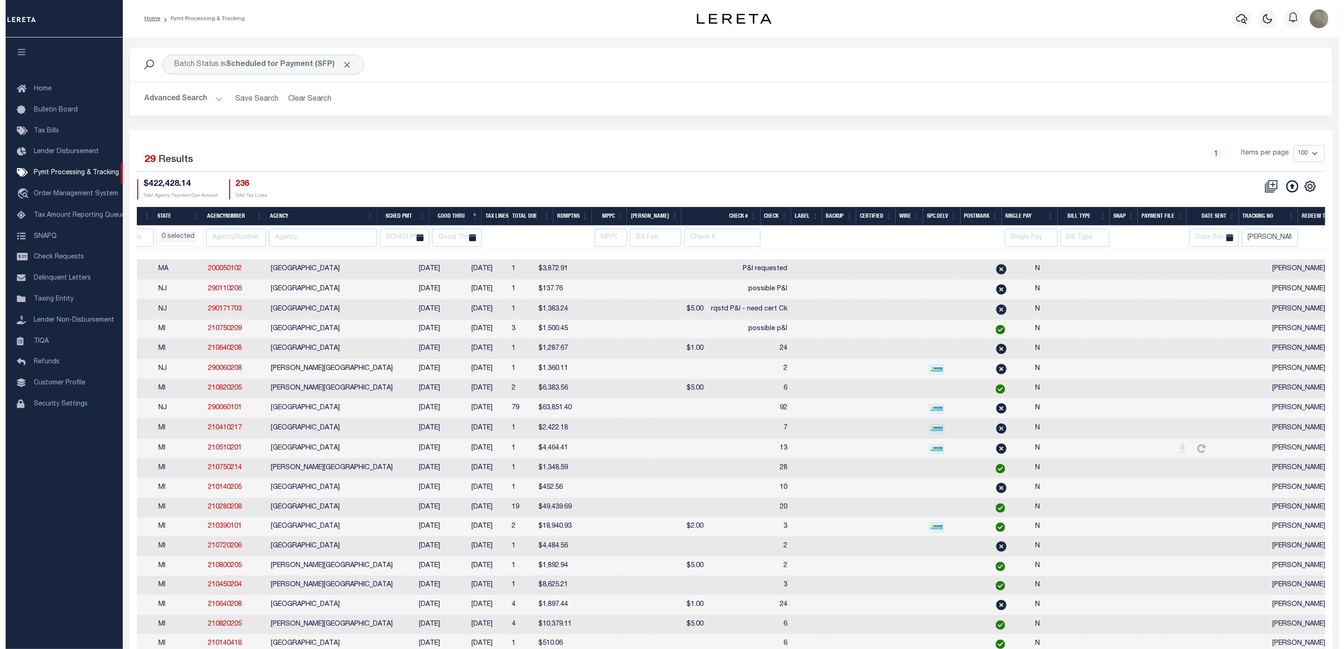
scroll to position [0, 0]
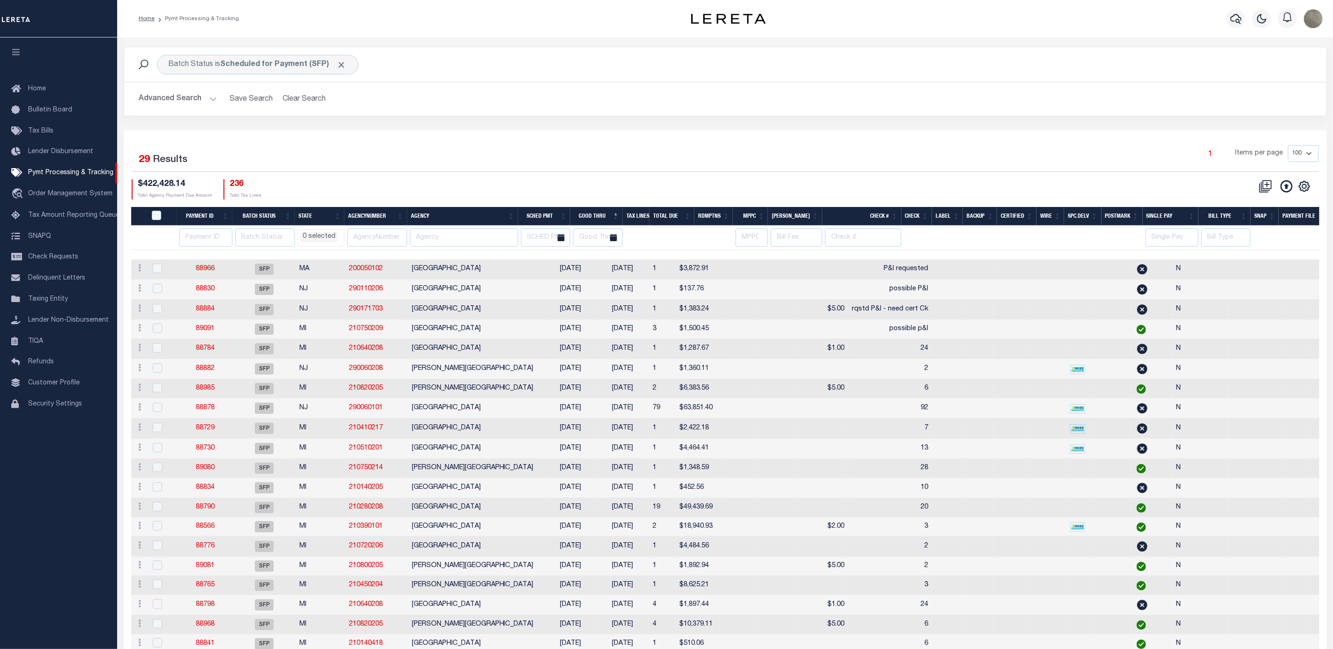
click at [200, 265] on td "88966" at bounding box center [206, 270] width 56 height 20
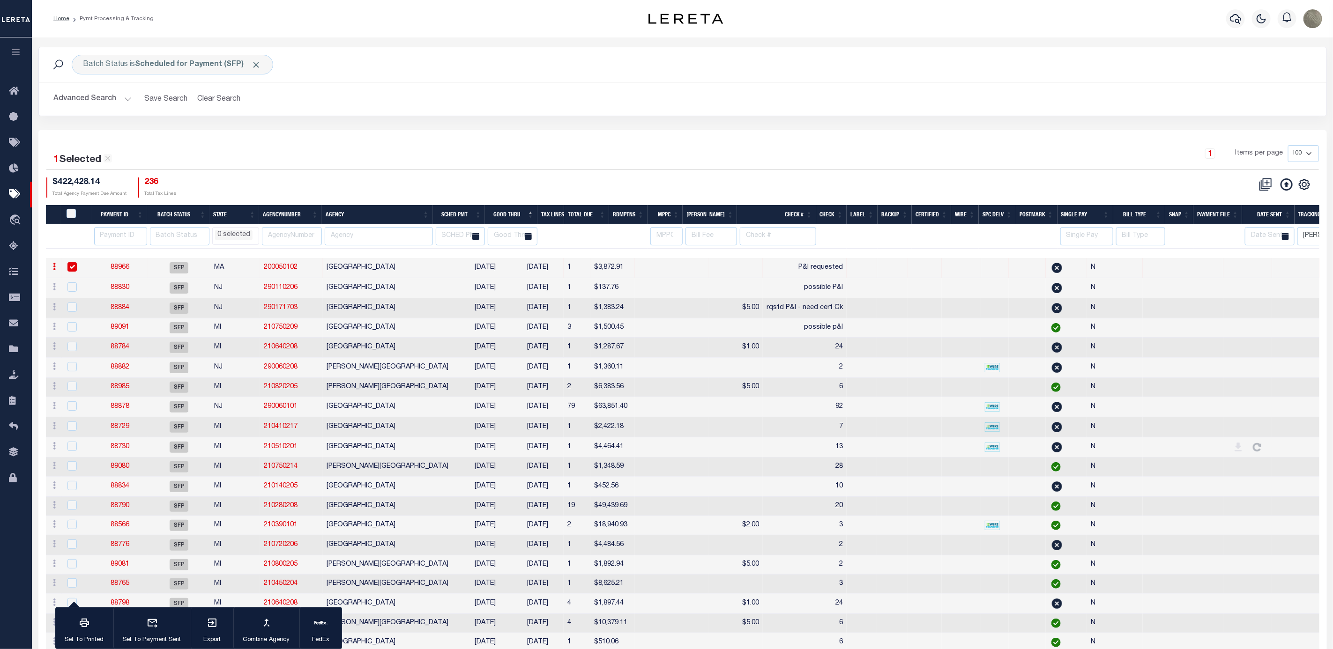
click at [118, 265] on td "88966" at bounding box center [120, 268] width 56 height 20
checkbox input "false"
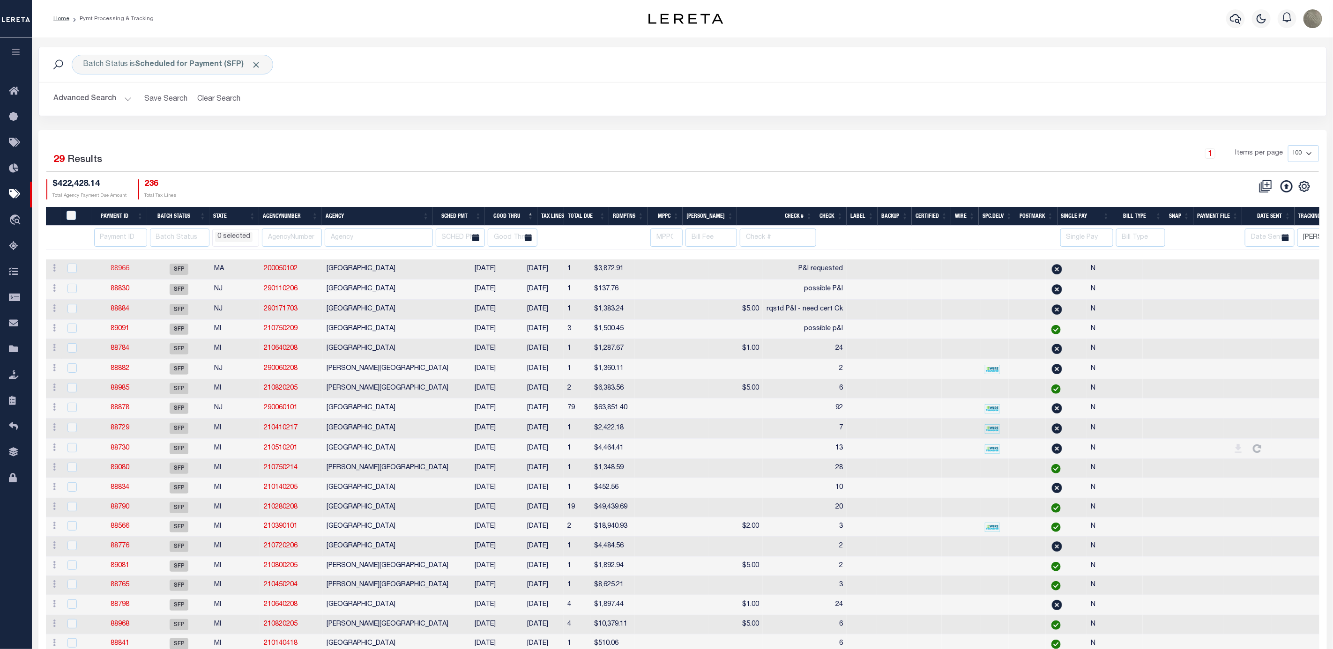
click at [118, 268] on link "88966" at bounding box center [120, 269] width 19 height 7
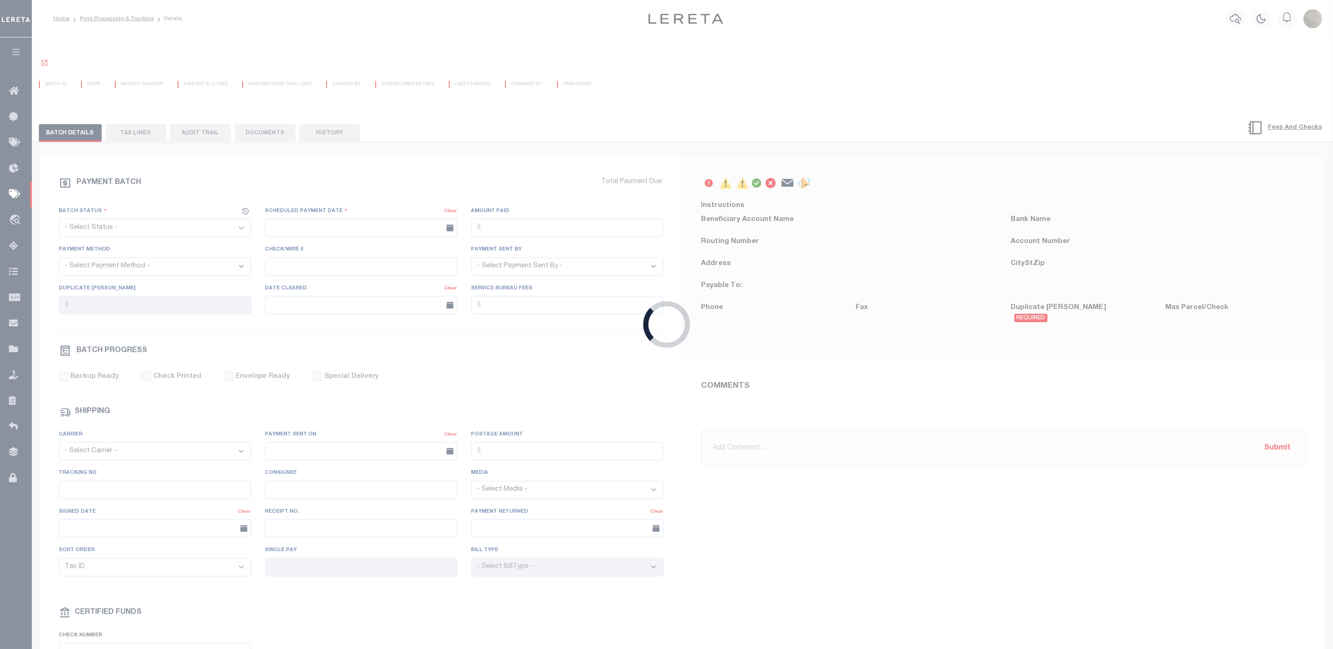
select select "SFP"
type input "07/27/2025"
type input "P&I requested"
type input "Andres"
type input "N"
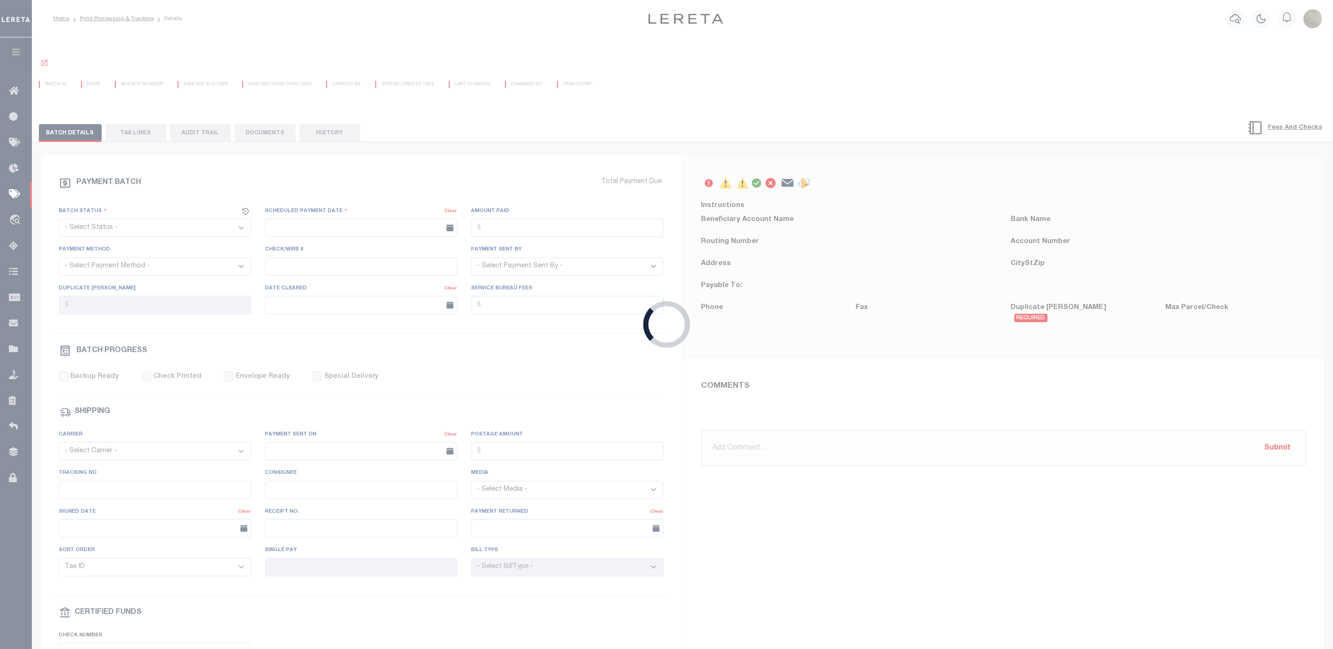
radio input "true"
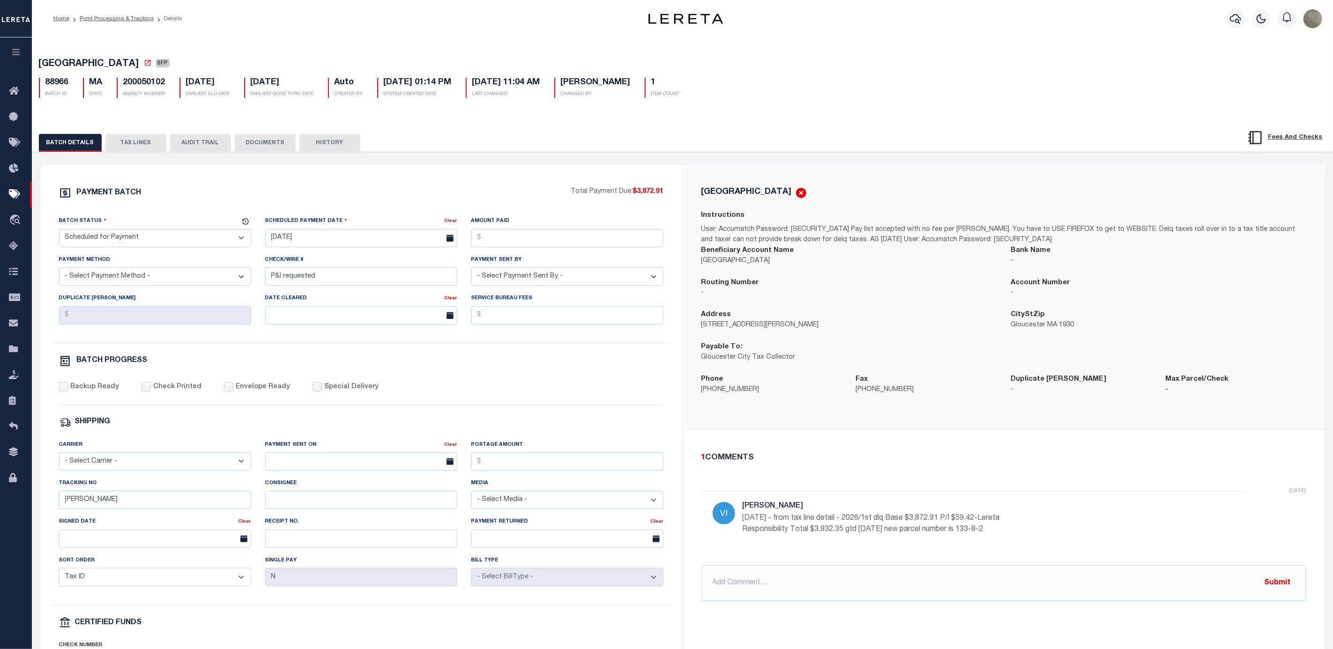
click at [124, 142] on button "TAX LINES" at bounding box center [135, 143] width 61 height 18
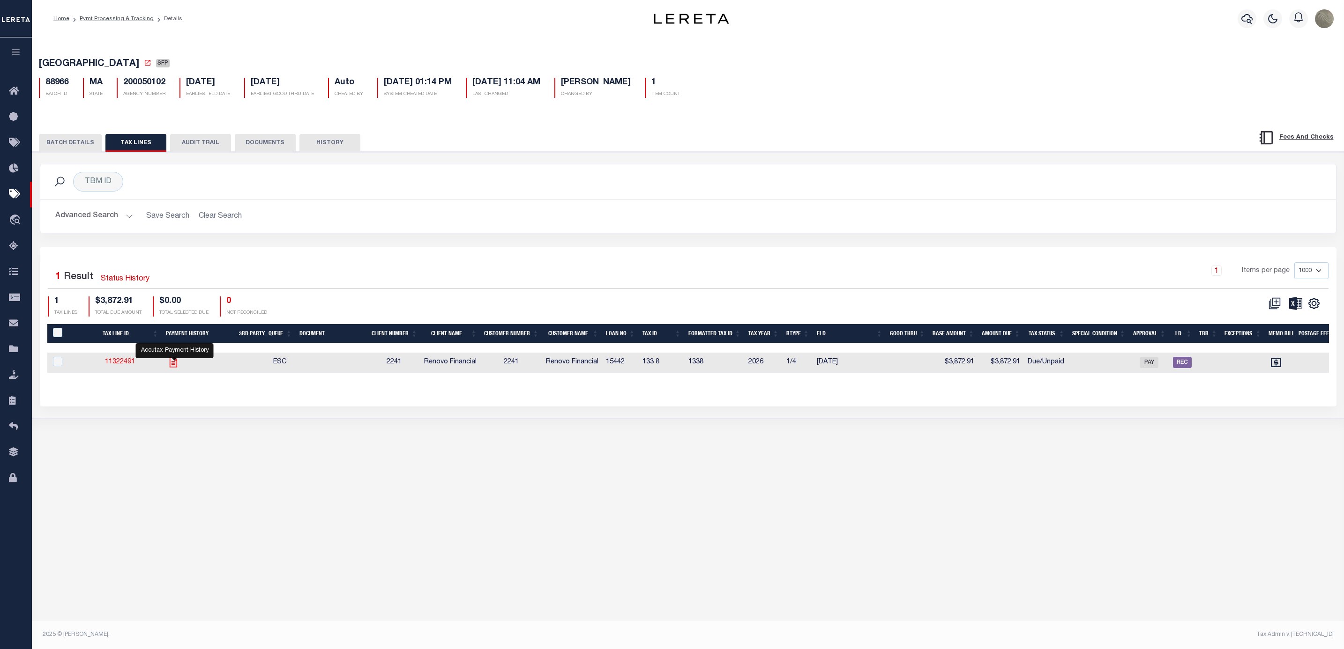
click at [172, 367] on icon "" at bounding box center [173, 363] width 12 height 12
checkbox input "true"
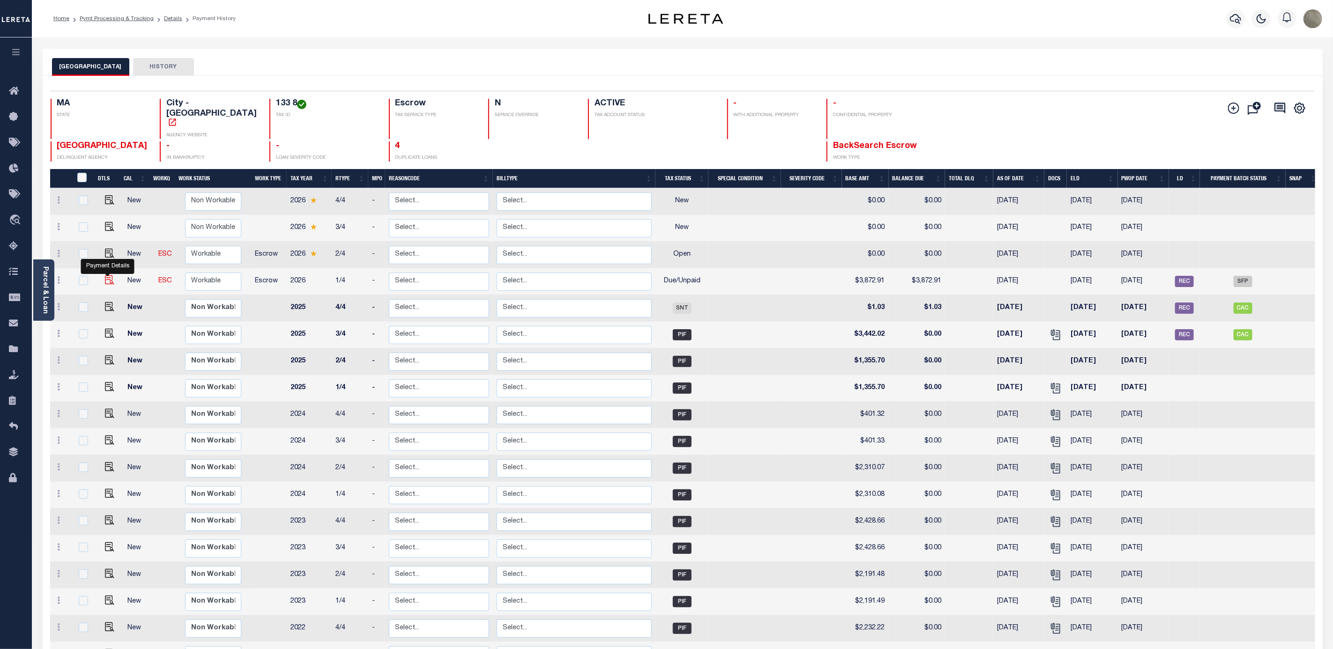
click at [105, 276] on img "" at bounding box center [109, 280] width 9 height 9
checkbox input "true"
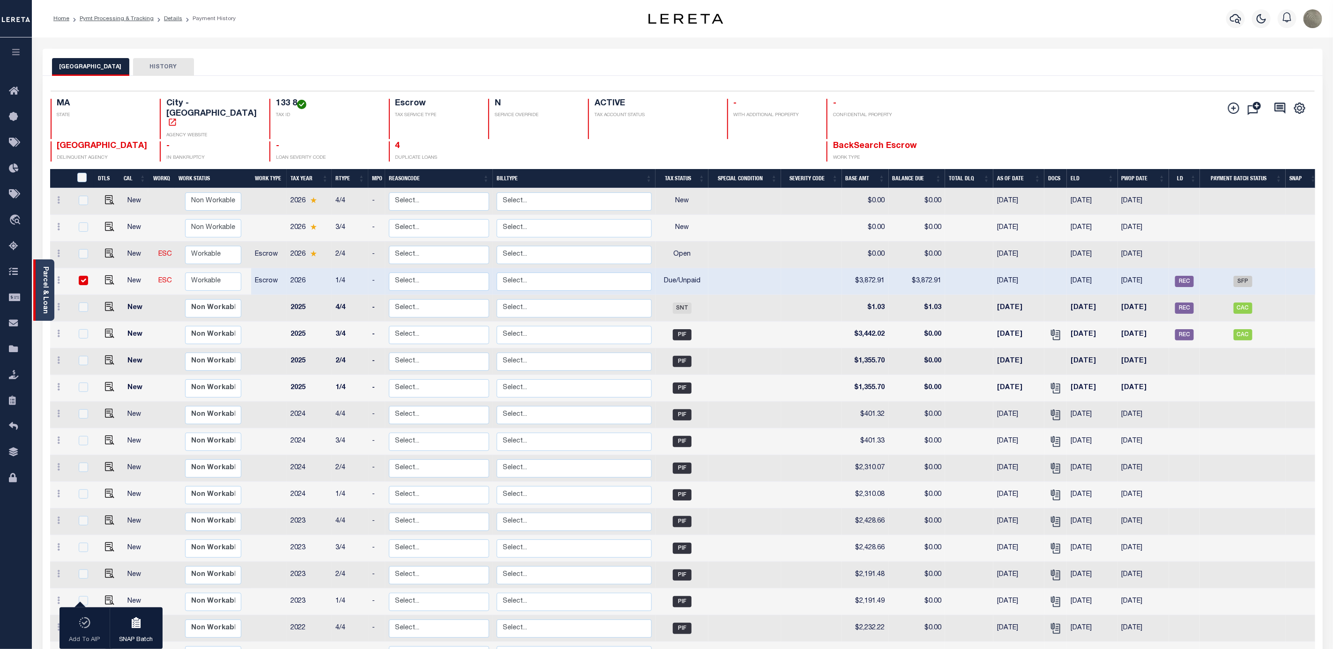
click at [42, 282] on link "Parcel & Loan" at bounding box center [45, 290] width 7 height 47
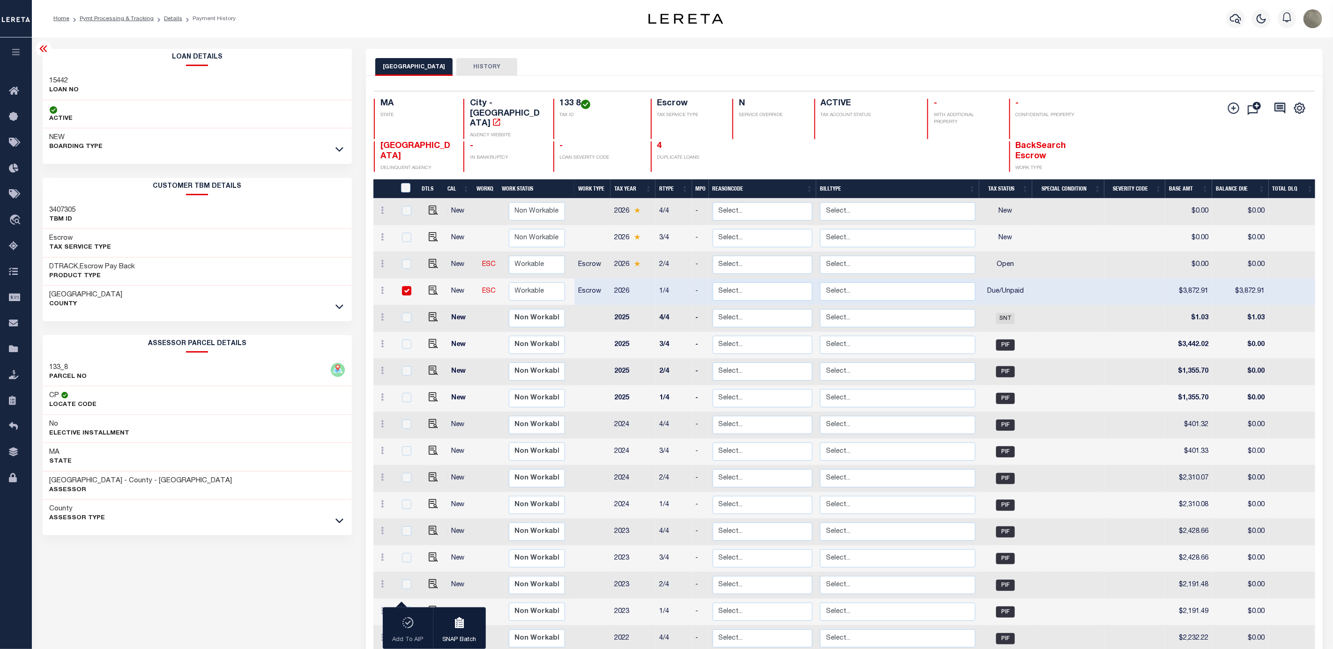
click at [61, 78] on h3 "15442" at bounding box center [65, 80] width 30 height 9
click at [1241, 24] on icon "button" at bounding box center [1235, 18] width 11 height 11
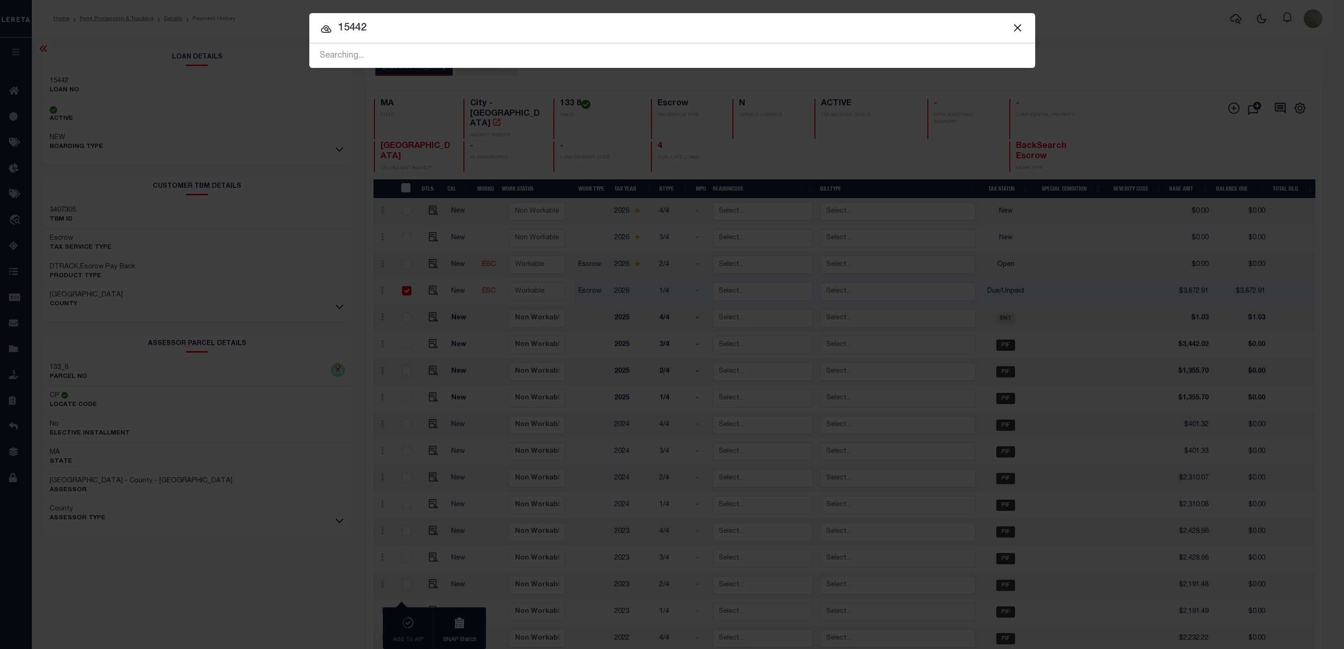
type input "15442"
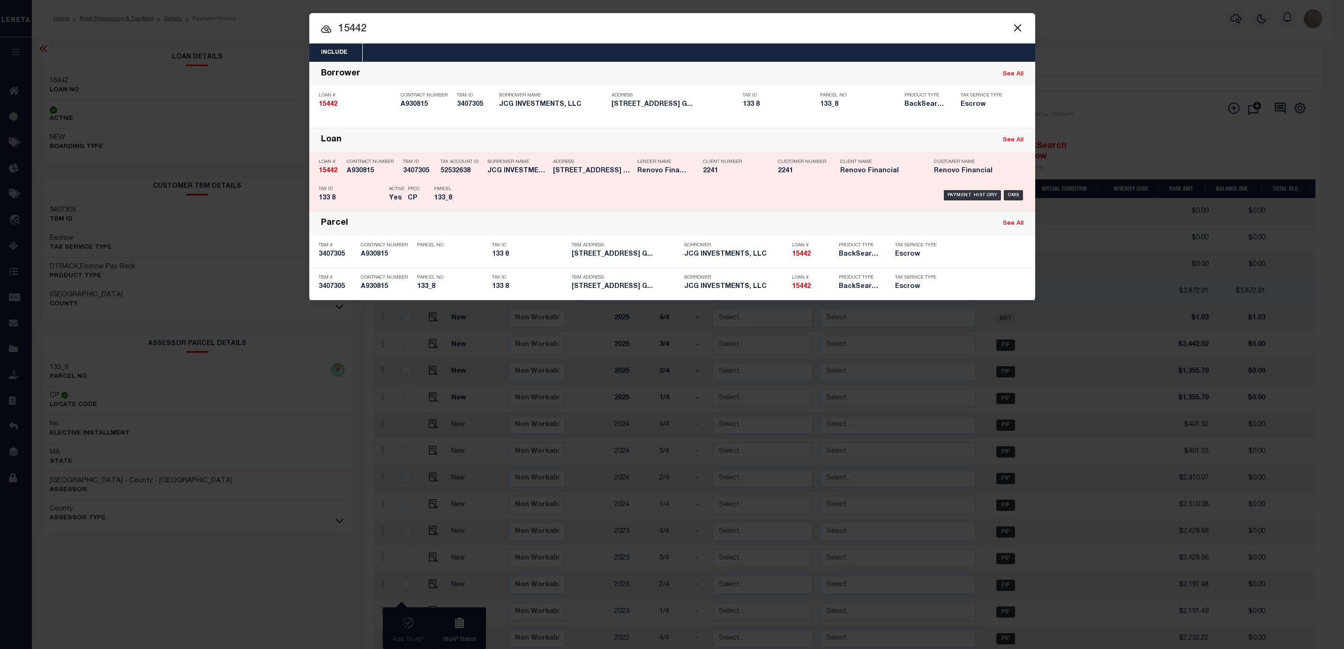
click at [434, 186] on div "Parcel 133_8" at bounding box center [455, 195] width 42 height 27
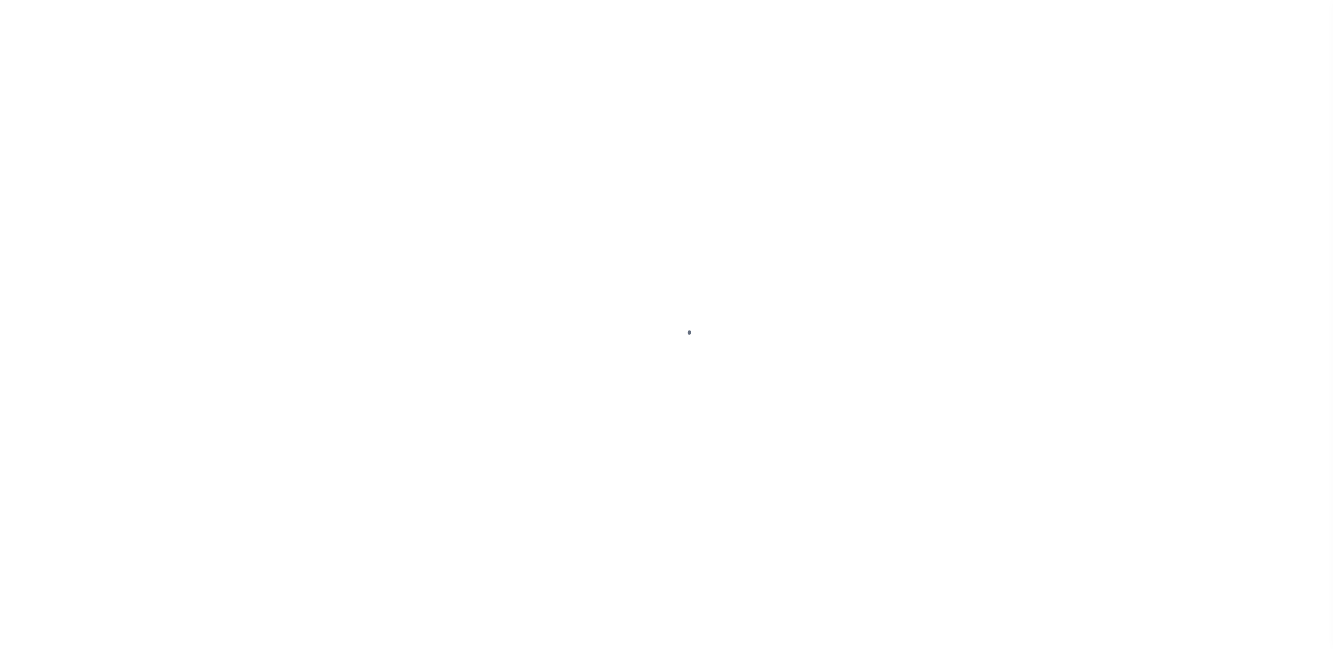
select select "DUE"
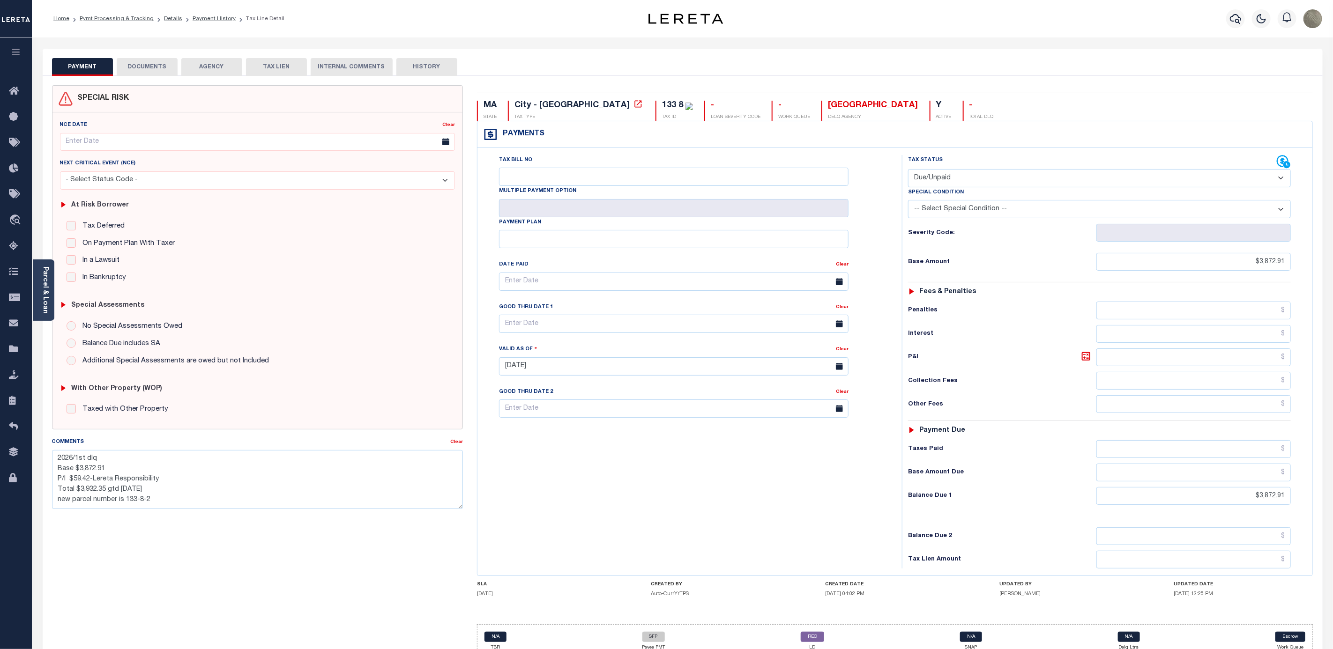
click at [523, 75] on div "PAYMENT DOCUMENTS AGENCY DELINQUENT PAYEE TAX LIEN HISTORY" at bounding box center [682, 66] width 1261 height 17
click at [492, 511] on div "Tax Bill No Multiple Payment Option Payment Plan Clear" at bounding box center [687, 362] width 415 height 414
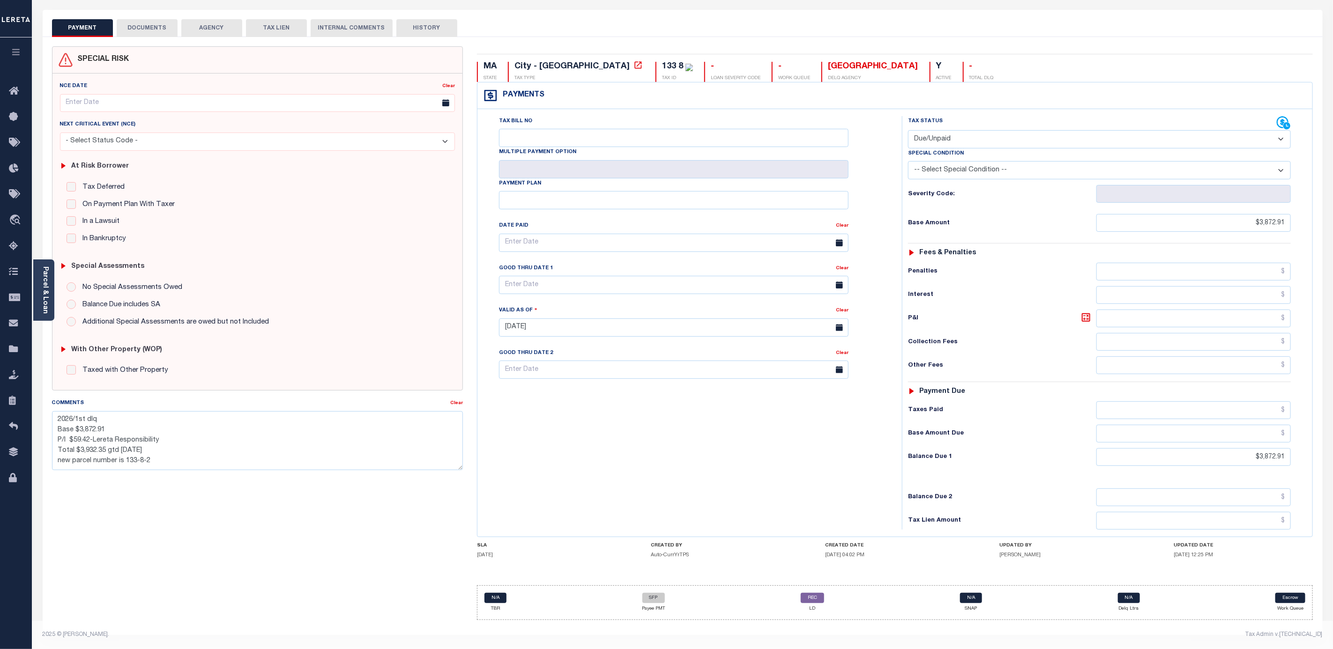
scroll to position [48, 0]
click at [810, 594] on link "REC" at bounding box center [812, 598] width 23 height 10
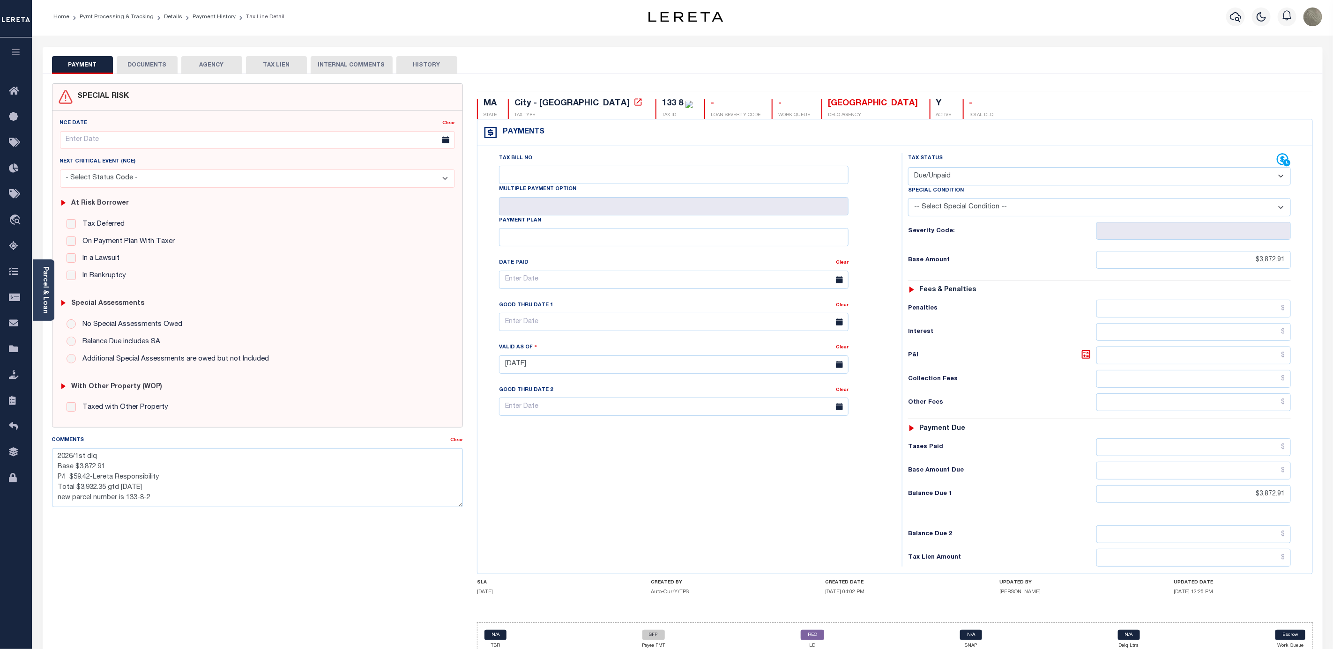
scroll to position [0, 0]
drag, startPoint x: 606, startPoint y: 103, endPoint x: 581, endPoint y: 105, distance: 25.4
click at [656, 105] on div "133 8 TAX ID" at bounding box center [674, 111] width 37 height 20
copy div "133 8"
click at [1236, 17] on icon "button" at bounding box center [1235, 18] width 11 height 11
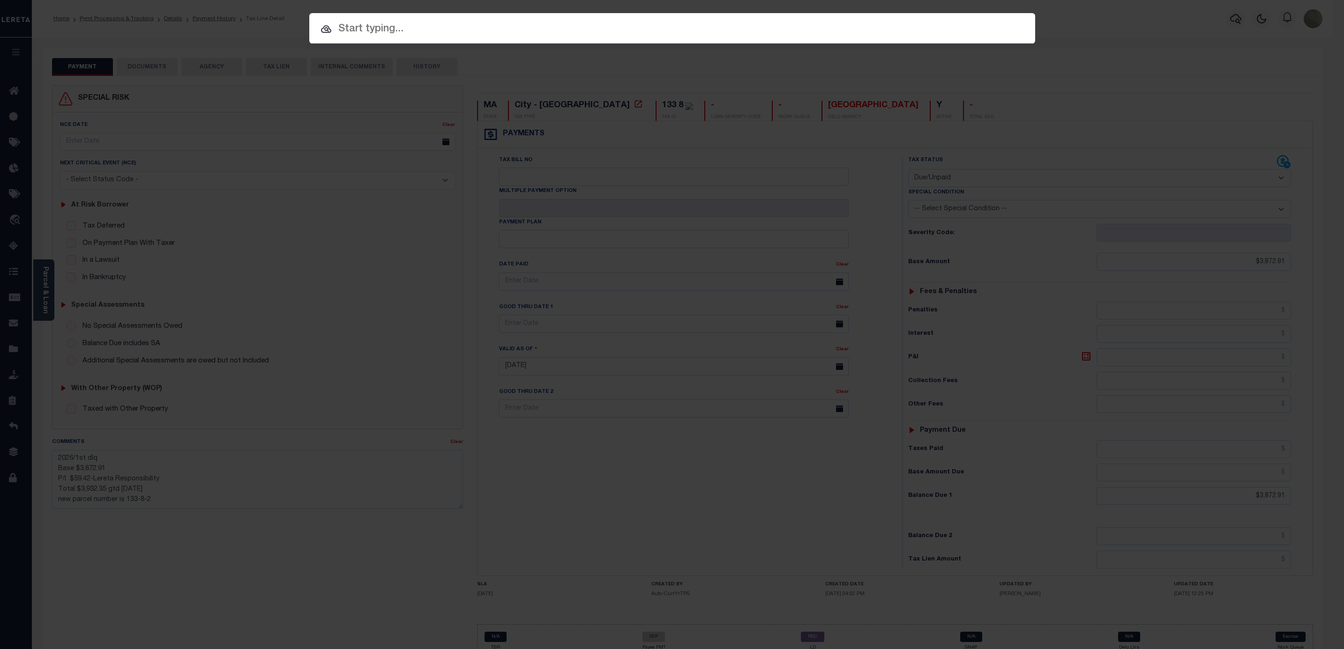
paste input "133 8"
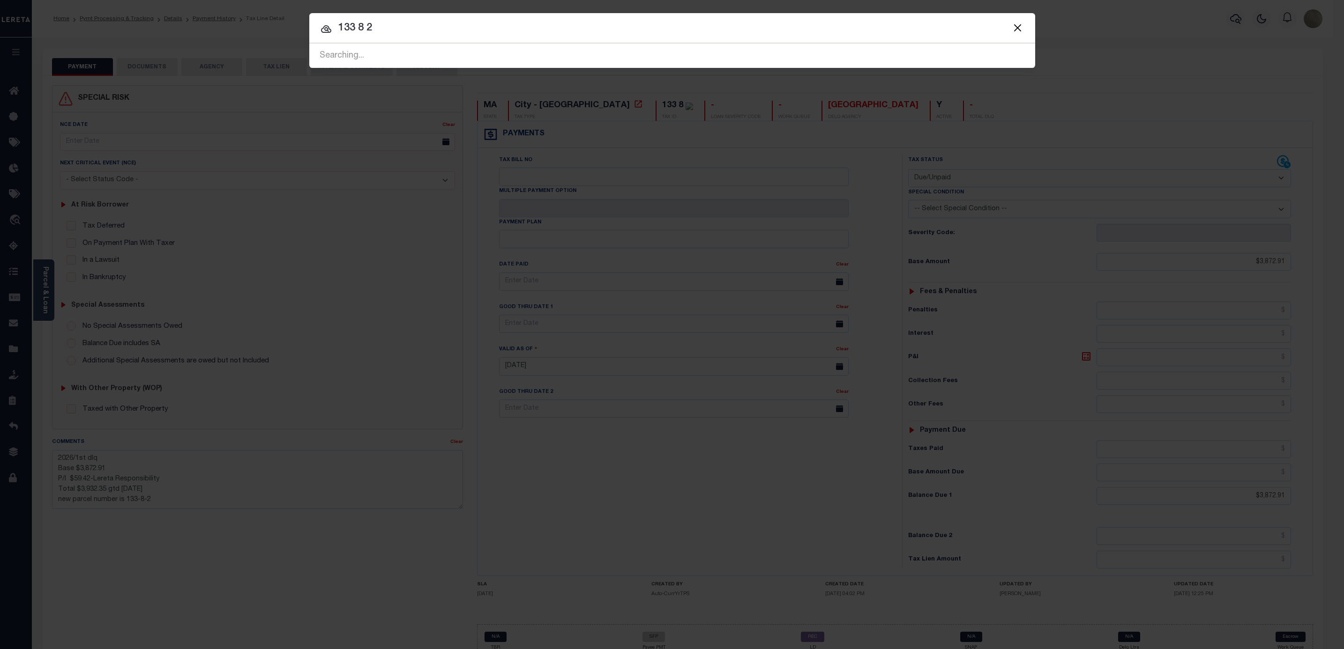
type input "133 8 2"
click at [625, 138] on div "Include Loans TBM Customers Borrowers Payments (Lender Non-Disb) Payments (Lend…" at bounding box center [672, 324] width 1344 height 649
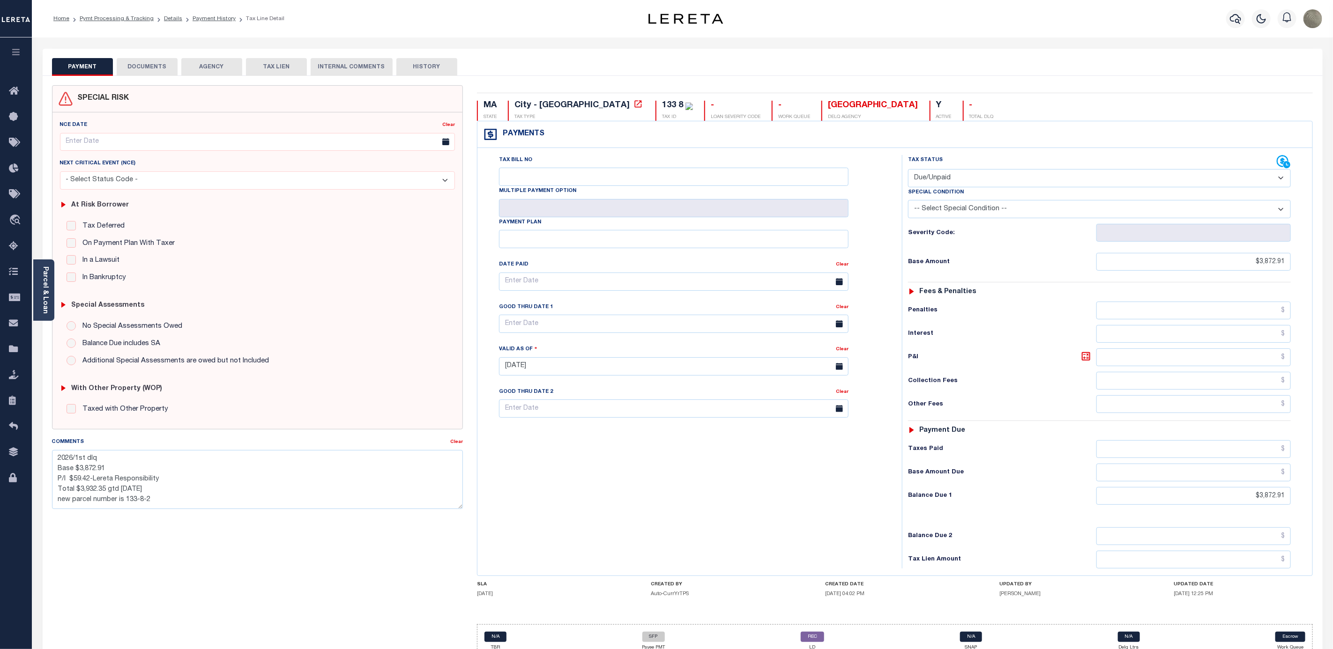
click at [49, 280] on div "Parcel & Loan" at bounding box center [43, 290] width 21 height 61
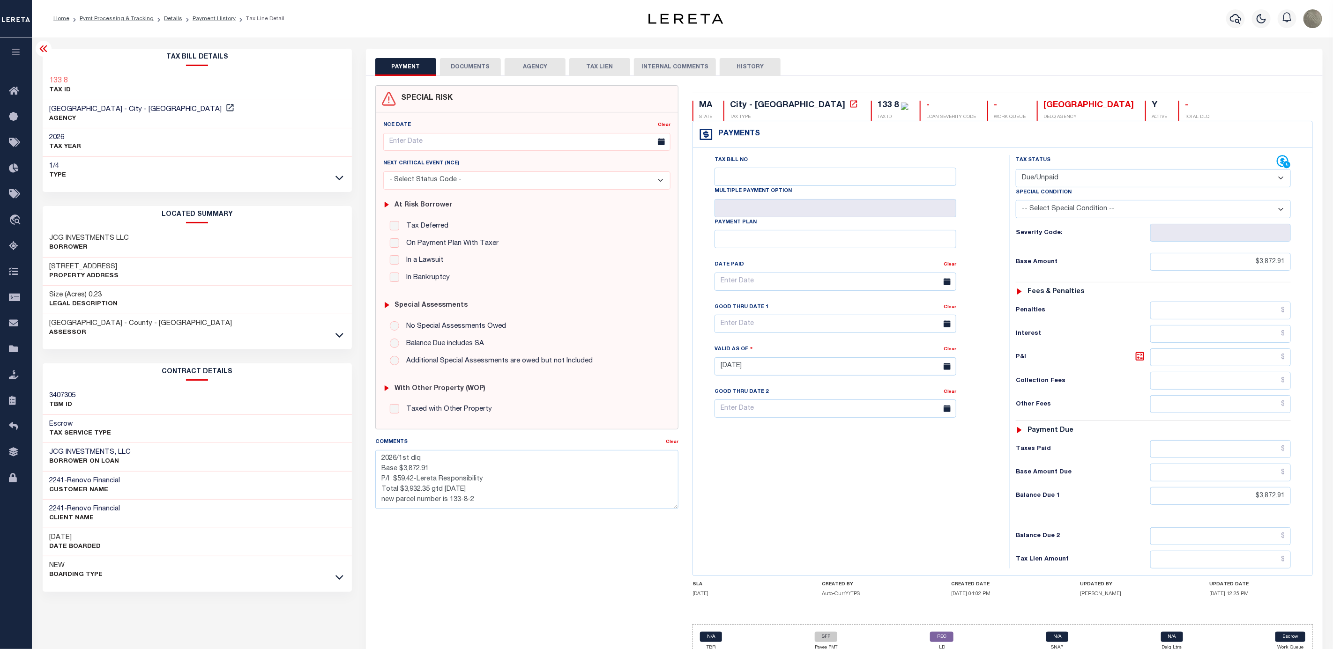
click at [62, 89] on p "TAX ID" at bounding box center [61, 90] width 22 height 9
click at [65, 91] on p "TAX ID" at bounding box center [61, 90] width 22 height 9
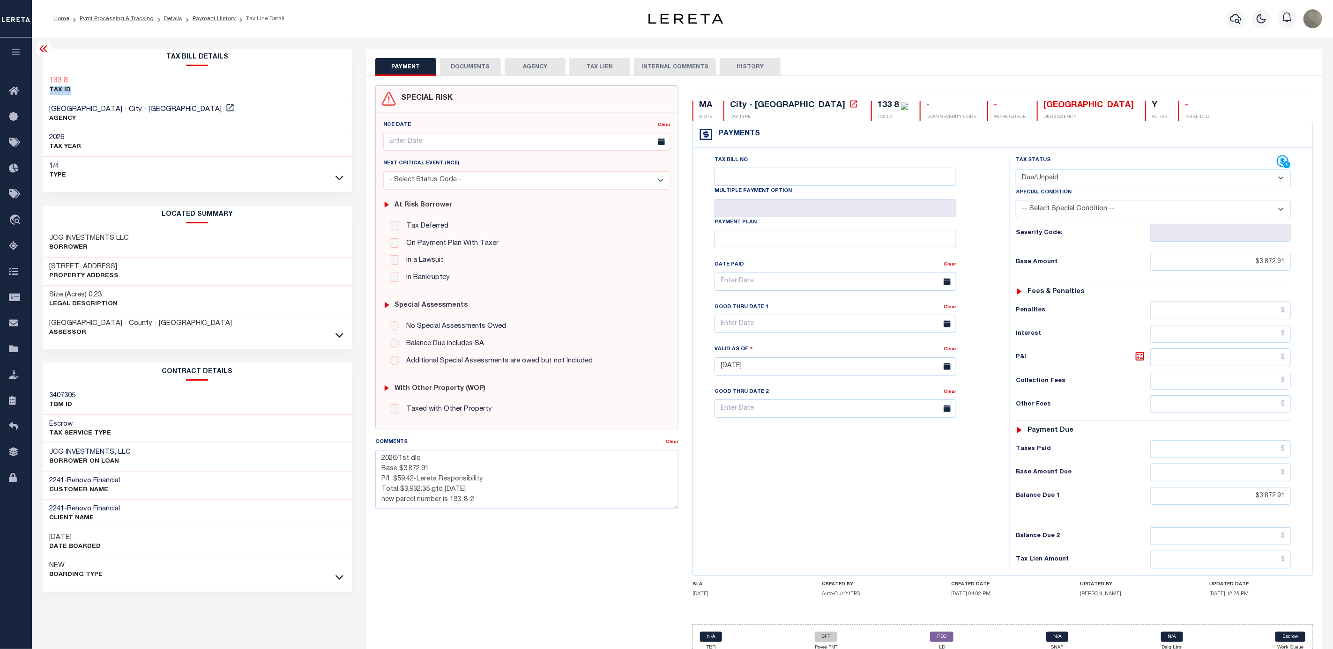
click at [92, 92] on div "133 8 TAX ID" at bounding box center [198, 86] width 310 height 29
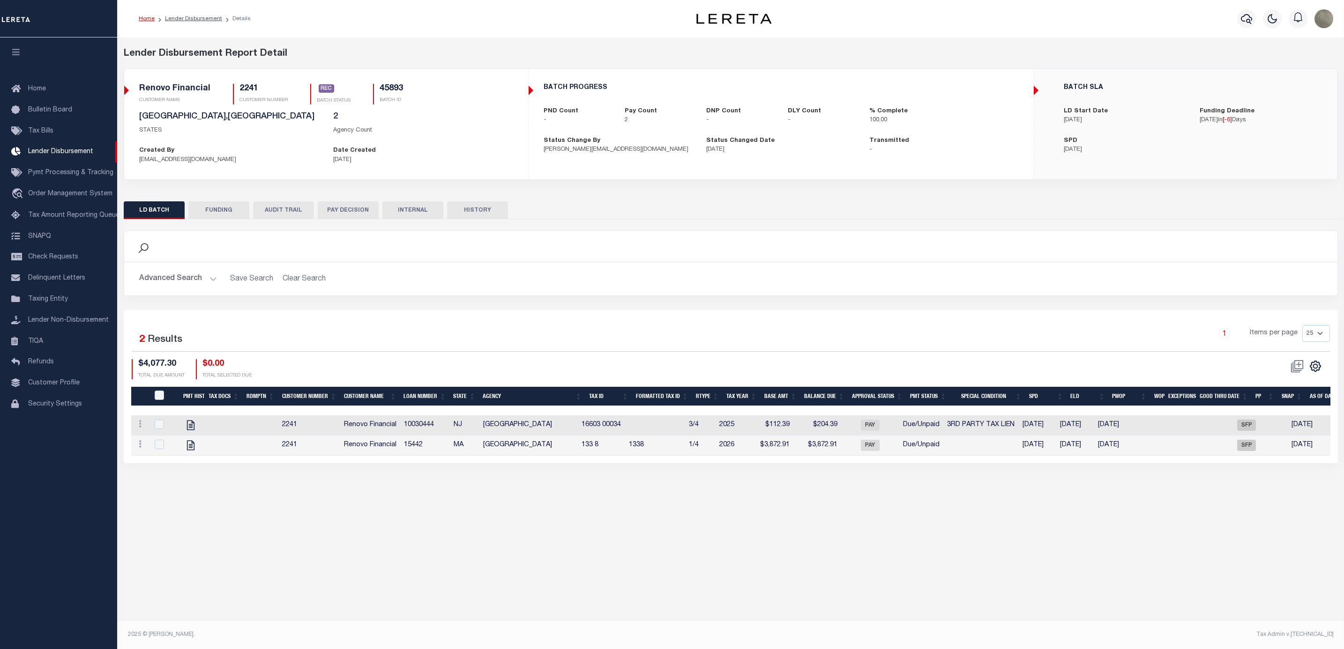
click at [538, 332] on div "1 Items per page 25 50 100 200" at bounding box center [881, 337] width 895 height 24
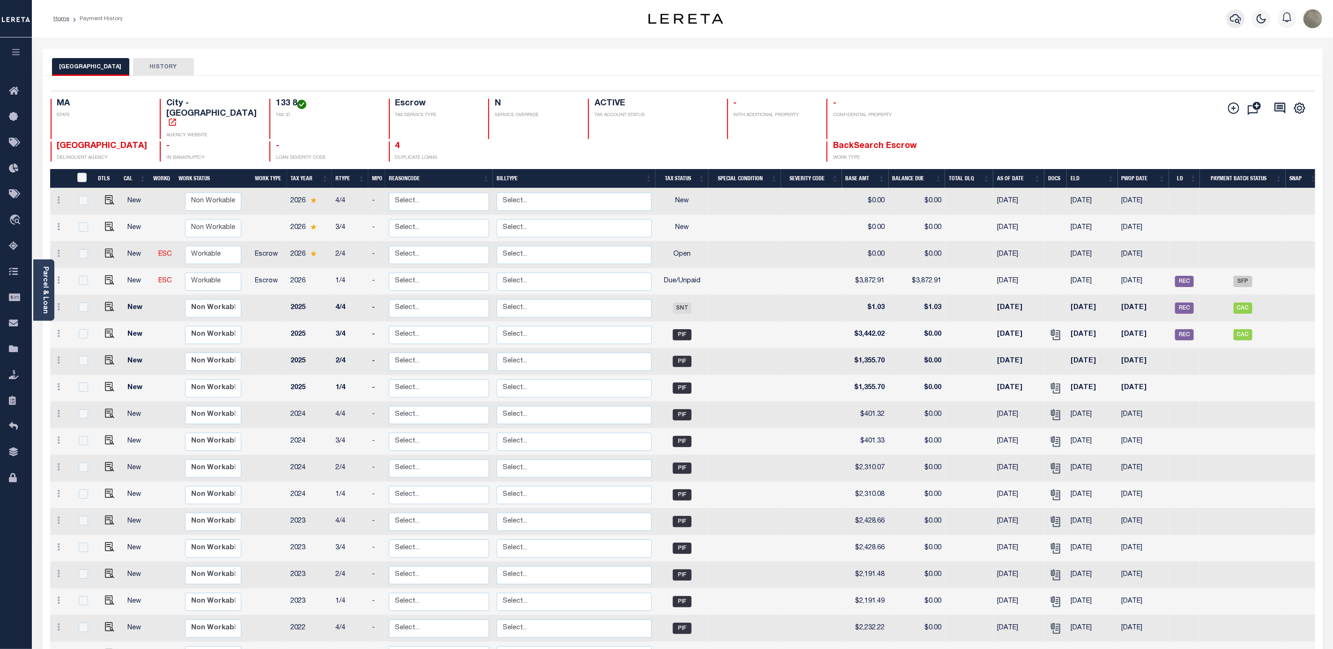
click at [1237, 16] on icon "button" at bounding box center [1235, 18] width 11 height 11
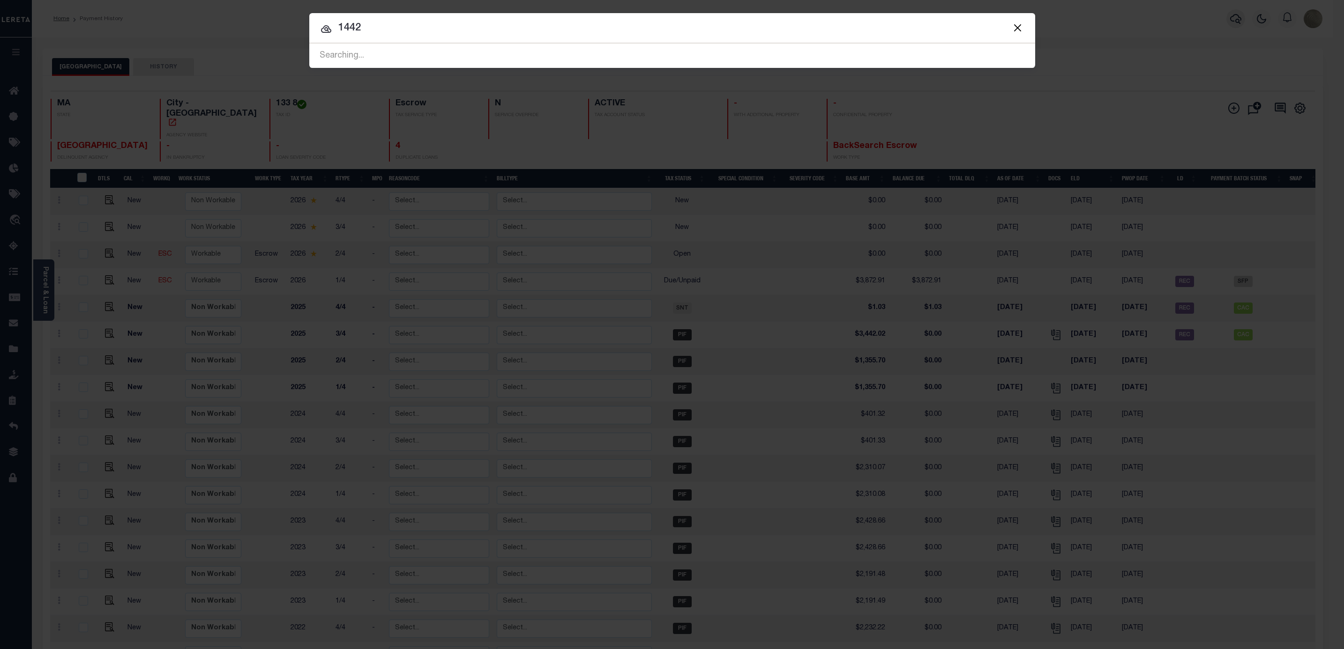
type input "1442"
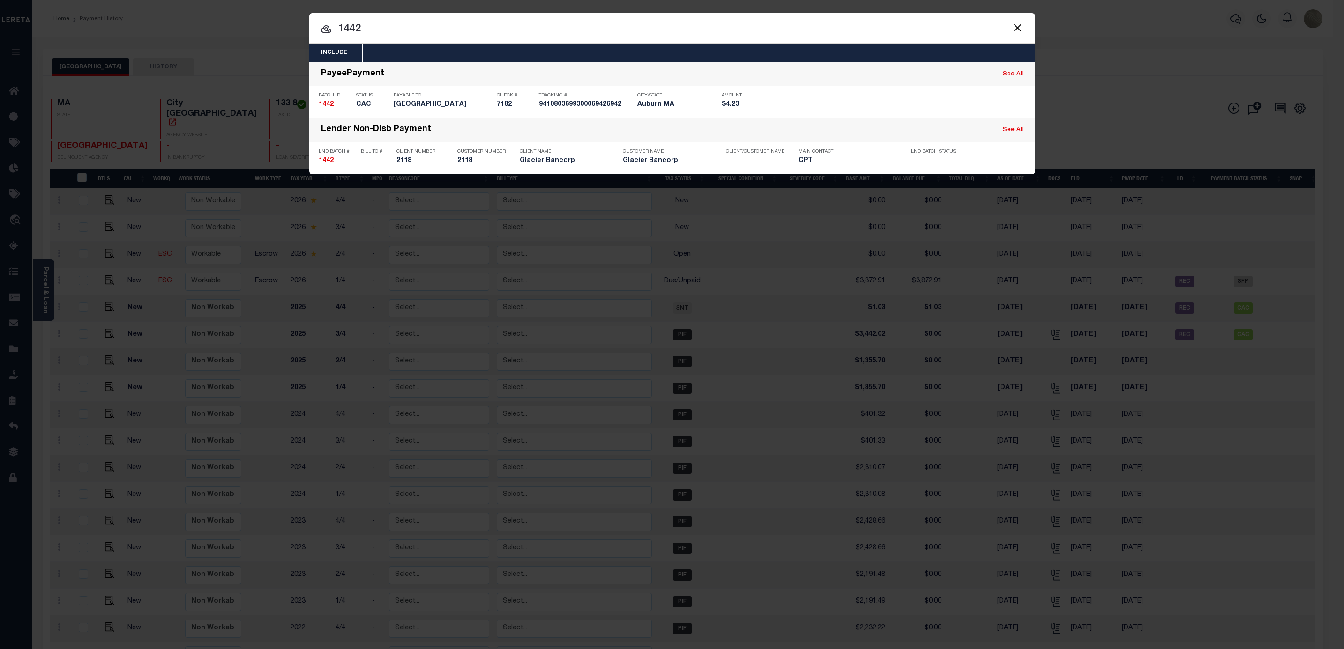
click at [433, 251] on div "Include Loans TBM Customers Borrowers Payments (Lender Non-Disb) Payments (Lend…" at bounding box center [672, 324] width 1344 height 649
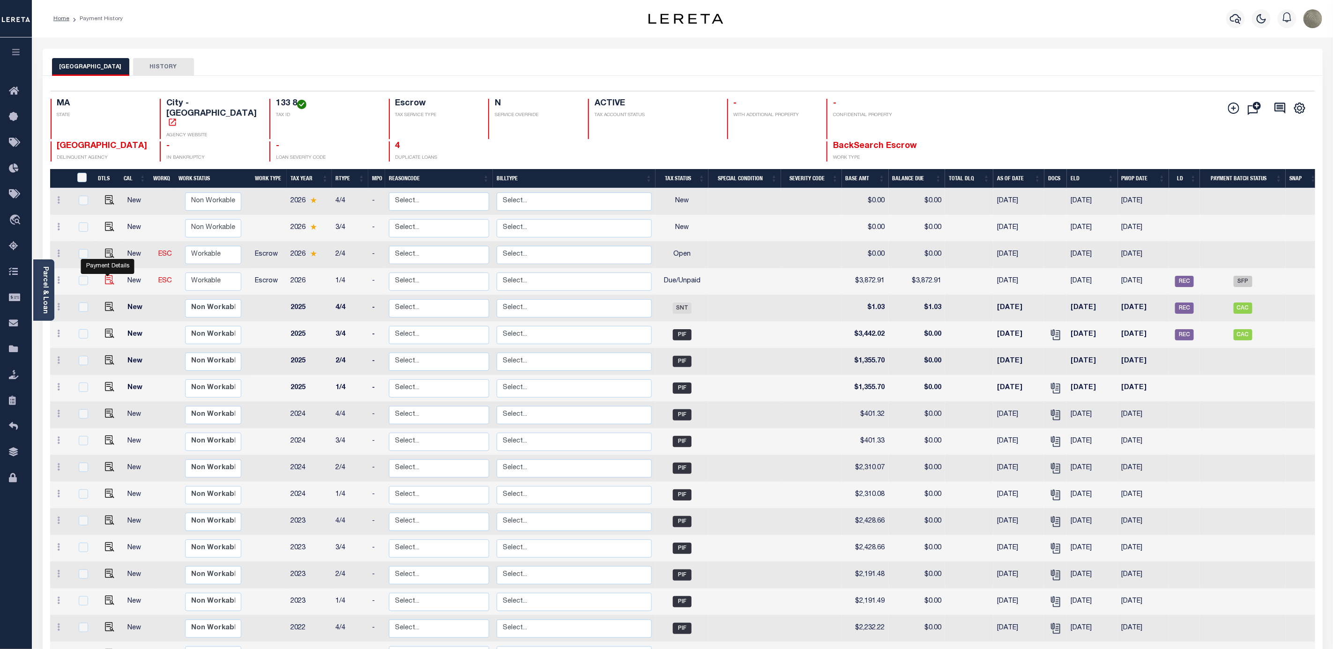
click at [105, 276] on img "" at bounding box center [109, 280] width 9 height 9
checkbox input "true"
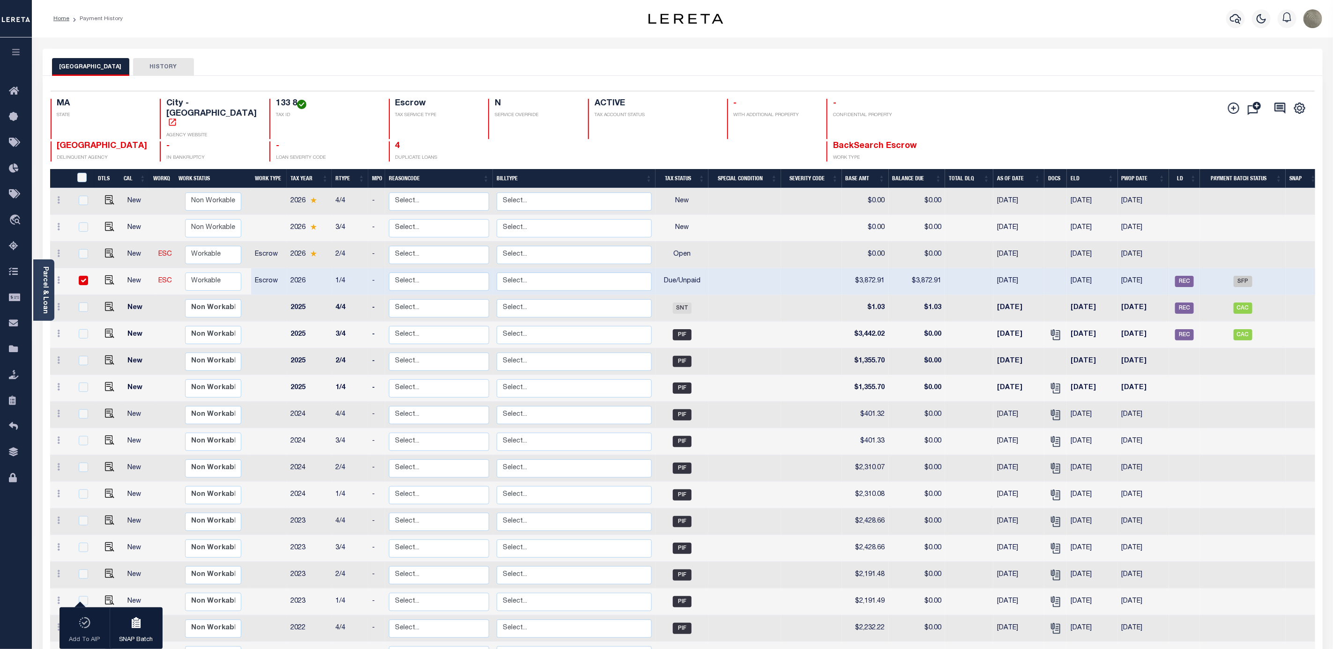
click at [483, 68] on div "GLOUCESTER CITY HISTORY" at bounding box center [682, 66] width 1261 height 17
drag, startPoint x: 481, startPoint y: 68, endPoint x: 486, endPoint y: 67, distance: 5.8
click at [1247, 276] on span "SFP" at bounding box center [1243, 281] width 19 height 11
checkbox input "false"
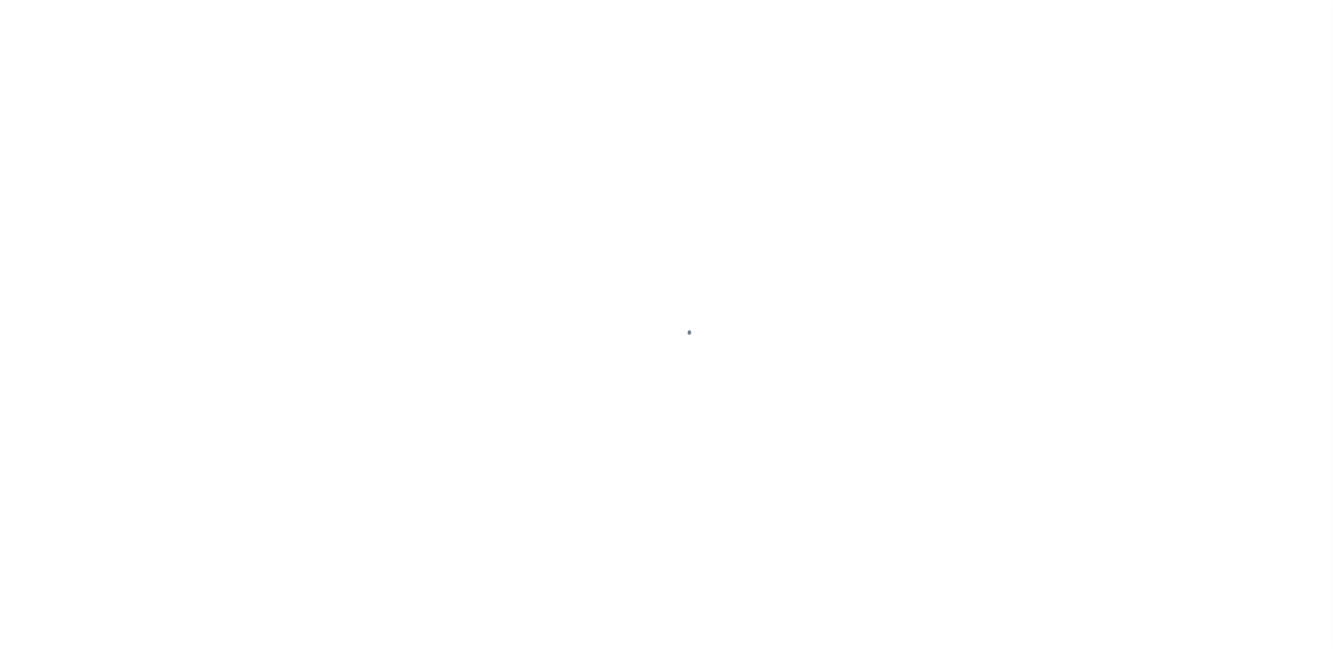
select select "DUE"
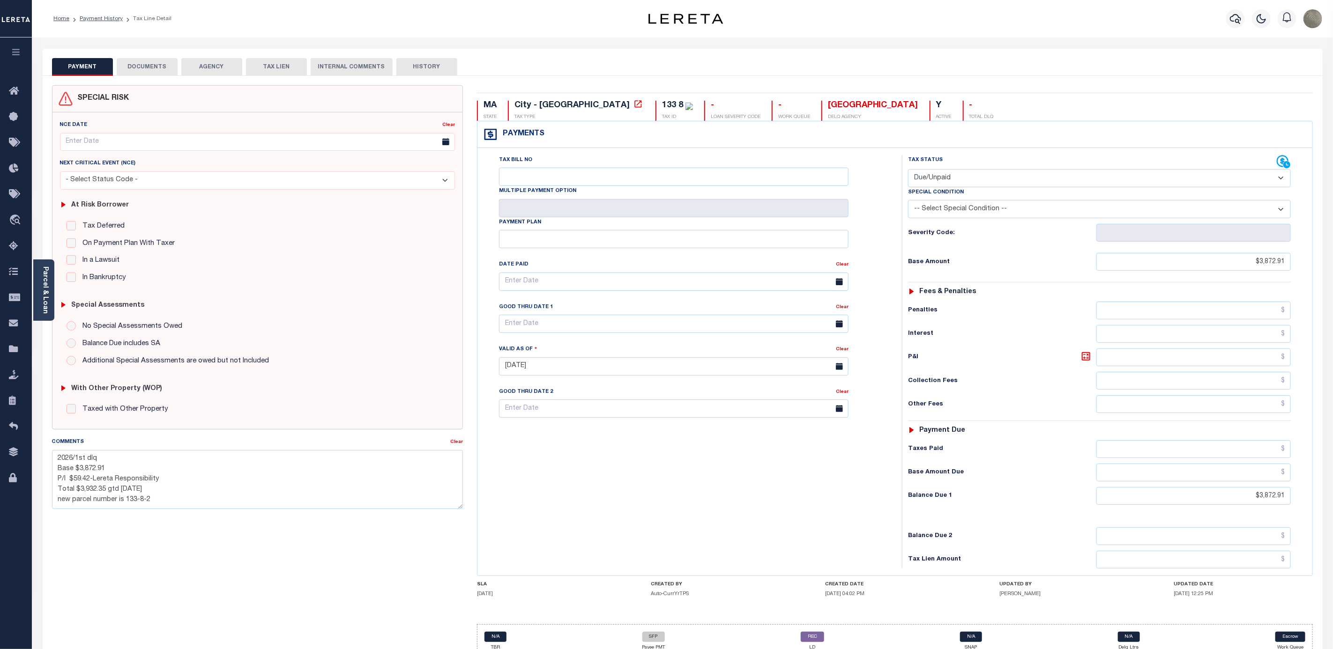
click at [421, 60] on button "HISTORY" at bounding box center [426, 67] width 61 height 18
select select "50"
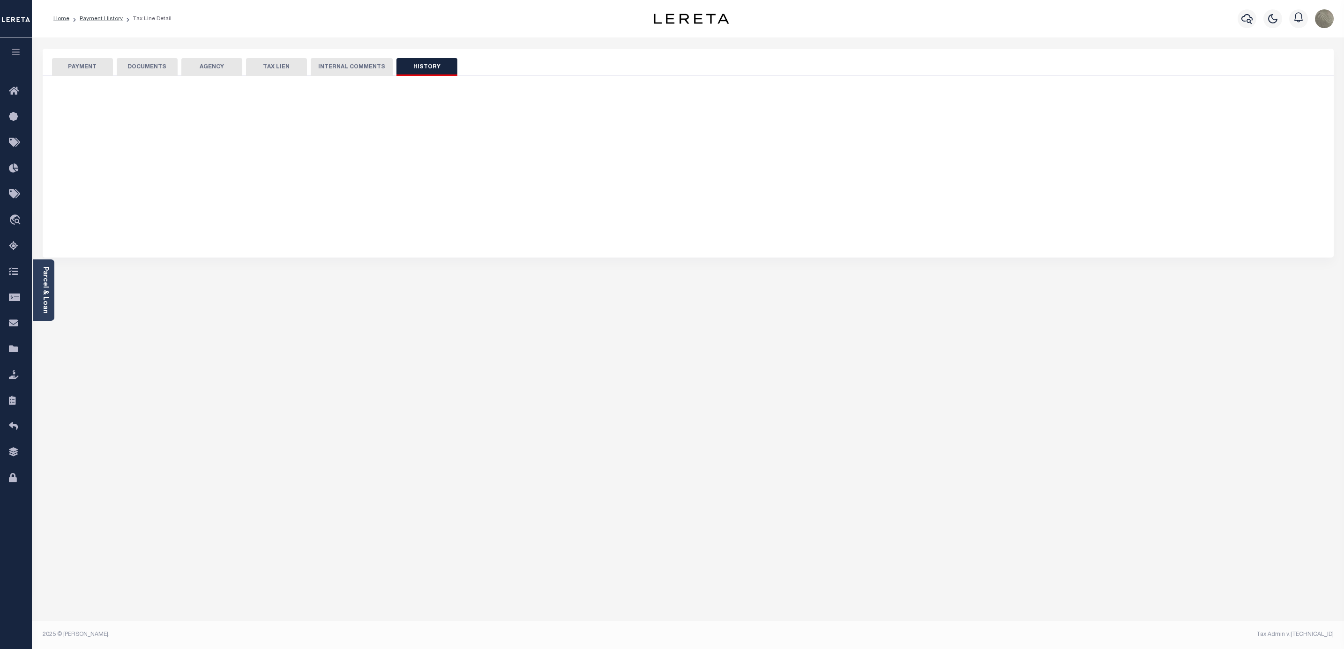
select select "50"
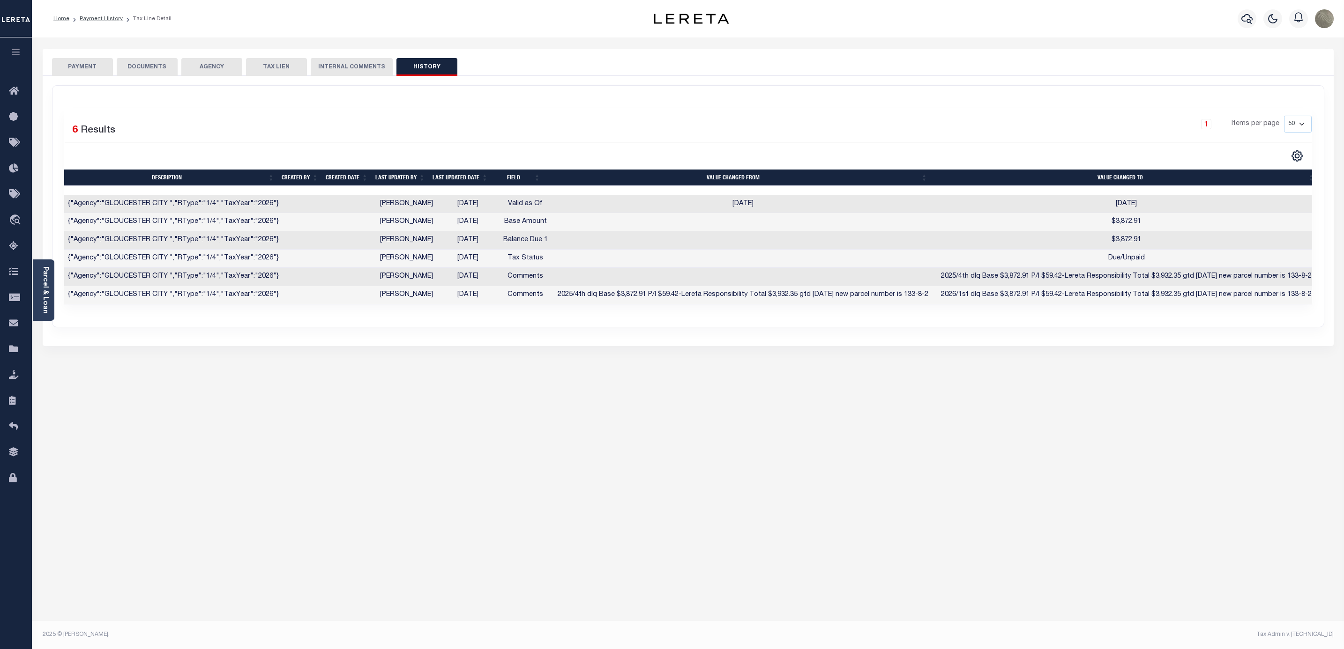
click at [92, 69] on button "PAYMENT" at bounding box center [82, 67] width 61 height 18
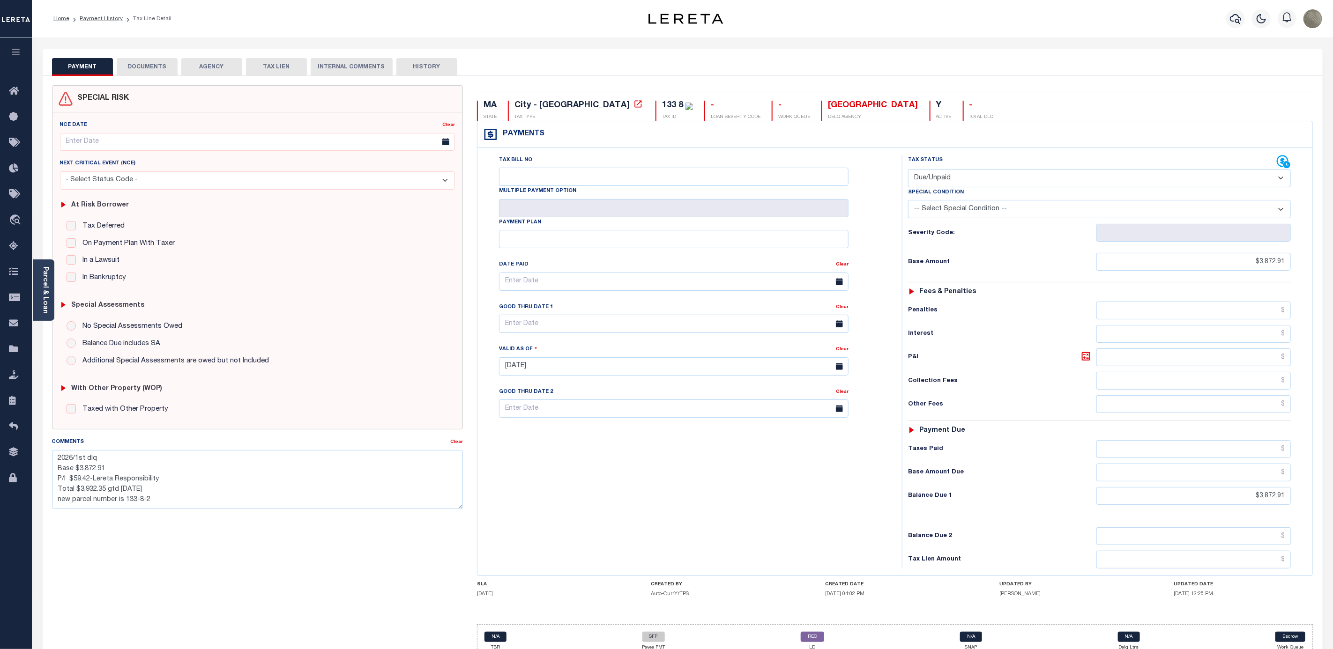
click at [572, 461] on div "Tax Bill No Multiple Payment Option Payment Plan Clear" at bounding box center [687, 362] width 415 height 414
drag, startPoint x: 559, startPoint y: 435, endPoint x: 561, endPoint y: 429, distance: 6.4
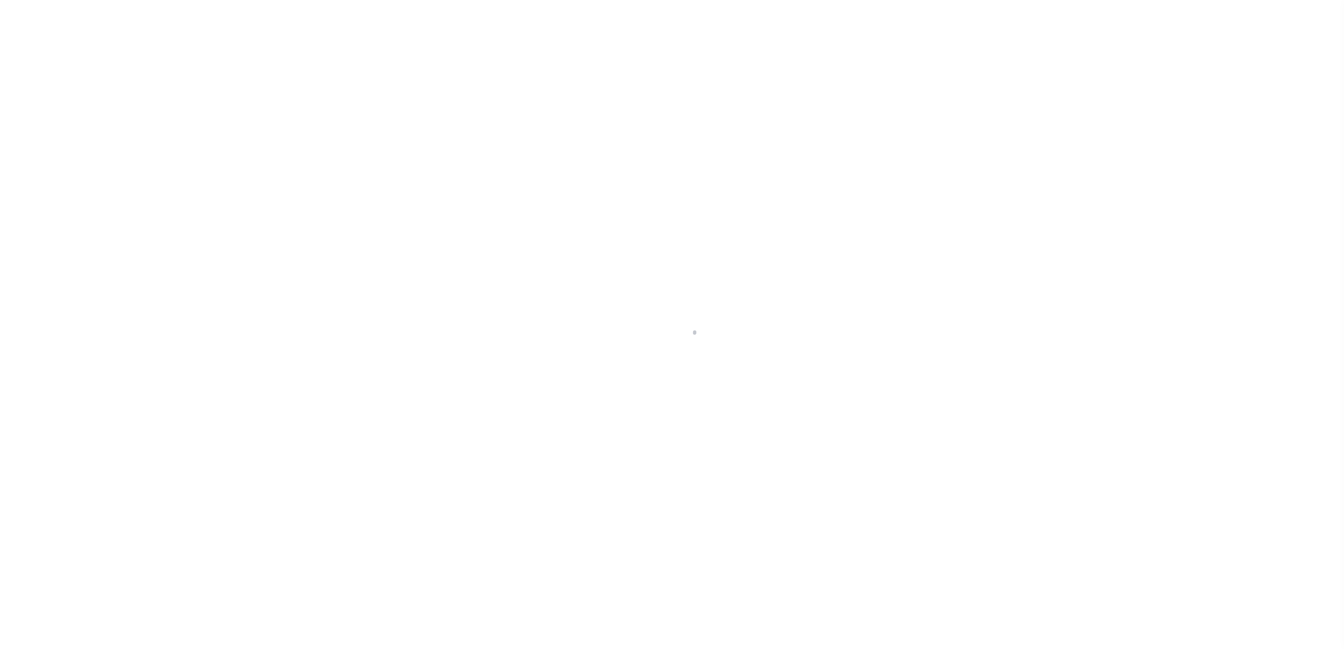
select select "SFP"
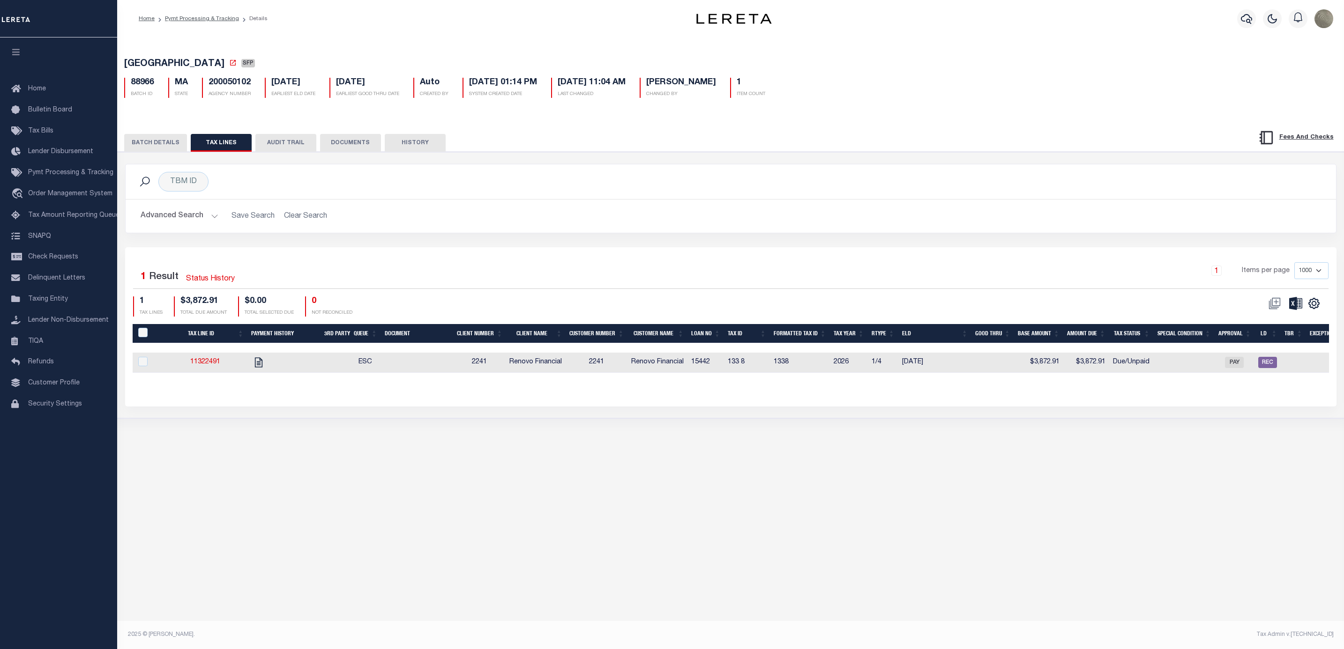
click at [155, 138] on button "BATCH DETAILS" at bounding box center [155, 143] width 63 height 18
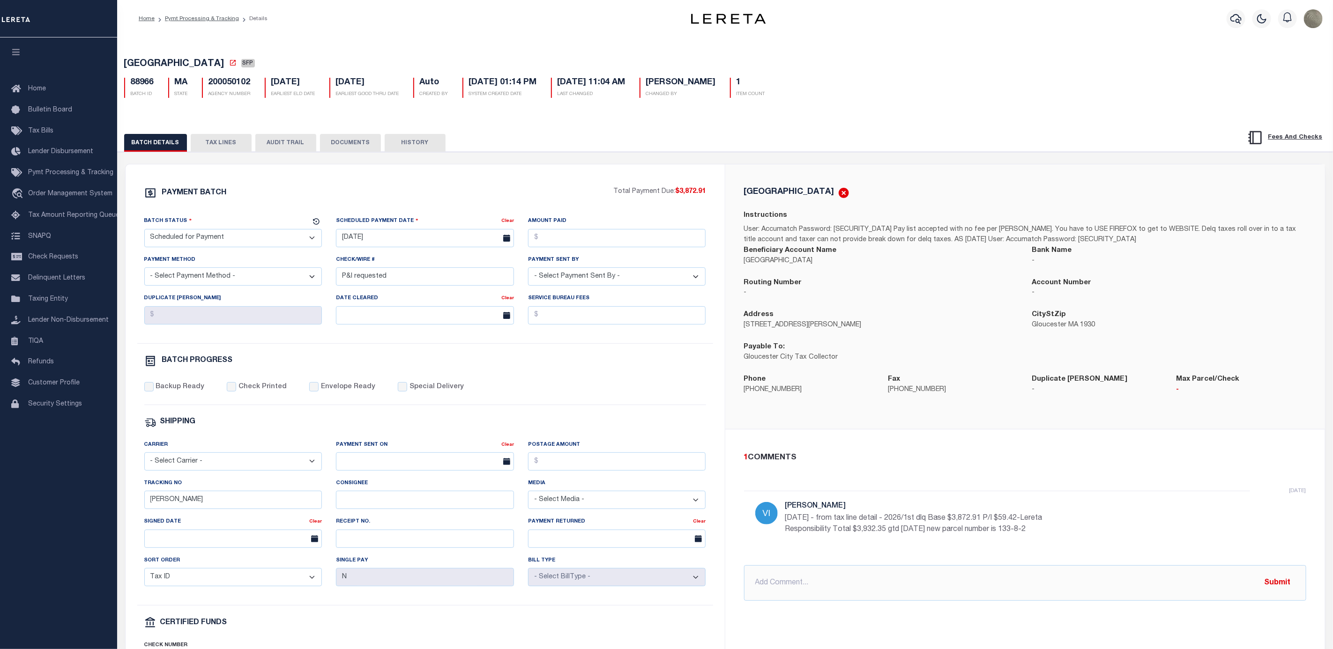
drag, startPoint x: 231, startPoint y: 141, endPoint x: 237, endPoint y: 144, distance: 6.3
click at [231, 141] on button "TAX LINES" at bounding box center [221, 143] width 61 height 18
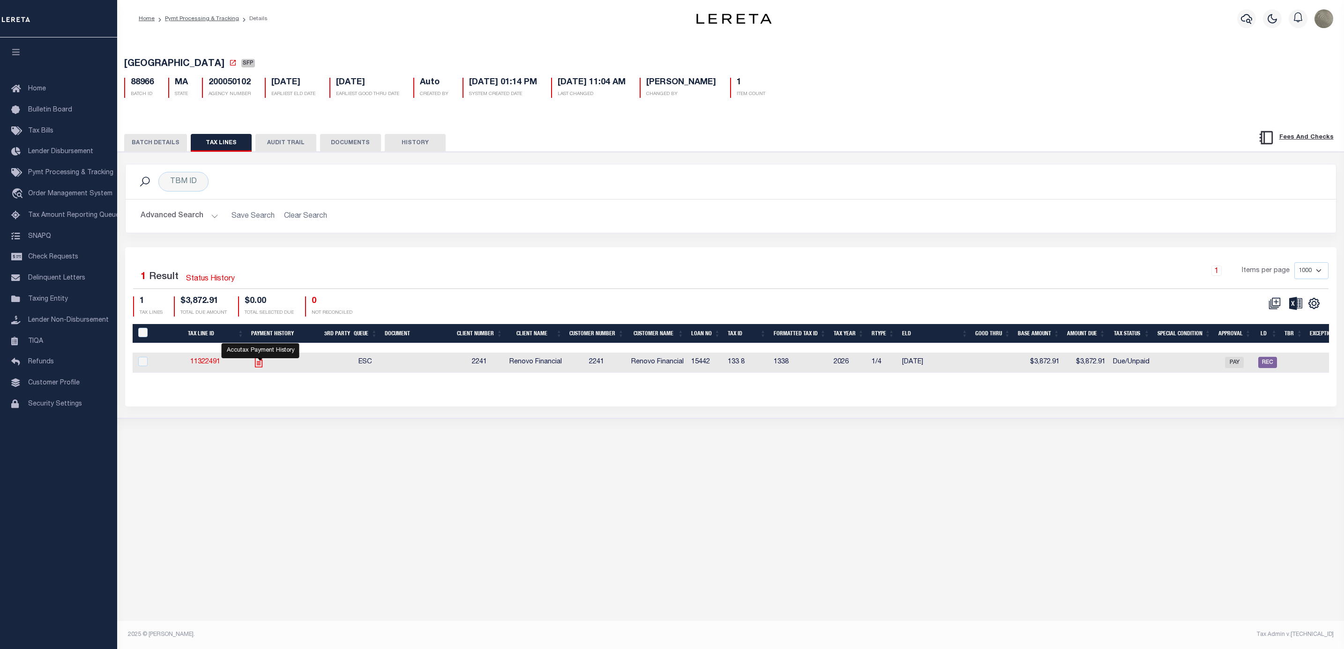
click at [261, 367] on icon "" at bounding box center [257, 363] width 7 height 10
checkbox input "true"
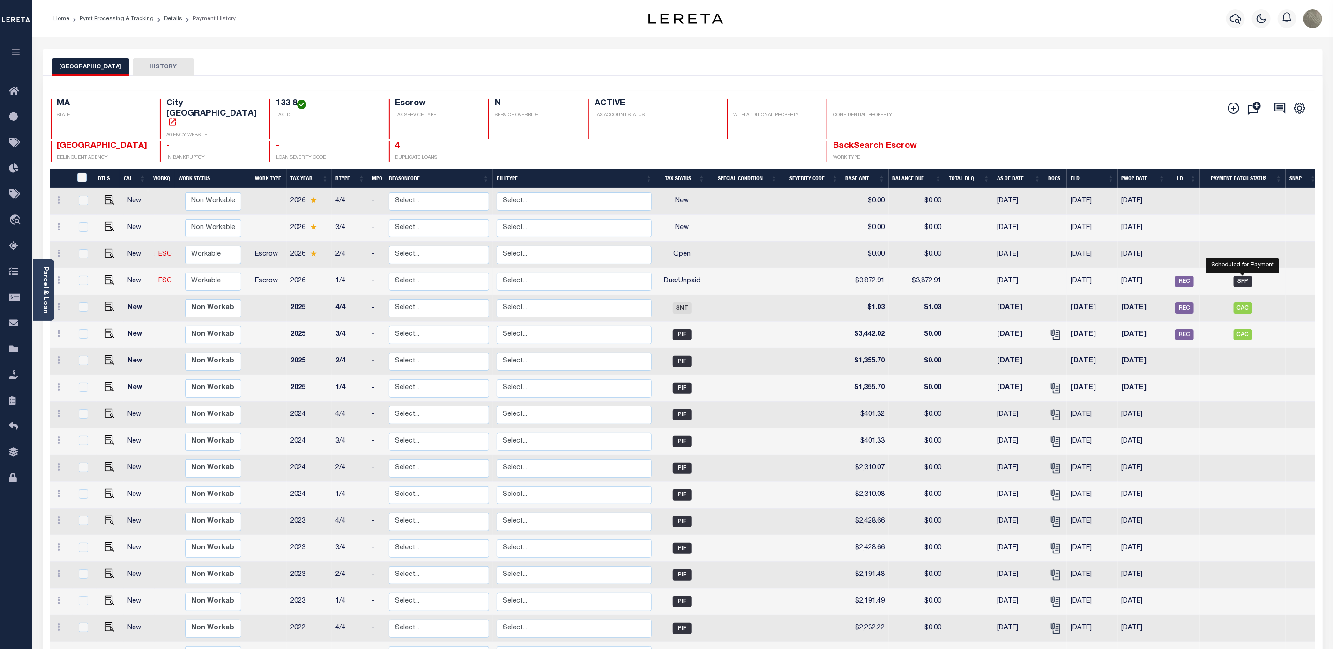
click at [1239, 276] on span "SFP" at bounding box center [1243, 281] width 19 height 11
checkbox input "true"
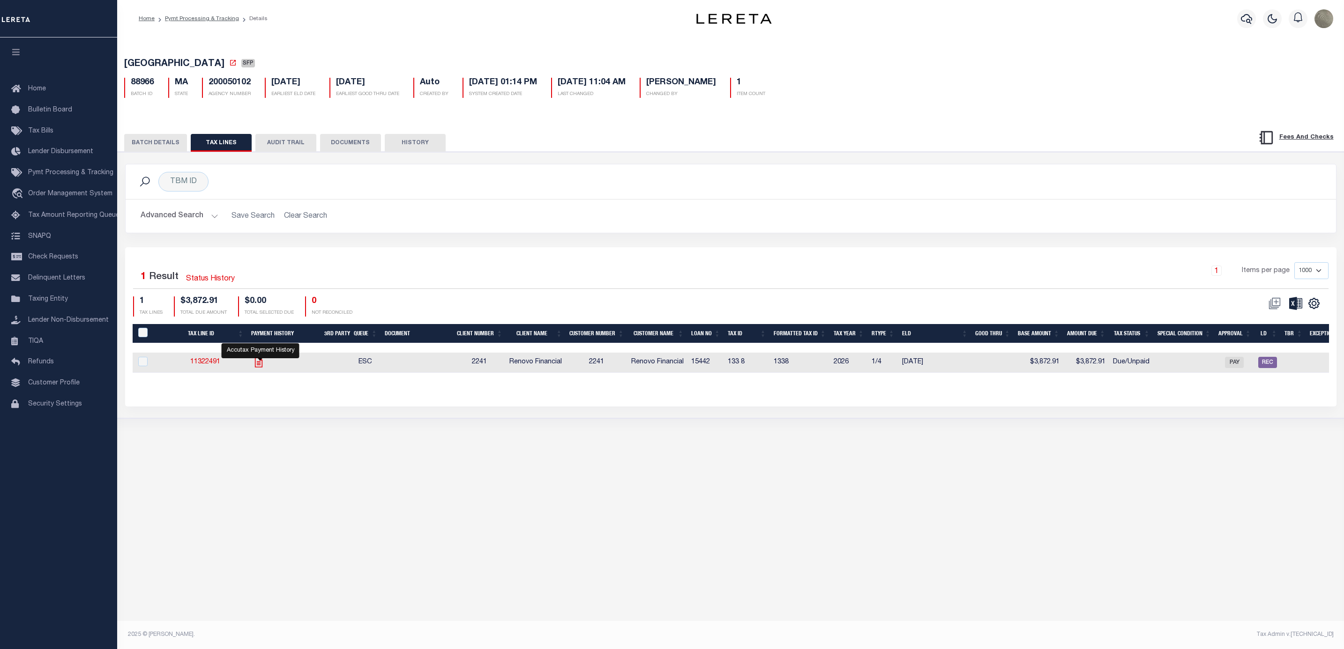
click at [262, 365] on icon "" at bounding box center [257, 363] width 7 height 10
checkbox input "true"
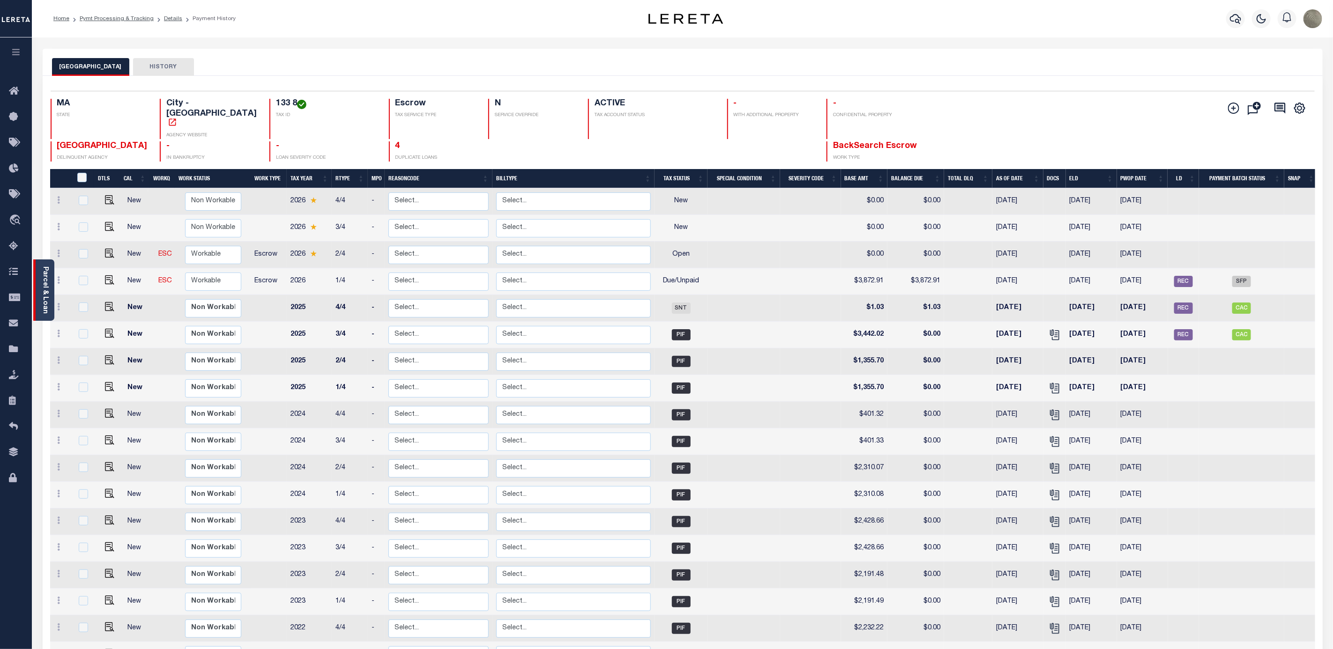
click at [40, 289] on div "Parcel & Loan" at bounding box center [43, 290] width 21 height 61
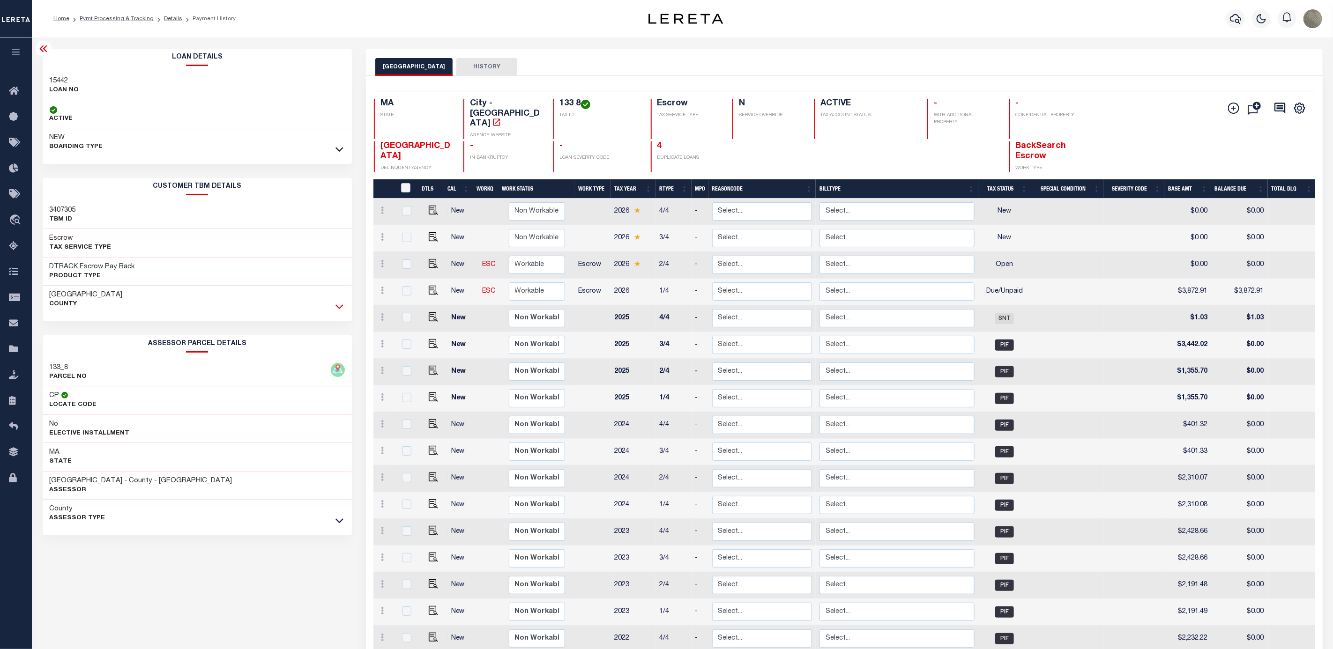
click at [338, 309] on icon at bounding box center [339, 307] width 8 height 5
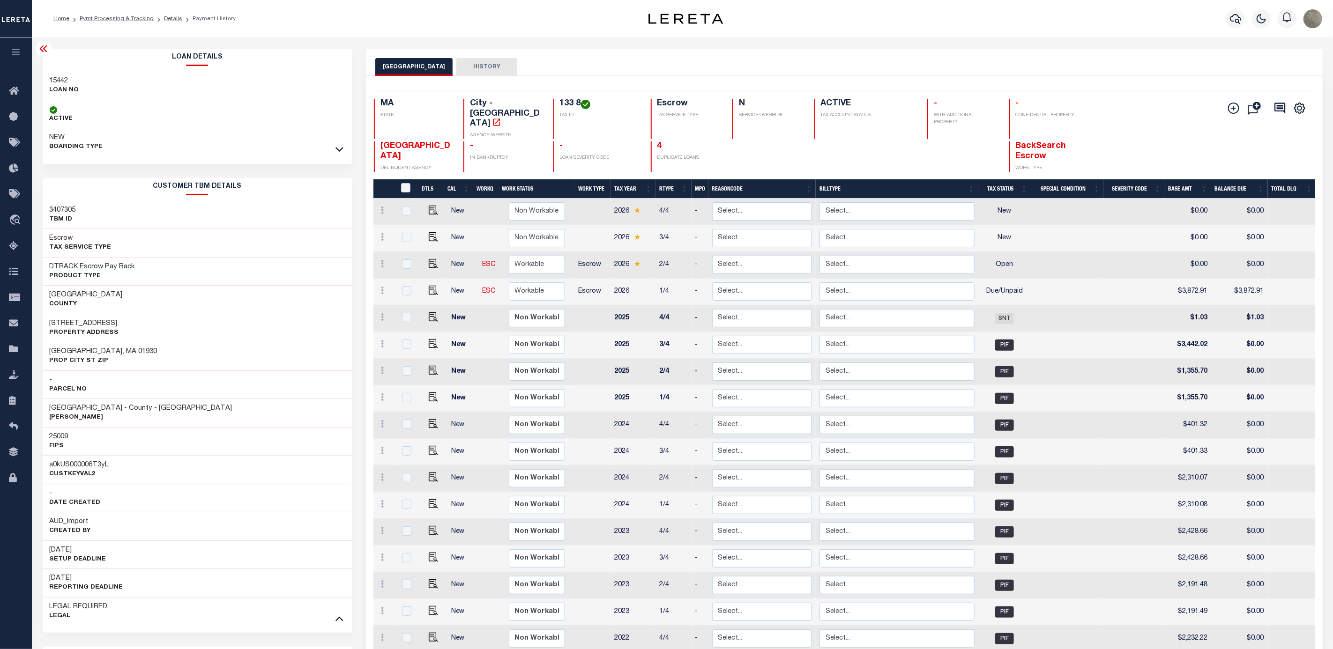
click at [343, 152] on link at bounding box center [339, 149] width 11 height 7
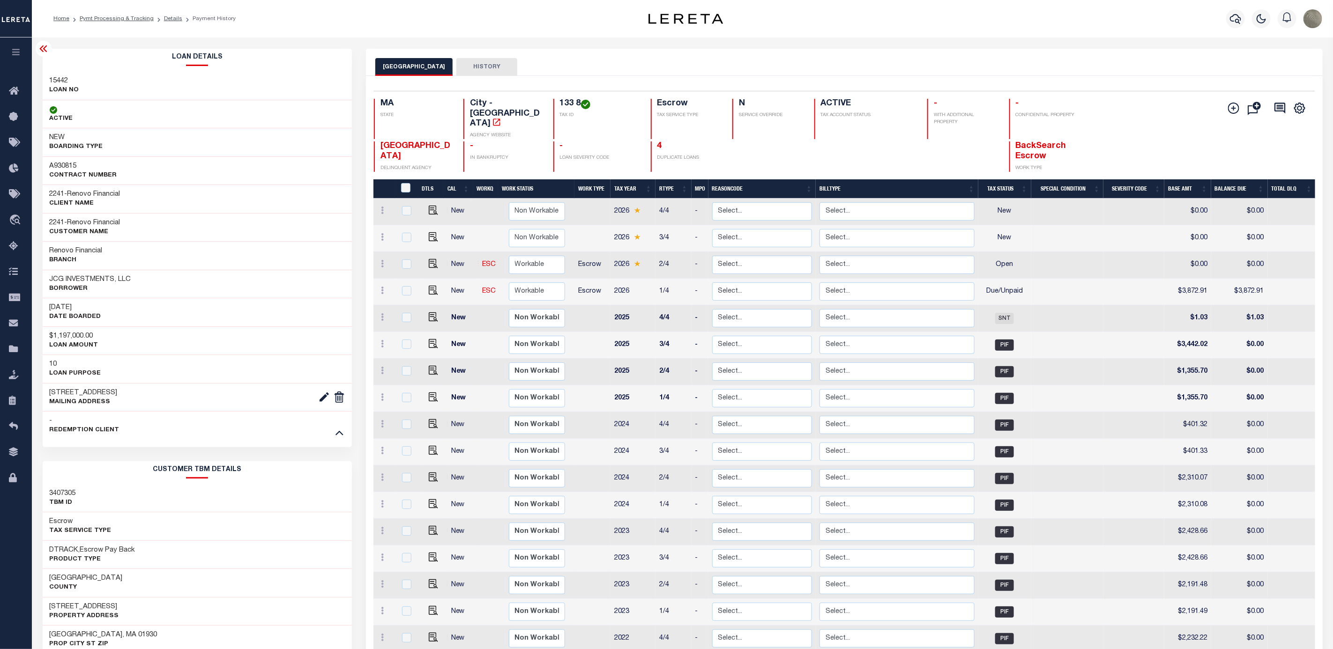
drag, startPoint x: 414, startPoint y: 164, endPoint x: 408, endPoint y: 164, distance: 6.2
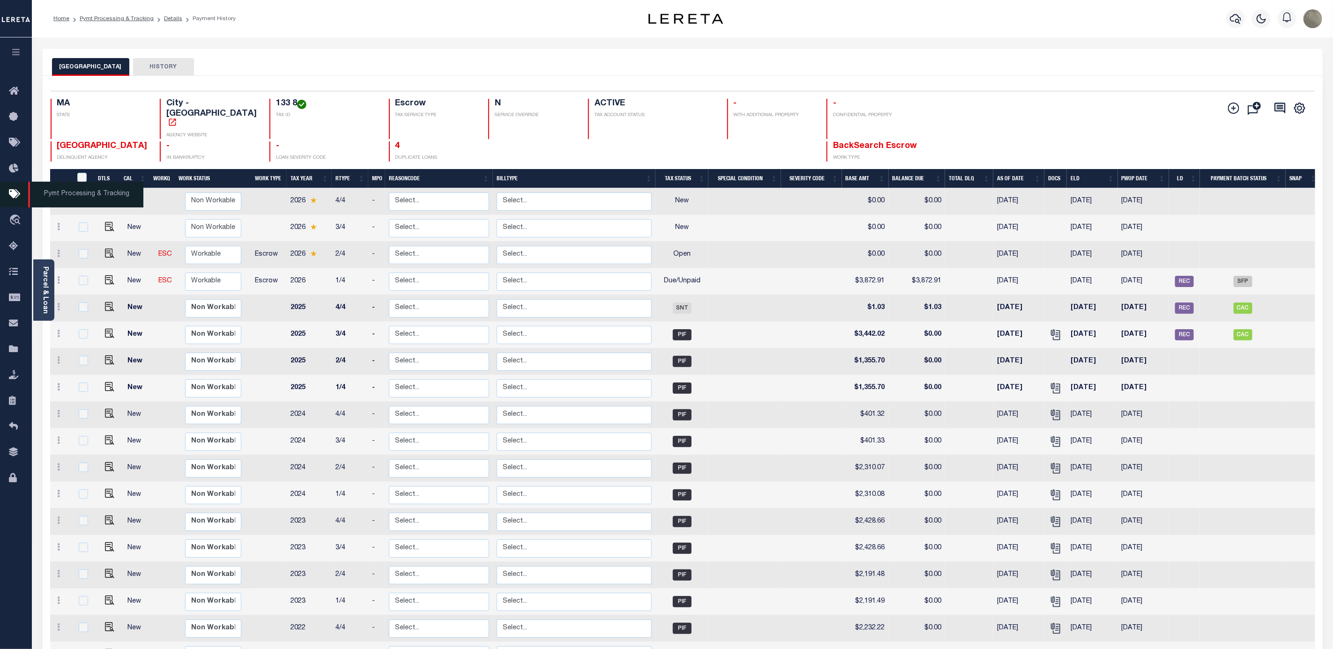
click at [10, 194] on icon at bounding box center [16, 195] width 15 height 12
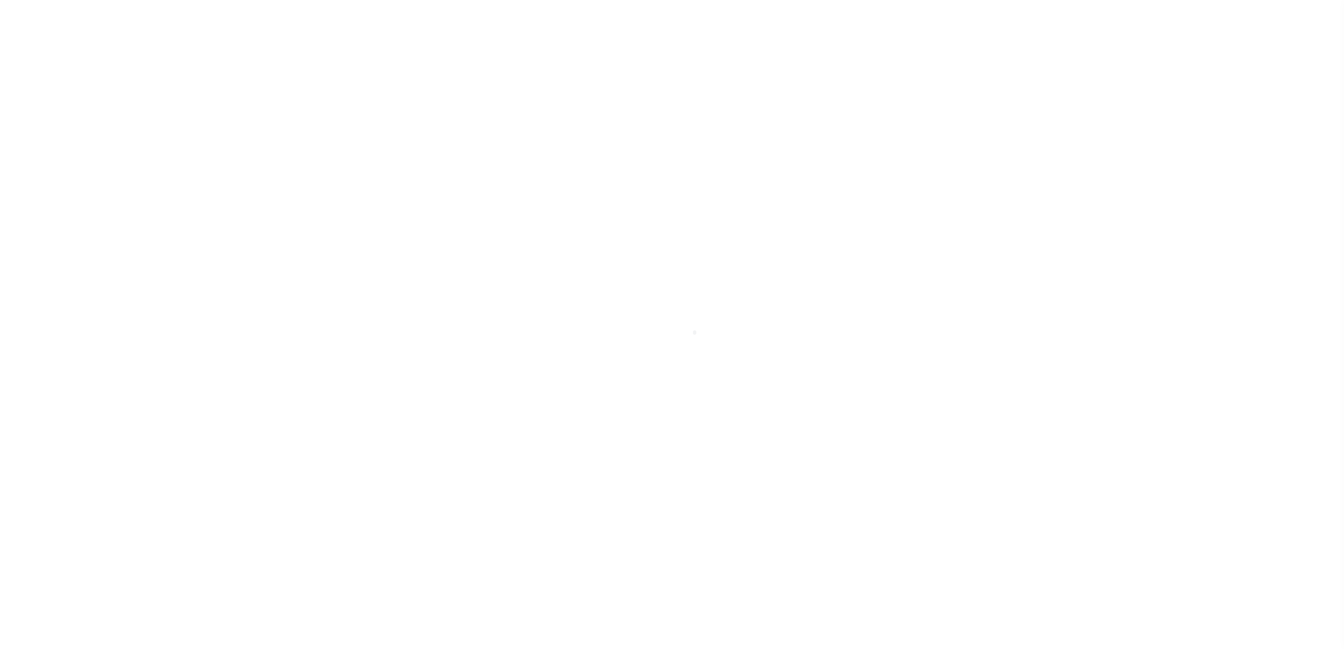
select select
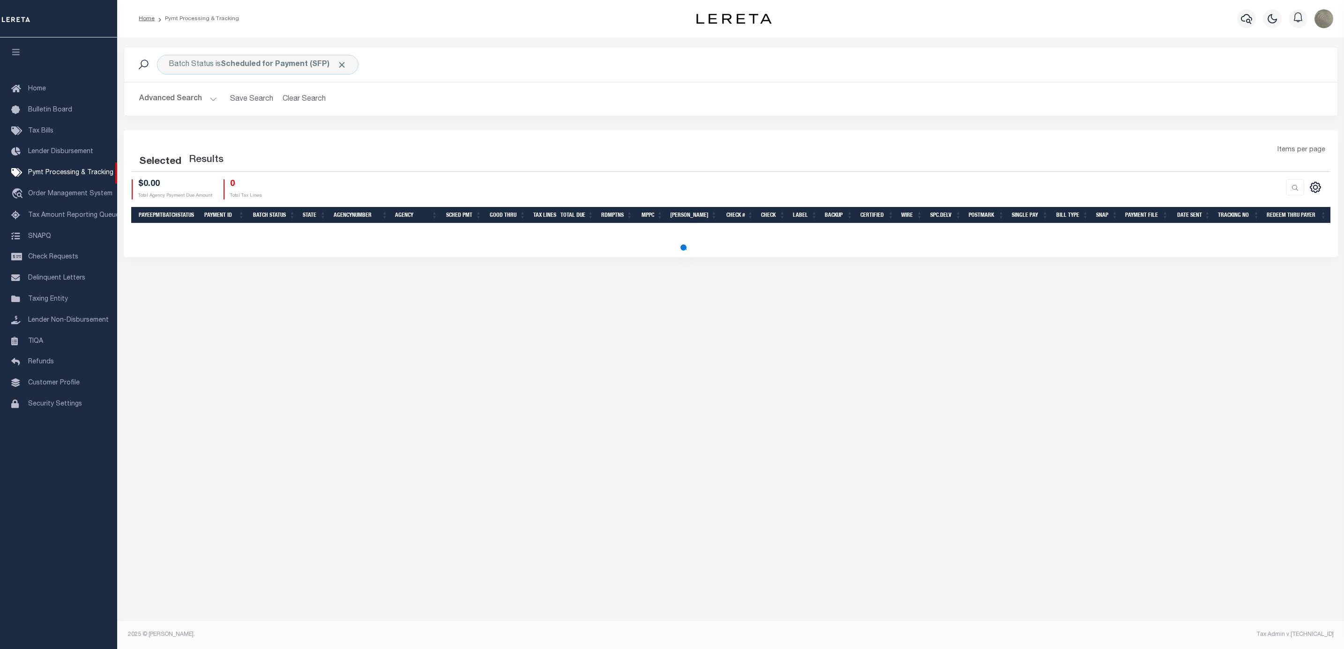
select select
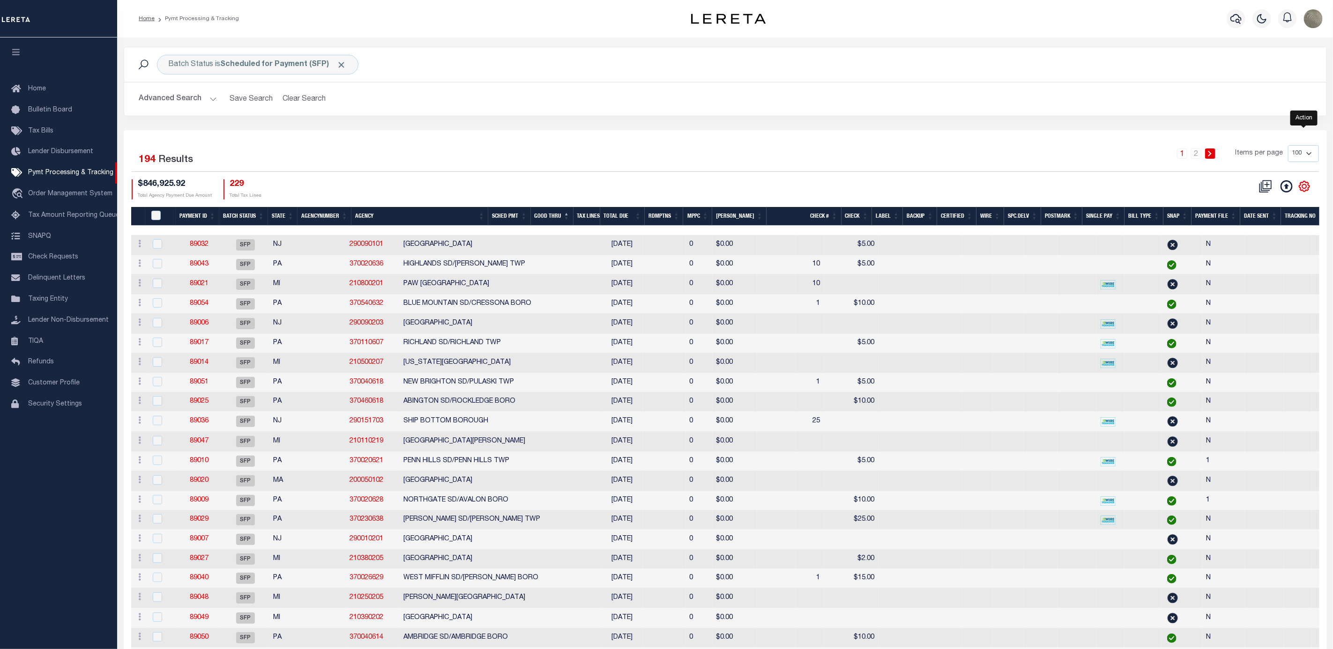
click at [1300, 190] on icon "" at bounding box center [1304, 186] width 10 height 10
click at [1245, 257] on span "Show Filter" at bounding box center [1247, 256] width 35 height 7
select select
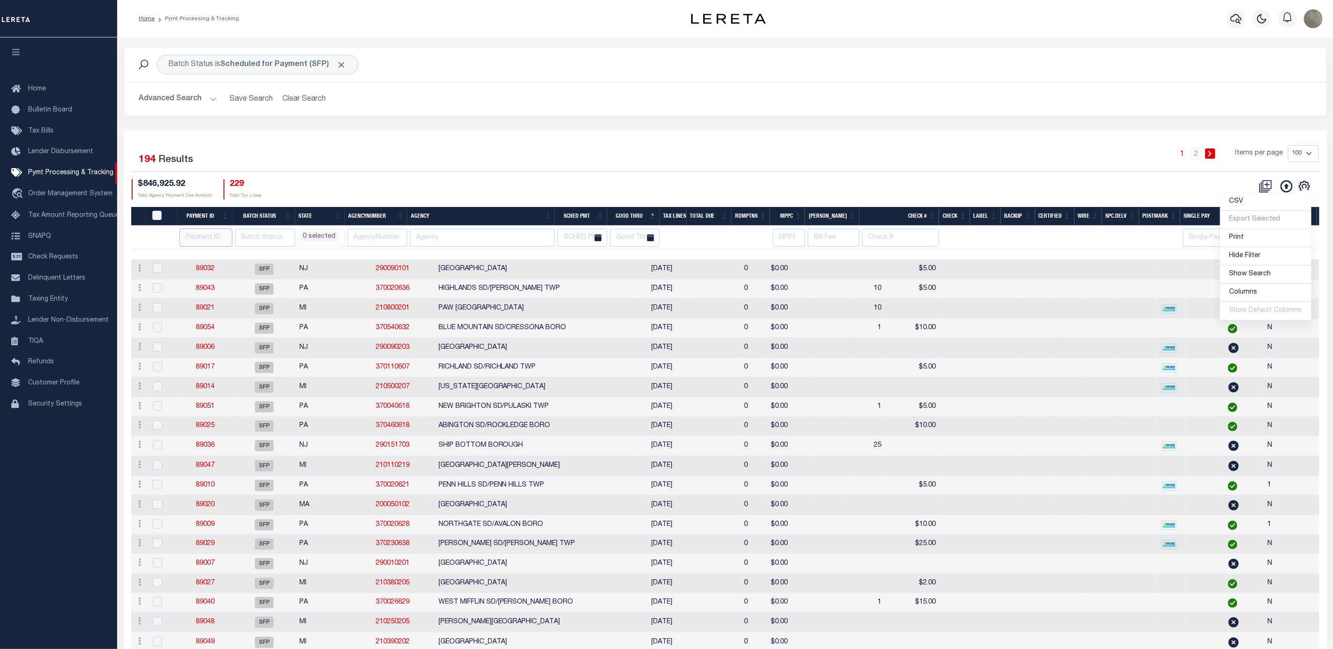
click at [189, 237] on input "number" at bounding box center [205, 238] width 53 height 18
type input "88139"
select select
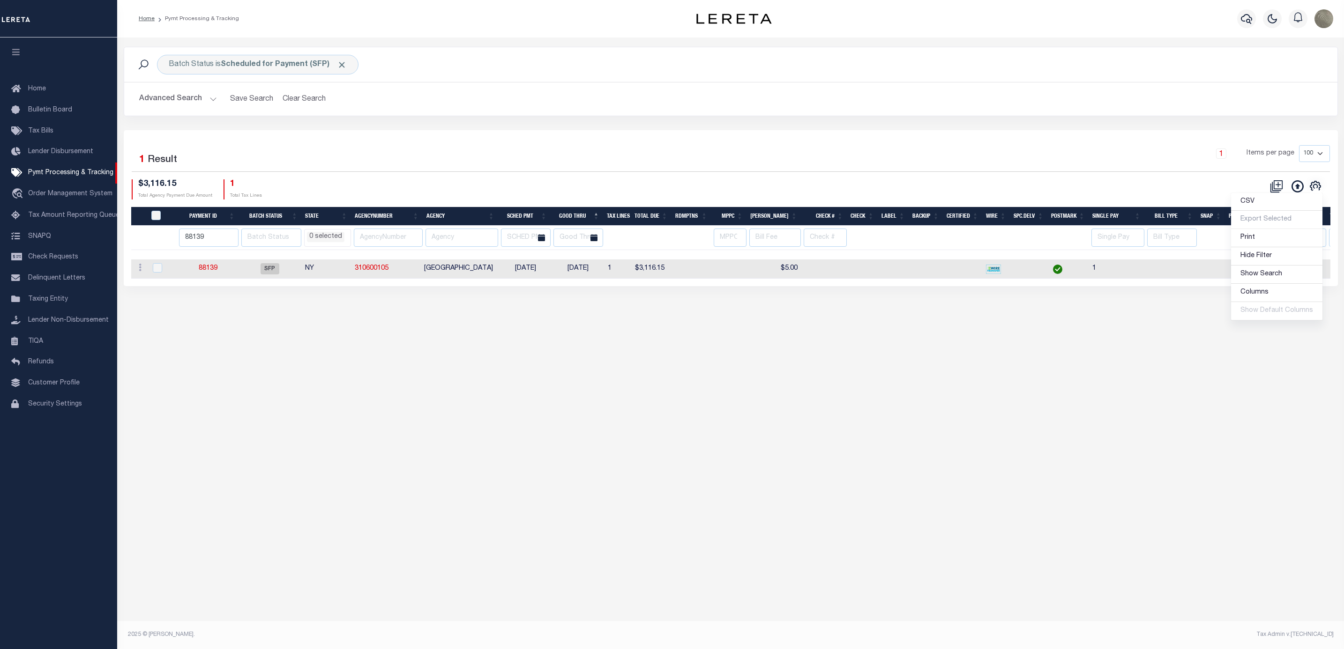
select select
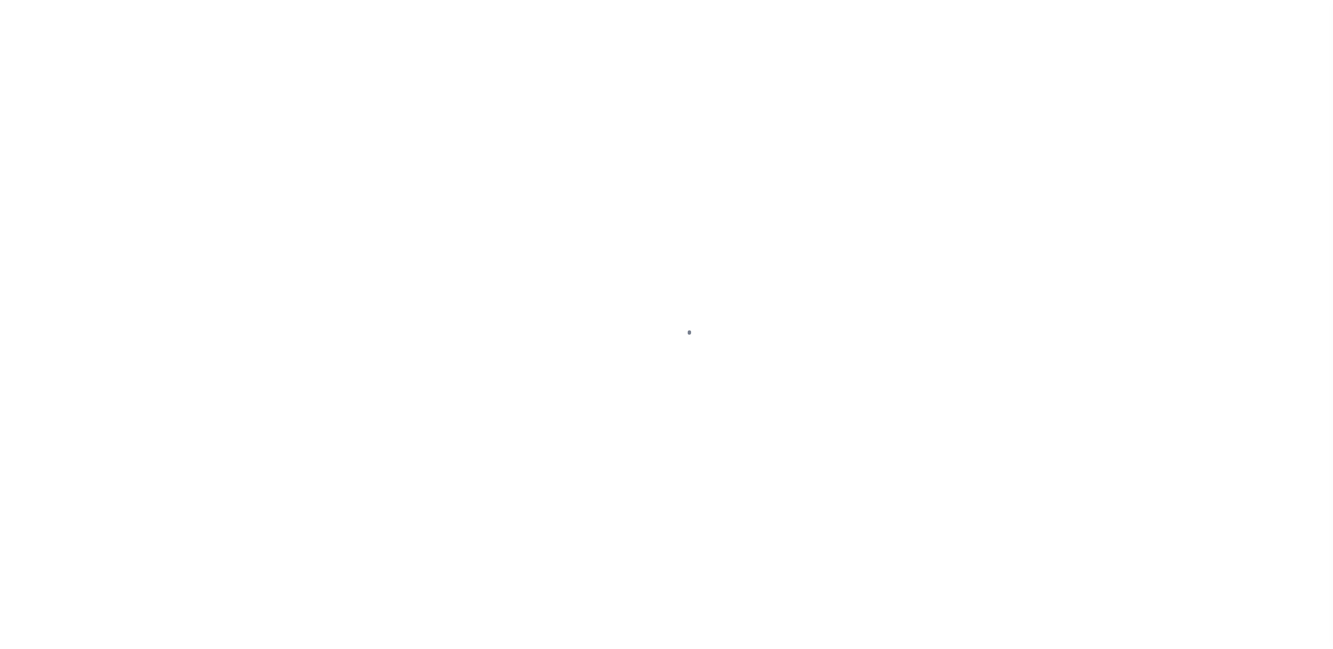
select select "SFP"
select select "CHK"
select select "[PERSON_NAME]"
select select "FDX"
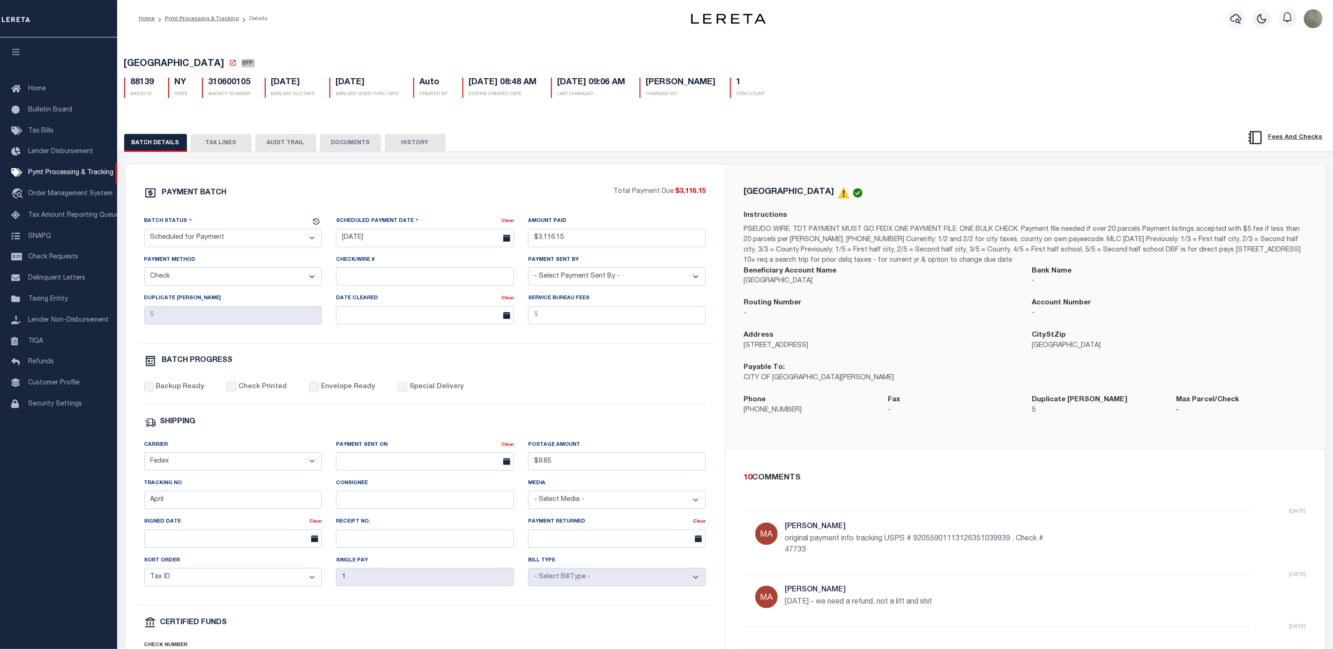
click at [214, 236] on select "- Select Status - Scheduled for Payment Ready For Payment Payment Sent Cleared …" at bounding box center [233, 238] width 178 height 18
click at [144, 231] on select "- Select Status - Scheduled for Payment Ready For Payment Payment Sent Cleared …" at bounding box center [233, 238] width 178 height 18
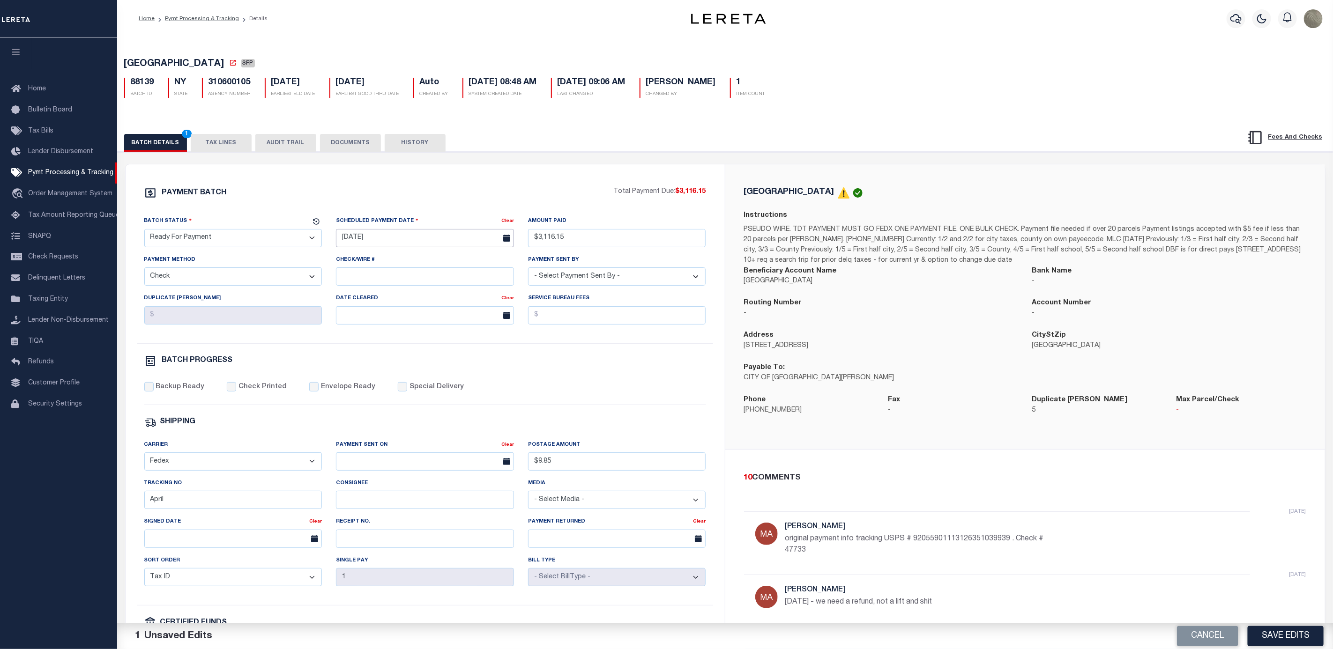
click at [391, 242] on input "09/09/2025" at bounding box center [425, 238] width 178 height 18
click at [388, 313] on span "9" at bounding box center [388, 312] width 18 height 18
click at [420, 193] on div "PAYMENT BATCH" at bounding box center [379, 196] width 470 height 18
click at [400, 243] on input "09/09/2025" at bounding box center [425, 238] width 178 height 18
click at [388, 306] on span "9" at bounding box center [388, 312] width 18 height 18
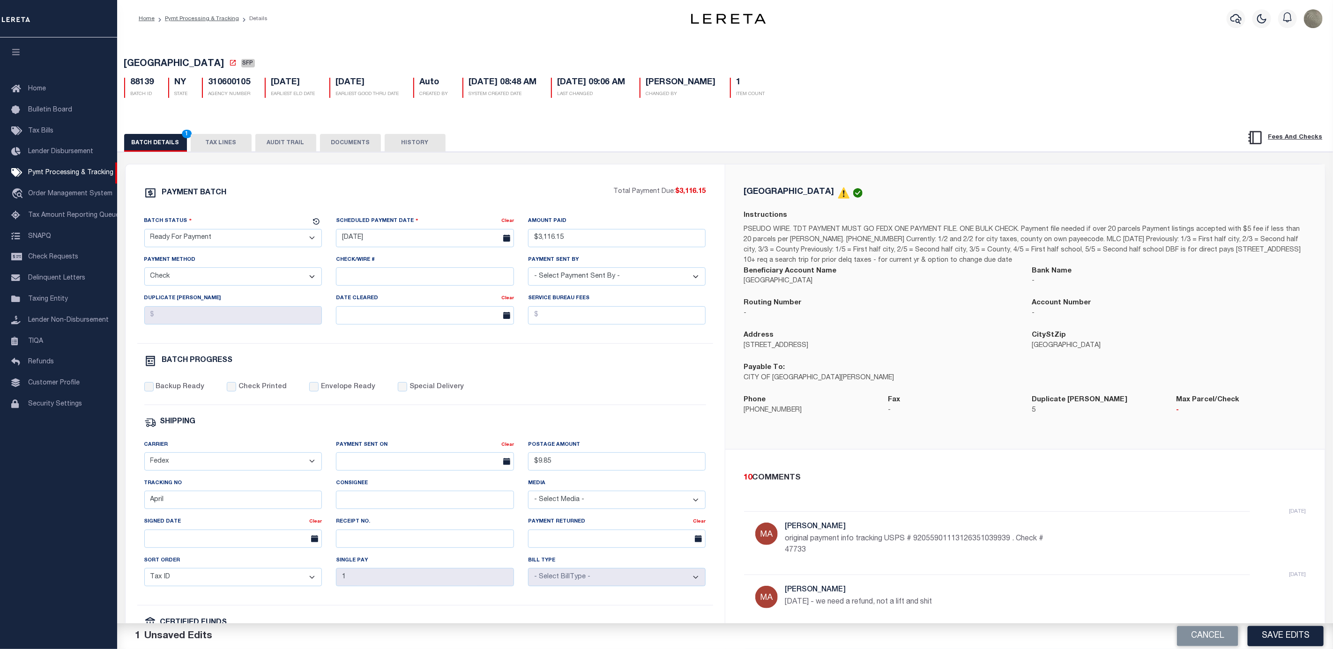
click at [419, 208] on div "PAYMENT BATCH Total Payment Due: $3,116.15 Batch Status - Select Status -" at bounding box center [425, 438] width 577 height 503
click at [354, 177] on div "PAYMENT BATCH Total Payment Due: $3,116.15 Batch Status" at bounding box center [425, 438] width 599 height 548
click at [1202, 633] on button "Cancel" at bounding box center [1207, 636] width 61 height 20
select select "SFP"
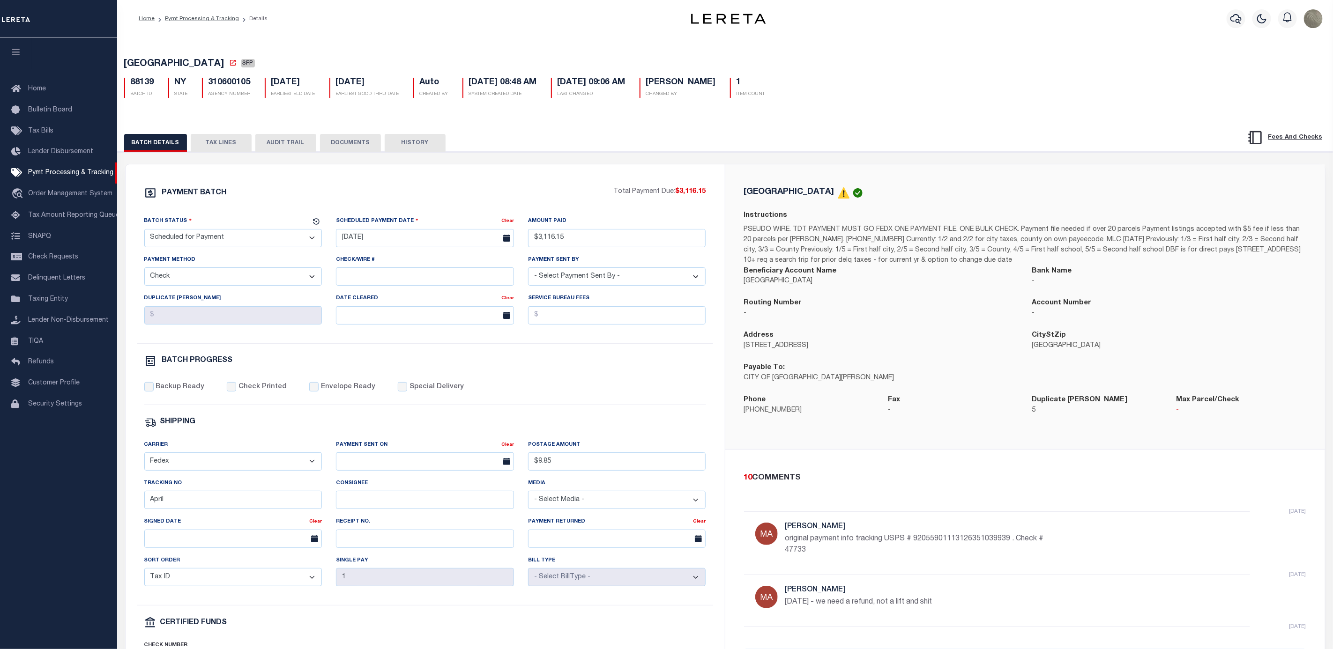
click at [424, 141] on button "HISTORY" at bounding box center [415, 143] width 61 height 18
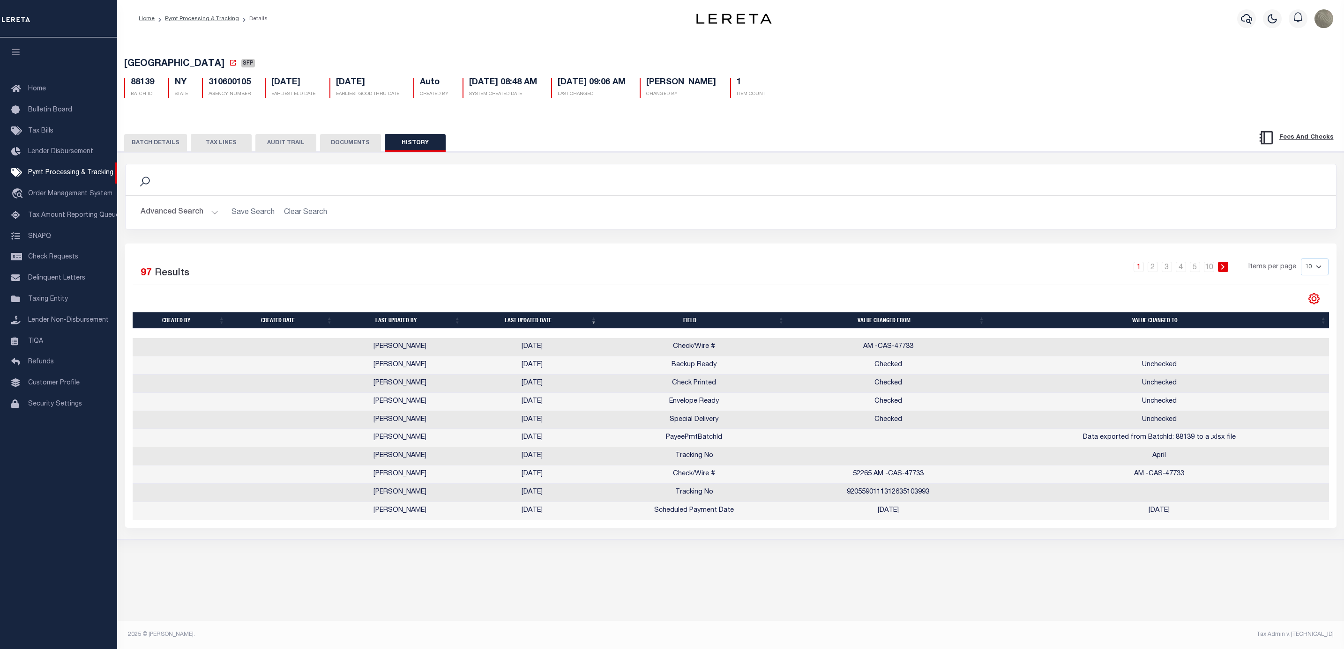
click at [1312, 297] on body "Home Pymt Processing & Tracking Details" at bounding box center [672, 311] width 1344 height 622
click at [1306, 299] on link at bounding box center [1313, 298] width 15 height 7
click at [1313, 299] on icon "" at bounding box center [1314, 299] width 12 height 12
click at [1264, 369] on span "Show Filter" at bounding box center [1256, 368] width 35 height 7
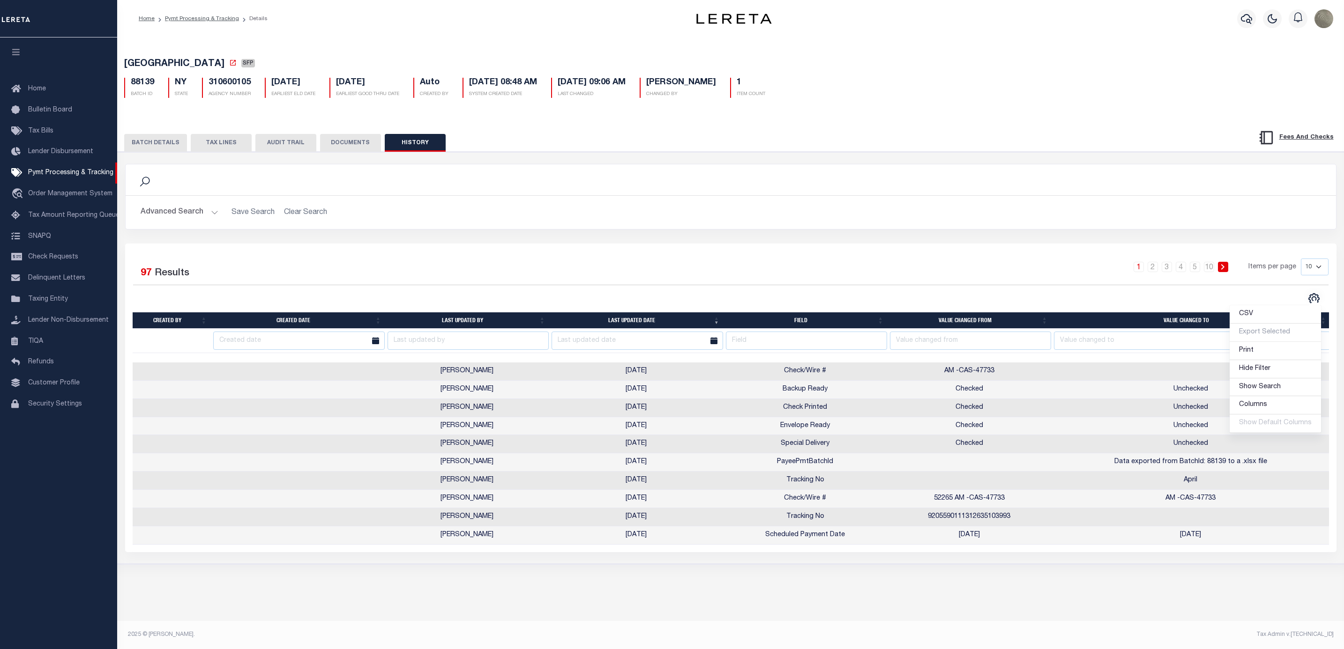
click at [810, 280] on div "1 2 3 4 5 … 10 Items per page 10 25 50 100" at bounding box center [881, 271] width 893 height 24
click at [780, 343] on input "text" at bounding box center [806, 341] width 161 height 18
type input "Sent"
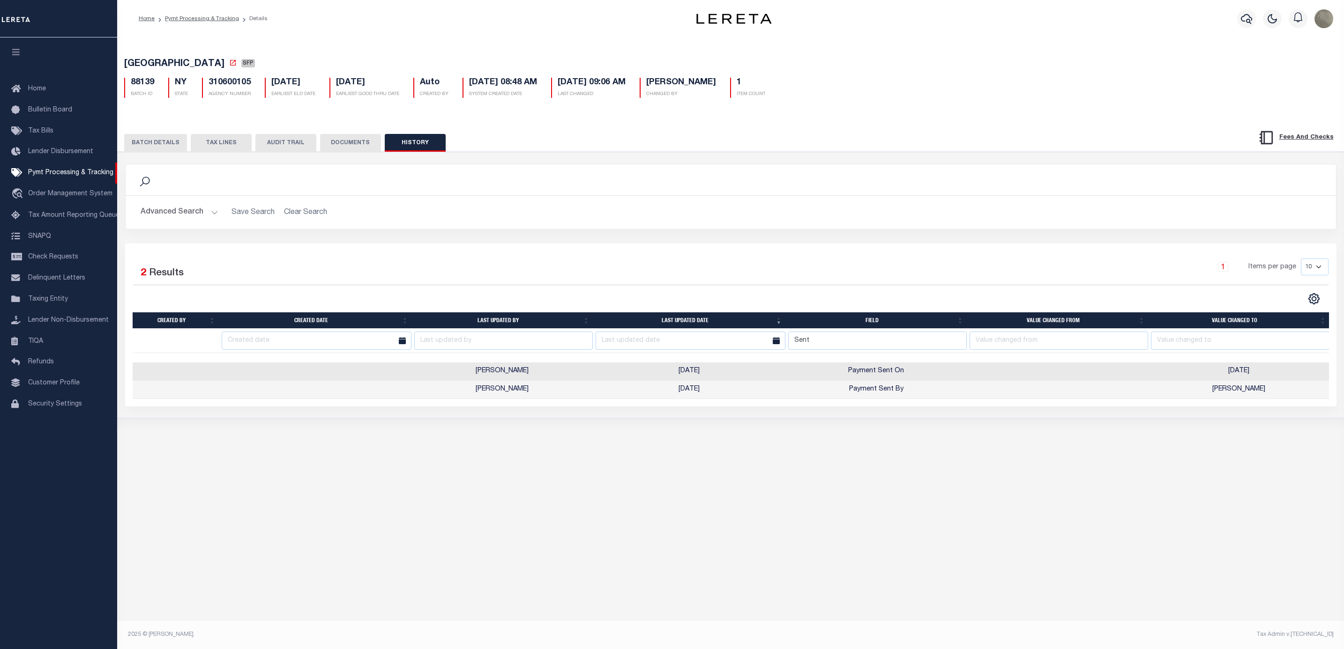
click at [786, 406] on div "Selected 2 Results 1 Items per page 10 25 50 100" at bounding box center [730, 325] width 1211 height 163
click at [178, 142] on button "BATCH DETAILS" at bounding box center [155, 143] width 63 height 18
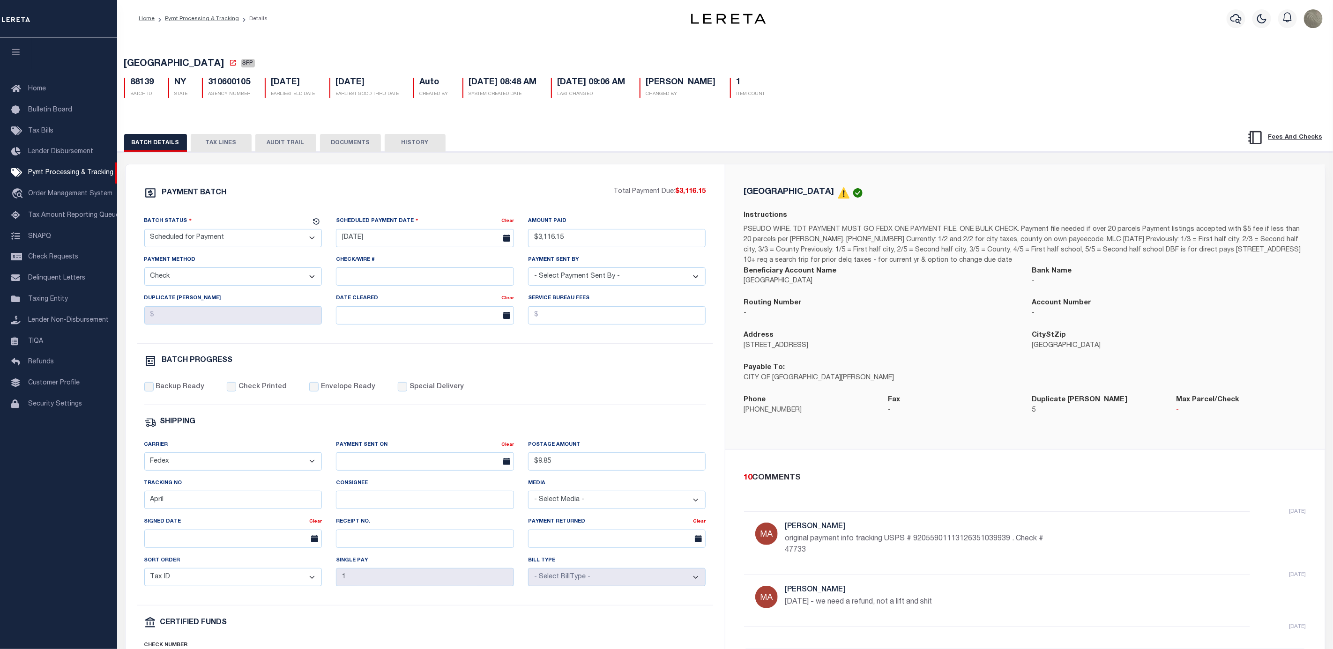
click at [229, 243] on select "- Select Status - Scheduled for Payment Ready For Payment Payment Sent Cleared …" at bounding box center [233, 238] width 178 height 18
click at [144, 231] on select "- Select Status - Scheduled for Payment Ready For Payment Payment Sent Cleared …" at bounding box center [233, 238] width 178 height 18
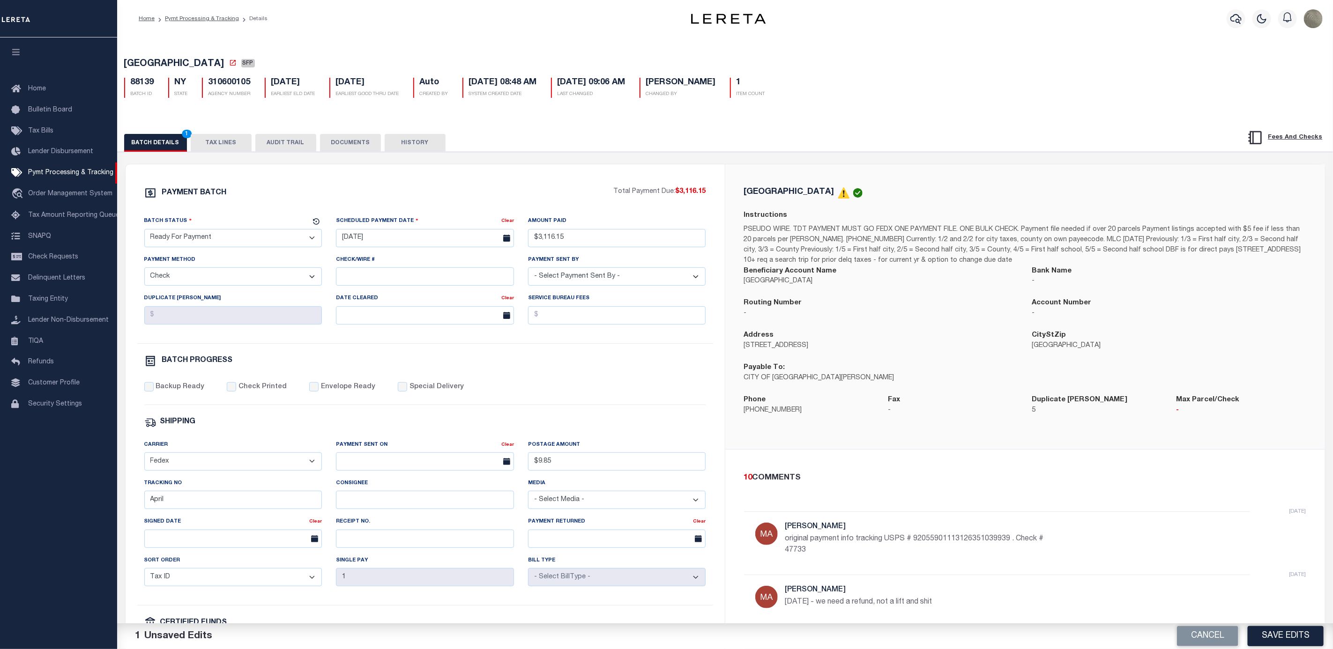
click at [465, 188] on div "PAYMENT BATCH Total Payment Due: $3,116.15 Batch Status" at bounding box center [425, 438] width 599 height 548
click at [380, 232] on input "09/09/2025" at bounding box center [425, 238] width 178 height 18
drag, startPoint x: 328, startPoint y: 198, endPoint x: 339, endPoint y: 201, distance: 12.2
click at [328, 197] on div "PAYMENT BATCH" at bounding box center [379, 196] width 470 height 18
click at [1194, 633] on button "Cancel" at bounding box center [1207, 636] width 61 height 20
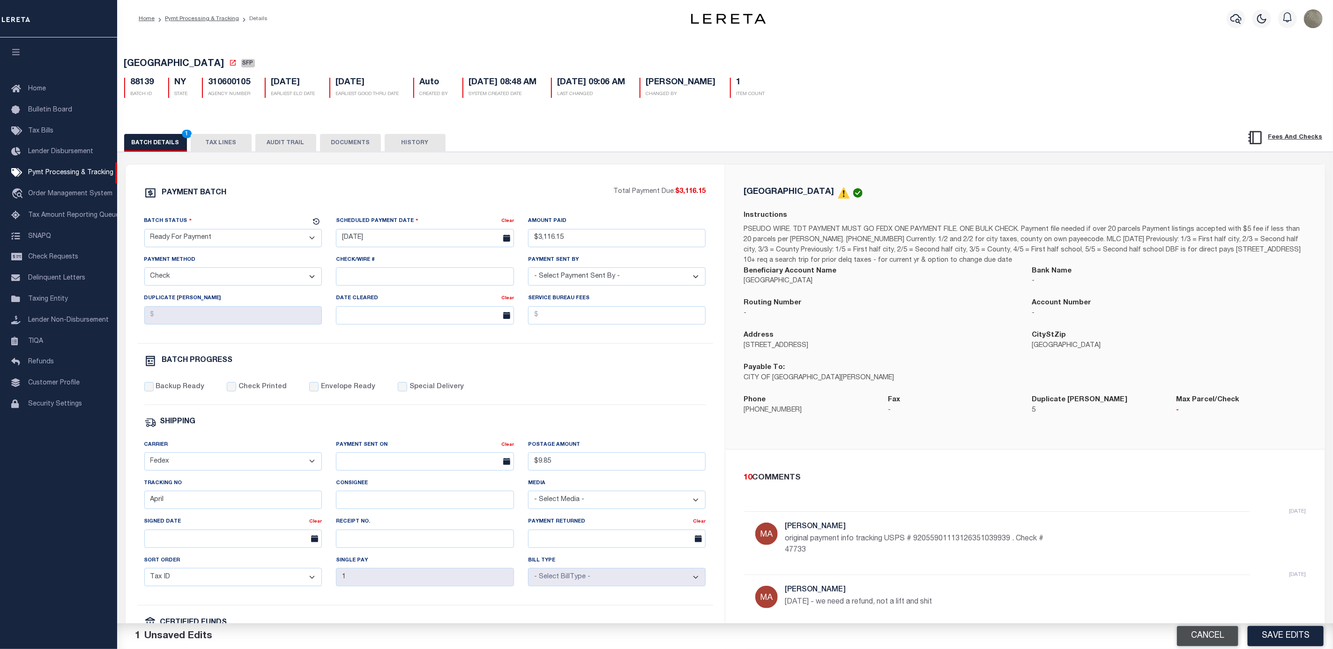
select select "SFP"
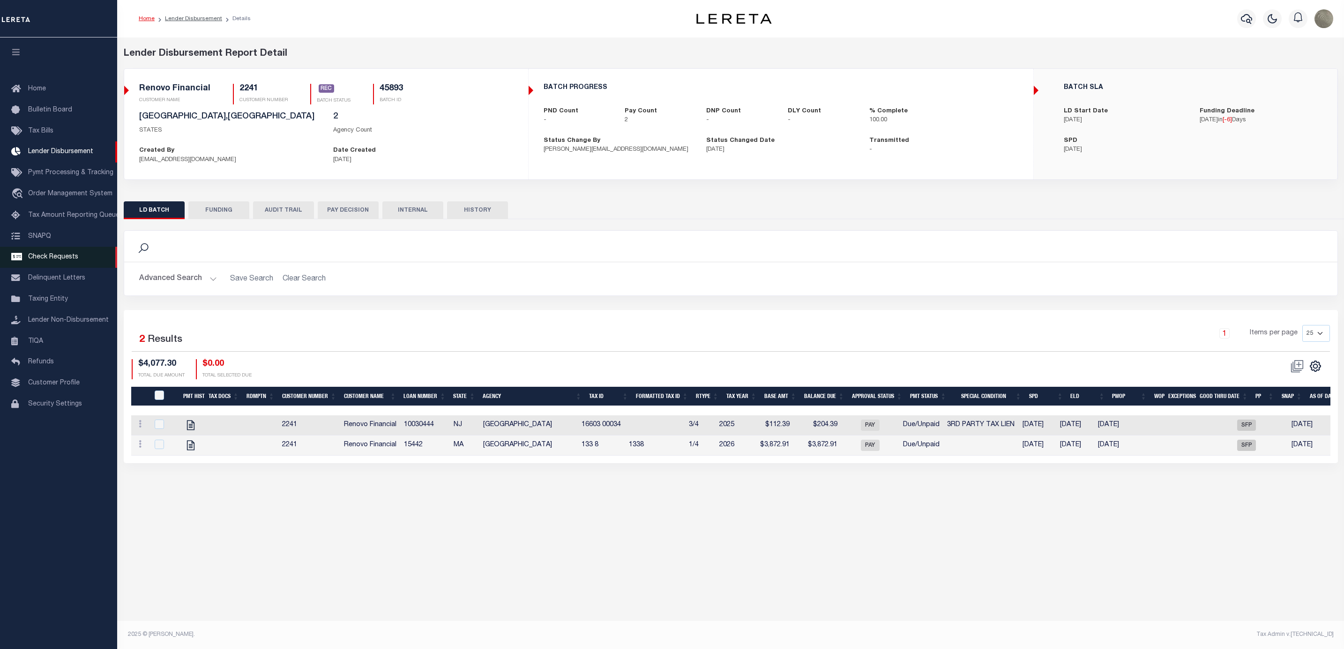
click at [78, 264] on link "Check Requests" at bounding box center [58, 257] width 117 height 21
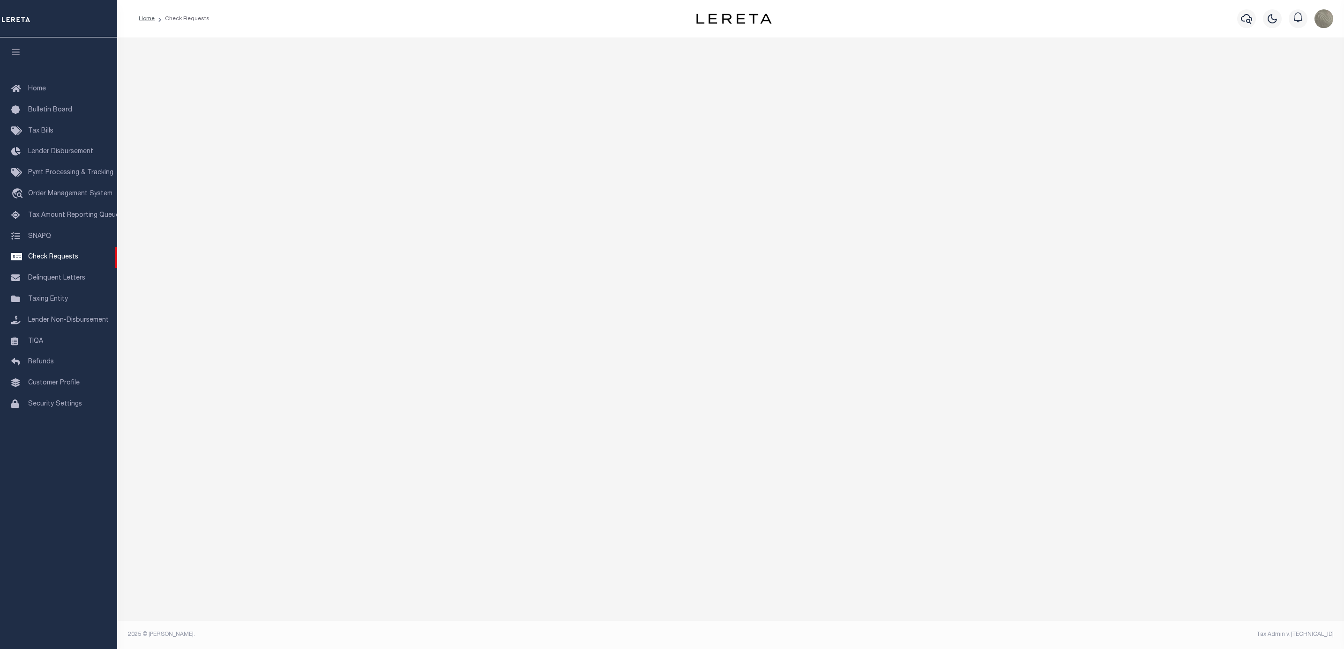
select select "50"
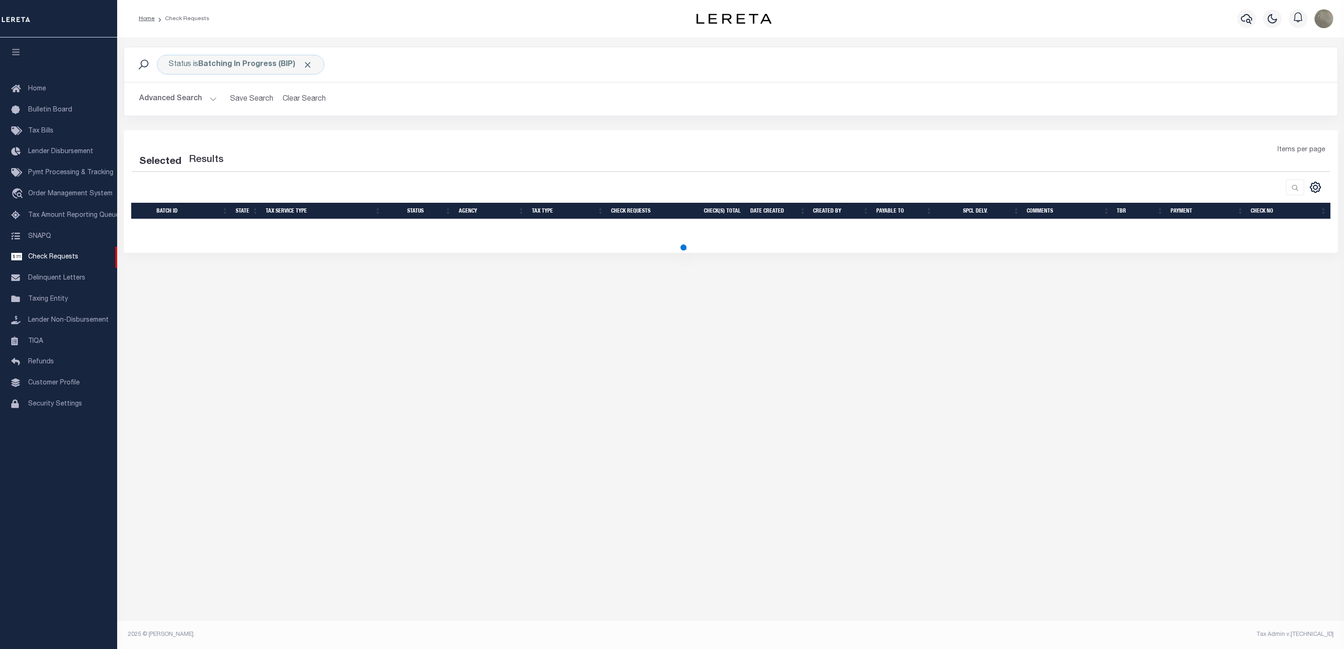
select select "50"
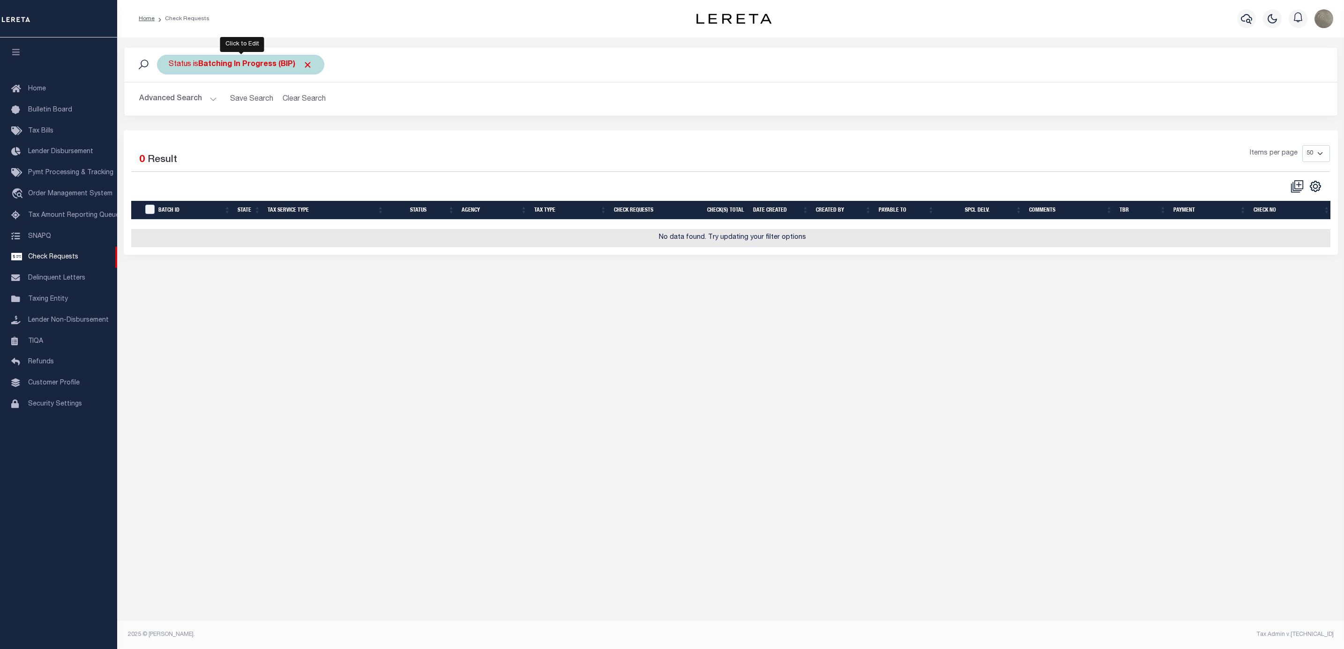
click at [207, 71] on div "Status is Batching In Progress (BIP)" at bounding box center [240, 65] width 167 height 20
click at [193, 122] on div "Is Contains Approval Needed (APN) Batching In Progress (BIP) Check Returned (CK…" at bounding box center [238, 108] width 149 height 74
click at [205, 112] on select "Approval Needed (APN) Batching In Progress (BIP) Check Returned (CKR) Cleared a…" at bounding box center [238, 111] width 138 height 18
click at [169, 103] on select "Approval Needed (APN) Batching In Progress (BIP) Check Returned (CKR) Cleared a…" at bounding box center [238, 111] width 138 height 18
click at [294, 119] on select "Approval Needed (APN) Batching In Progress (BIP) Check Returned (CKR) Cleared a…" at bounding box center [238, 111] width 138 height 18
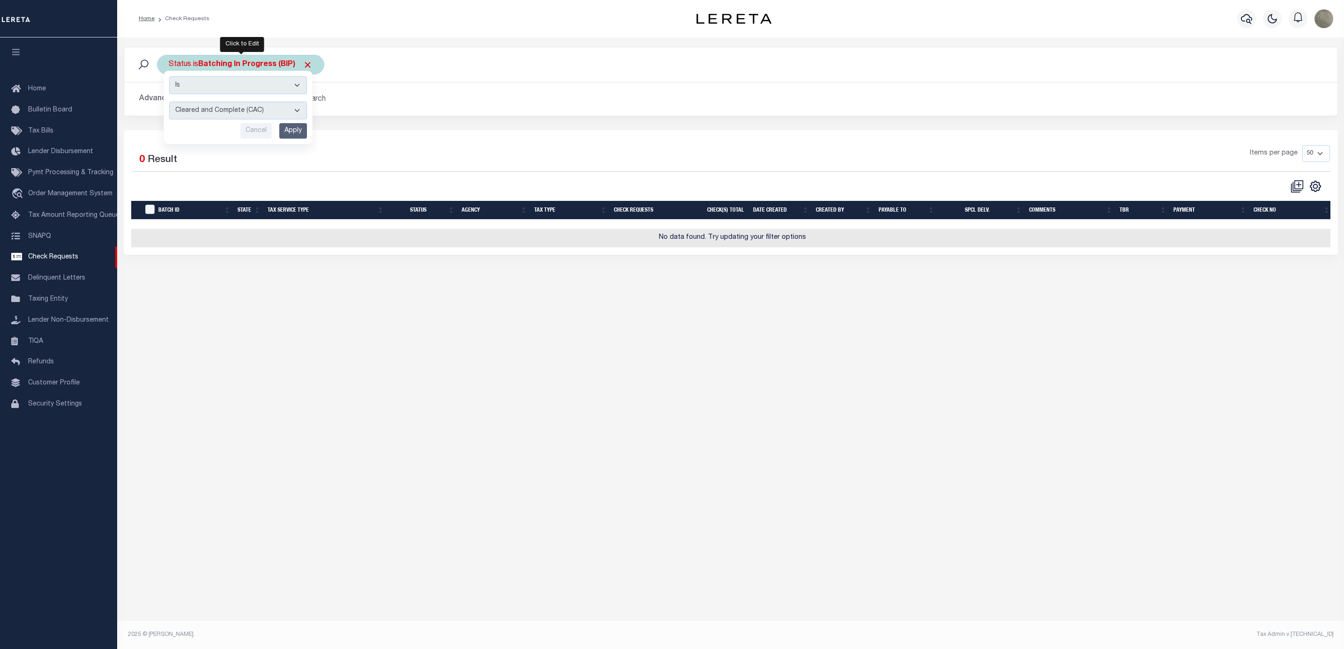
click at [169, 103] on select "Approval Needed (APN) Batching In Progress (BIP) Check Returned (CKR) Cleared a…" at bounding box center [238, 111] width 138 height 18
click at [273, 109] on select "Approval Needed (APN) Batching In Progress (BIP) Check Returned (CKR) Cleared a…" at bounding box center [238, 111] width 138 height 18
select select "RTS"
click at [169, 103] on select "Approval Needed (APN) Batching In Progress (BIP) Check Returned (CKR) Cleared a…" at bounding box center [238, 111] width 138 height 18
click at [298, 135] on input "Apply" at bounding box center [293, 130] width 28 height 15
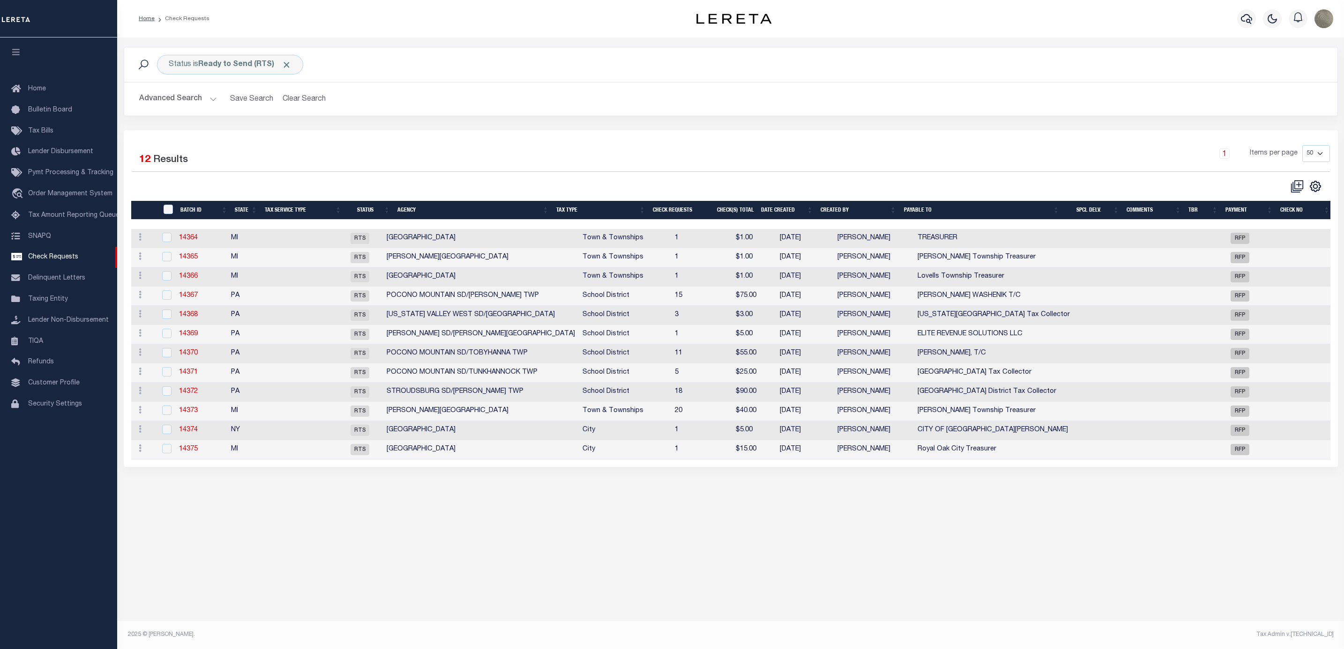
click at [313, 170] on div "Selected 12 Results" at bounding box center [276, 158] width 289 height 26
click at [499, 120] on div "Status is Ready to Send (RTS) Search Advanced Search Save Search Clear Search C…" at bounding box center [731, 88] width 1228 height 83
click at [170, 434] on input "checkbox" at bounding box center [166, 429] width 9 height 9
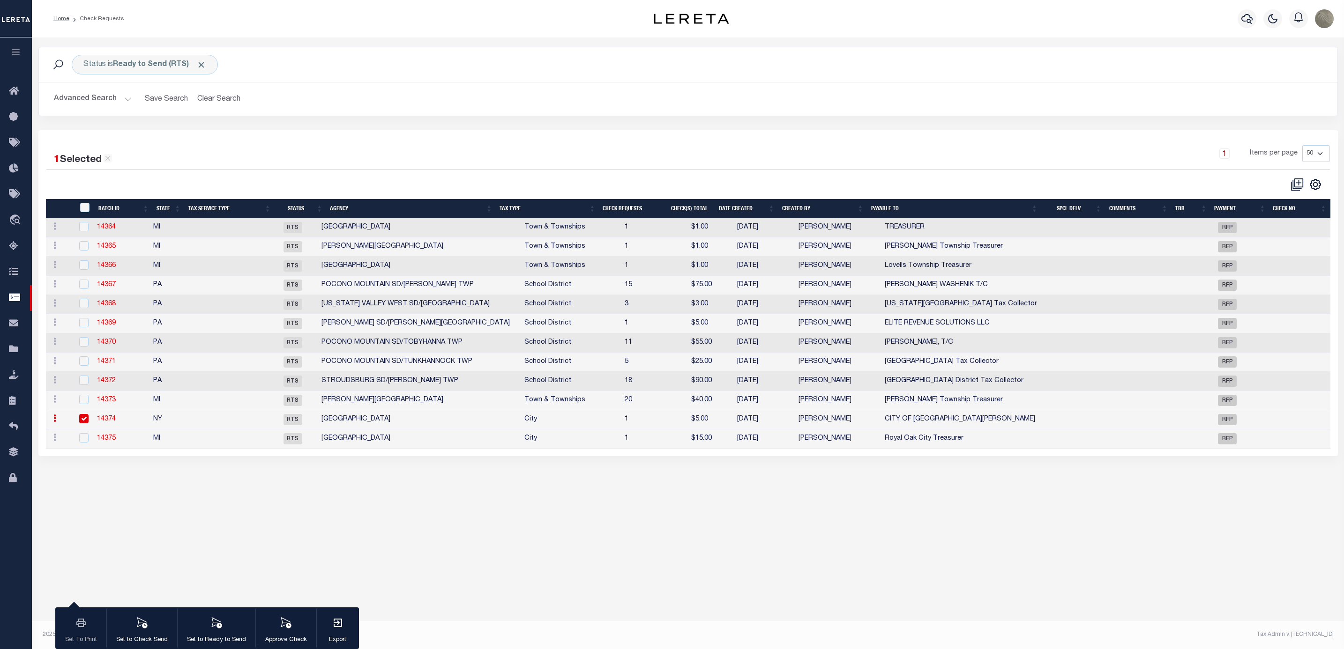
click at [361, 122] on div "Status is Ready to Send (RTS) Search Advanced Search Save Search Clear Search C…" at bounding box center [687, 88] width 1313 height 83
click at [84, 424] on input "checkbox" at bounding box center [83, 418] width 9 height 9
checkbox input "false"
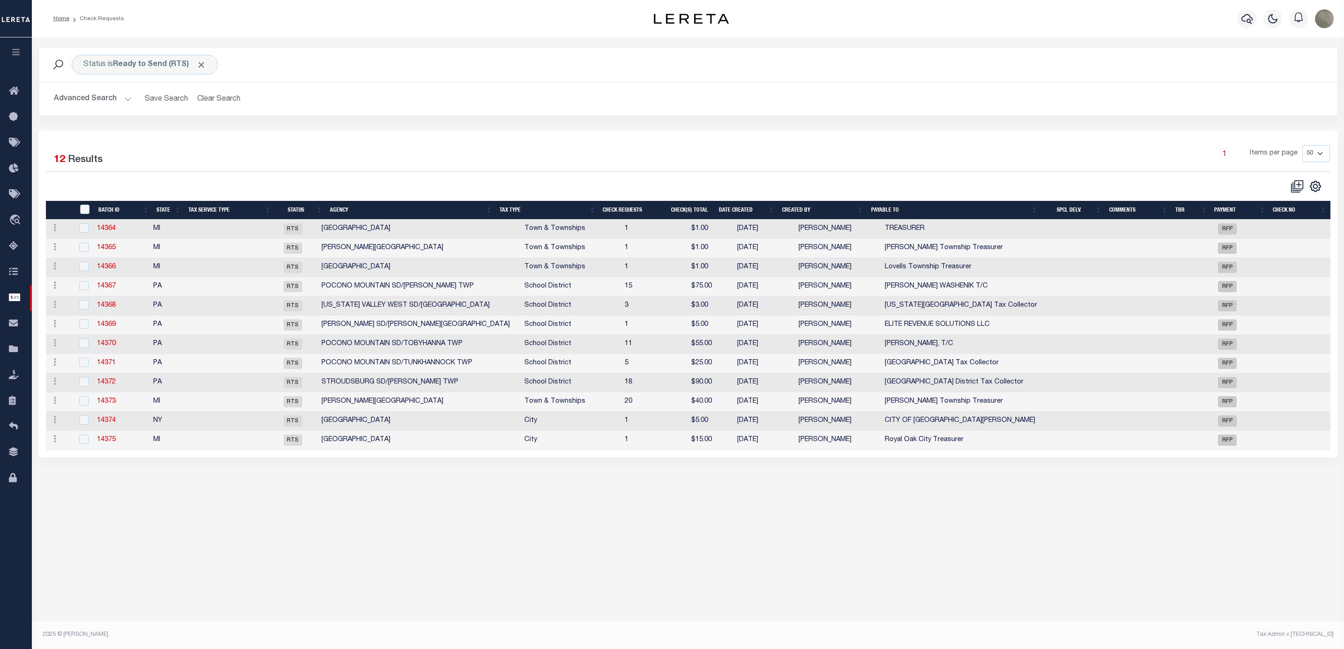
click at [515, 143] on div "1 Selected 12 Results 1 Items per page 10 25 50 100" at bounding box center [687, 294] width 1299 height 328
